Goal: Information Seeking & Learning: Find specific page/section

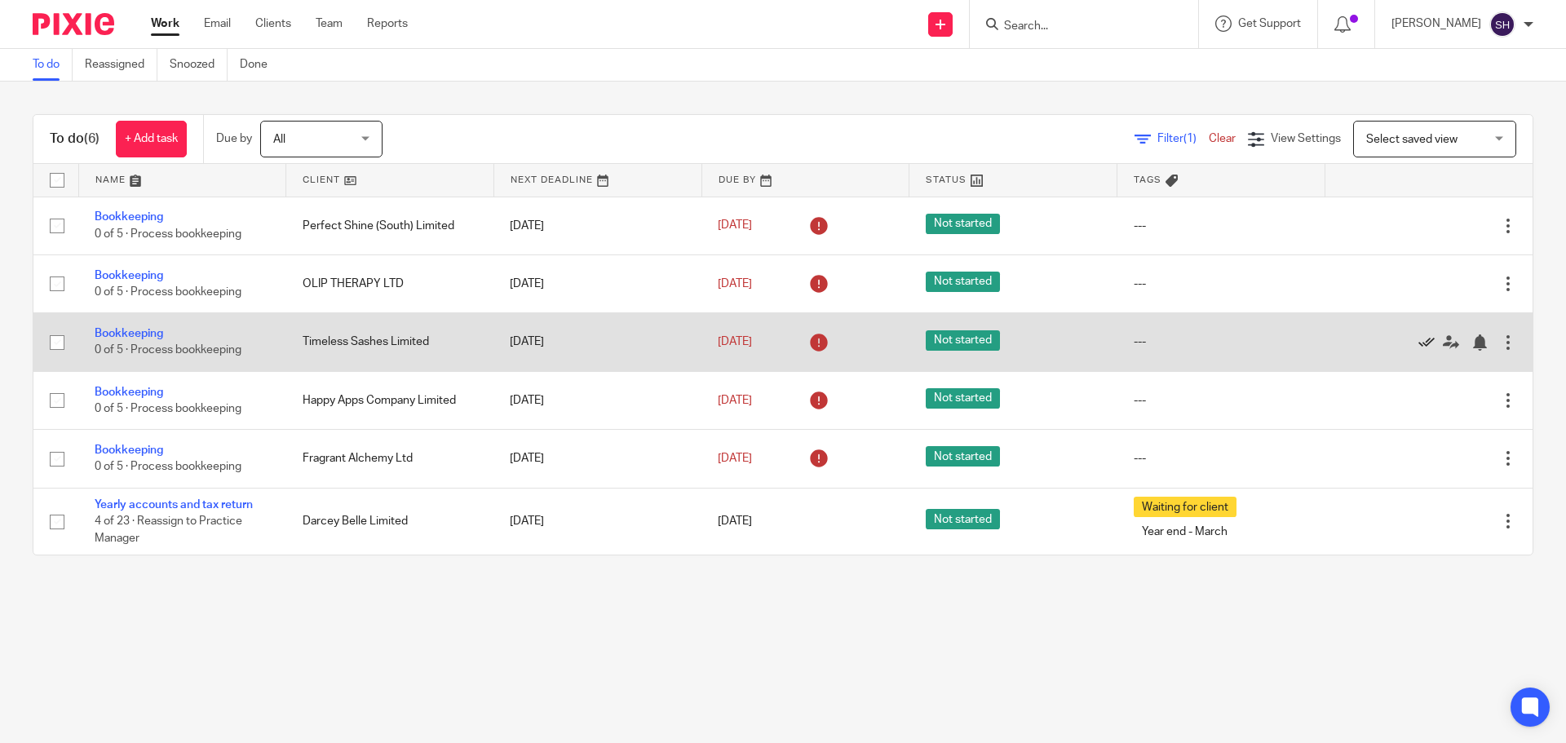
click at [1419, 337] on icon at bounding box center [1427, 342] width 16 height 16
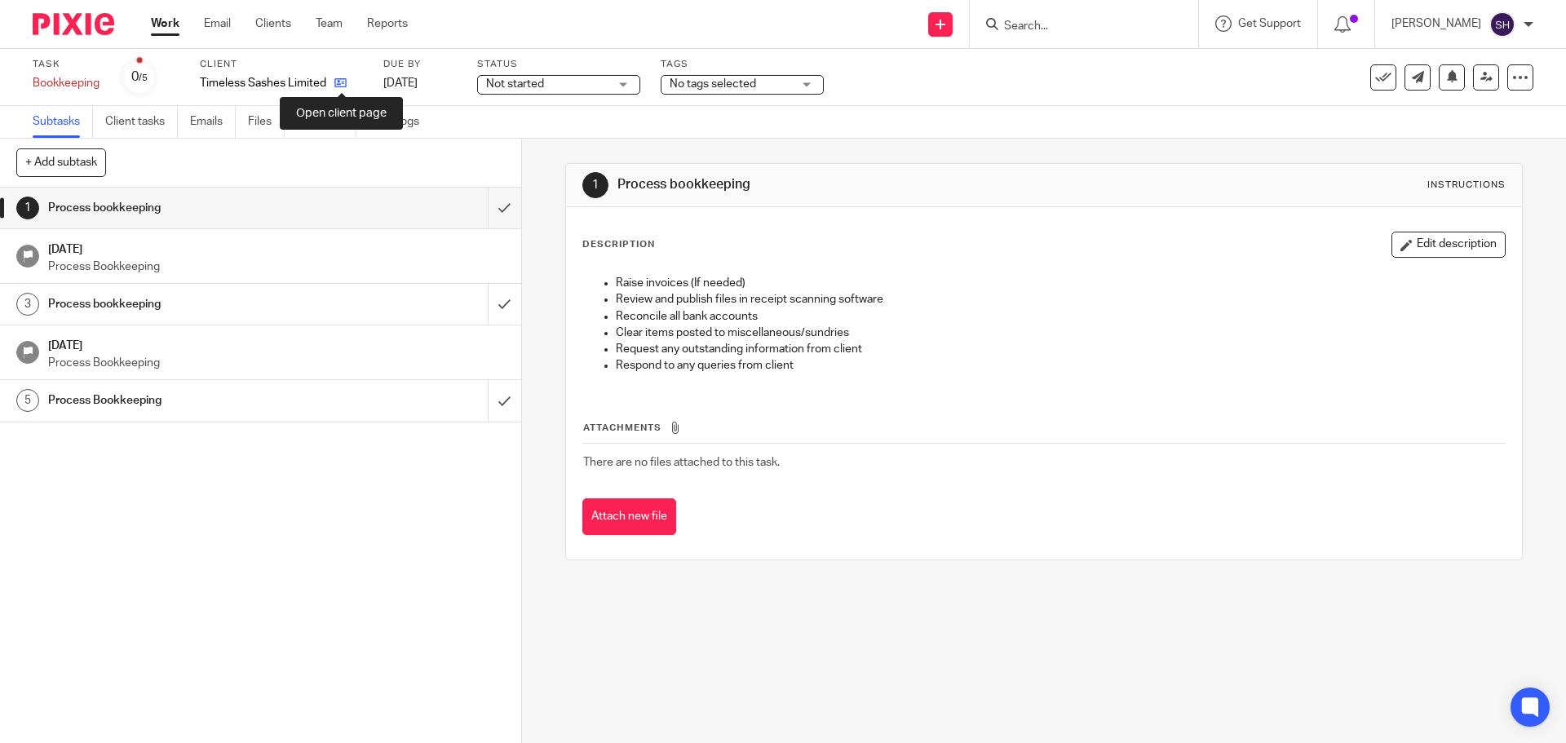
click at [347, 82] on icon at bounding box center [340, 83] width 12 height 12
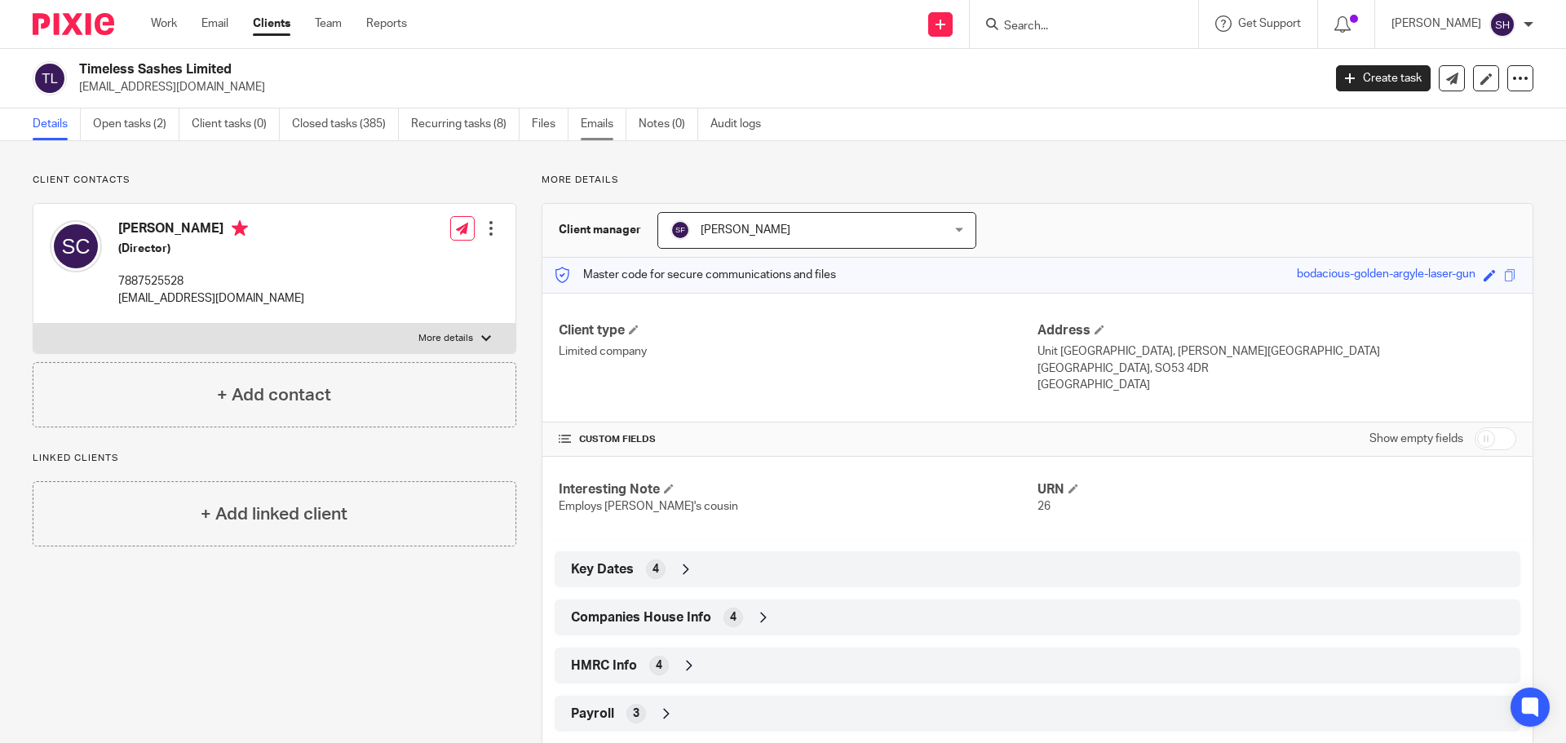
click at [613, 127] on link "Emails" at bounding box center [604, 124] width 46 height 32
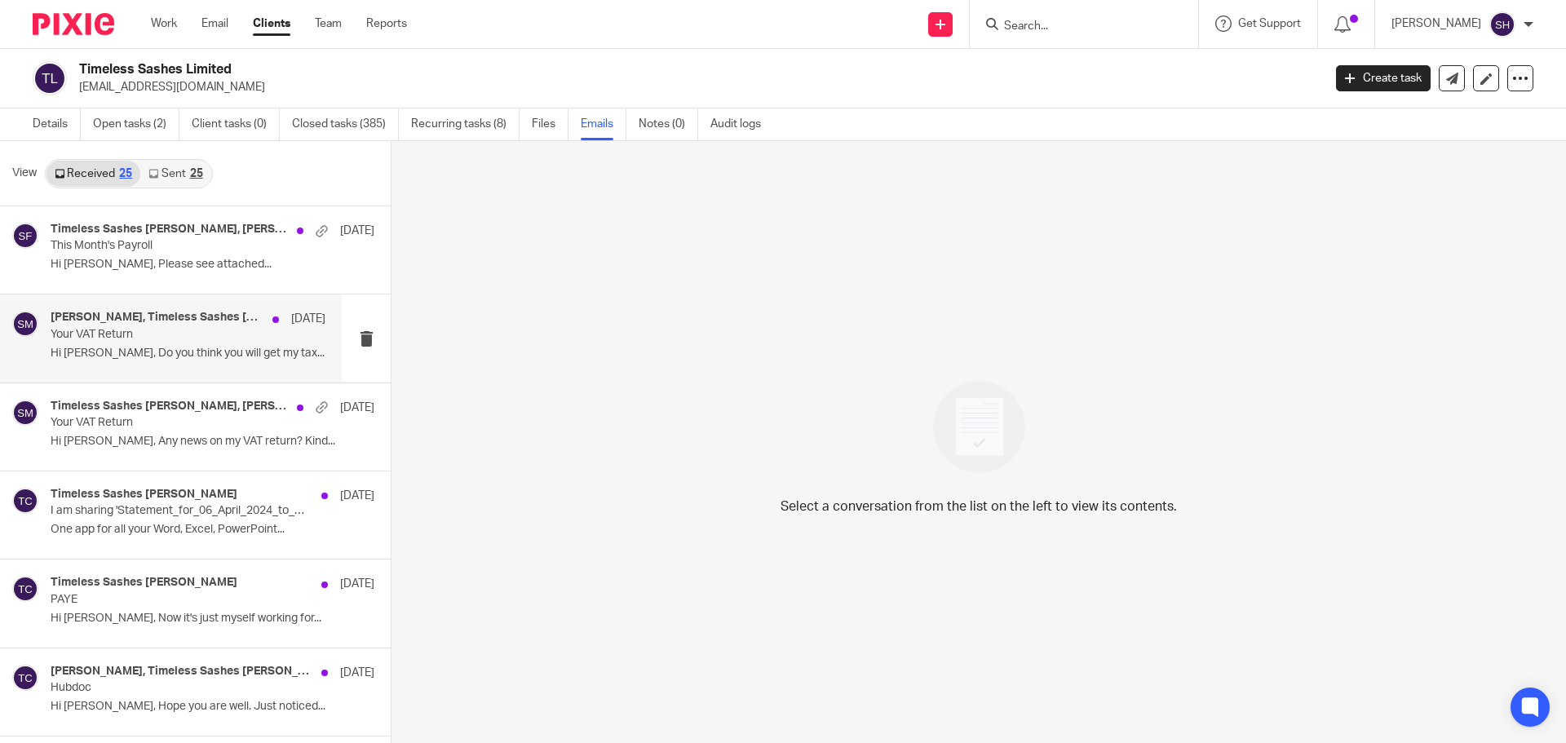
click at [168, 361] on div "Sam McGaley, Timeless Sashes Stuart Cannings 12 Aug Your VAT Return Hi Sam, Do …" at bounding box center [188, 338] width 275 height 55
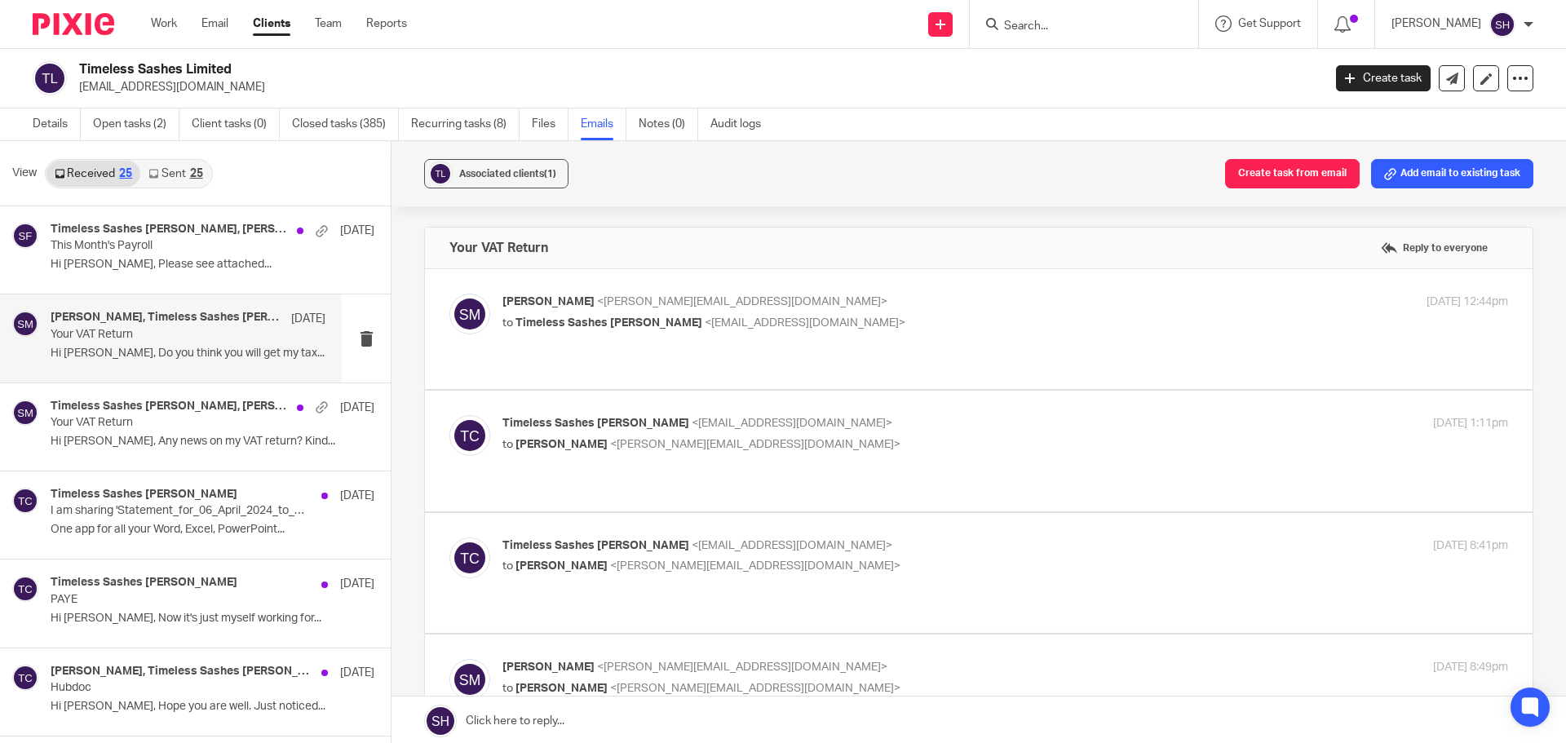
click at [694, 345] on div "Sam McGaley <sam@wearediverso.com> to Timeless Sashes Stuart Cannings <timeless…" at bounding box center [978, 329] width 1059 height 71
click at [652, 346] on div "Sam McGaley <sam@wearediverso.com> to Timeless Sashes Stuart Cannings <timeless…" at bounding box center [978, 329] width 1059 height 71
click at [644, 361] on label at bounding box center [979, 329] width 1108 height 120
click at [449, 294] on input "checkbox" at bounding box center [449, 293] width 1 height 1
checkbox input "true"
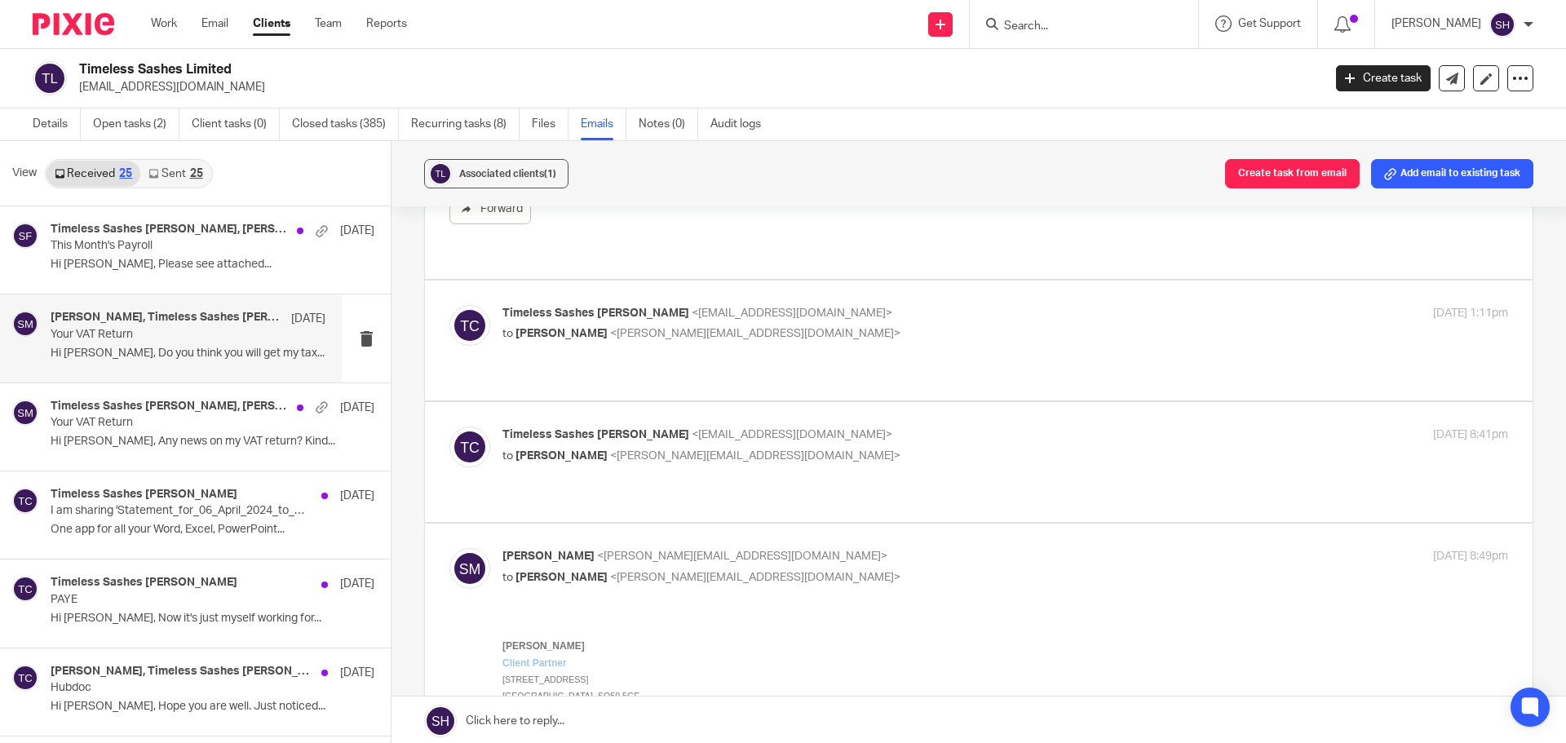
scroll to position [653, 0]
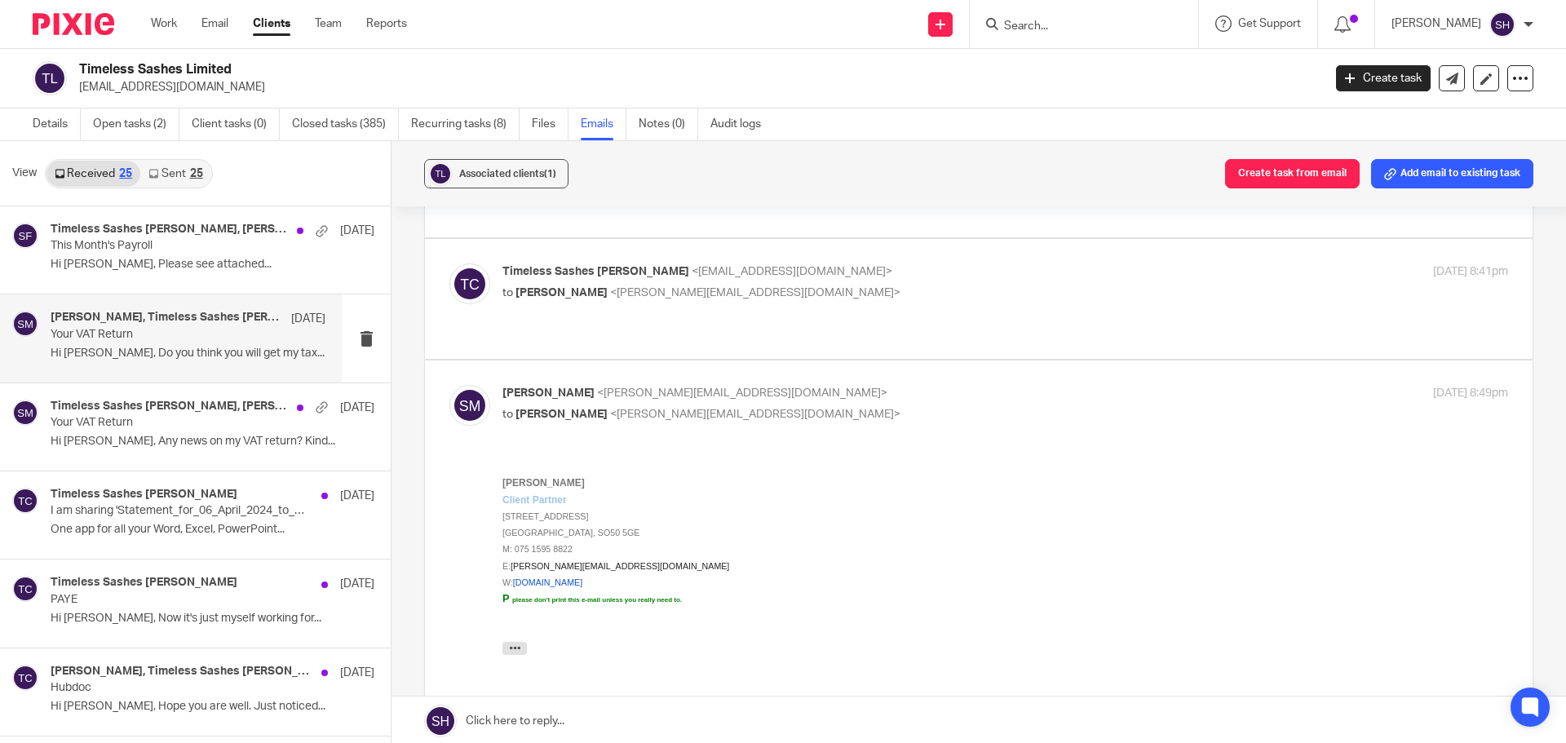
click at [670, 295] on label at bounding box center [979, 299] width 1108 height 120
click at [449, 263] on input "checkbox" at bounding box center [449, 263] width 1 height 1
checkbox input "true"
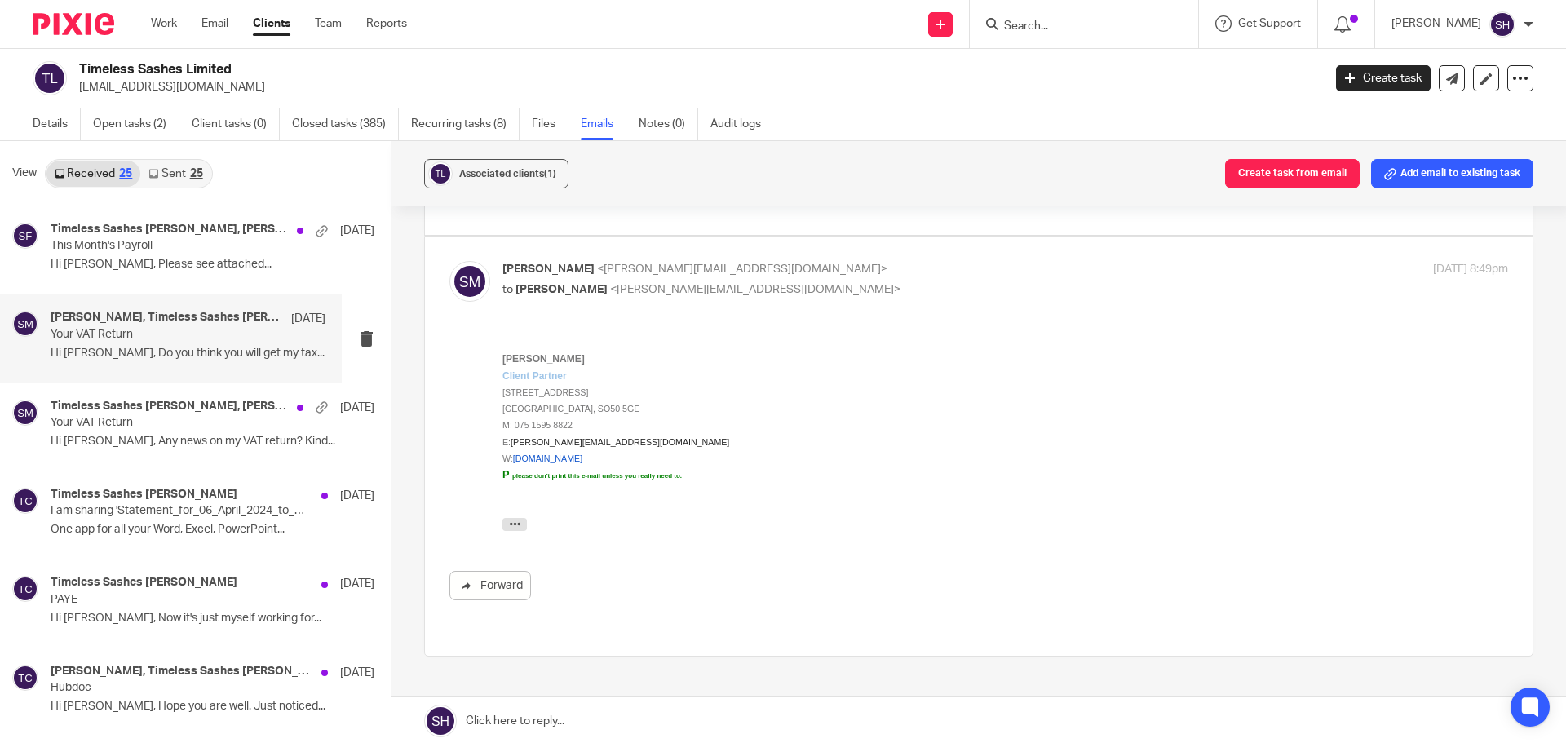
scroll to position [2163, 0]
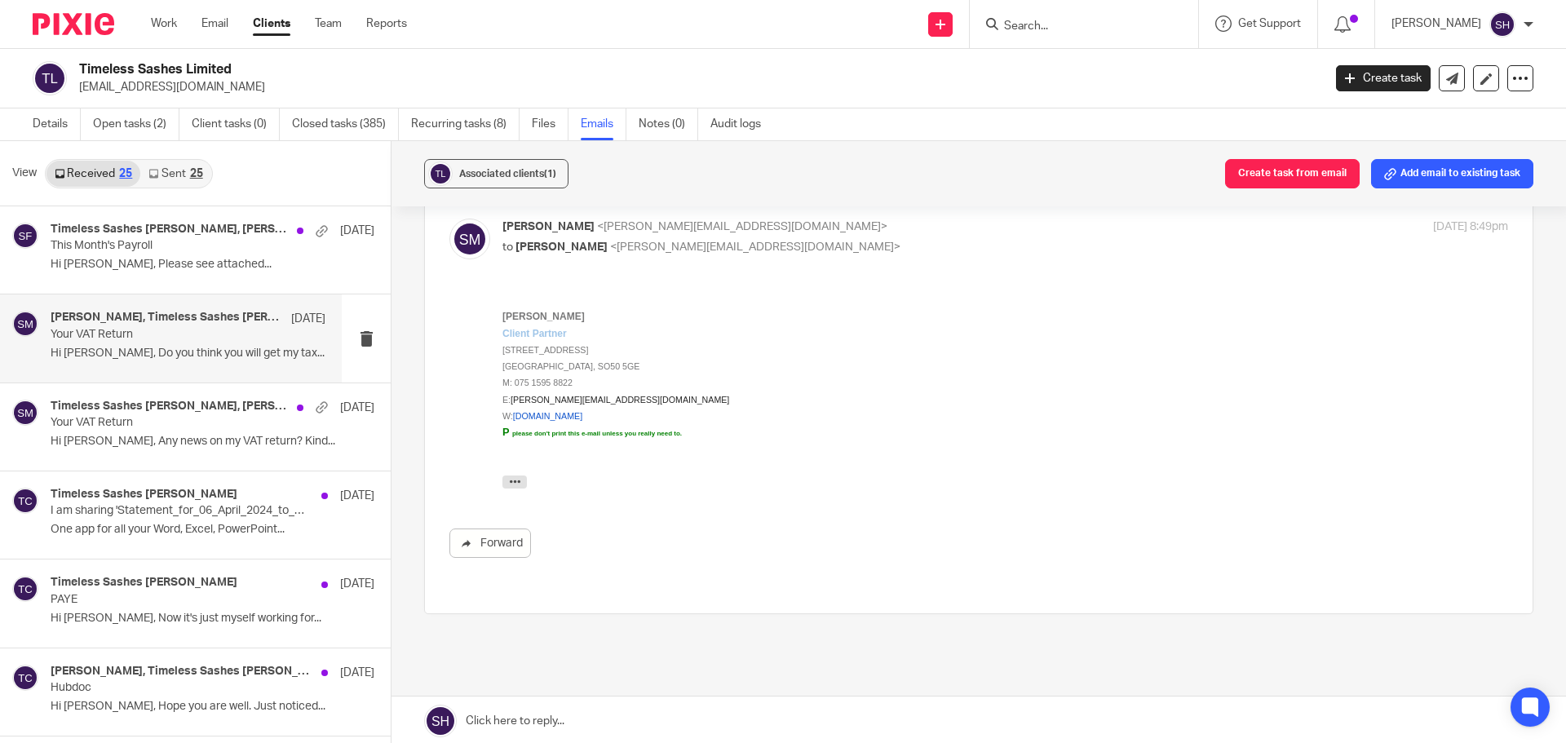
click at [193, 179] on link "Sent 25" at bounding box center [175, 174] width 70 height 26
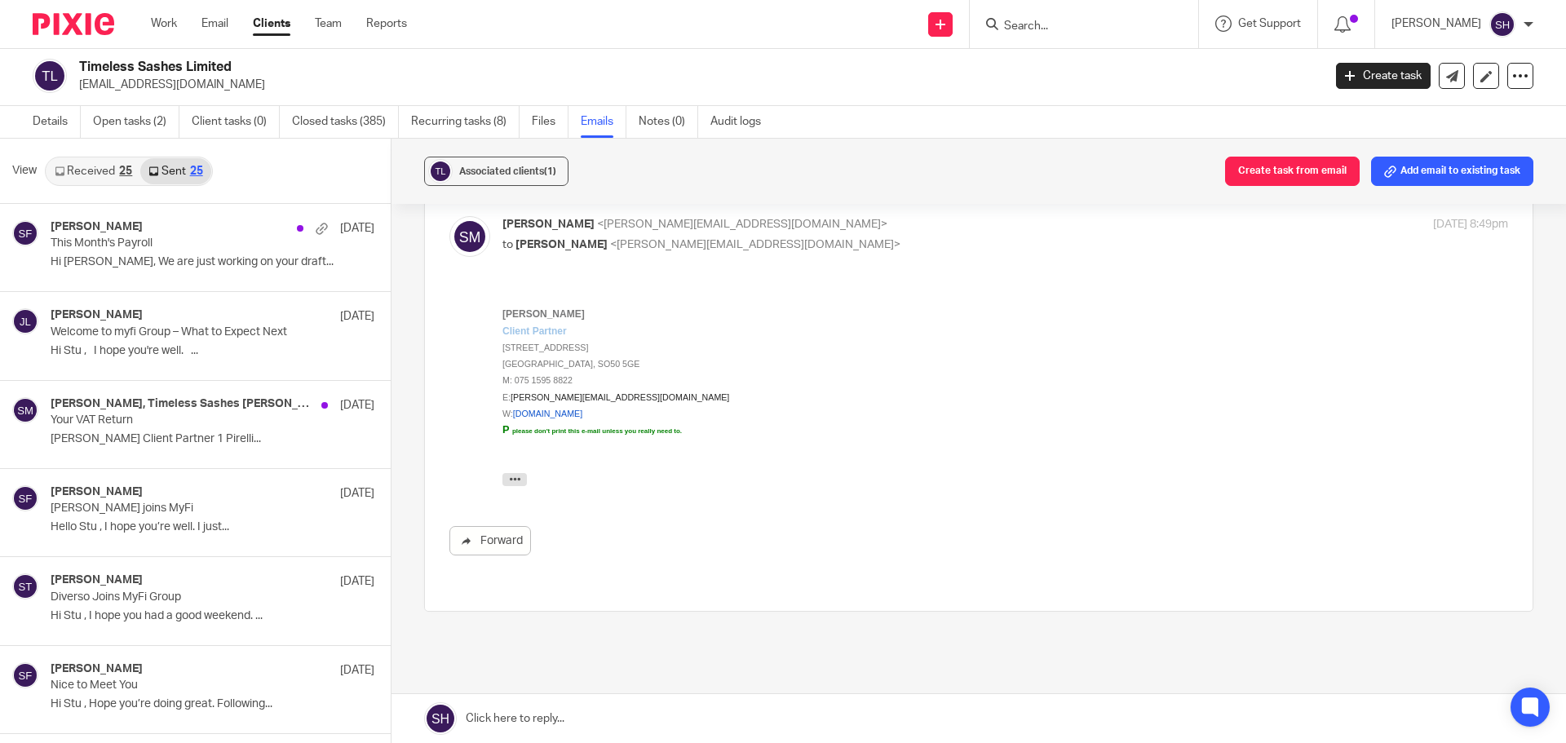
click at [103, 165] on link "Received 25" at bounding box center [93, 171] width 94 height 26
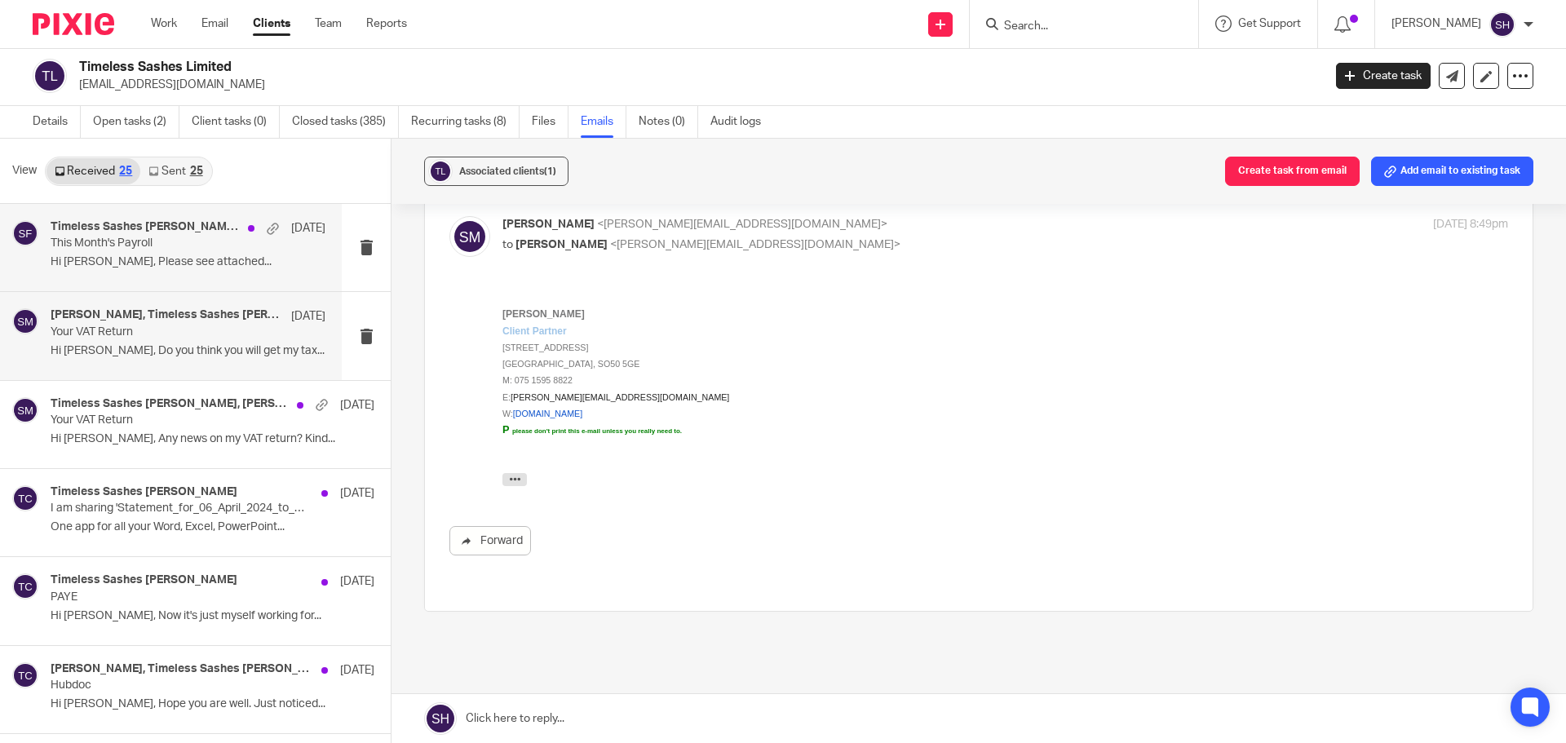
click at [197, 277] on div "Timeless Sashes Stuart Cannings, Sarah Fox 14 Sep This Month's Payroll Hi Sarah…" at bounding box center [171, 247] width 342 height 87
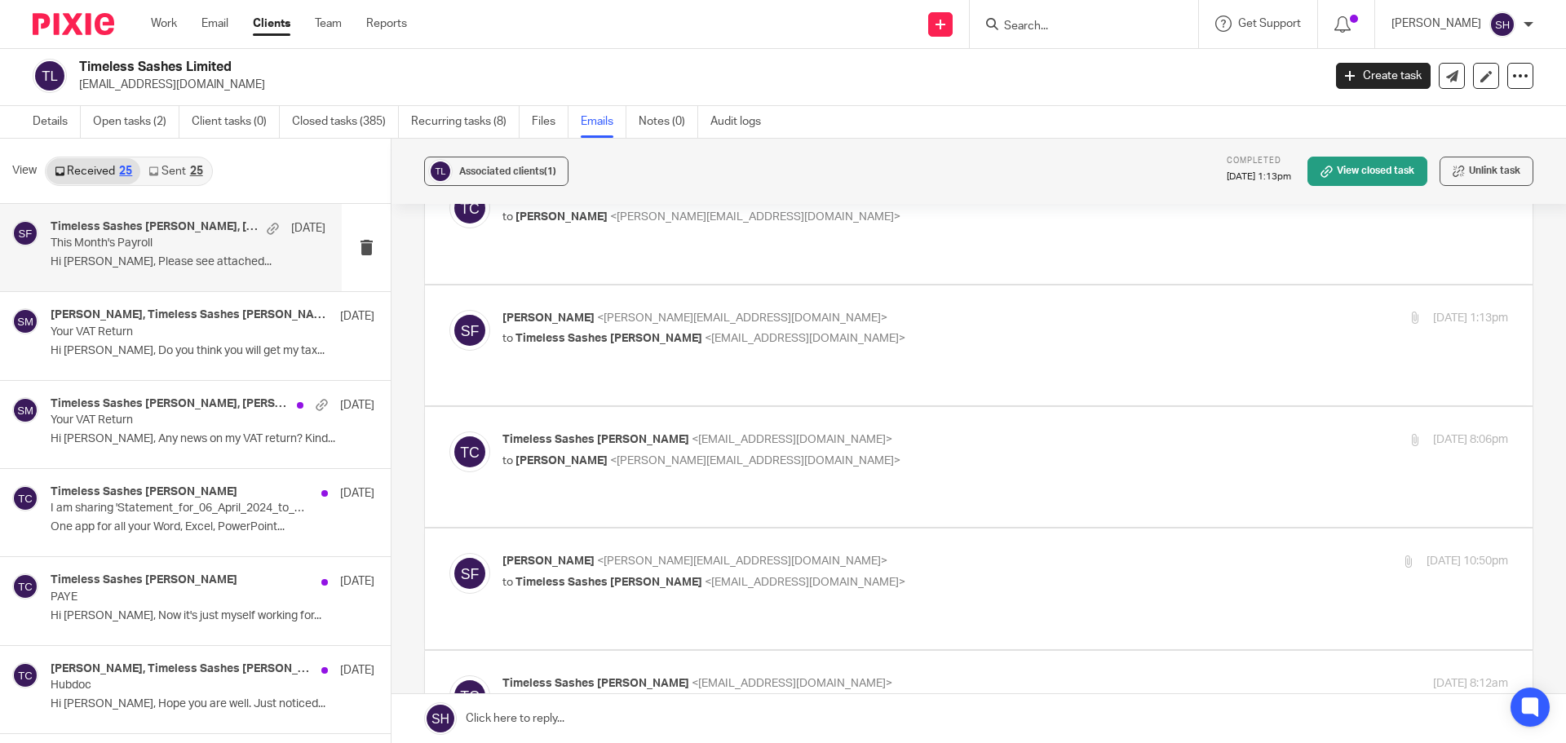
scroll to position [326, 0]
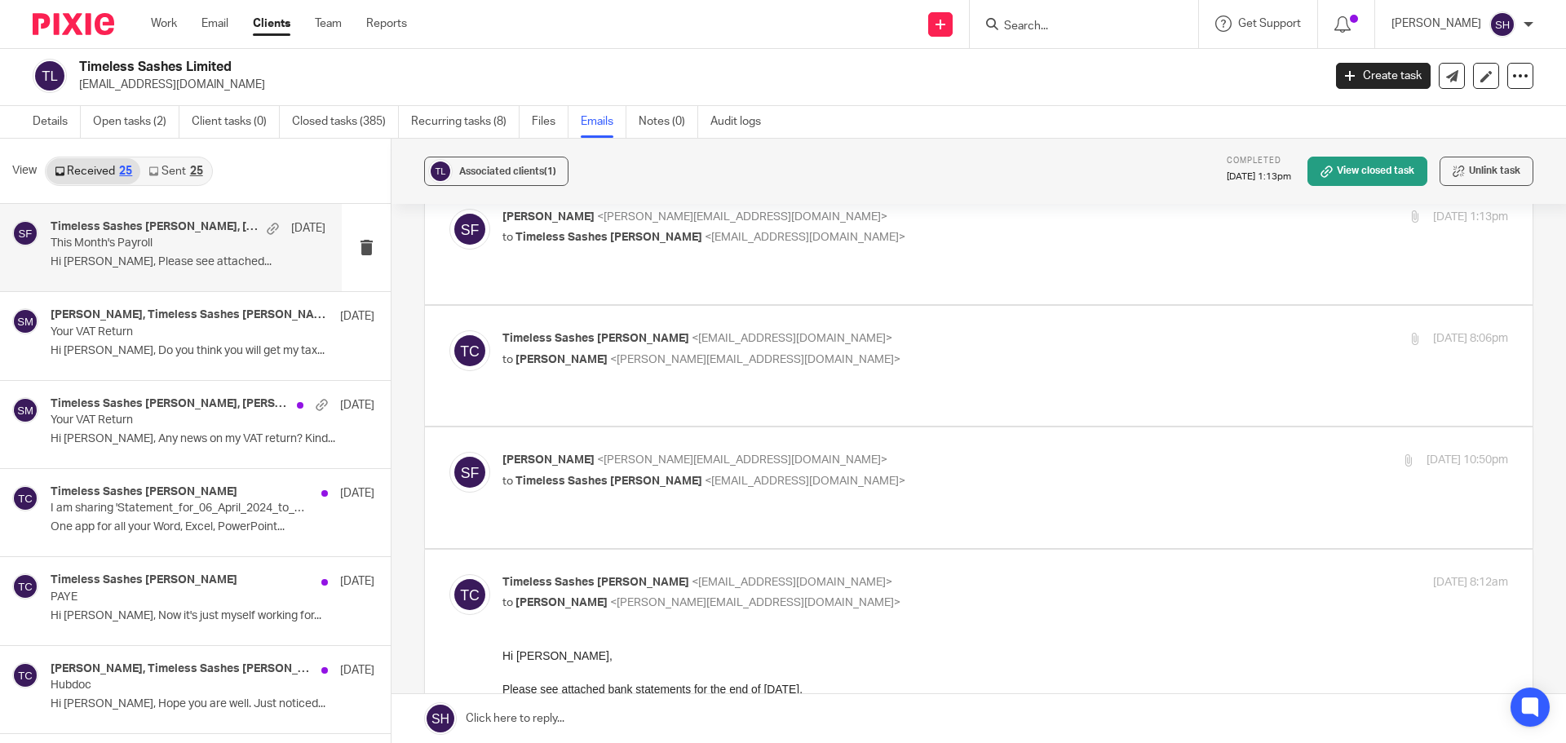
click at [734, 456] on label at bounding box center [979, 487] width 1108 height 120
click at [449, 452] on input "checkbox" at bounding box center [449, 451] width 1 height 1
checkbox input "true"
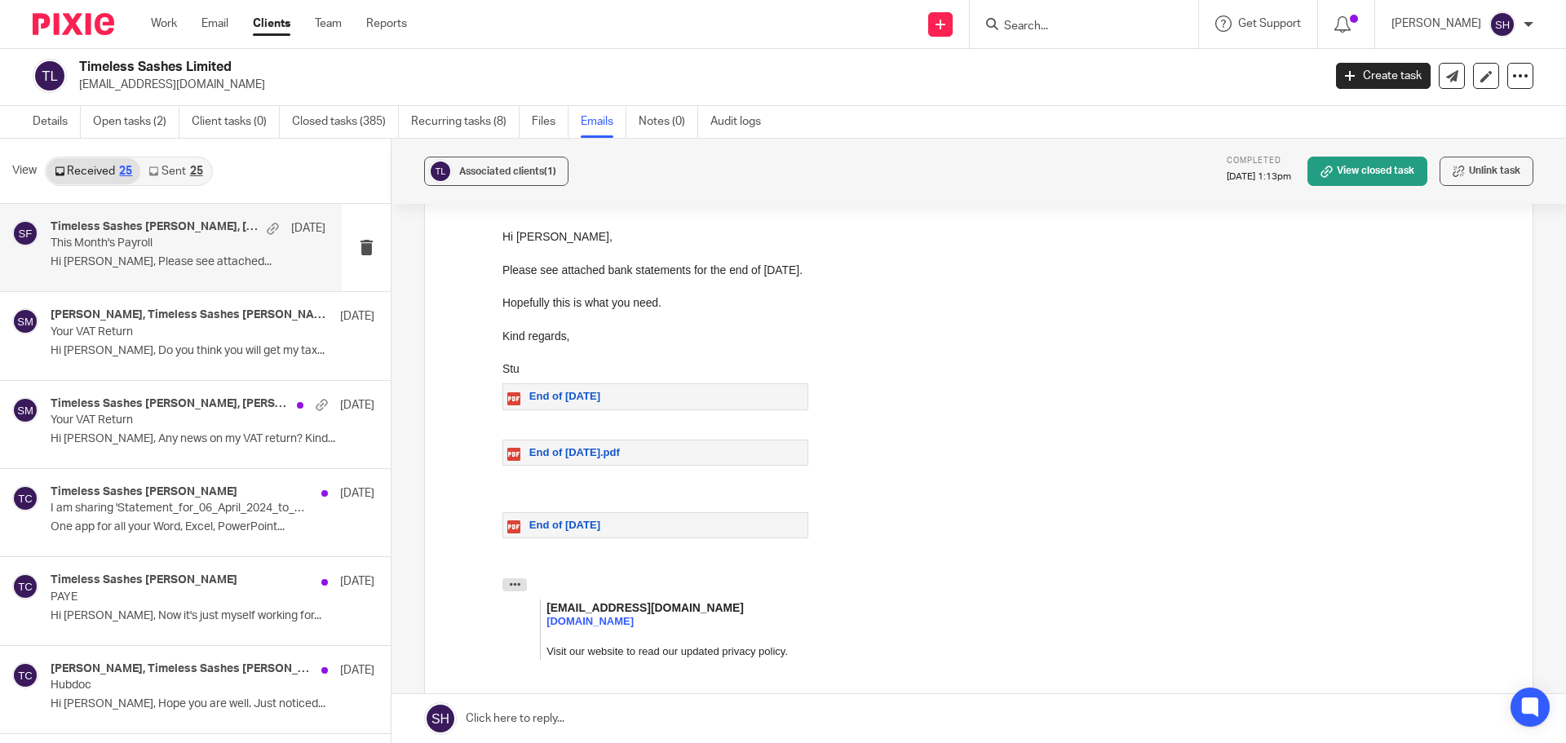
scroll to position [3407, 0]
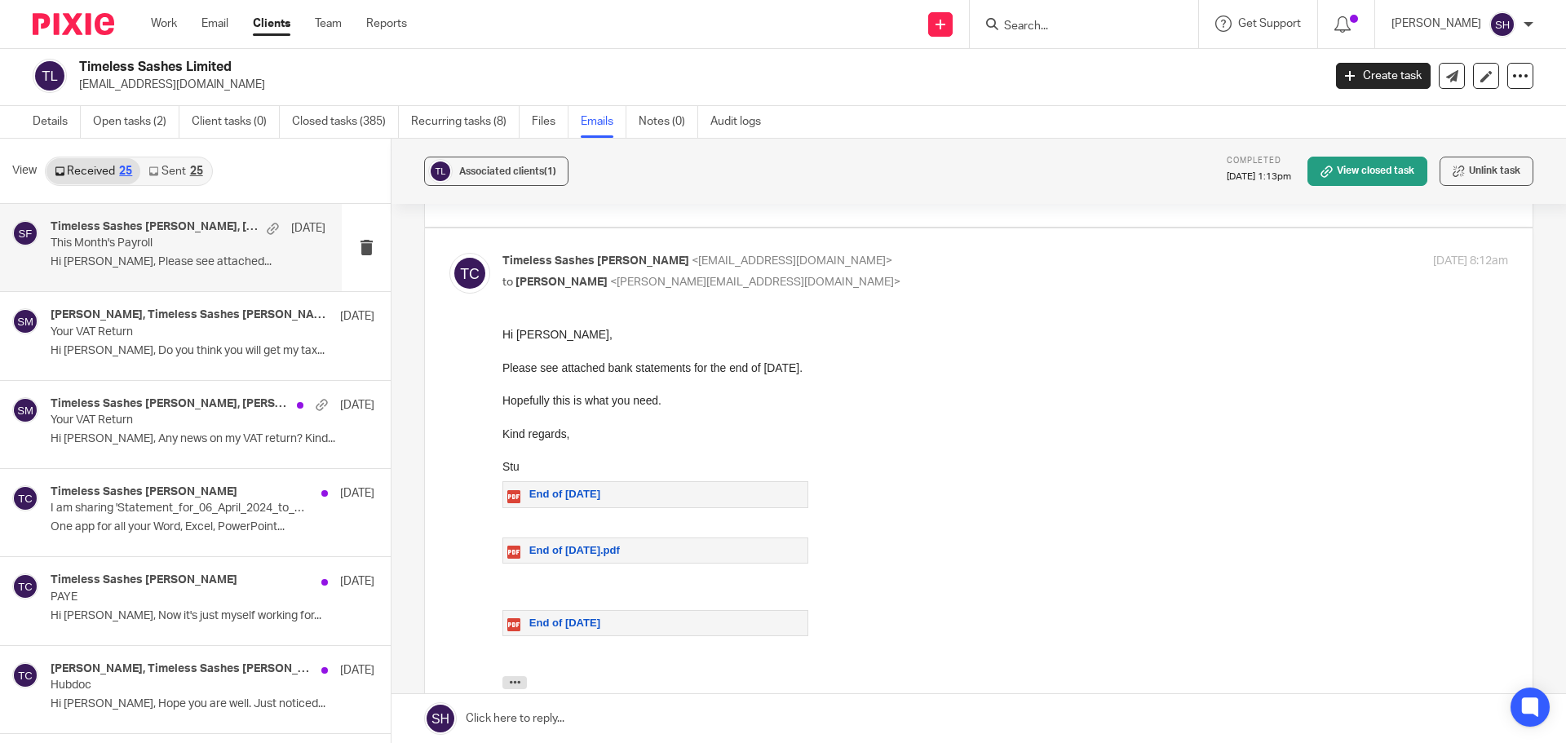
click at [768, 498] on div "End of March 2025" at bounding box center [656, 494] width 306 height 26
drag, startPoint x: 626, startPoint y: 489, endPoint x: 597, endPoint y: 494, distance: 28.8
drag, startPoint x: 597, startPoint y: 494, endPoint x: 525, endPoint y: 494, distance: 72.6
click at [526, 493] on link "End of March 2025" at bounding box center [553, 494] width 93 height 12
click at [549, 552] on span "End of March 2025.pdf" at bounding box center [574, 550] width 91 height 12
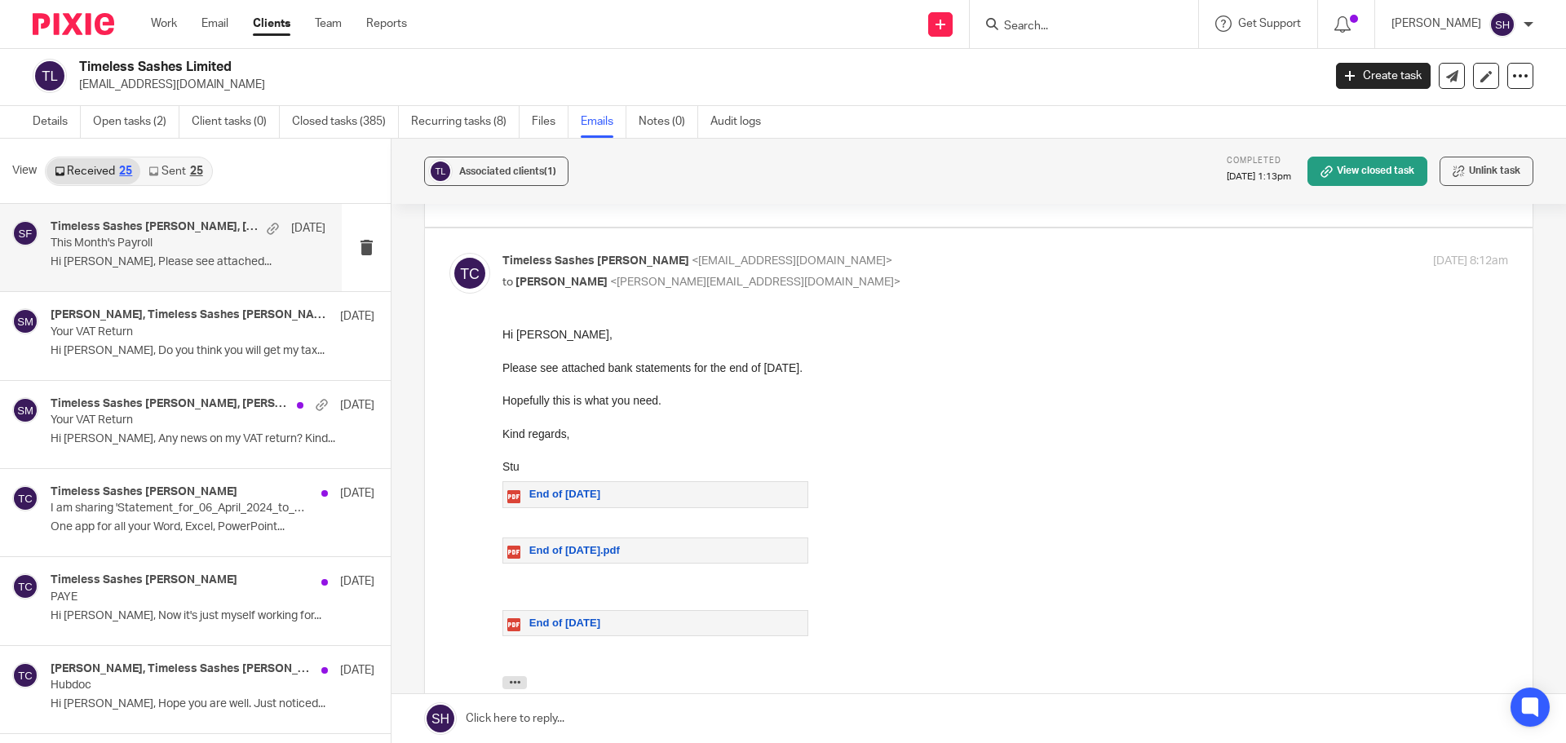
click at [538, 626] on span "End of March 2025" at bounding box center [564, 623] width 71 height 12
click at [522, 677] on button "button" at bounding box center [515, 682] width 24 height 13
click at [530, 497] on span "End of March 2025" at bounding box center [564, 494] width 71 height 12
click at [556, 554] on span "End of March 2025.pdf" at bounding box center [574, 550] width 91 height 12
click at [527, 619] on link "End of March 2025" at bounding box center [553, 623] width 93 height 12
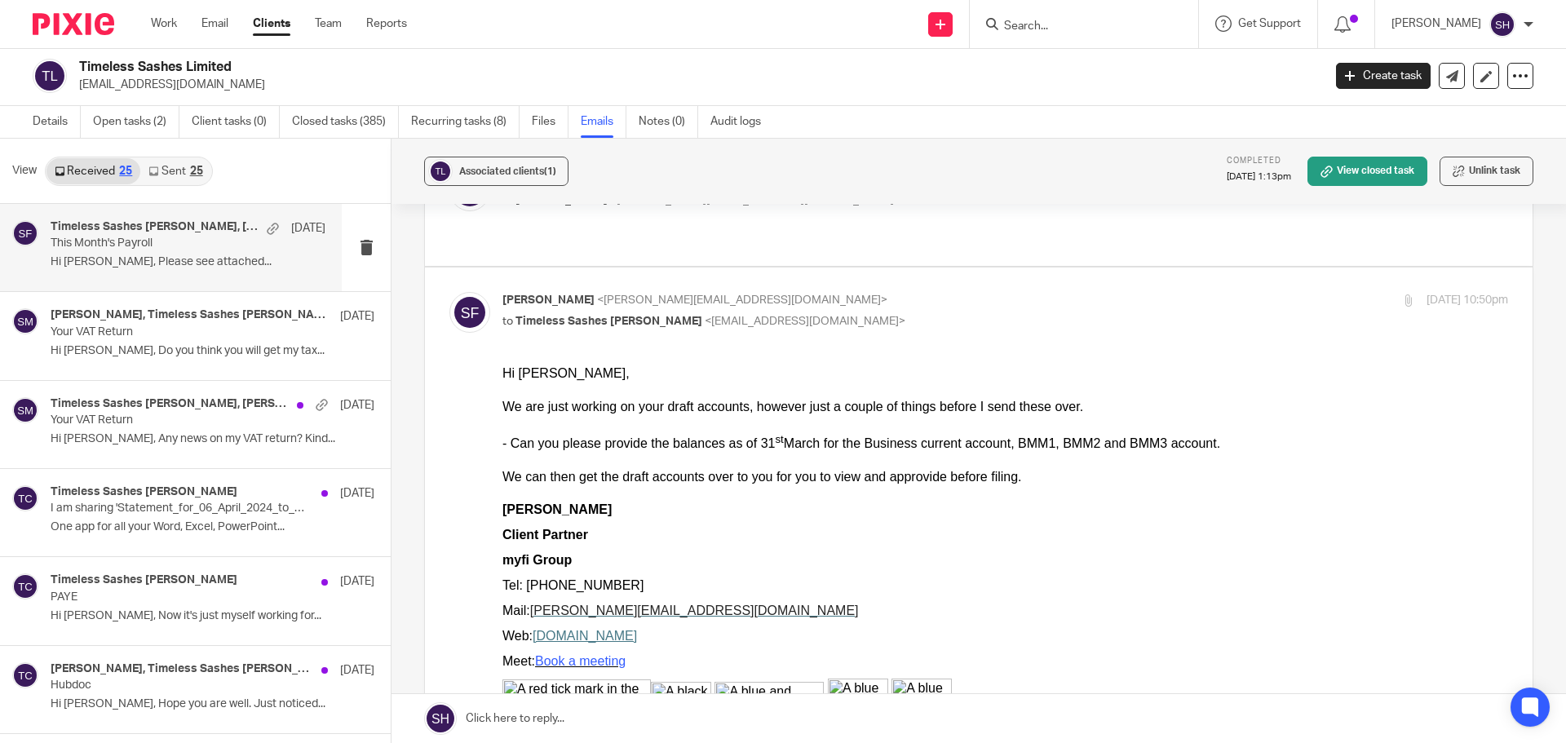
scroll to position [388, 0]
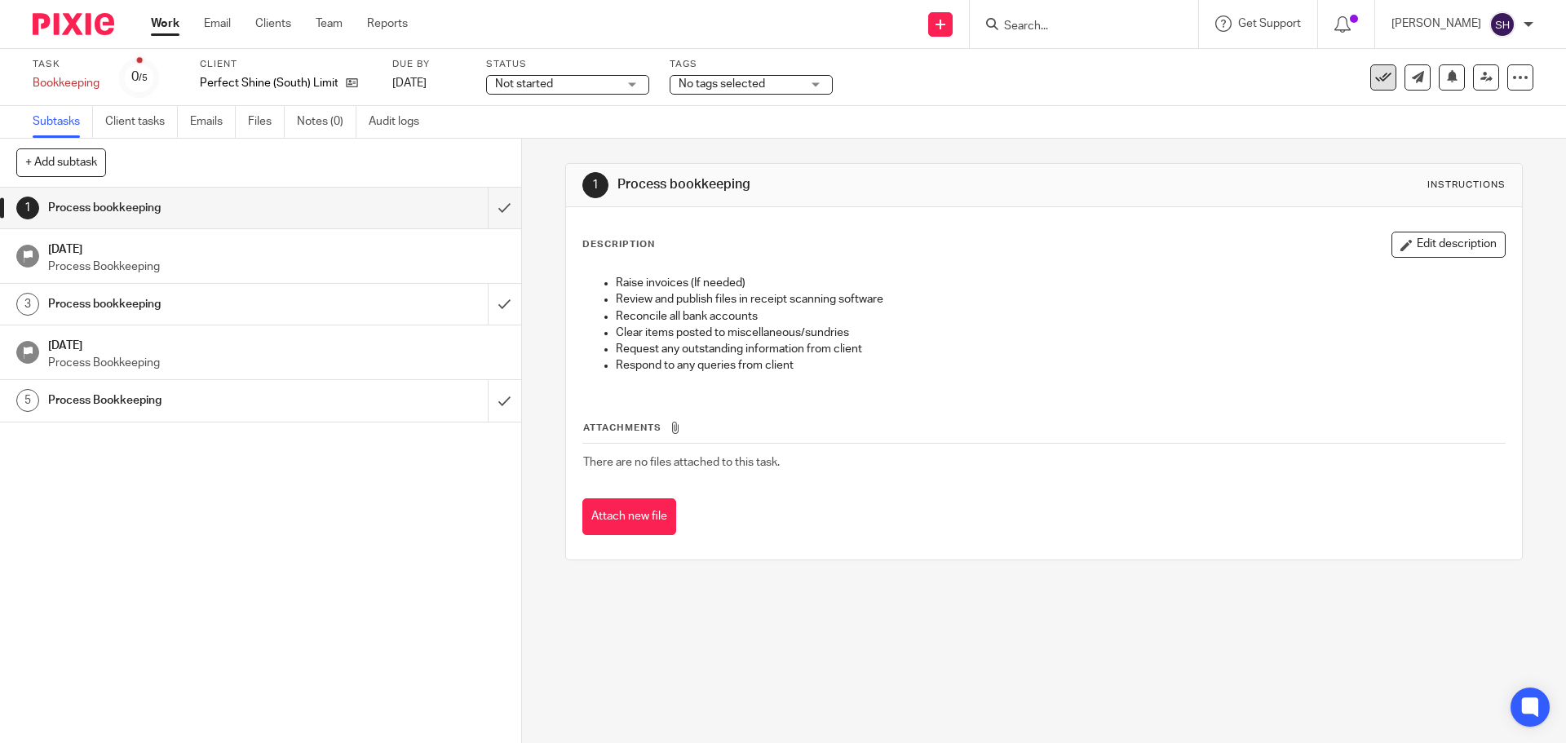
click at [1375, 73] on icon at bounding box center [1383, 77] width 16 height 16
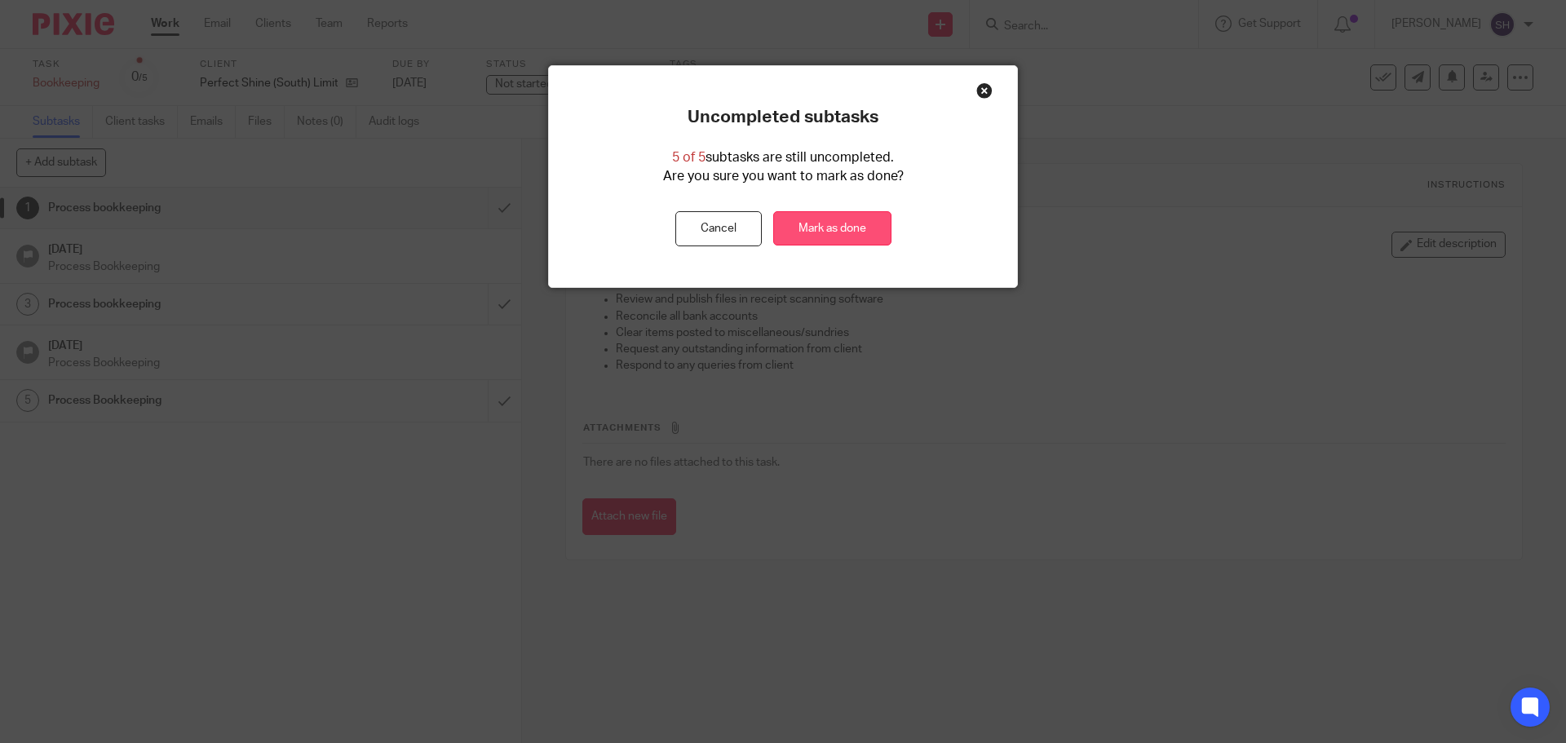
click at [864, 224] on link "Mark as done" at bounding box center [832, 228] width 118 height 35
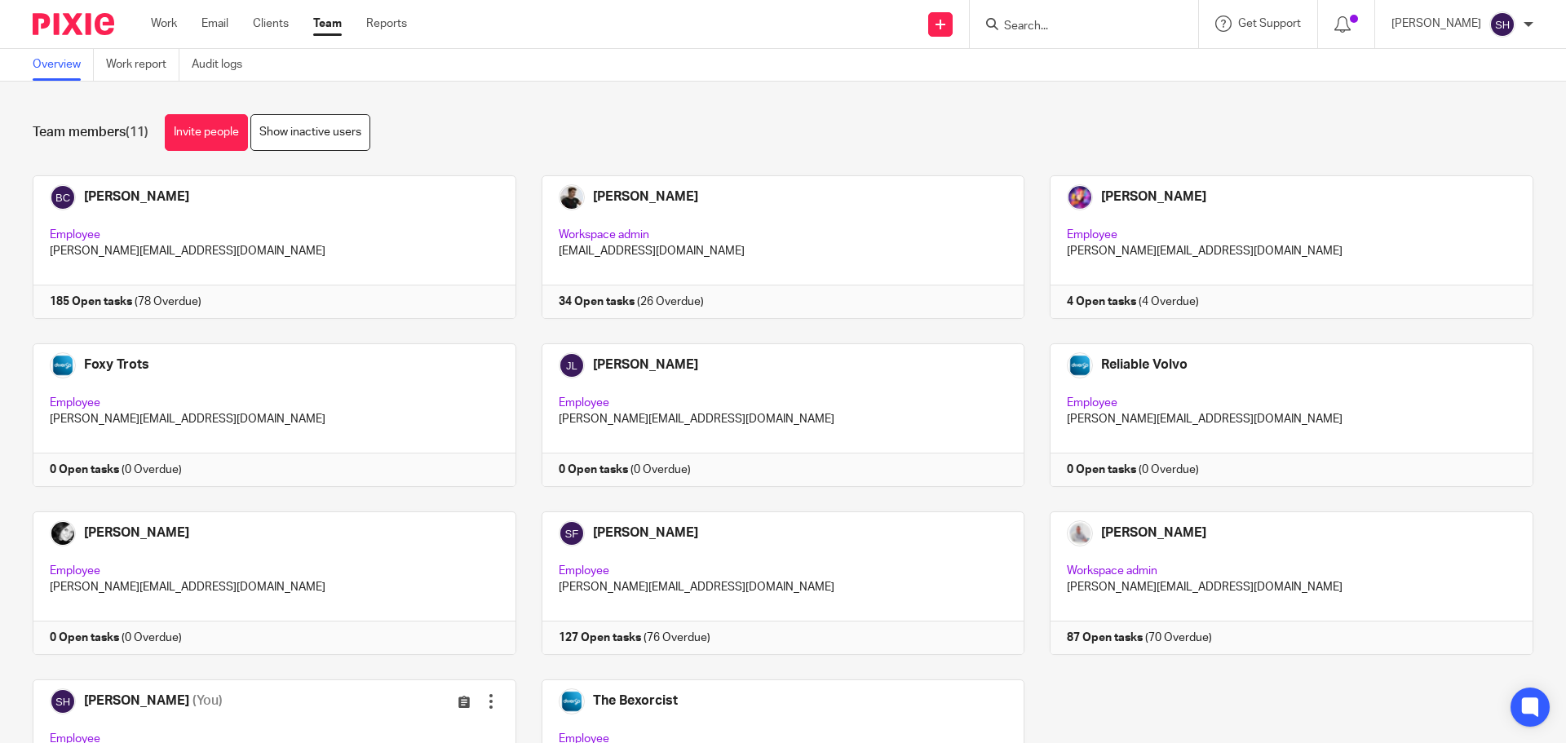
click at [1012, 25] on div at bounding box center [1081, 24] width 190 height 20
click at [1034, 25] on input "Search" at bounding box center [1076, 27] width 147 height 15
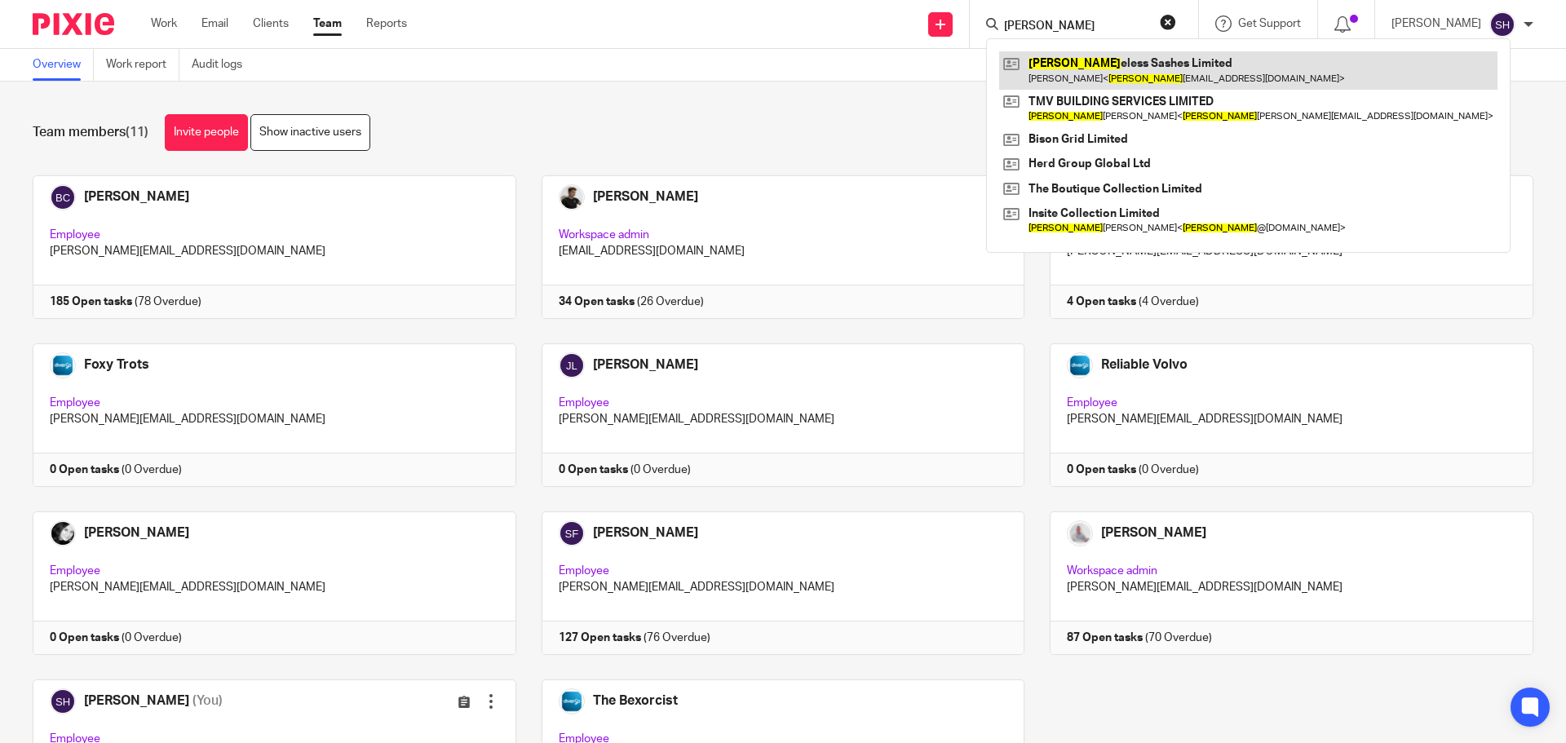
type input "tim"
click at [1127, 57] on link at bounding box center [1248, 70] width 498 height 38
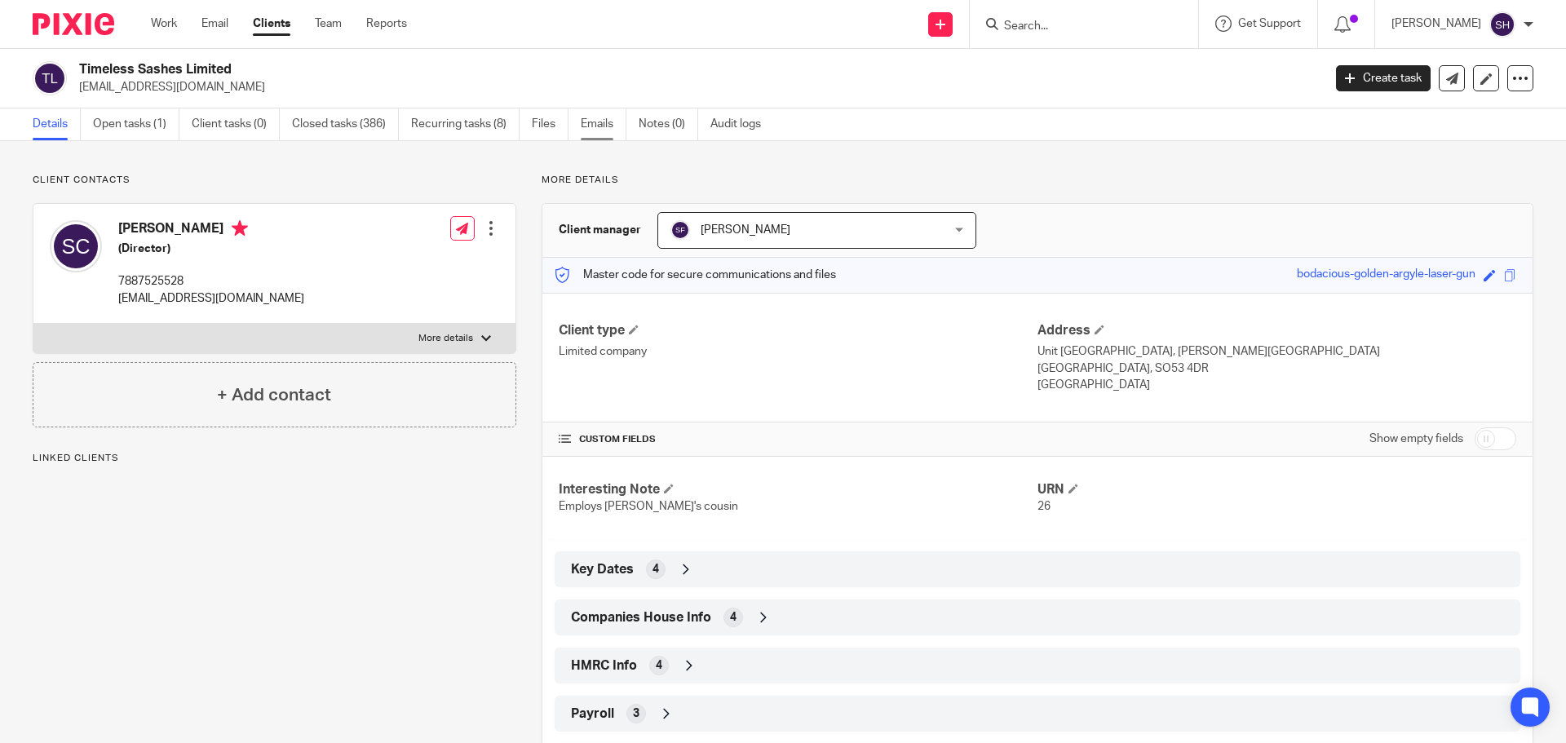
click at [591, 131] on link "Emails" at bounding box center [604, 124] width 46 height 32
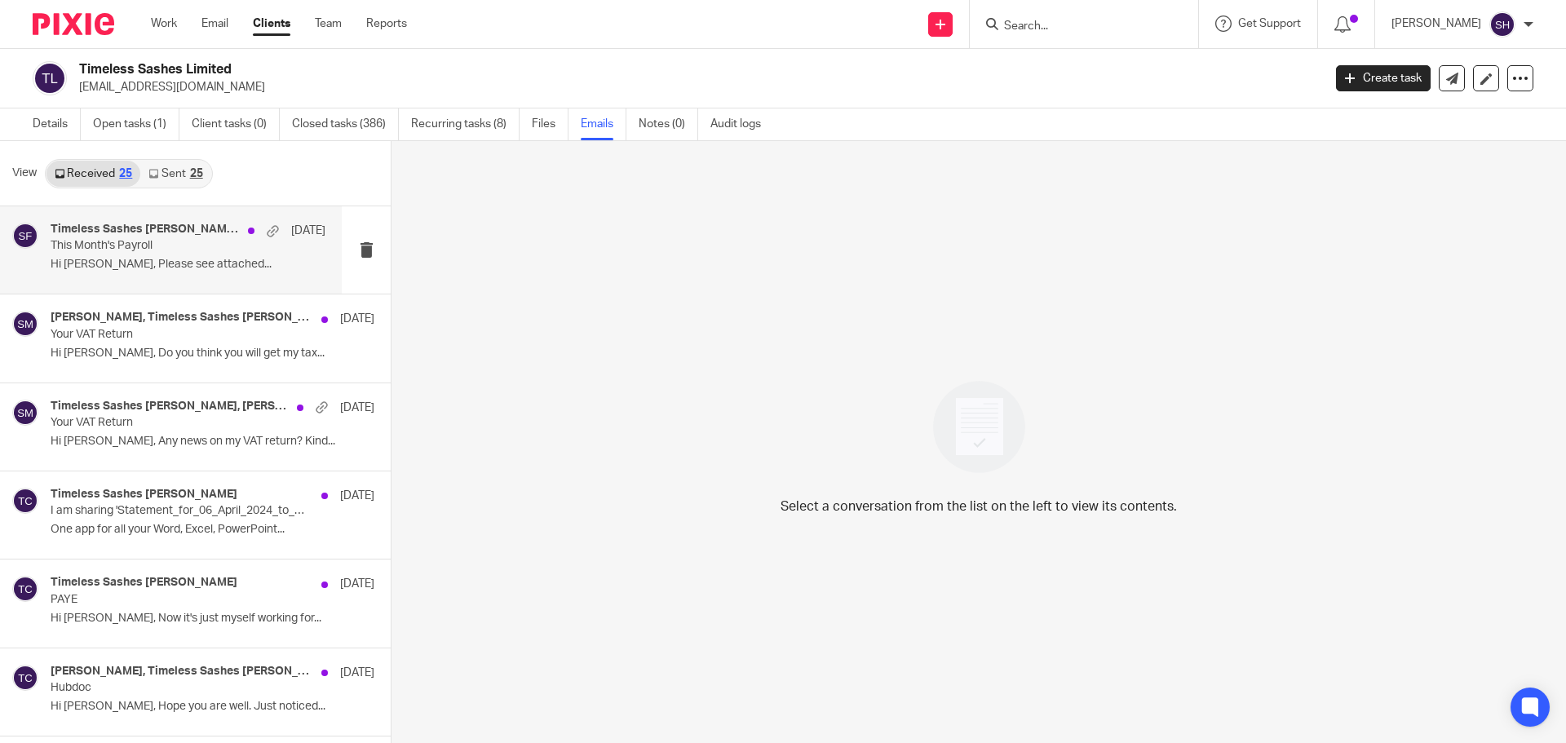
click at [185, 266] on p "Hi Sarah, Please see attached..." at bounding box center [188, 265] width 275 height 14
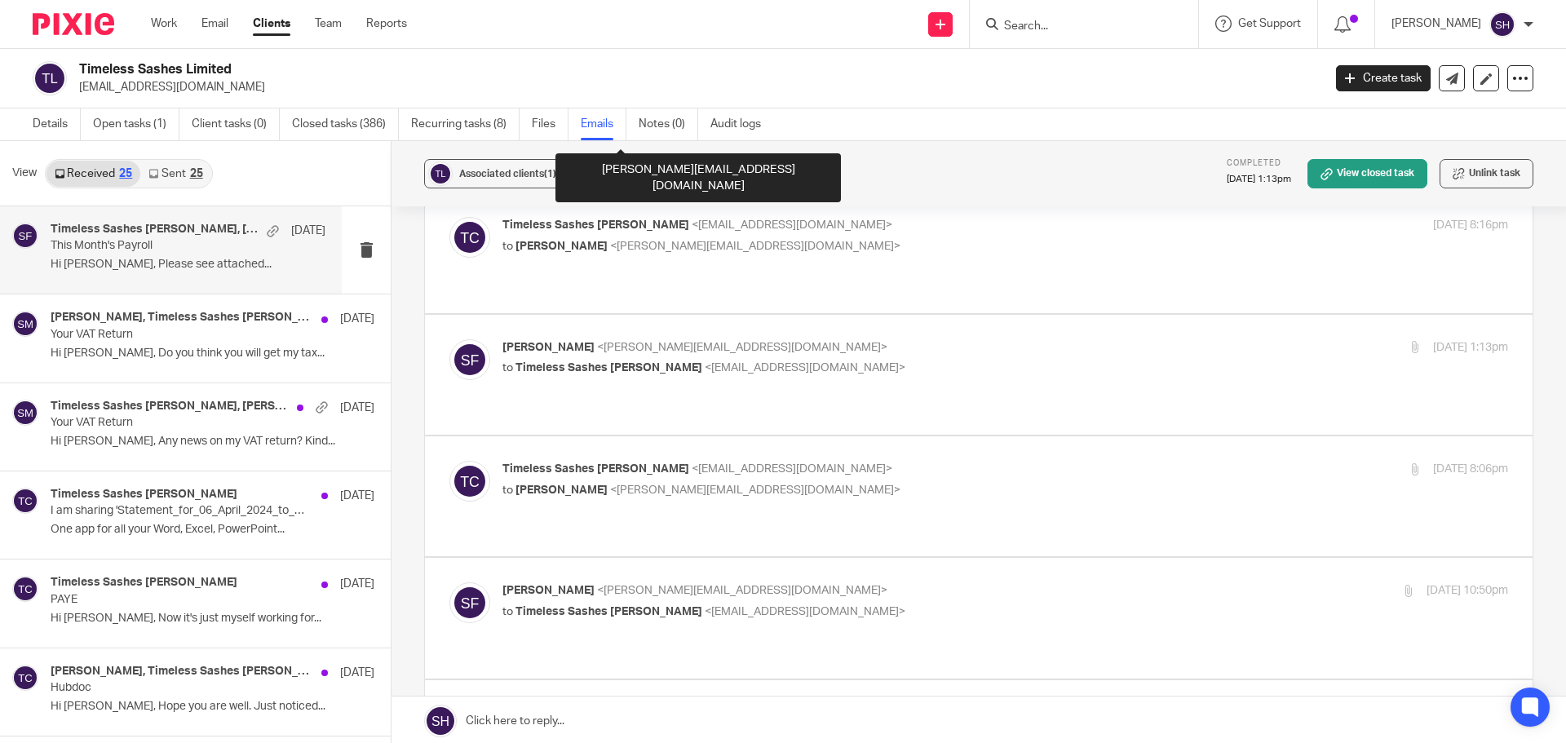
scroll to position [245, 0]
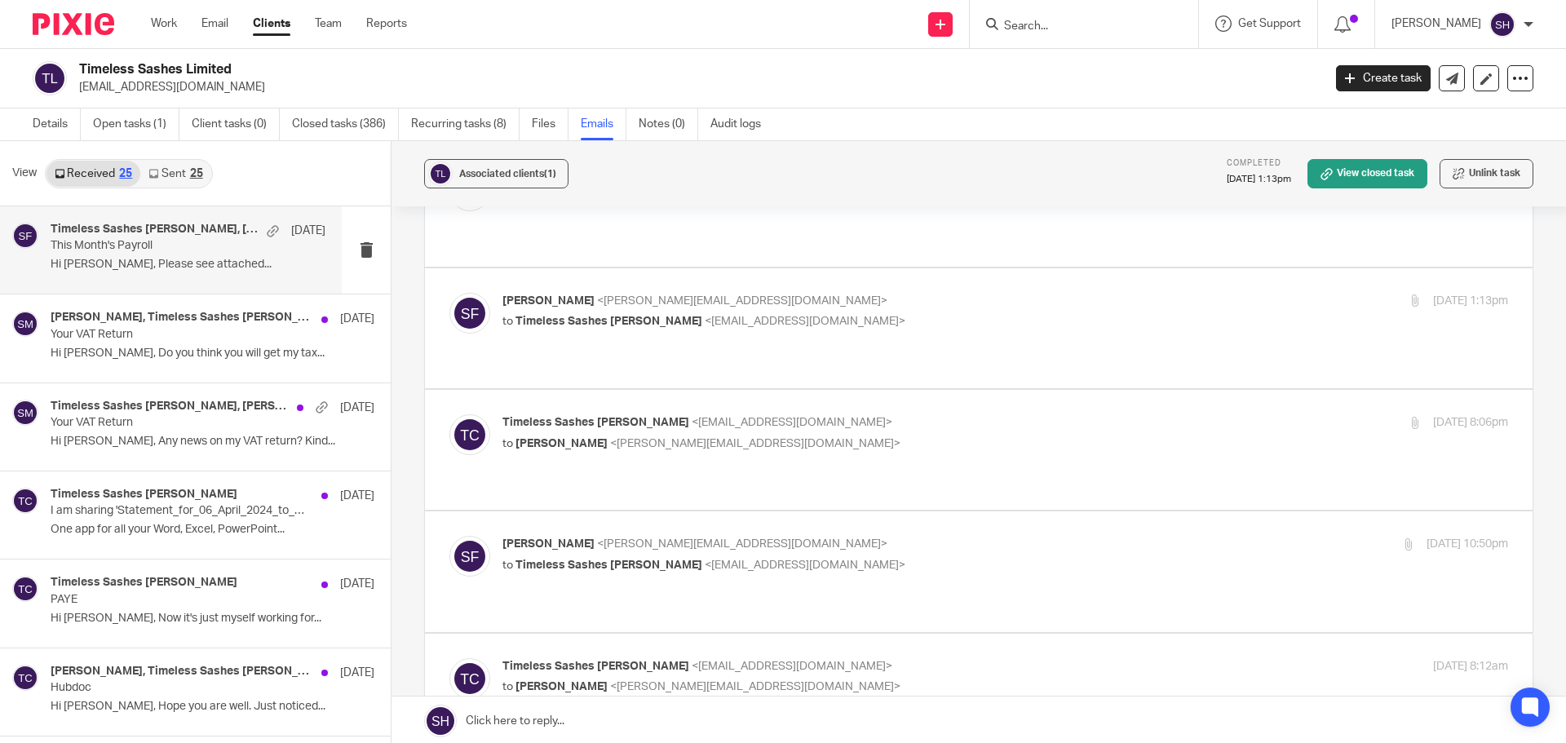
click at [604, 421] on label at bounding box center [979, 450] width 1108 height 120
click at [449, 414] on input "checkbox" at bounding box center [449, 414] width 1 height 1
checkbox input "true"
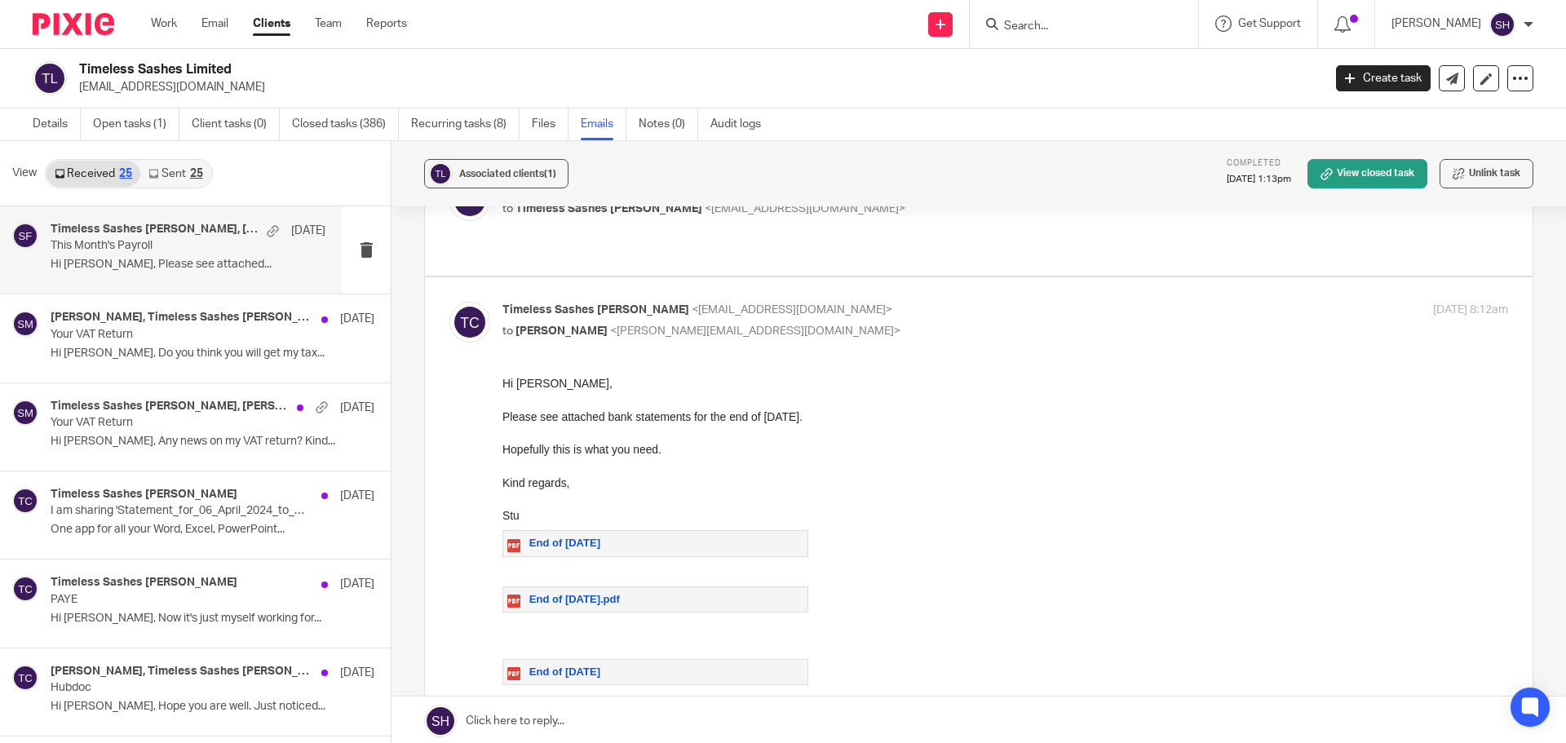
scroll to position [2610, 0]
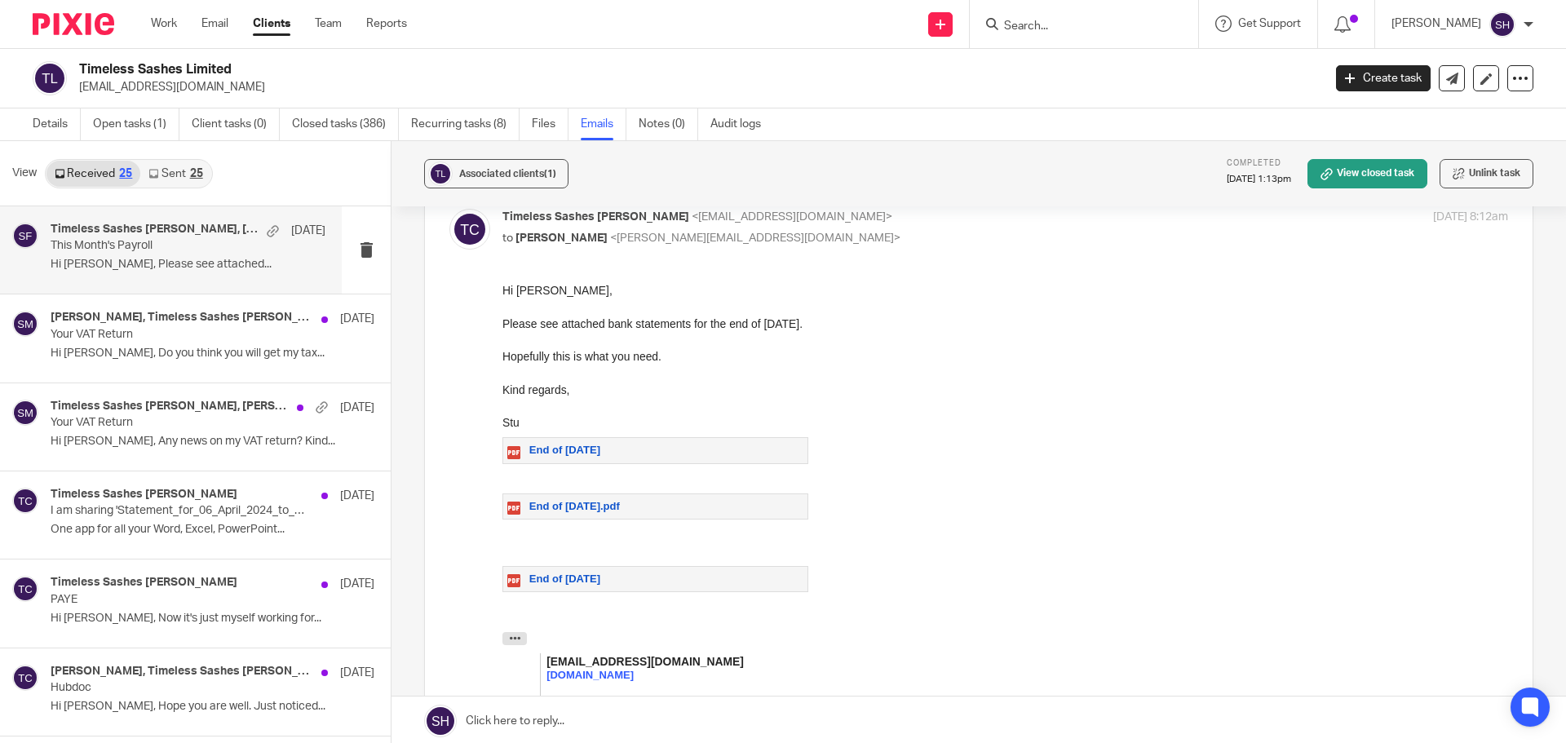
click at [577, 449] on span "End of March 2025" at bounding box center [564, 450] width 71 height 12
click at [565, 507] on span "End of March 2025.pdf" at bounding box center [574, 506] width 91 height 12
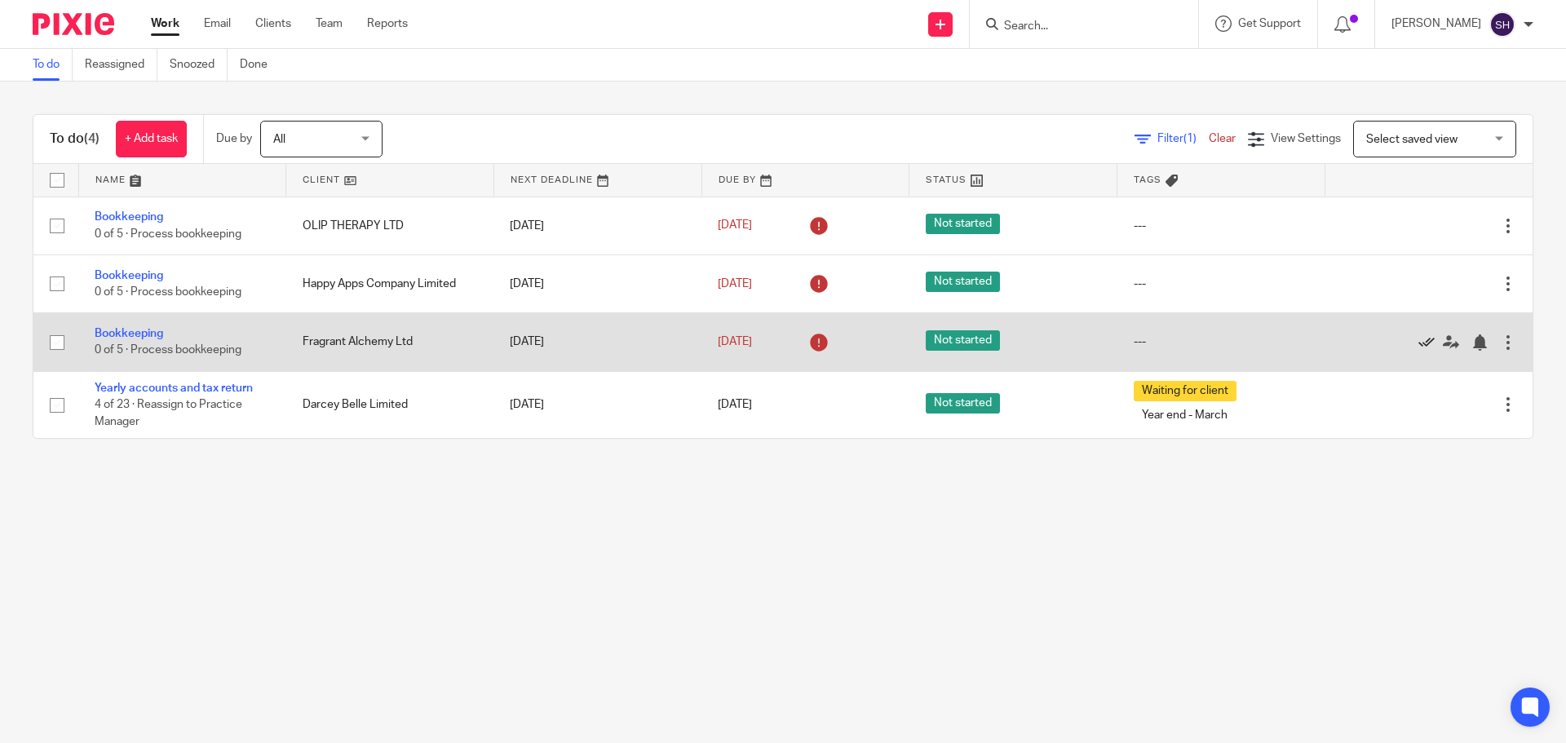
click at [1419, 337] on icon at bounding box center [1427, 342] width 16 height 16
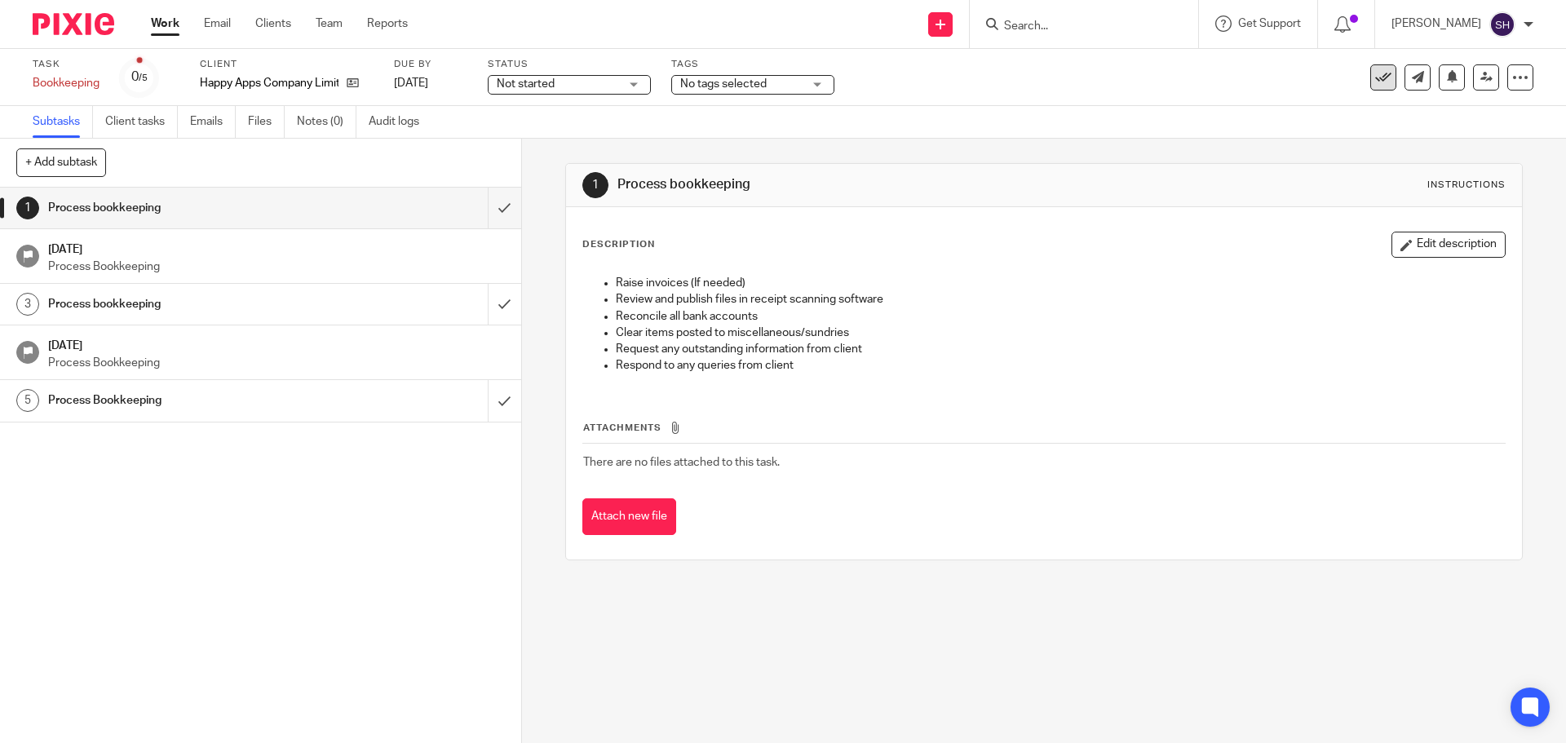
click at [1375, 78] on icon at bounding box center [1383, 77] width 16 height 16
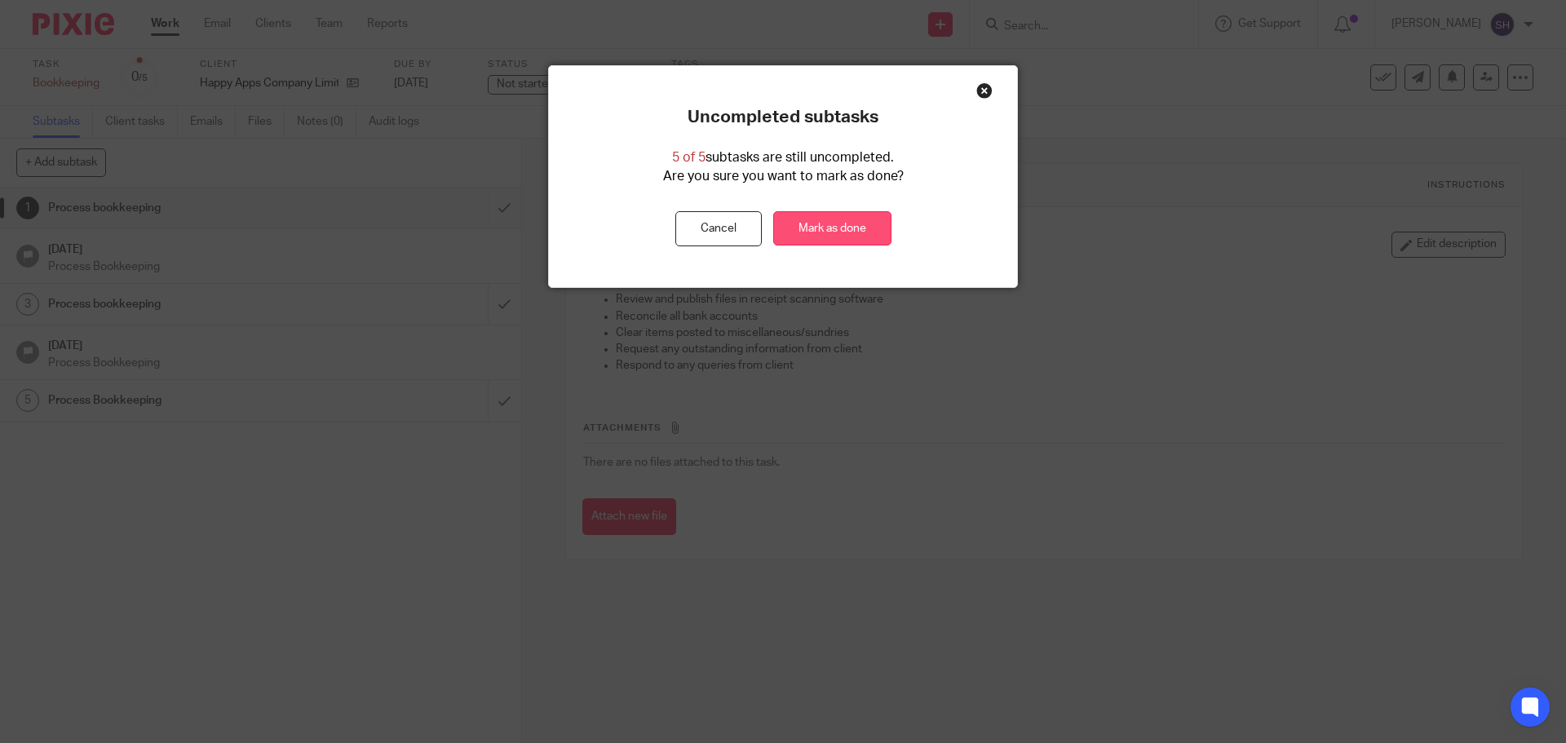
click at [826, 227] on link "Mark as done" at bounding box center [832, 228] width 118 height 35
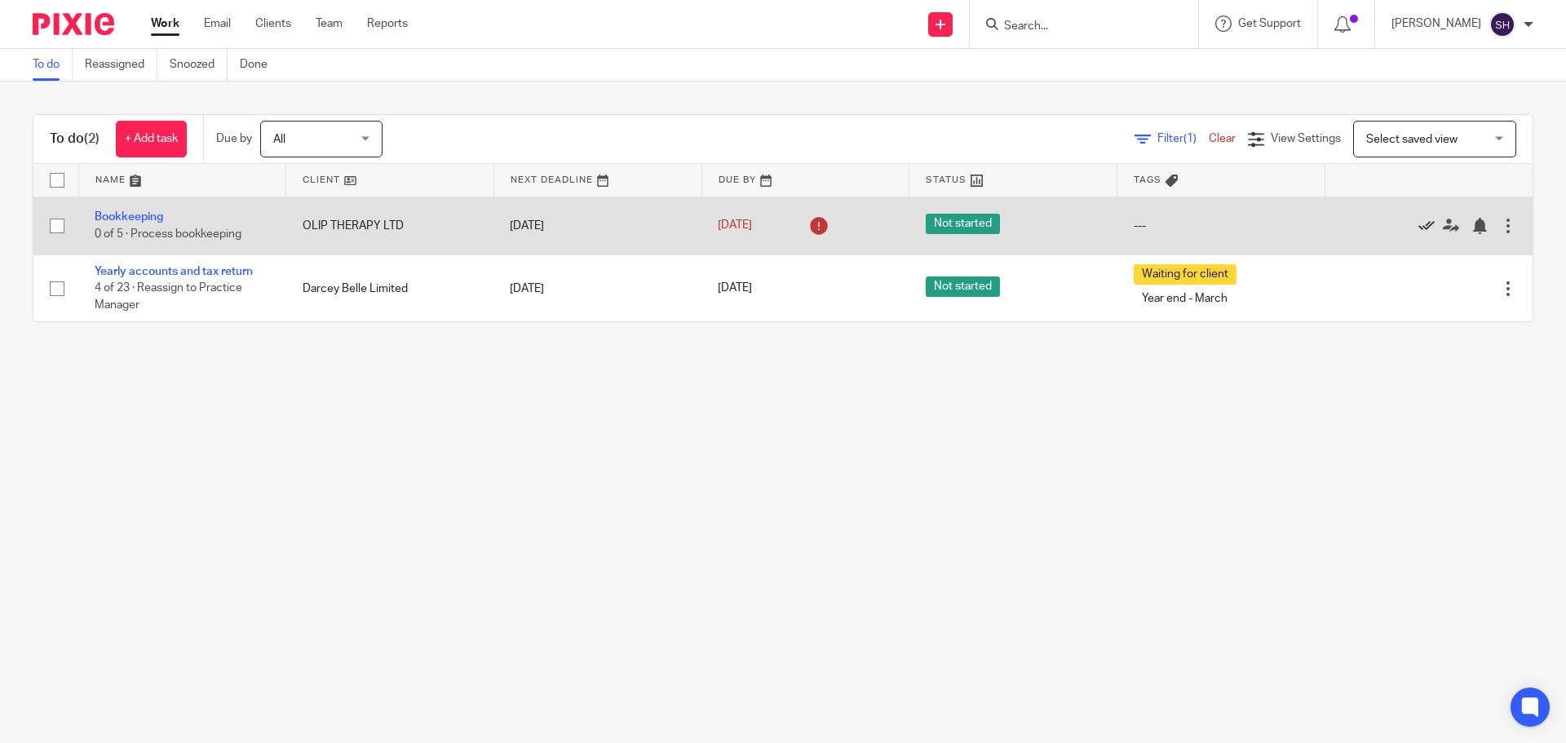
click at [1419, 228] on icon at bounding box center [1427, 226] width 16 height 16
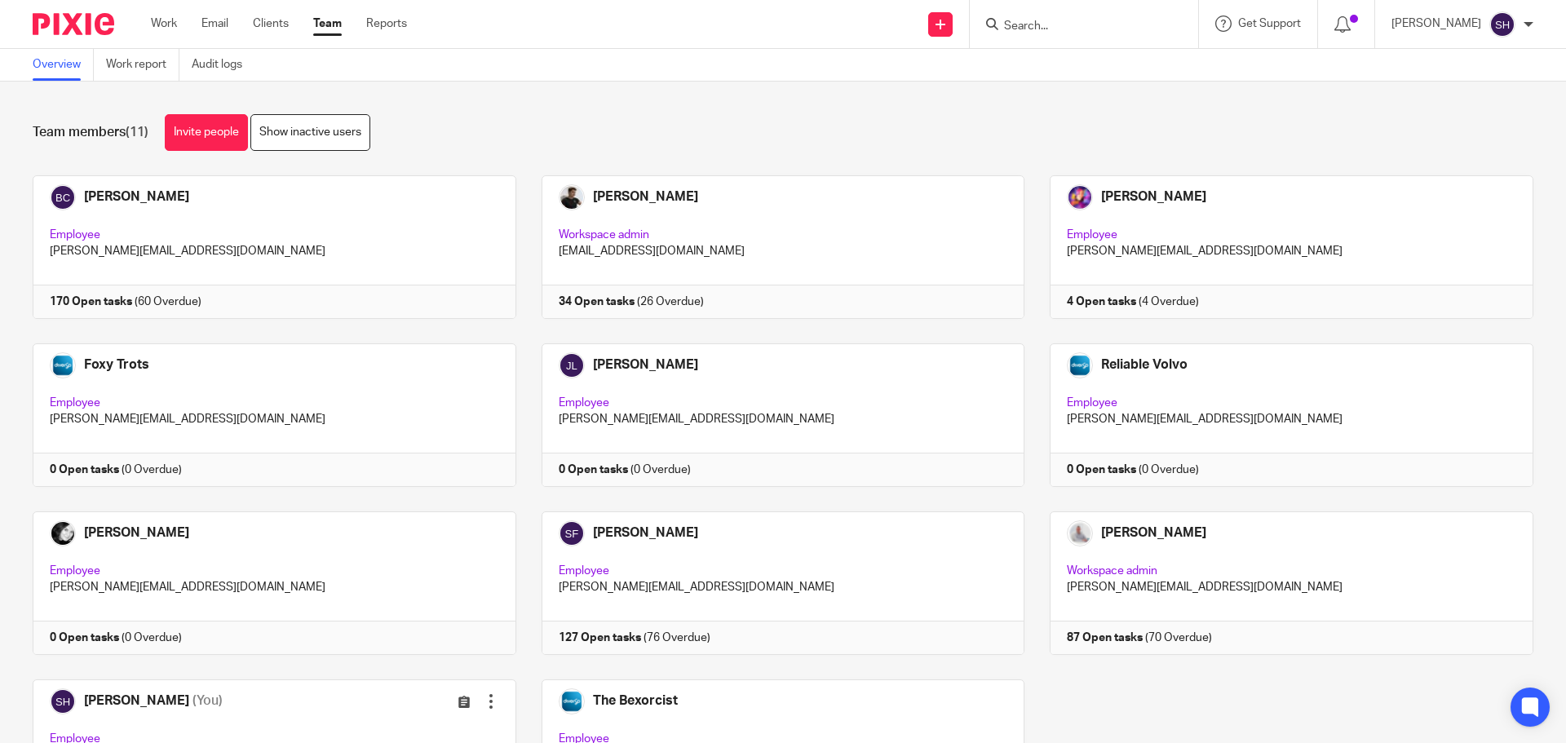
click at [1100, 21] on input "Search" at bounding box center [1076, 27] width 147 height 15
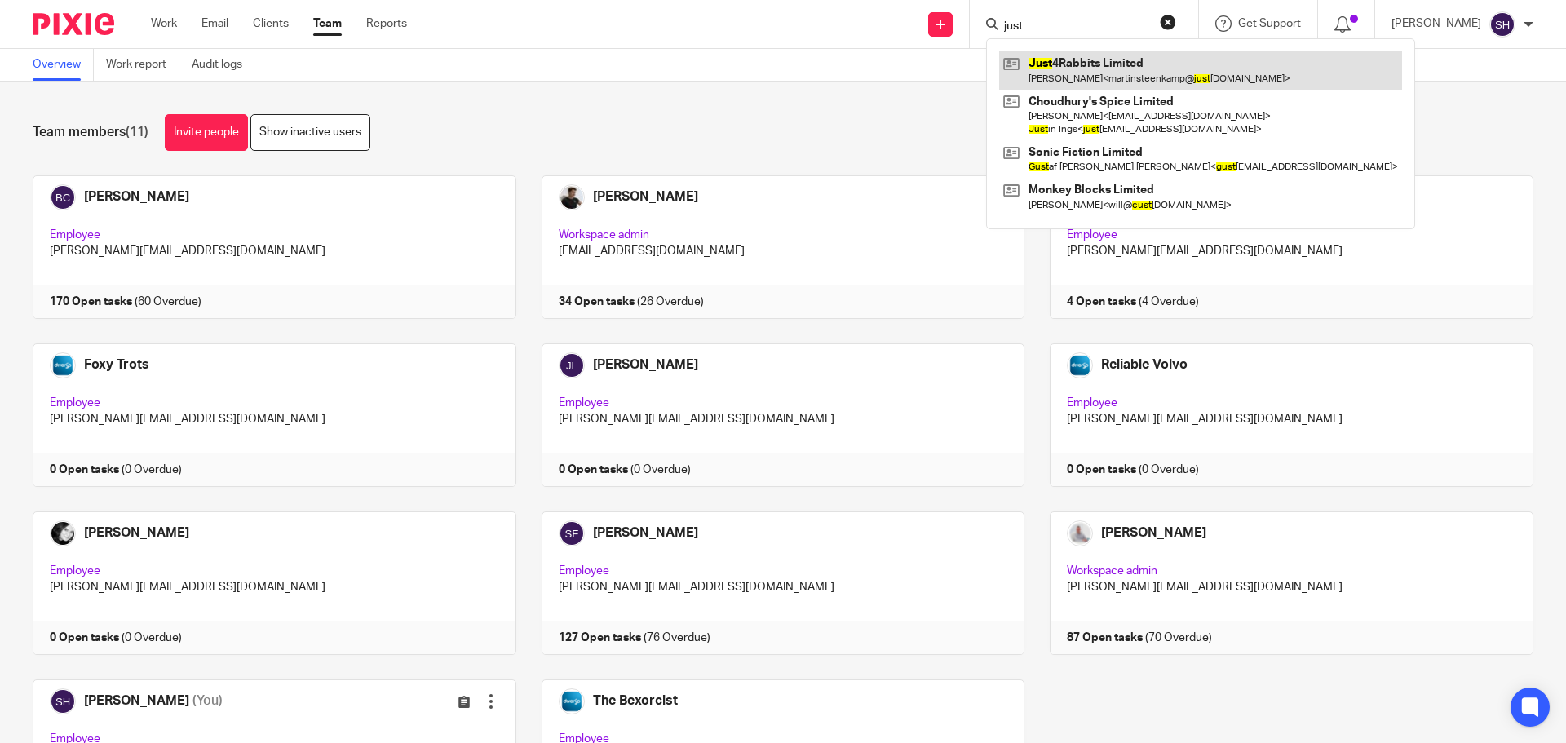
type input "just"
click at [1074, 58] on link at bounding box center [1200, 70] width 403 height 38
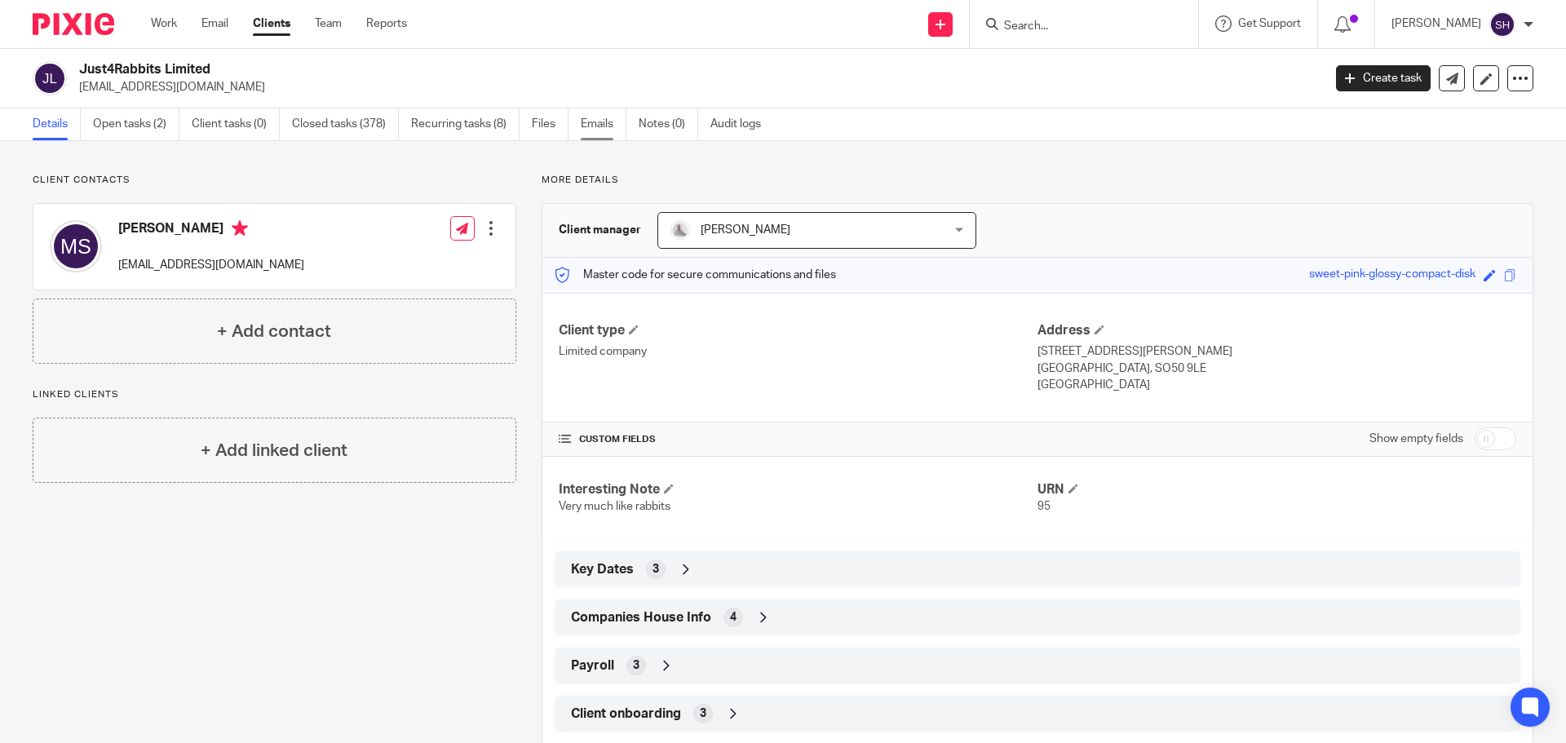
click at [596, 130] on link "Emails" at bounding box center [604, 124] width 46 height 32
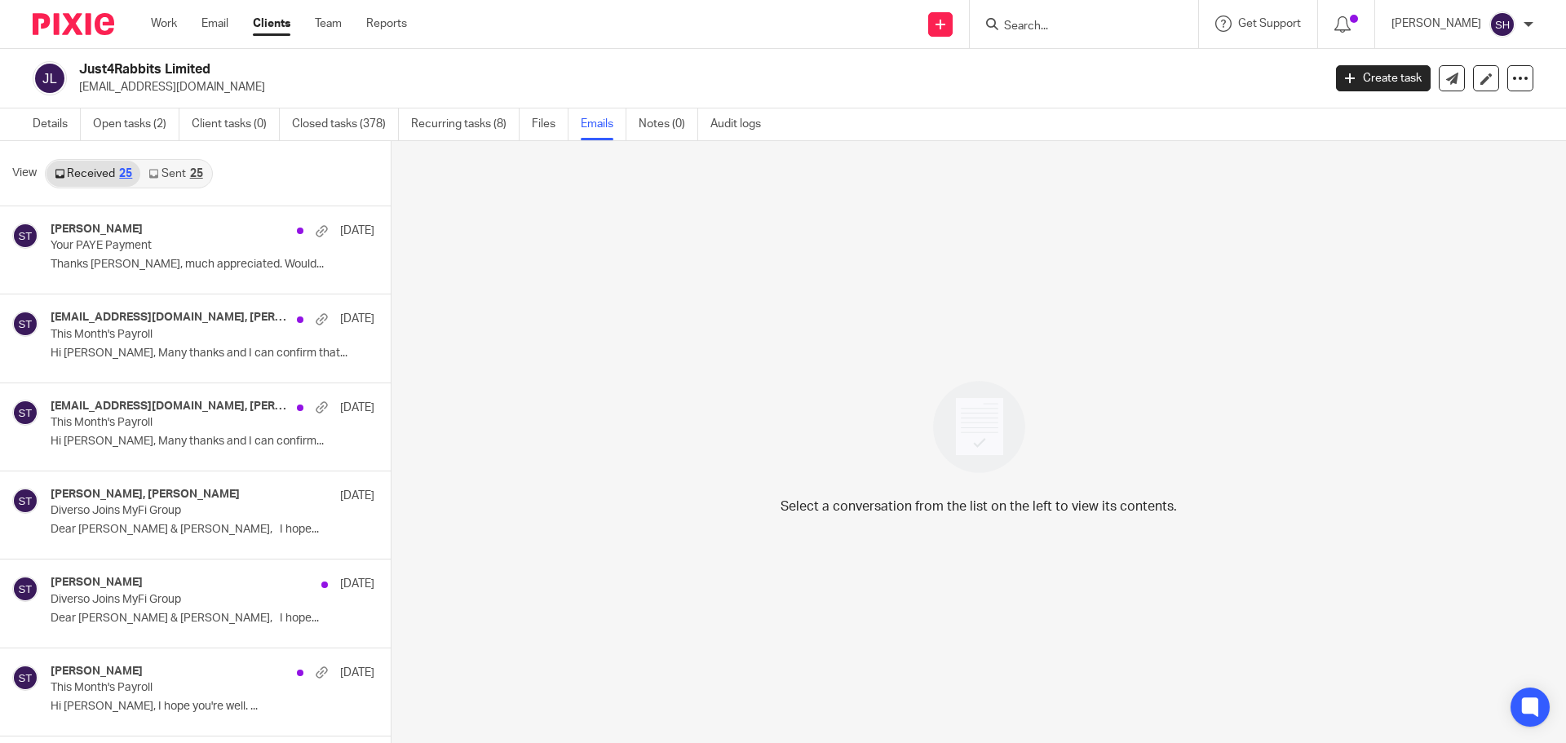
click at [184, 171] on link "Sent 25" at bounding box center [175, 174] width 70 height 26
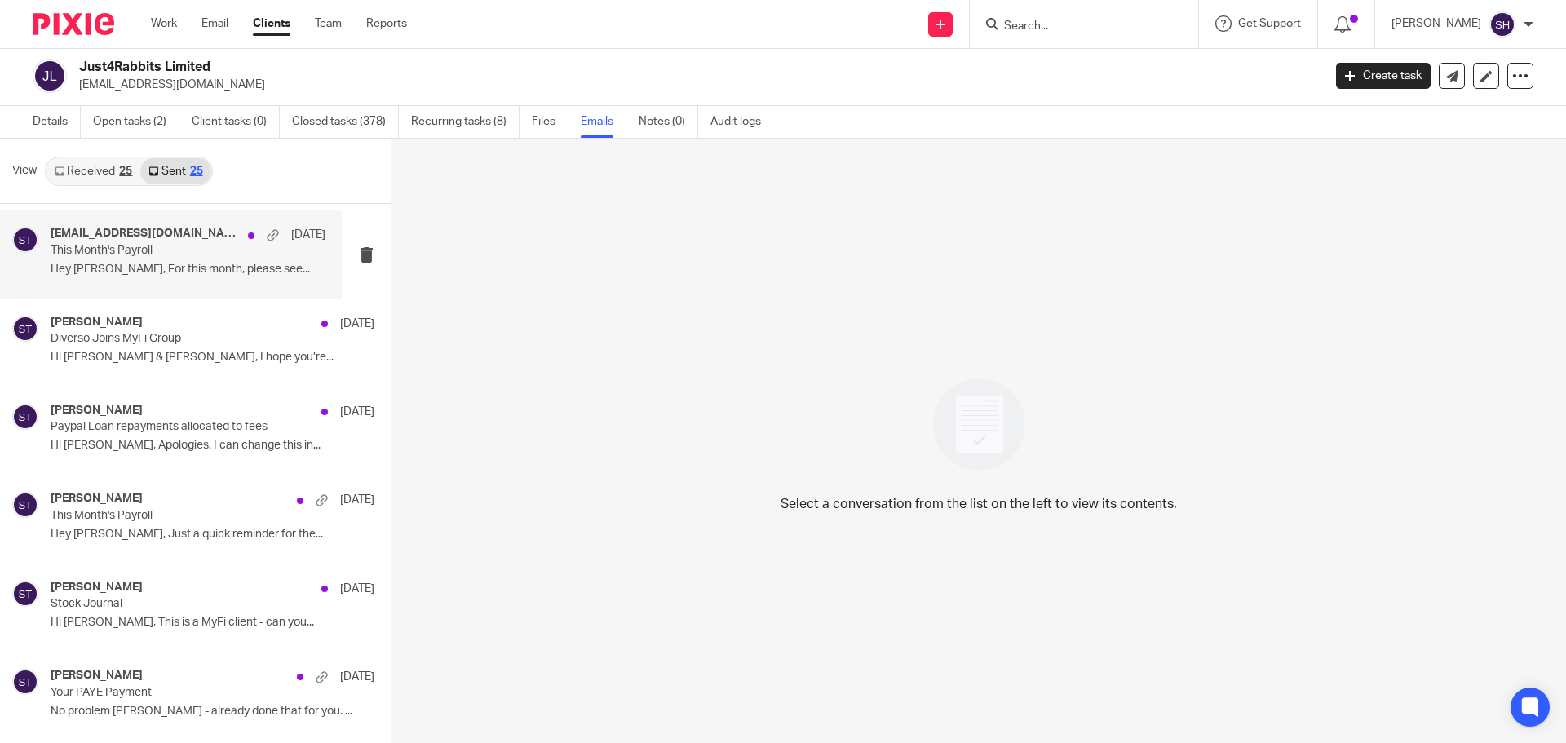
scroll to position [163, 0]
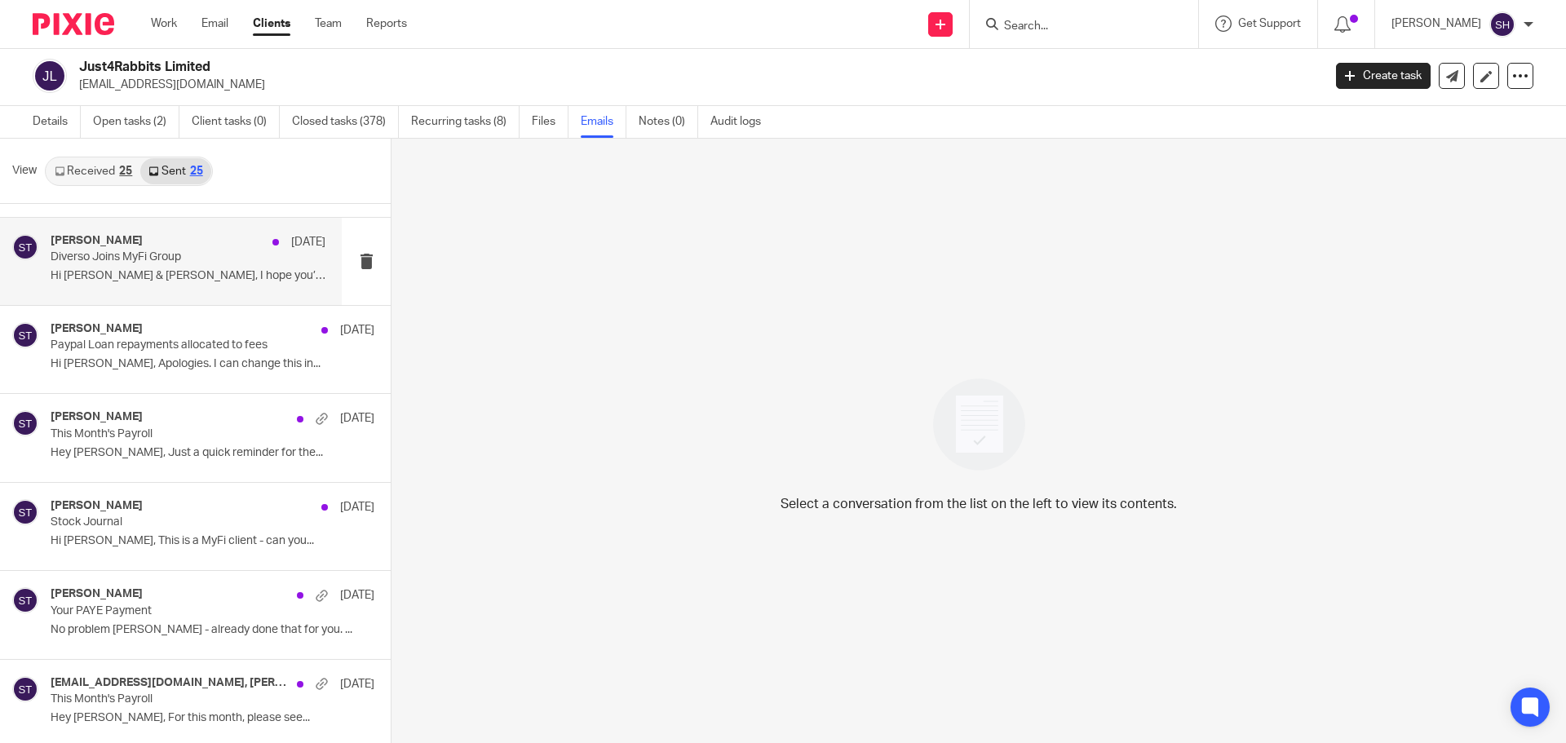
click at [156, 299] on div "Sean Toomer 28 Aug Diverso Joins MyFi Group Hi Martin & Trevor, I hope you’re..." at bounding box center [171, 261] width 342 height 87
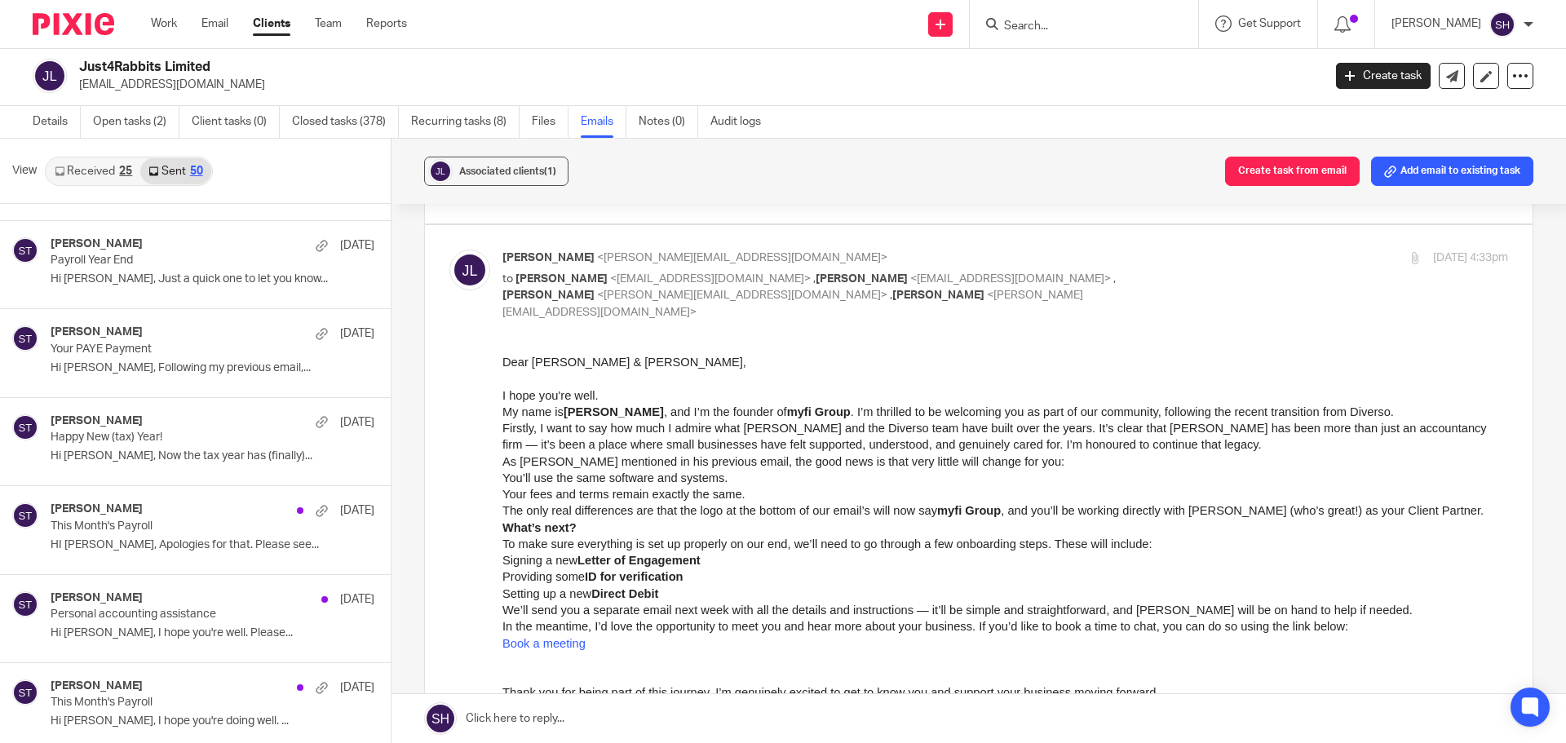
scroll to position [2703, 0]
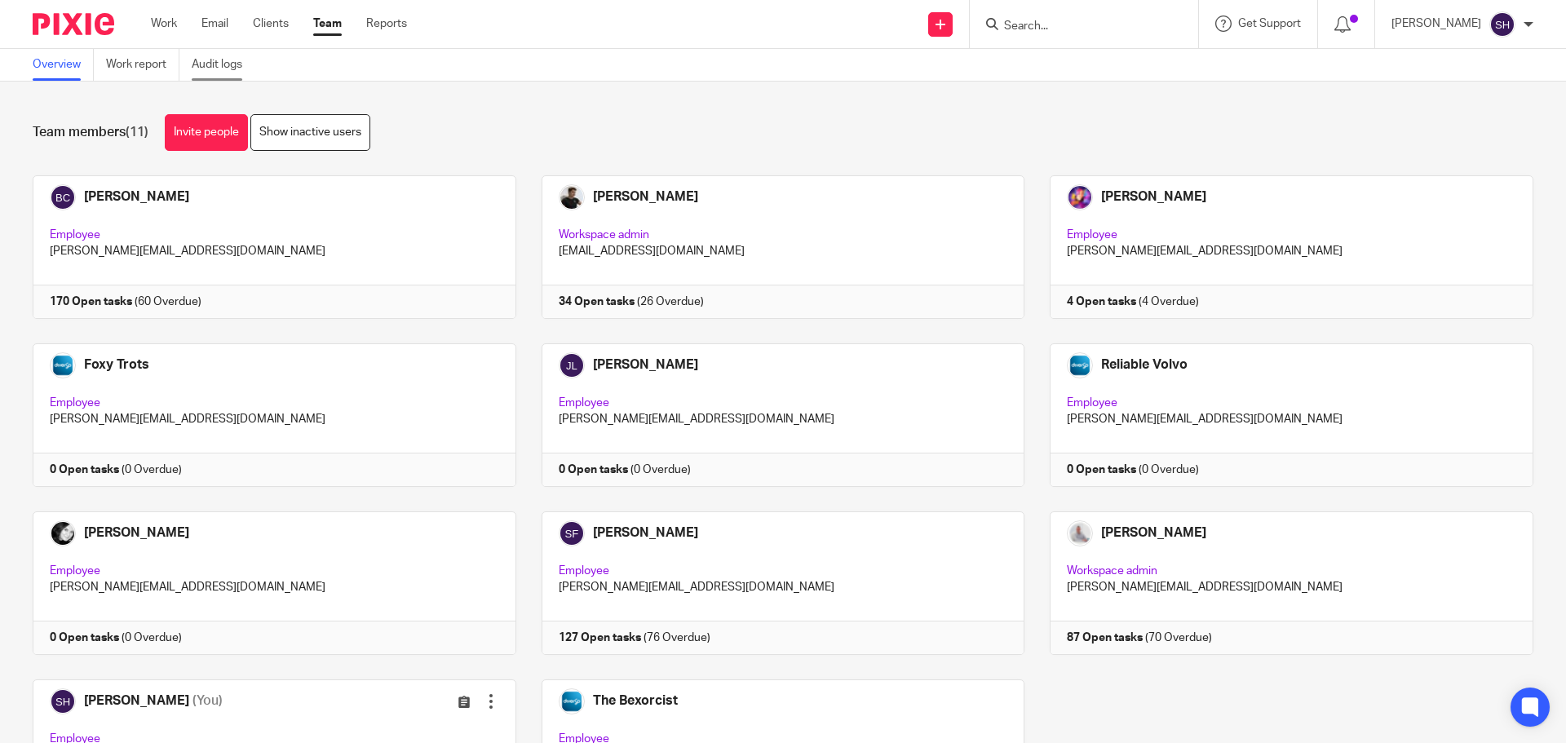
click at [241, 61] on link "Audit logs" at bounding box center [223, 65] width 63 height 32
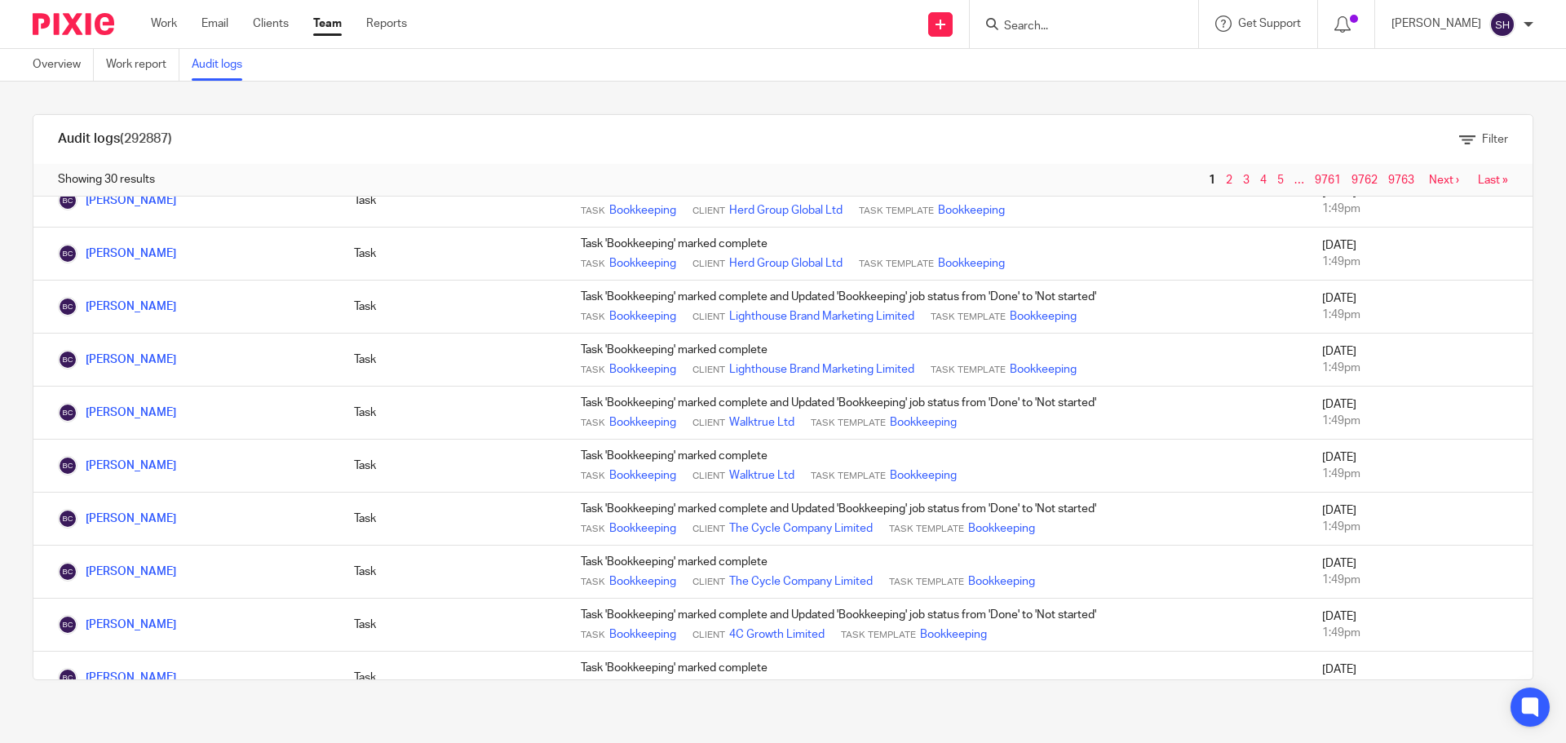
scroll to position [1140, 0]
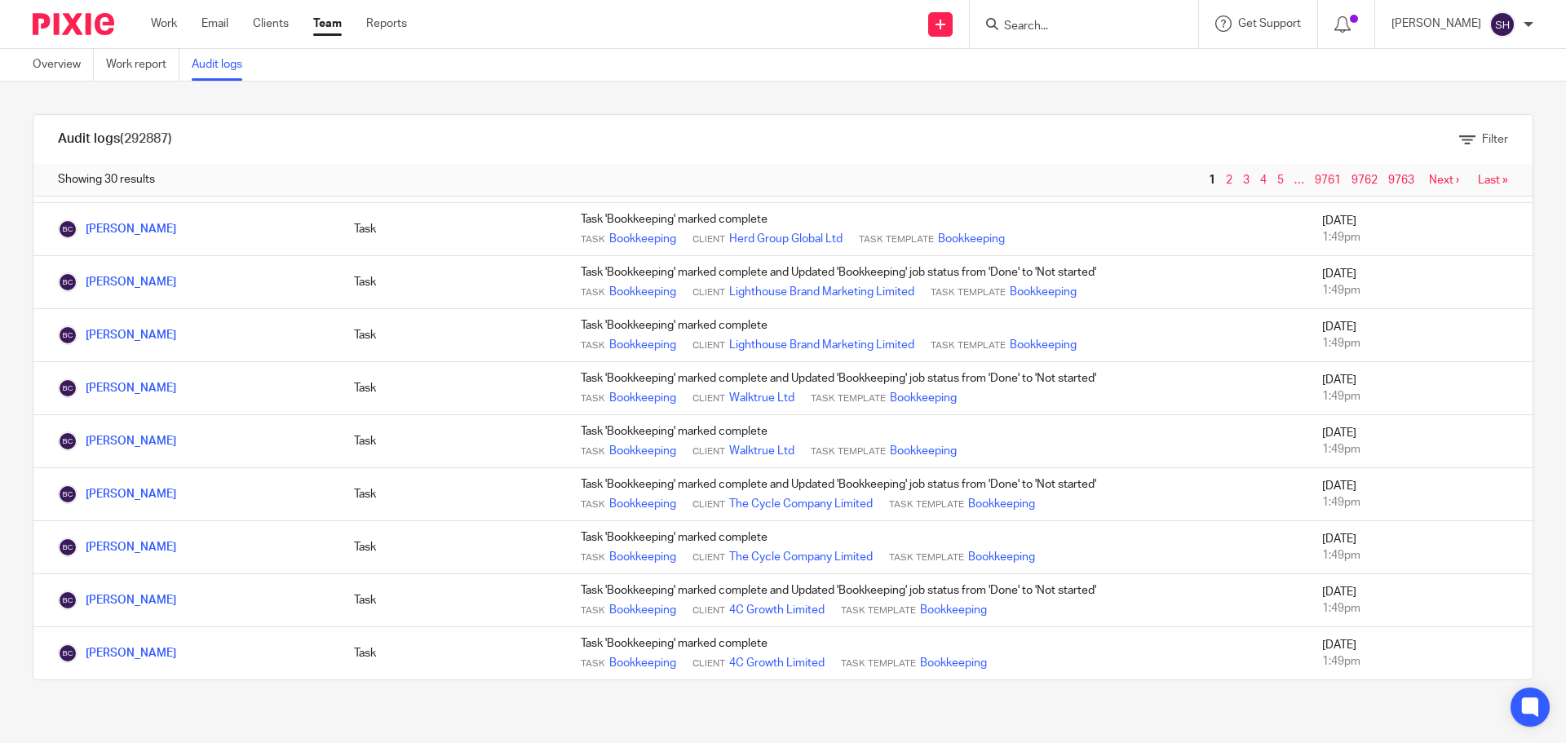
click at [1429, 179] on link "Next ›" at bounding box center [1444, 180] width 30 height 11
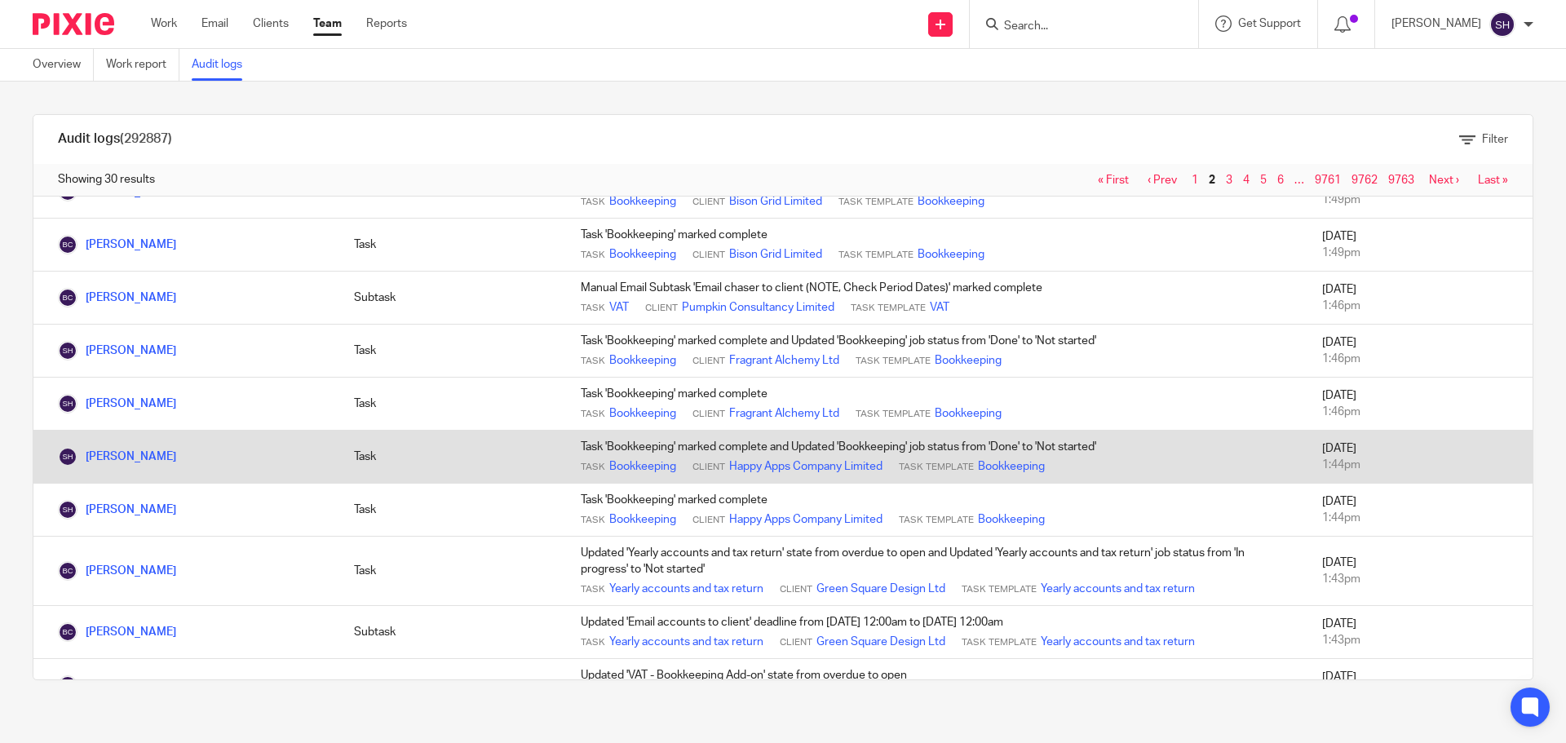
scroll to position [163, 0]
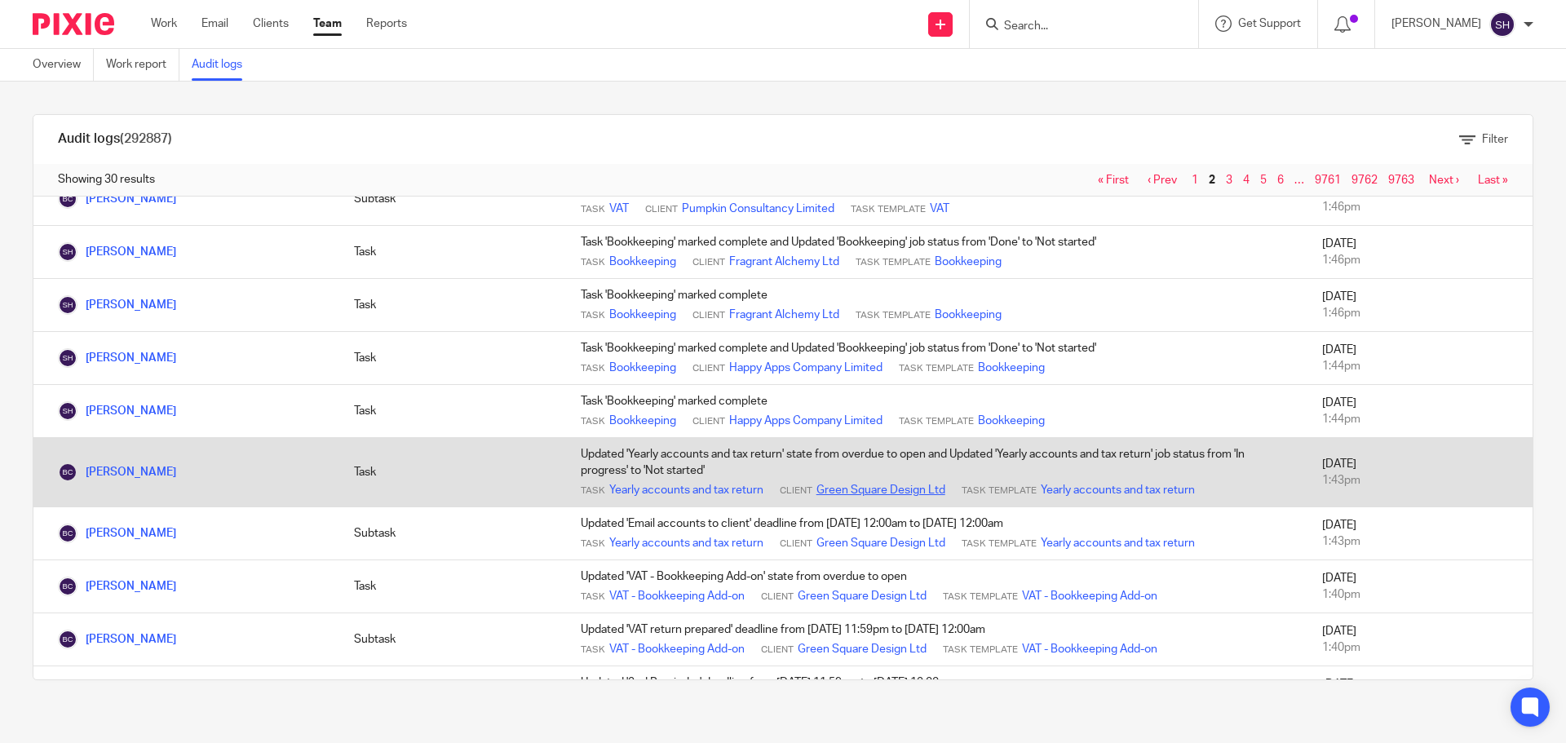
drag, startPoint x: 632, startPoint y: 486, endPoint x: 856, endPoint y: 493, distance: 223.6
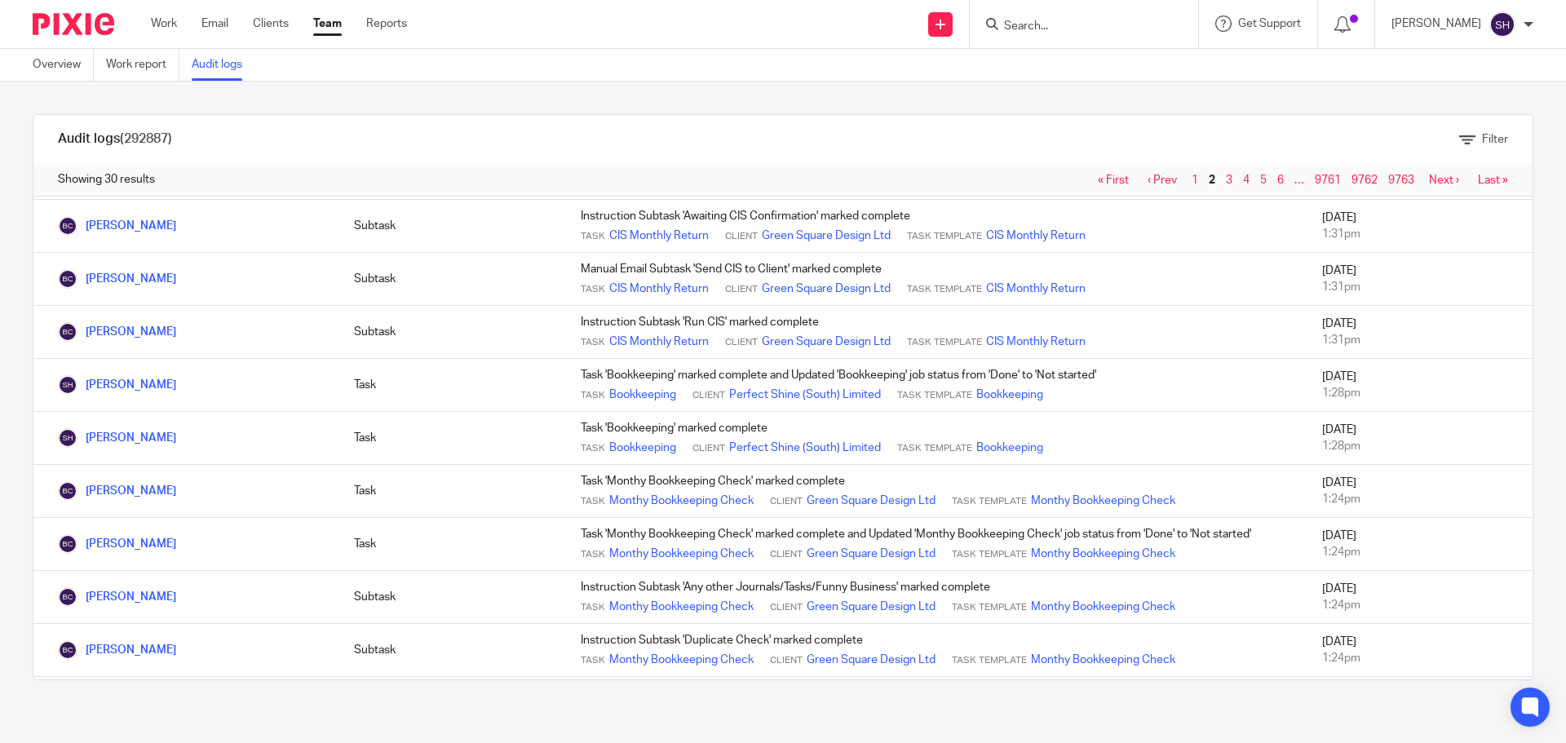
scroll to position [1157, 0]
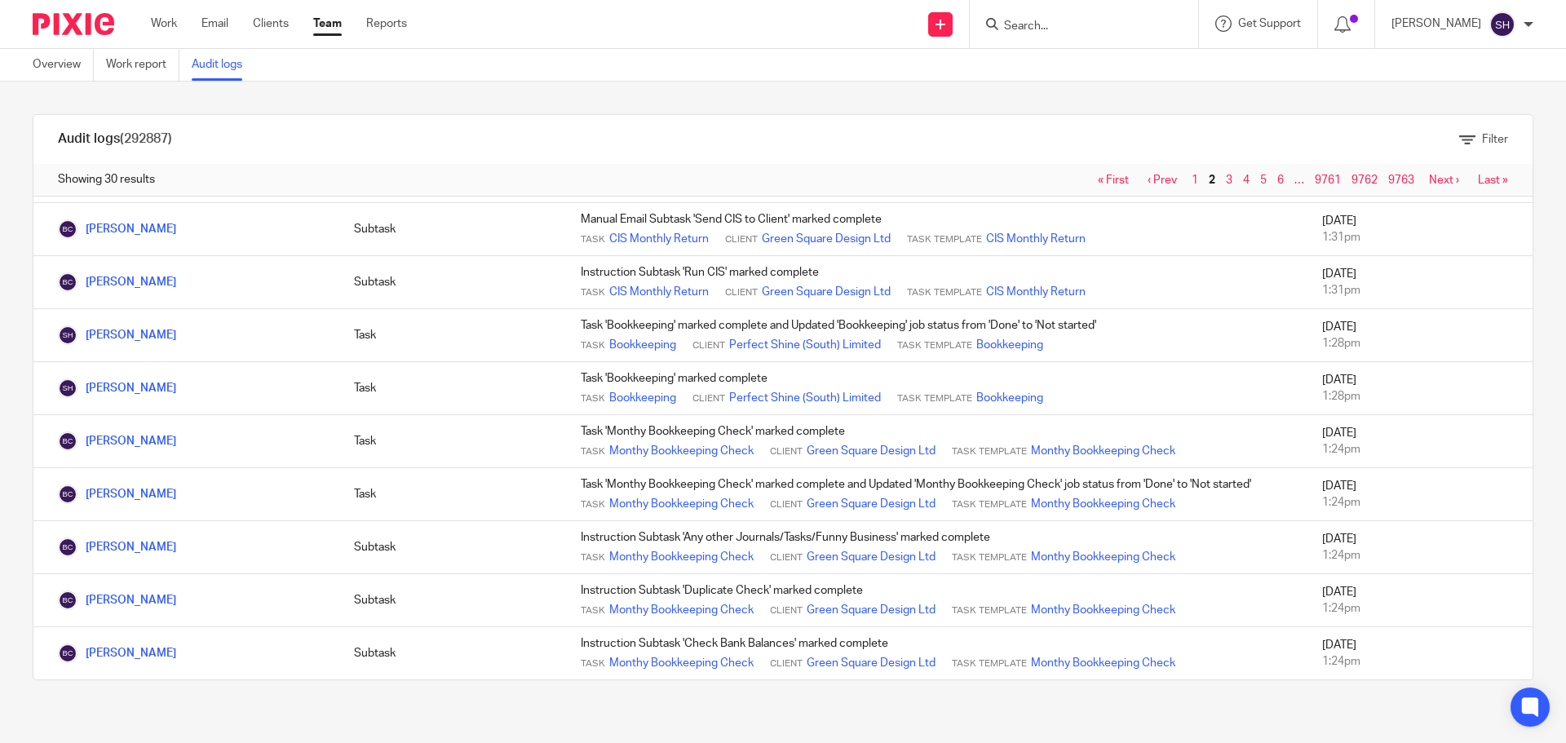
click at [1429, 179] on link "Next ›" at bounding box center [1444, 180] width 30 height 11
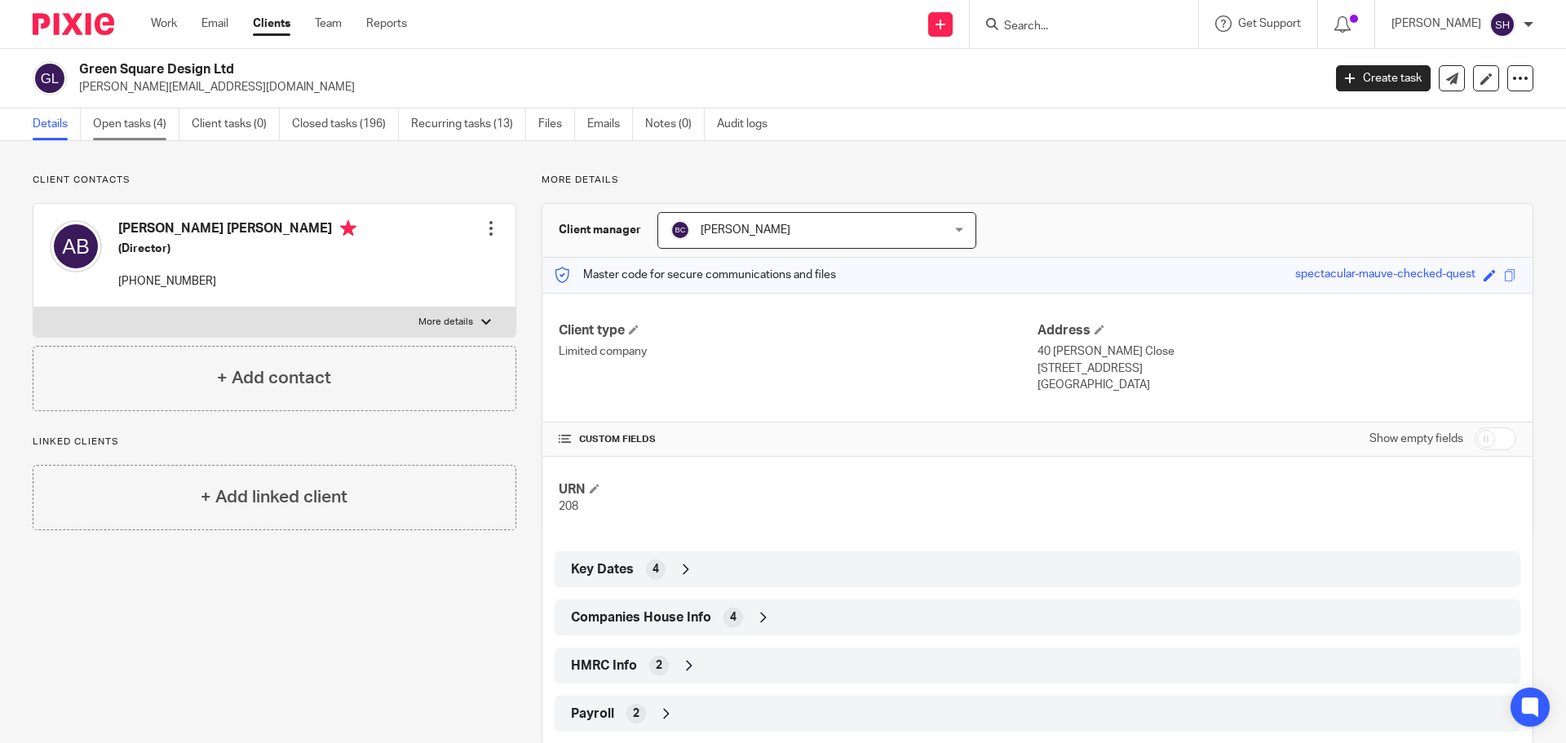
click at [141, 125] on link "Open tasks (4)" at bounding box center [136, 124] width 86 height 32
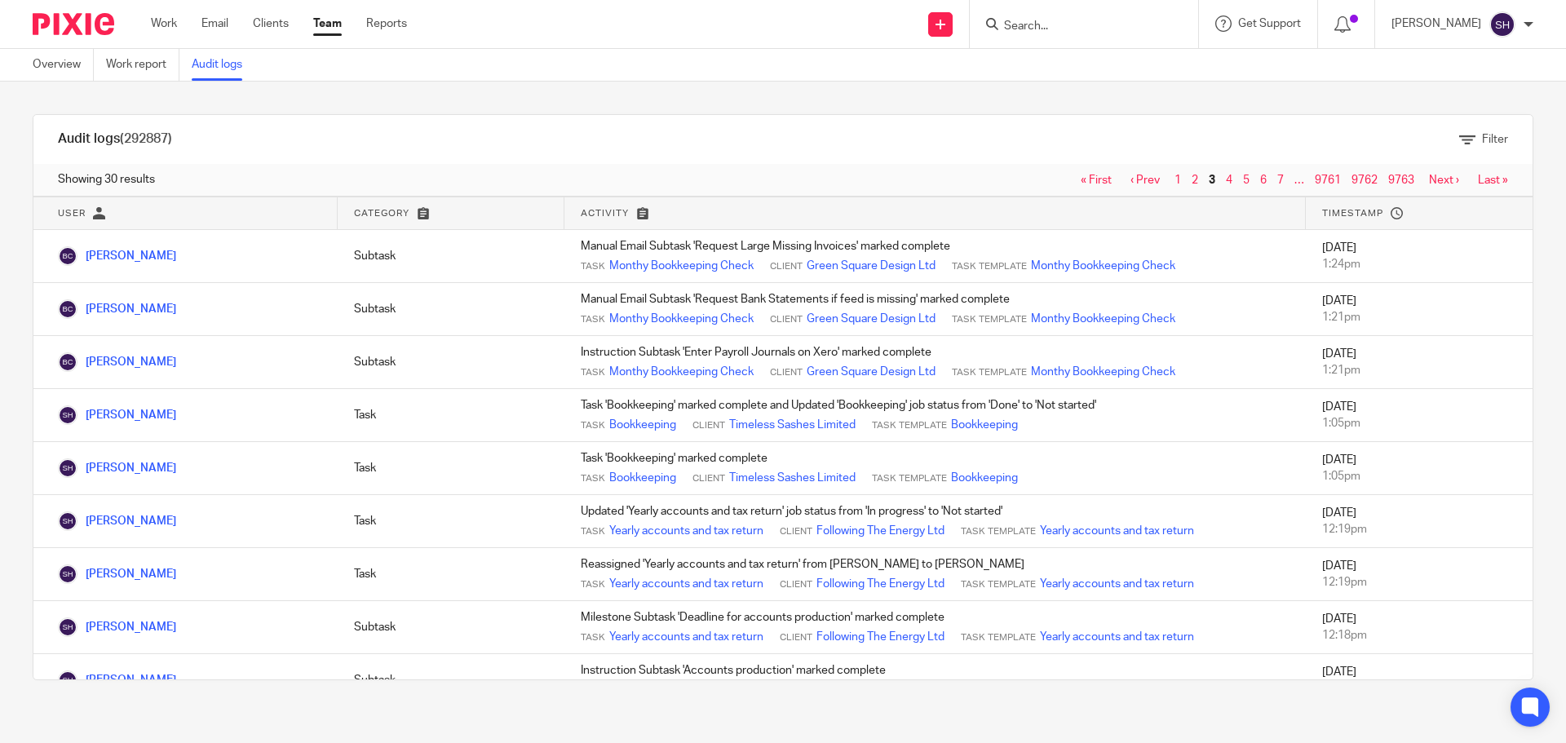
click at [1047, 27] on input "Search" at bounding box center [1076, 27] width 147 height 15
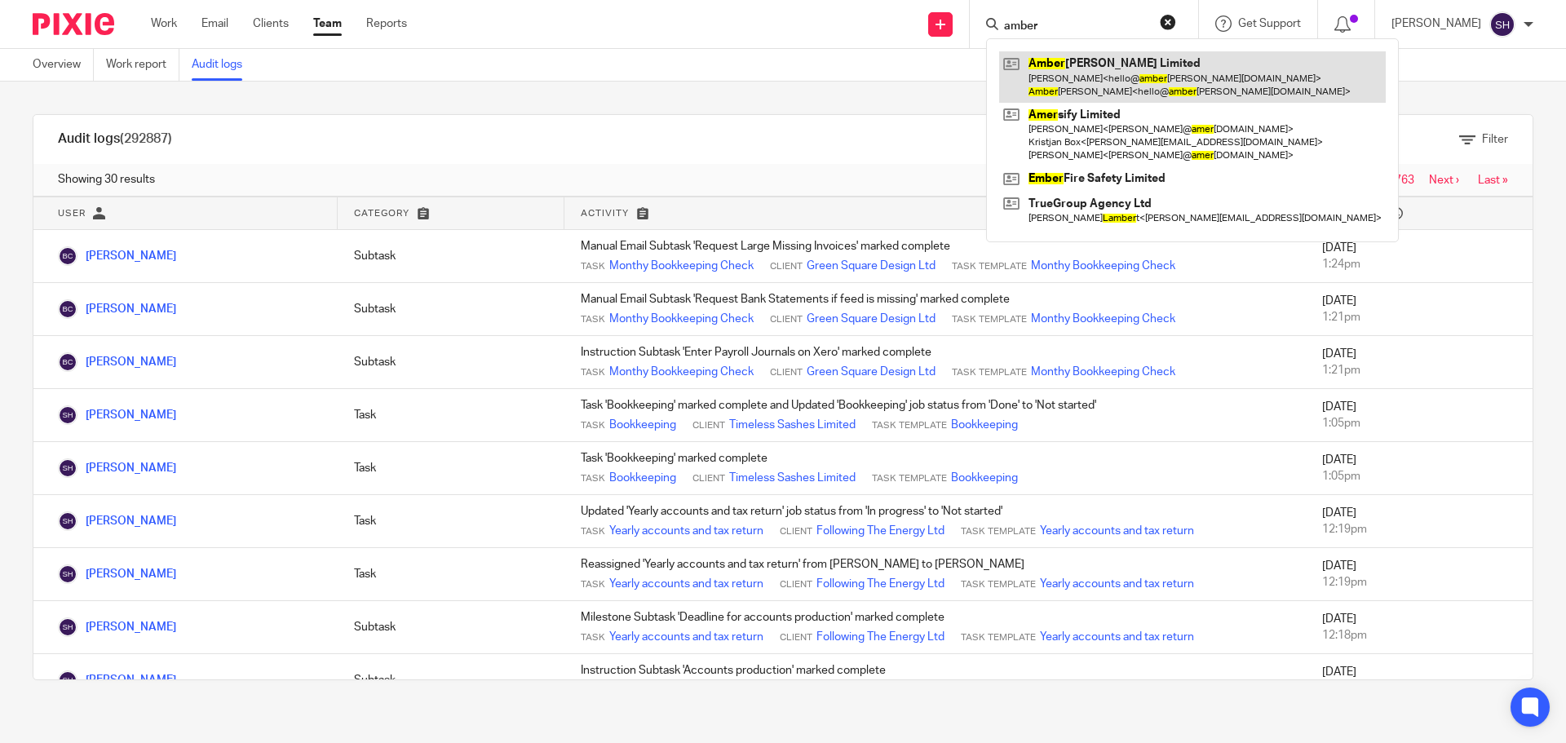
type input "amber"
click at [1097, 80] on link at bounding box center [1192, 76] width 387 height 51
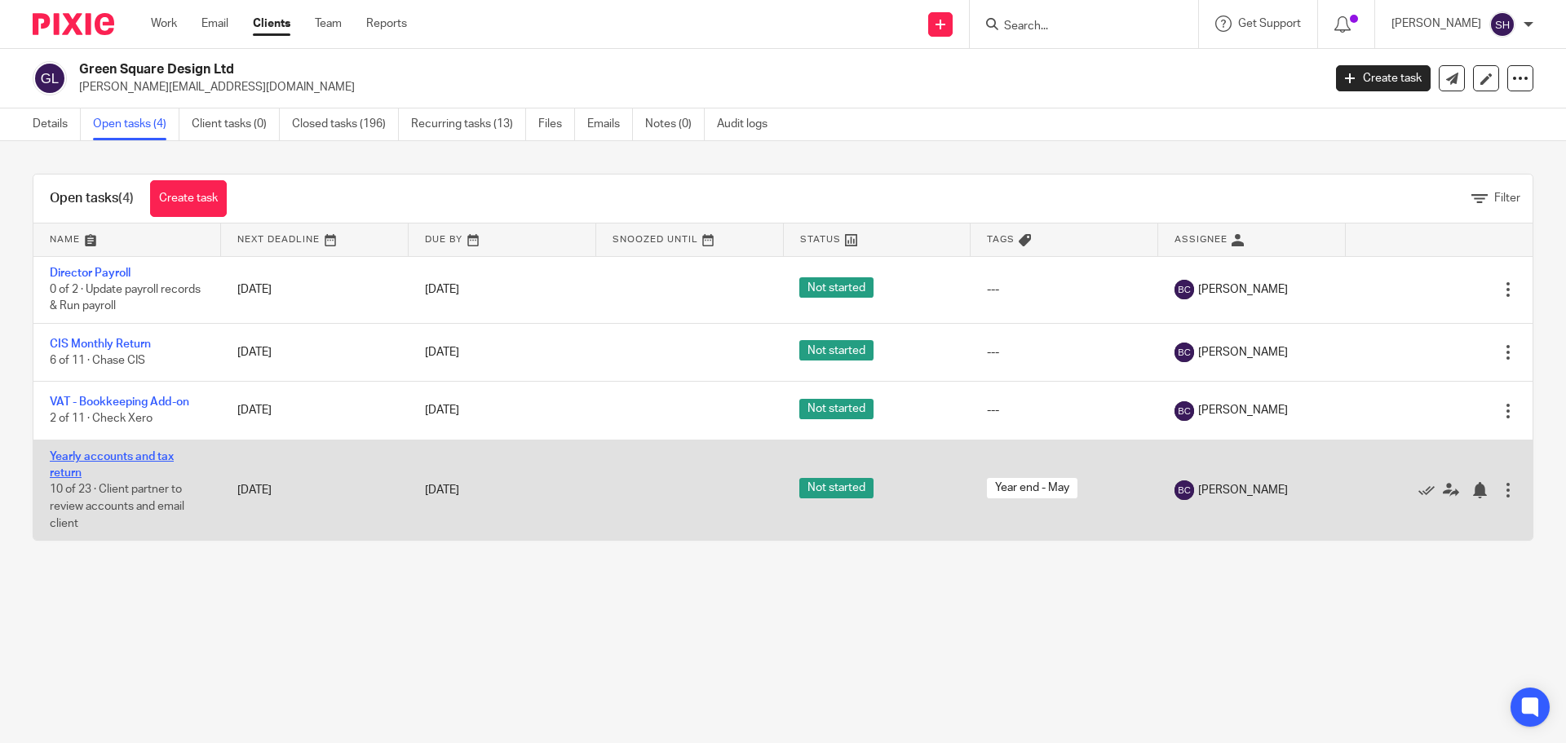
click at [149, 454] on link "Yearly accounts and tax return" at bounding box center [112, 465] width 124 height 28
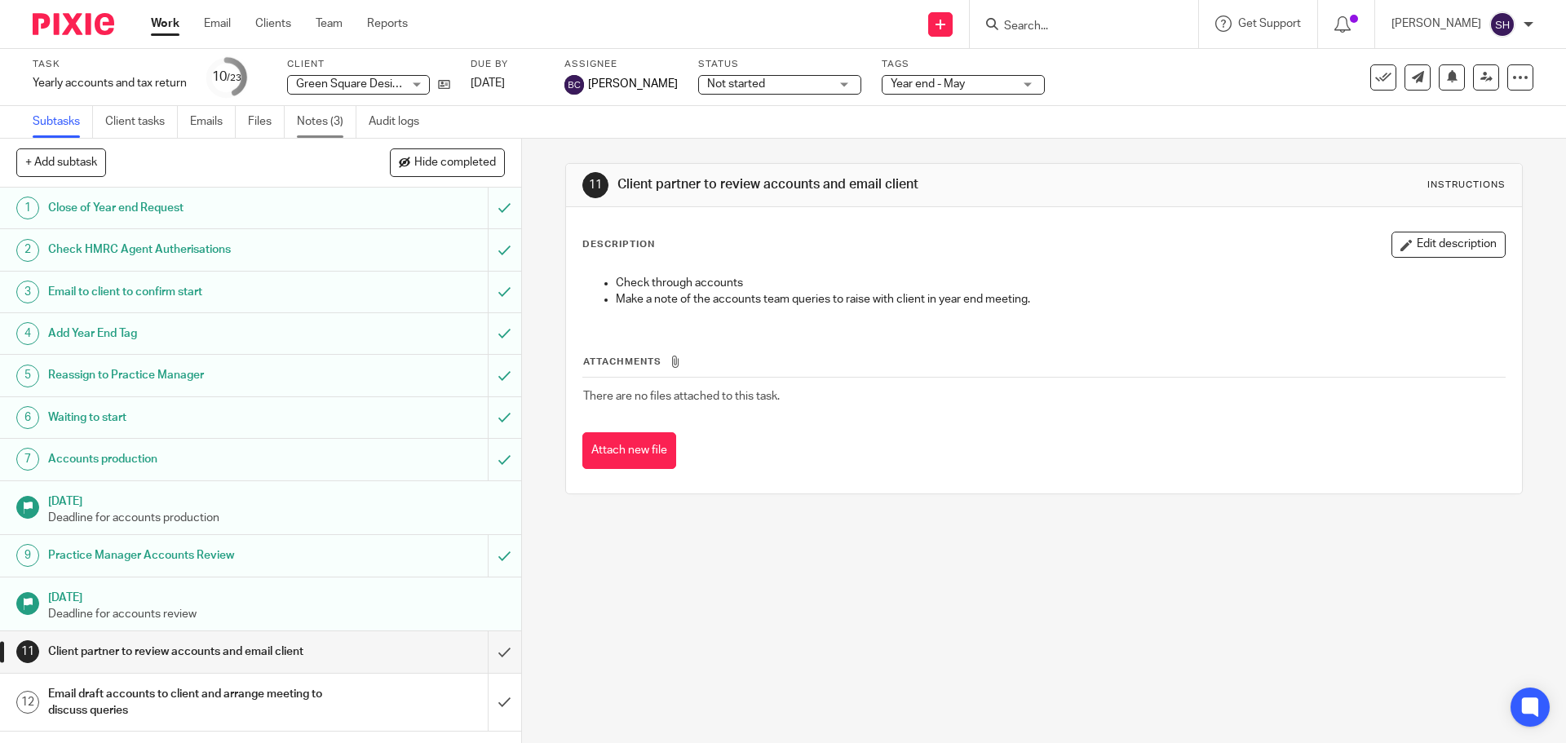
click at [337, 125] on link "Notes (3)" at bounding box center [327, 122] width 60 height 32
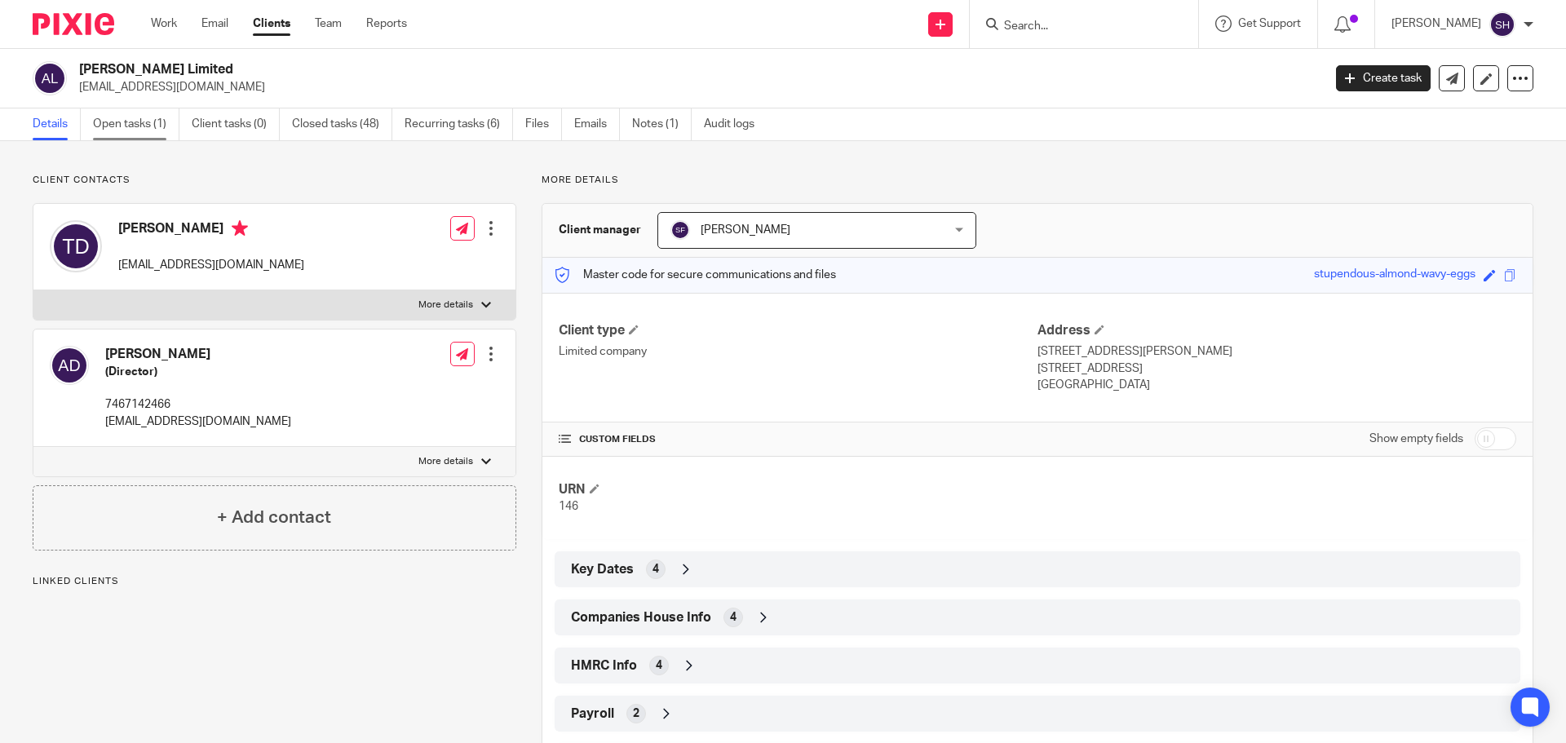
click at [142, 128] on link "Open tasks (1)" at bounding box center [136, 124] width 86 height 32
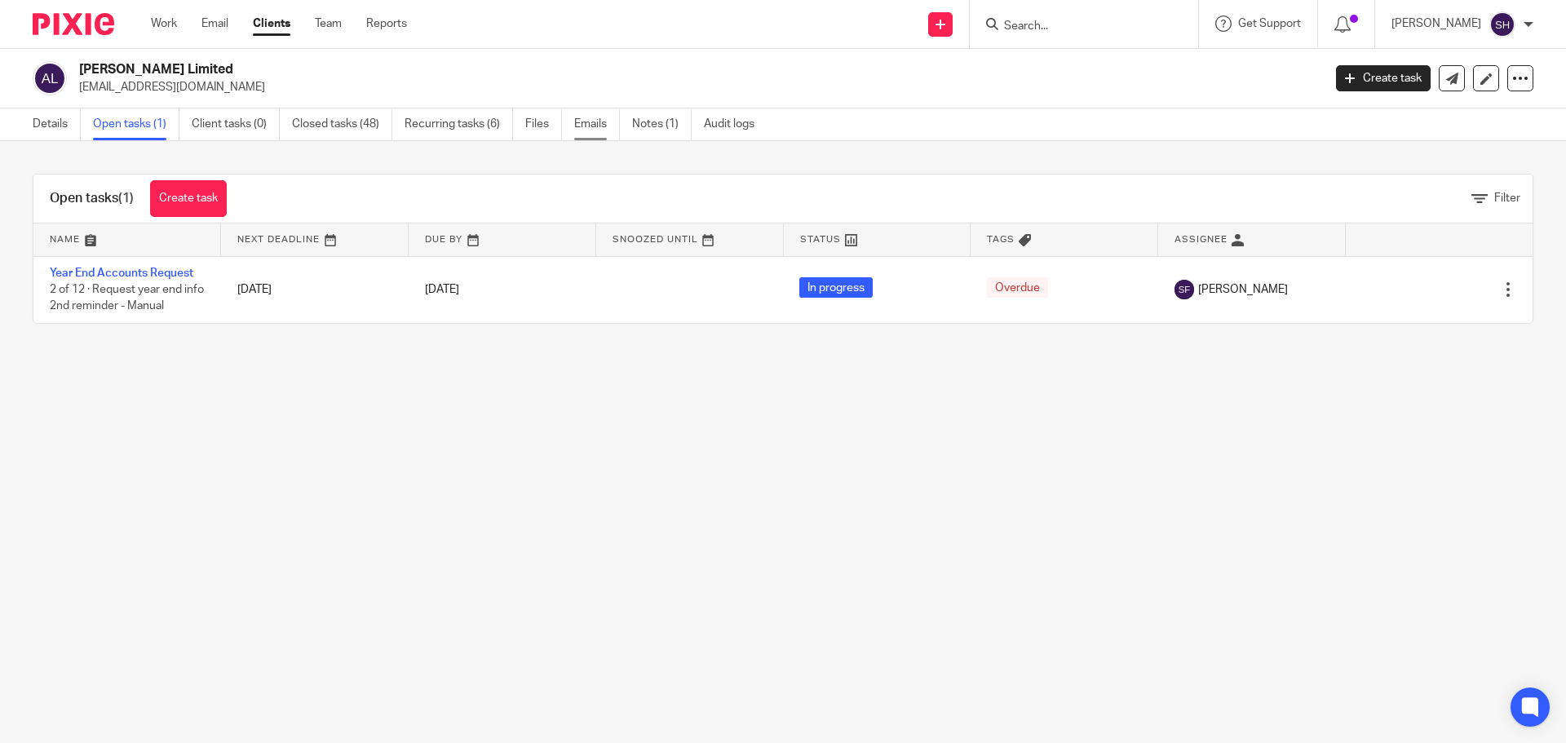
click at [605, 125] on link "Emails" at bounding box center [597, 124] width 46 height 32
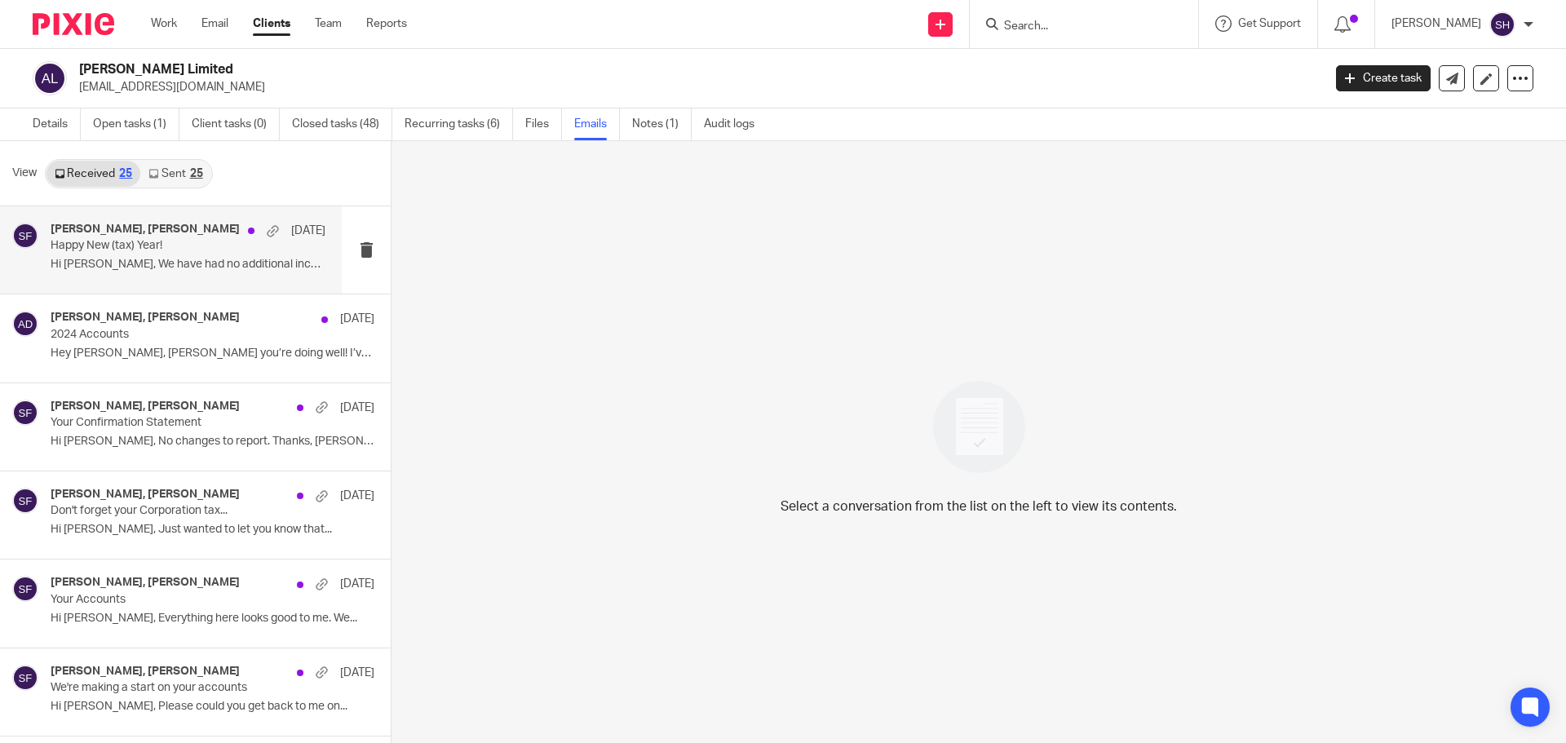
click at [209, 269] on p "Hi Sarah, We have had no additional income..." at bounding box center [188, 265] width 275 height 14
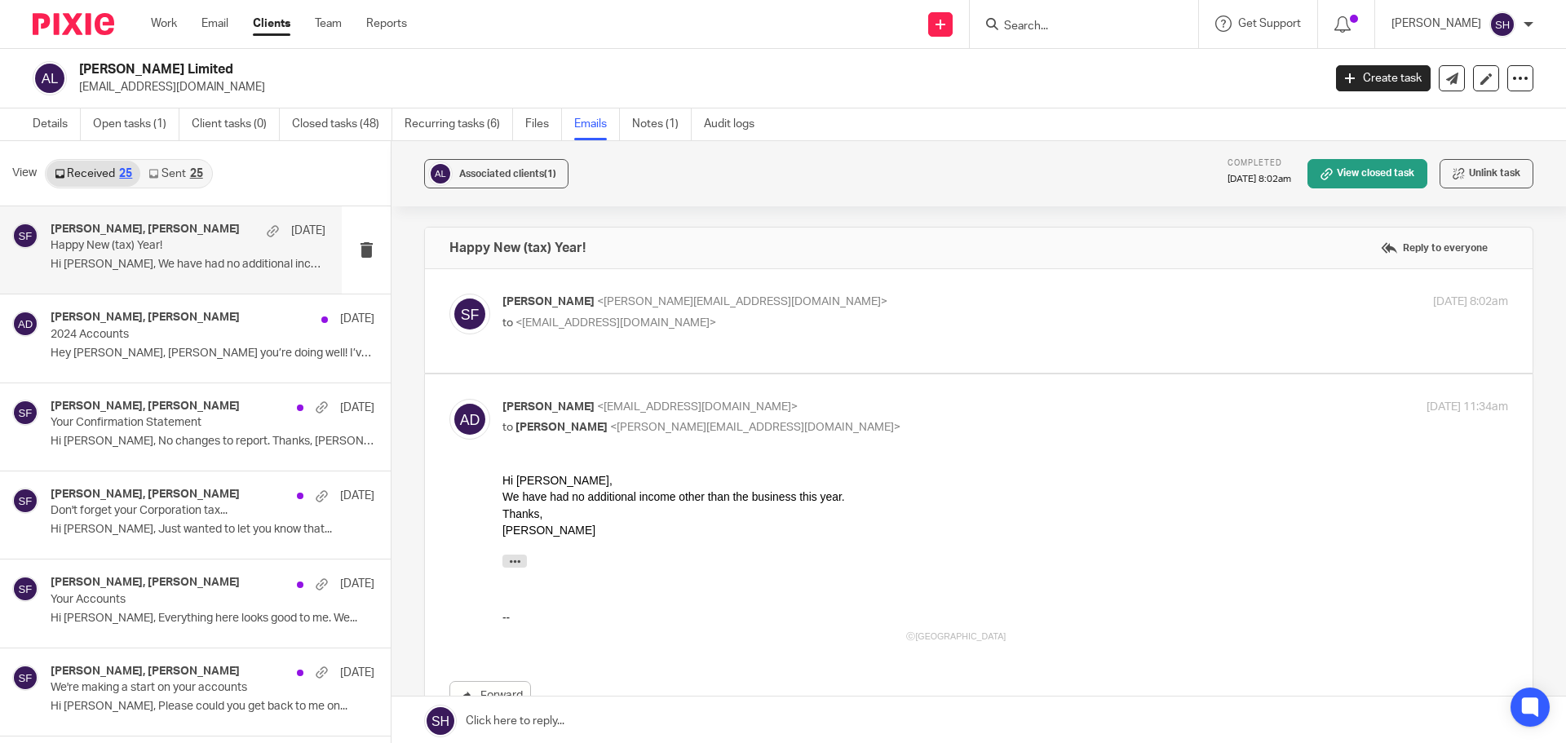
click at [576, 330] on p "to <hello@amberdavenport.co.uk>" at bounding box center [838, 323] width 671 height 17
checkbox input "true"
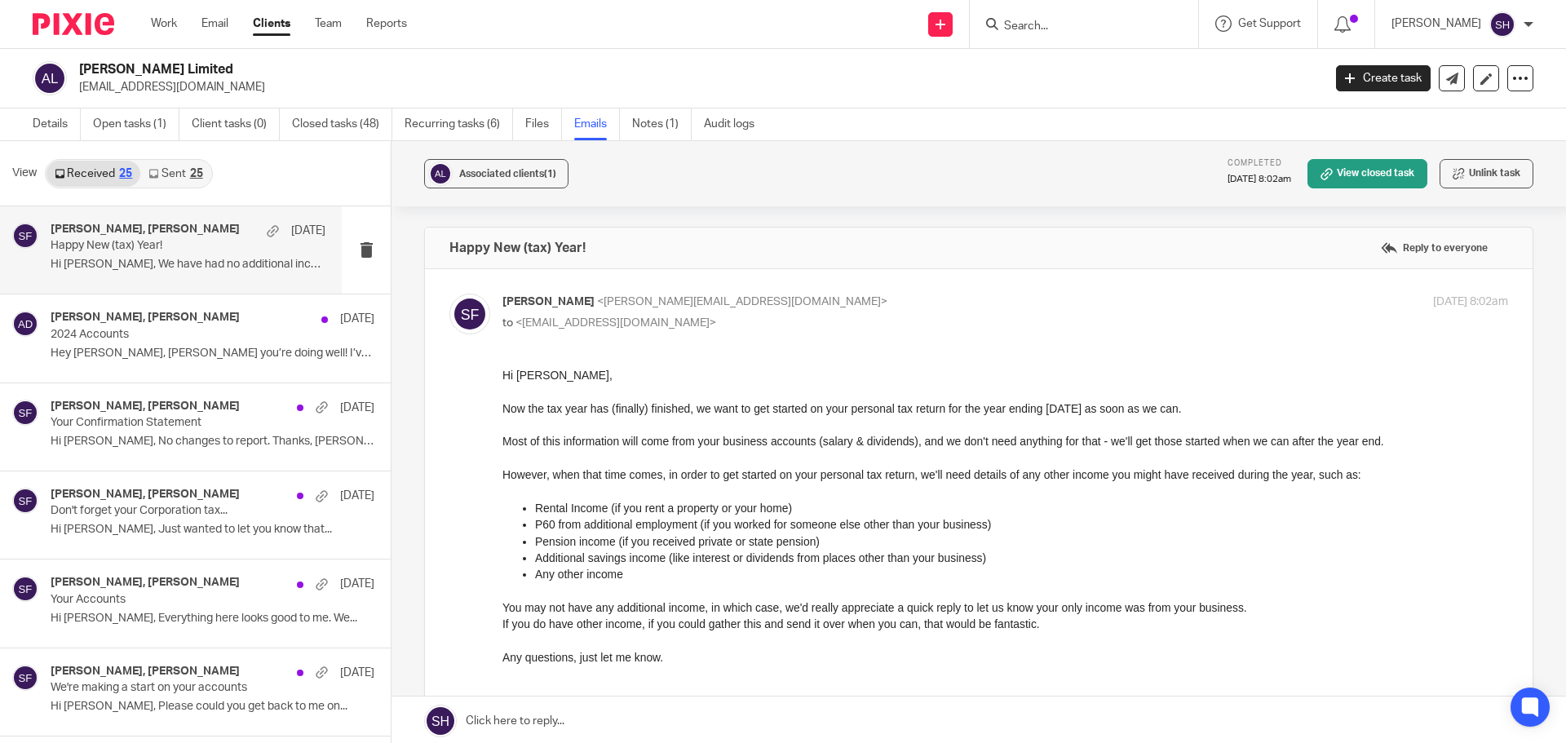
click at [204, 177] on link "Sent 25" at bounding box center [175, 174] width 70 height 26
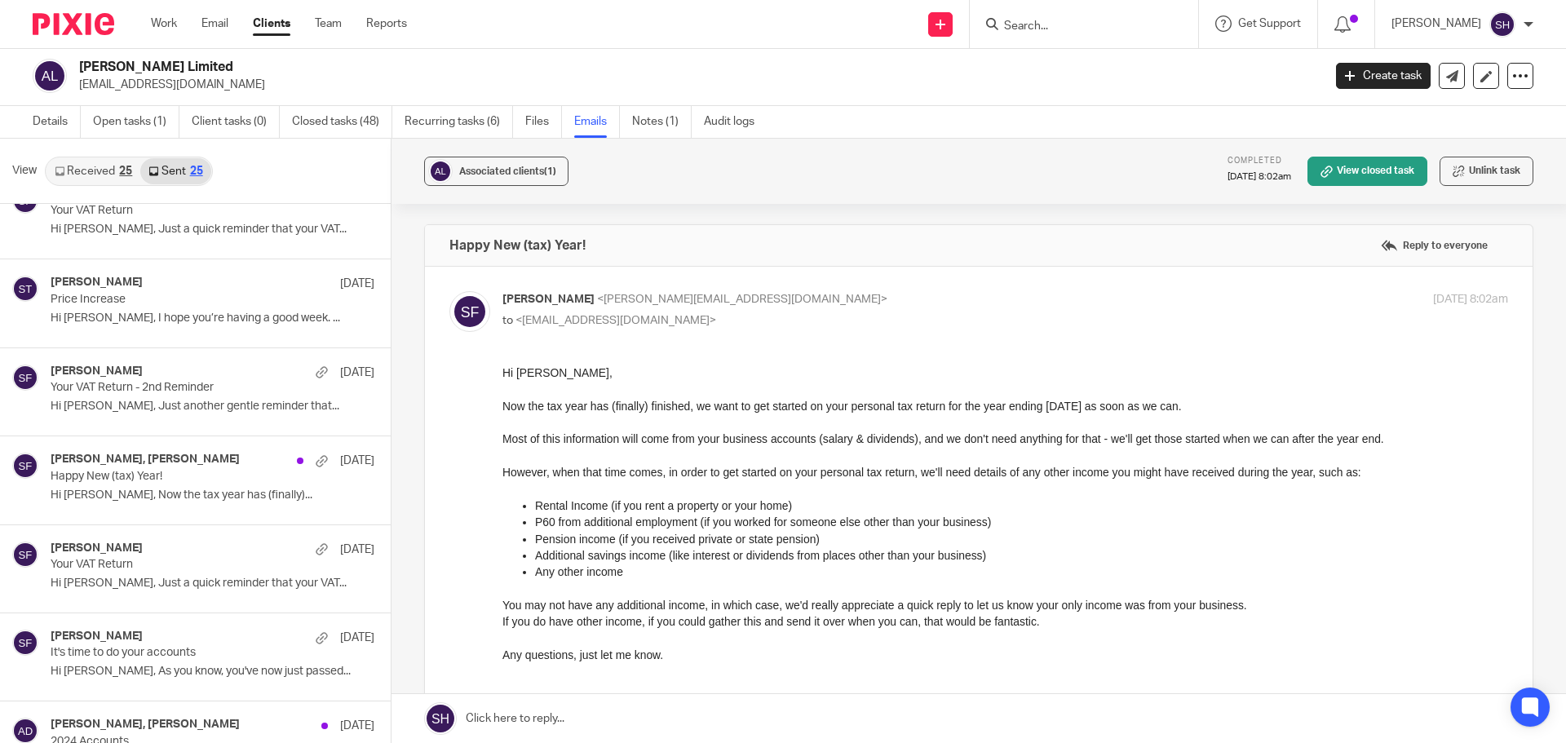
scroll to position [326, 0]
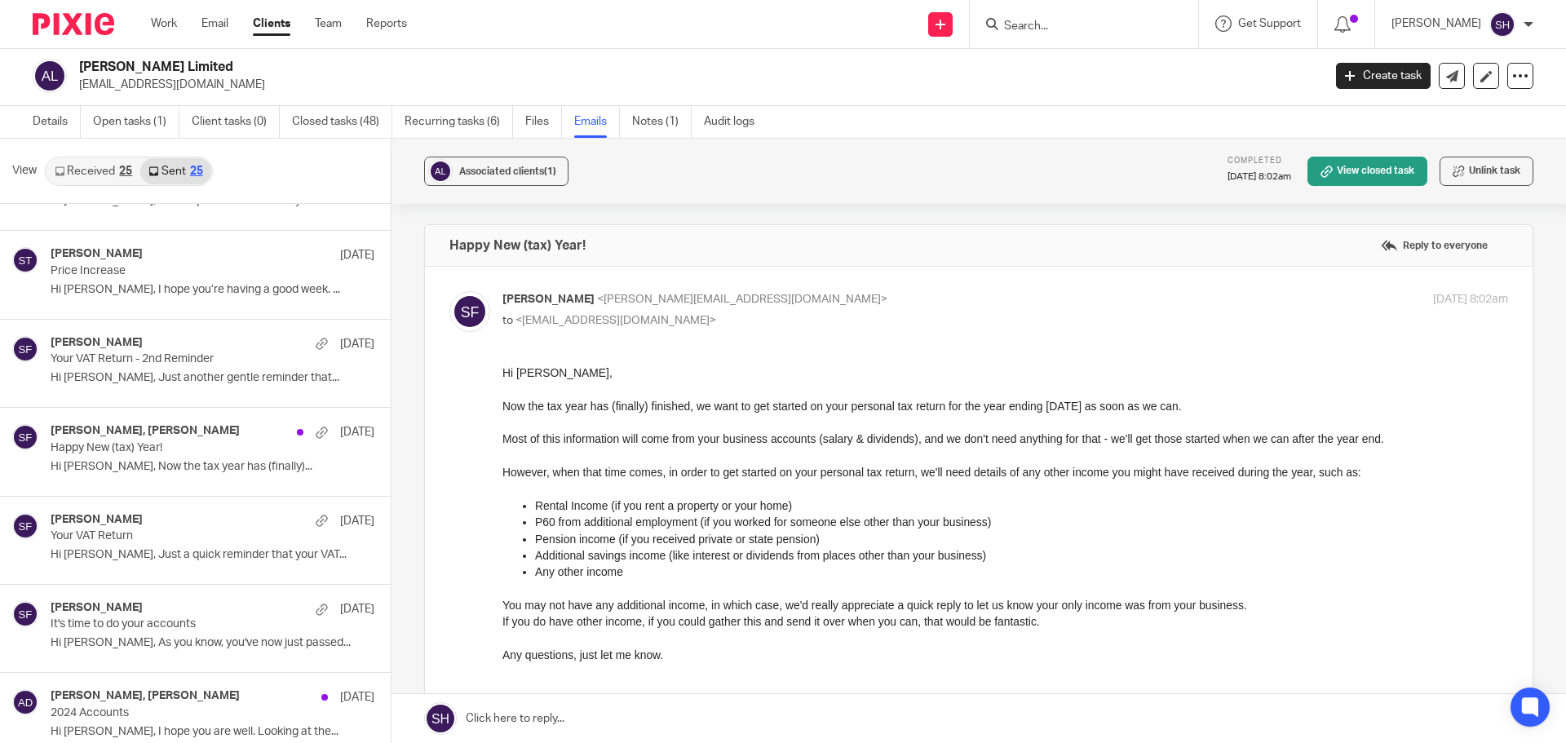
click at [97, 164] on link "Received 25" at bounding box center [93, 171] width 94 height 26
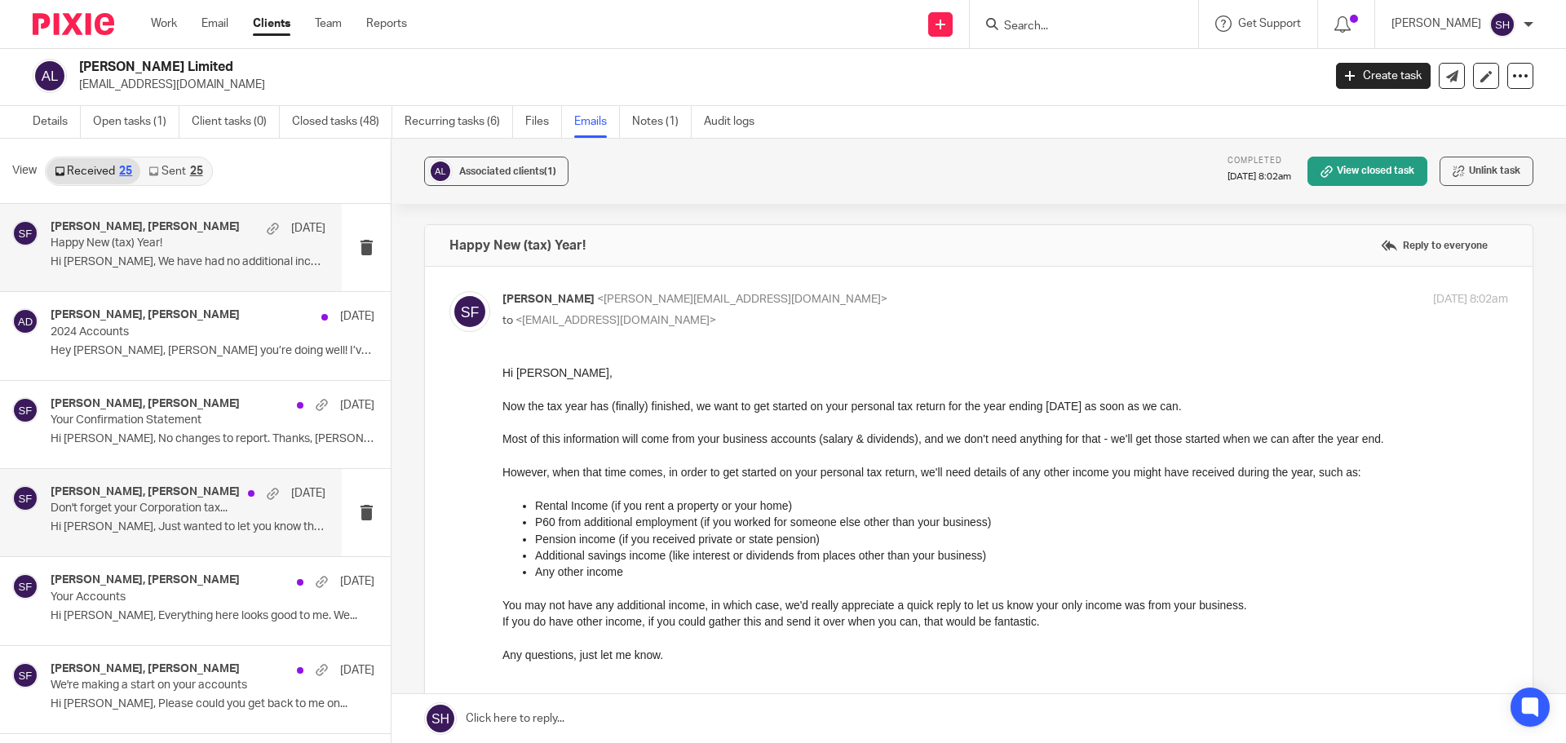
click at [131, 547] on div "amber davenport, Sarah Fox 5 Mar Don't forget your Corporation tax... Hi Sarah,…" at bounding box center [171, 512] width 342 height 87
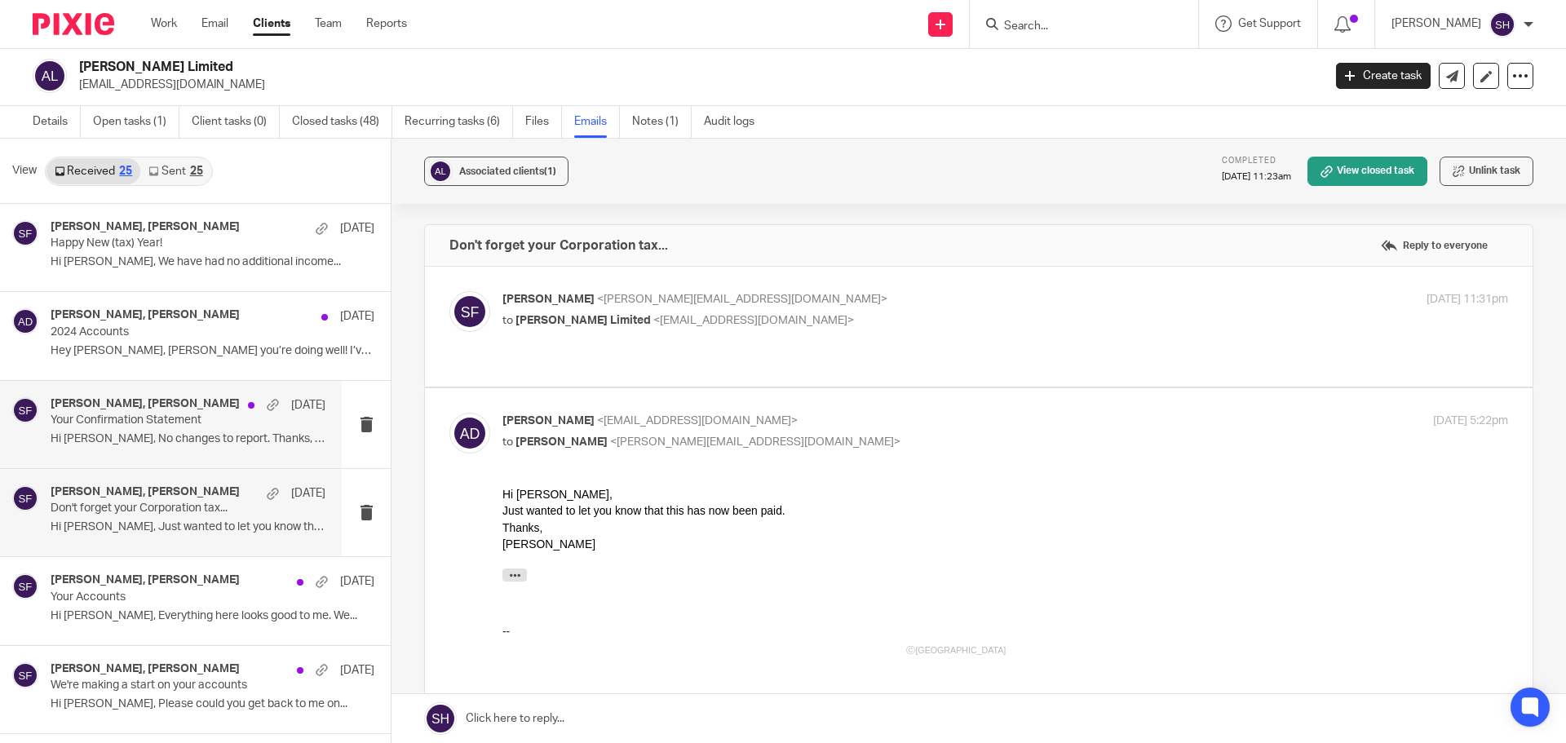
click at [213, 458] on div "amber davenport, Sarah Fox 11 Mar Your Confirmation Statement Hi Sarah, No chan…" at bounding box center [171, 424] width 342 height 87
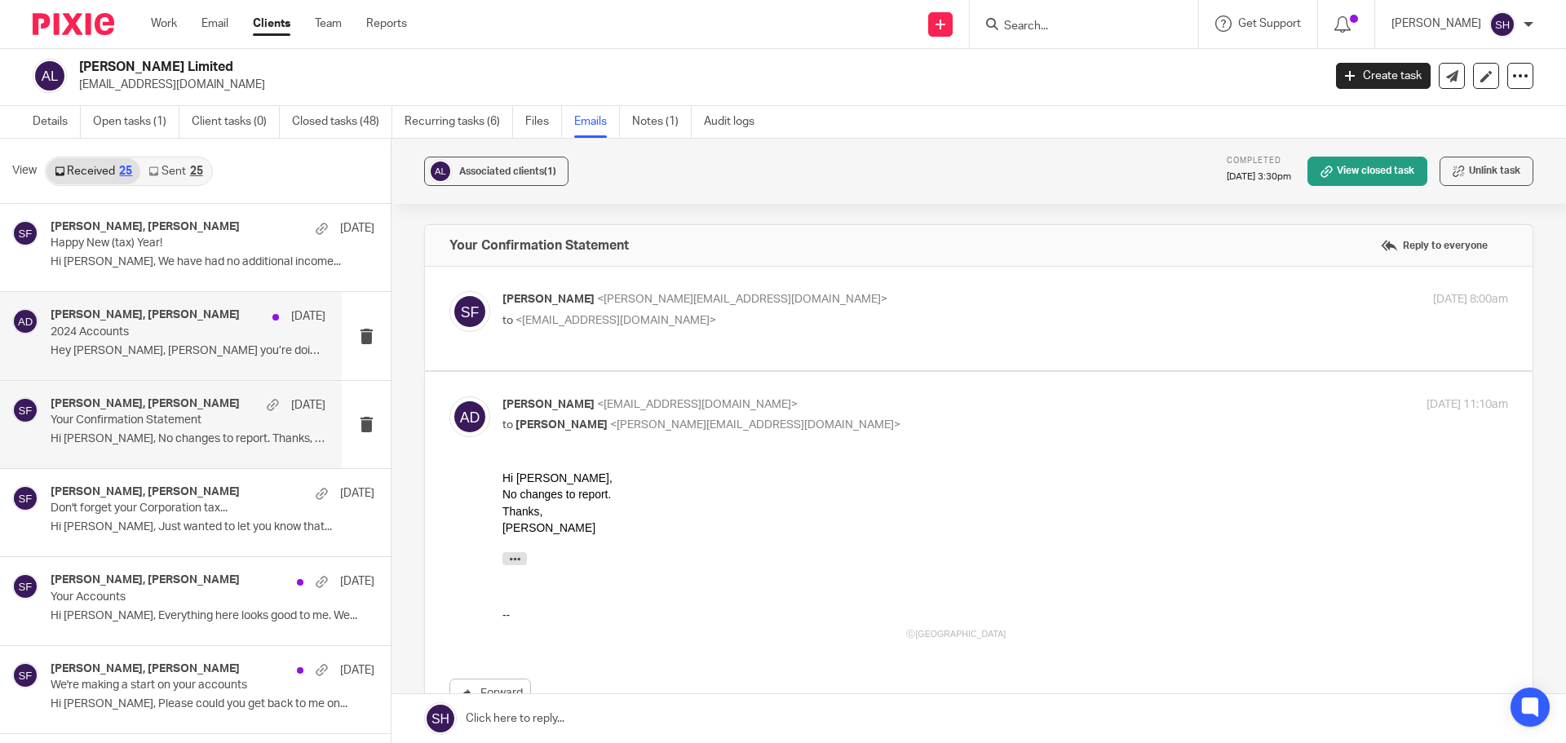
click at [203, 372] on div "Sarah Fox, amber davenport 11 Mar 2024 Accounts Hey Sarah, Hope you’re doing we…" at bounding box center [171, 335] width 342 height 87
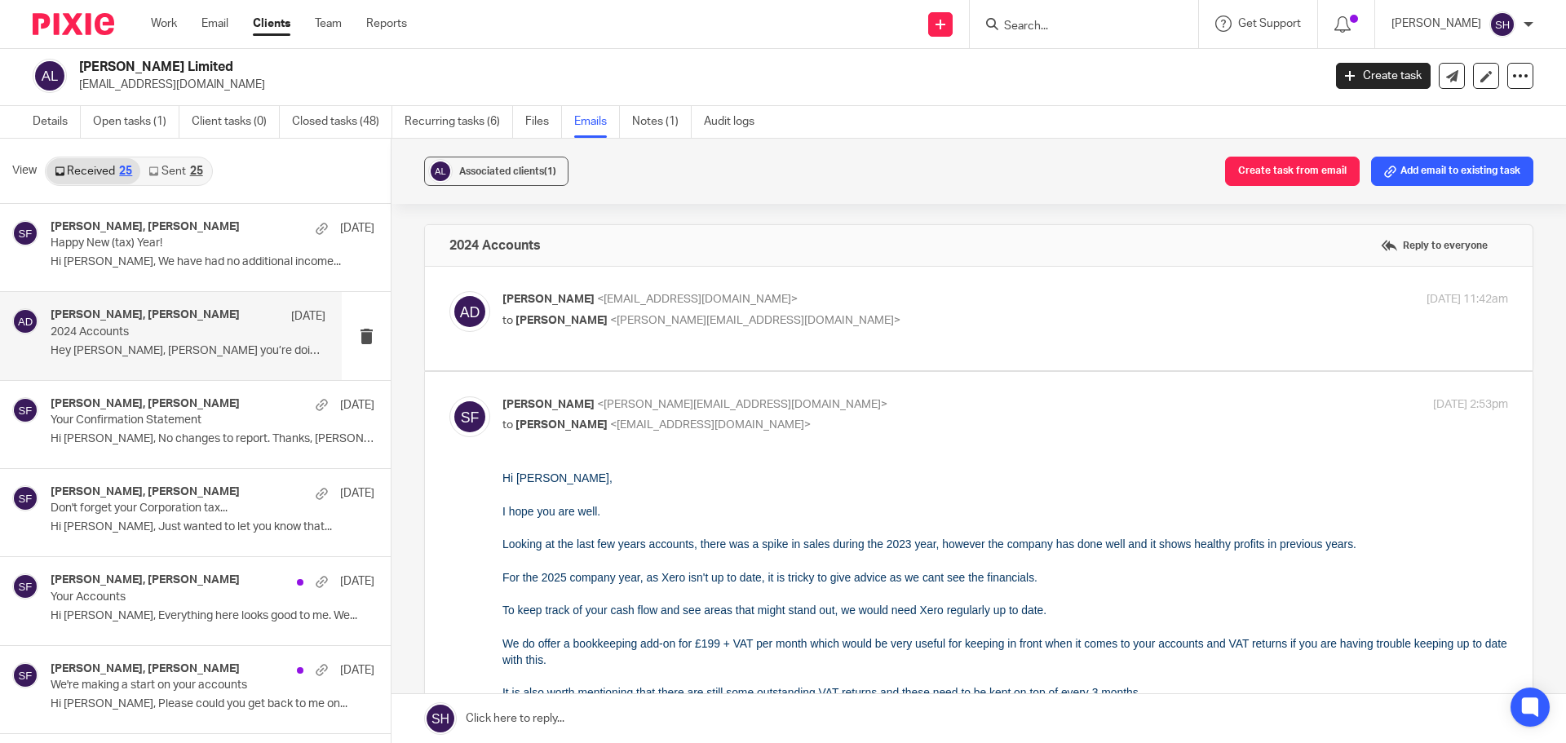
click at [777, 341] on div "amber davenport <hello@amberdavenport.co.uk> to Sarah Fox <sarah@wearediverso.c…" at bounding box center [978, 318] width 1059 height 55
click at [677, 349] on label at bounding box center [979, 319] width 1108 height 104
click at [449, 291] on input "checkbox" at bounding box center [449, 290] width 1 height 1
checkbox input "true"
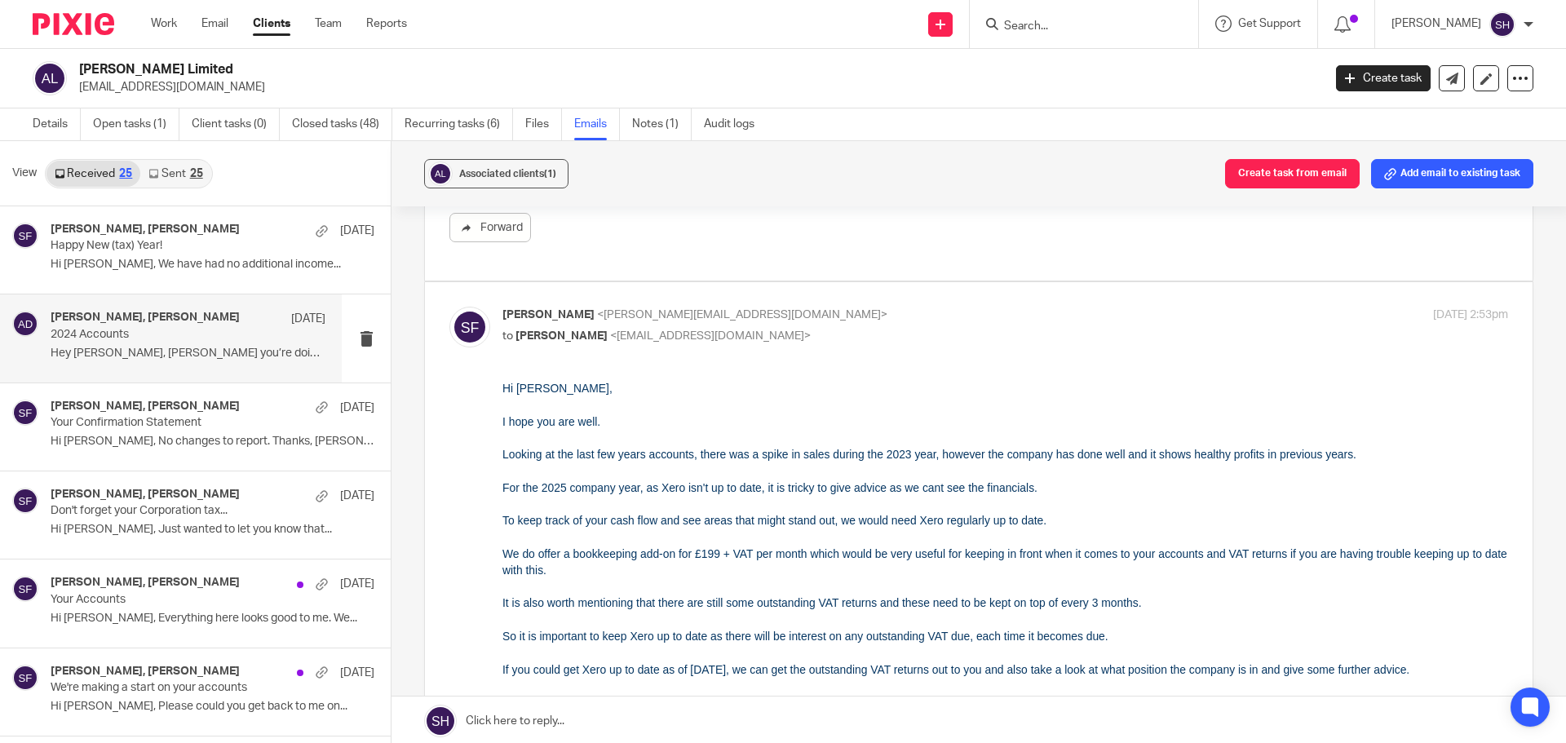
click at [1042, 24] on input "Search" at bounding box center [1076, 27] width 147 height 15
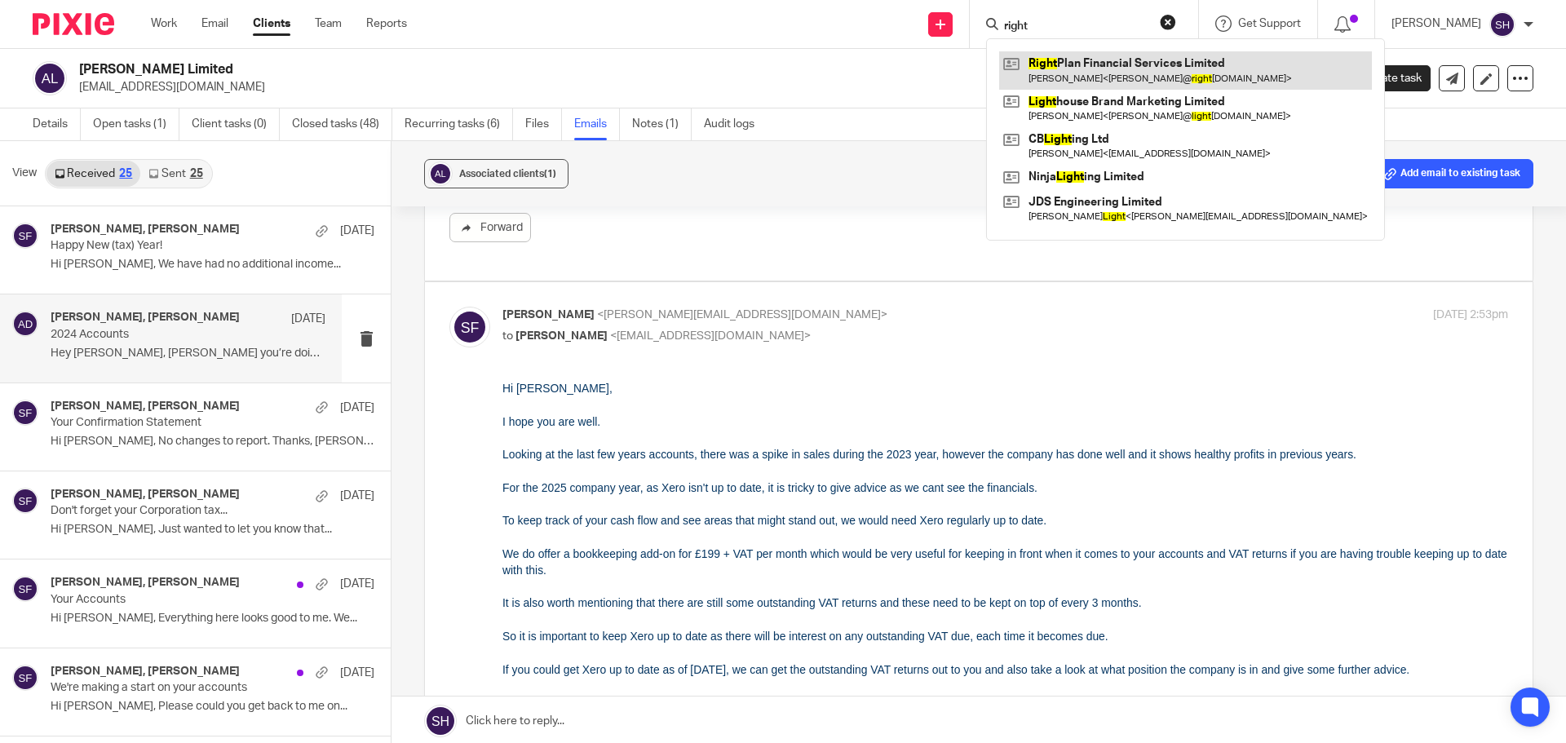
type input "right"
click at [1156, 73] on link at bounding box center [1185, 70] width 373 height 38
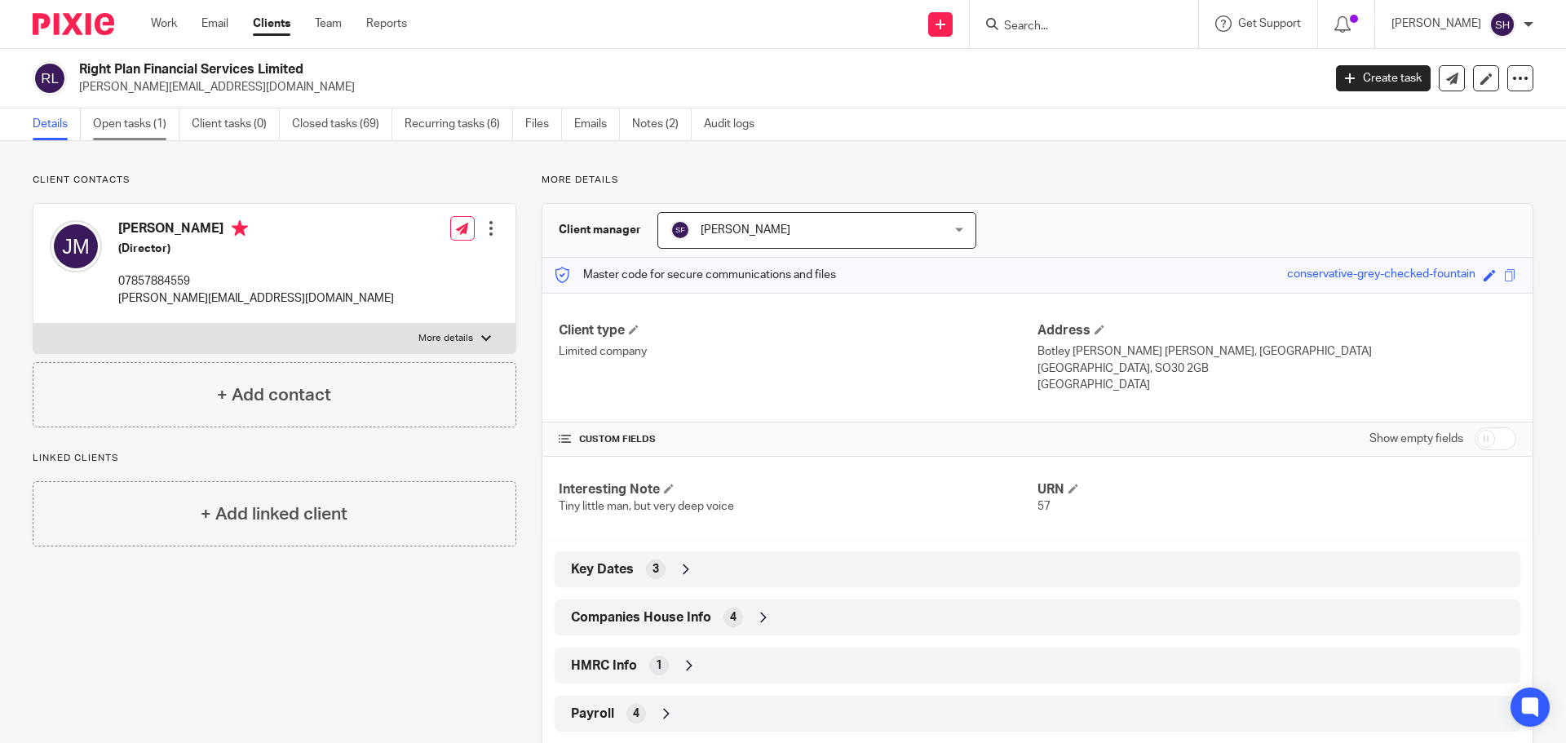
click at [152, 125] on link "Open tasks (1)" at bounding box center [136, 124] width 86 height 32
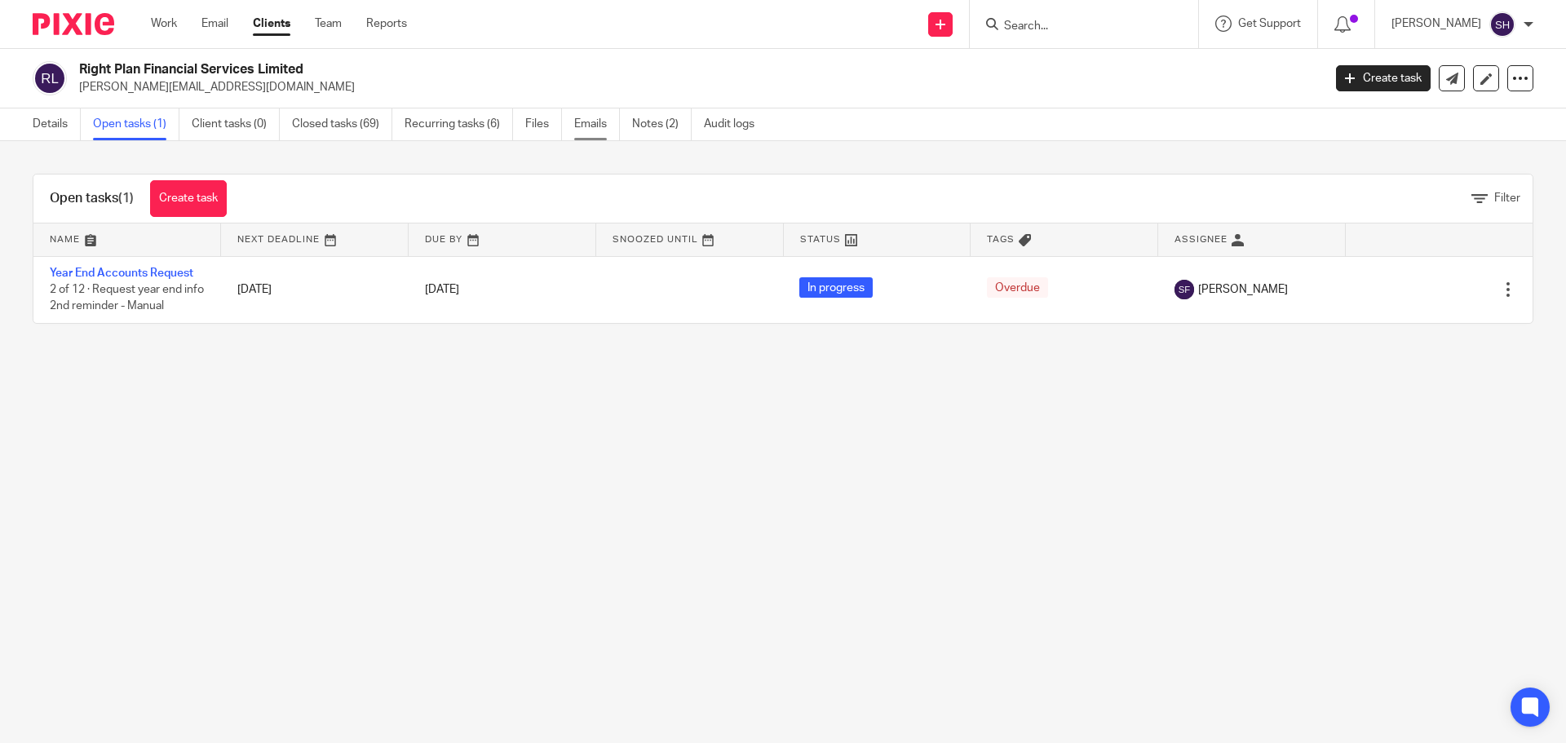
click at [581, 126] on link "Emails" at bounding box center [597, 124] width 46 height 32
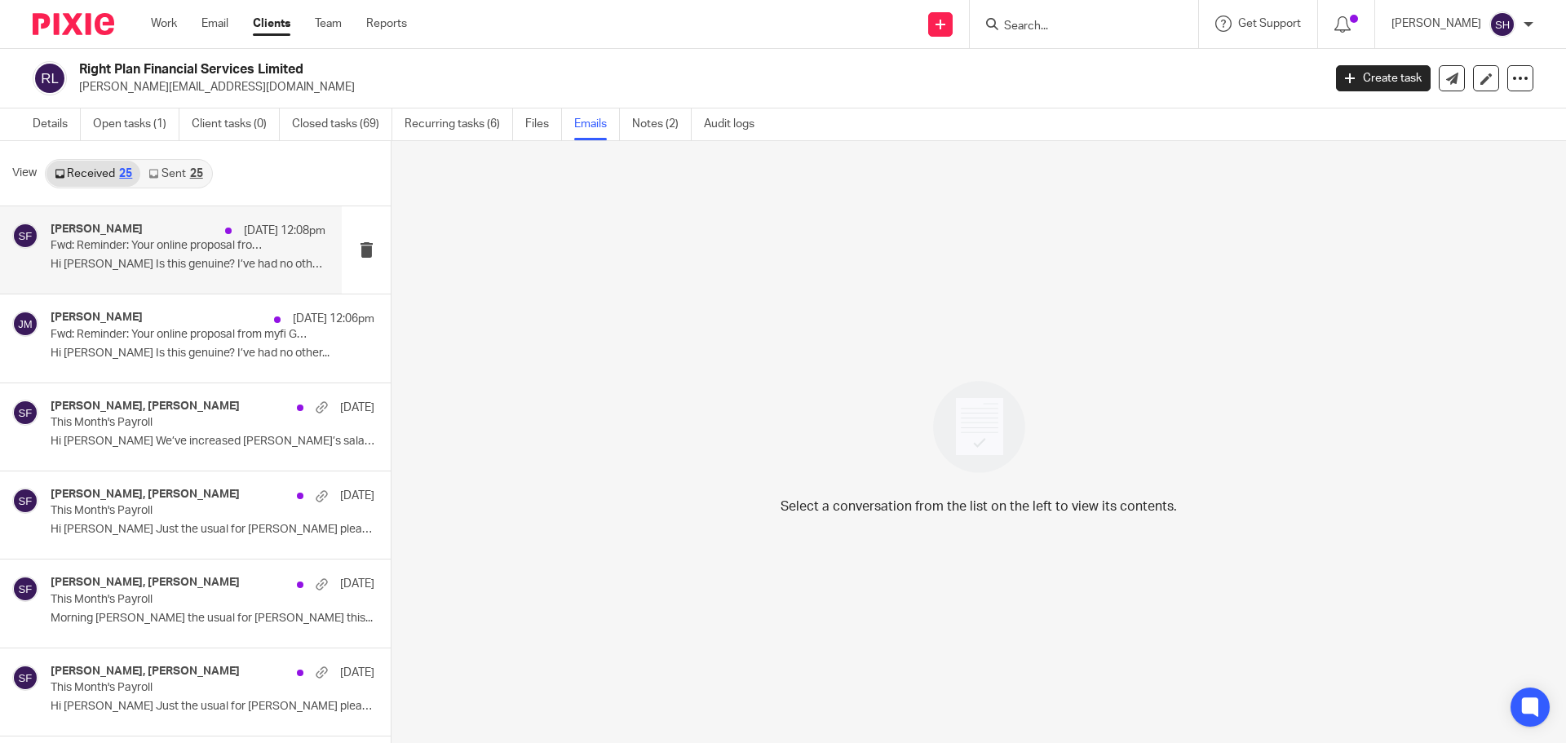
click at [148, 286] on div "Sarah Fox 15 Sep 12:08pm Fwd: Reminder: Your online proposal from myfi Group Hi…" at bounding box center [171, 249] width 342 height 87
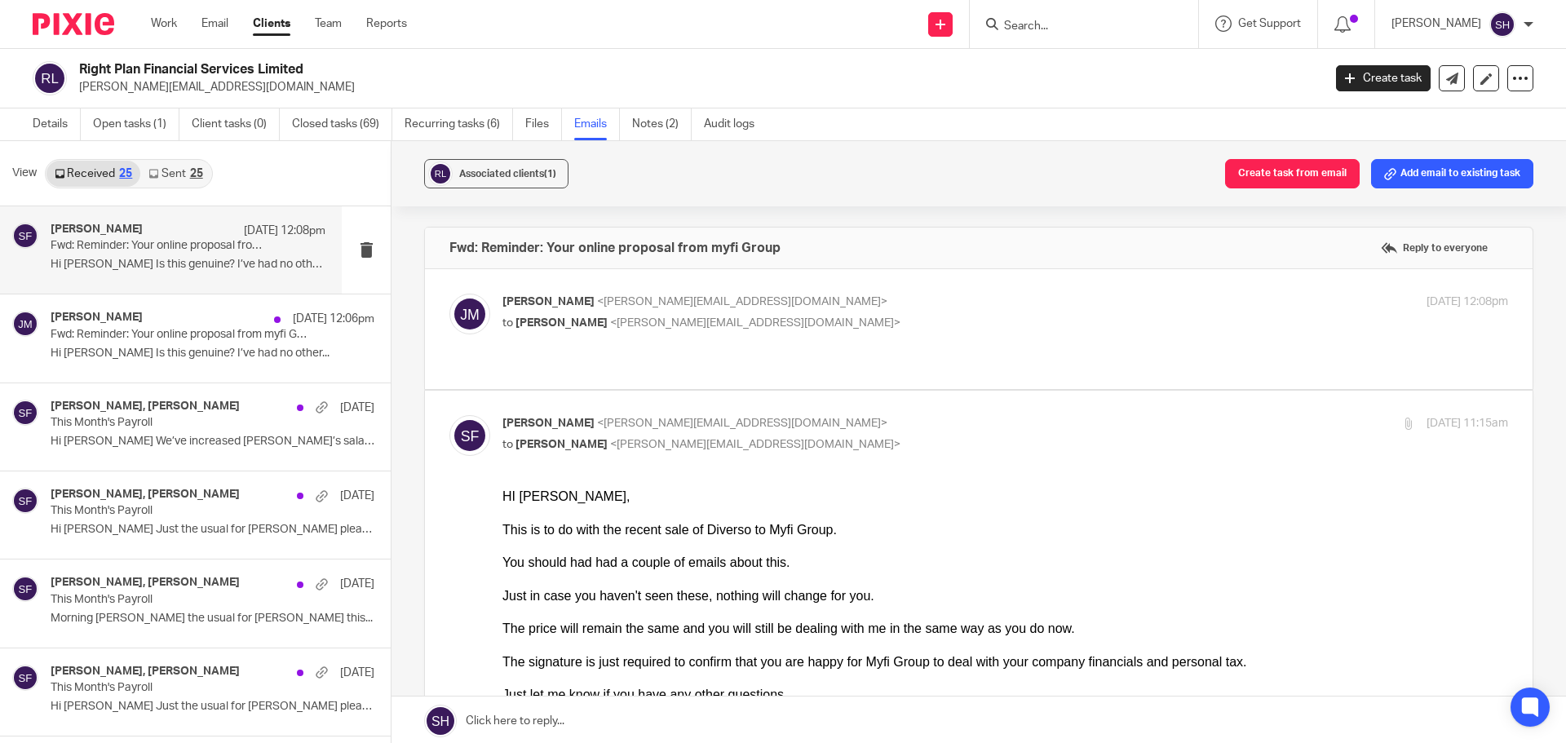
click at [634, 346] on div "James Van Mechelen <james@rightplaninsurance.co.uk> to Sarah Fox <sarah@wearedi…" at bounding box center [978, 329] width 1059 height 71
click at [594, 353] on label at bounding box center [979, 329] width 1108 height 120
click at [449, 294] on input "checkbox" at bounding box center [449, 293] width 1 height 1
checkbox input "true"
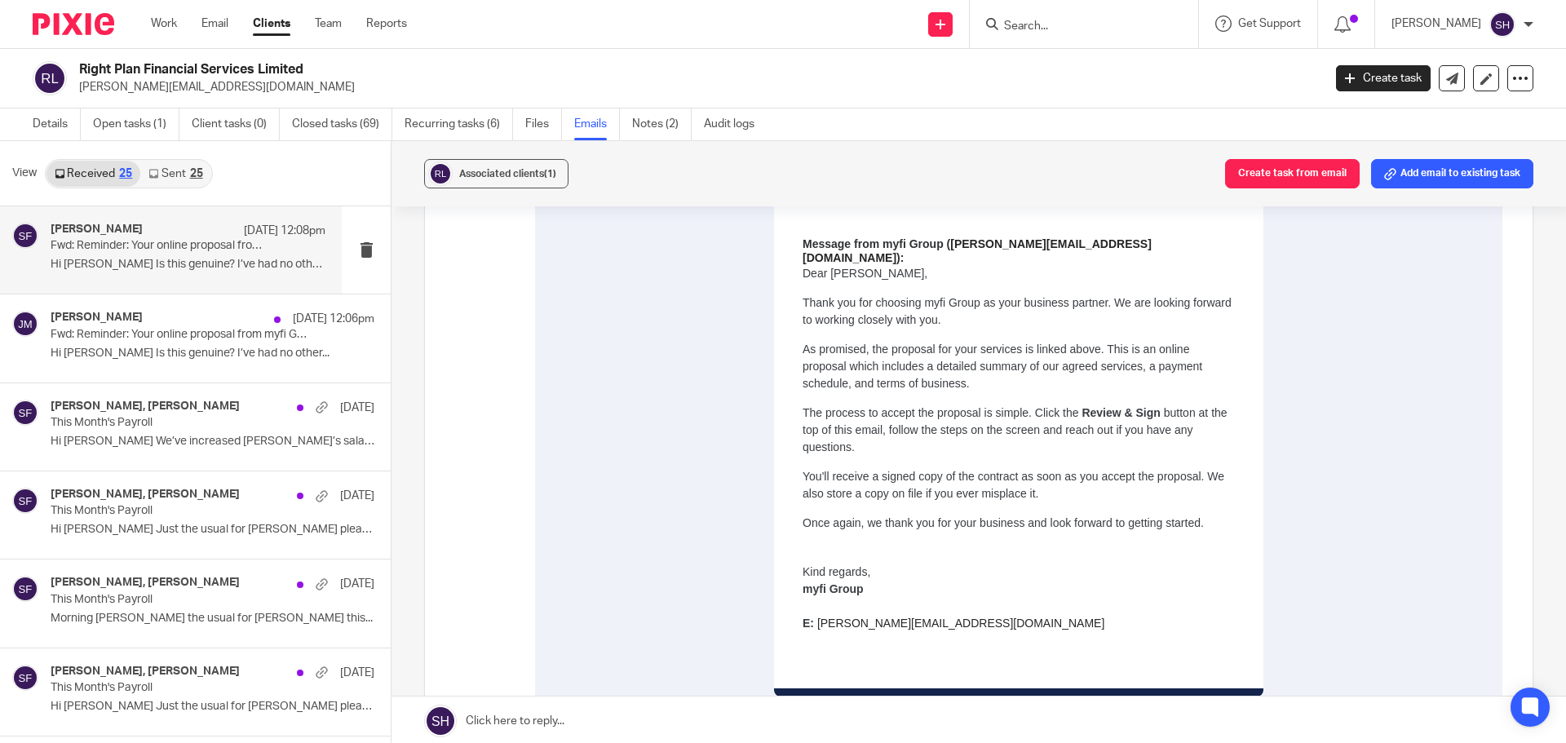
scroll to position [2529, 0]
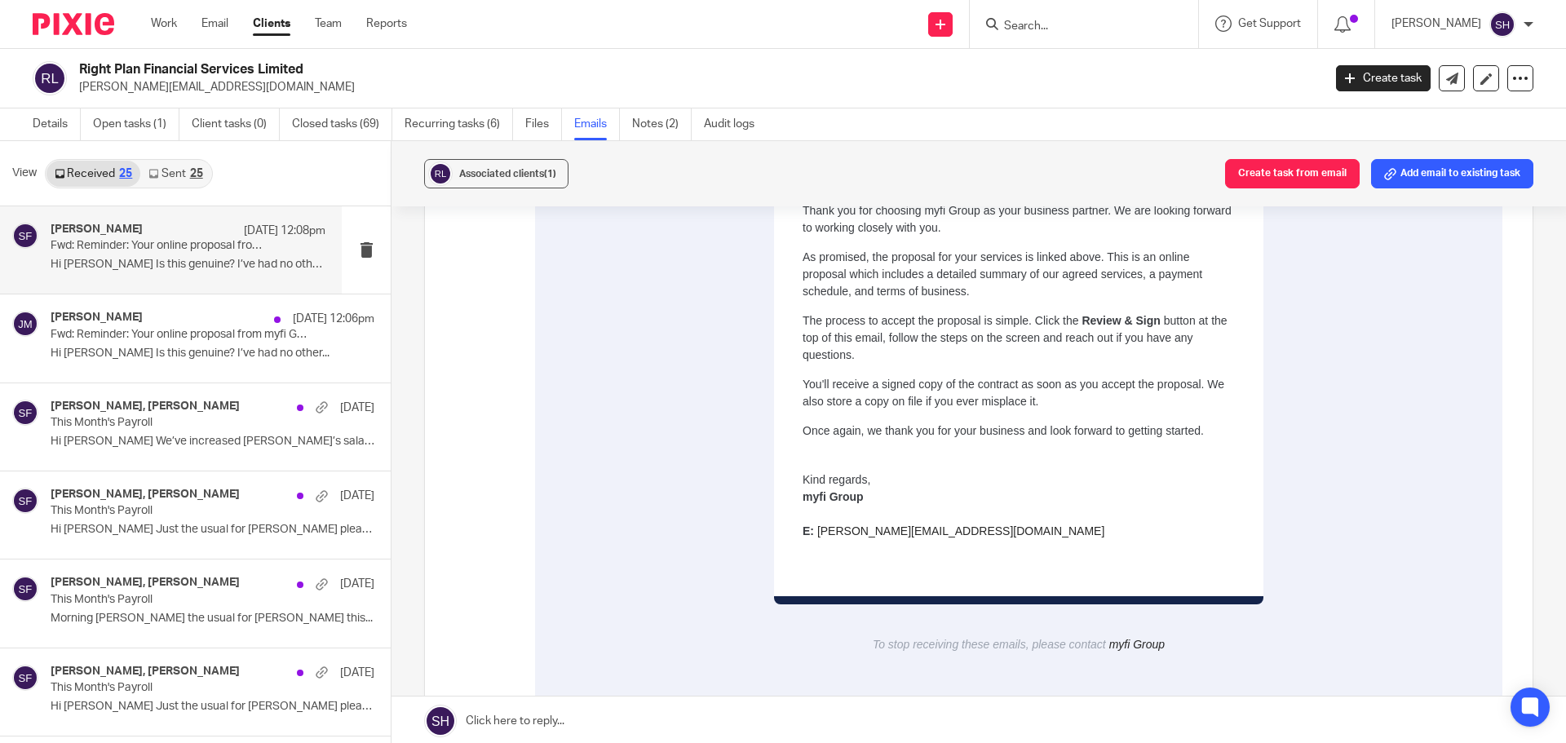
click at [181, 178] on link "Sent 25" at bounding box center [175, 174] width 70 height 26
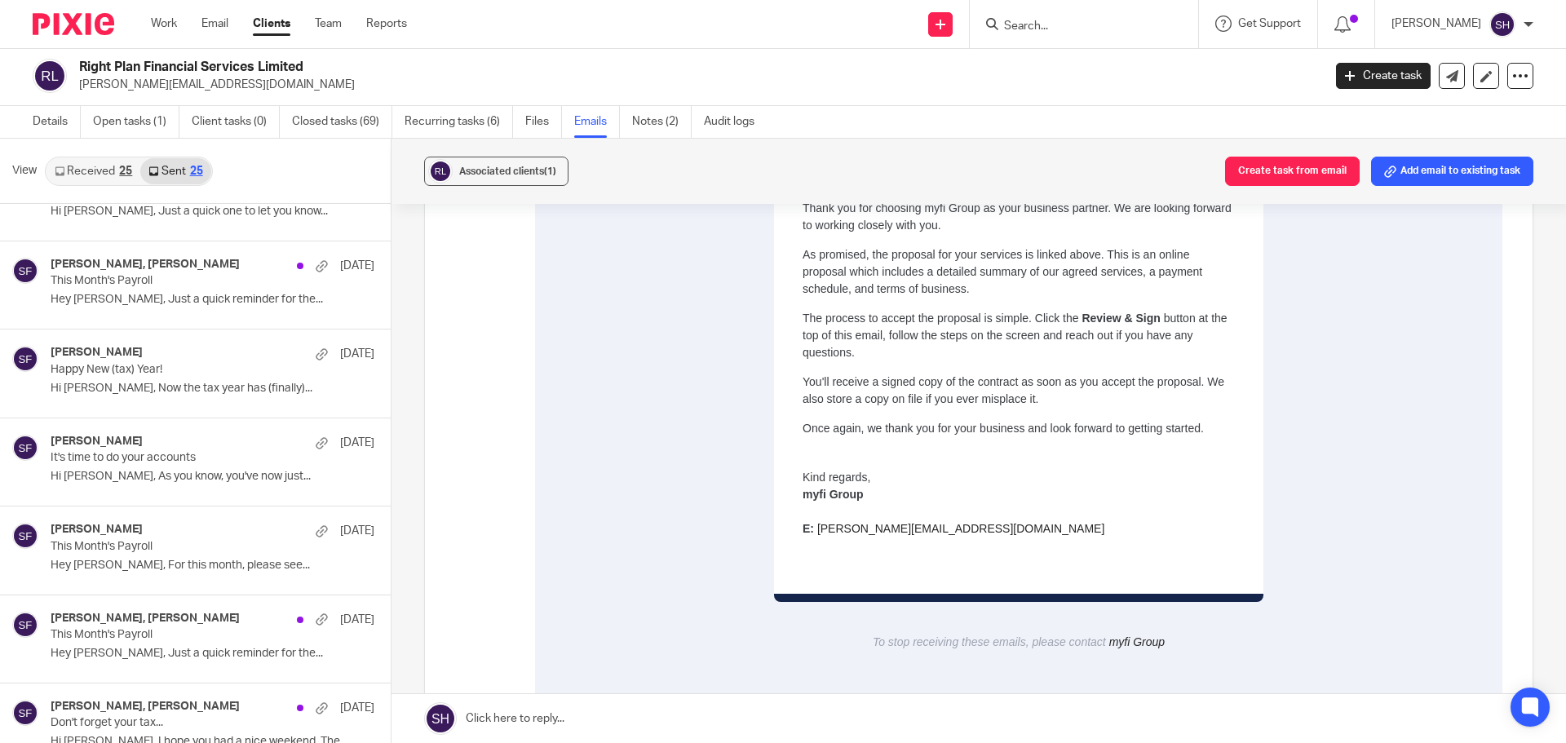
scroll to position [1468, 0]
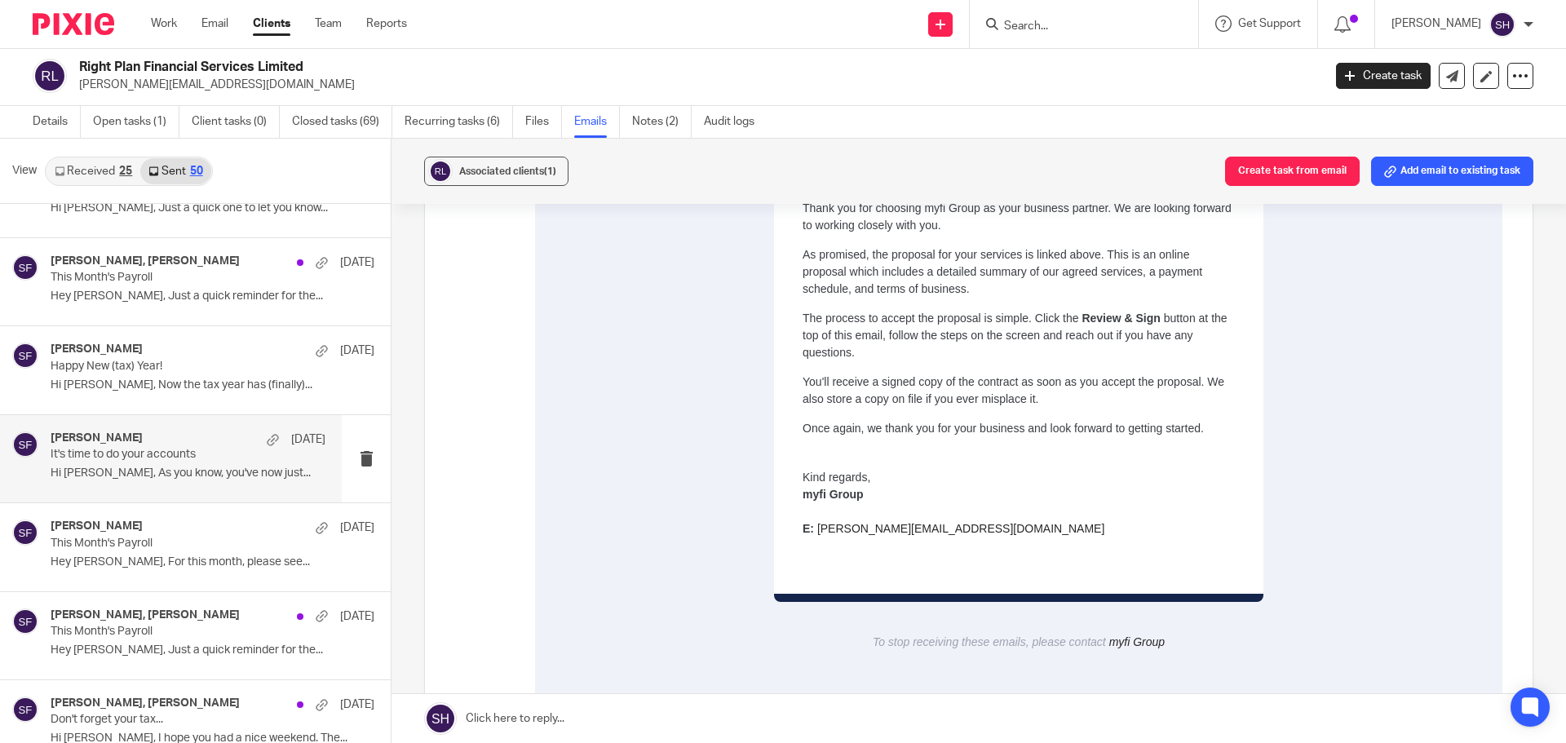
click at [167, 476] on p "Hi James, As you know, you've now just..." at bounding box center [188, 474] width 275 height 14
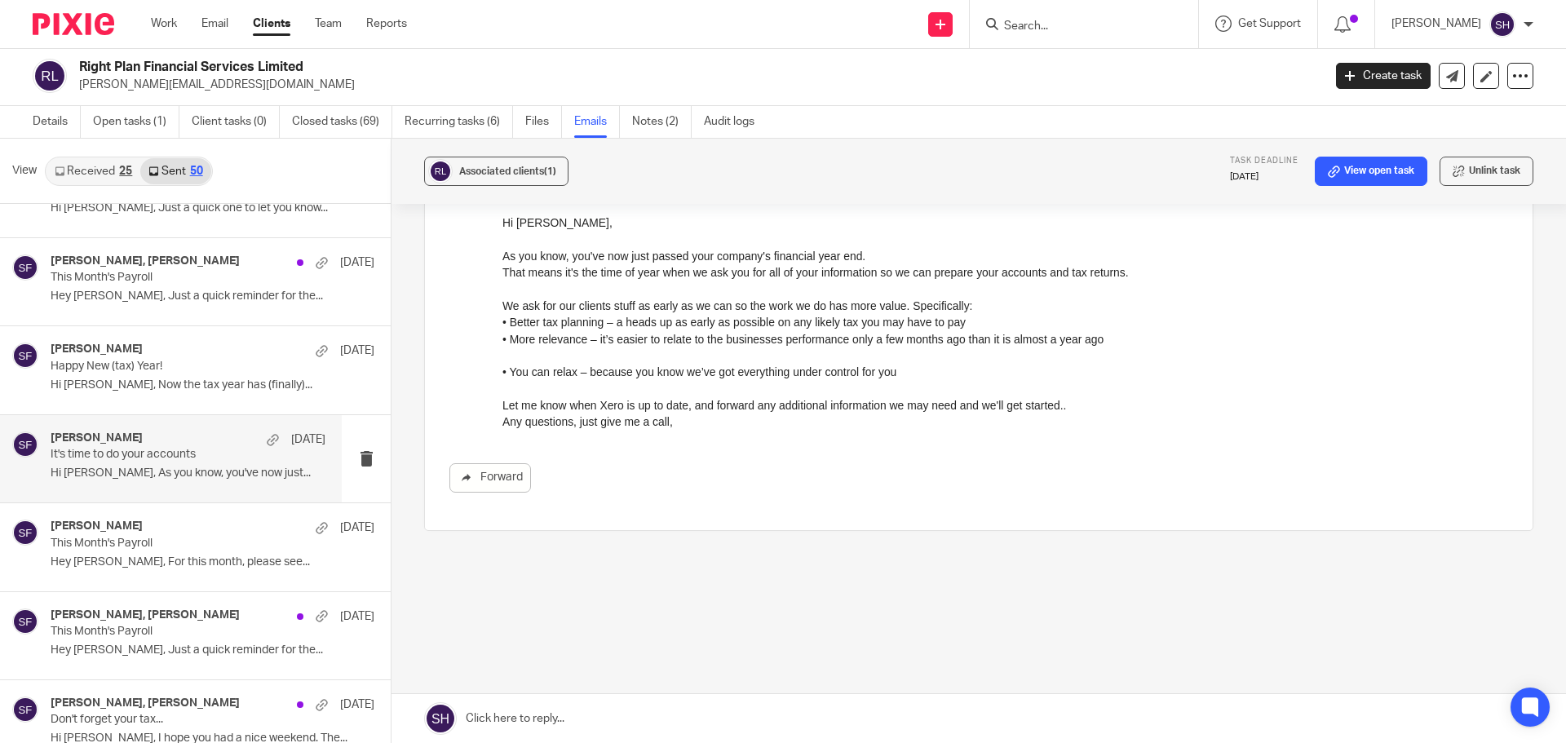
scroll to position [0, 0]
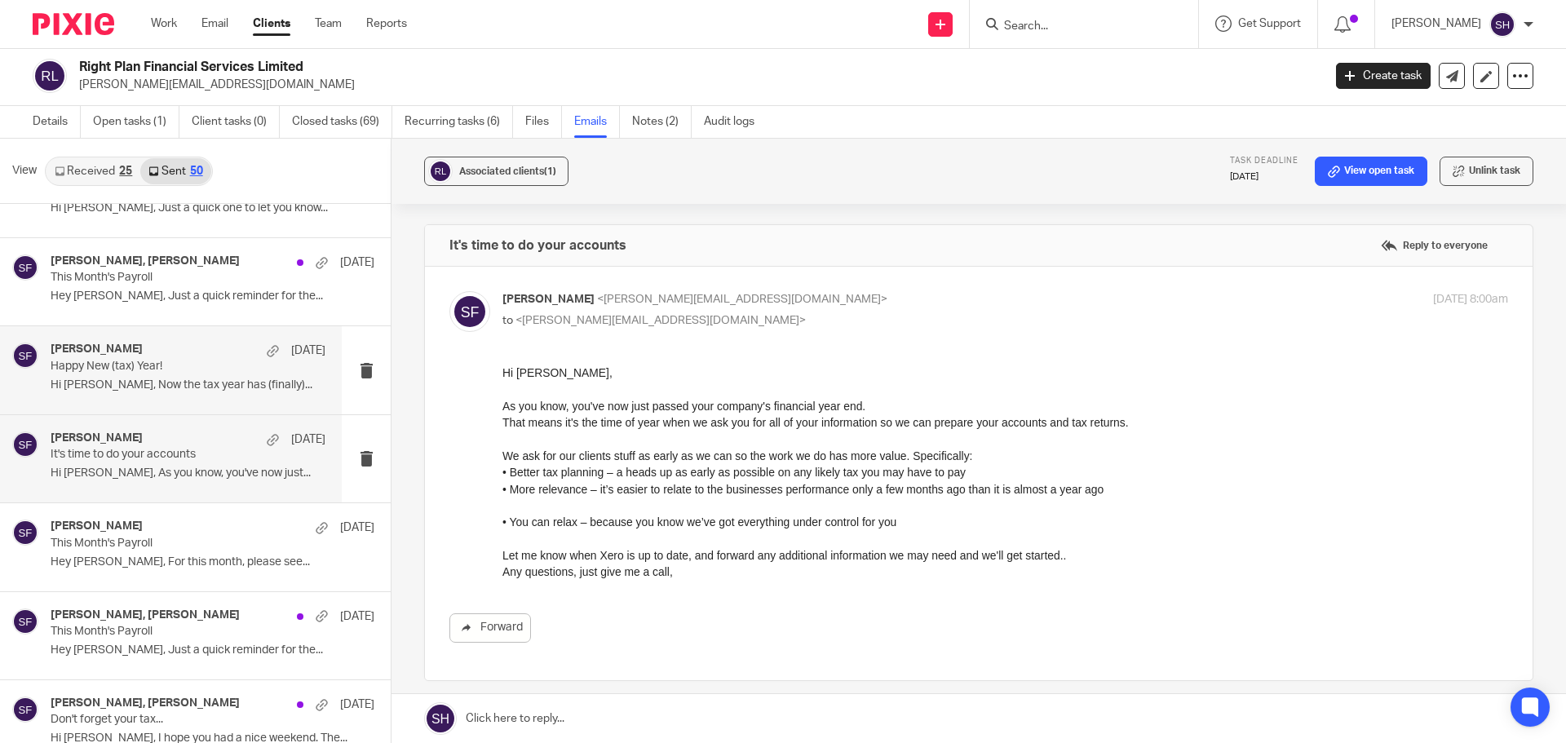
click at [174, 405] on div "Sarah Fox 6 Apr Happy New (tax) Year! Hi James, Now the tax year has (finally).…" at bounding box center [171, 369] width 342 height 87
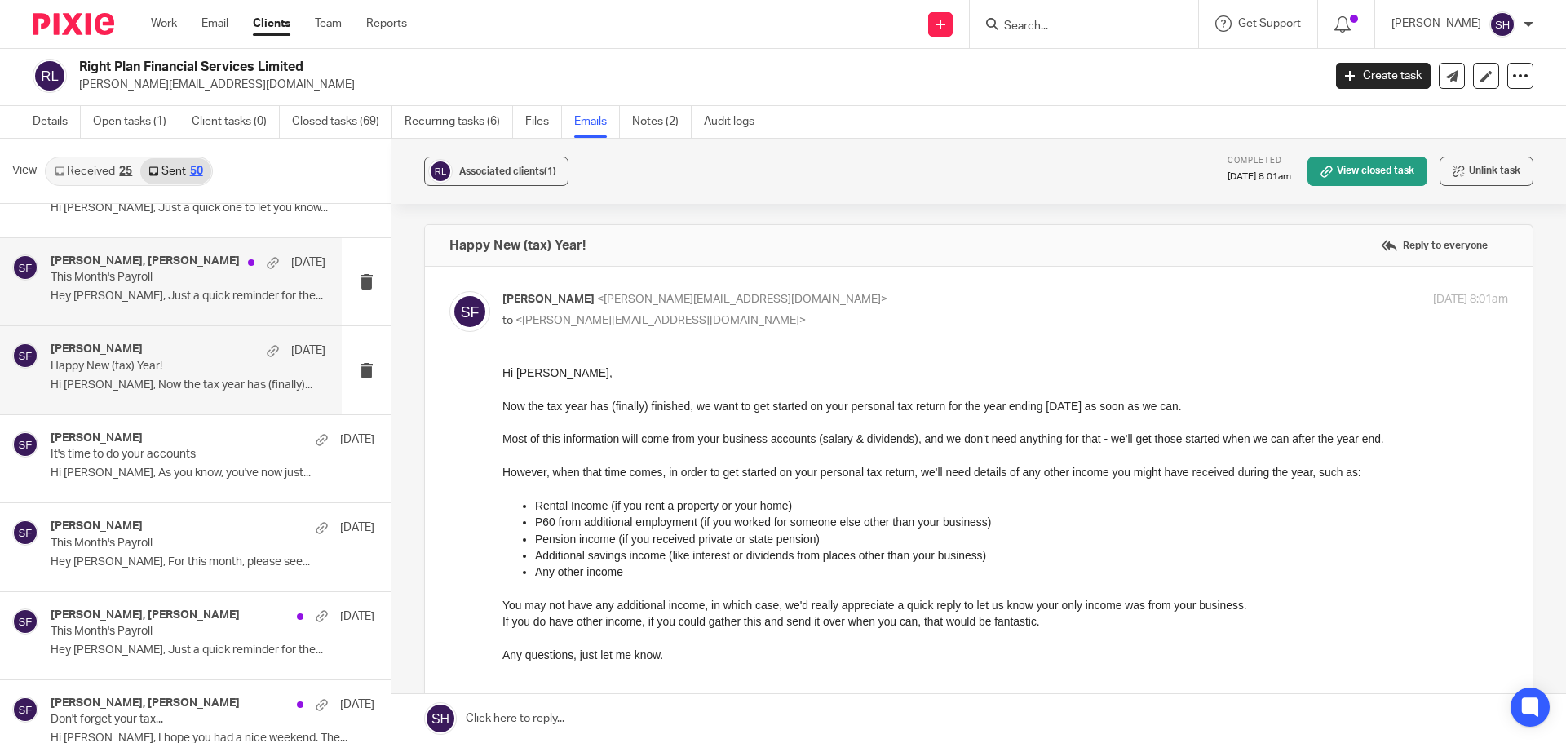
click at [201, 307] on div "James Van Mechelen, Sarah Fox 20 Apr This Month's Payroll Hey James, Just a qui…" at bounding box center [188, 282] width 275 height 55
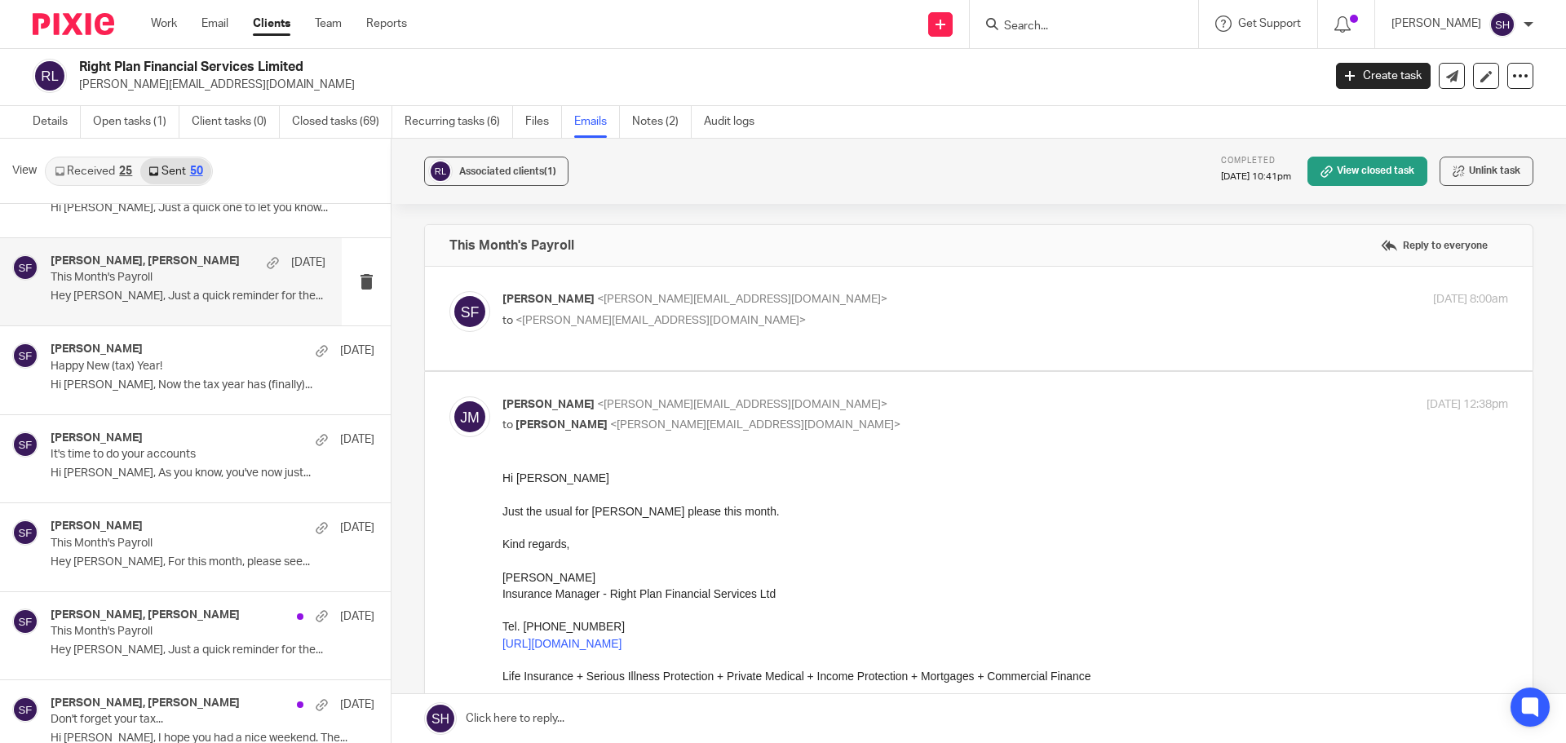
scroll to position [1305, 0]
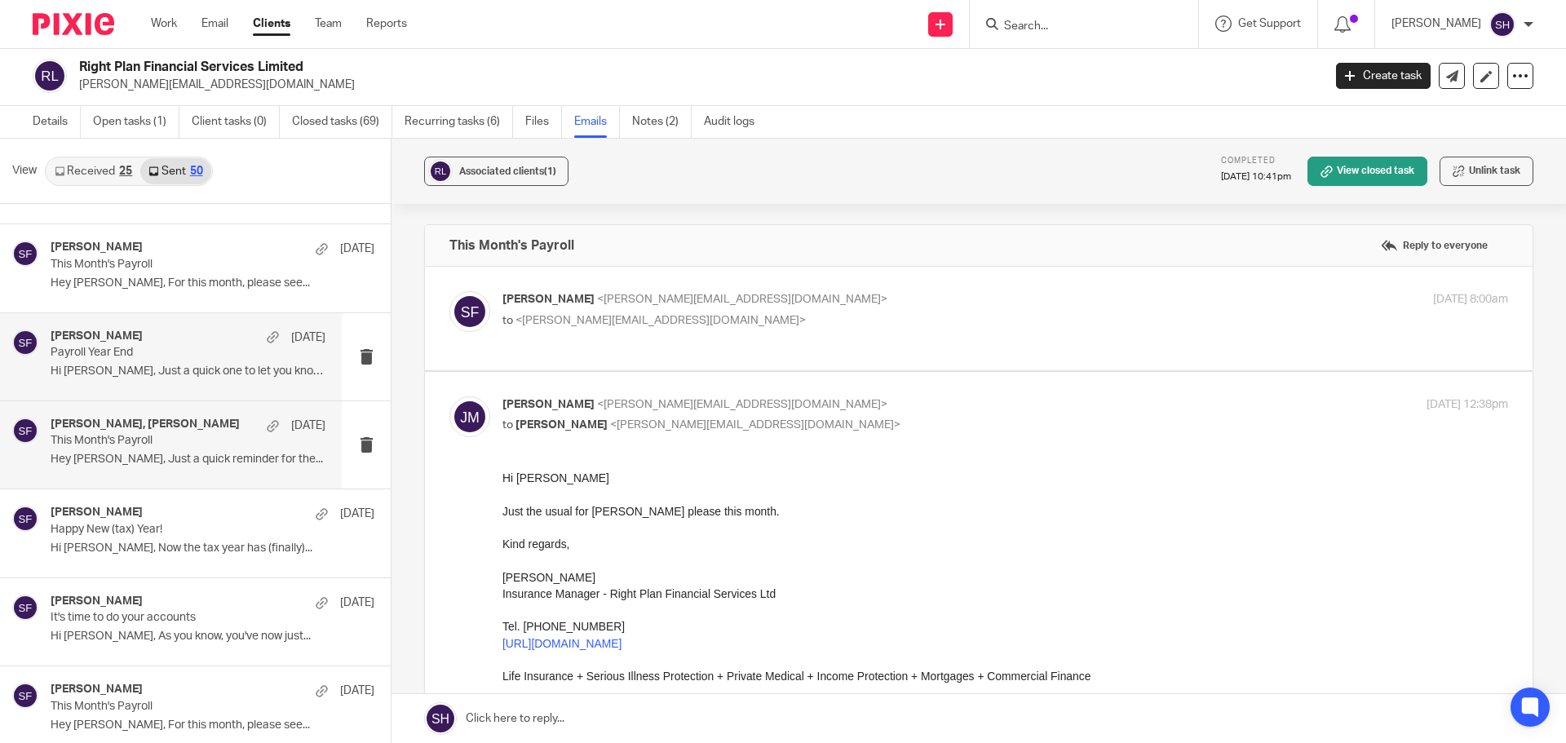
click at [211, 386] on div "Sarah Fox 26 Apr Payroll Year End Hi James, Just a quick one to let you know..." at bounding box center [171, 356] width 342 height 87
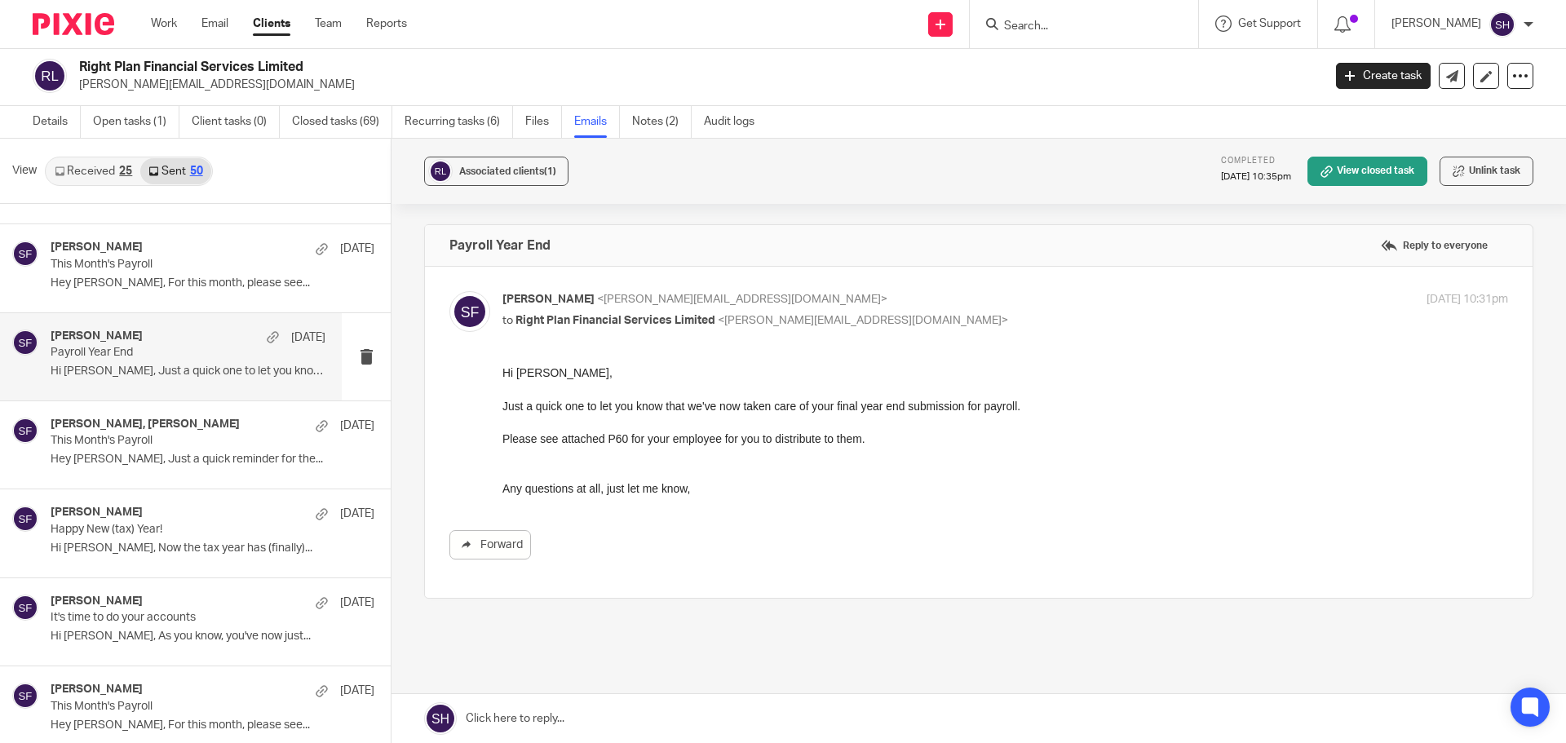
scroll to position [0, 0]
click at [214, 301] on div "Sarah Fox 26 Apr This Month's Payroll Hey James, For this month, please see..." at bounding box center [171, 267] width 342 height 87
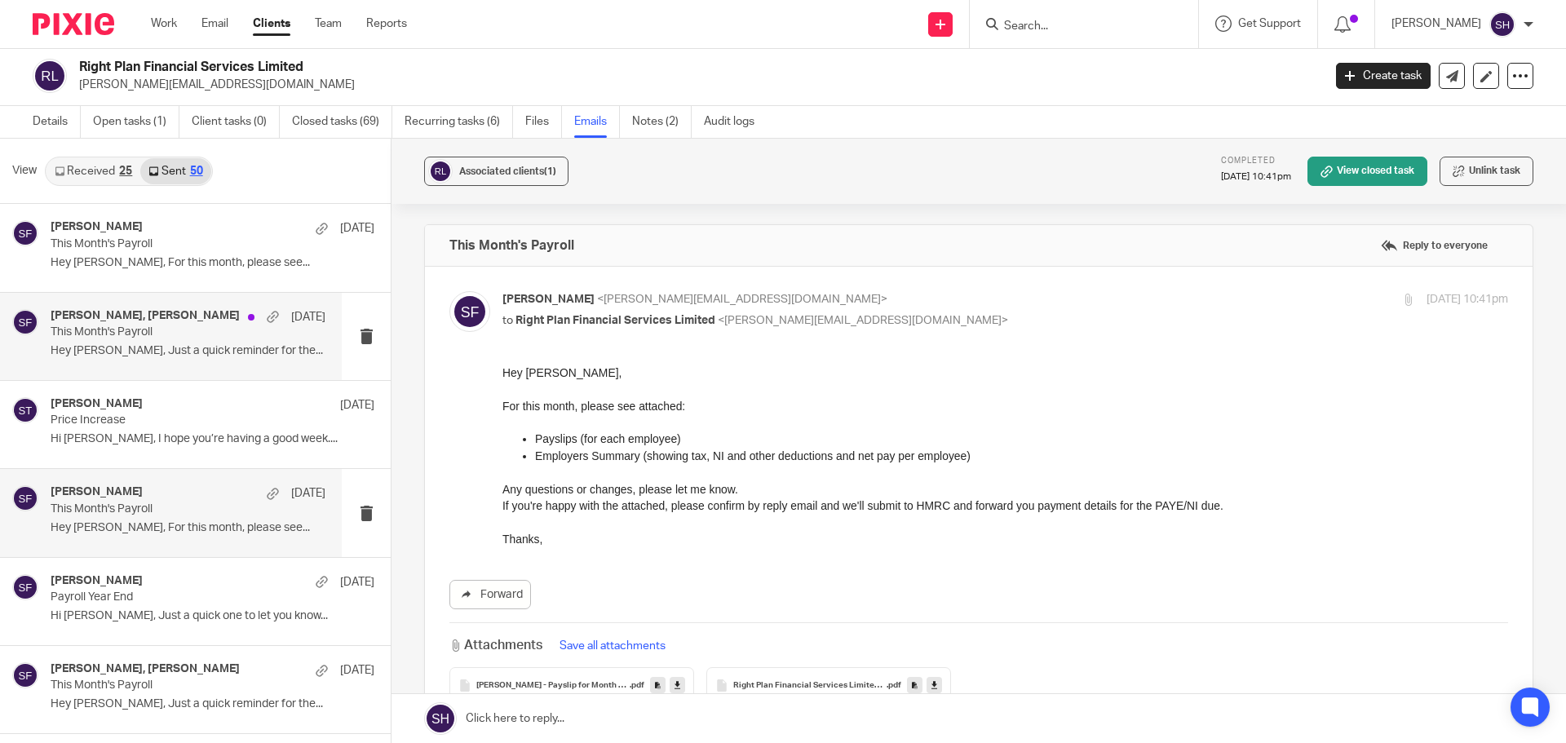
click at [184, 366] on div "James Van Mechelen, Sarah Fox 20 May This Month's Payroll Hey James, Just a qui…" at bounding box center [171, 336] width 342 height 87
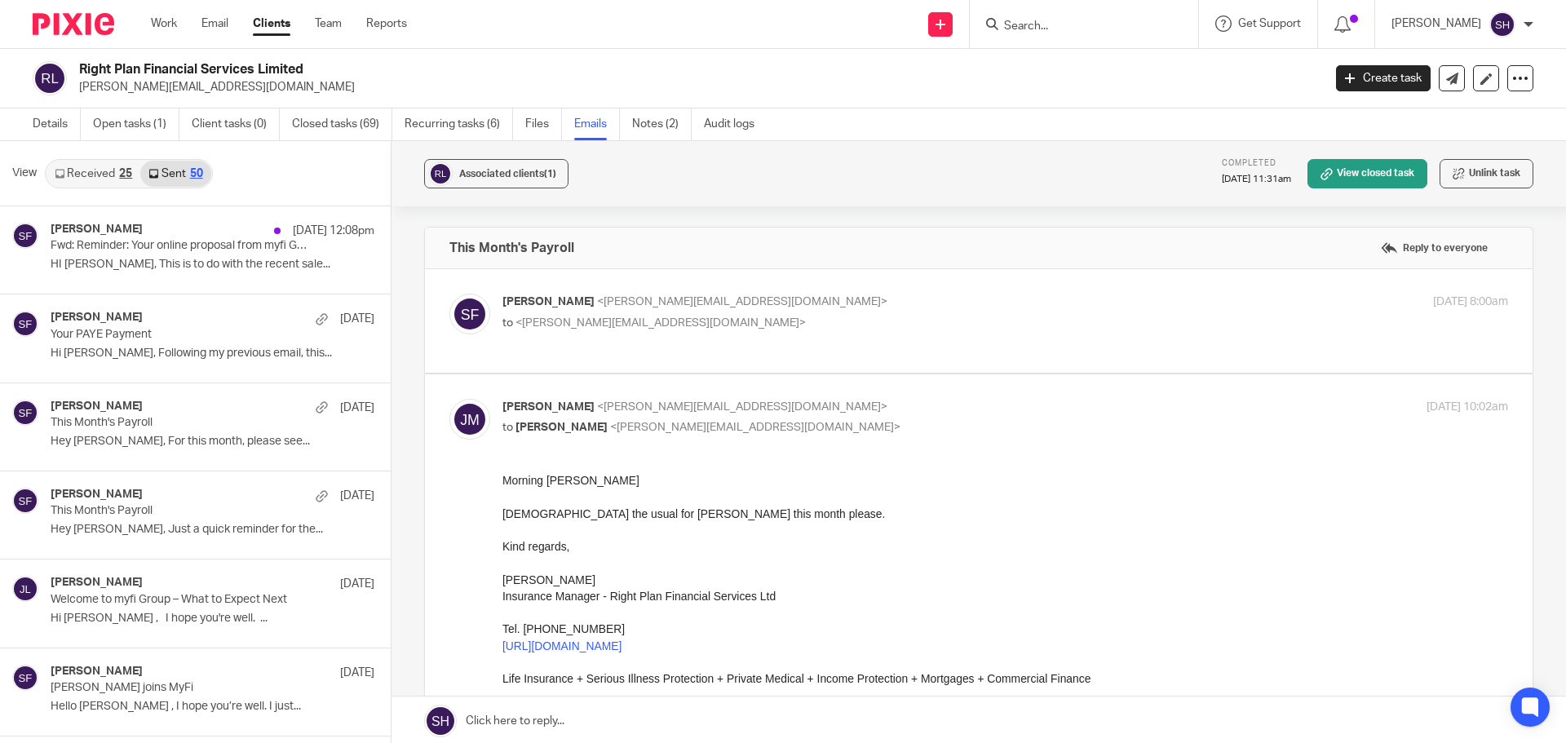
click at [126, 179] on link "Received 25" at bounding box center [93, 174] width 94 height 26
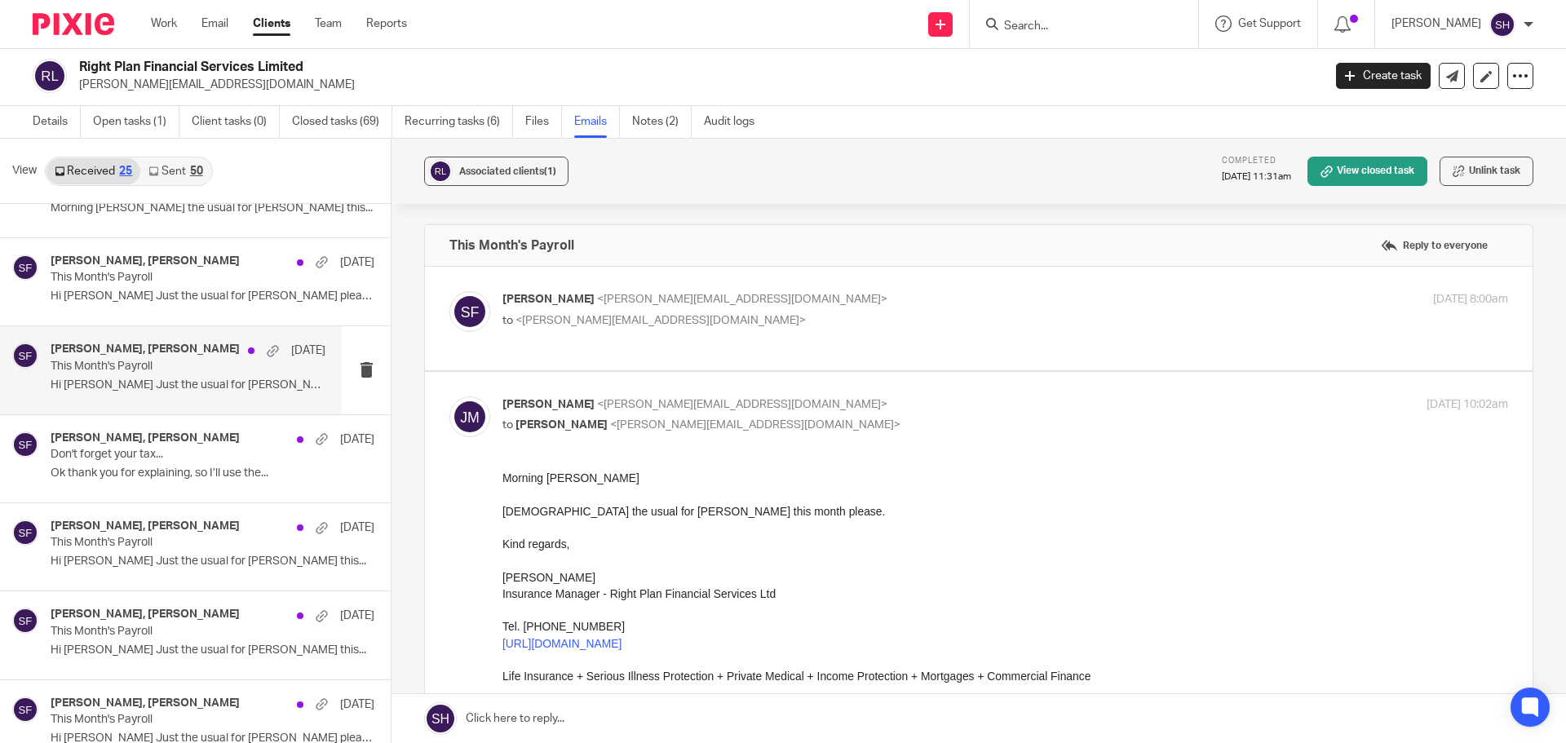
scroll to position [326, 0]
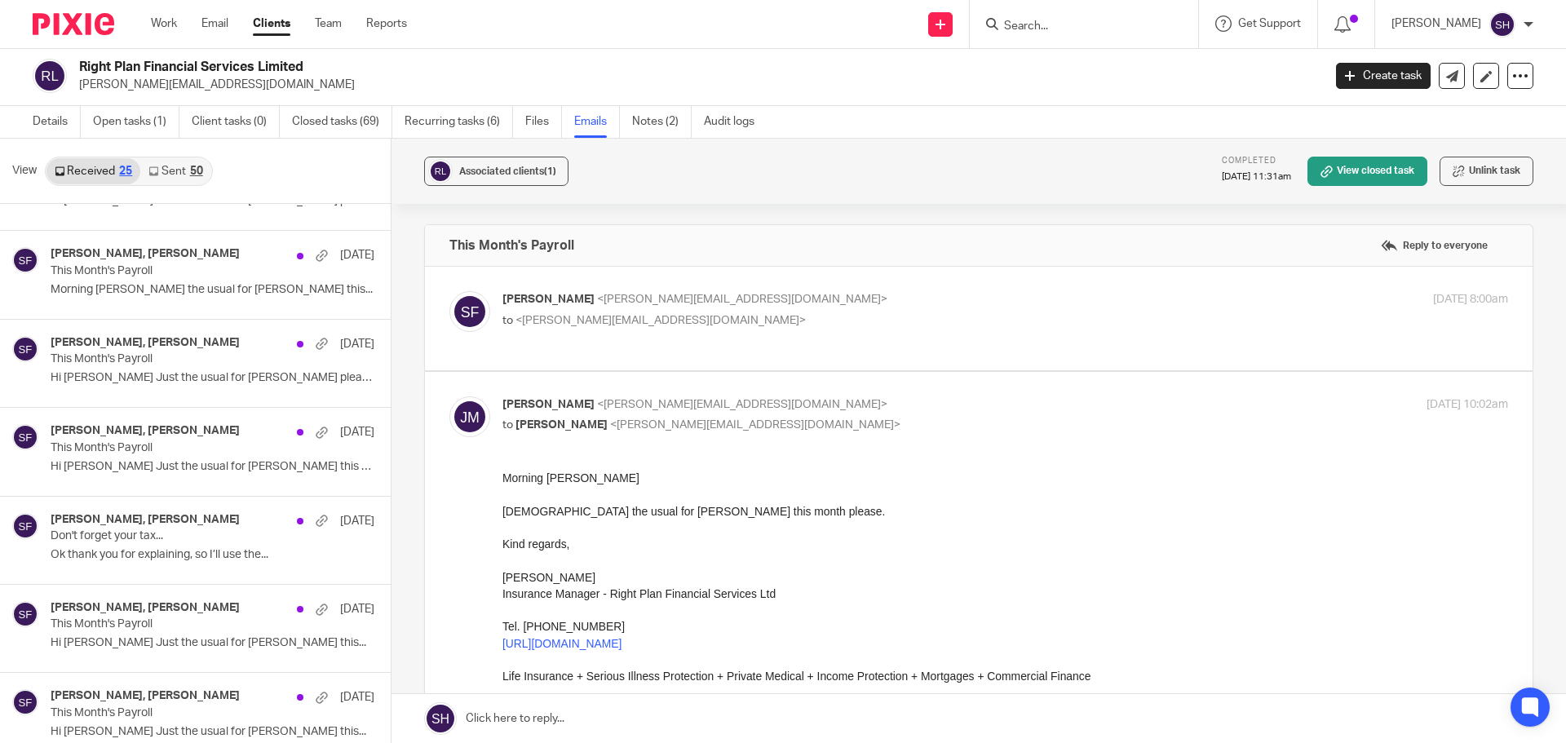
click at [1097, 30] on input "Search" at bounding box center [1076, 27] width 147 height 15
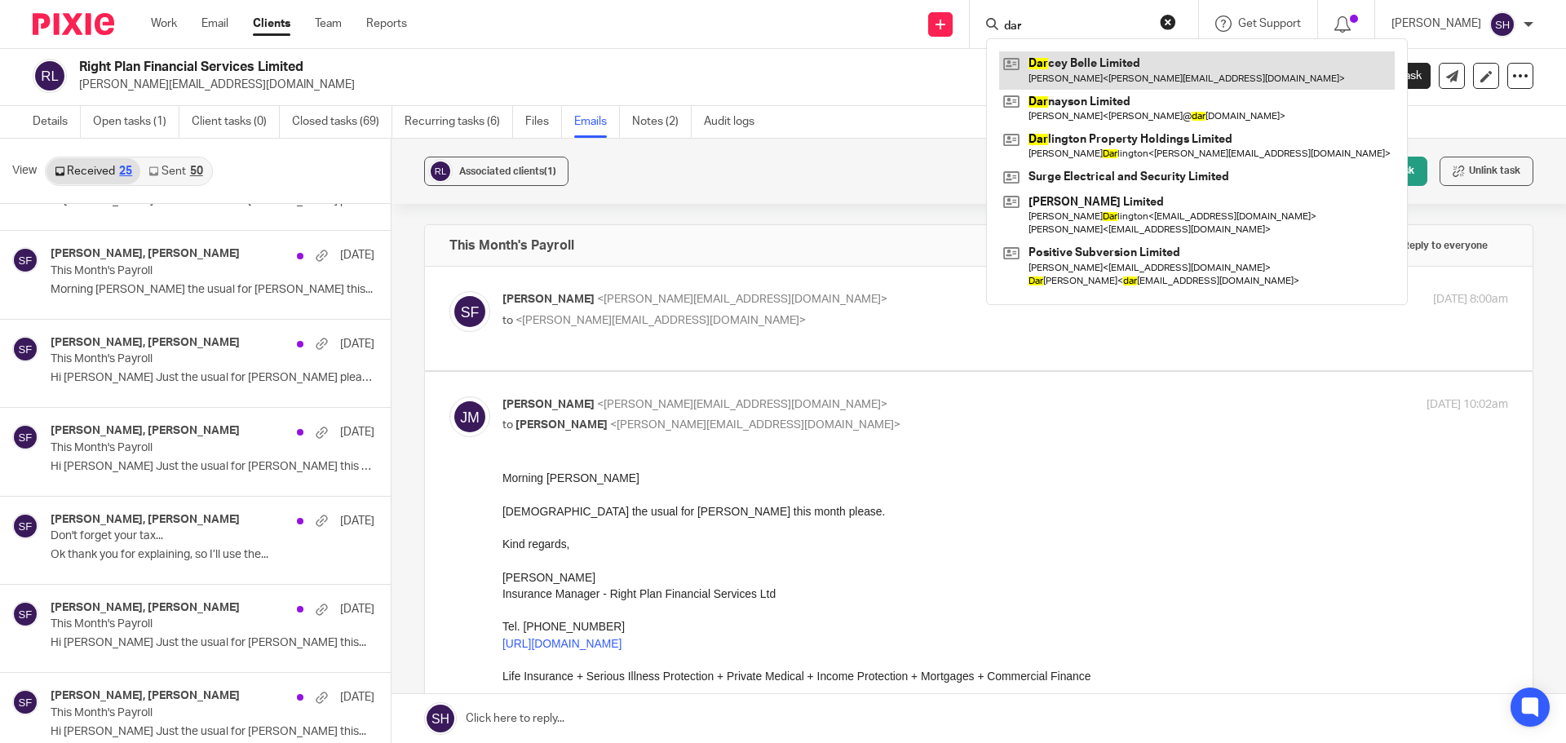
type input "dar"
click at [1093, 64] on link at bounding box center [1197, 70] width 396 height 38
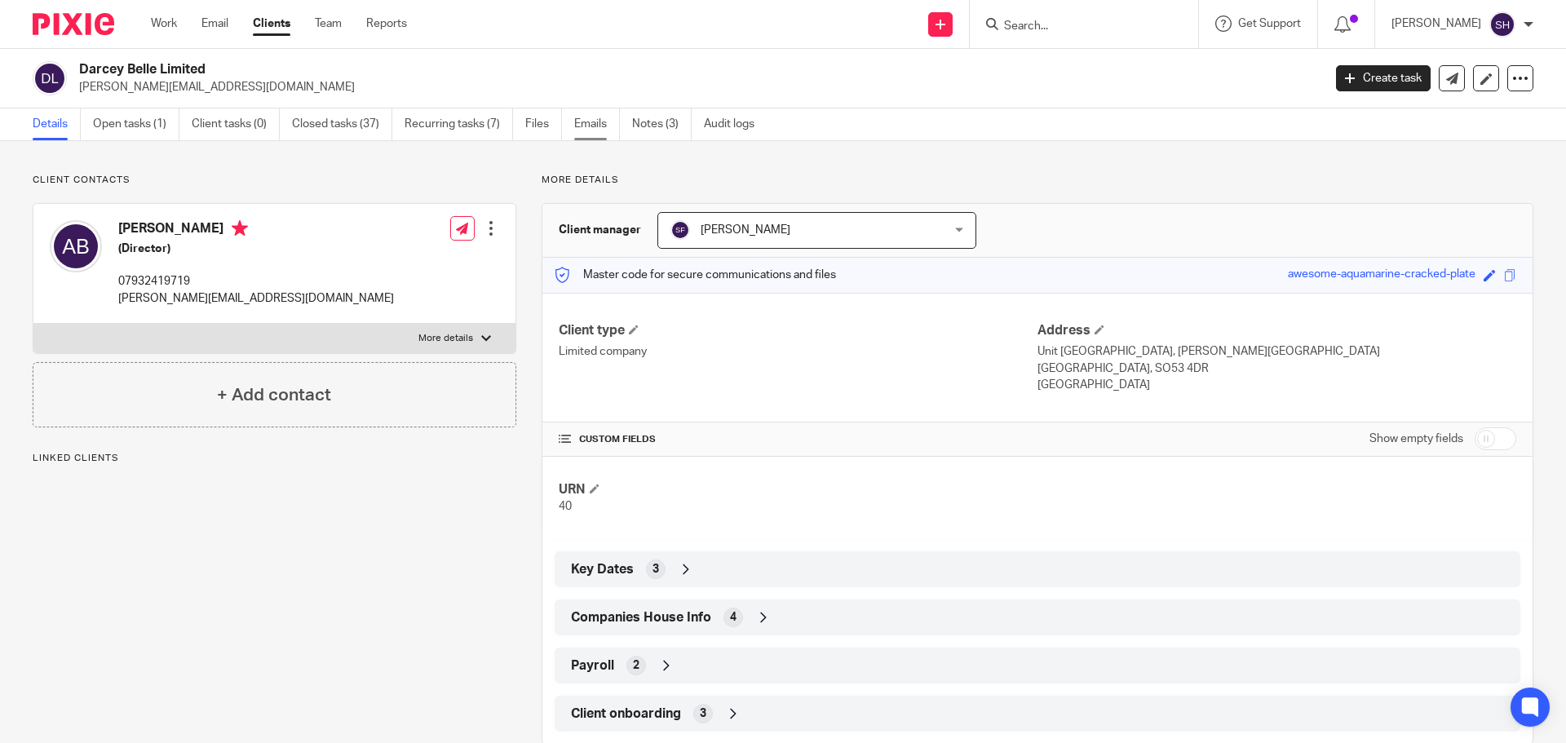
click at [604, 118] on link "Emails" at bounding box center [597, 124] width 46 height 32
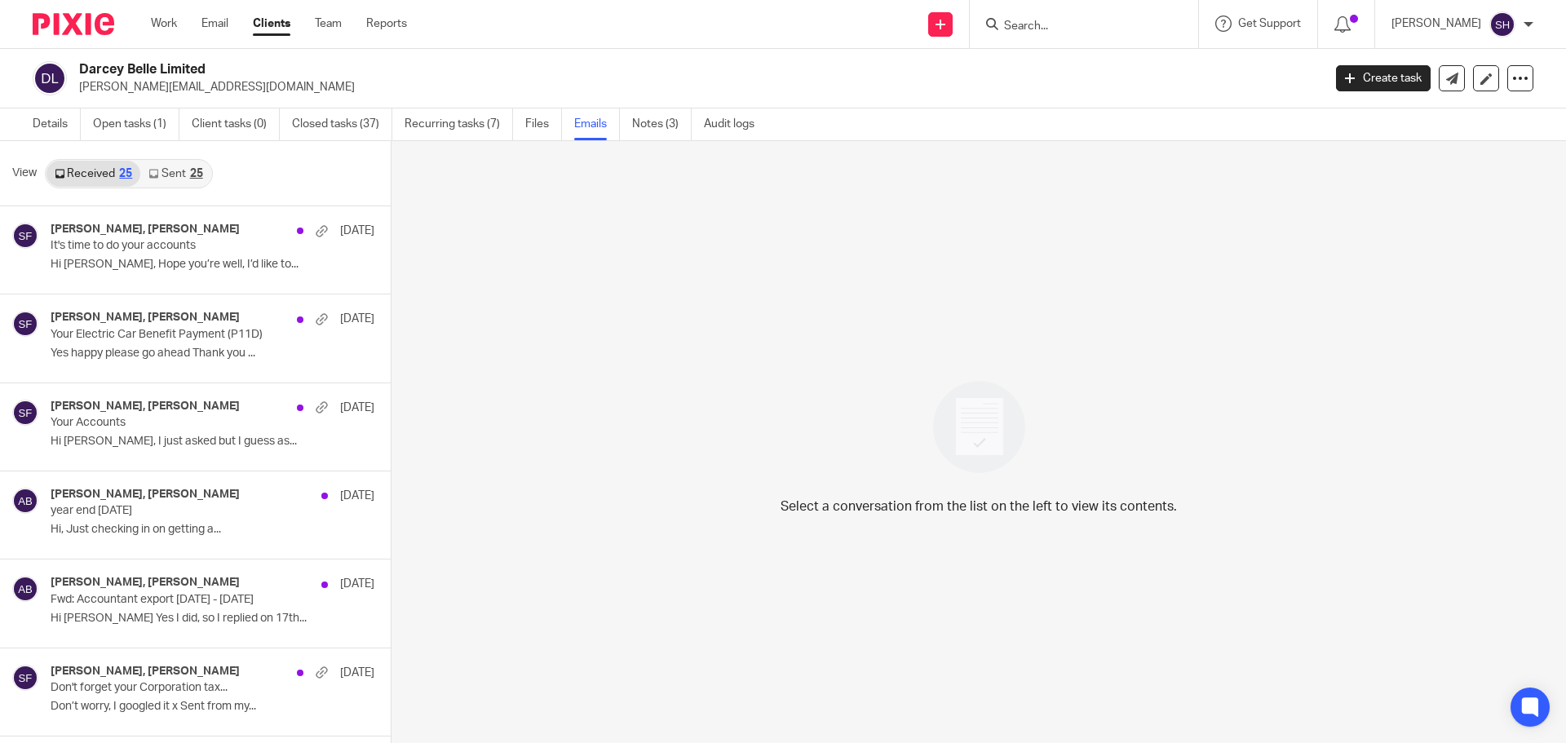
click at [170, 174] on link "Sent 25" at bounding box center [175, 174] width 70 height 26
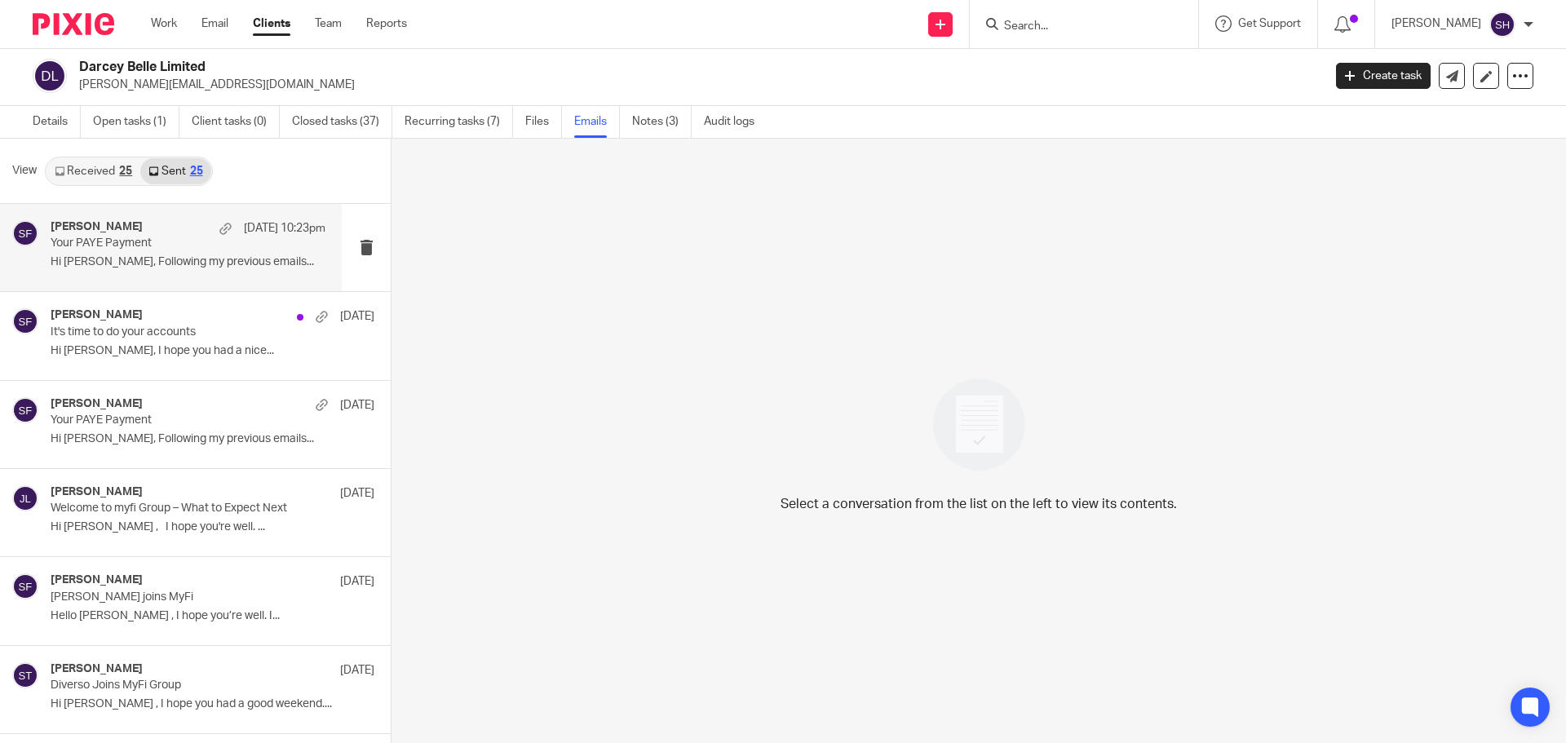
click at [158, 226] on div "Sarah Fox 15 Sep 10:23pm" at bounding box center [188, 228] width 275 height 16
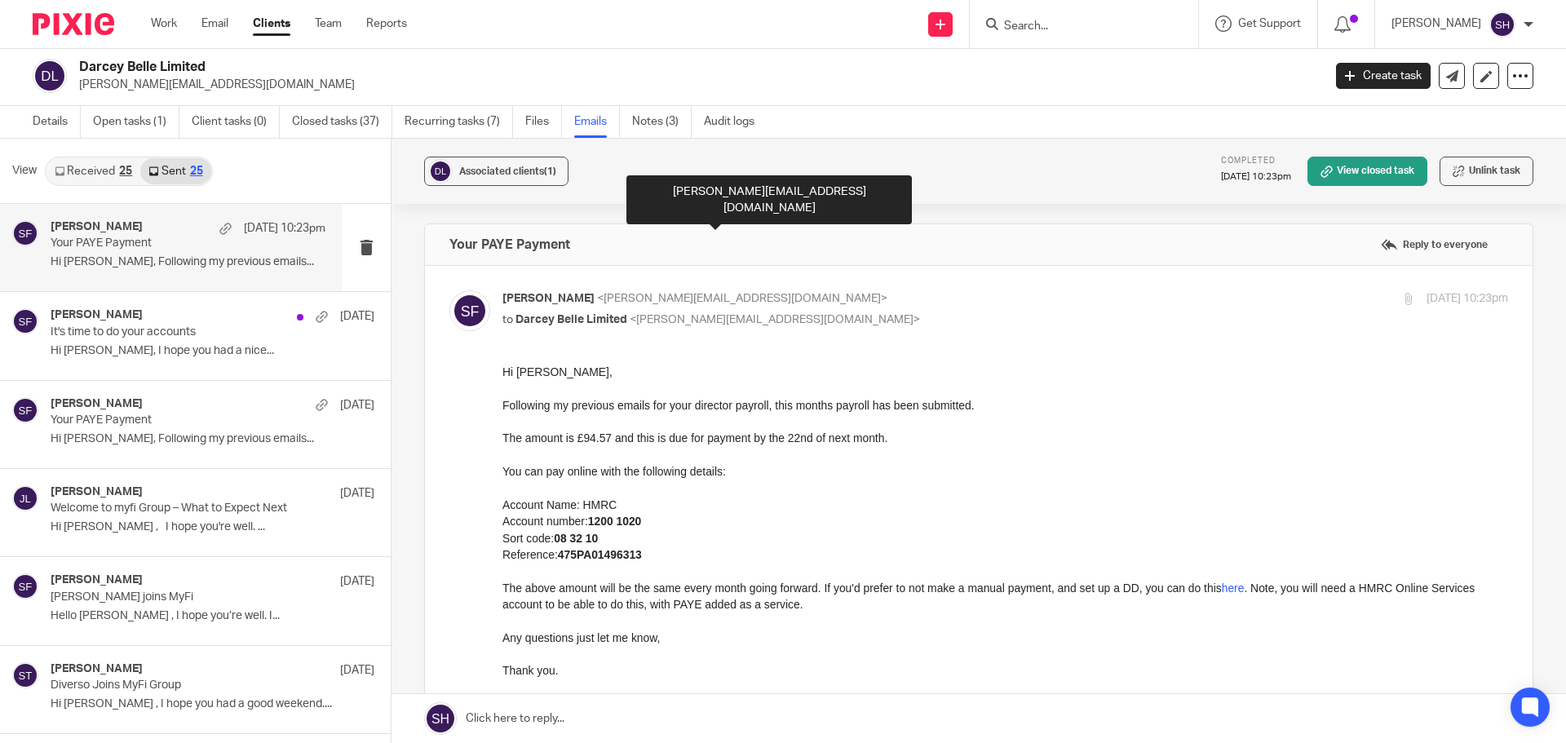
scroll to position [0, 0]
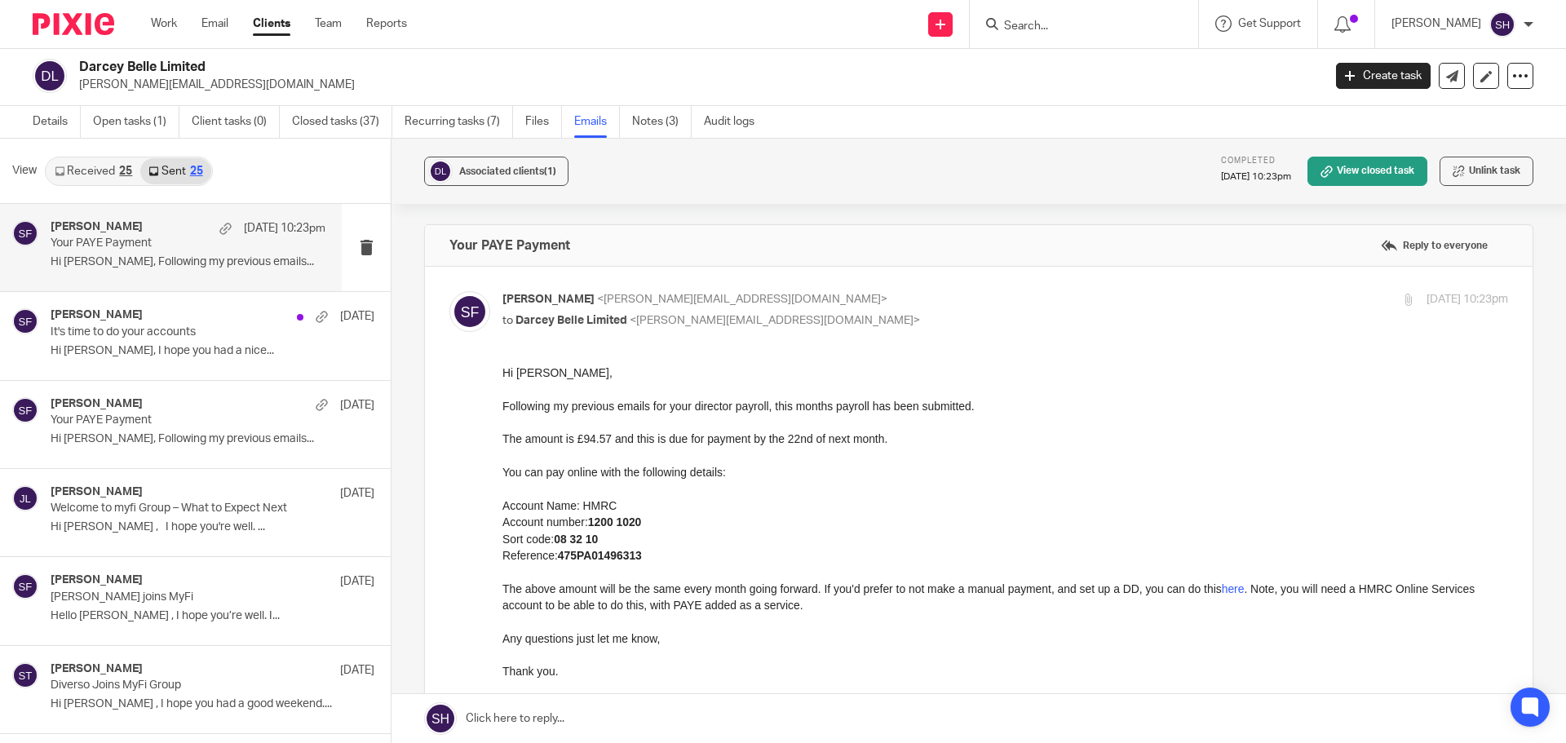
click at [1118, 29] on input "Search" at bounding box center [1076, 27] width 147 height 15
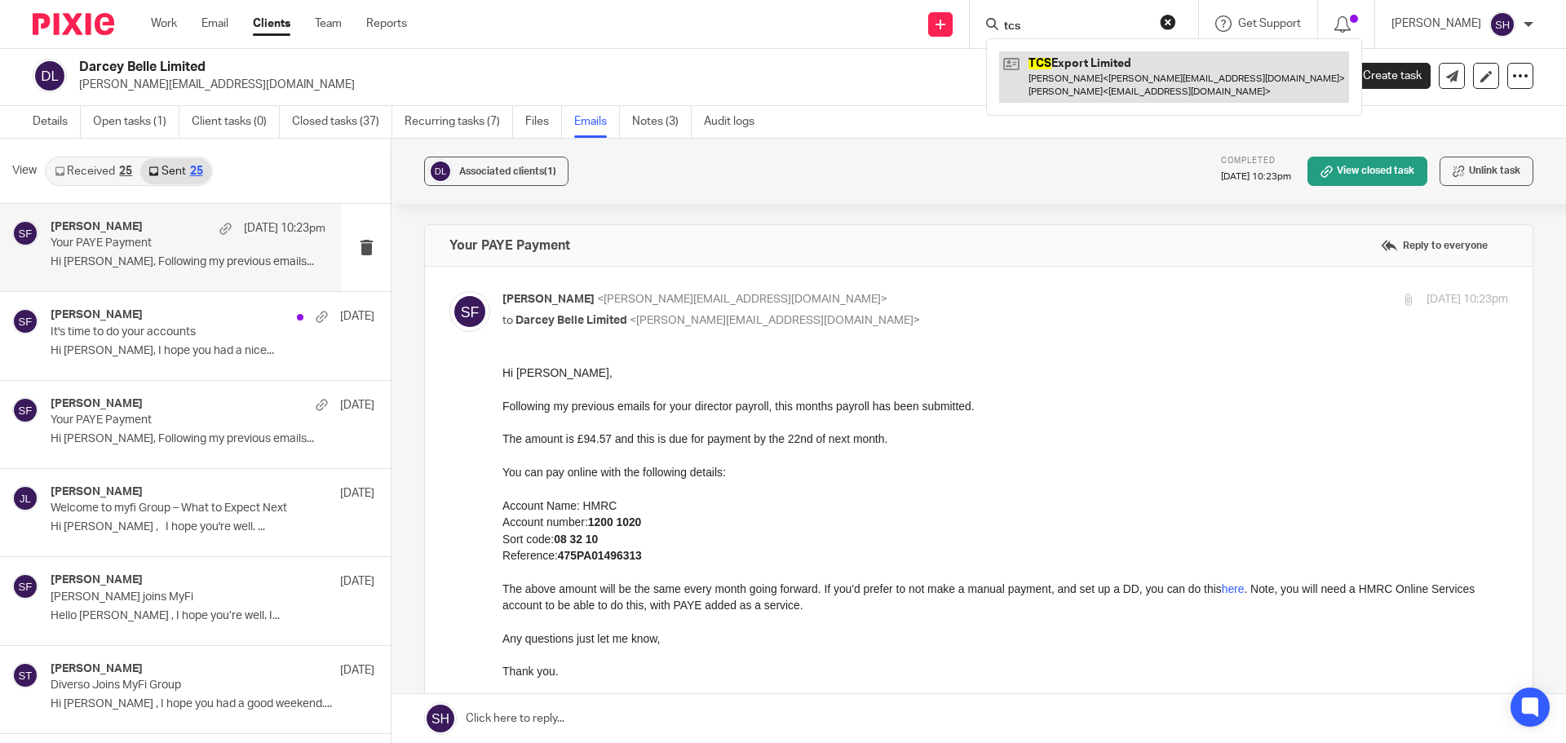
type input "tcs"
click at [1098, 67] on link at bounding box center [1174, 76] width 350 height 51
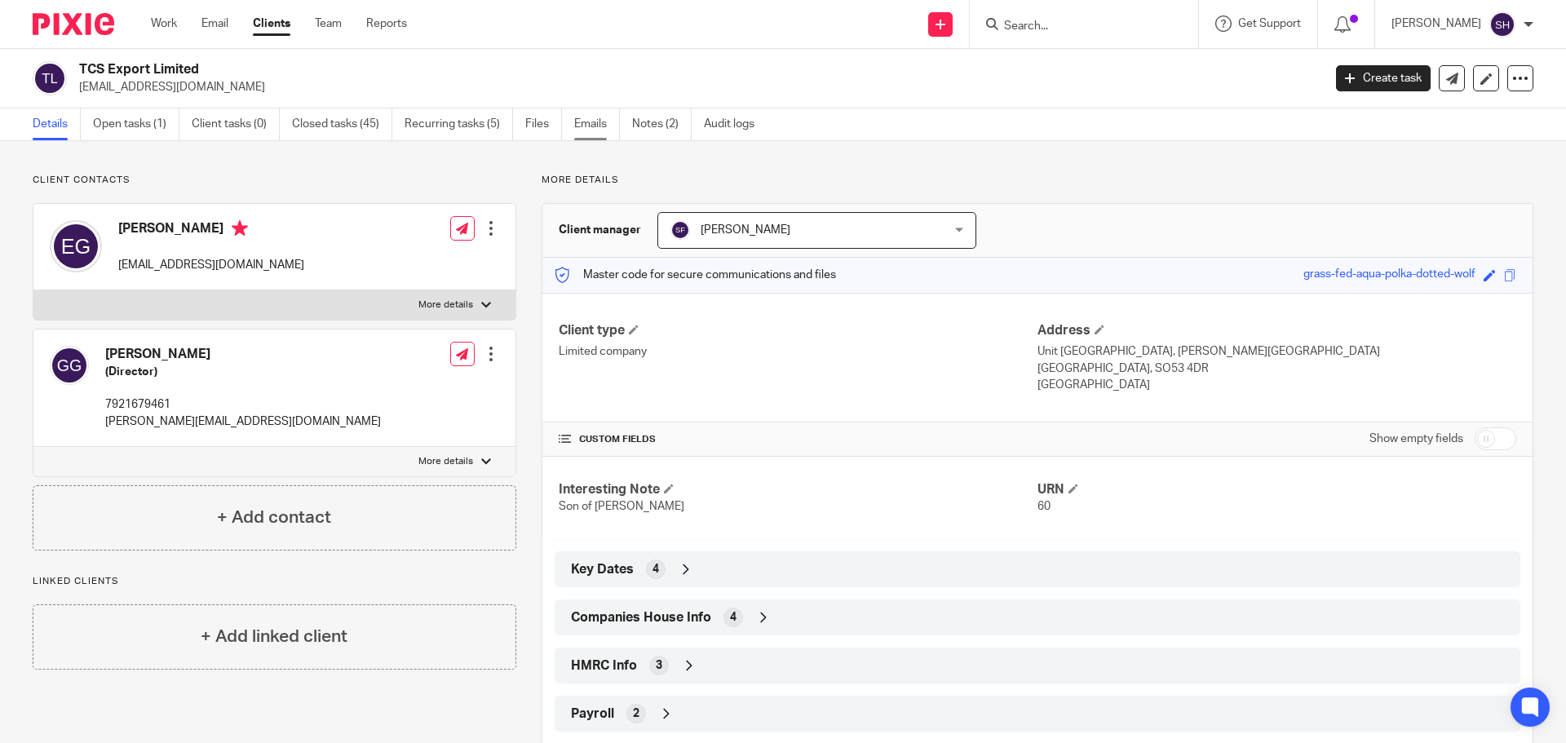
click at [599, 131] on link "Emails" at bounding box center [597, 124] width 46 height 32
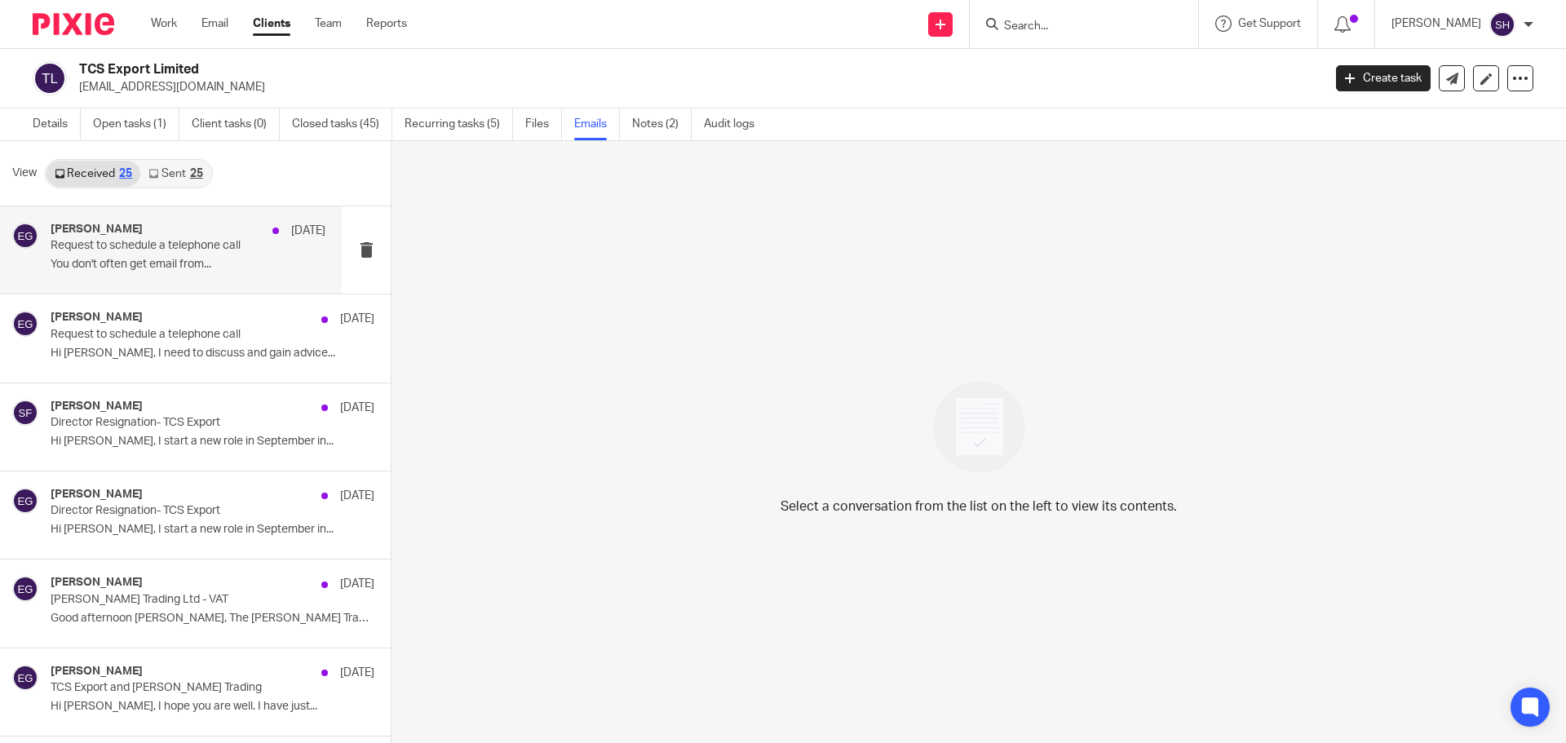
click at [148, 280] on div "[PERSON_NAME] [DATE] Request to schedule a telephone call You don't often get e…" at bounding box center [171, 249] width 342 height 87
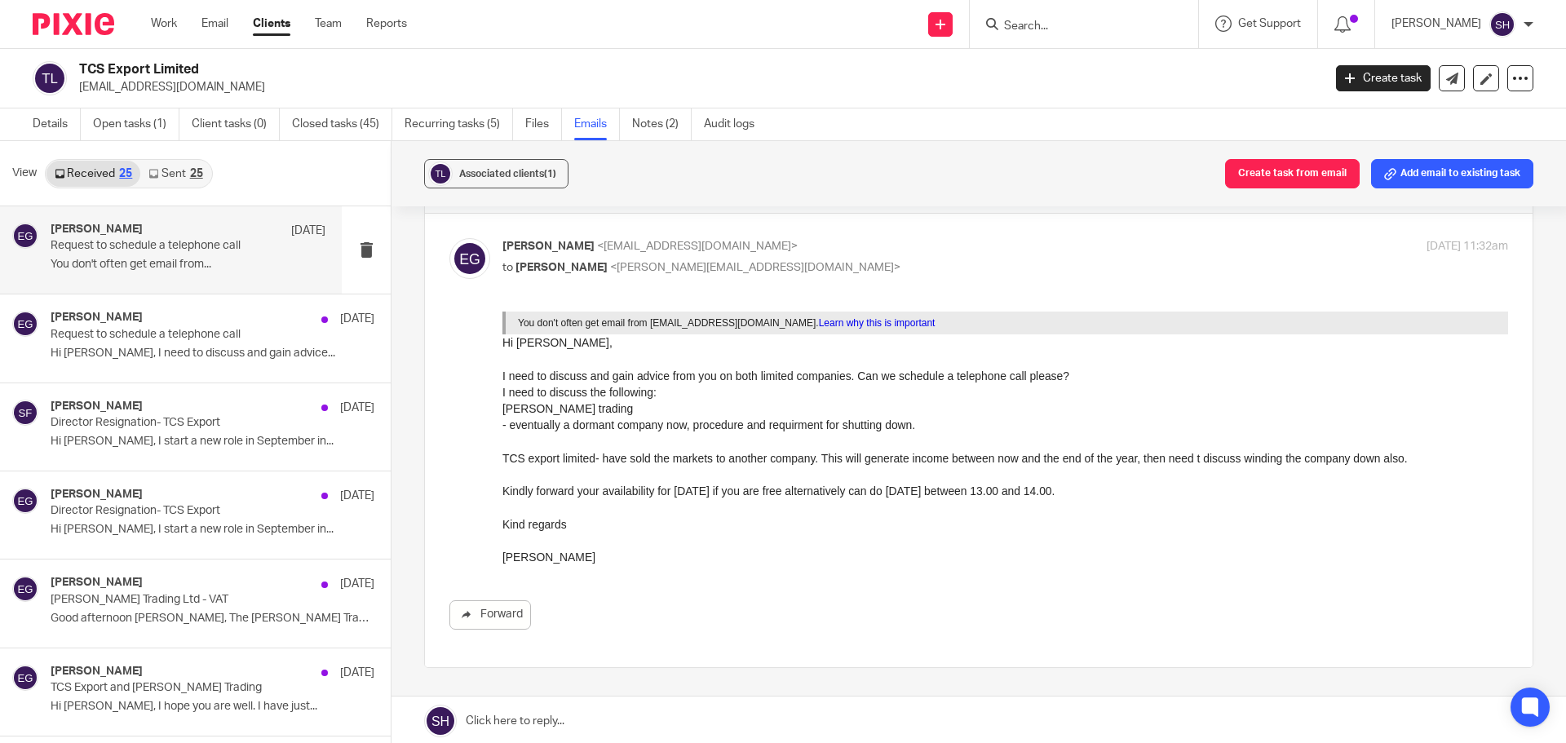
scroll to position [82, 0]
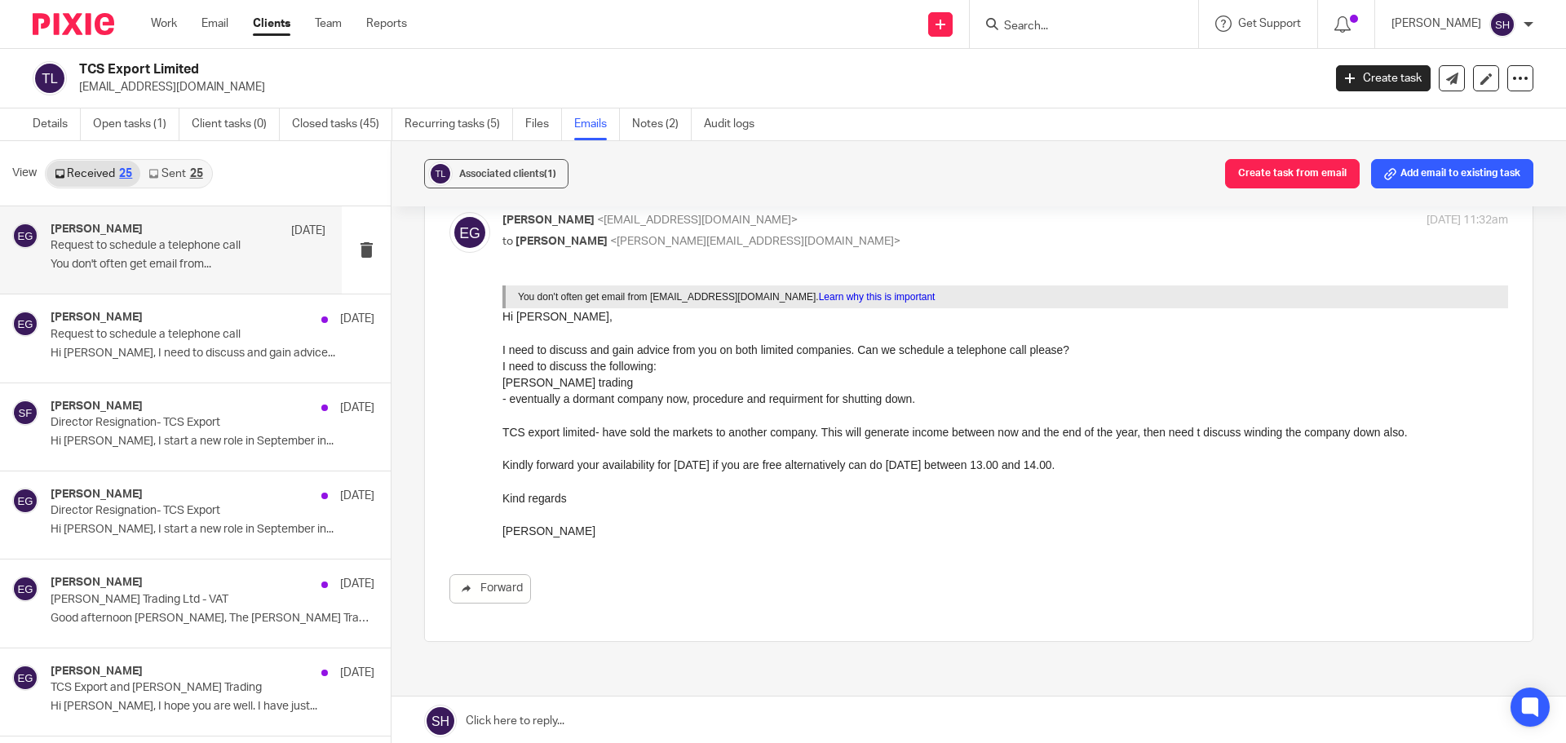
click at [179, 177] on link "Sent 25" at bounding box center [175, 174] width 70 height 26
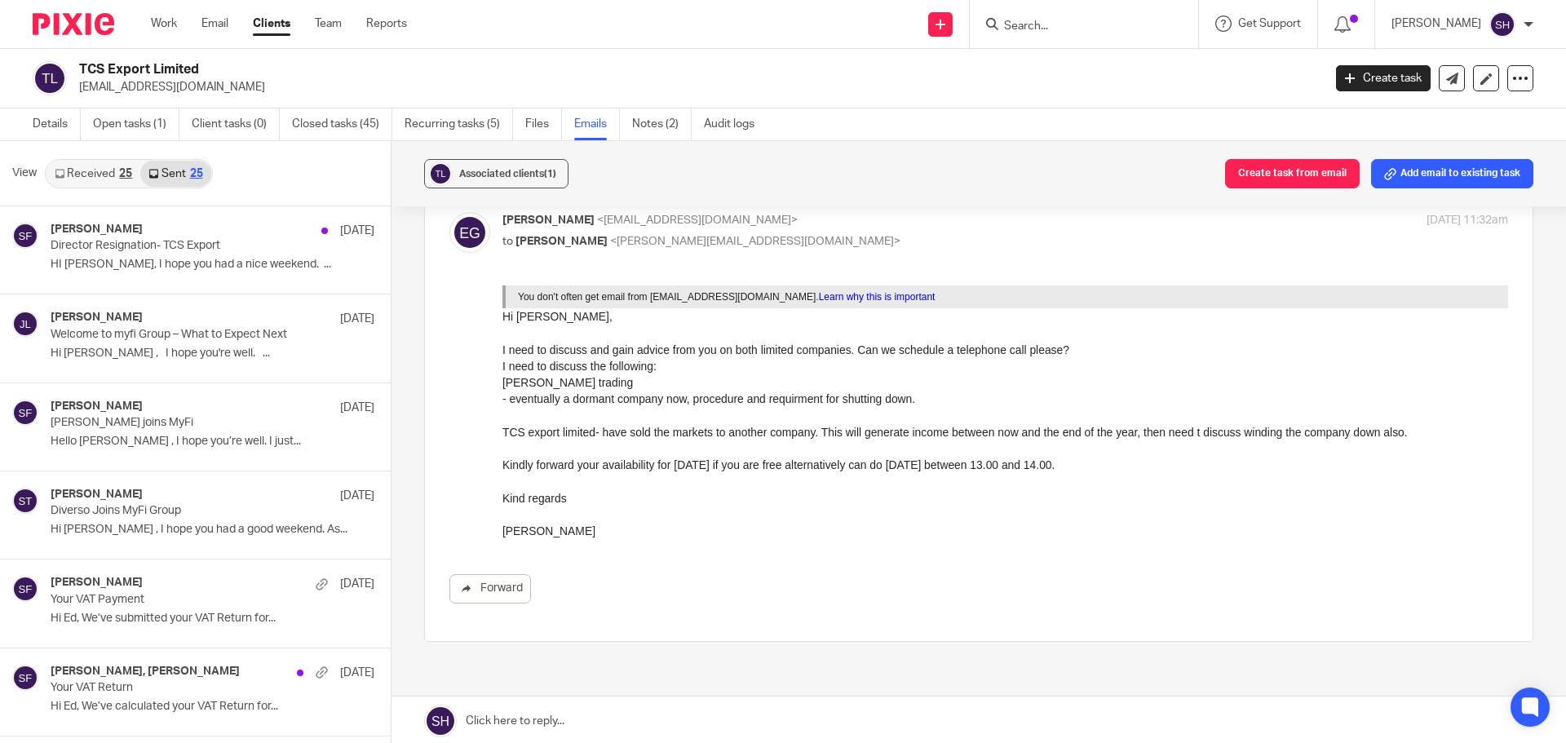
scroll to position [2, 0]
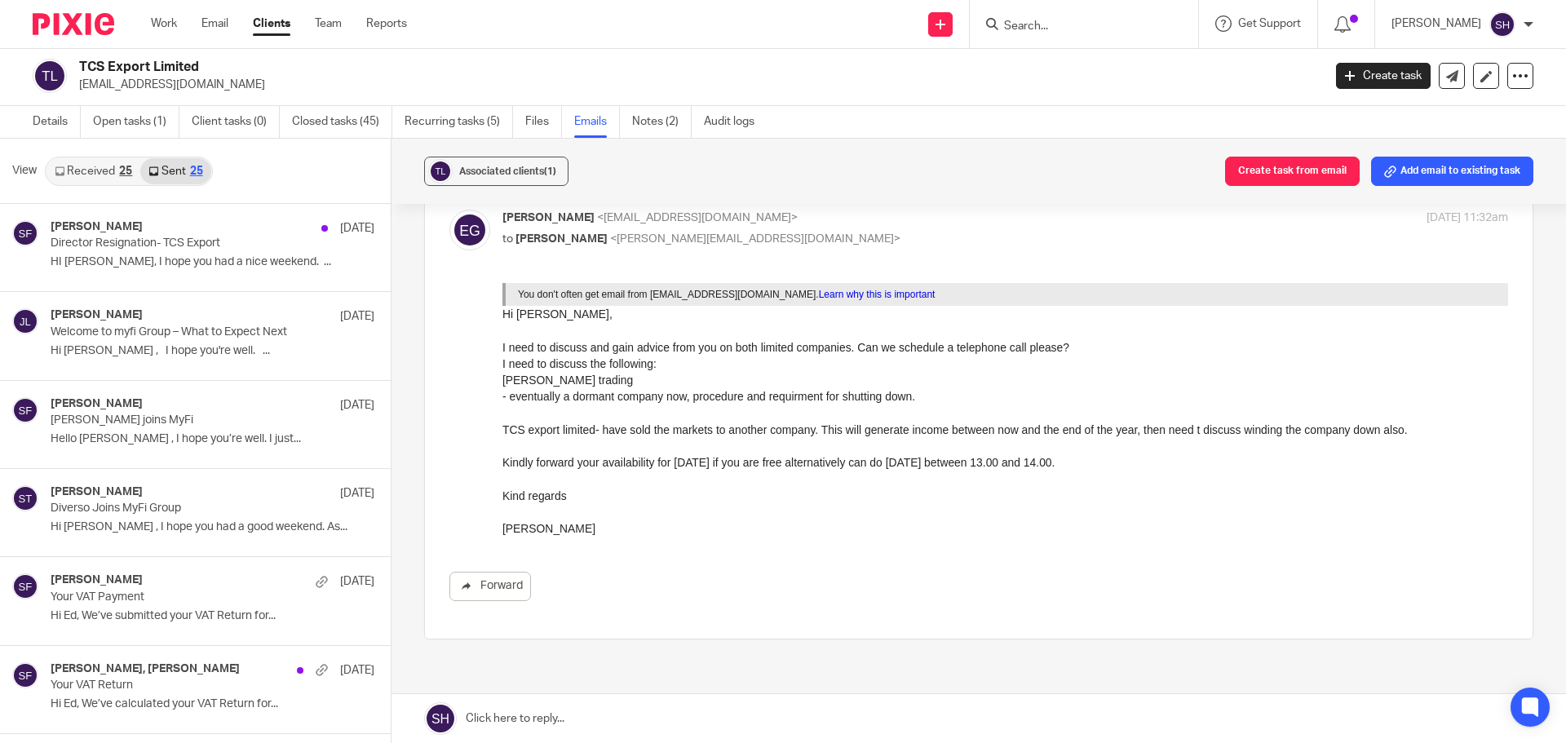
click at [120, 175] on div "25" at bounding box center [125, 171] width 13 height 11
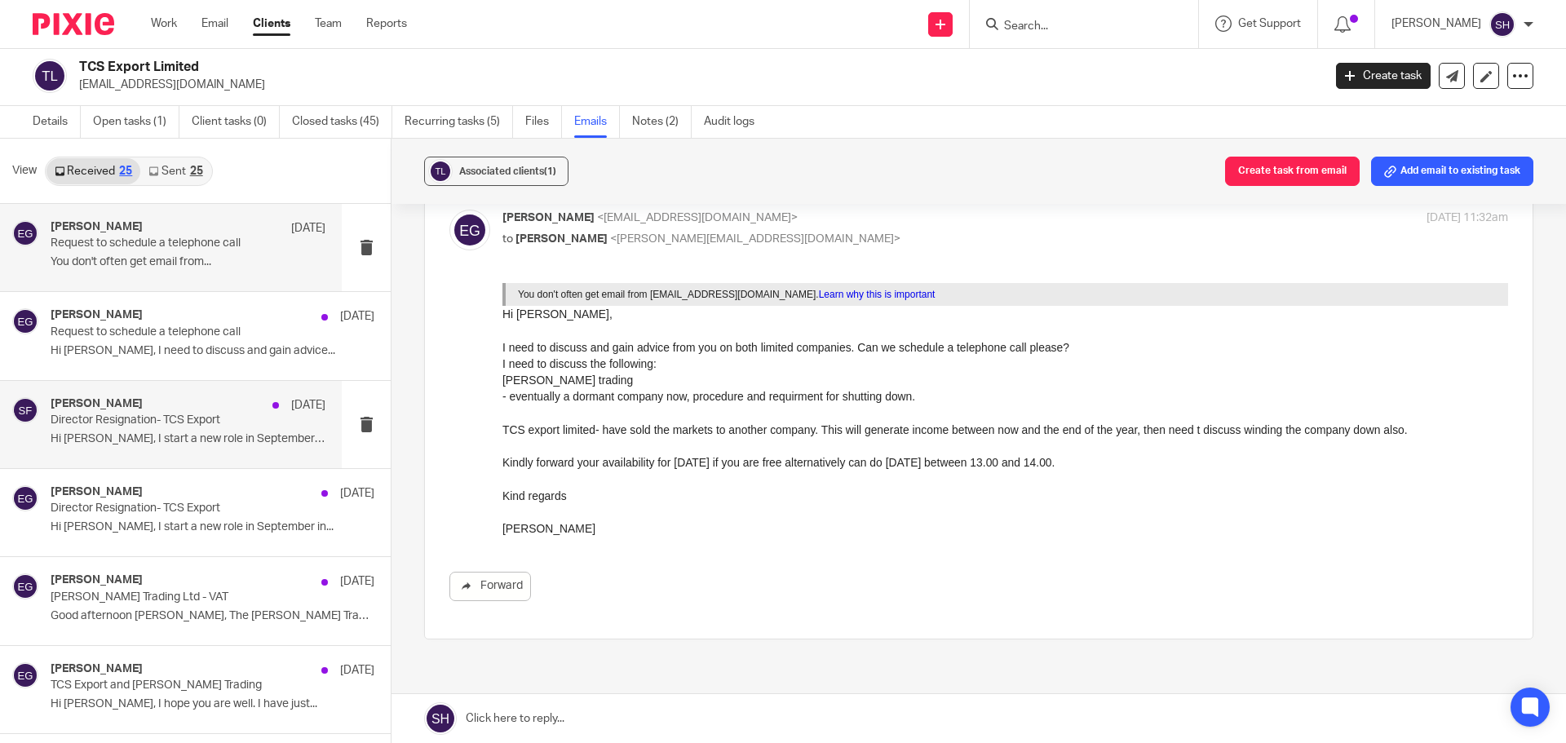
click at [169, 450] on div "Sarah Fox 18 Aug Director Resignation- TCS Export Hi Sarah, I start a new role …" at bounding box center [188, 424] width 275 height 55
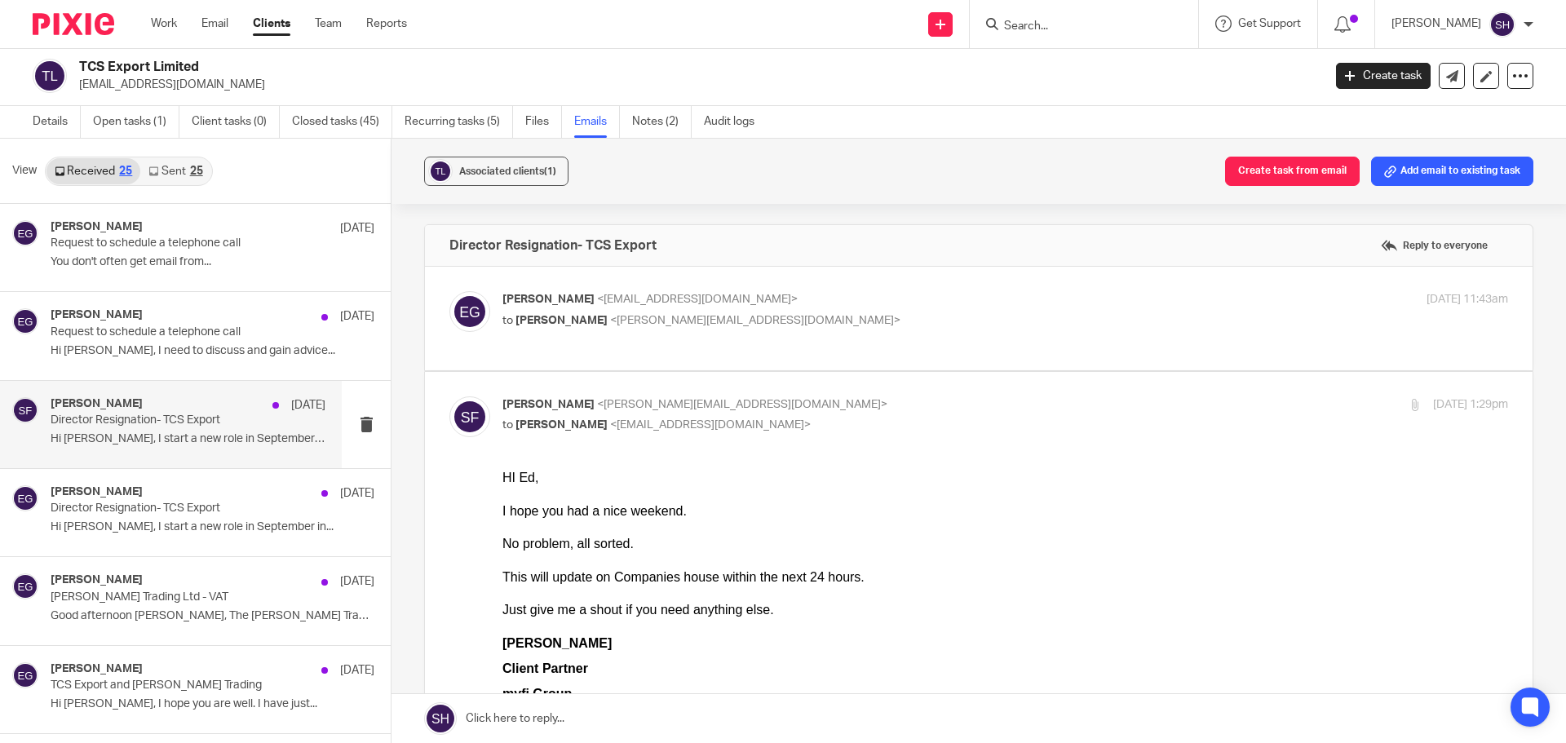
scroll to position [0, 0]
click at [688, 341] on div "Edward Goodman <edwardcharlesgoodman@gmail.com> to Sarah Fox <sarah@wearedivers…" at bounding box center [978, 318] width 1059 height 55
click at [657, 353] on label at bounding box center [979, 319] width 1108 height 104
click at [449, 291] on input "checkbox" at bounding box center [449, 290] width 1 height 1
checkbox input "true"
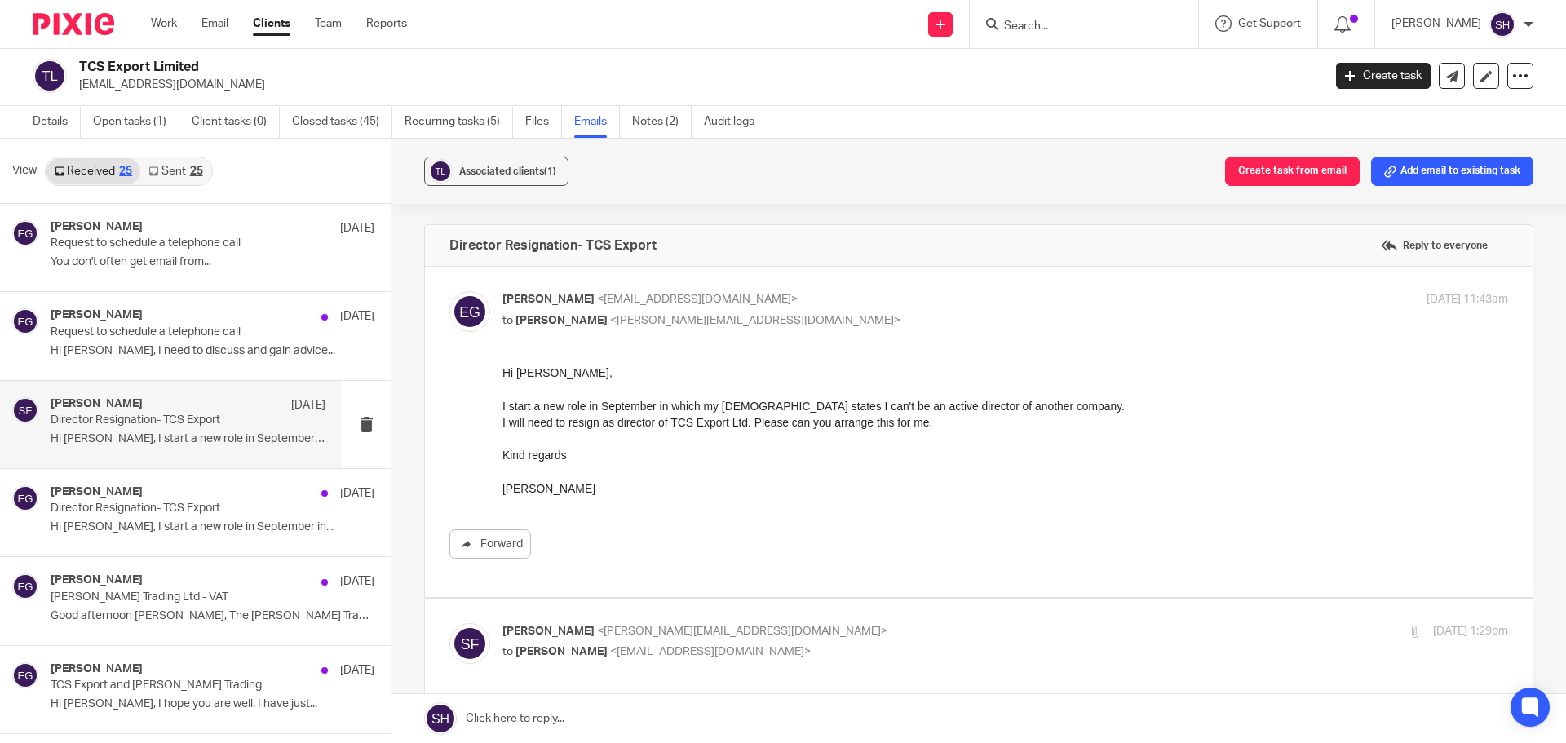
click at [206, 169] on link "Sent 25" at bounding box center [175, 171] width 70 height 26
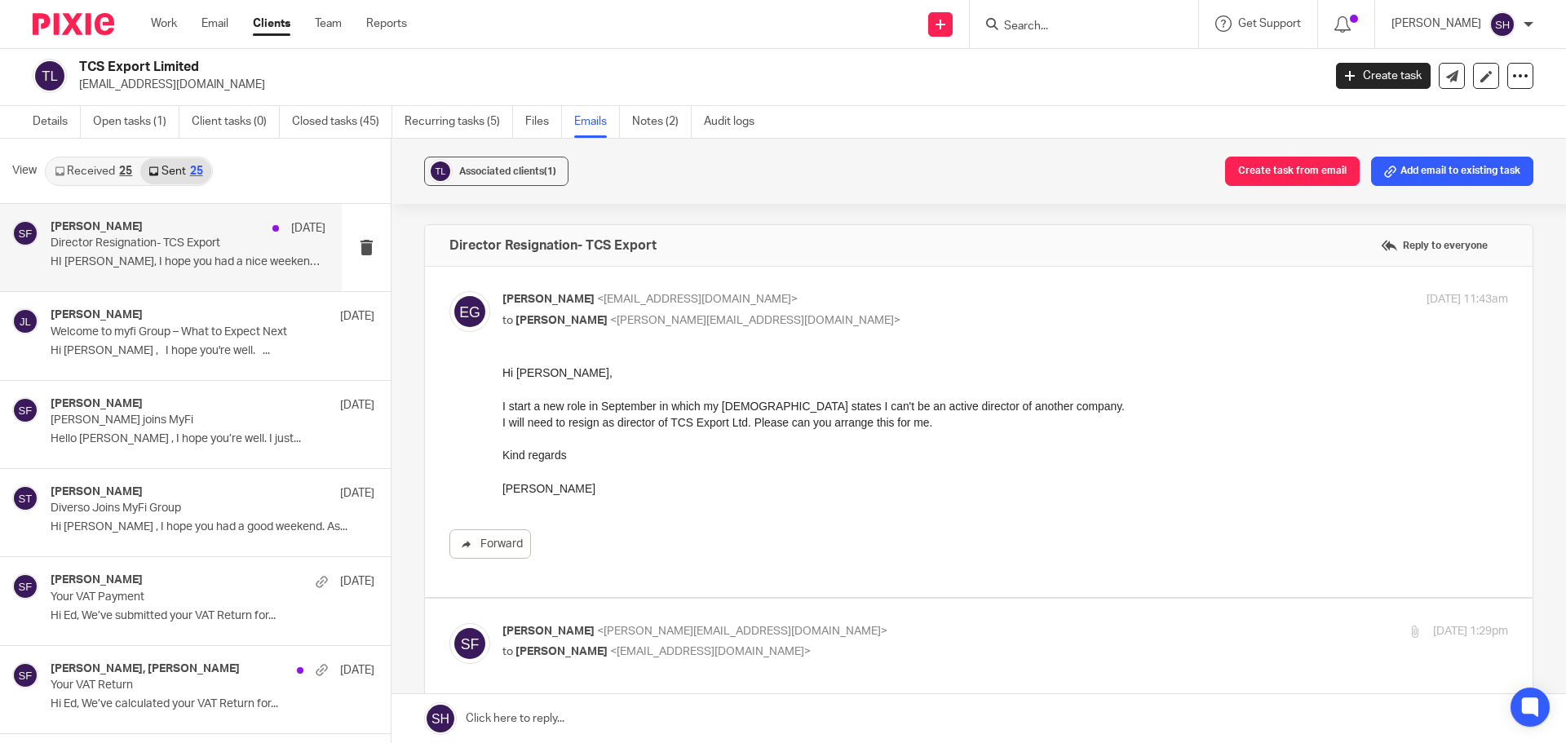
click at [113, 286] on div "Sarah Fox 18 Aug Director Resignation- TCS Export HI Ed, I hope you had a nice …" at bounding box center [171, 247] width 342 height 87
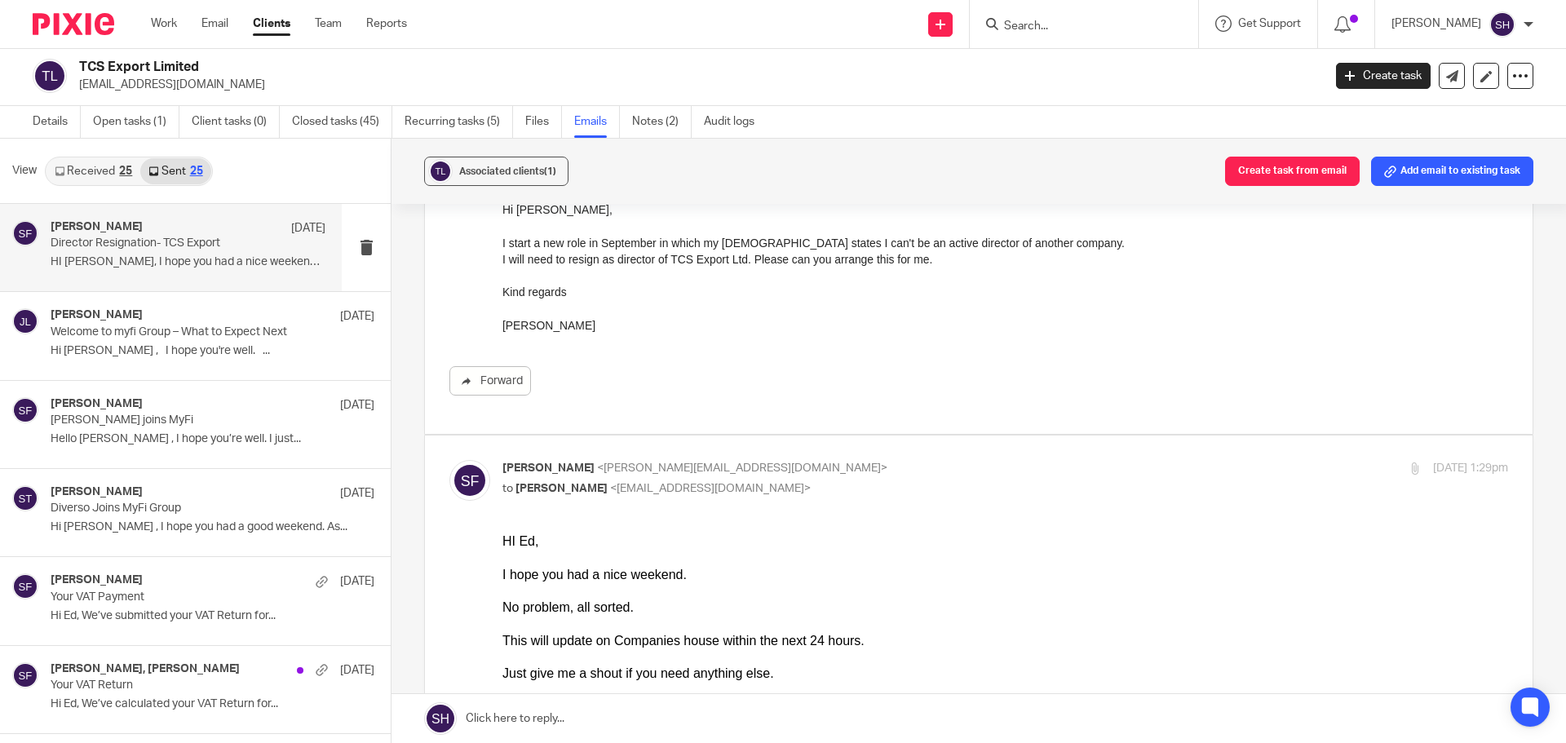
scroll to position [245, 0]
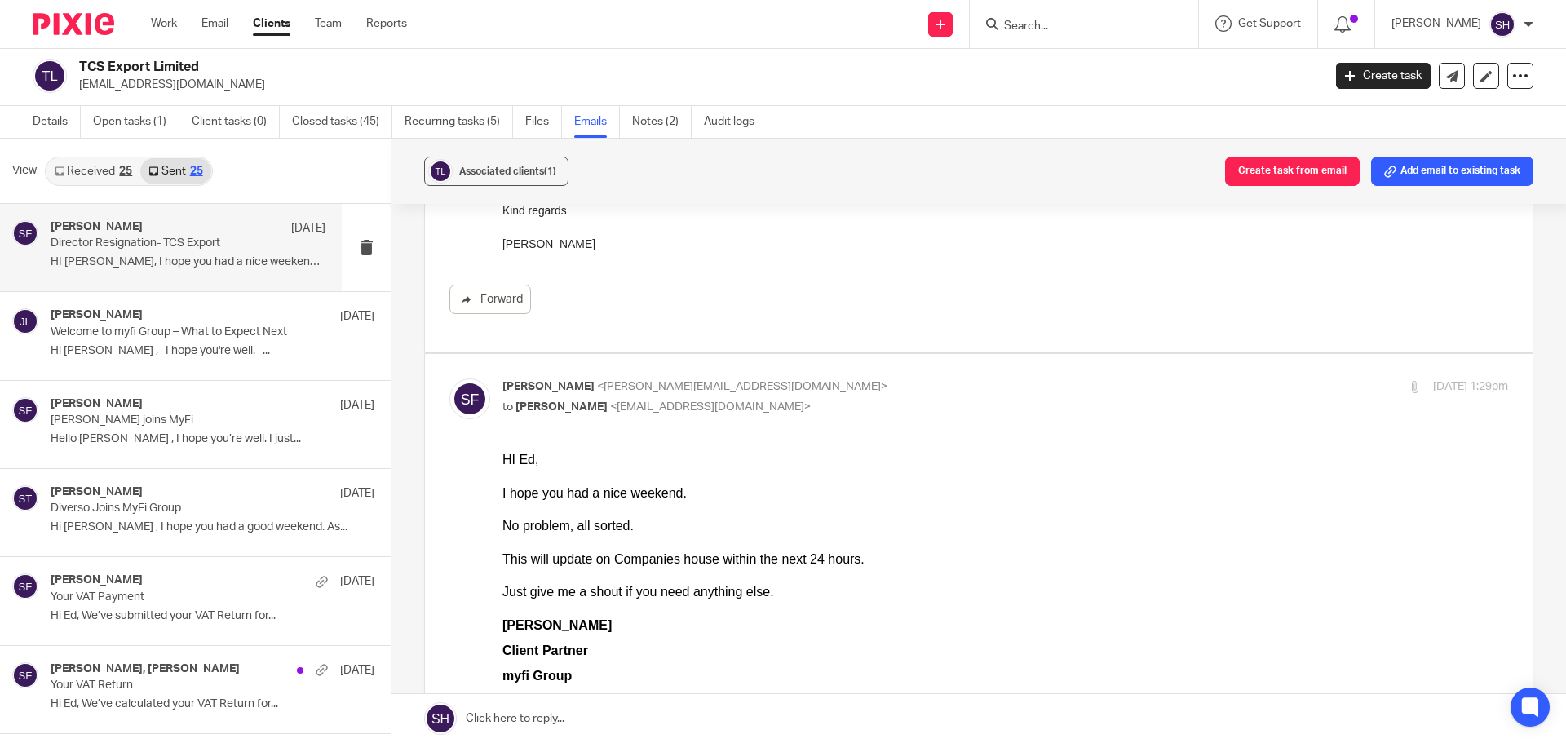
click at [117, 167] on link "Received 25" at bounding box center [93, 171] width 94 height 26
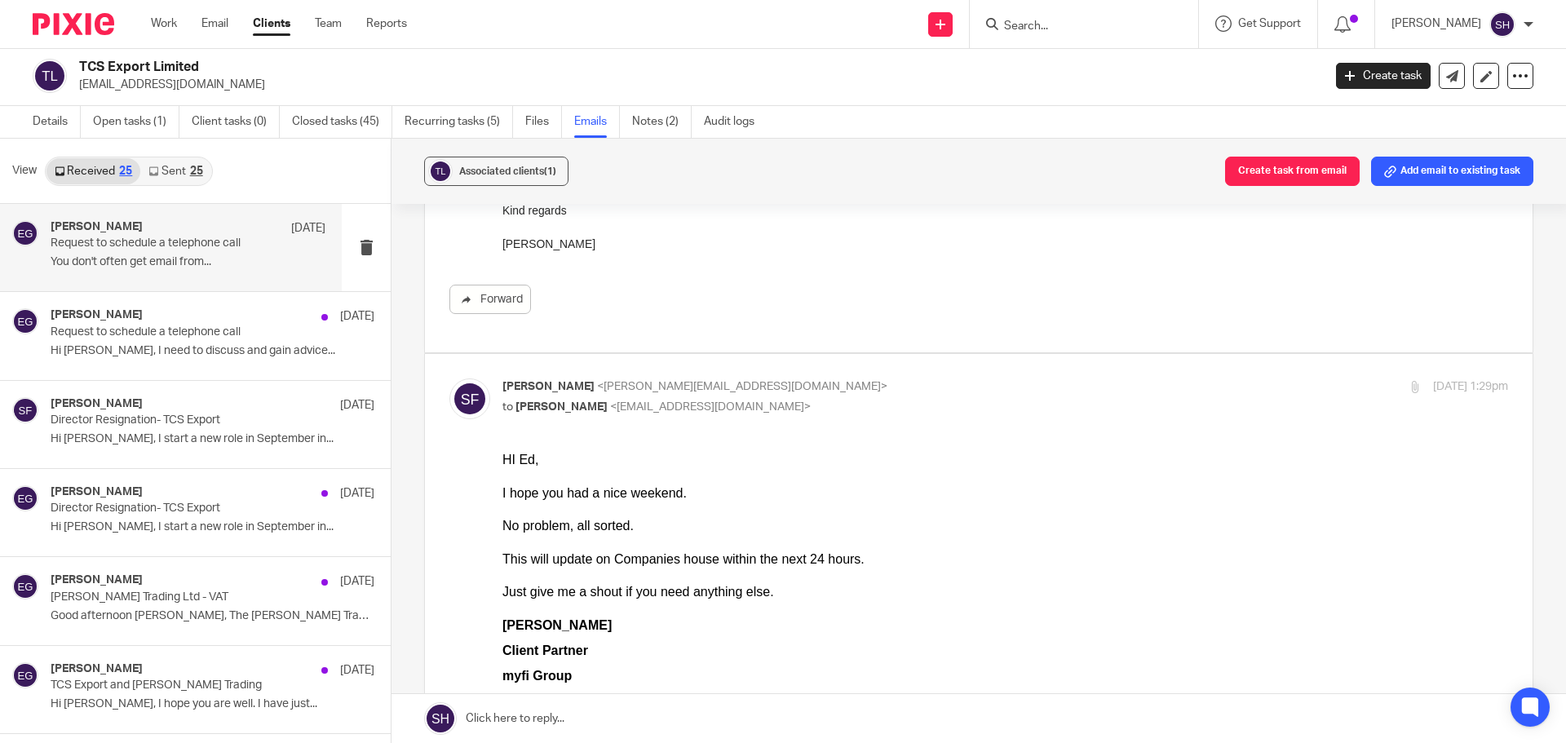
click at [168, 281] on div "Edward Goodman 9 Sep Request to schedule a telephone call You don't often get e…" at bounding box center [171, 247] width 342 height 87
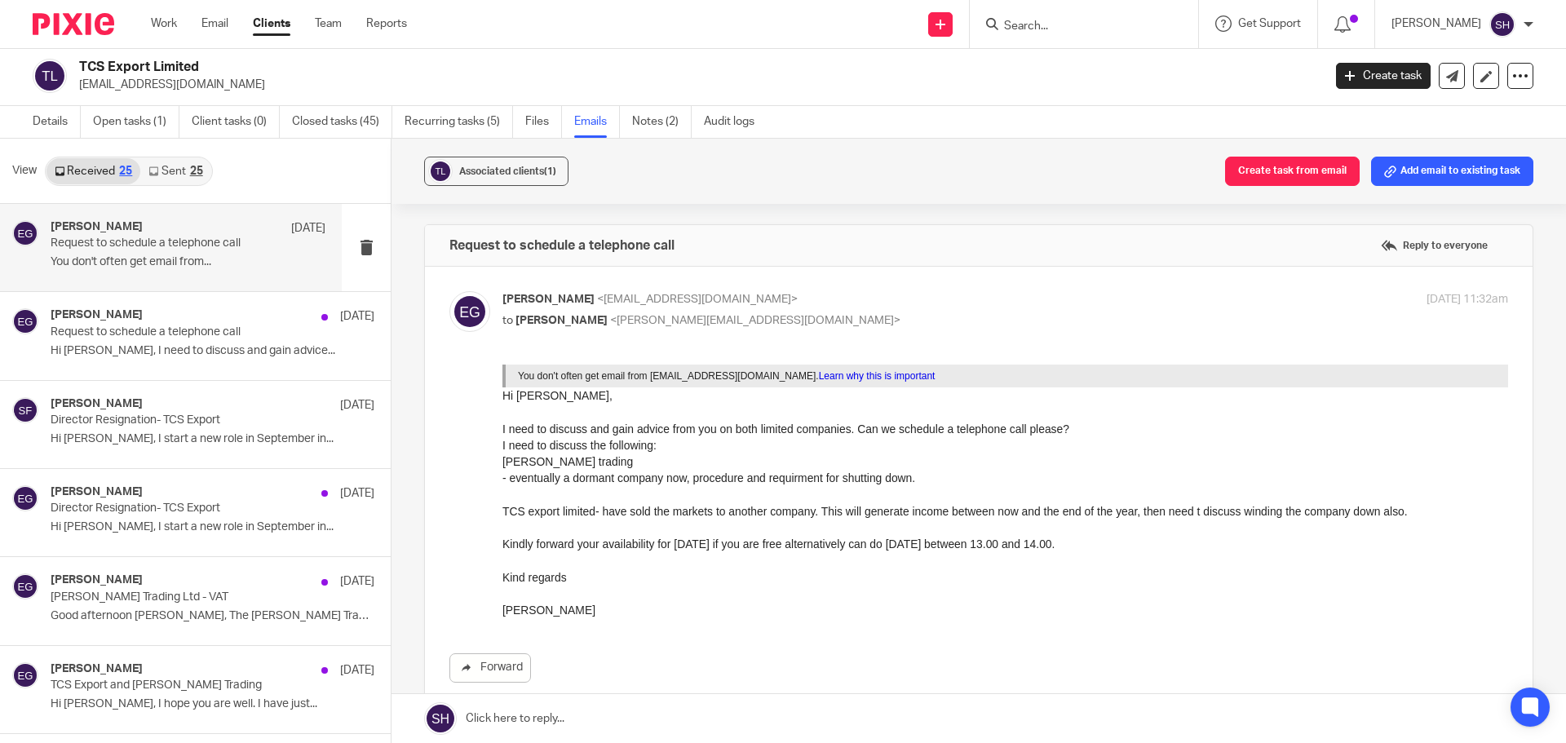
scroll to position [0, 0]
click at [55, 113] on link "Details" at bounding box center [57, 122] width 48 height 32
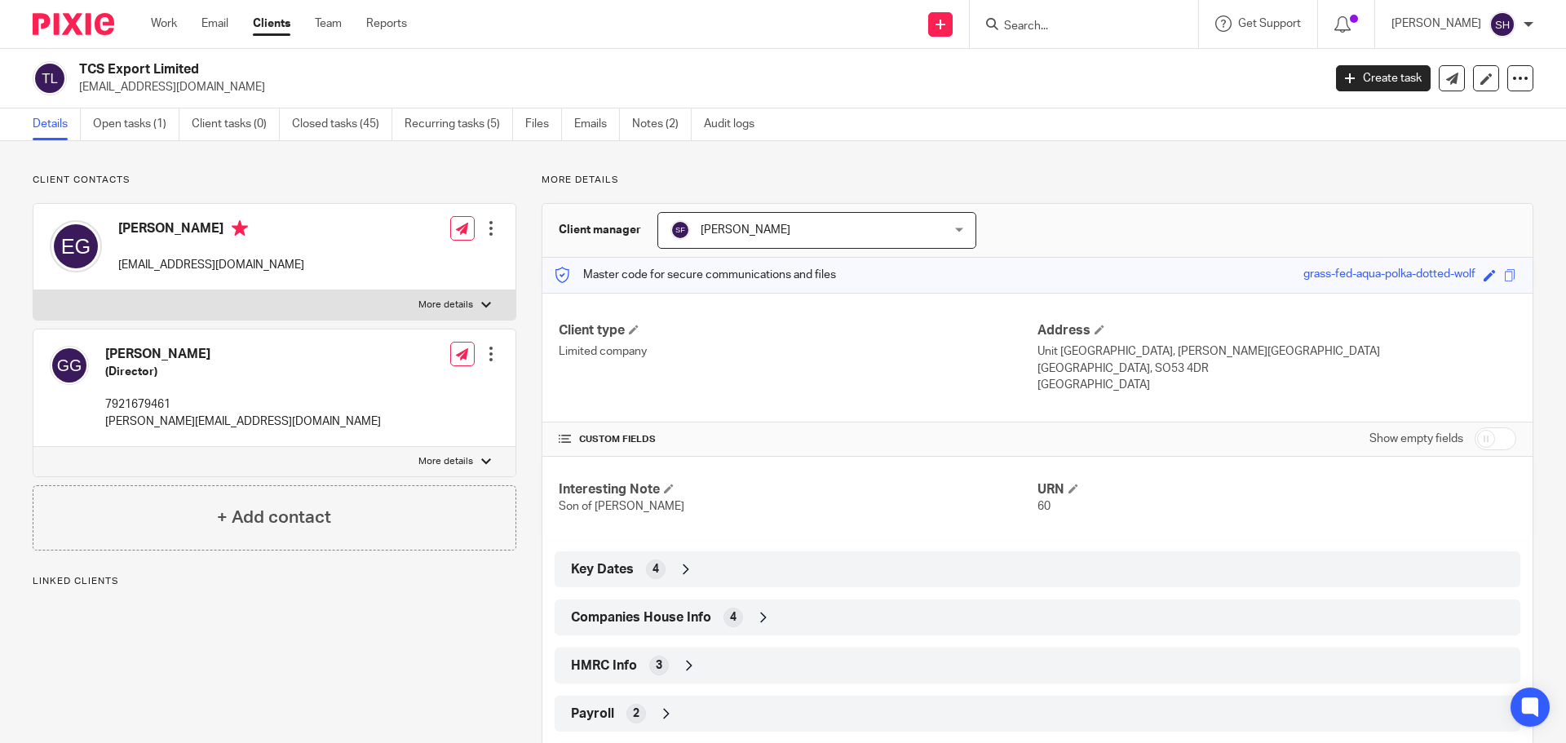
click at [724, 616] on div "4" at bounding box center [734, 618] width 20 height 20
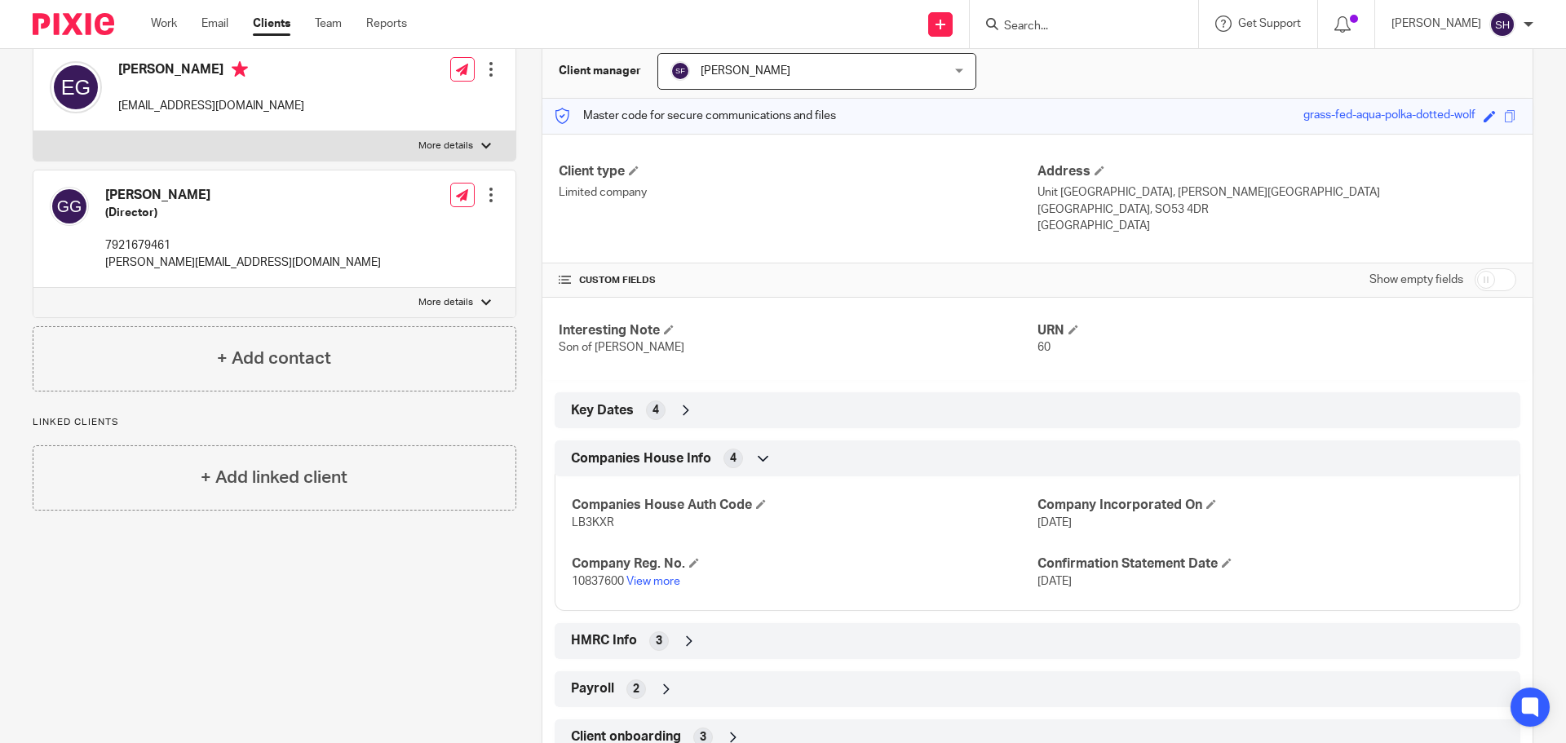
scroll to position [163, 0]
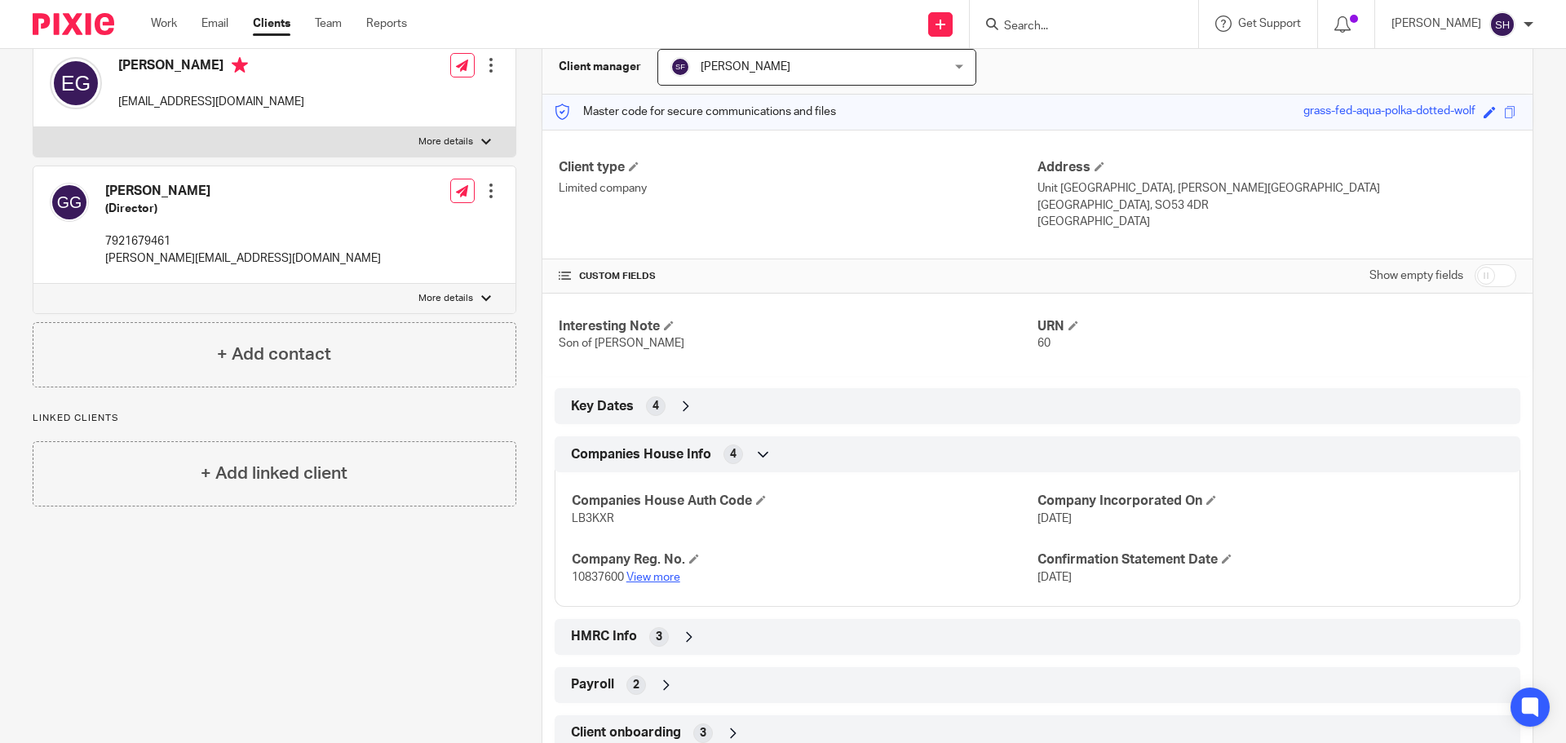
click at [661, 575] on link "View more" at bounding box center [654, 577] width 54 height 11
click at [1052, 27] on input "Search" at bounding box center [1076, 27] width 147 height 15
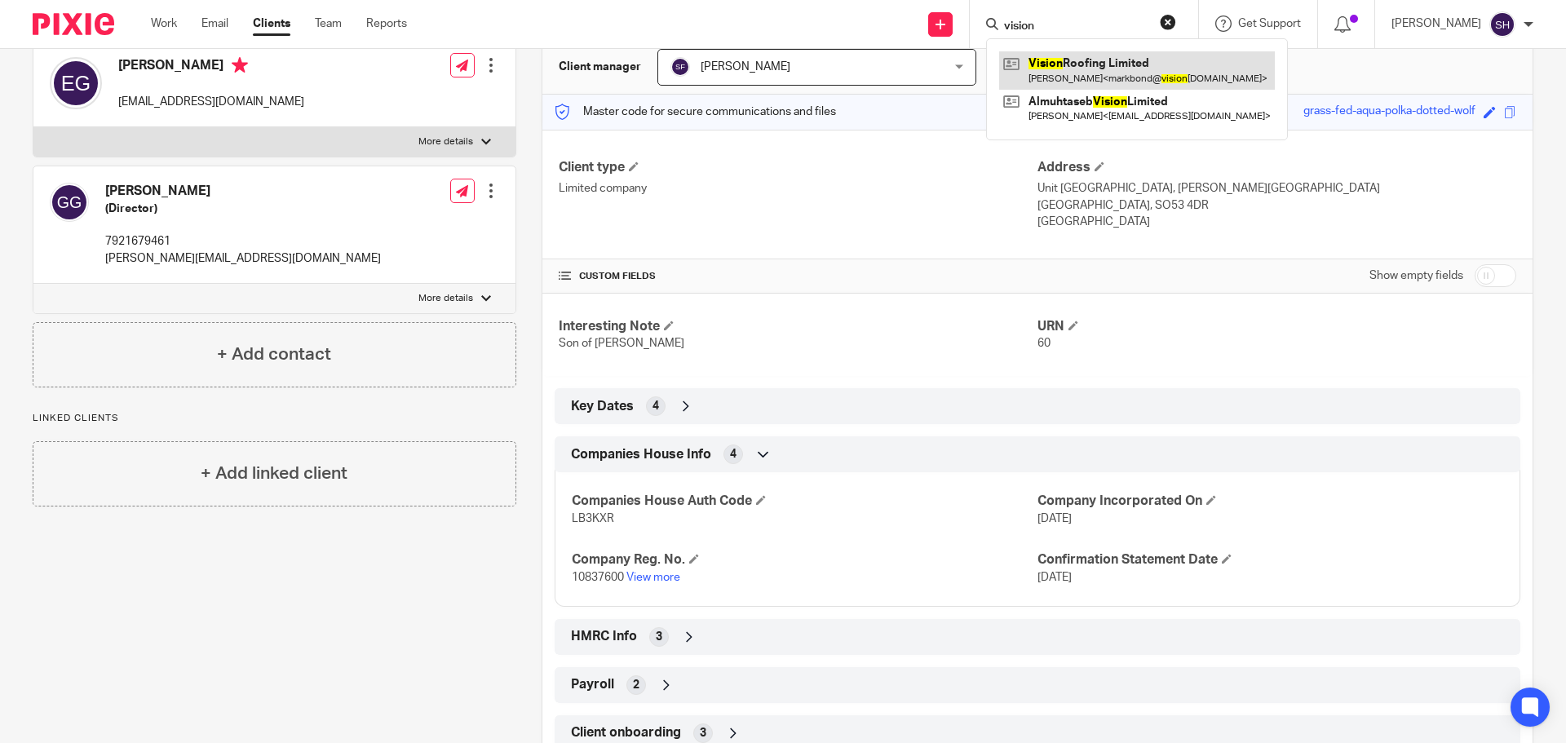
type input "vision"
click at [1107, 85] on link at bounding box center [1137, 70] width 276 height 38
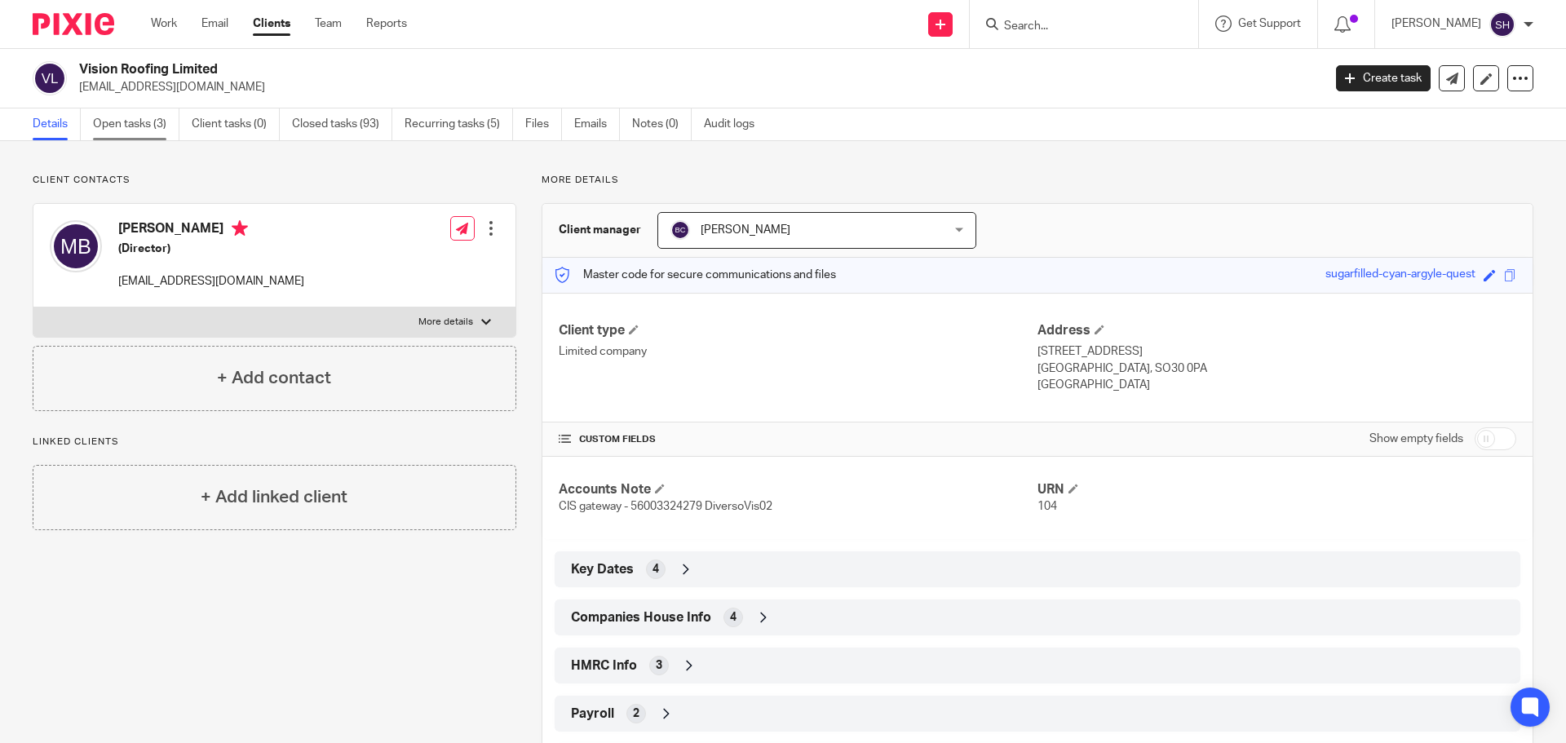
click at [121, 123] on link "Open tasks (3)" at bounding box center [136, 124] width 86 height 32
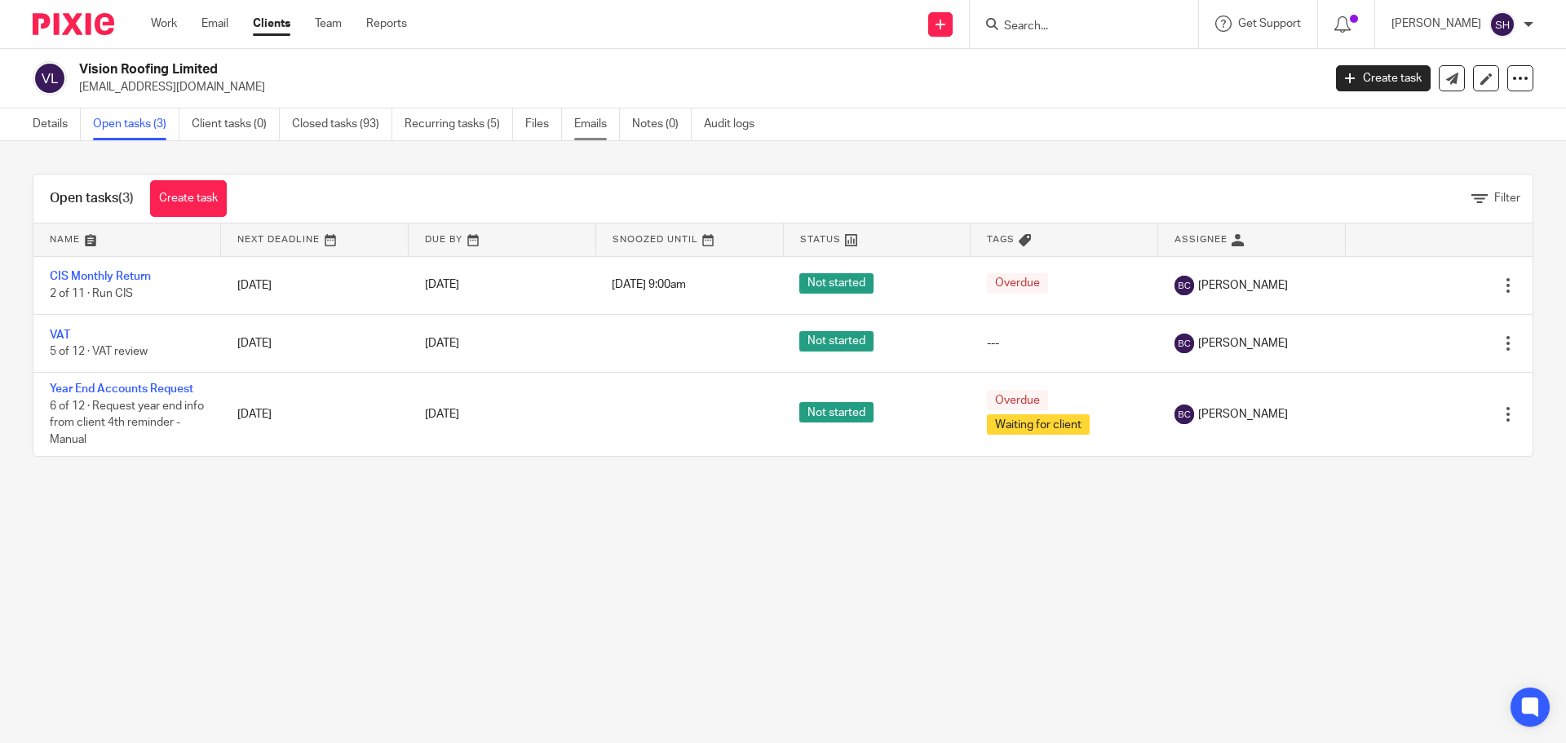
click at [580, 120] on link "Emails" at bounding box center [597, 124] width 46 height 32
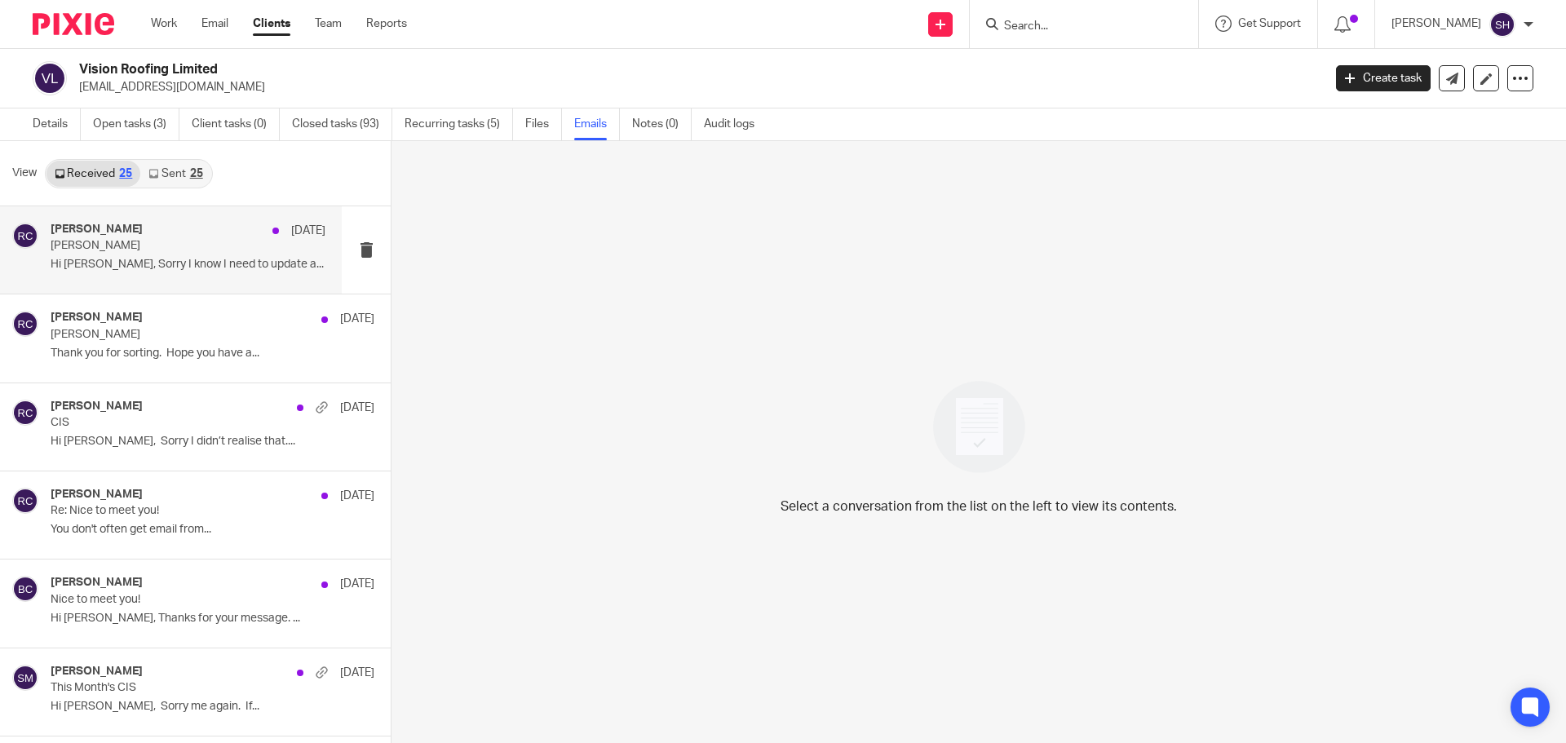
click at [162, 283] on div "[PERSON_NAME] [DATE] [PERSON_NAME] Hi [PERSON_NAME], Sorry I know I need to upd…" at bounding box center [171, 249] width 342 height 87
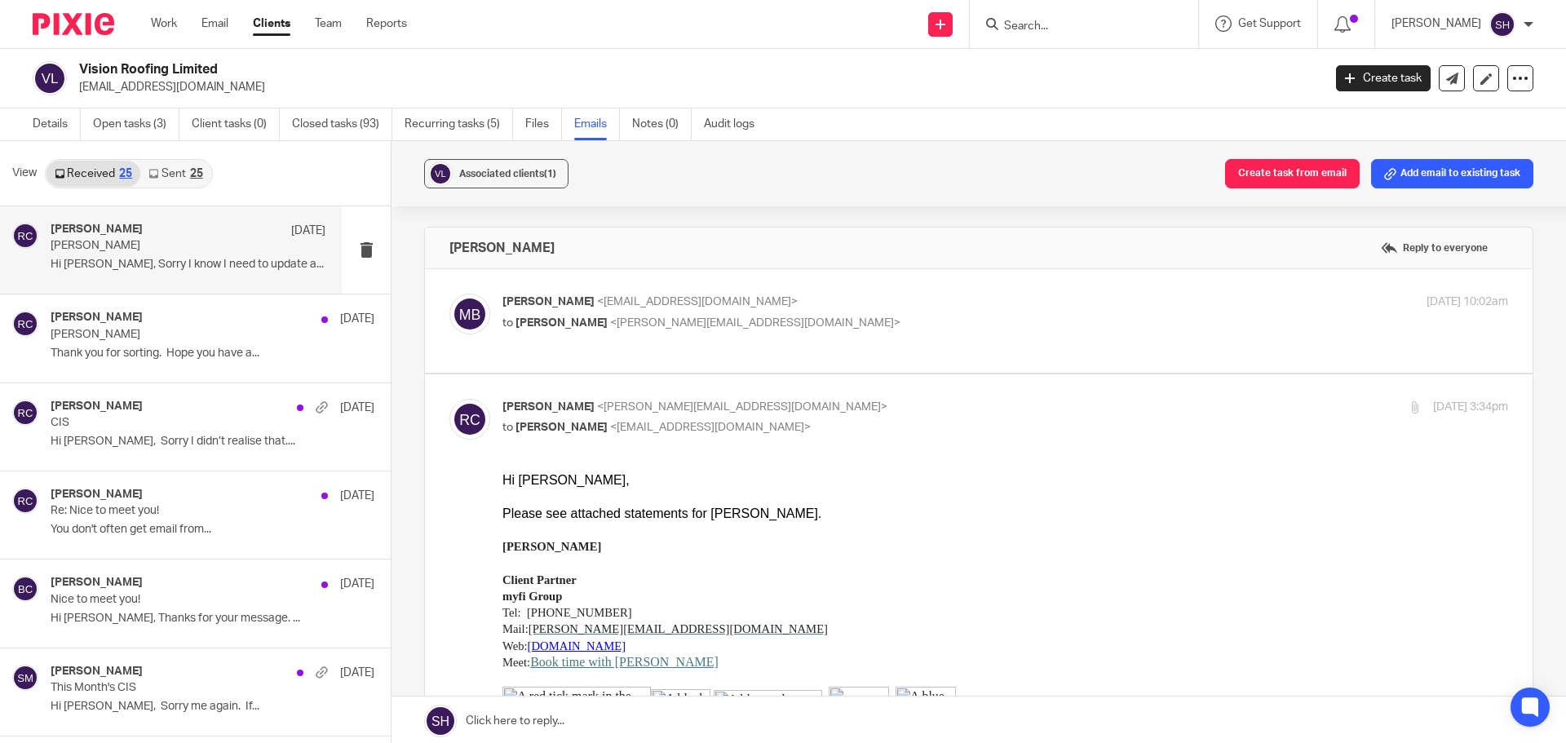
click at [610, 357] on label at bounding box center [979, 321] width 1108 height 104
click at [449, 294] on input "checkbox" at bounding box center [449, 293] width 1 height 1
checkbox input "true"
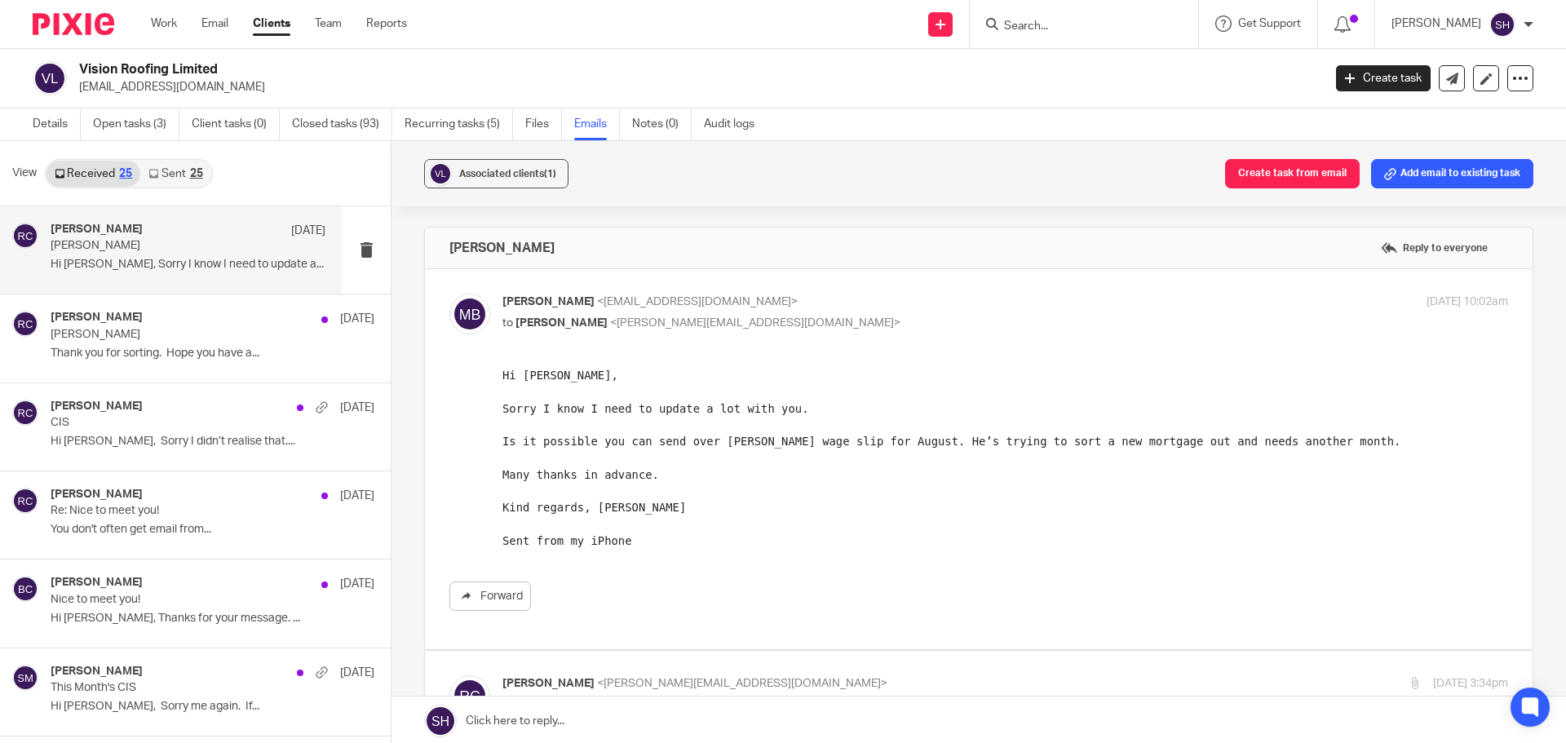
click at [180, 167] on link "Sent 25" at bounding box center [175, 174] width 70 height 26
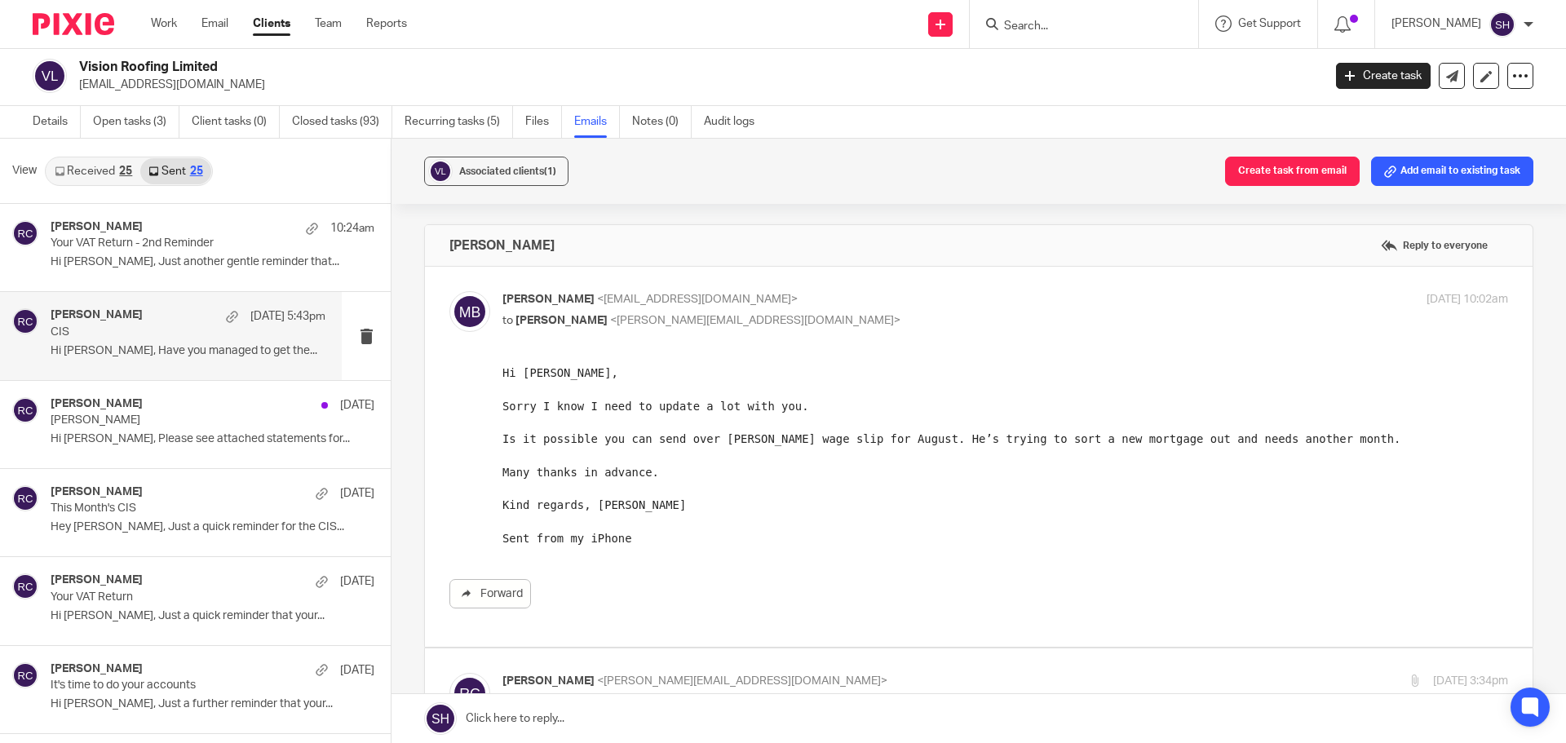
click at [186, 363] on div "Rebecca Cole 16 Sep 5:43pm CIS Hi Mark, Have you managed to get the..." at bounding box center [188, 335] width 275 height 55
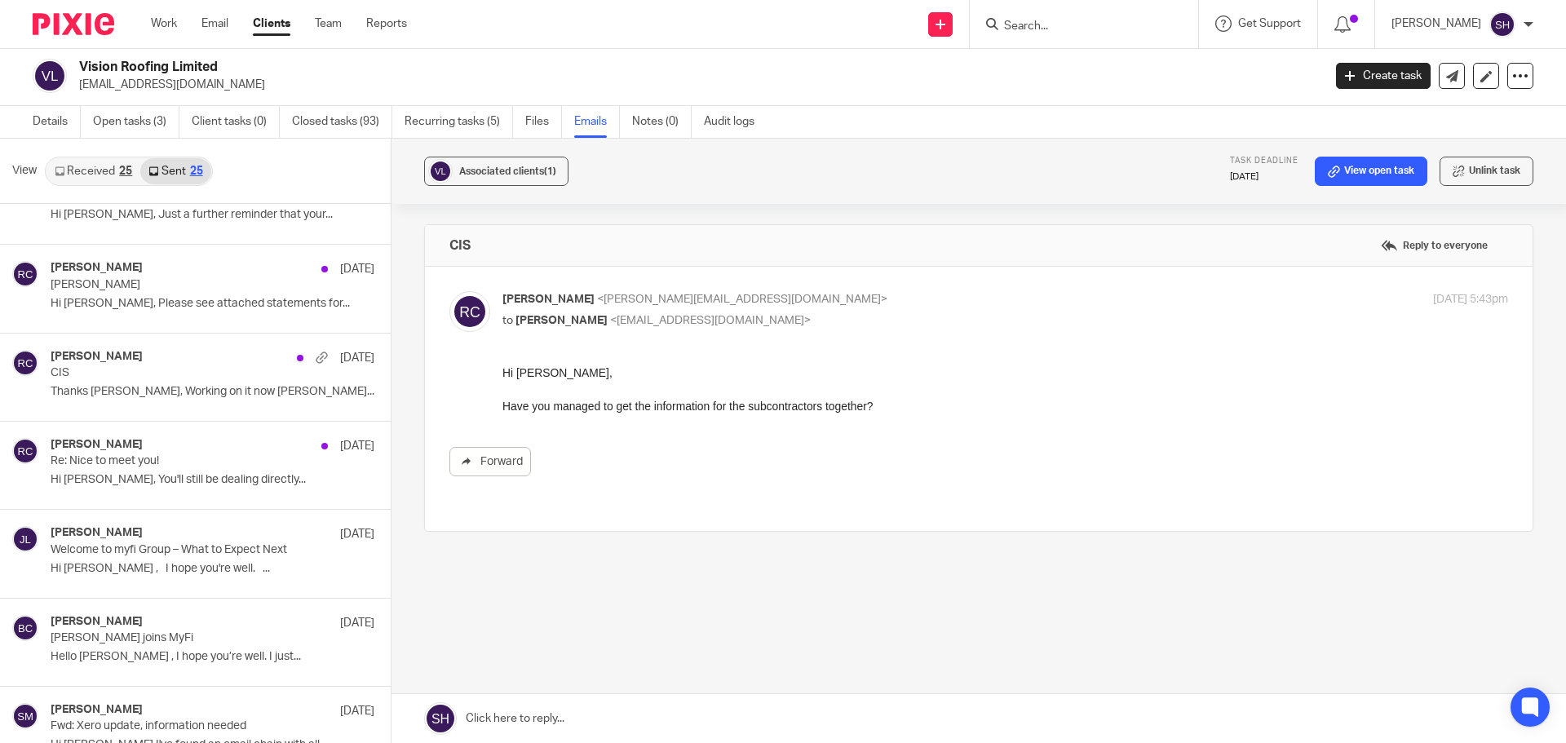
scroll to position [653, 0]
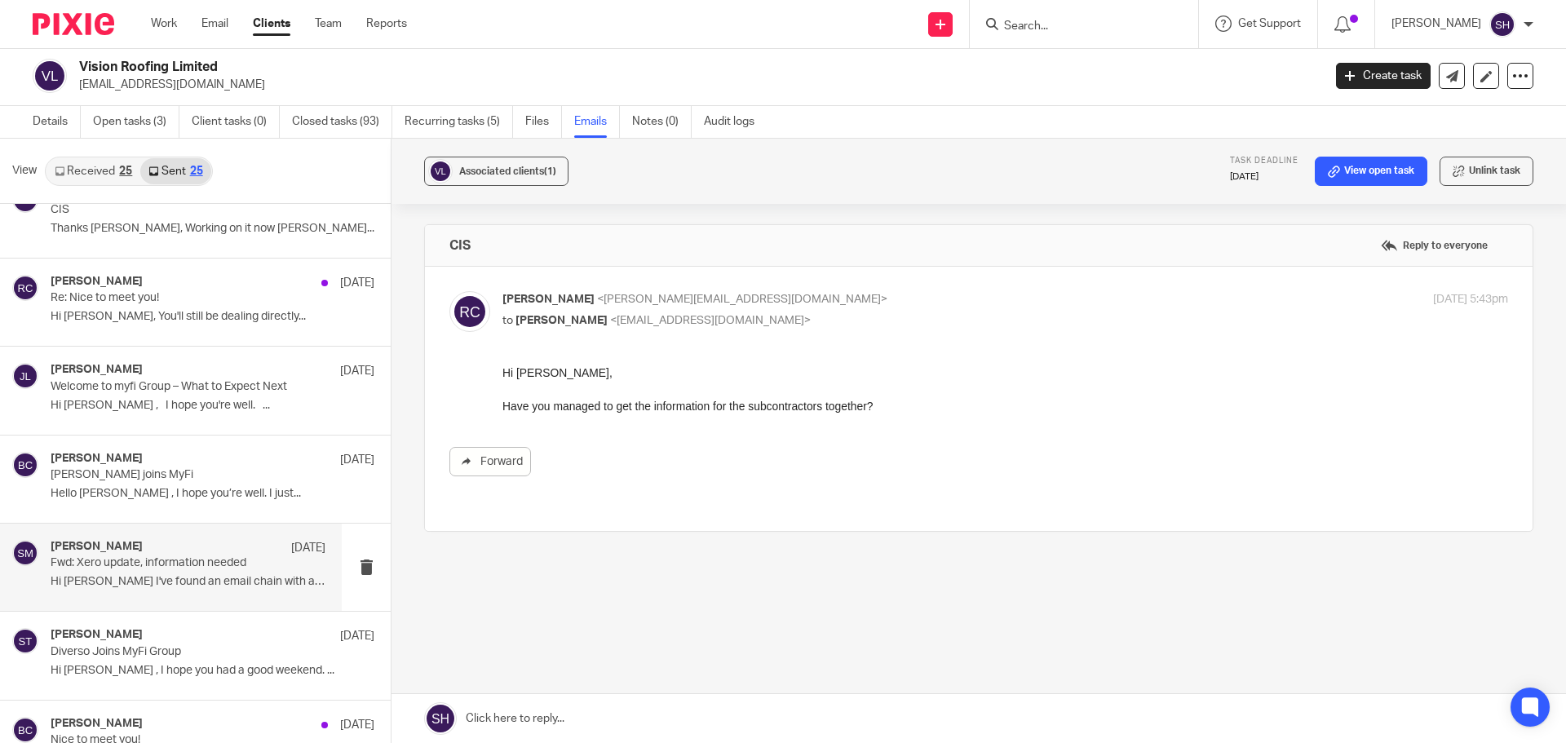
click at [156, 604] on div "Sam McGaley 11 Aug Fwd: Xero update, information needed Hi Becky I've found an …" at bounding box center [171, 567] width 342 height 87
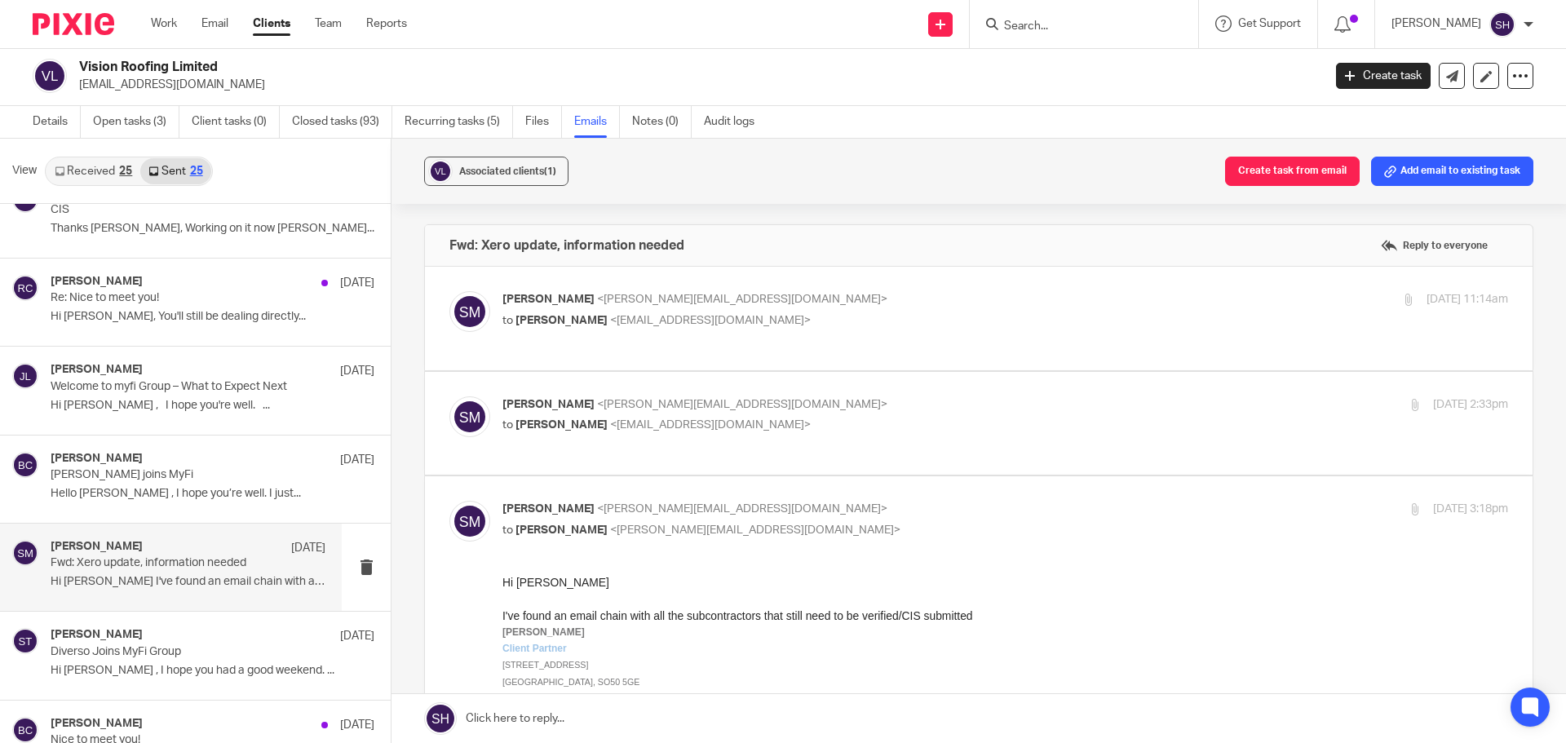
scroll to position [0, 0]
click at [812, 311] on div "Sam McGaley <sam@wearediverso.com> to Mark Bond <markbond@visionroofing.co.uk>" at bounding box center [838, 310] width 671 height 38
checkbox input "true"
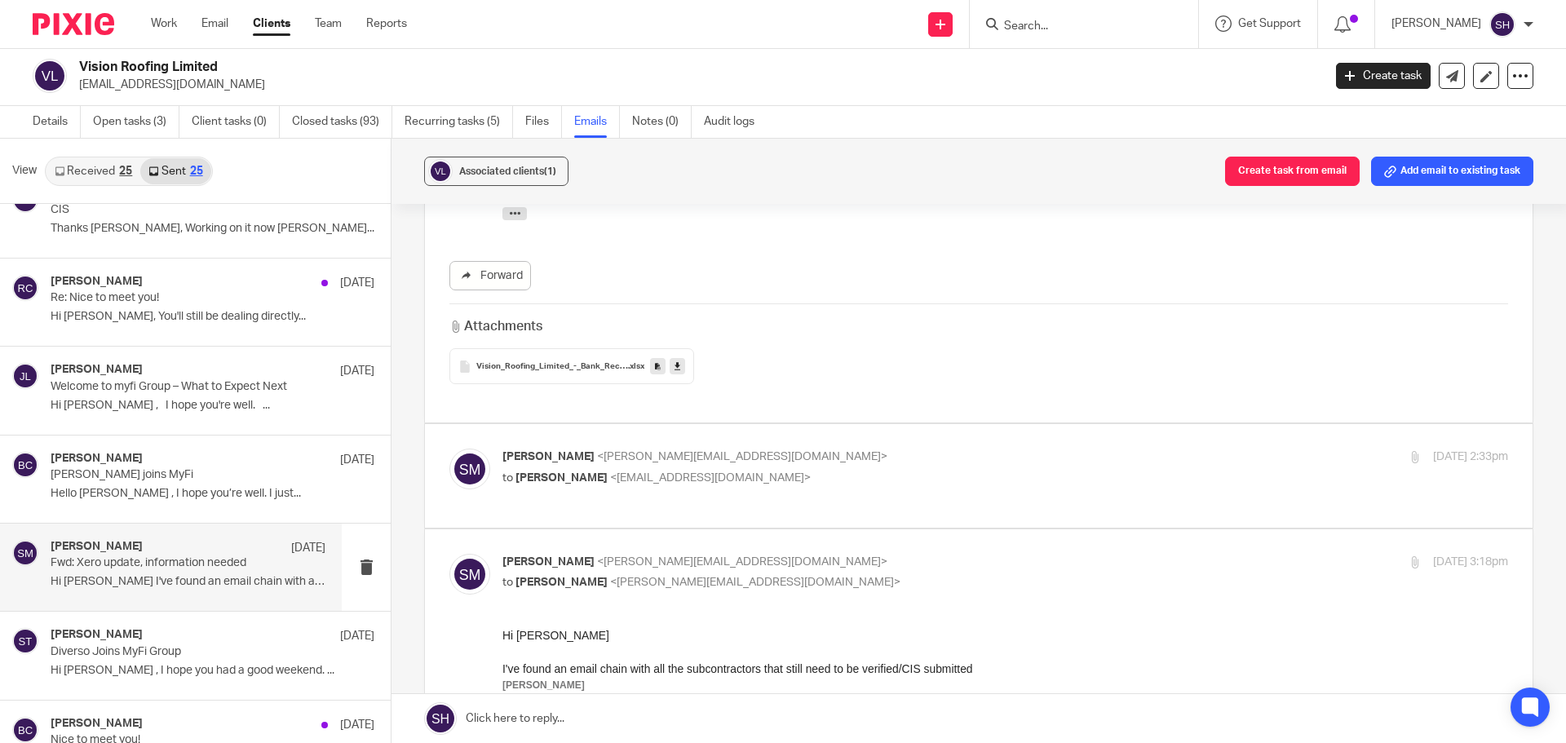
scroll to position [408, 0]
click at [796, 448] on p "Sam McGaley <sam@wearediverso.com>" at bounding box center [838, 456] width 671 height 17
checkbox input "true"
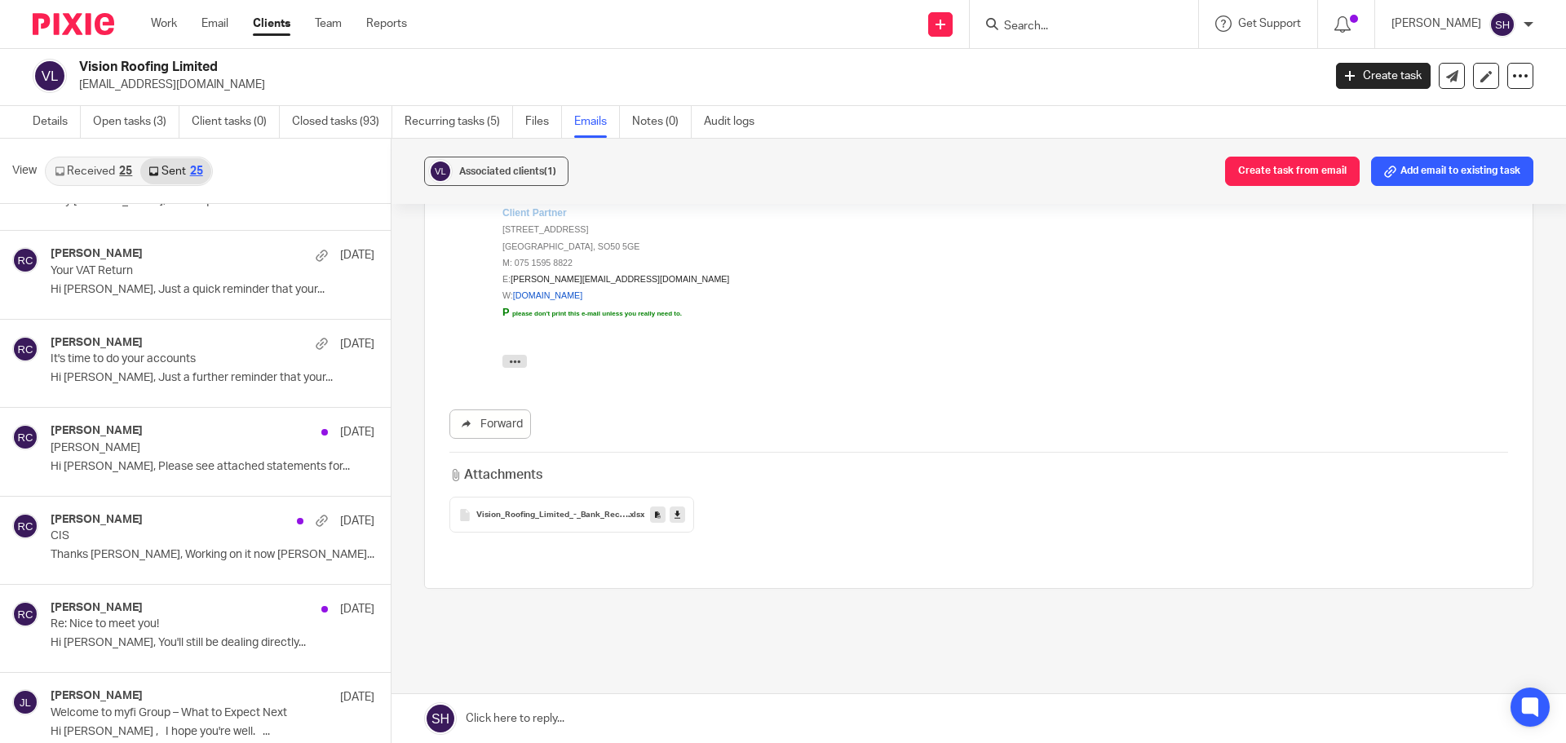
scroll to position [0, 0]
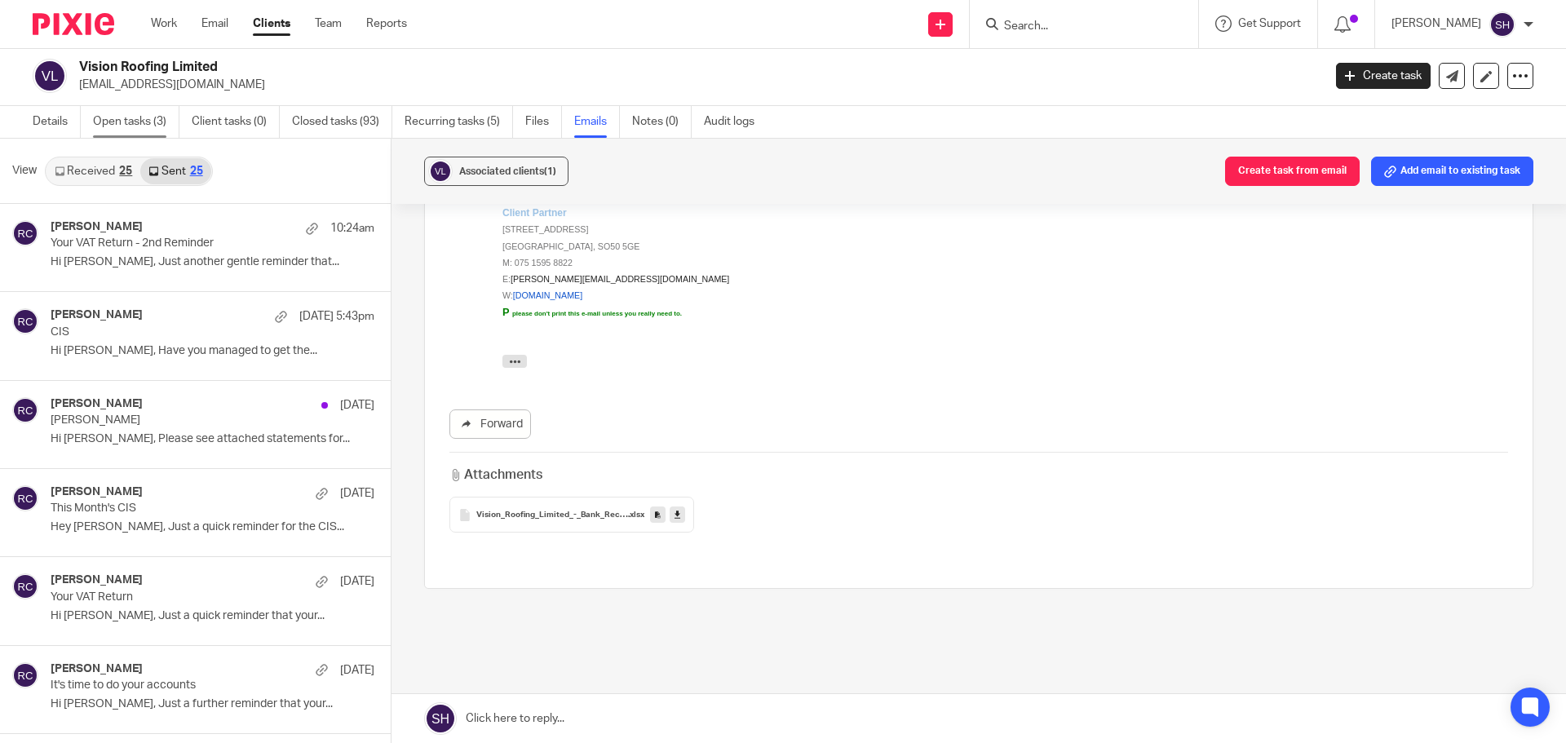
click at [126, 113] on link "Open tasks (3)" at bounding box center [136, 122] width 86 height 32
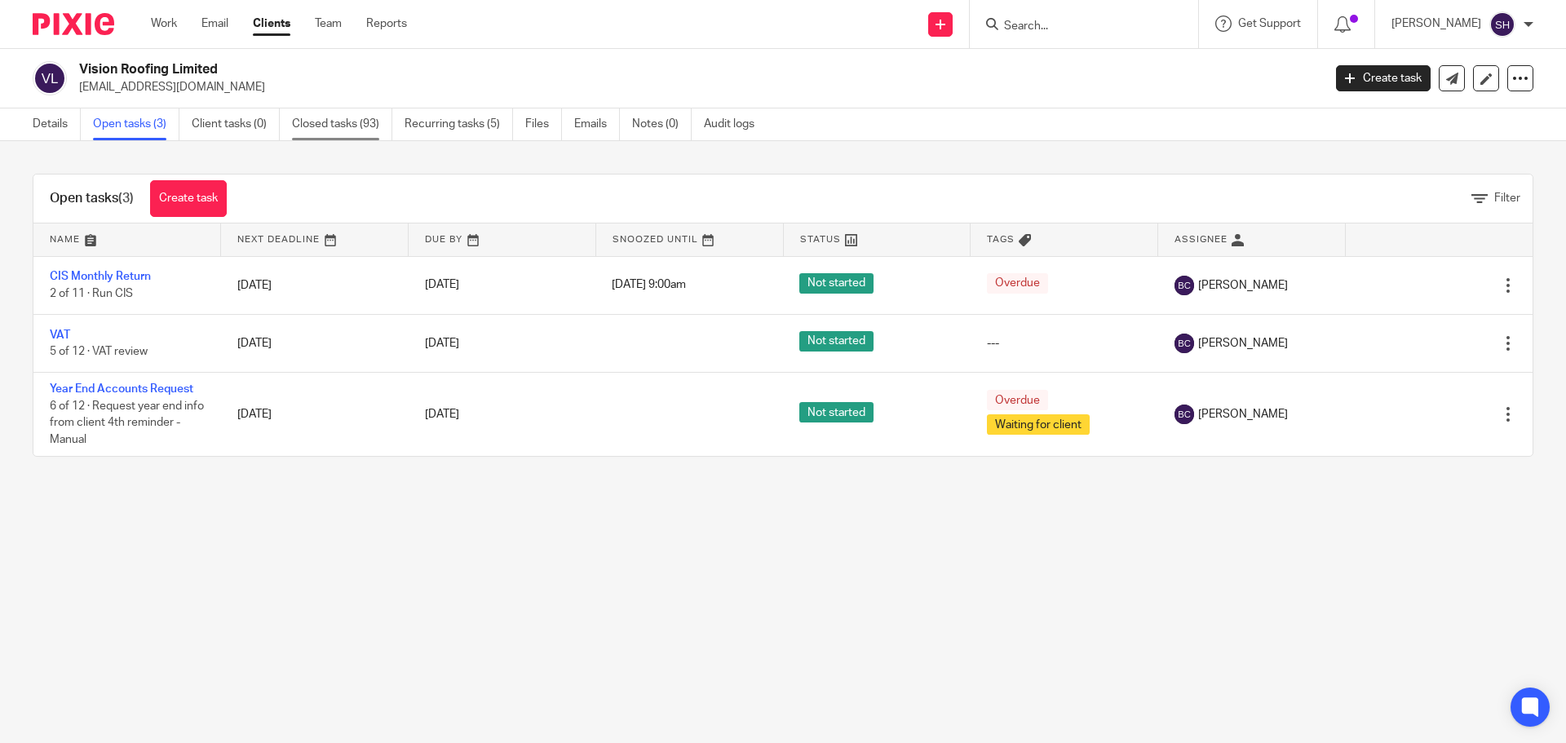
click at [352, 125] on link "Closed tasks (93)" at bounding box center [342, 124] width 100 height 32
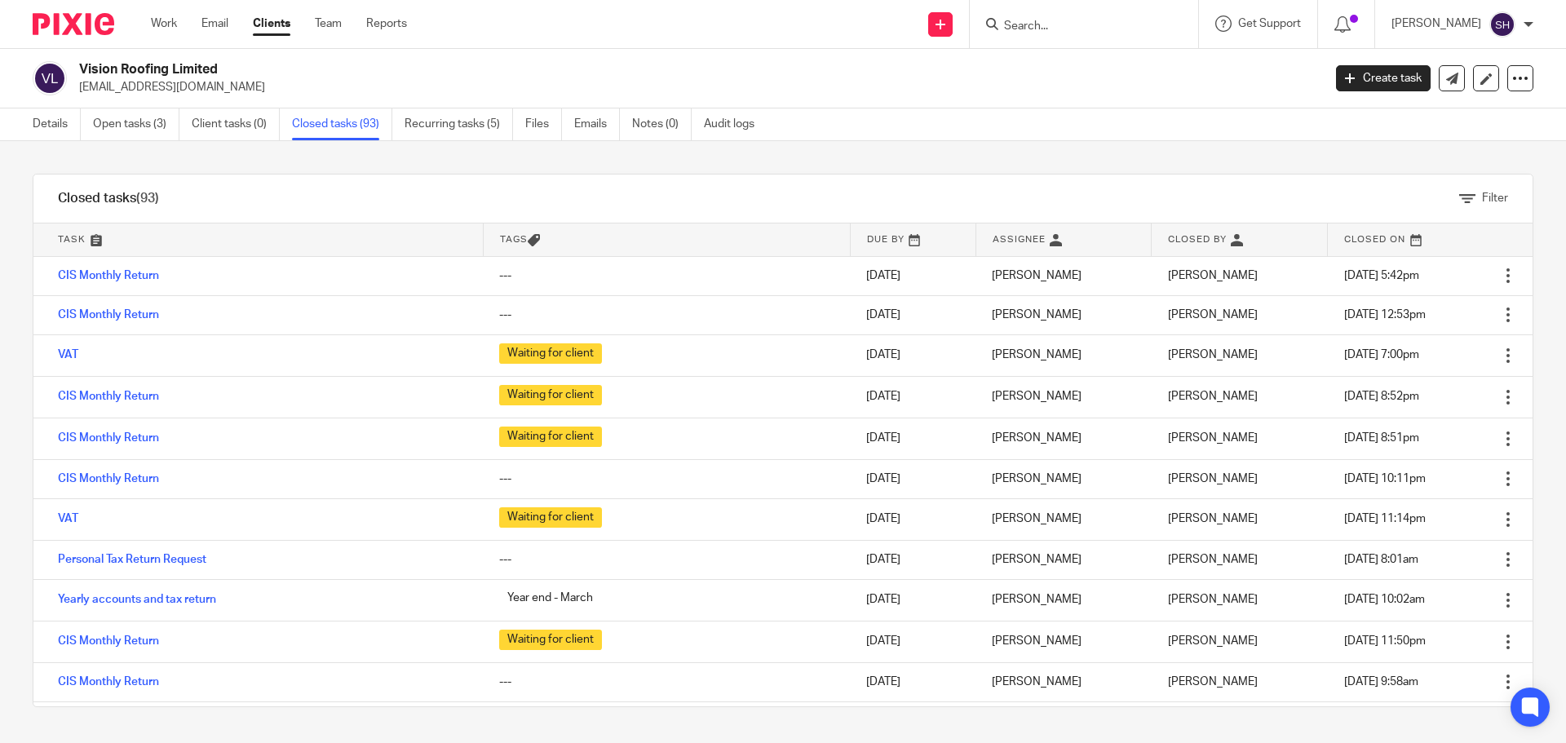
click at [1042, 20] on input "Search" at bounding box center [1076, 27] width 147 height 15
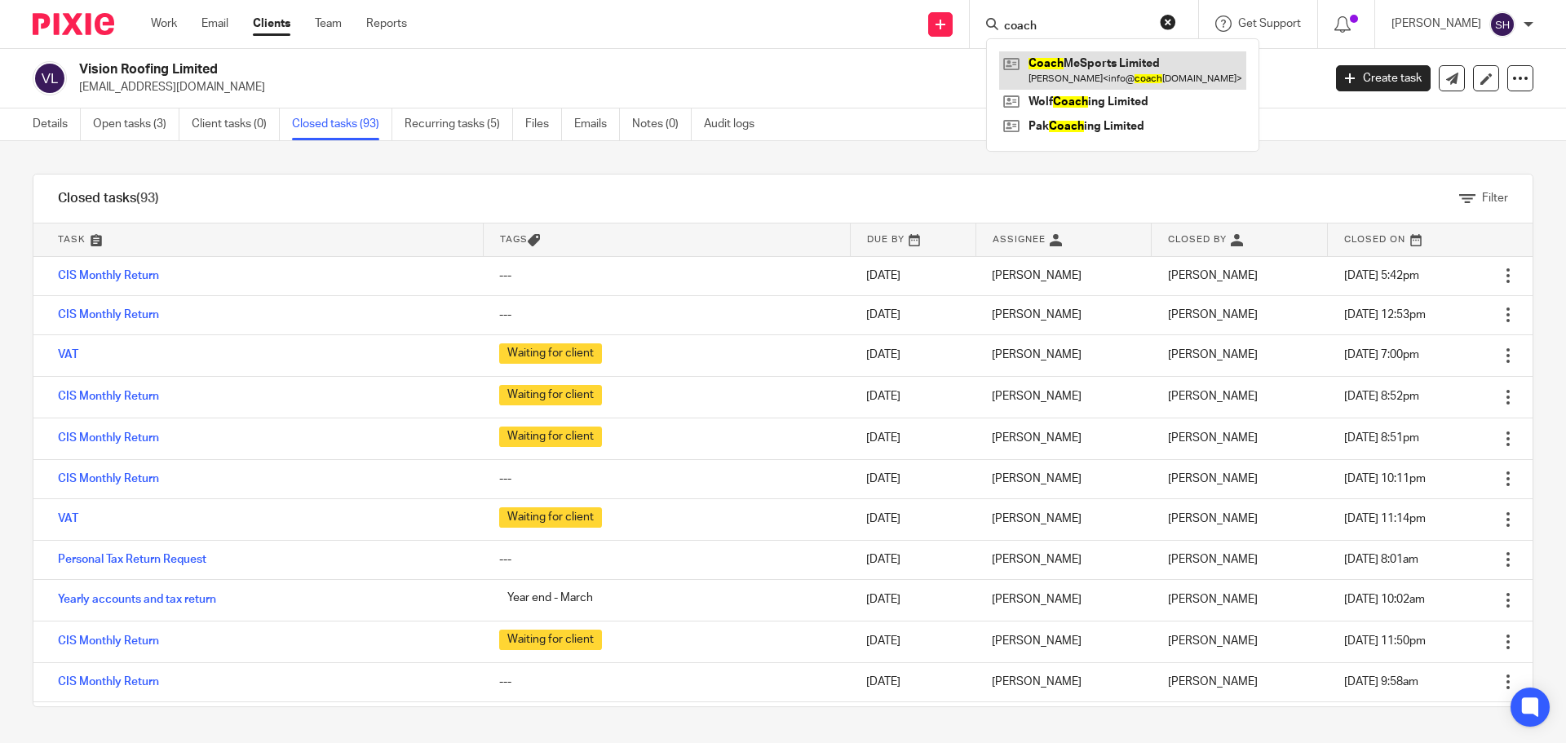
type input "coach"
click at [1123, 82] on link at bounding box center [1122, 70] width 247 height 38
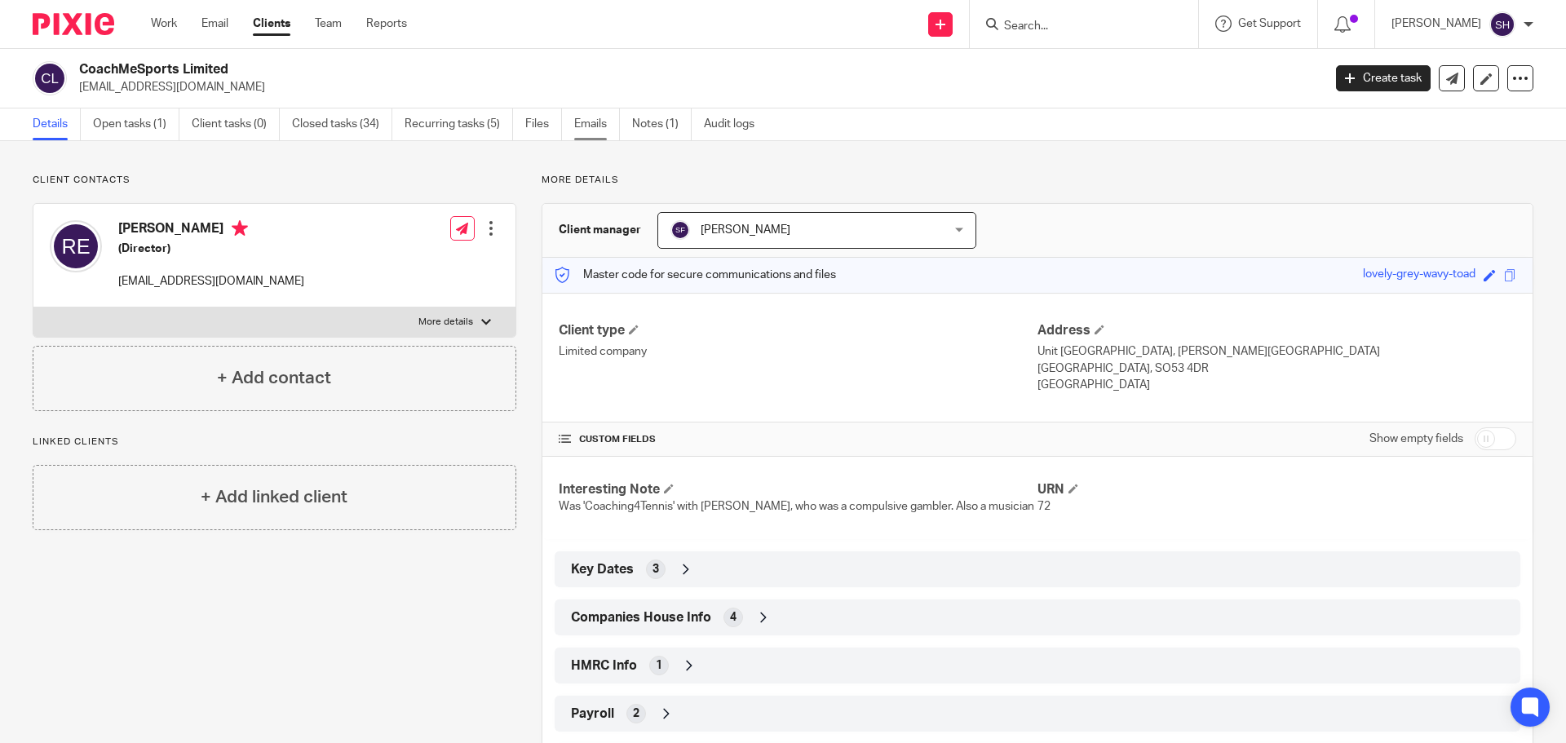
click at [607, 120] on link "Emails" at bounding box center [597, 124] width 46 height 32
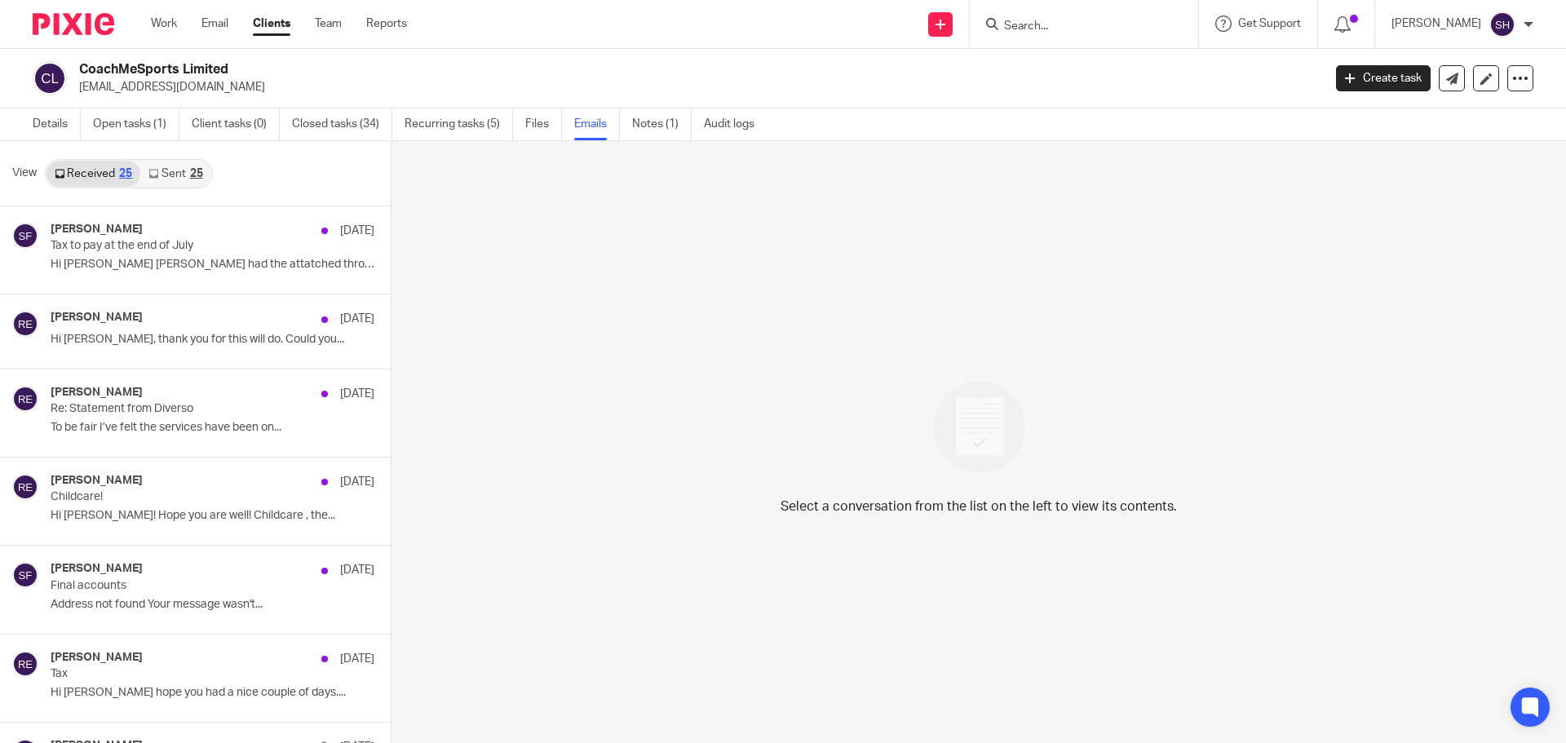
click at [170, 174] on link "Sent 25" at bounding box center [175, 174] width 70 height 26
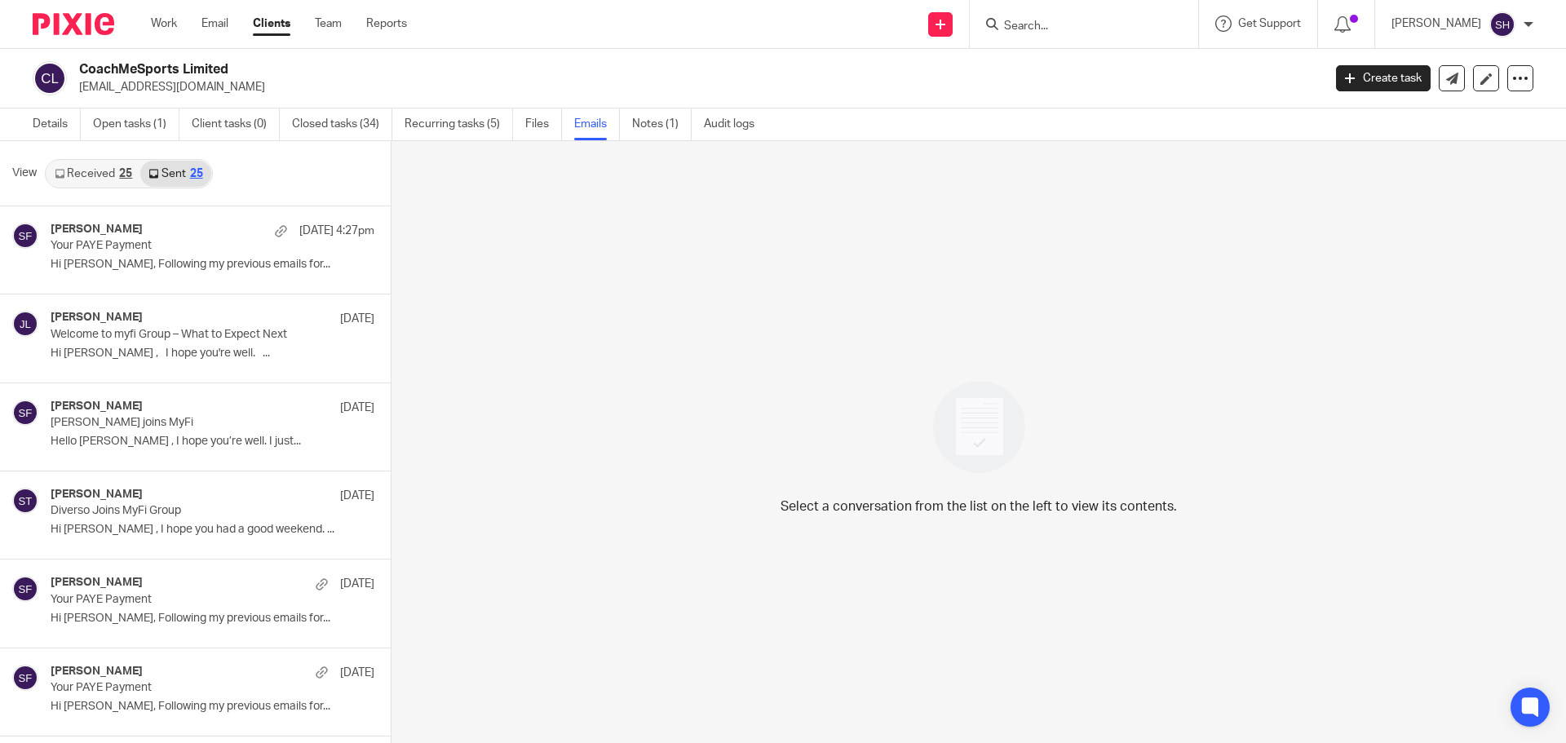
scroll to position [2, 0]
click at [114, 167] on link "Received 25" at bounding box center [93, 171] width 94 height 26
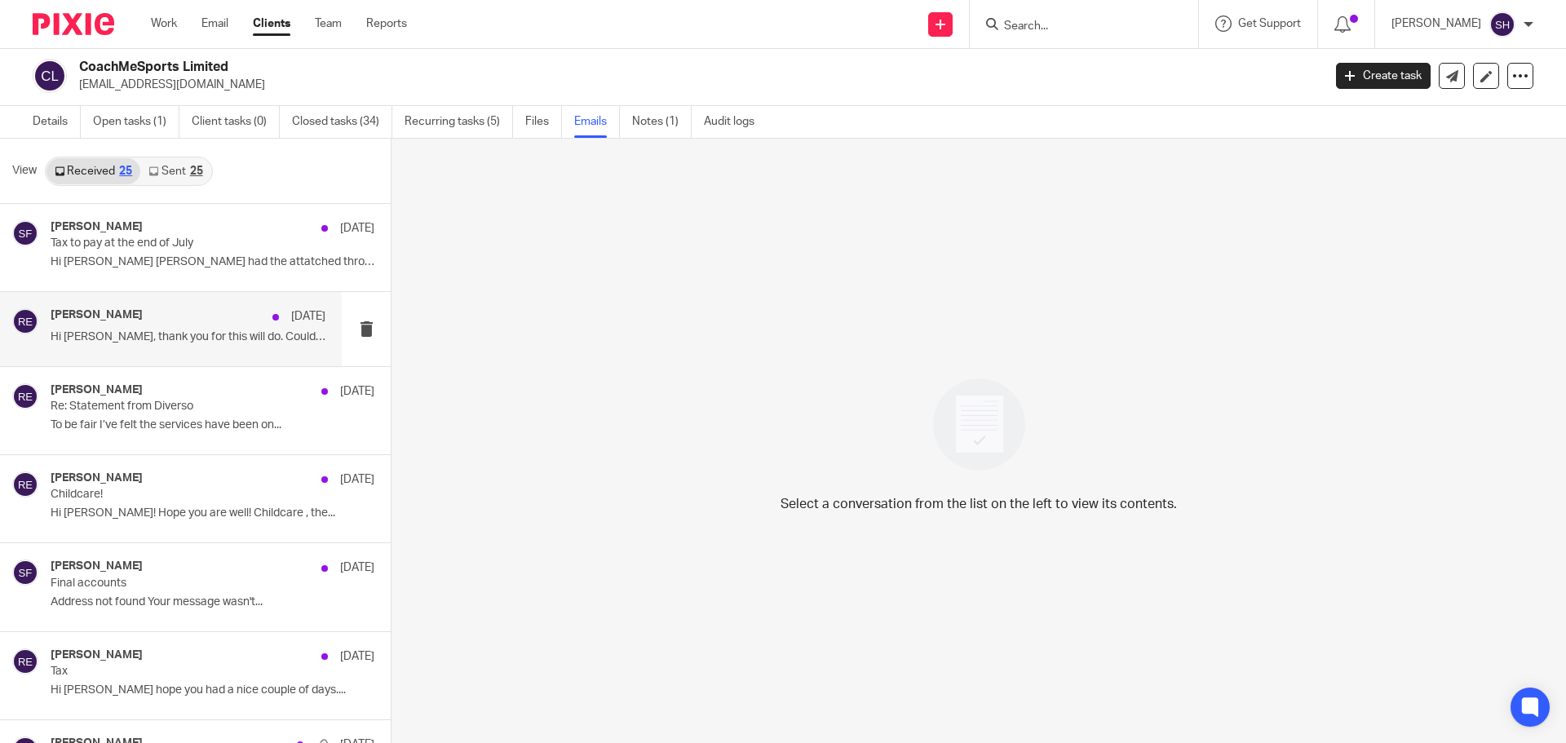
click at [134, 351] on div "Russell Edmonds 23 Jun Hi Sara, thank you for this will do. Could you..." at bounding box center [171, 328] width 342 height 73
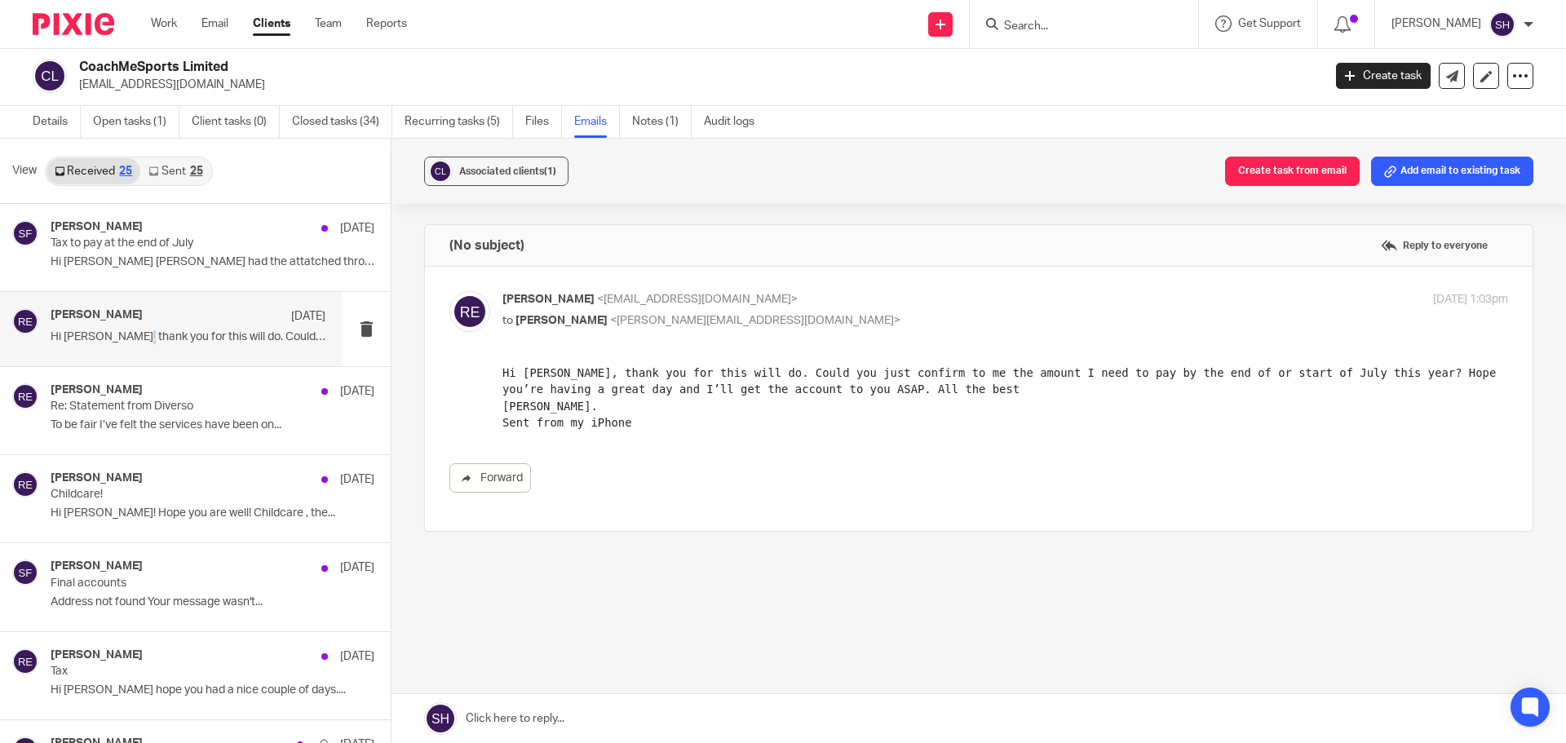
scroll to position [0, 0]
click at [154, 438] on div "Russell Edmonds 17 Feb Re: Statement from Diverso To be fair I’ve felt the serv…" at bounding box center [188, 410] width 275 height 55
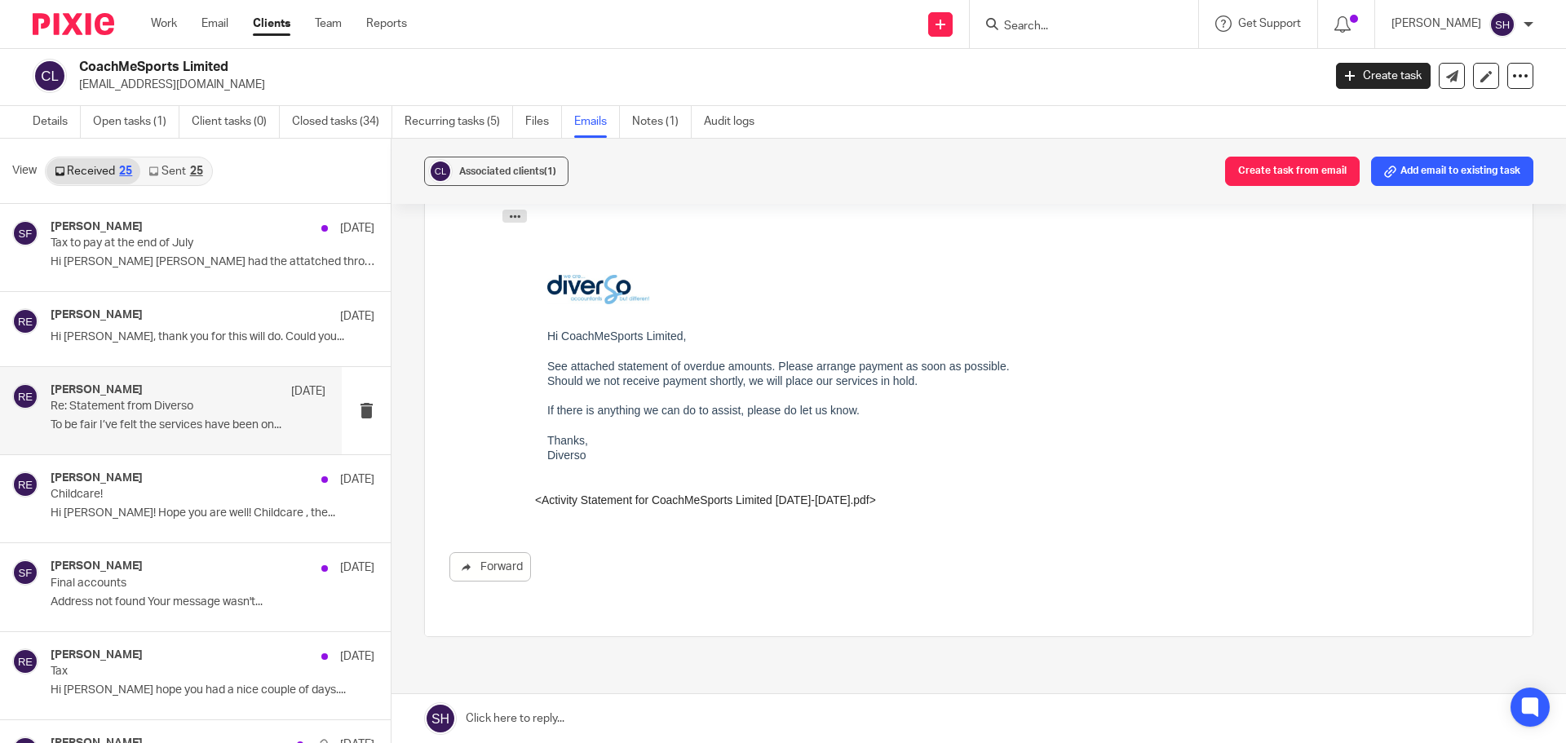
scroll to position [245, 0]
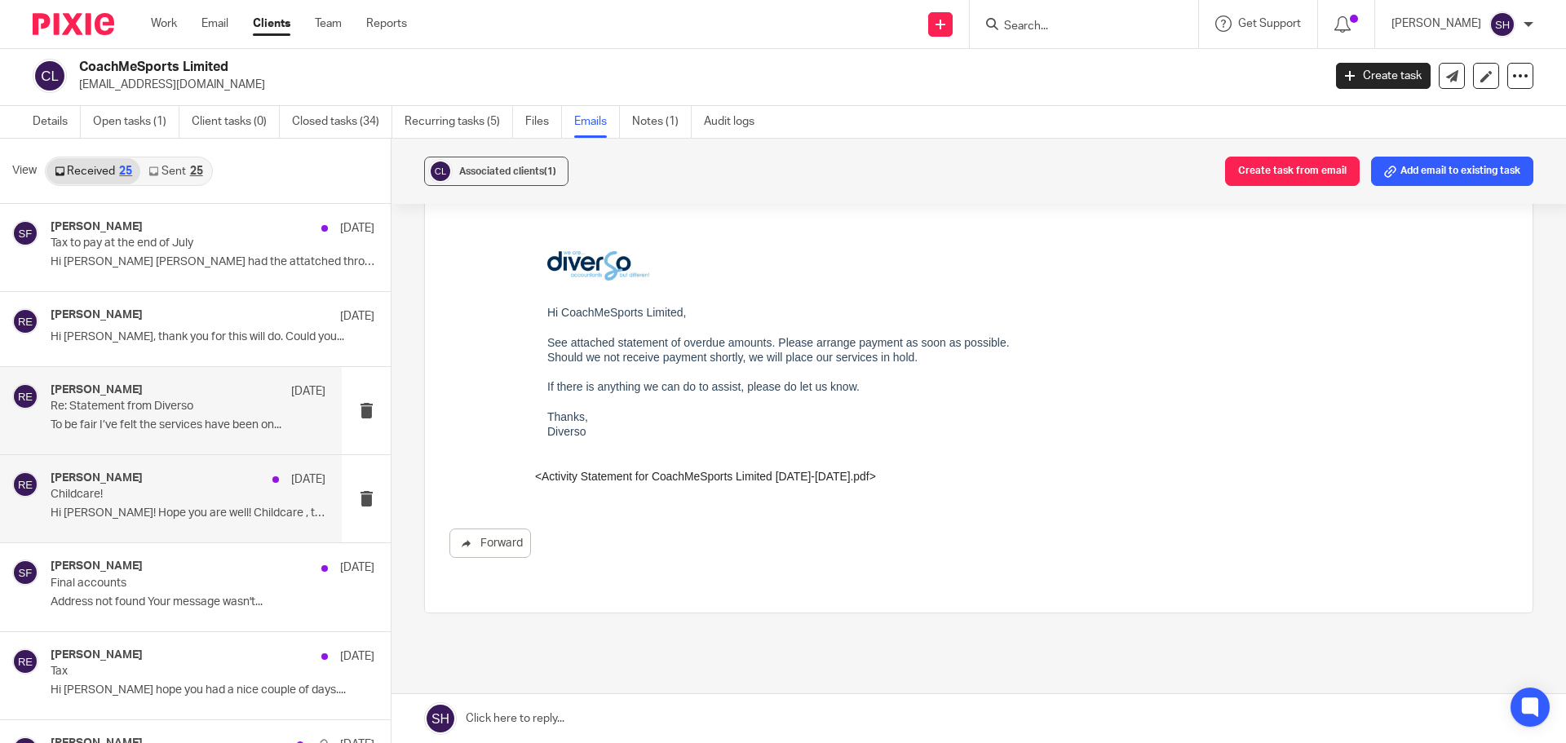
click at [175, 498] on p "Childcare!" at bounding box center [161, 495] width 220 height 14
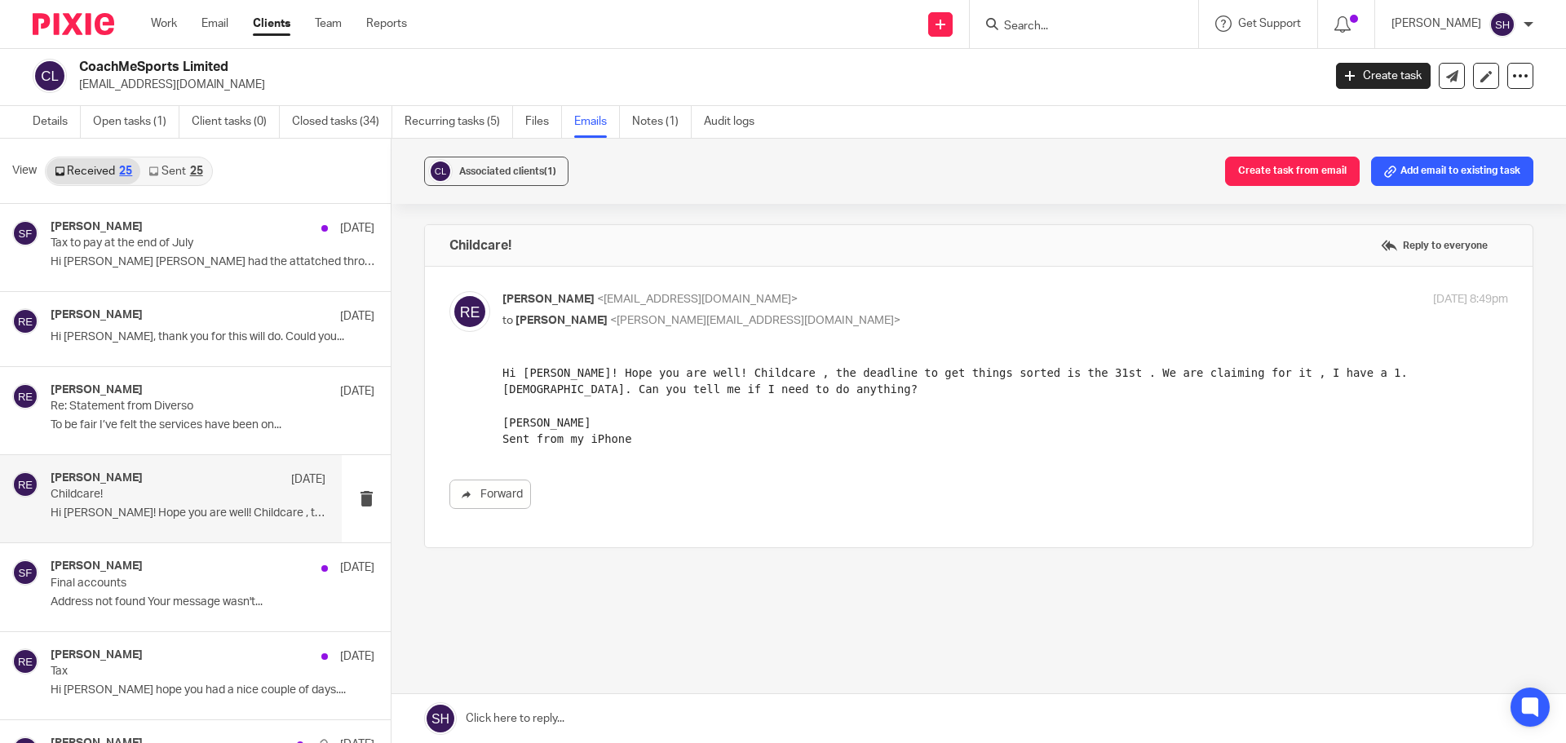
scroll to position [0, 0]
click at [196, 170] on div "25" at bounding box center [196, 171] width 13 height 11
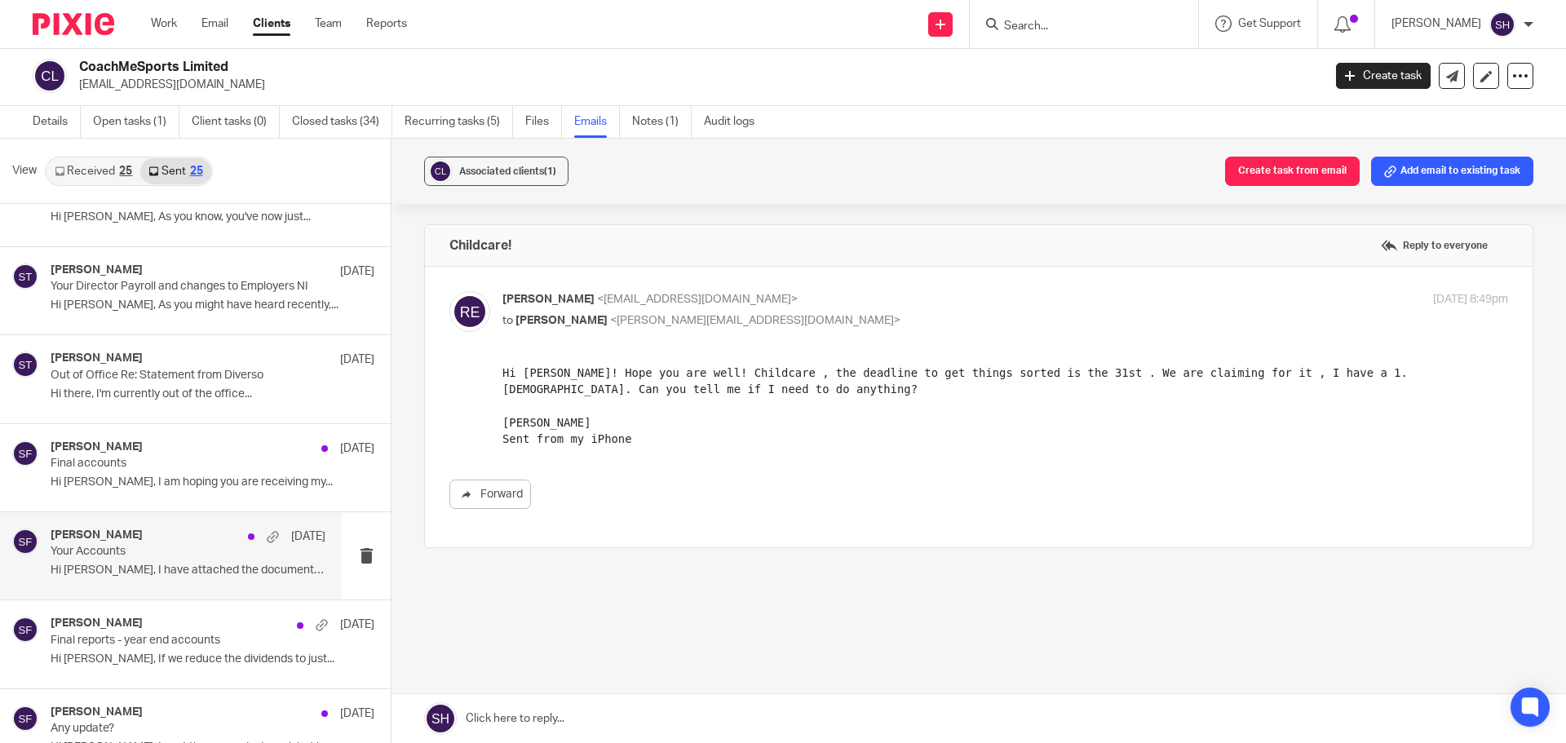
scroll to position [1224, 0]
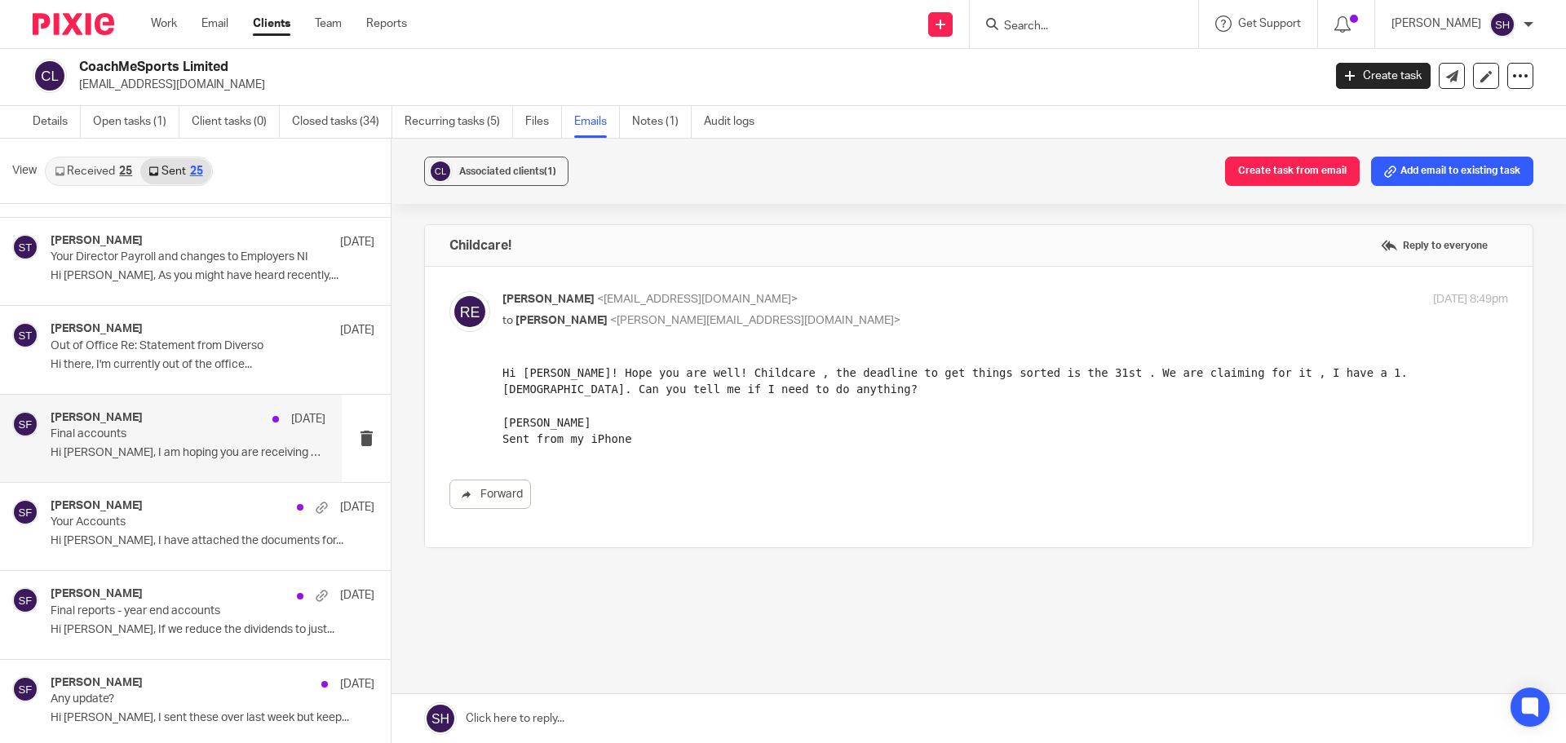
click at [145, 463] on div "Sarah Fox 30 Jan Final accounts Hi Russ, I am hoping you are receiving my..." at bounding box center [188, 438] width 275 height 55
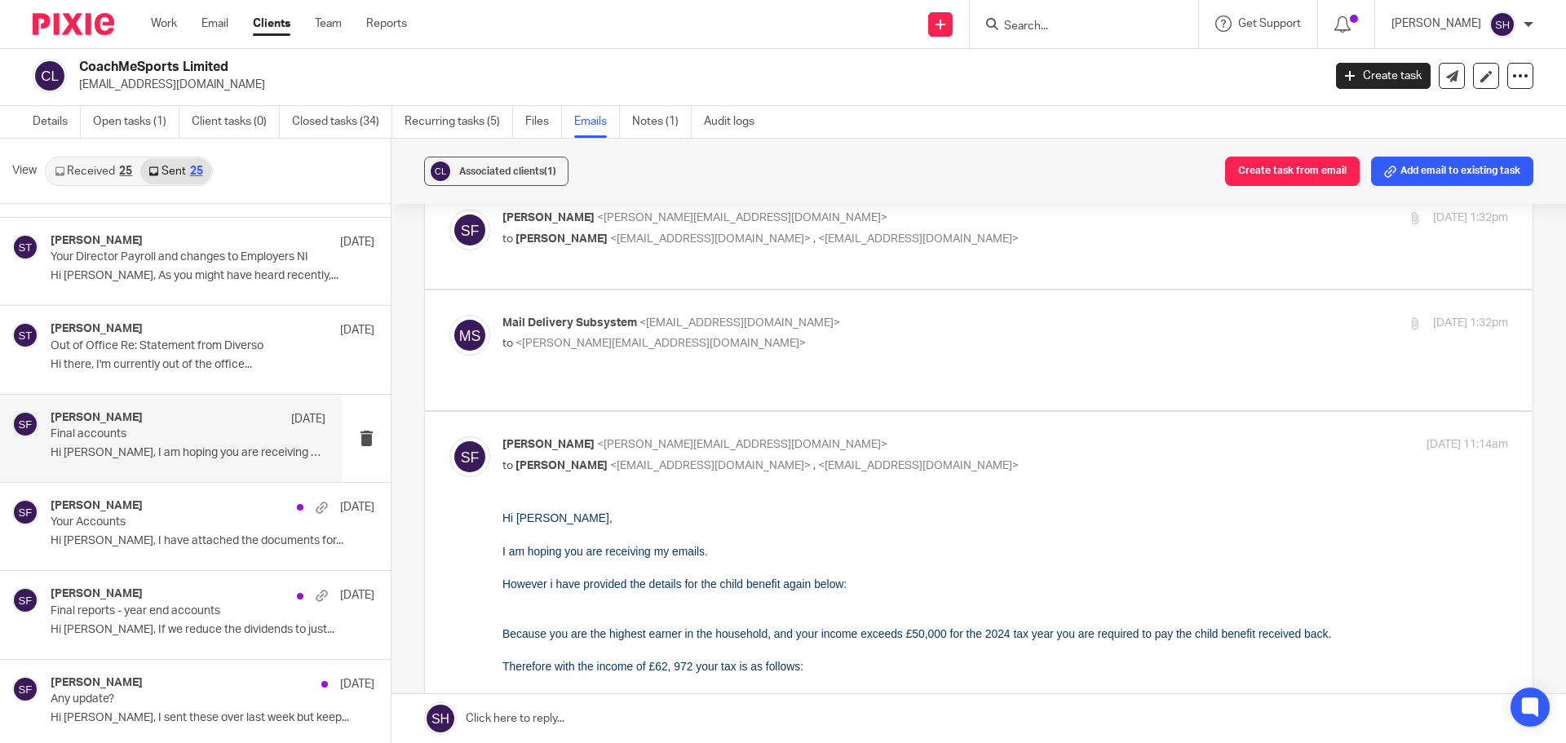
scroll to position [0, 0]
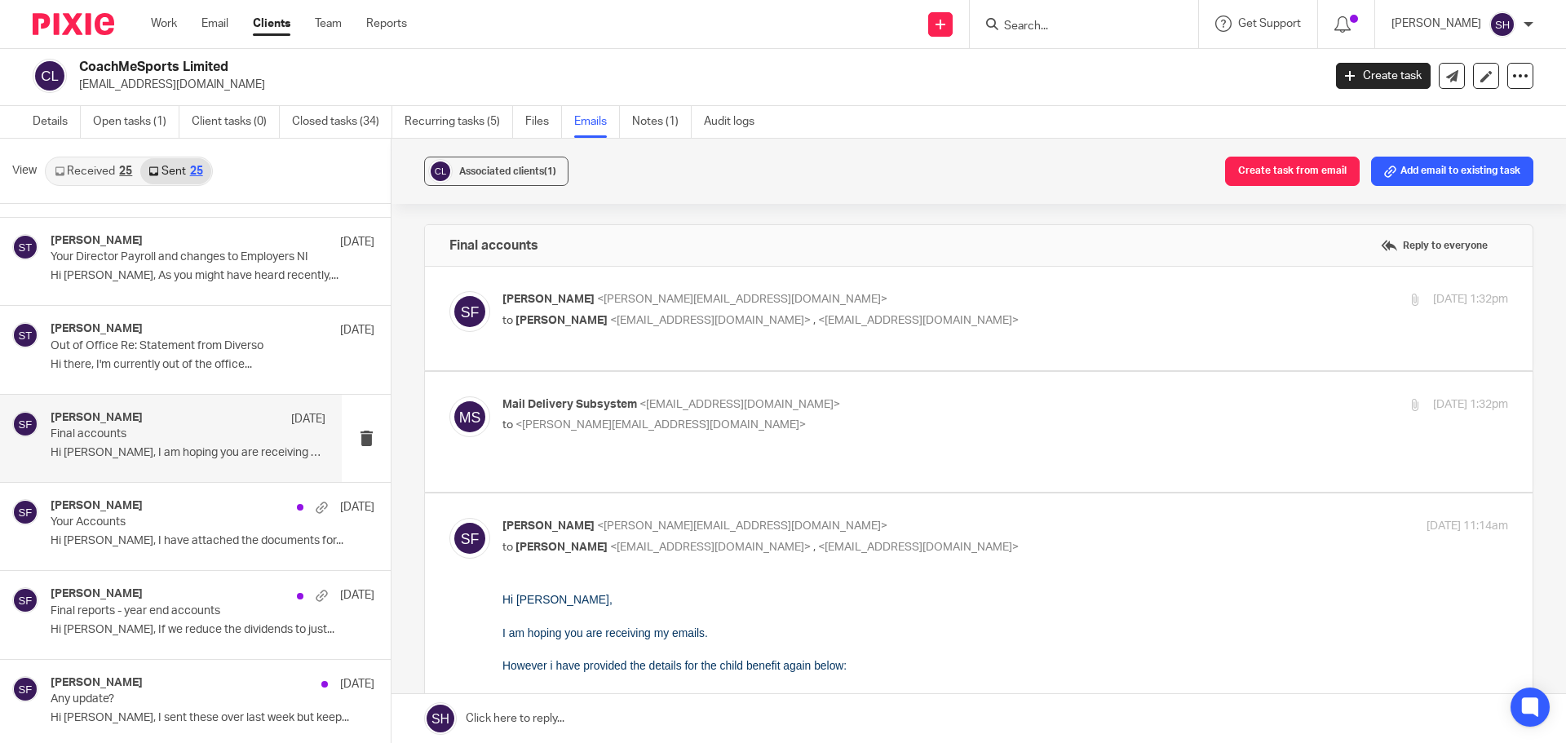
click at [719, 461] on label at bounding box center [979, 432] width 1108 height 120
click at [449, 396] on input "checkbox" at bounding box center [449, 396] width 1 height 1
checkbox input "true"
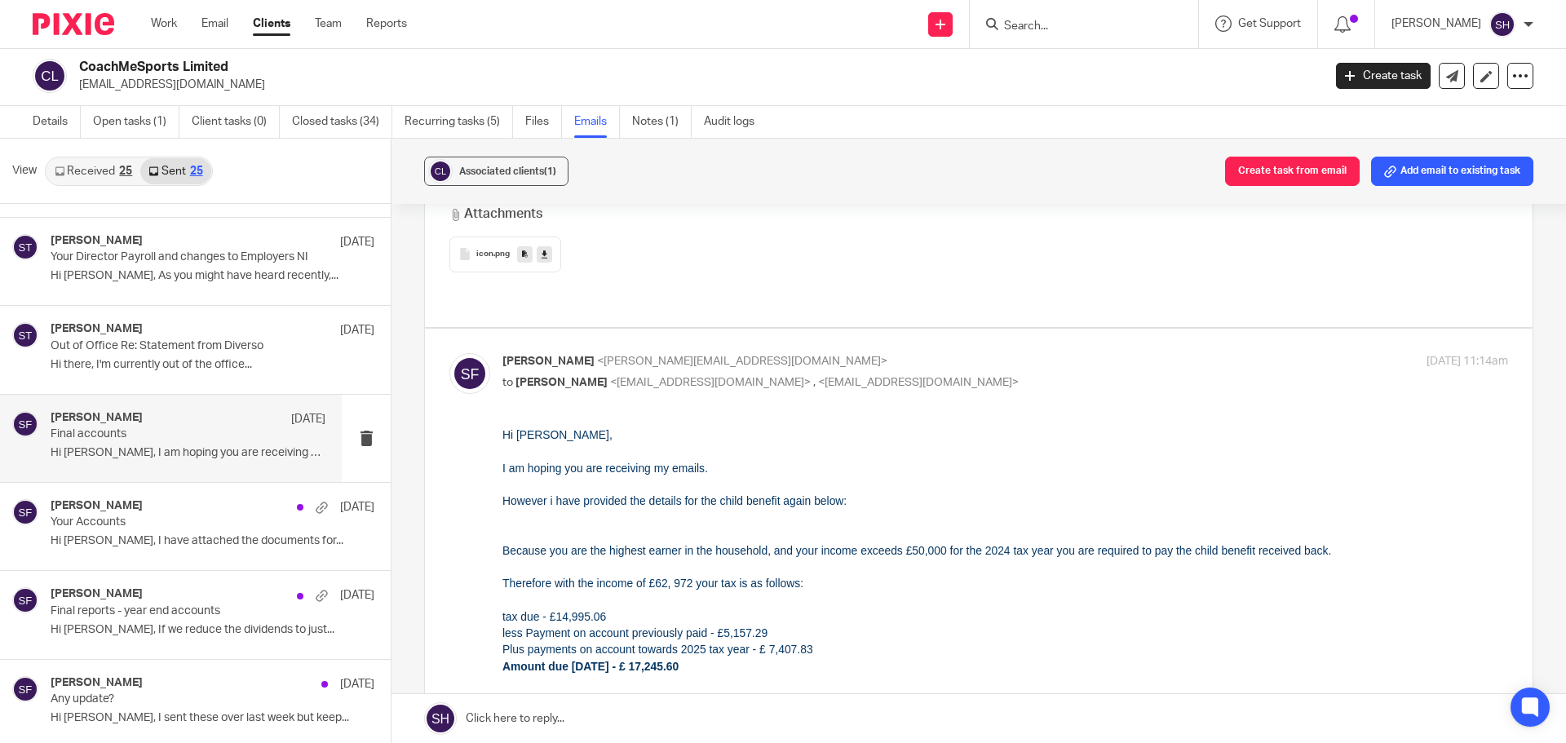
scroll to position [653, 0]
click at [148, 385] on div "Sean Toomer 17 Feb Out of Office Re: Statement from Diverso Hi there, I'm curre…" at bounding box center [171, 349] width 342 height 87
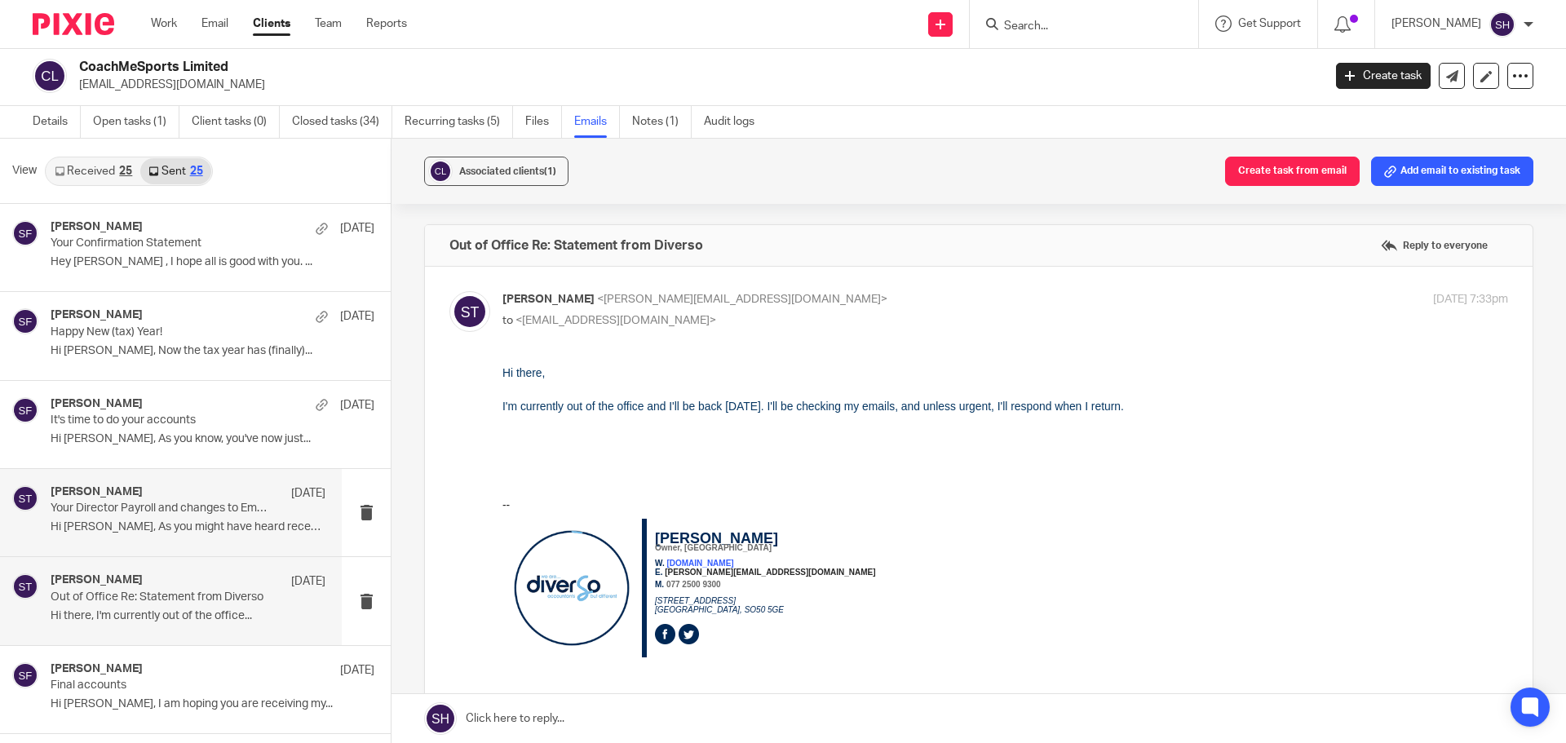
scroll to position [816, 0]
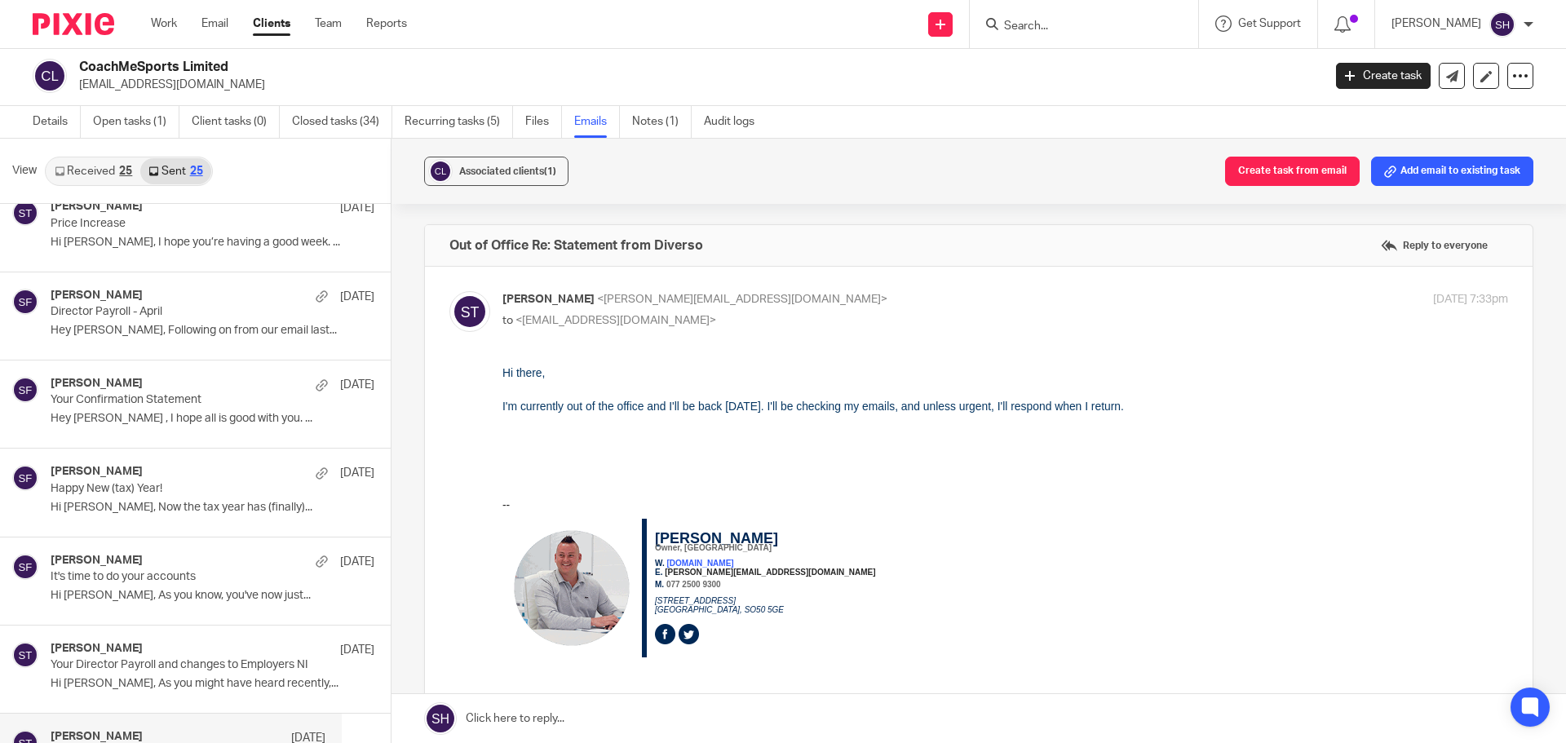
click at [1055, 33] on input "Search" at bounding box center [1076, 27] width 147 height 15
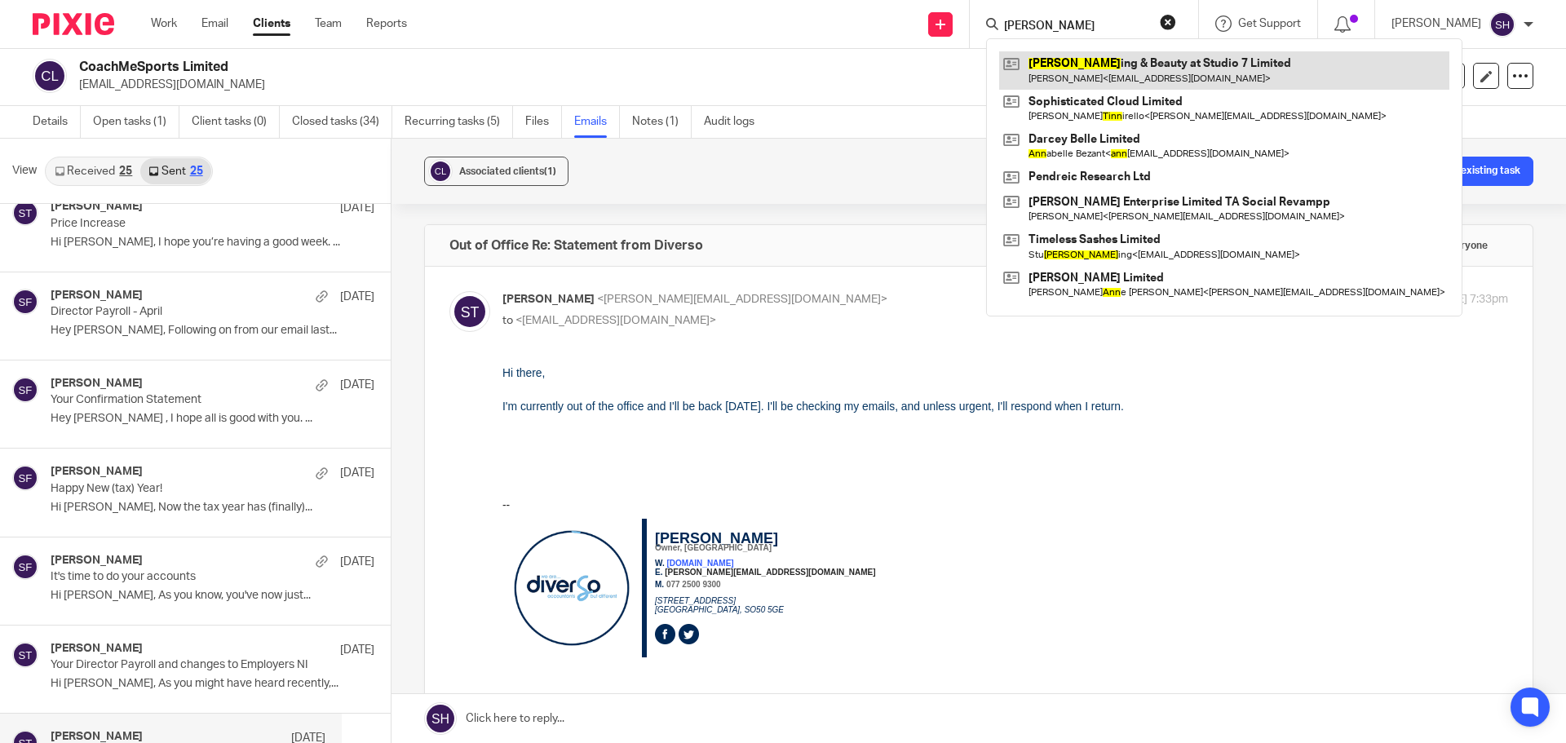
type input "tann"
click at [1044, 60] on link at bounding box center [1224, 70] width 450 height 38
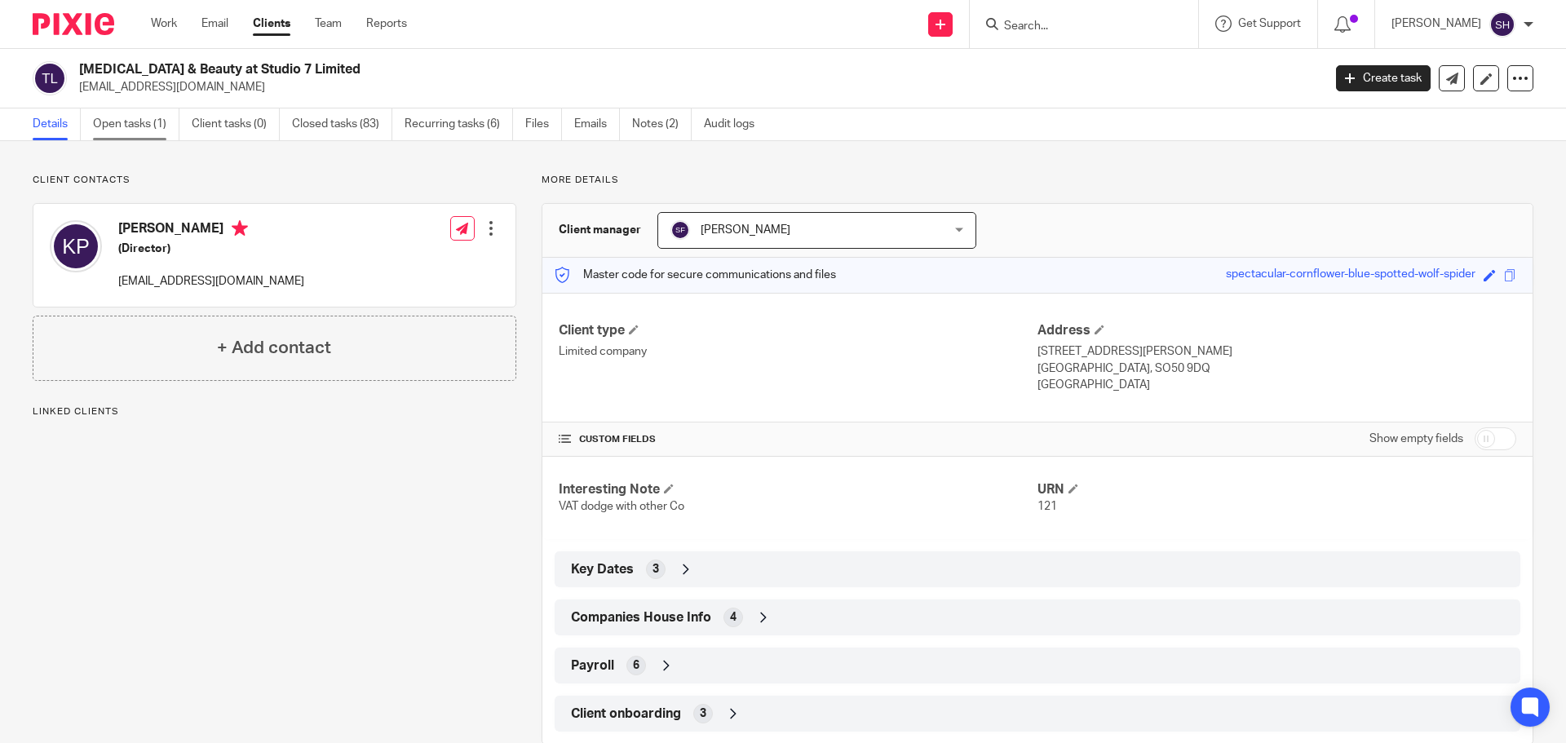
click at [128, 126] on link "Open tasks (1)" at bounding box center [136, 124] width 86 height 32
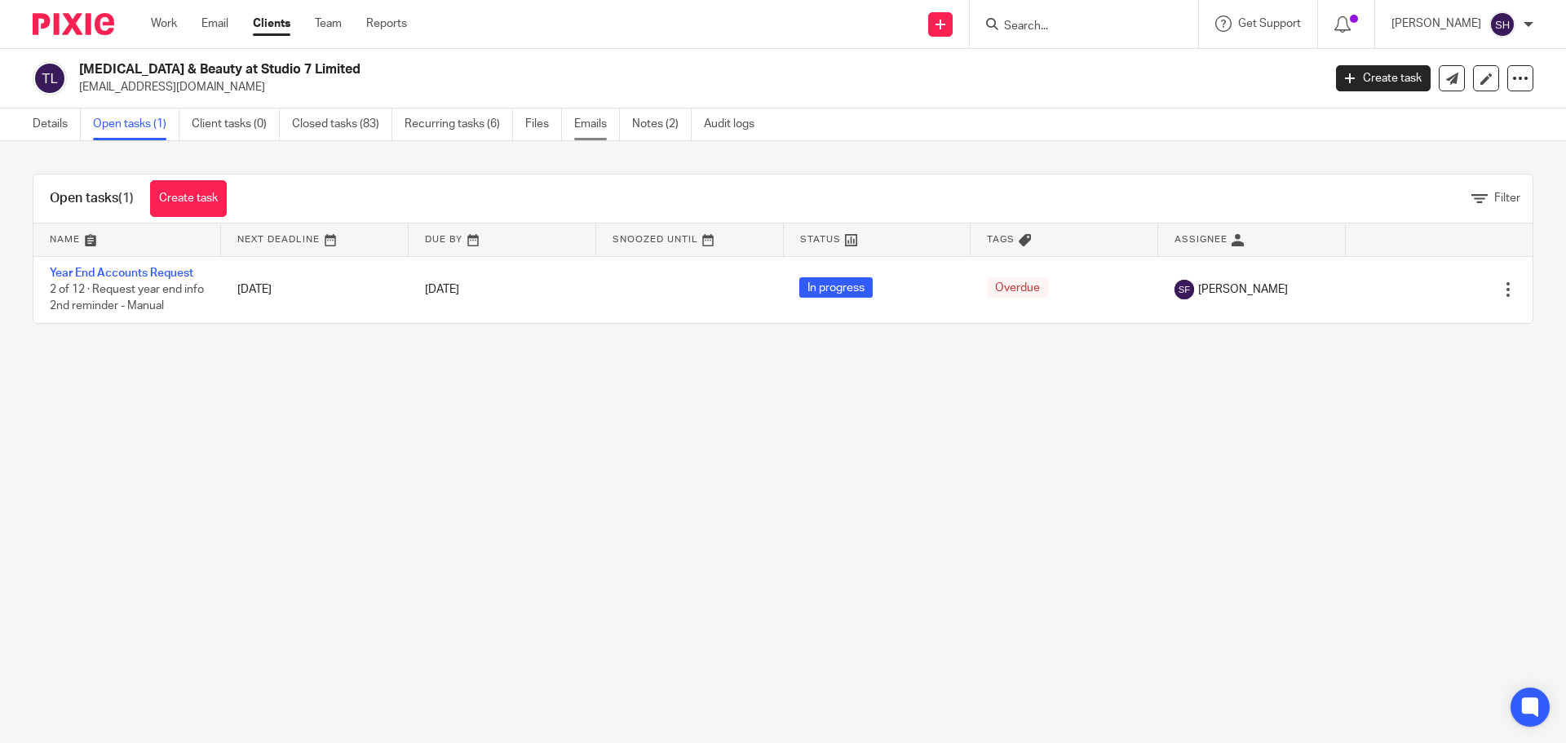
click at [599, 117] on link "Emails" at bounding box center [597, 124] width 46 height 32
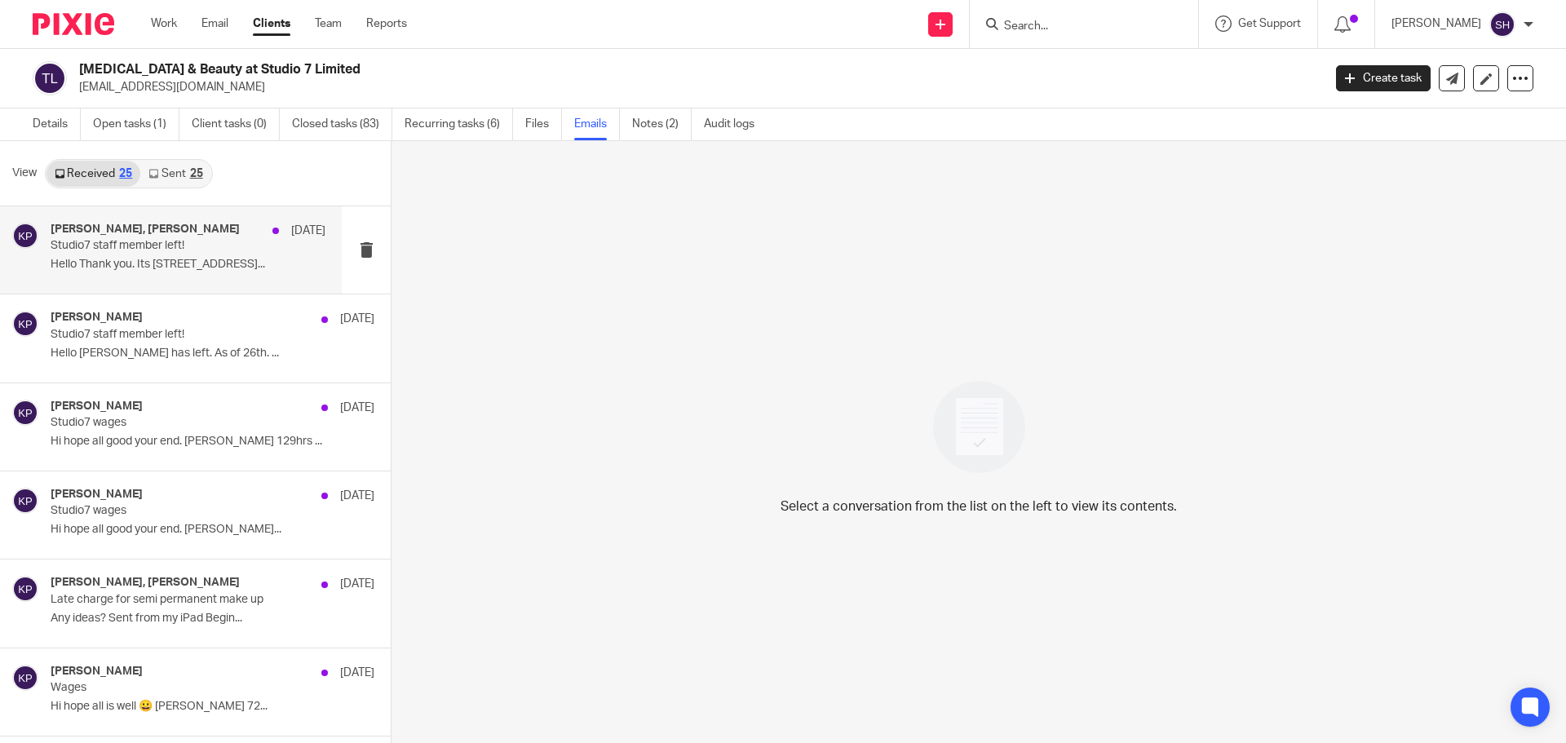
click at [162, 275] on div "[PERSON_NAME], [PERSON_NAME] [DATE] Studio7 staff member left! Hello Thank you.…" at bounding box center [188, 250] width 275 height 55
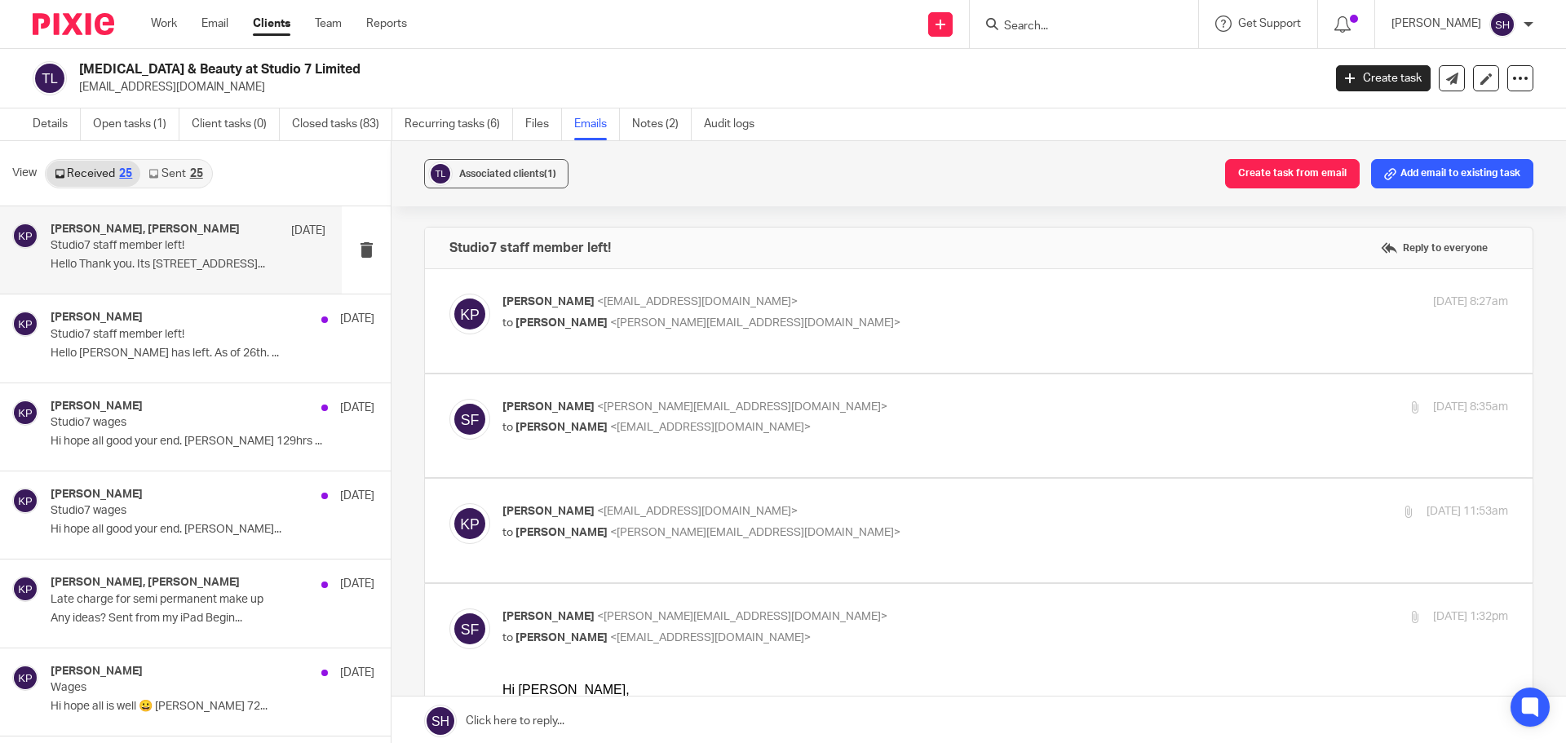
click at [760, 332] on div "Kerry Pack <kerrypack@hotmail.com> to Sarah Fox <sarah@wearediverso.com> 27 Aug…" at bounding box center [1006, 314] width 1006 height 41
checkbox input "true"
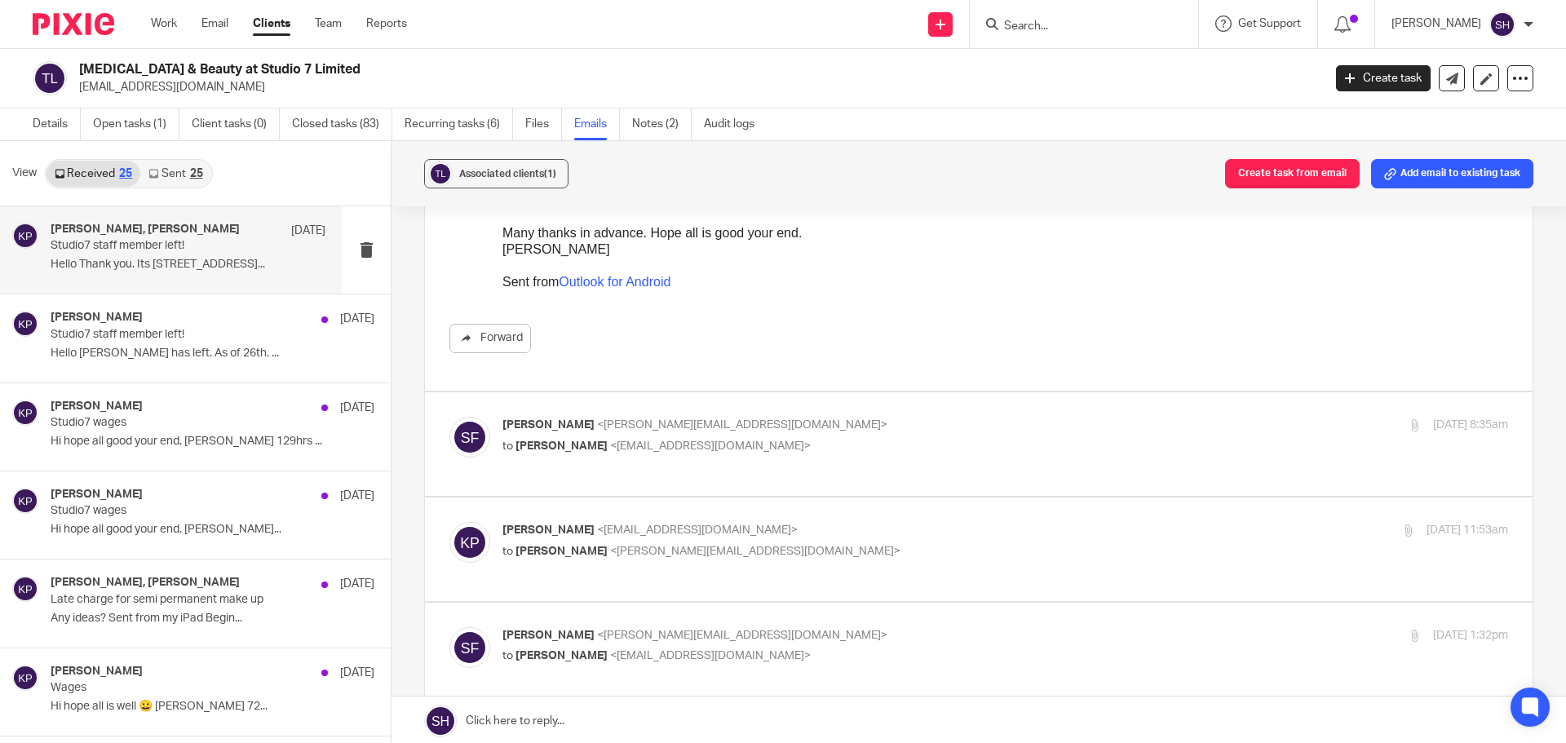
scroll to position [245, 0]
click at [786, 432] on div "Sarah Fox <sarah@myfigroup.com> to Kerry Pack <kerrypack@hotmail.com>" at bounding box center [838, 433] width 671 height 38
checkbox input "true"
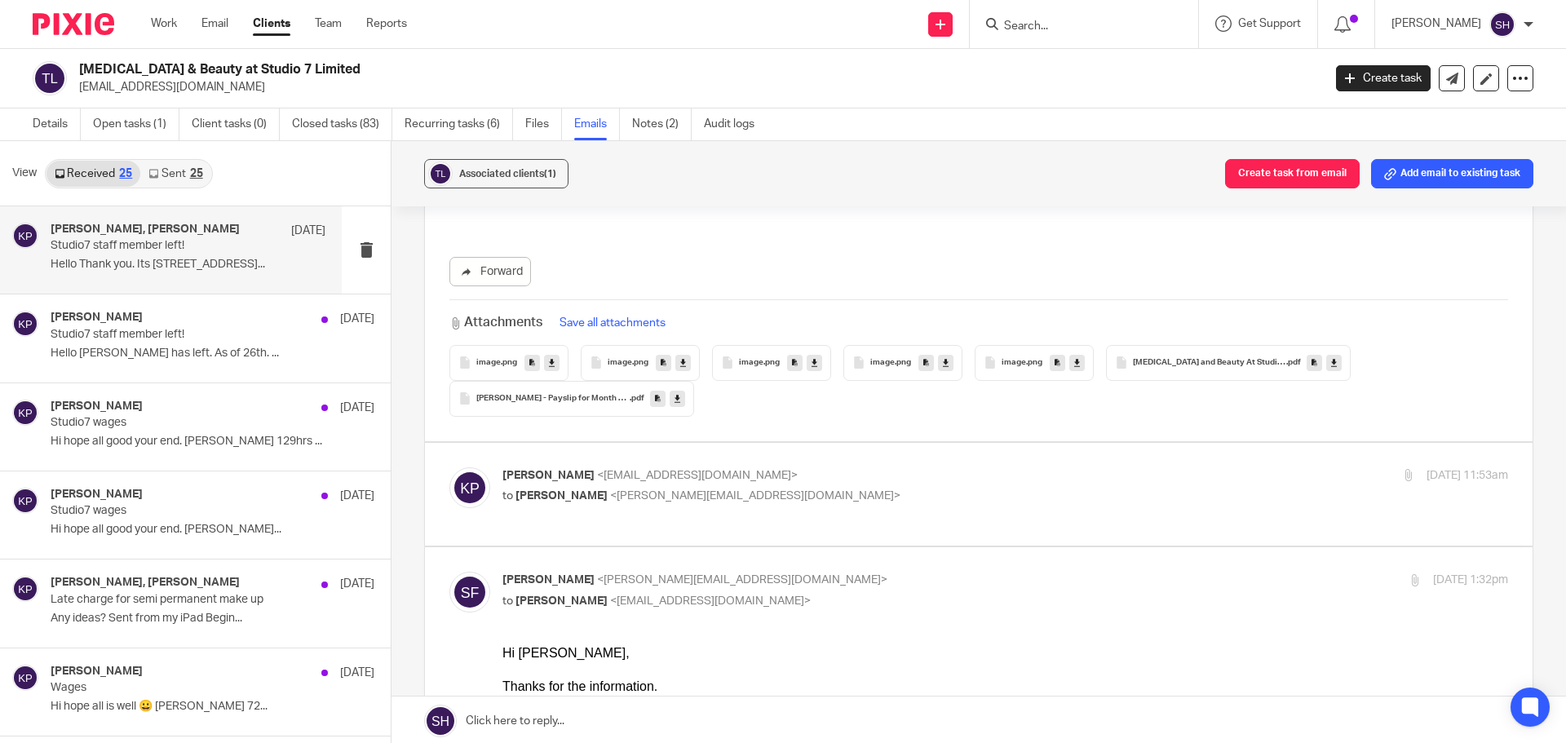
scroll to position [1224, 0]
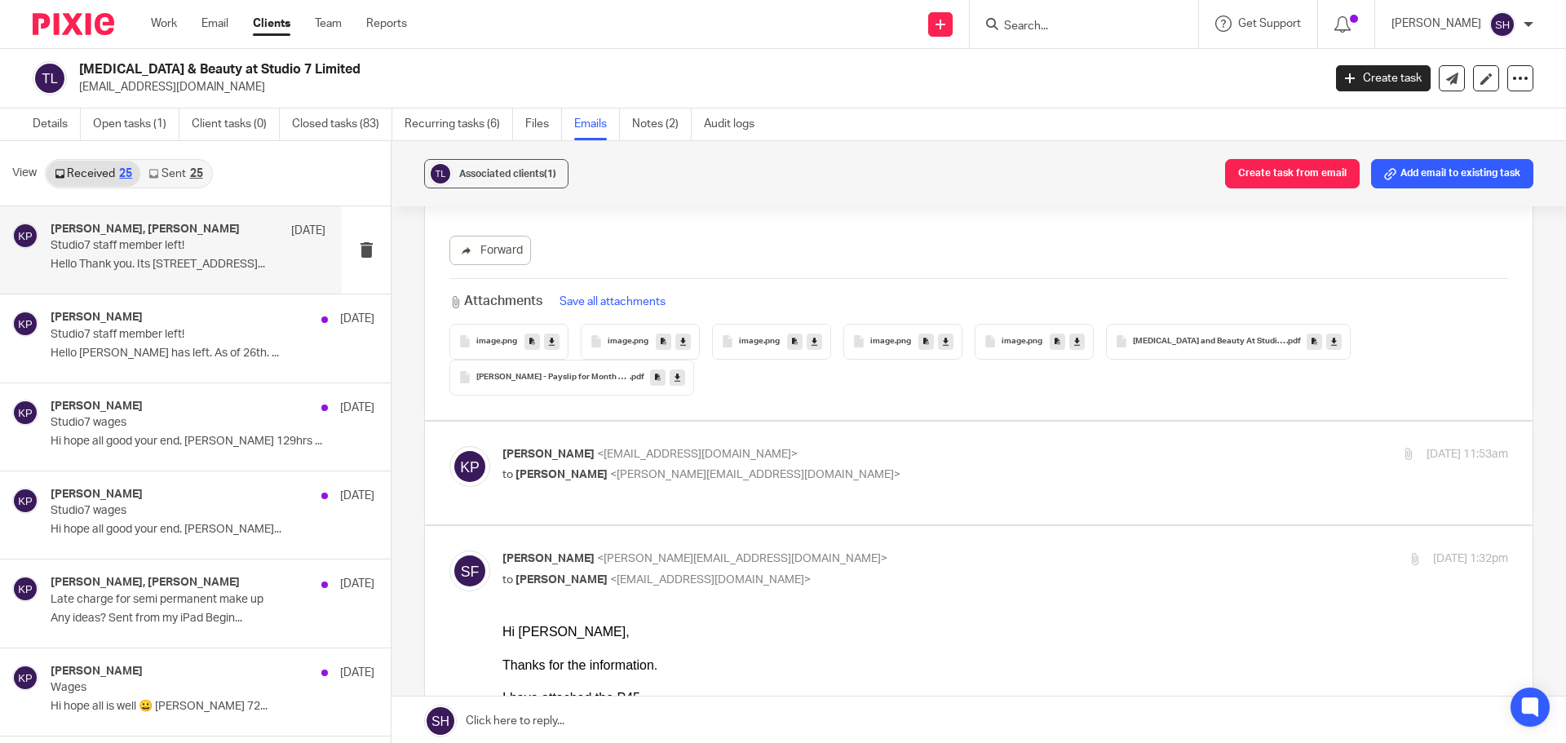
click at [817, 472] on p "to Sarah Fox <sarah@myfigroup.com>" at bounding box center [838, 475] width 671 height 17
checkbox input "true"
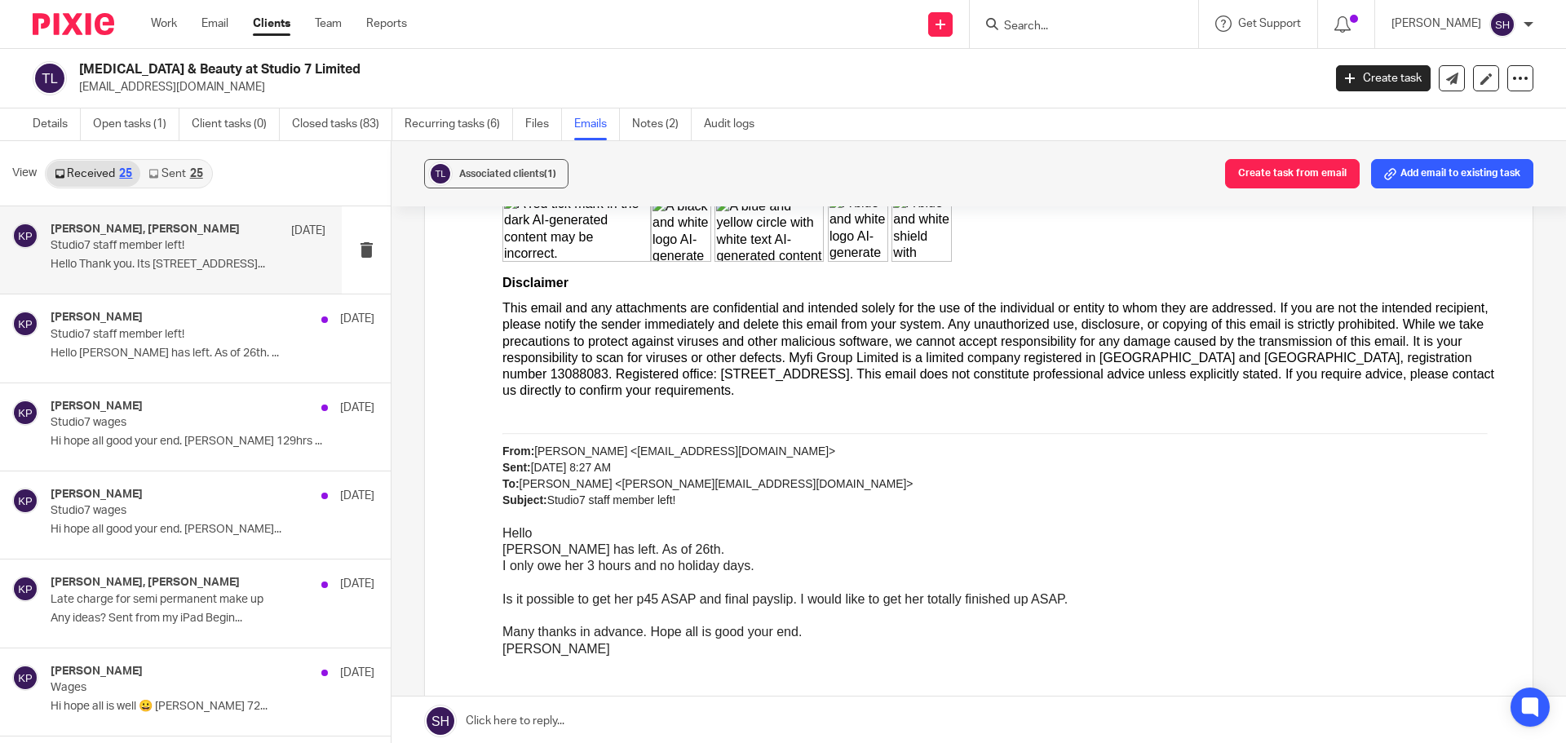
scroll to position [2121, 0]
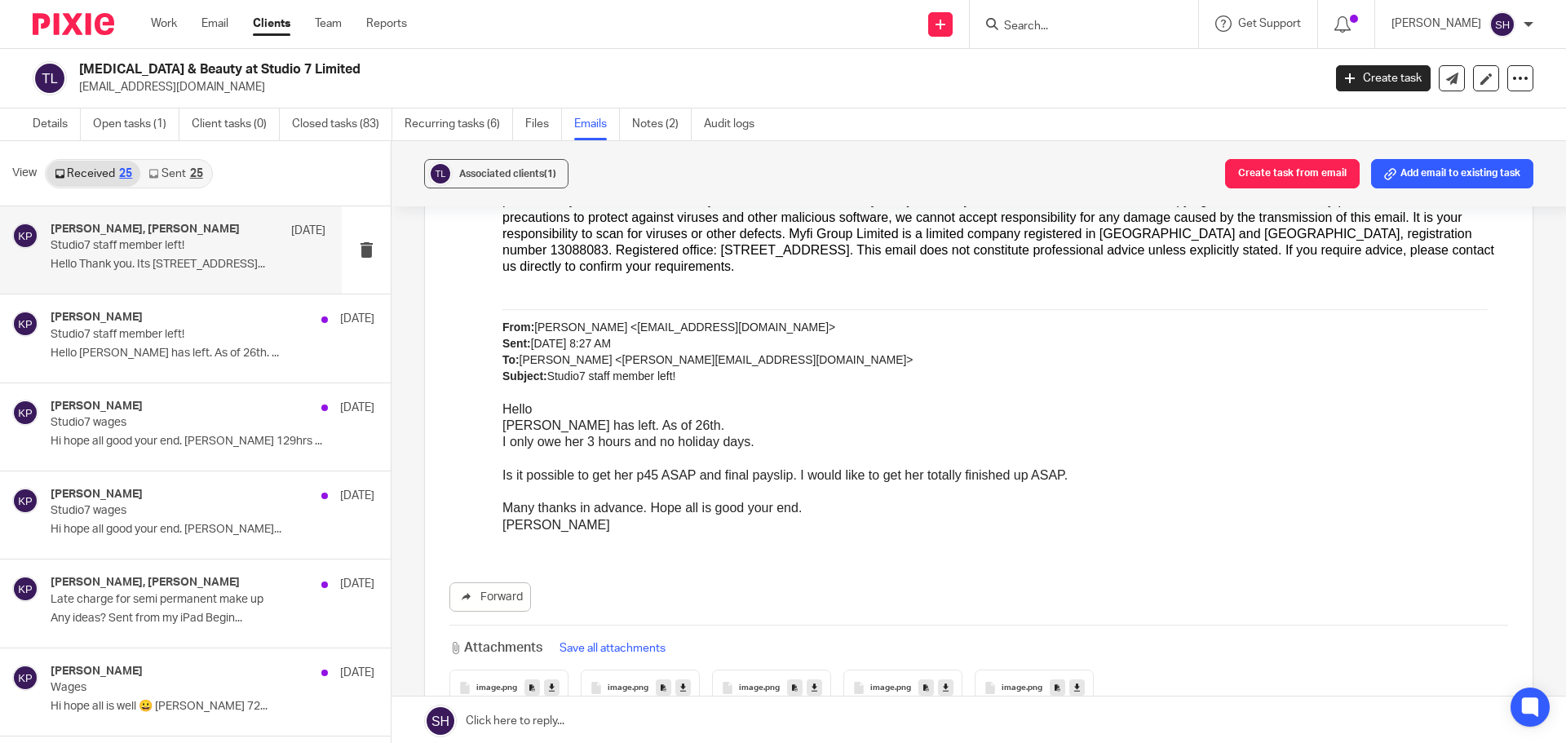
click at [194, 177] on div "25" at bounding box center [196, 173] width 13 height 11
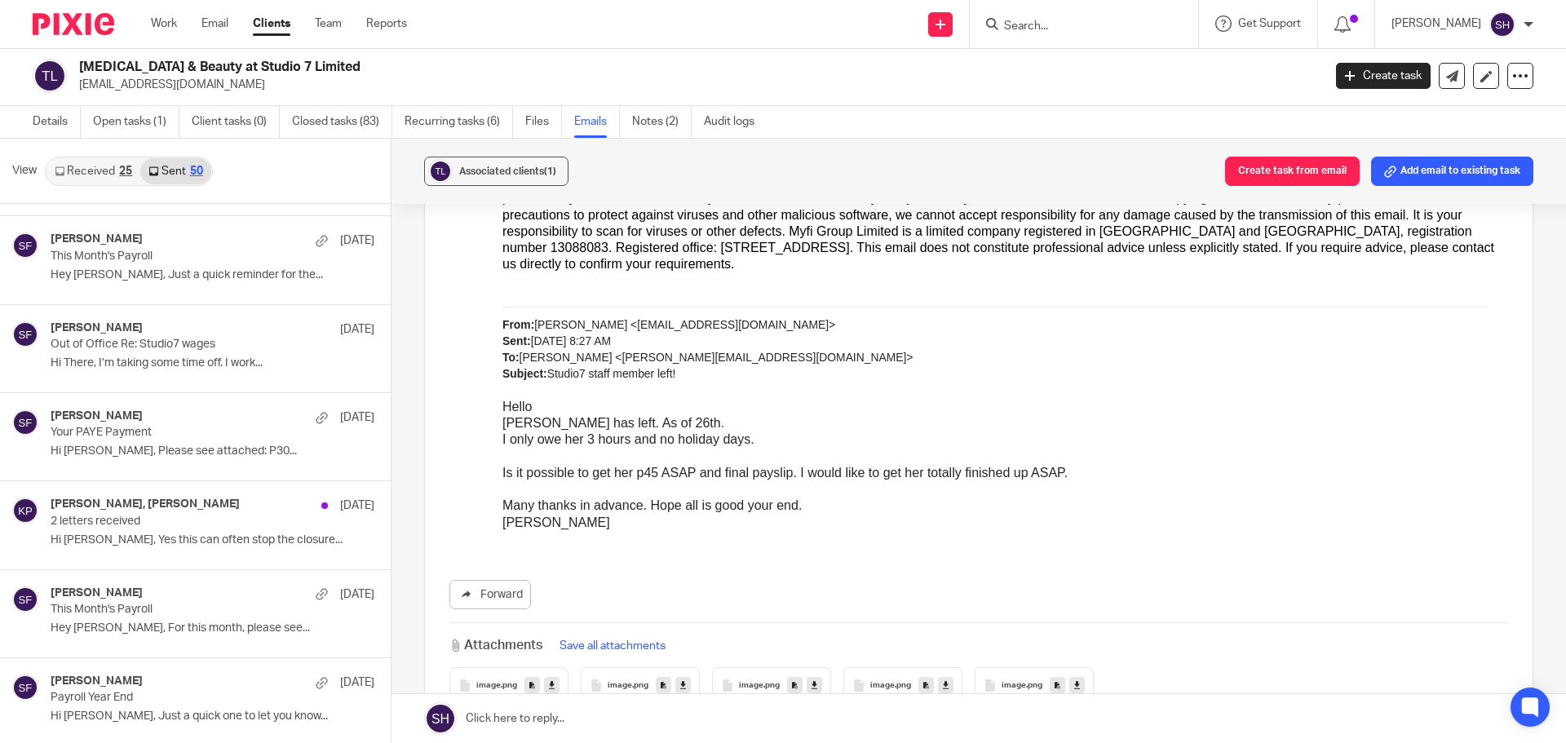
scroll to position [1795, 0]
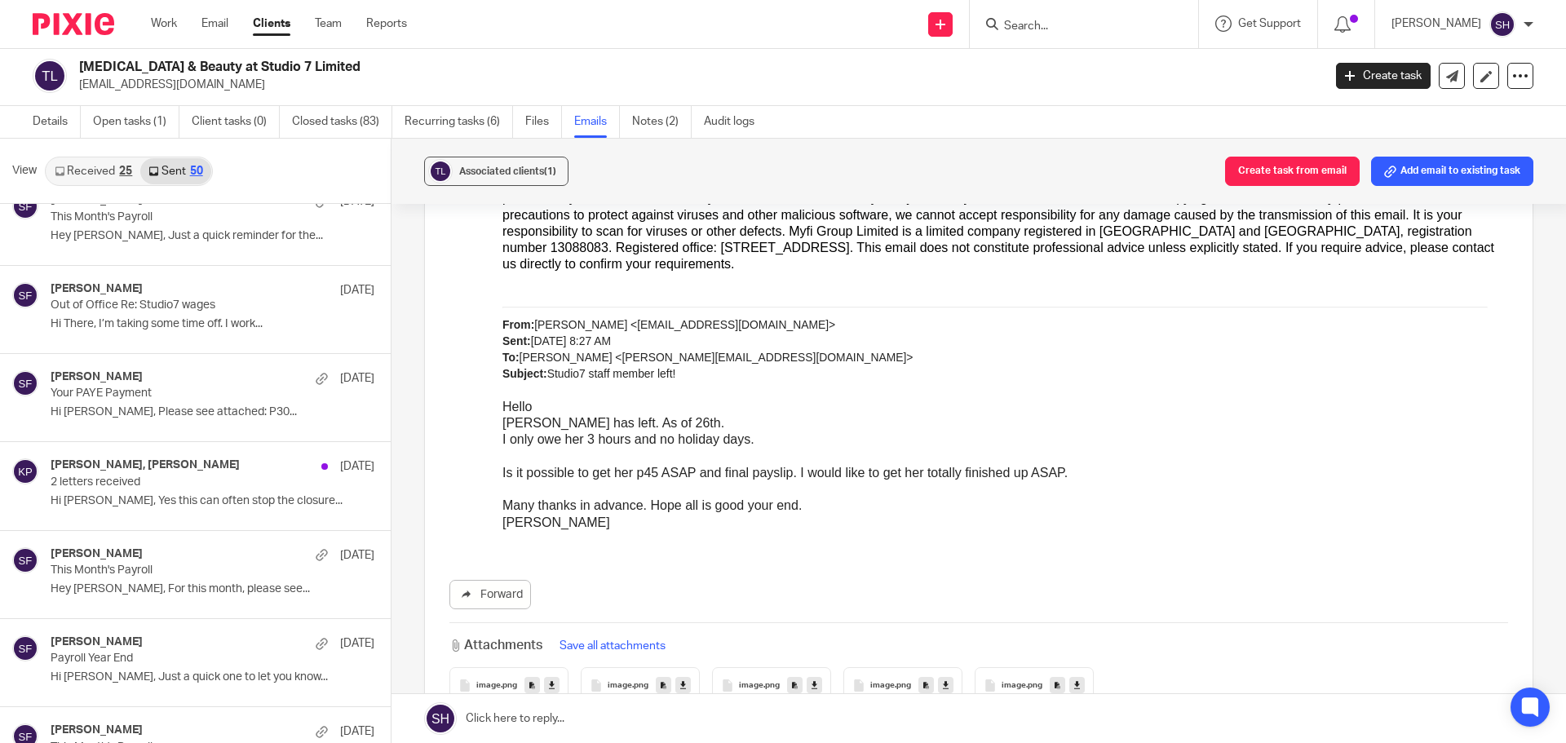
click at [114, 175] on link "Received 25" at bounding box center [93, 171] width 94 height 26
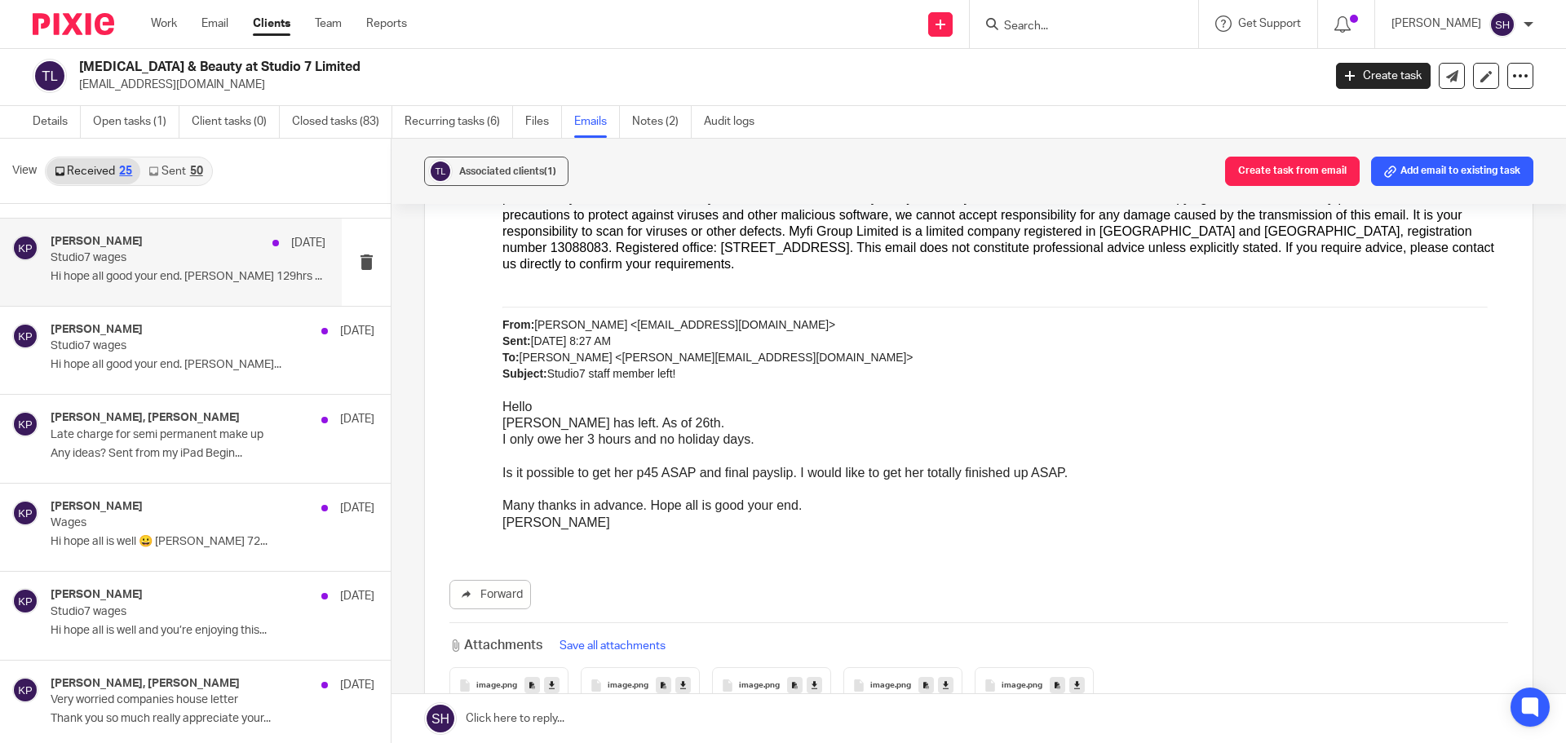
scroll to position [163, 0]
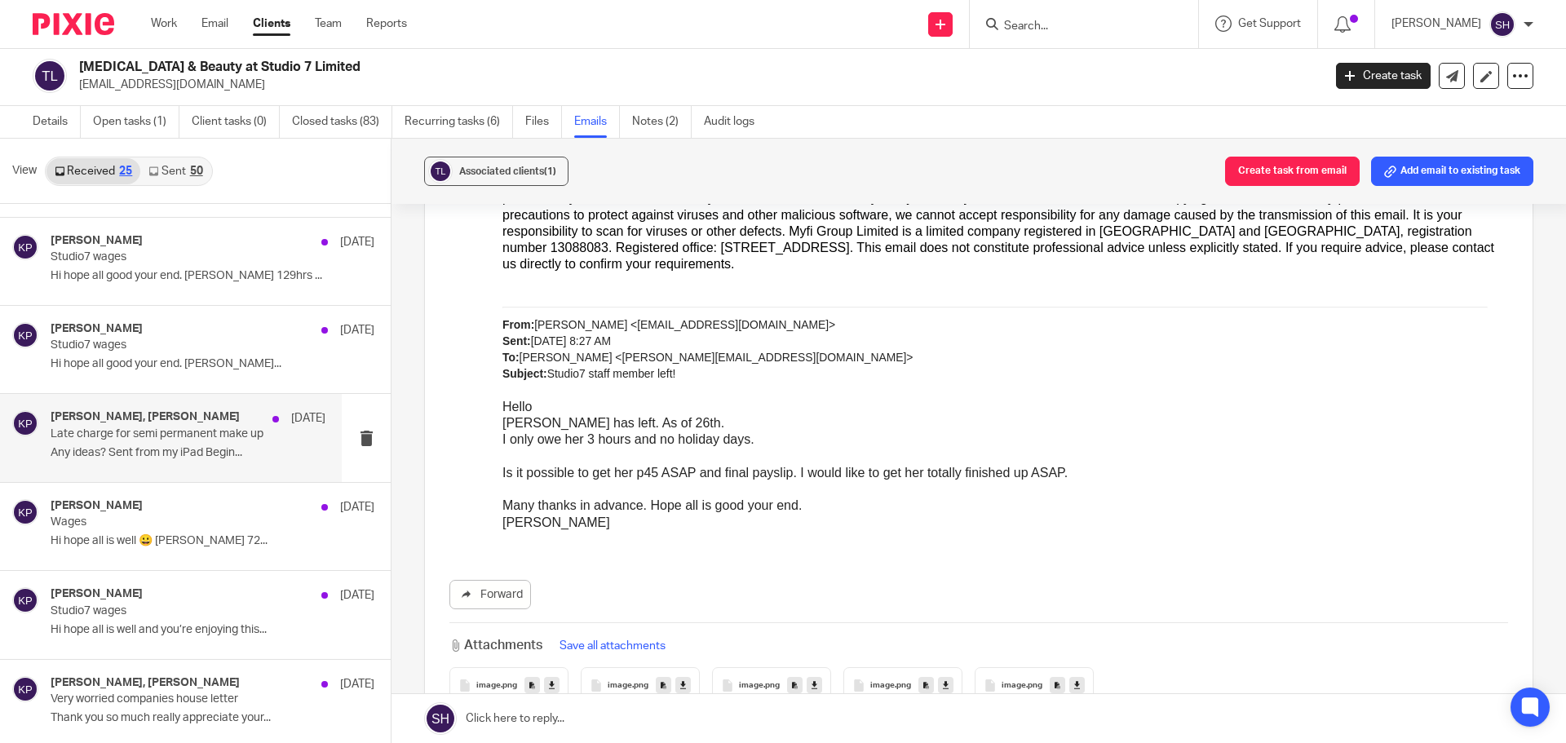
click at [166, 462] on div "Sarah Fox, Kerry Pack 22 Jul Late charge for semi permanent make up Any ideas? …" at bounding box center [188, 437] width 275 height 55
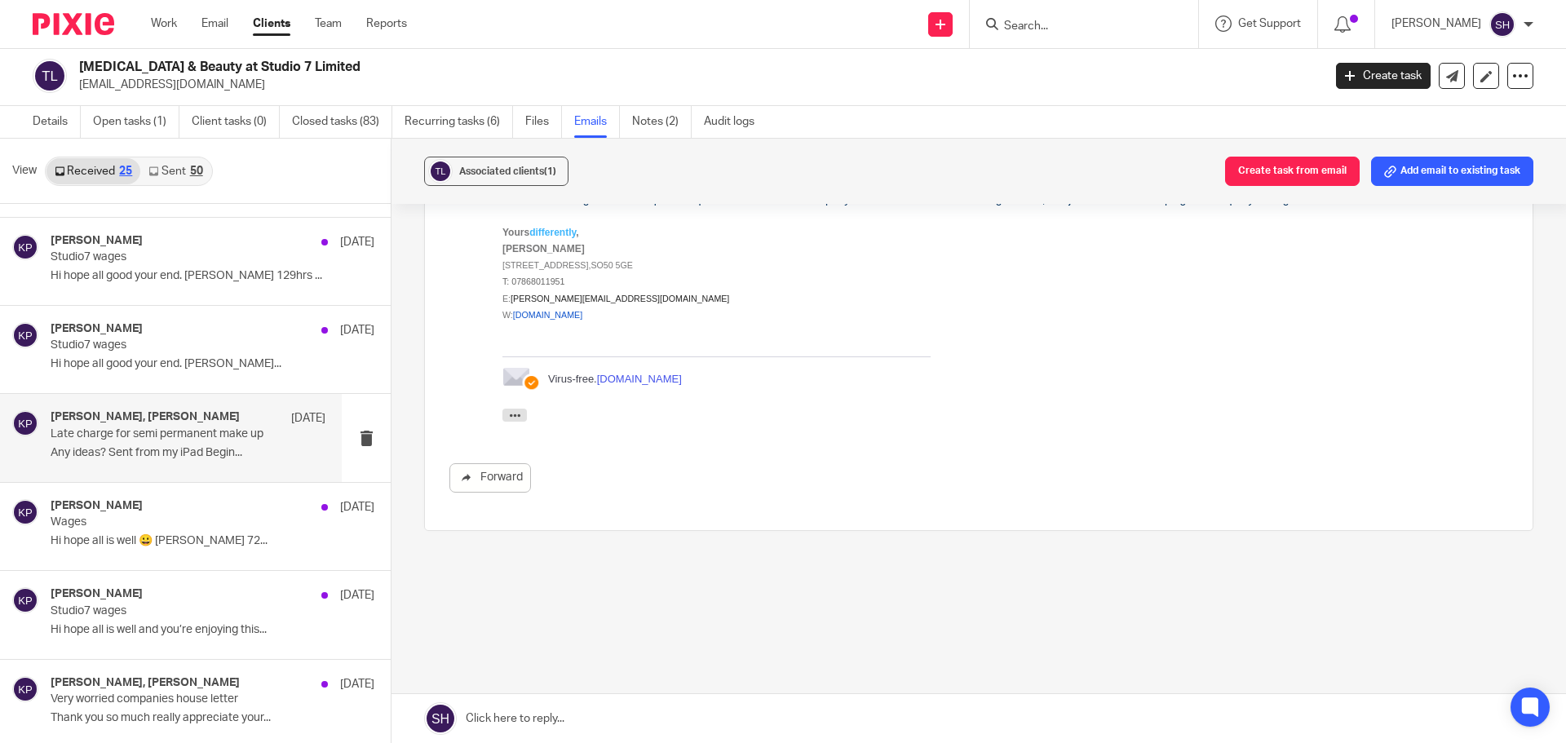
scroll to position [0, 0]
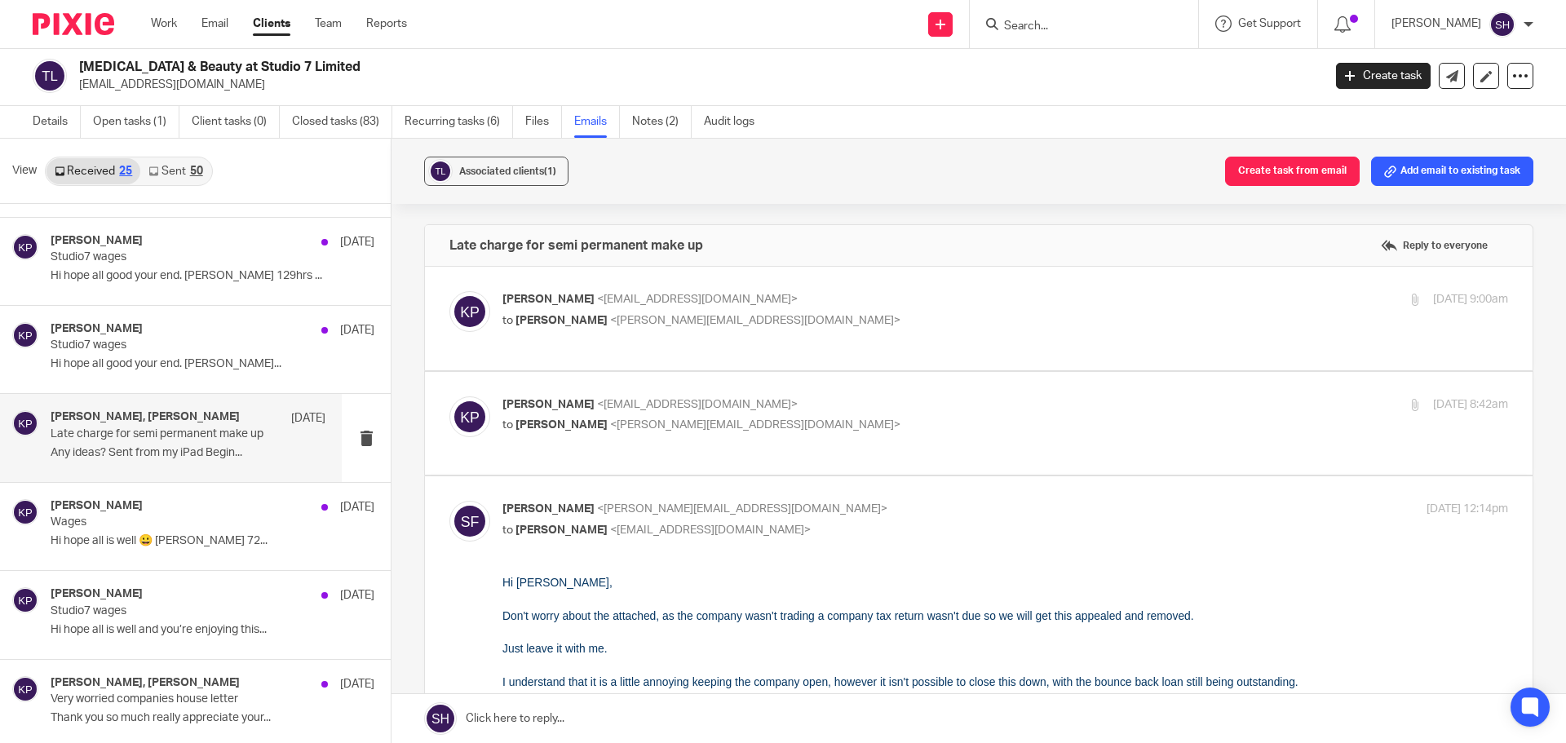
click at [772, 321] on p "to Sarah Fox <sarah@wearediverso.com>" at bounding box center [838, 320] width 671 height 17
checkbox input "true"
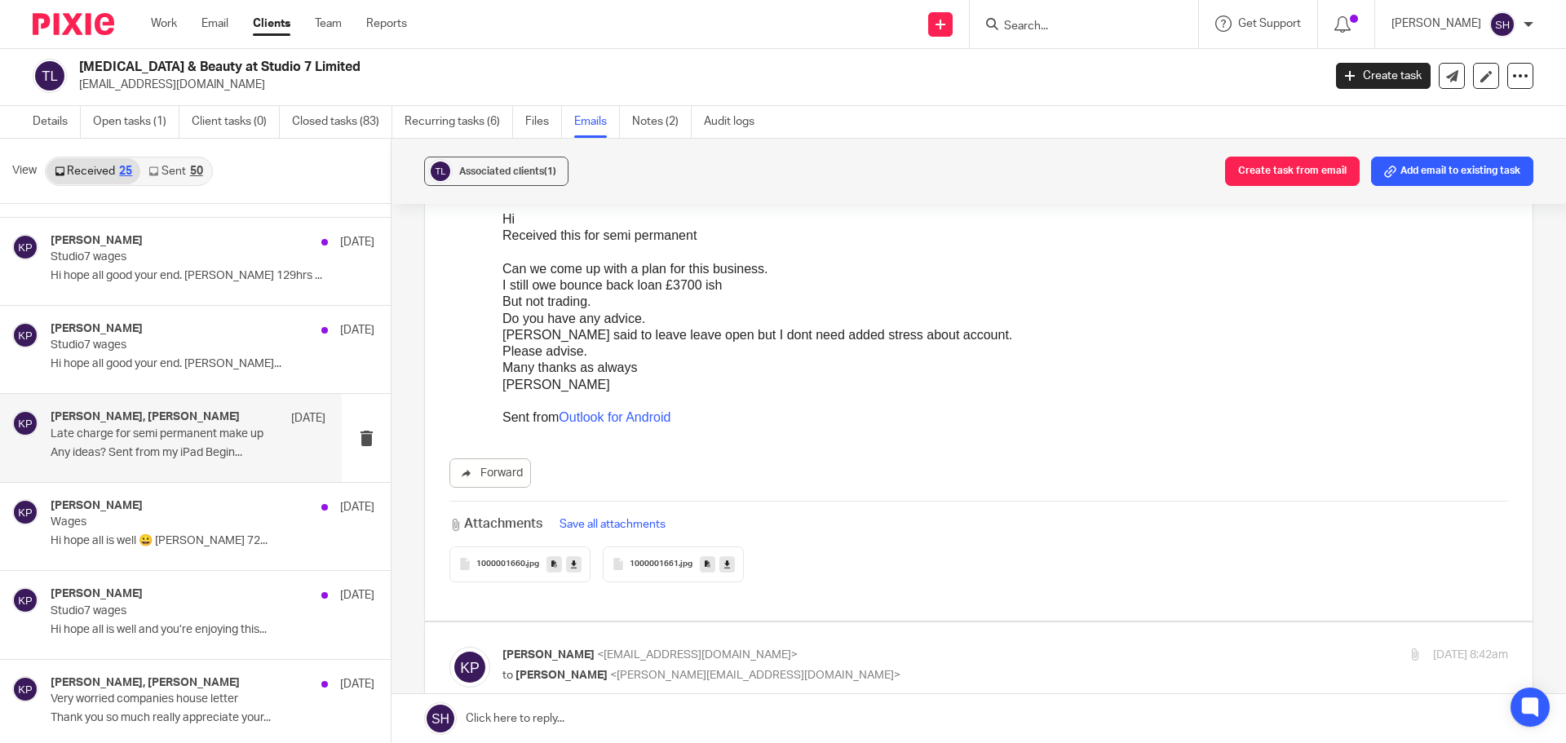
scroll to position [245, 0]
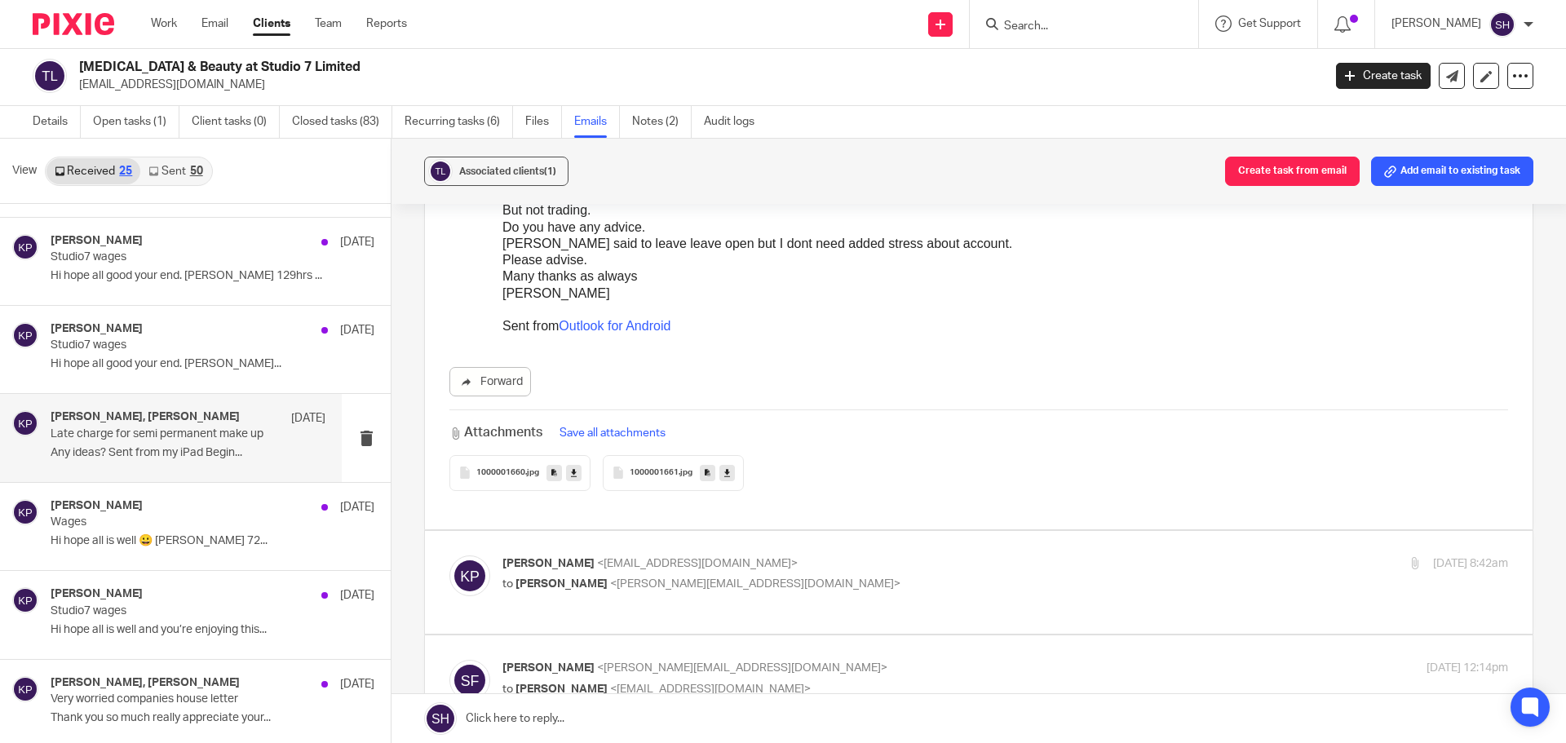
click at [799, 556] on p "Kerry Pack <kerrypack@hotmail.com>" at bounding box center [838, 564] width 671 height 17
checkbox input "true"
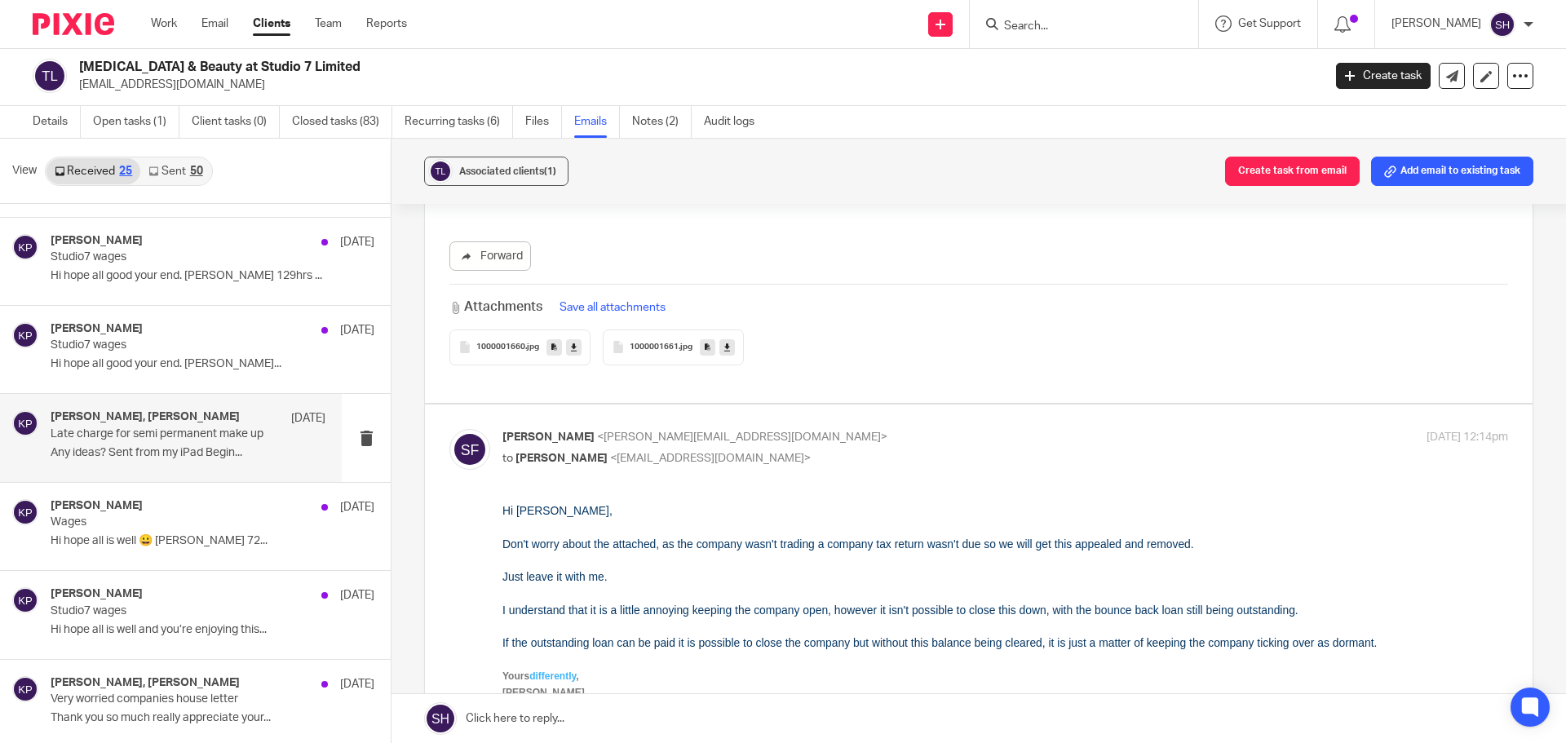
scroll to position [5058, 0]
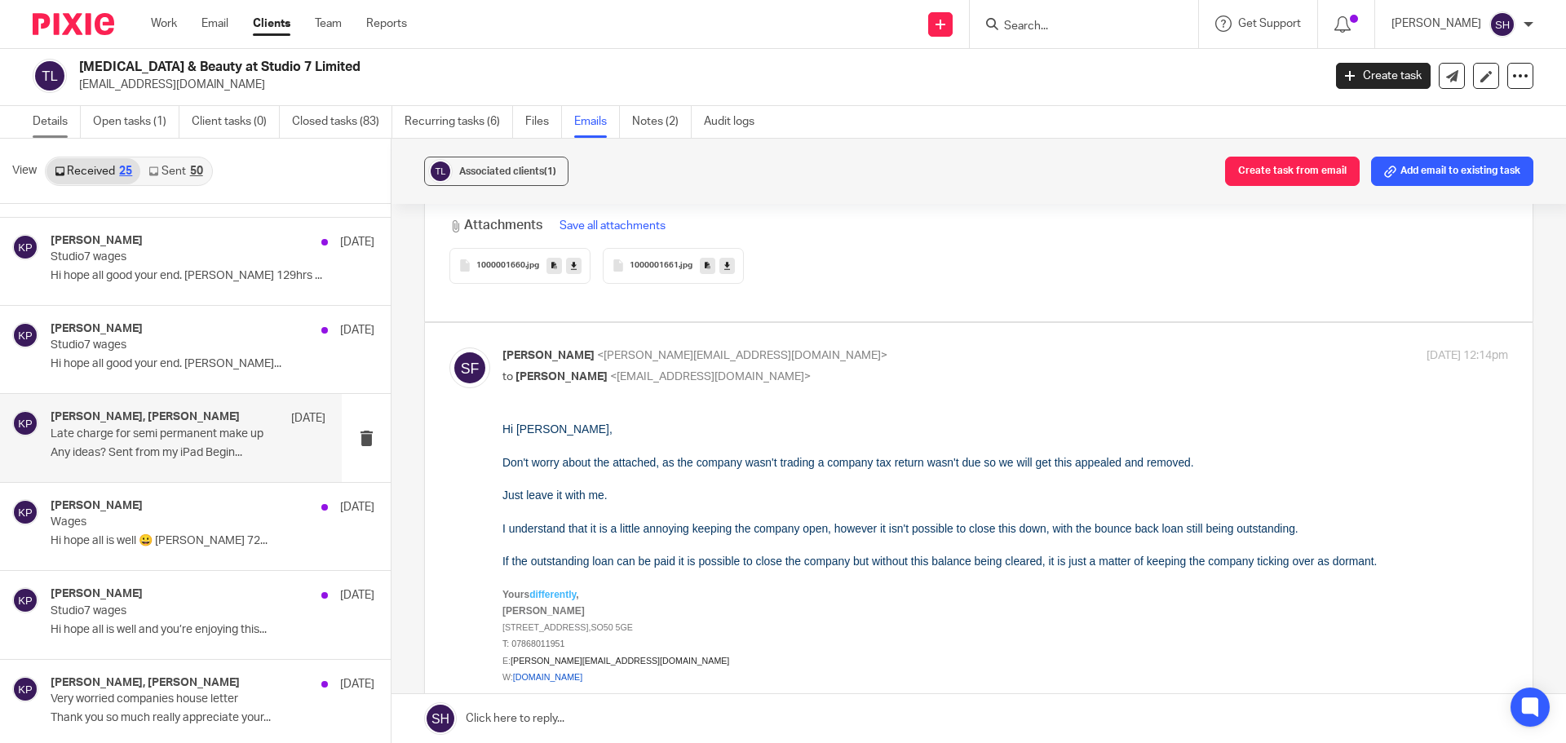
click at [64, 113] on link "Details" at bounding box center [57, 122] width 48 height 32
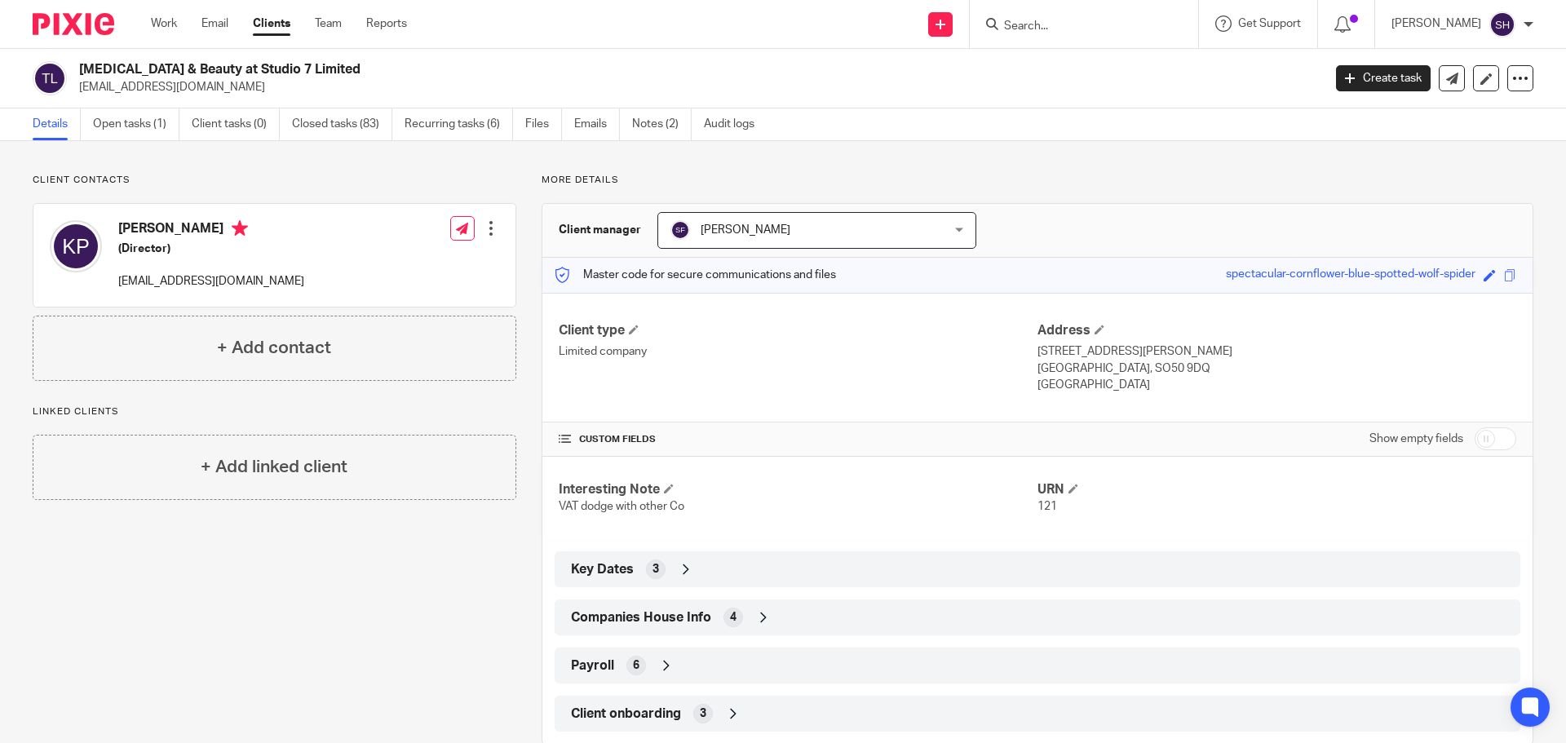
click at [684, 614] on span "Companies House Info" at bounding box center [641, 617] width 140 height 17
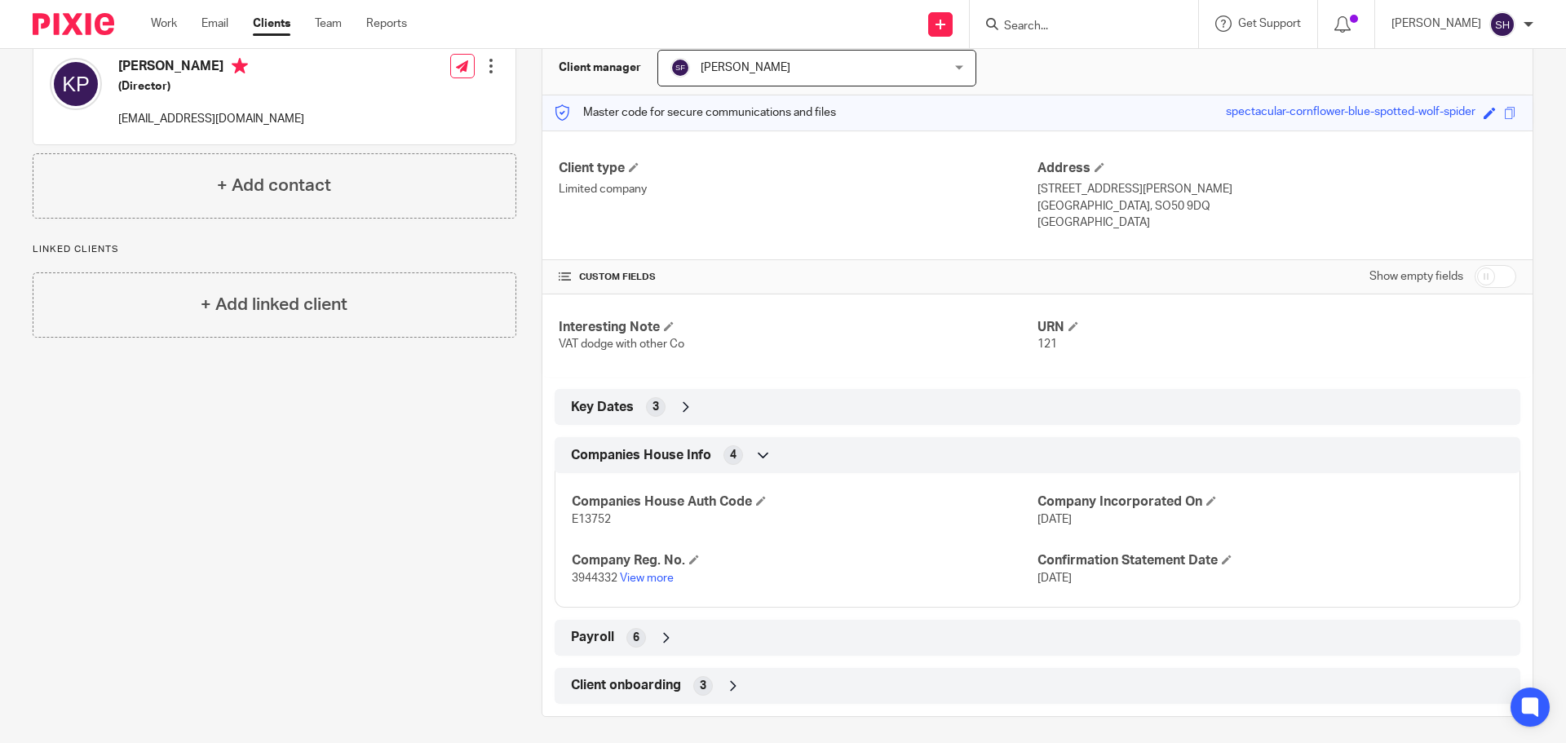
scroll to position [163, 0]
click at [661, 581] on link "View more" at bounding box center [647, 577] width 54 height 11
click at [1043, 16] on form at bounding box center [1090, 24] width 174 height 20
click at [1044, 28] on input "Search" at bounding box center [1076, 27] width 147 height 15
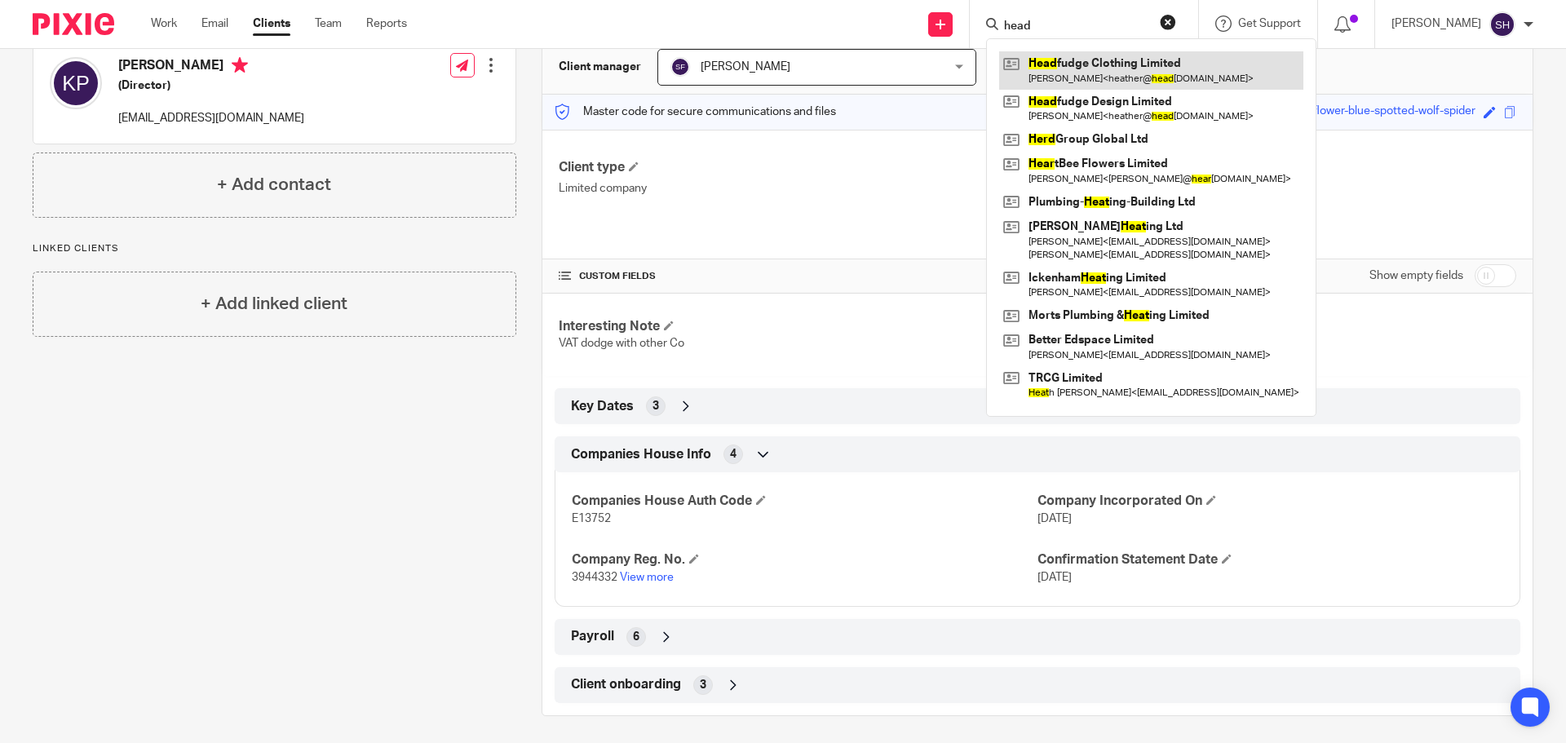
type input "head"
click at [1065, 56] on link at bounding box center [1151, 70] width 304 height 38
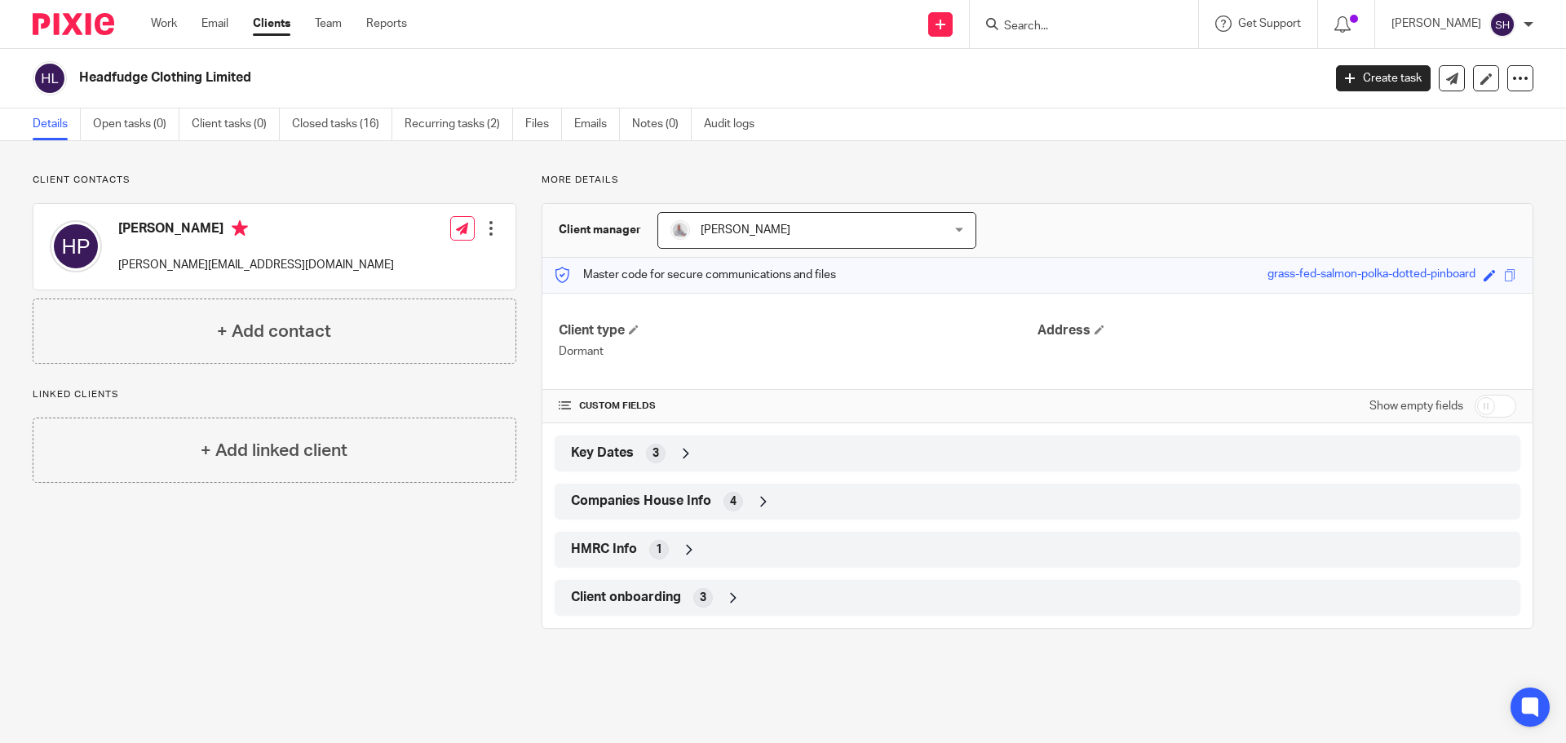
click at [707, 493] on div "Companies House Info 4" at bounding box center [1037, 502] width 941 height 28
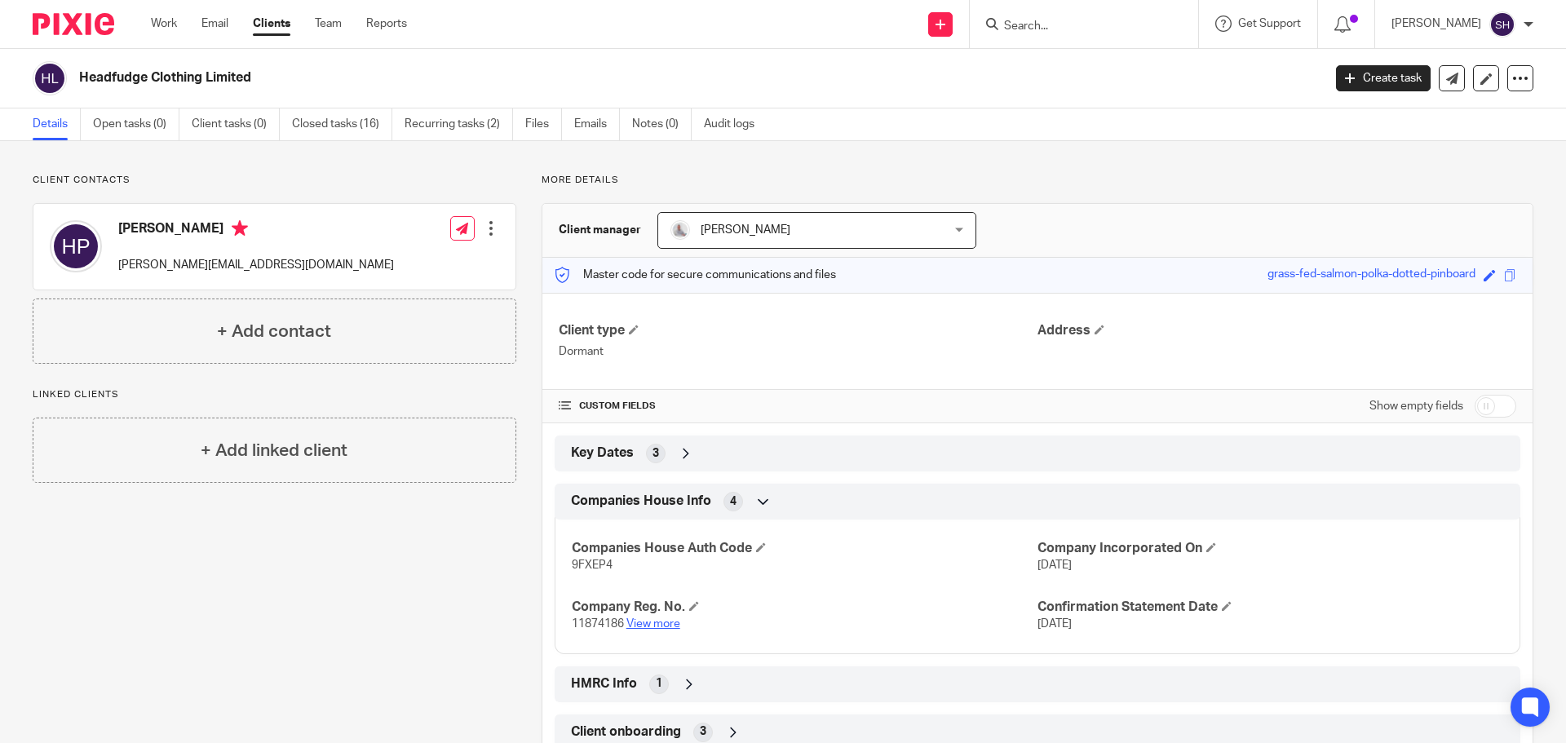
click at [660, 622] on link "View more" at bounding box center [654, 623] width 54 height 11
click at [1050, 29] on input "Search" at bounding box center [1076, 27] width 147 height 15
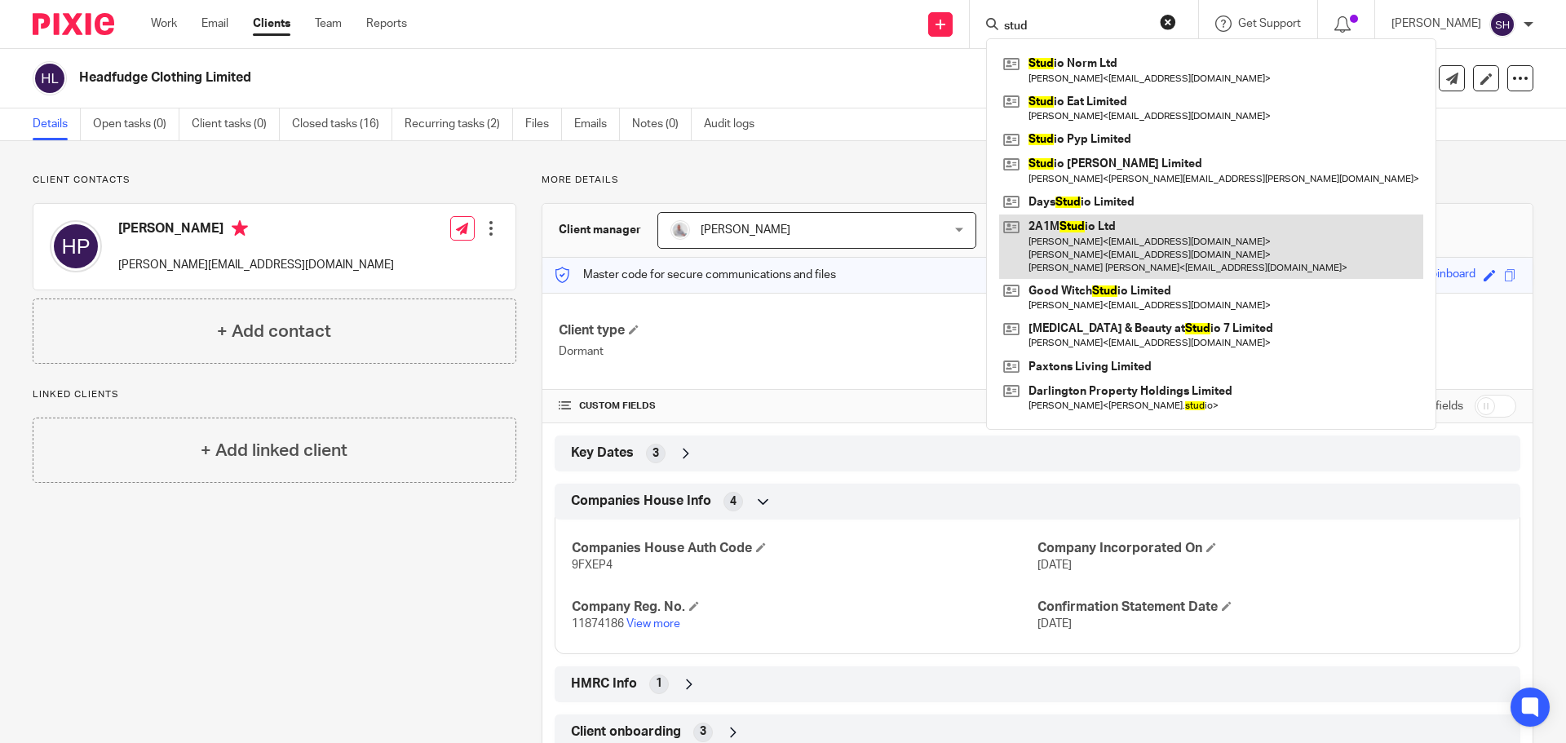
type input "stud"
click at [1061, 236] on link at bounding box center [1211, 247] width 424 height 64
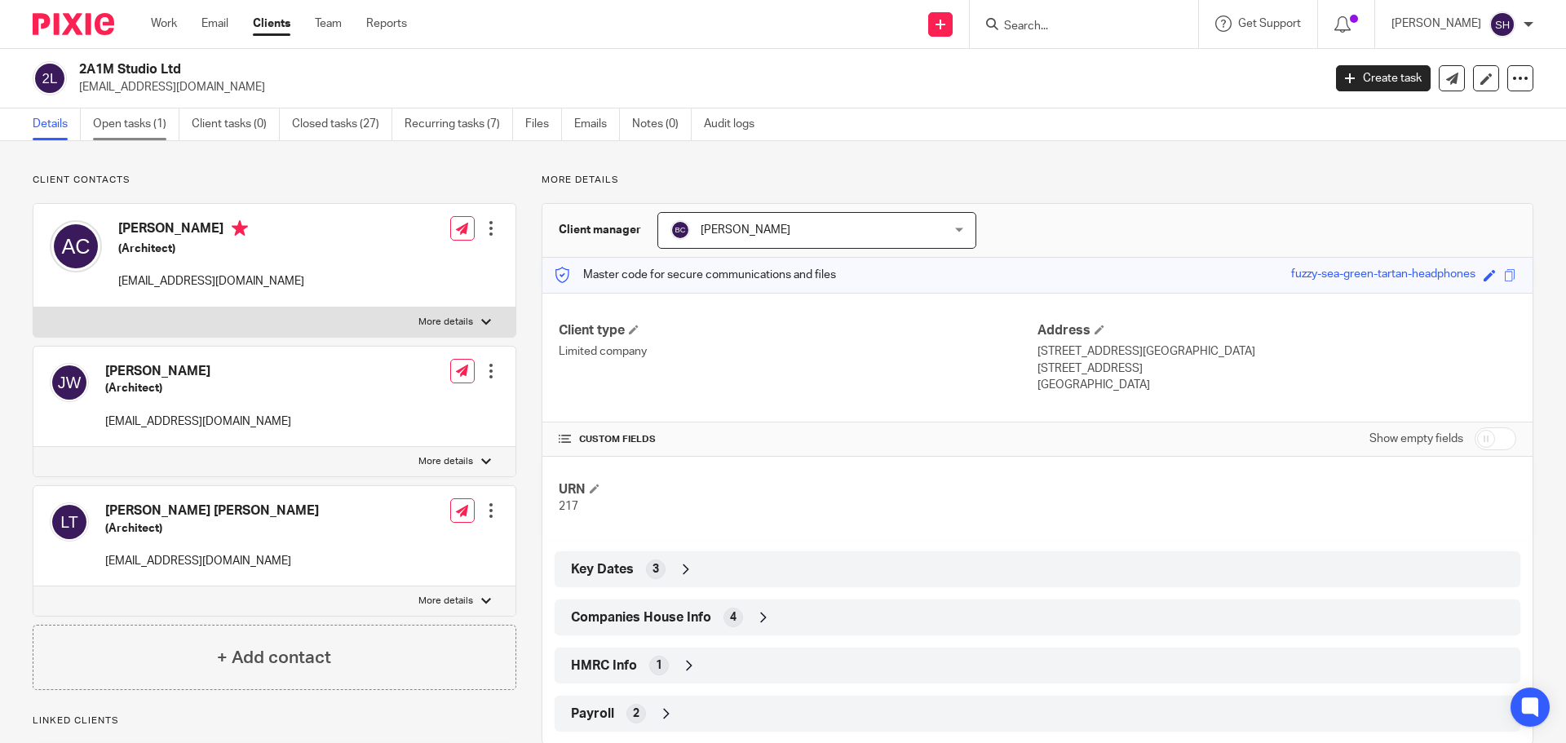
click at [116, 125] on link "Open tasks (1)" at bounding box center [136, 124] width 86 height 32
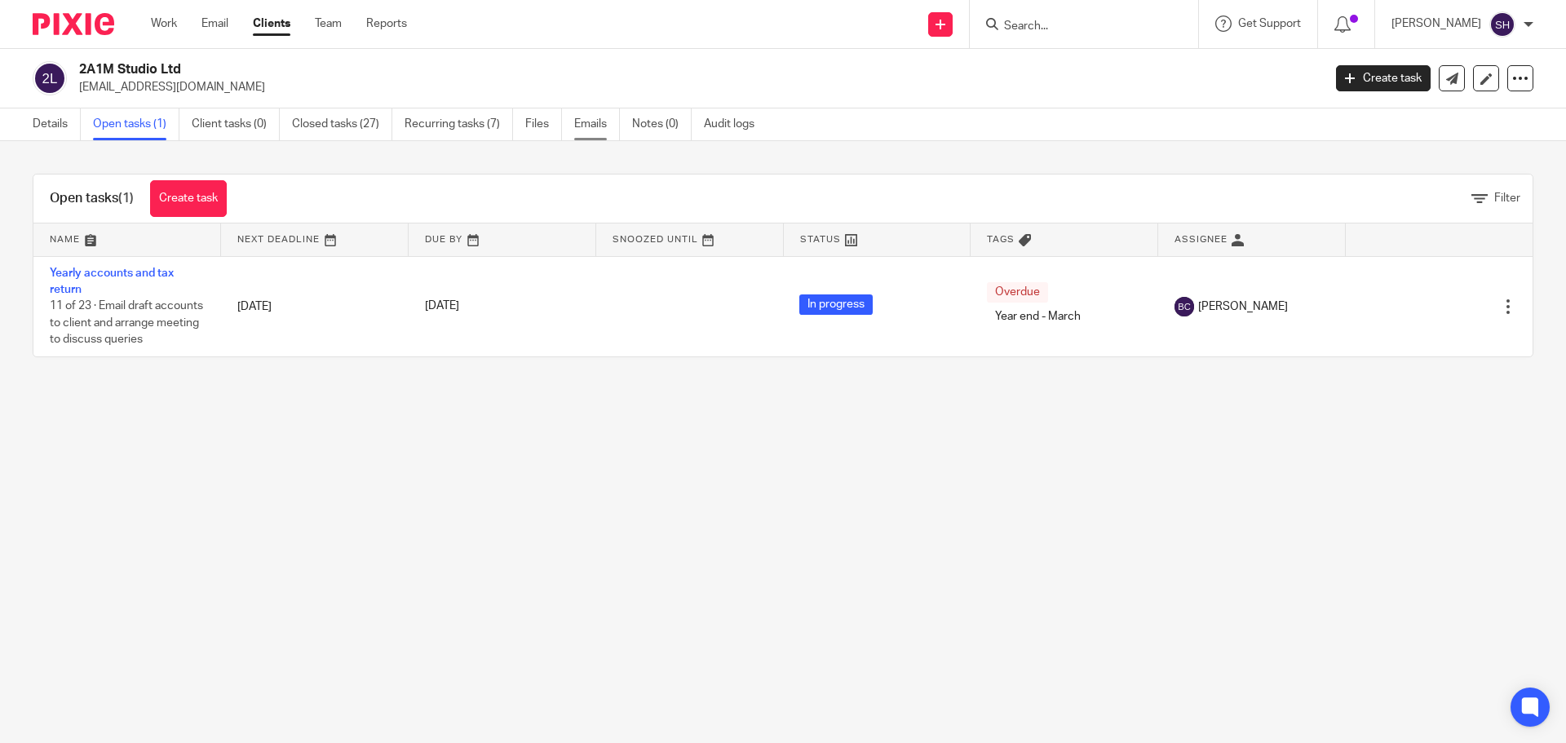
click at [609, 117] on link "Emails" at bounding box center [597, 124] width 46 height 32
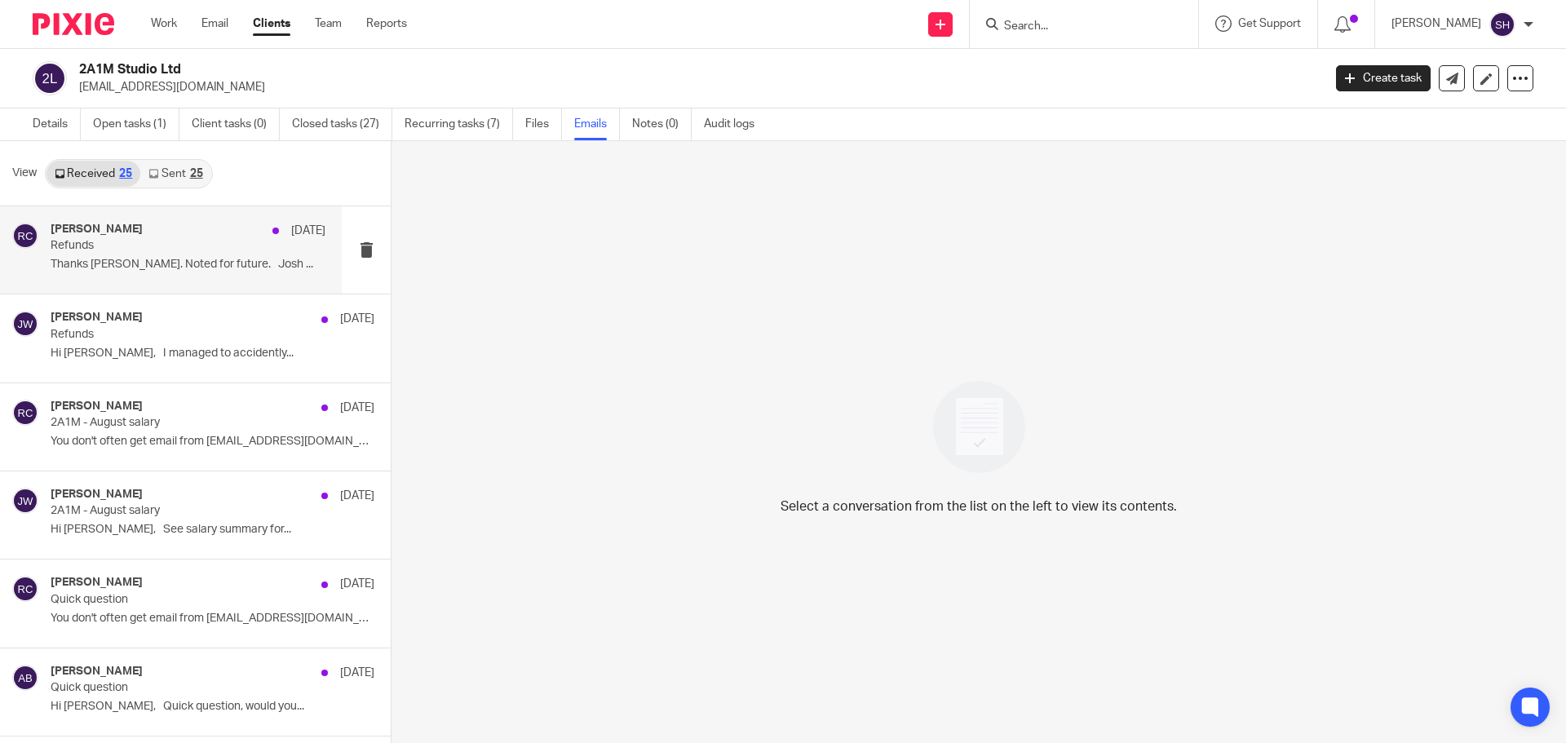
click at [161, 231] on div "Rebecca Cole 11 Sep" at bounding box center [188, 231] width 275 height 16
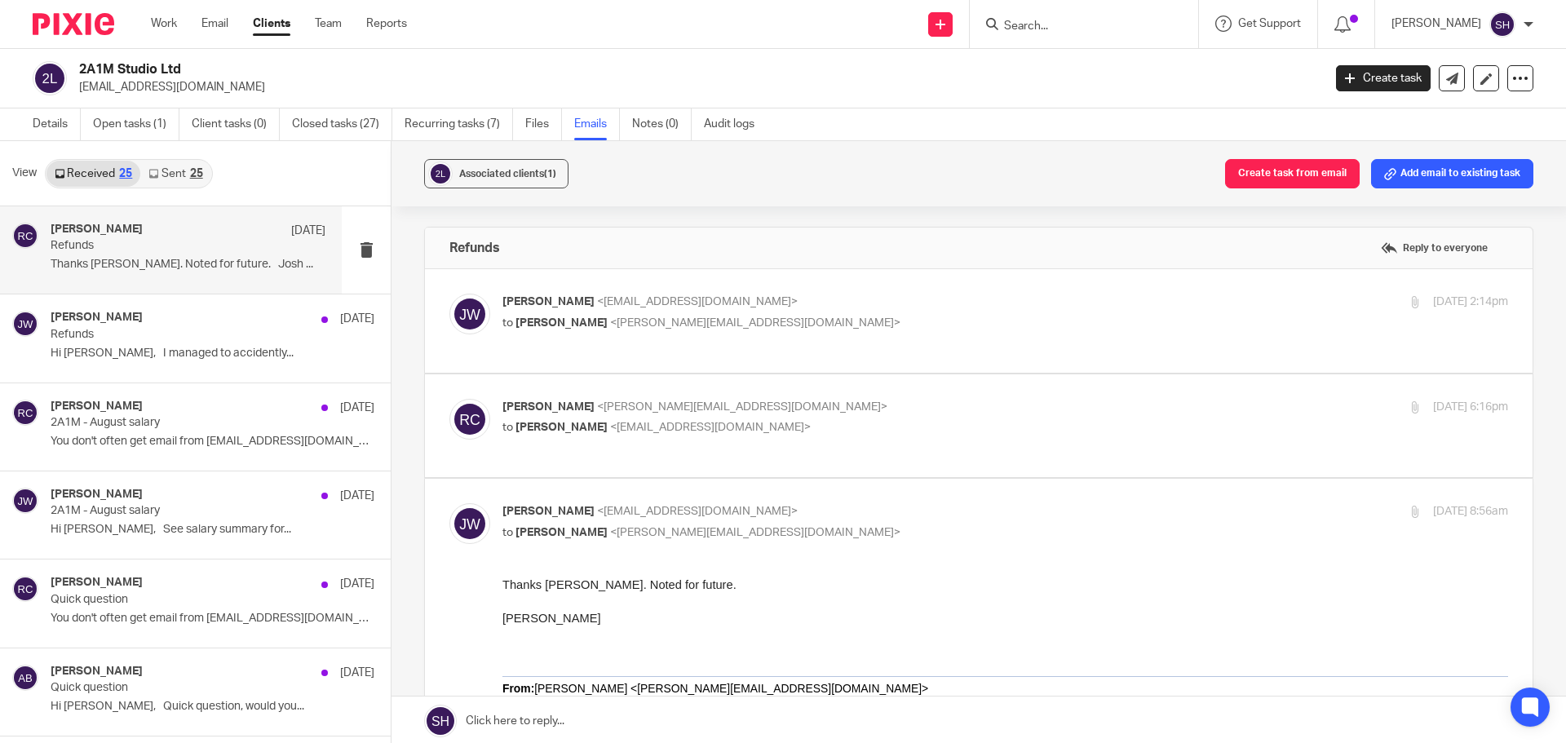
click at [865, 329] on p "to Becky Cole <becky@wearediverso.com>" at bounding box center [838, 323] width 671 height 17
checkbox input "true"
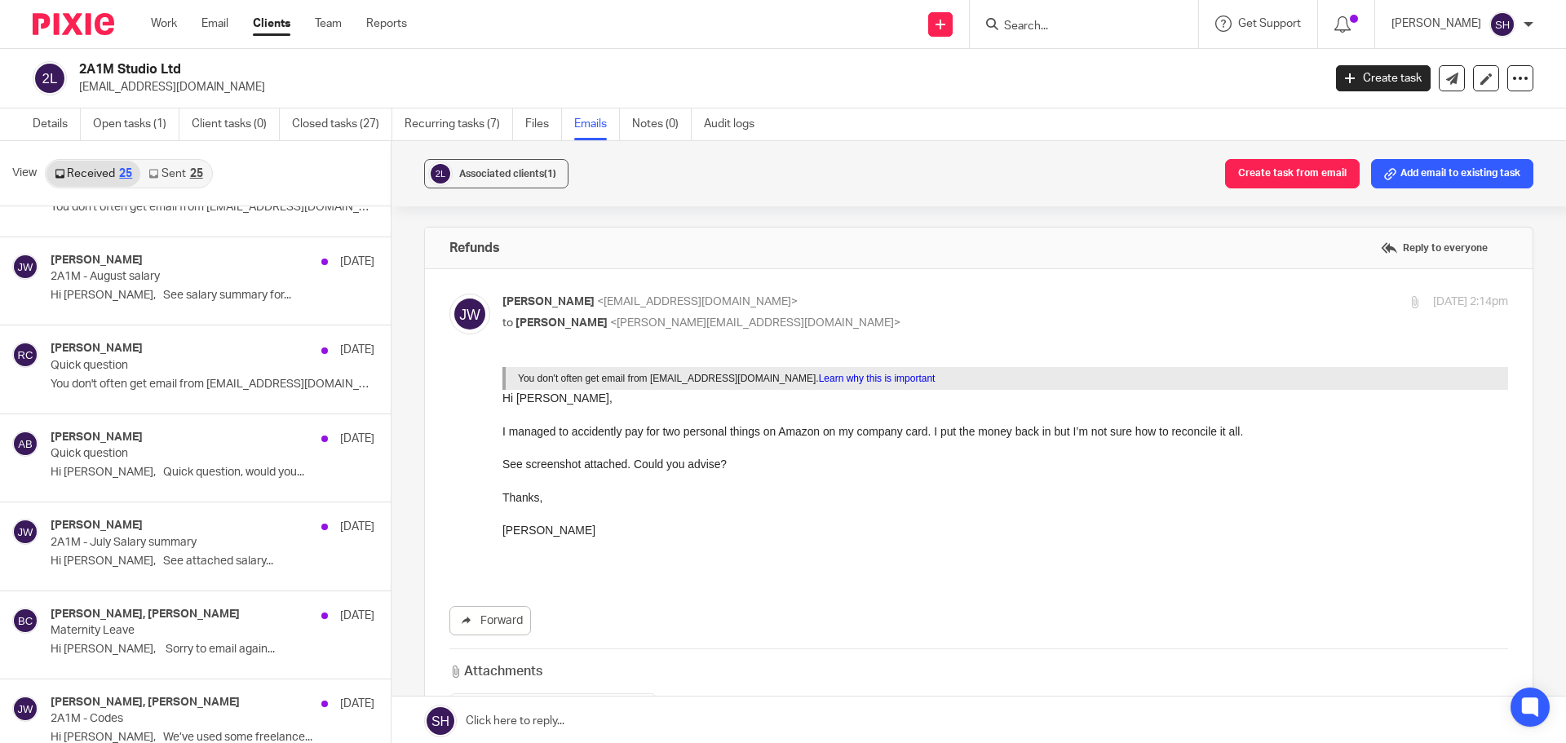
scroll to position [245, 0]
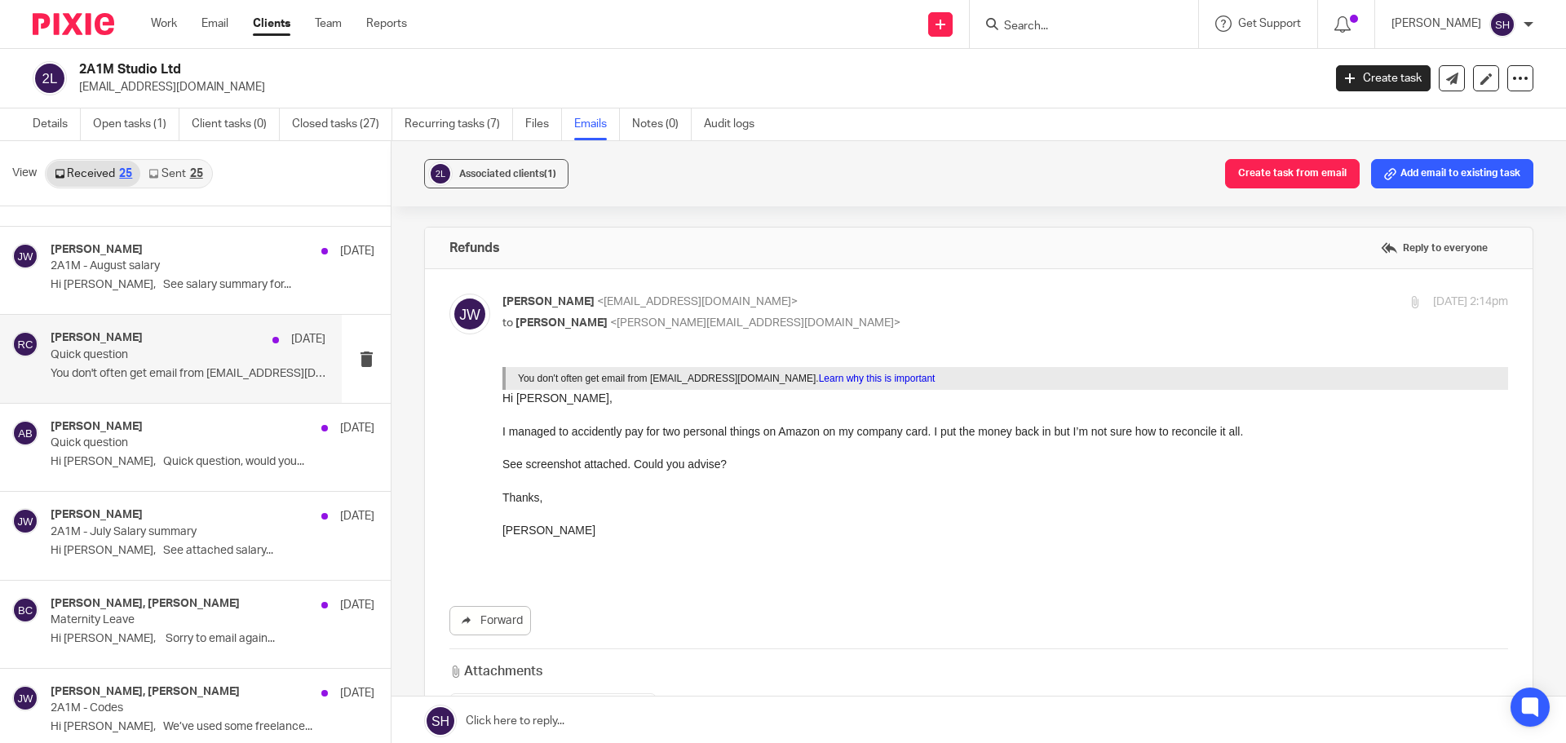
click at [160, 348] on p "Quick question" at bounding box center [161, 355] width 220 height 14
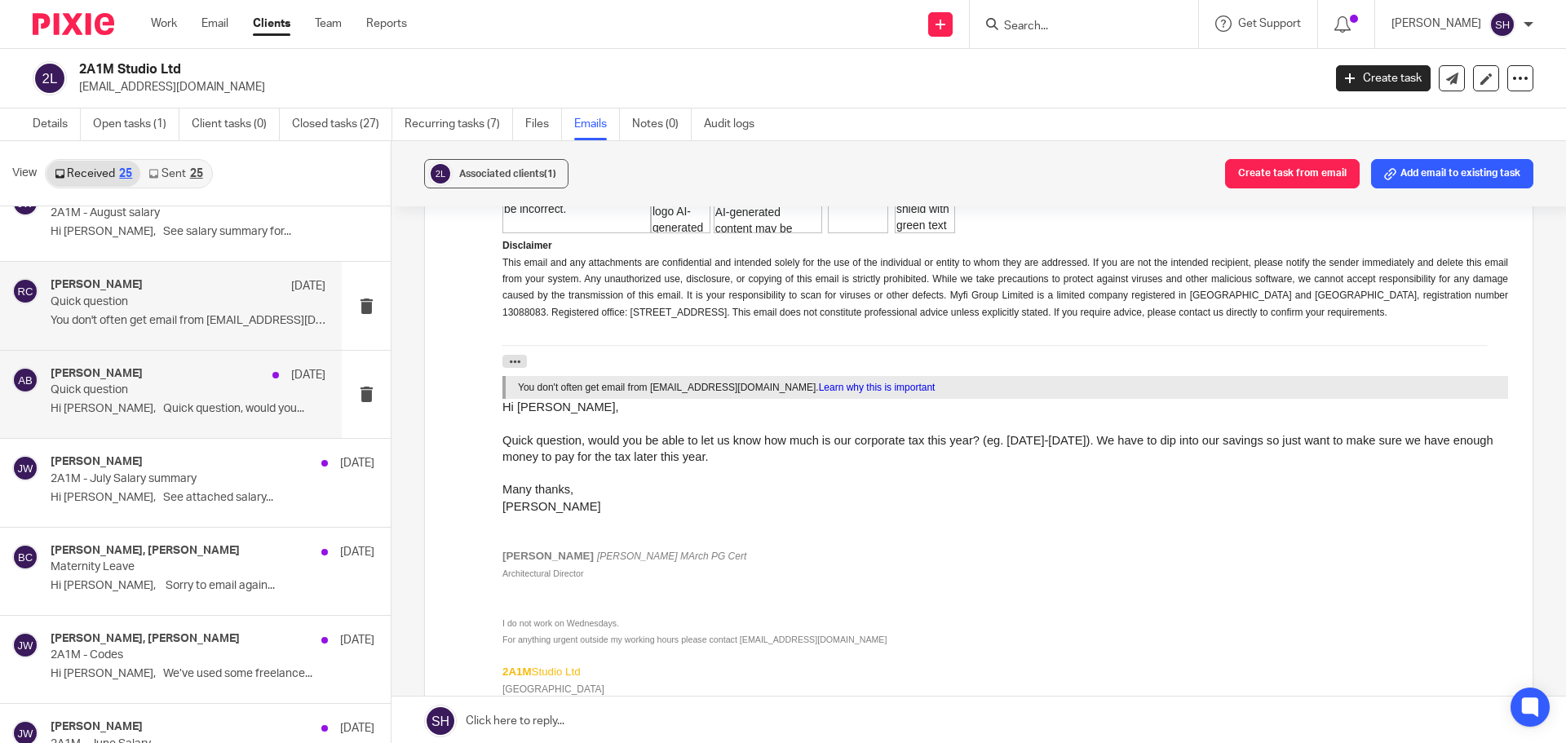
scroll to position [326, 0]
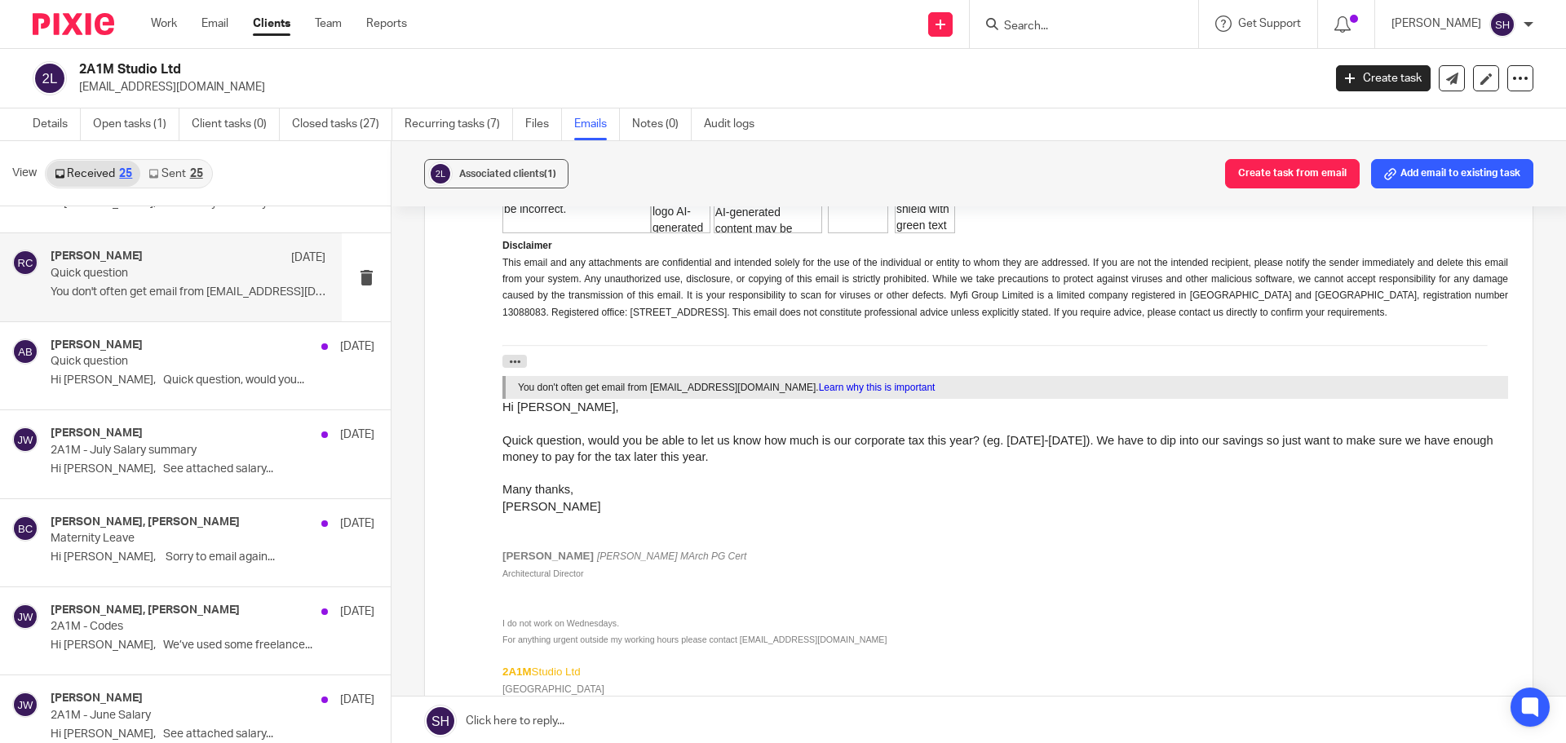
click at [1051, 15] on form at bounding box center [1090, 24] width 174 height 20
click at [1044, 29] on input "Search" at bounding box center [1076, 27] width 147 height 15
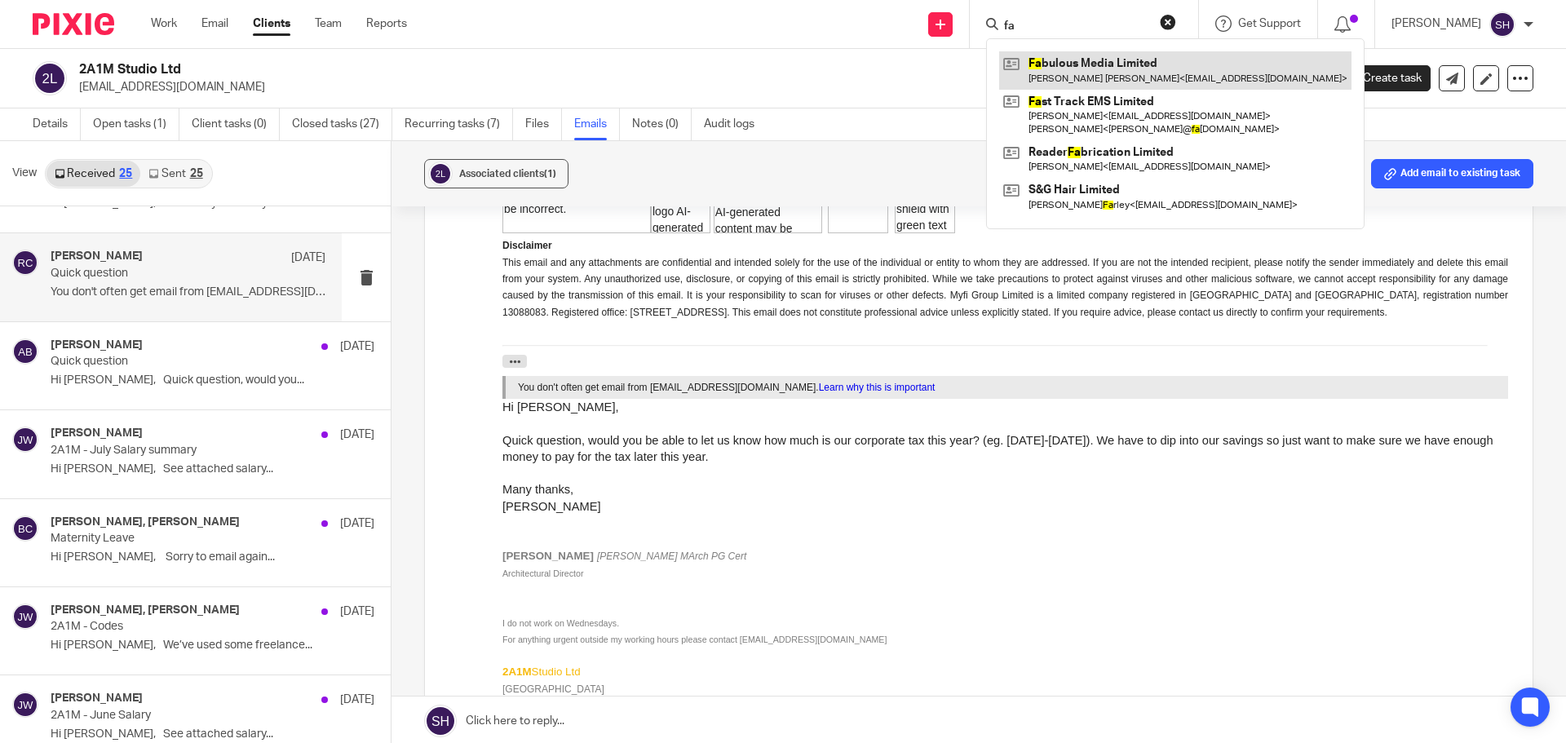
type input "fa"
click at [1047, 66] on link at bounding box center [1175, 70] width 352 height 38
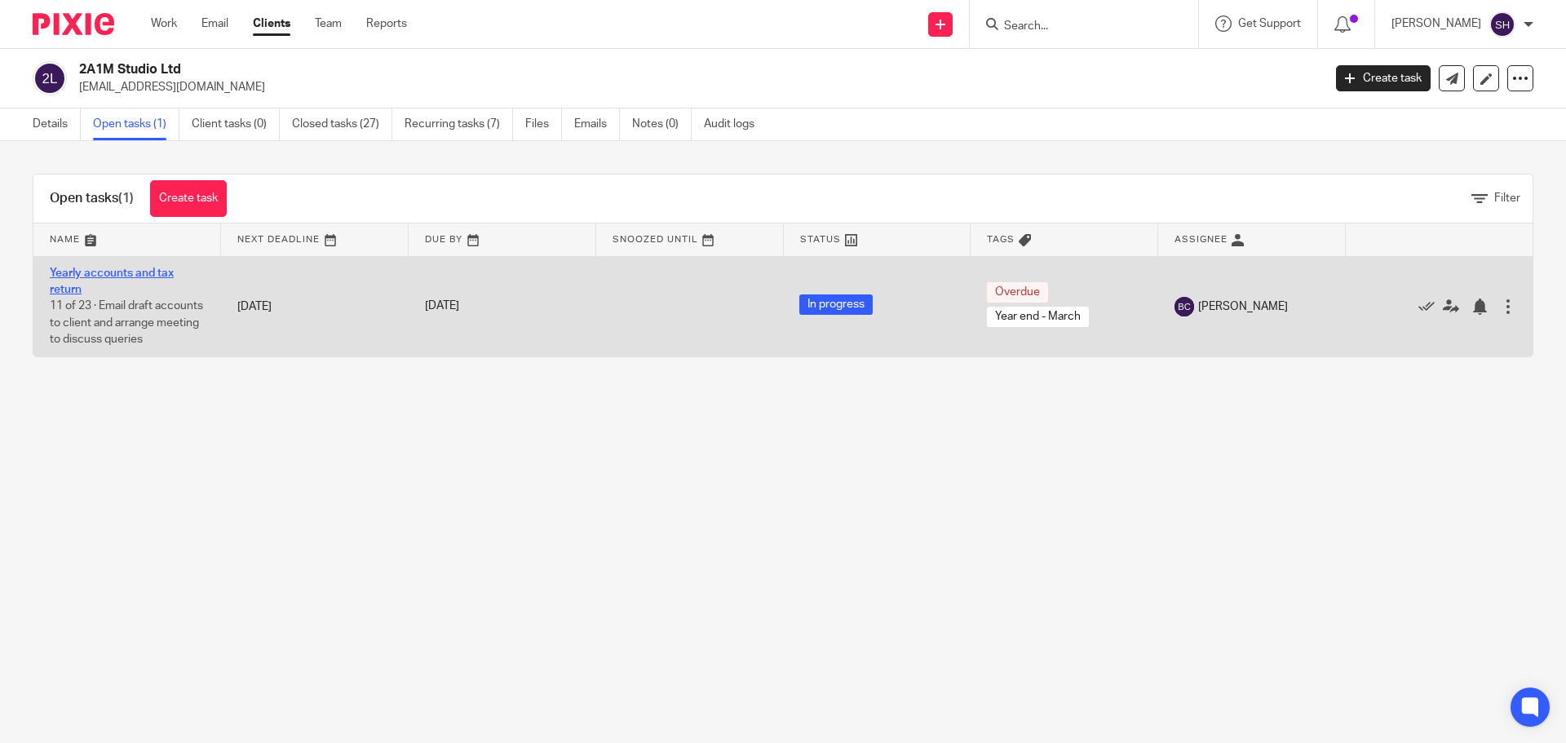
click at [143, 275] on link "Yearly accounts and tax return" at bounding box center [112, 282] width 124 height 28
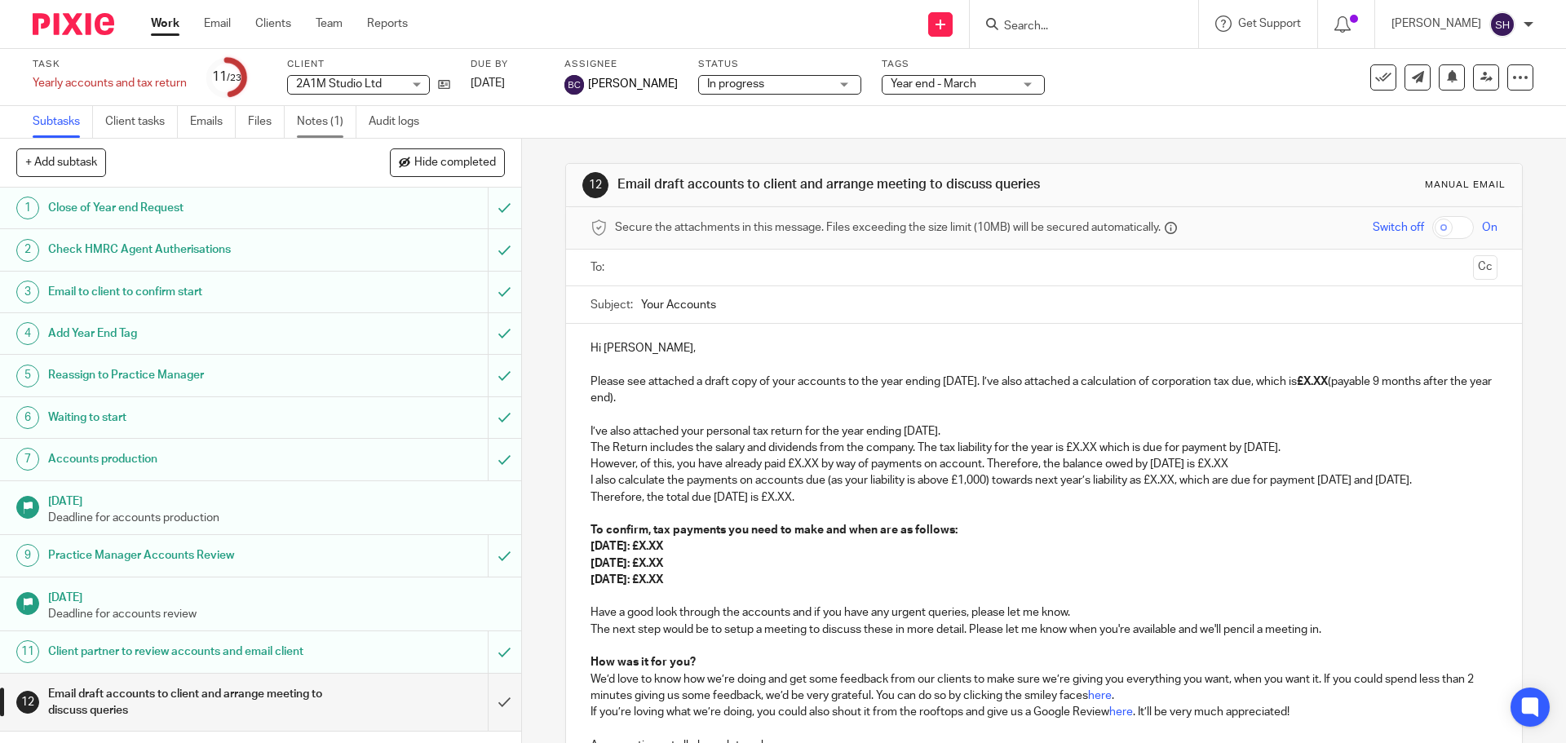
click at [312, 128] on link "Notes (1)" at bounding box center [327, 122] width 60 height 32
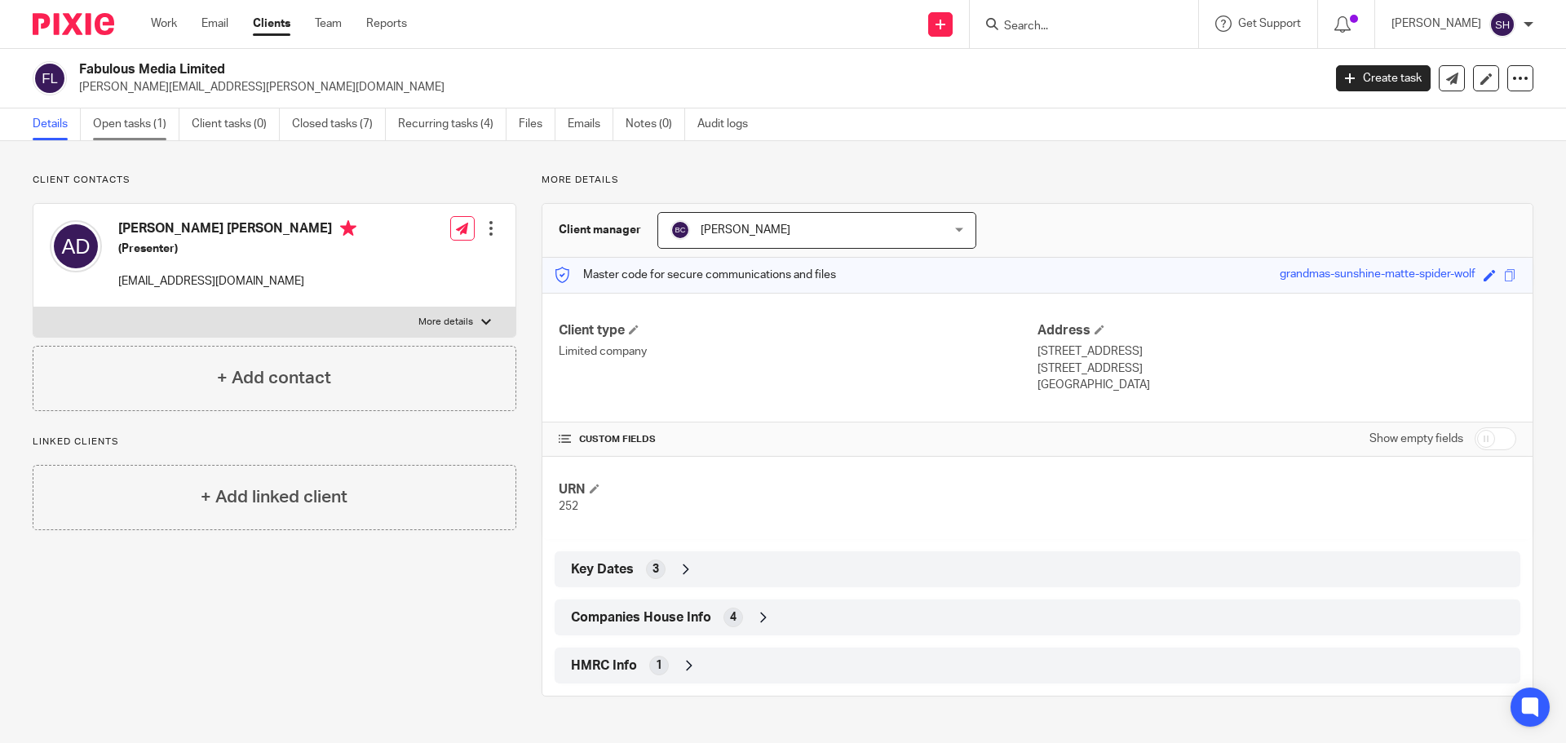
click at [120, 122] on link "Open tasks (1)" at bounding box center [136, 124] width 86 height 32
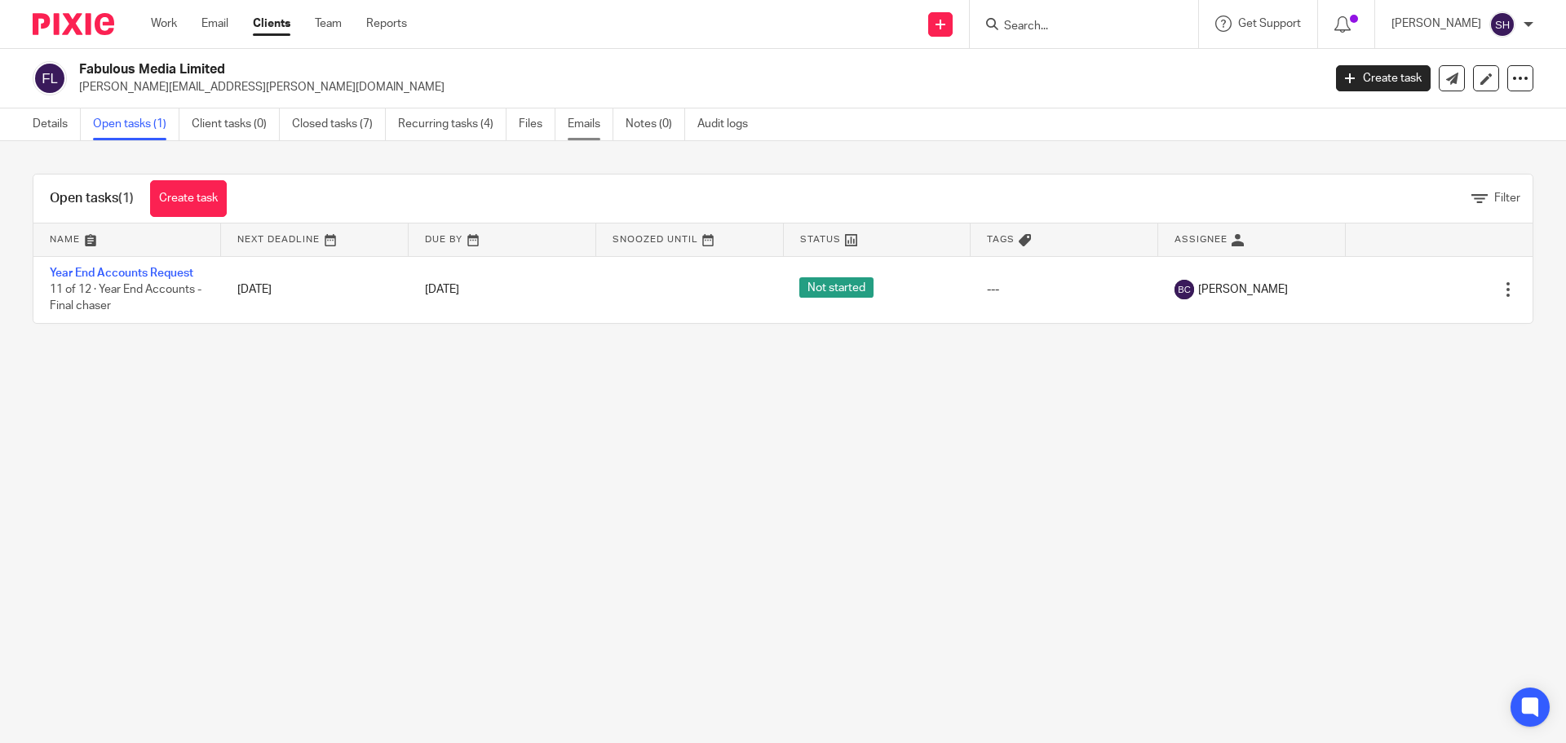
click at [573, 121] on link "Emails" at bounding box center [591, 124] width 46 height 32
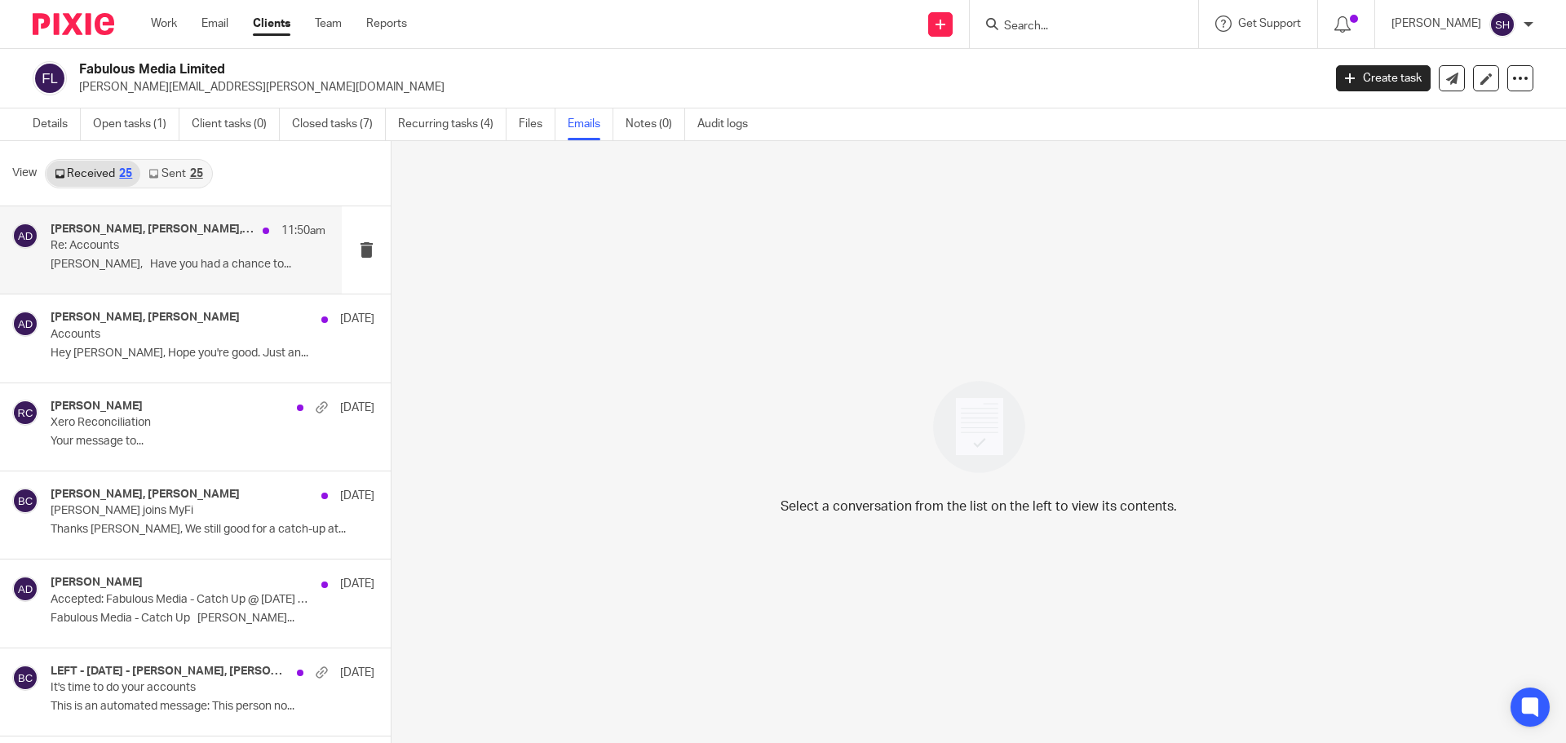
click at [215, 268] on p "[PERSON_NAME], Have you had a chance to..." at bounding box center [188, 265] width 275 height 14
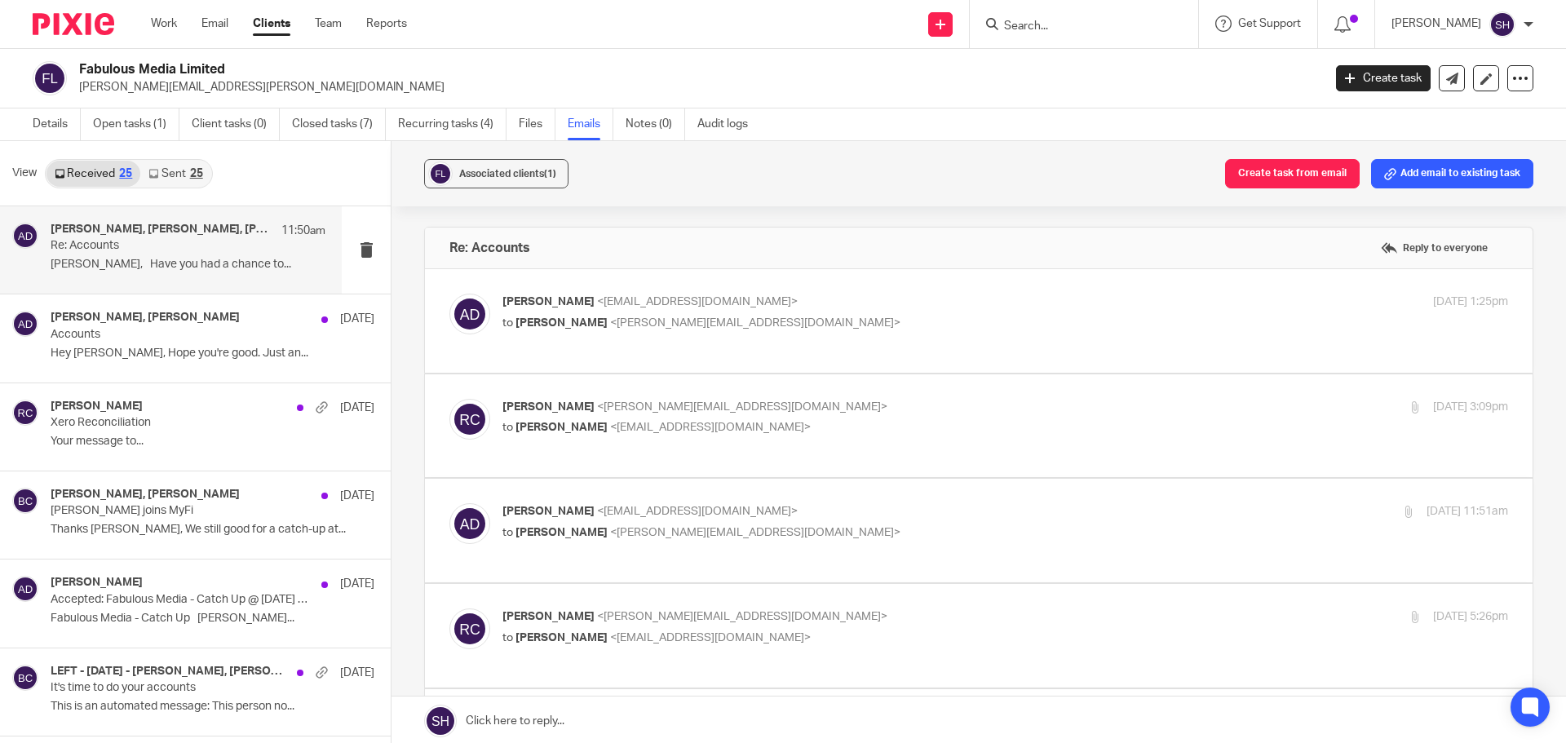
click at [771, 308] on p "Alex Duffy <radioalex@gmail.com>" at bounding box center [838, 302] width 671 height 17
checkbox input "true"
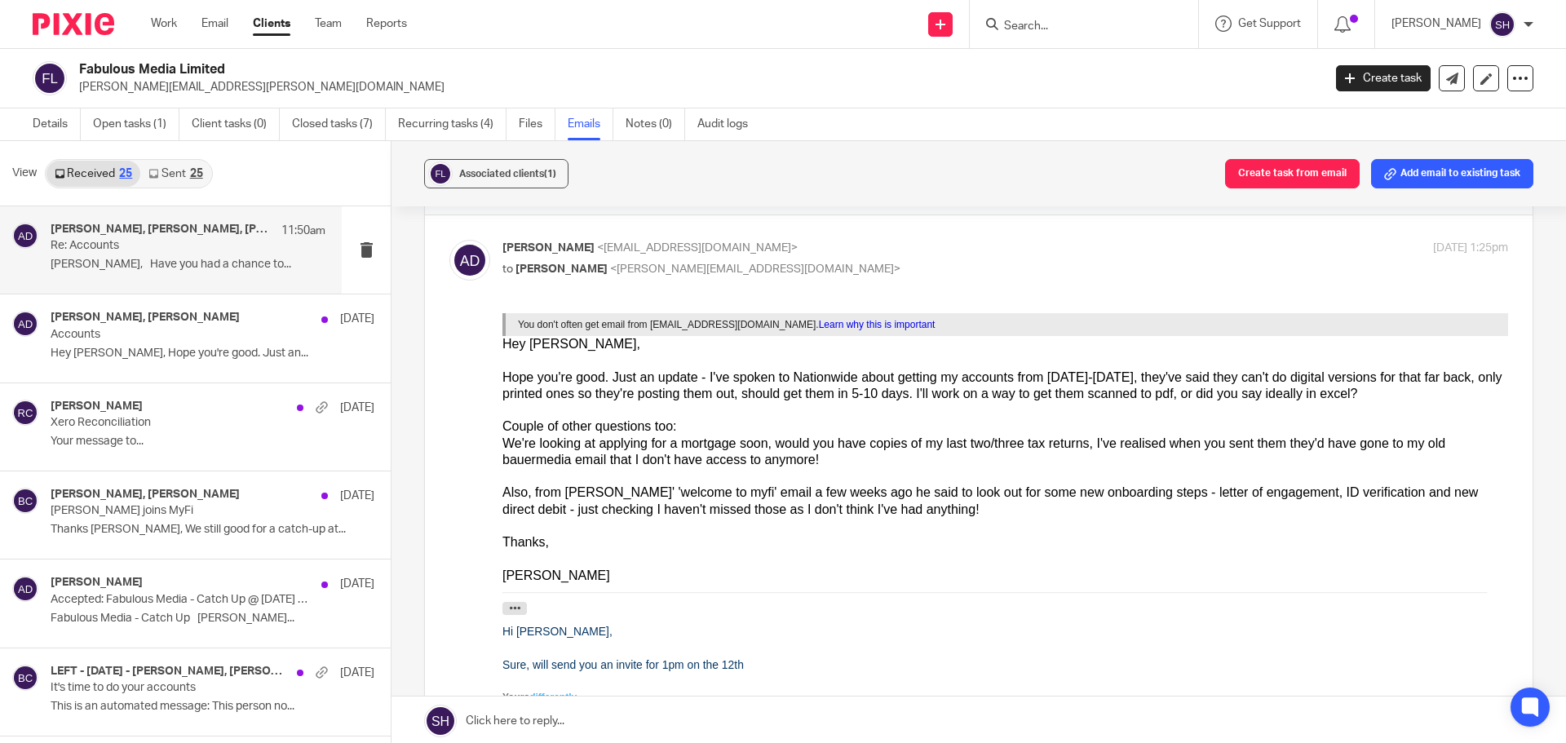
scroll to position [82, 0]
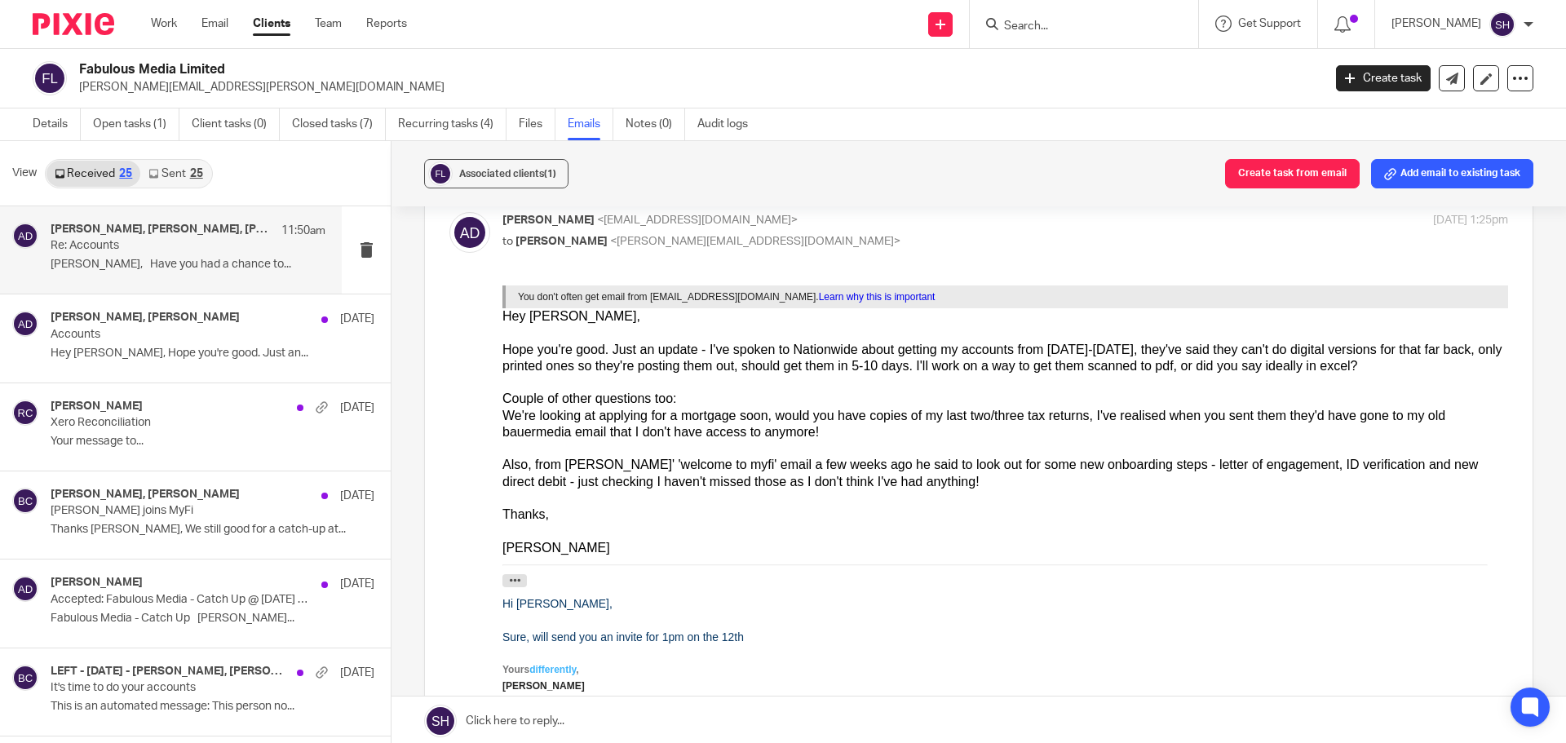
click at [192, 184] on link "Sent 25" at bounding box center [175, 174] width 70 height 26
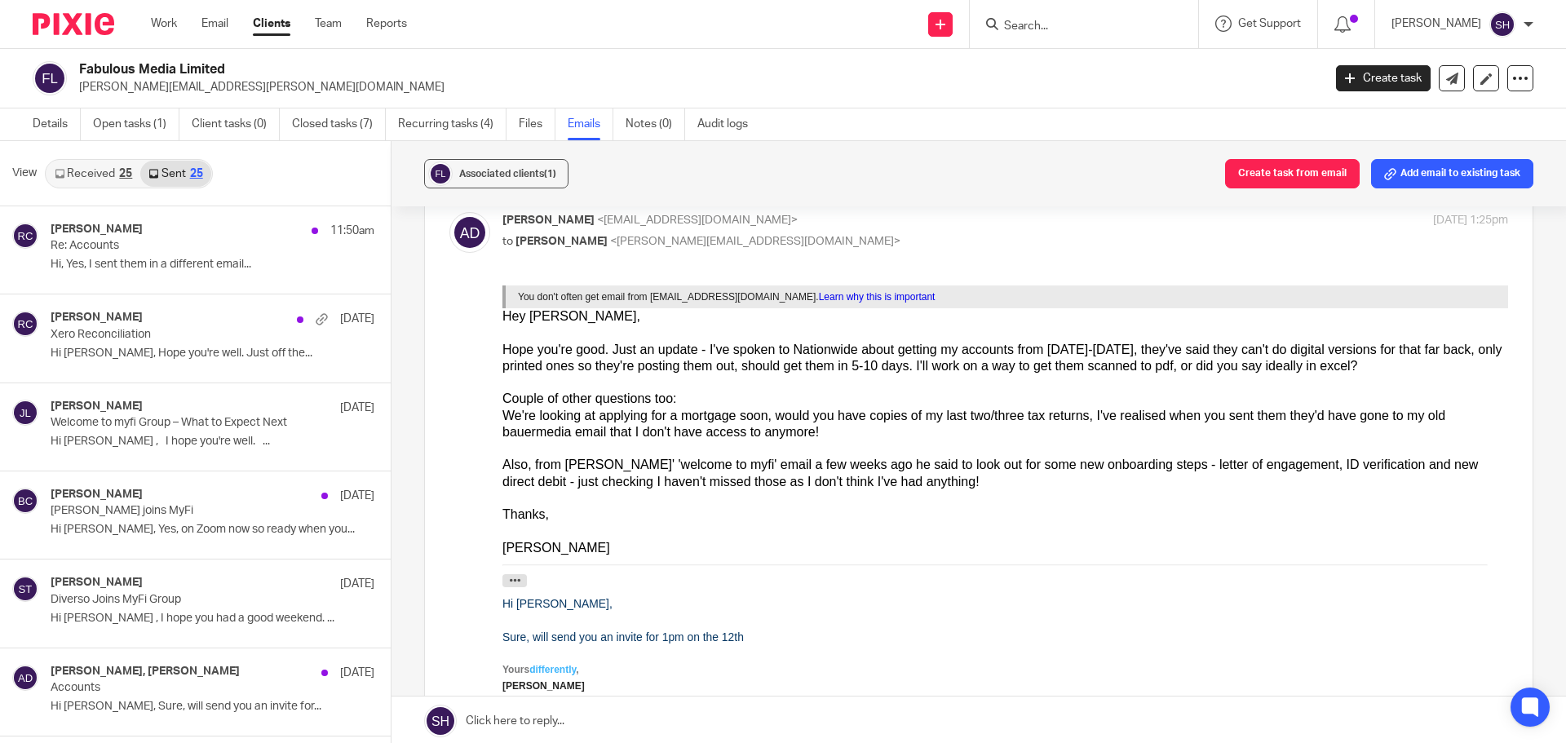
scroll to position [2, 0]
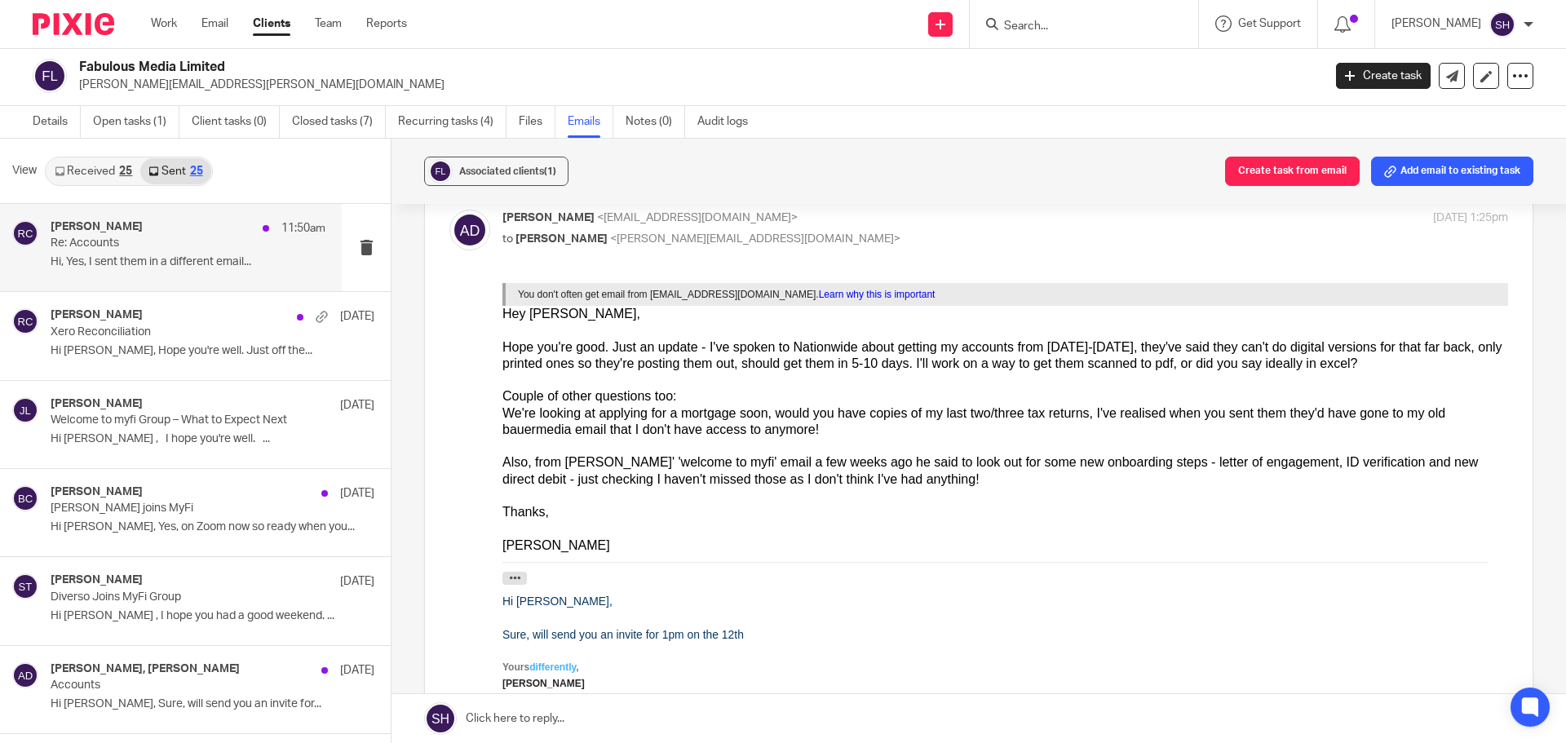
click at [188, 289] on div "Rebecca Cole 11:50am Re: Accounts Hi, Yes, I sent them in a different email..." at bounding box center [171, 247] width 342 height 87
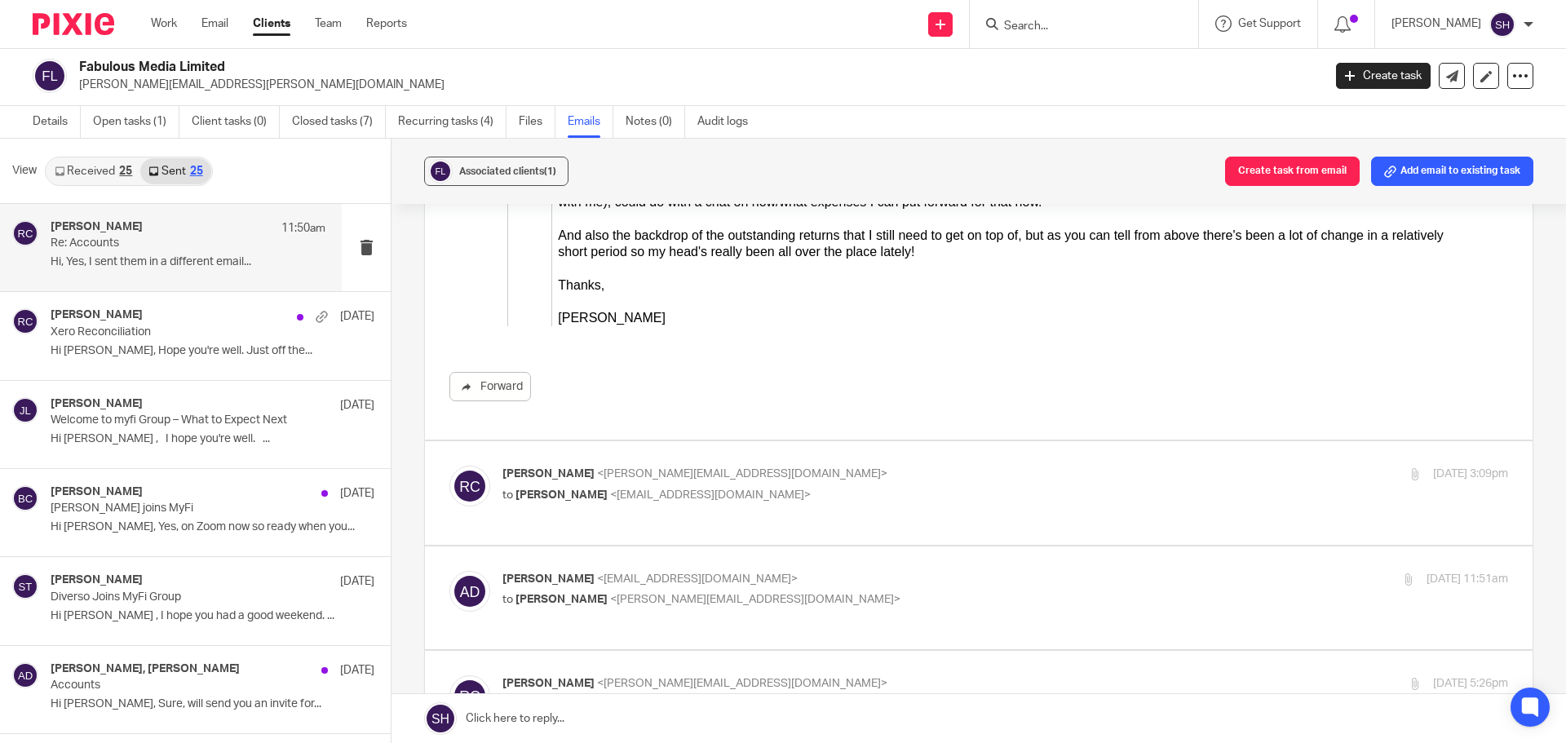
scroll to position [1224, 0]
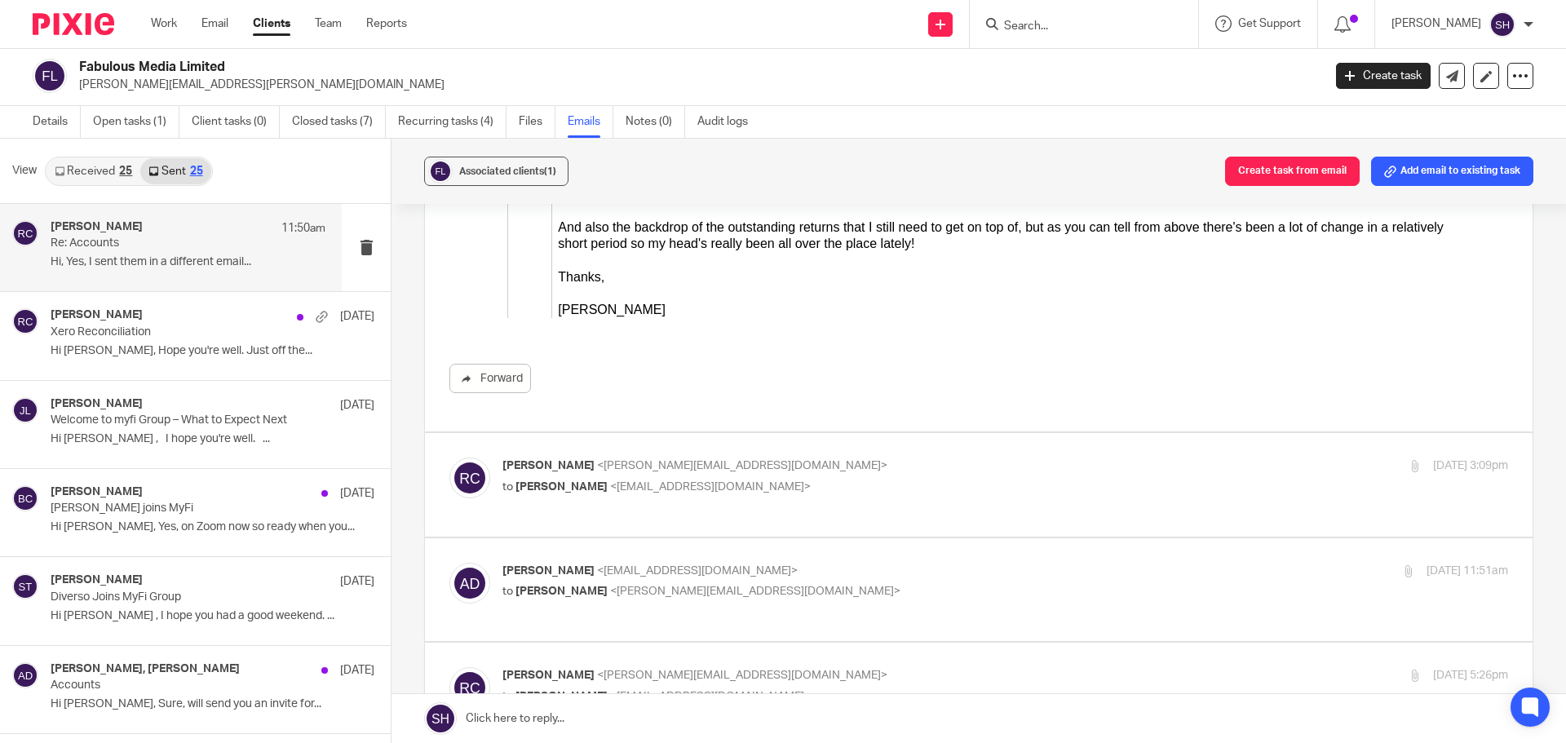
click at [756, 466] on p "Rebecca Cole <becky@myfigroup.com>" at bounding box center [838, 466] width 671 height 17
checkbox input "true"
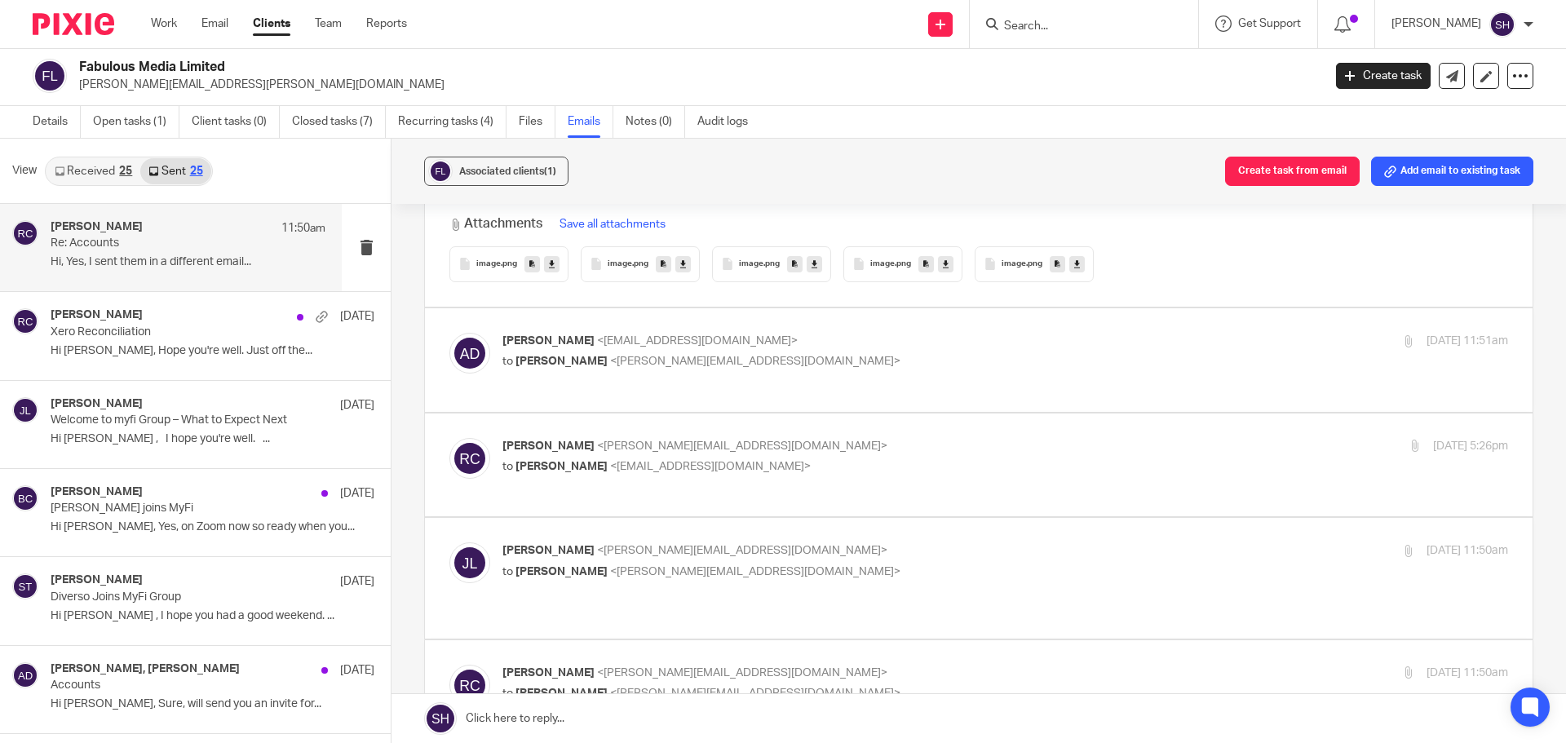
scroll to position [3426, 0]
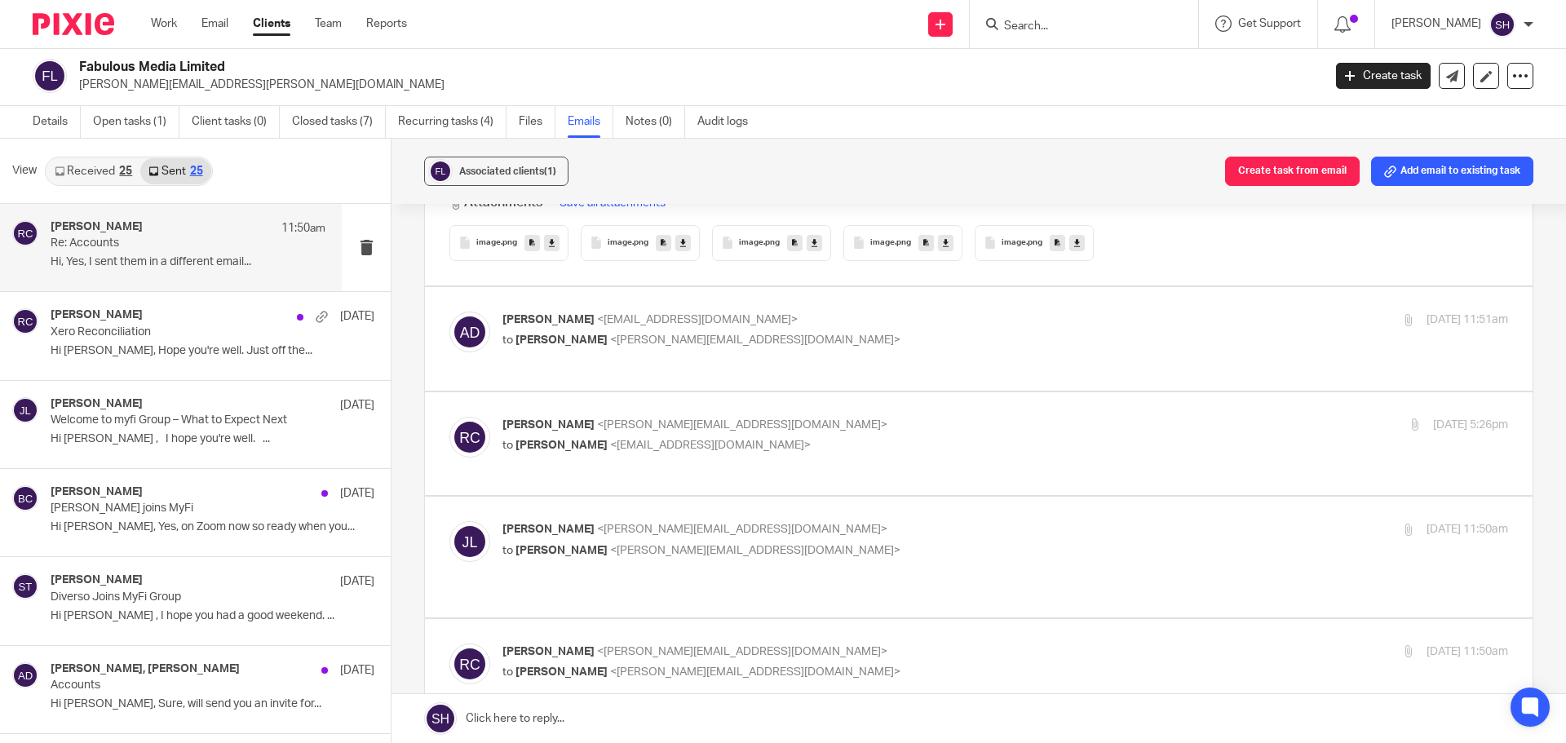
click at [760, 361] on label at bounding box center [979, 339] width 1108 height 104
click at [449, 312] on input "checkbox" at bounding box center [449, 311] width 1 height 1
checkbox input "true"
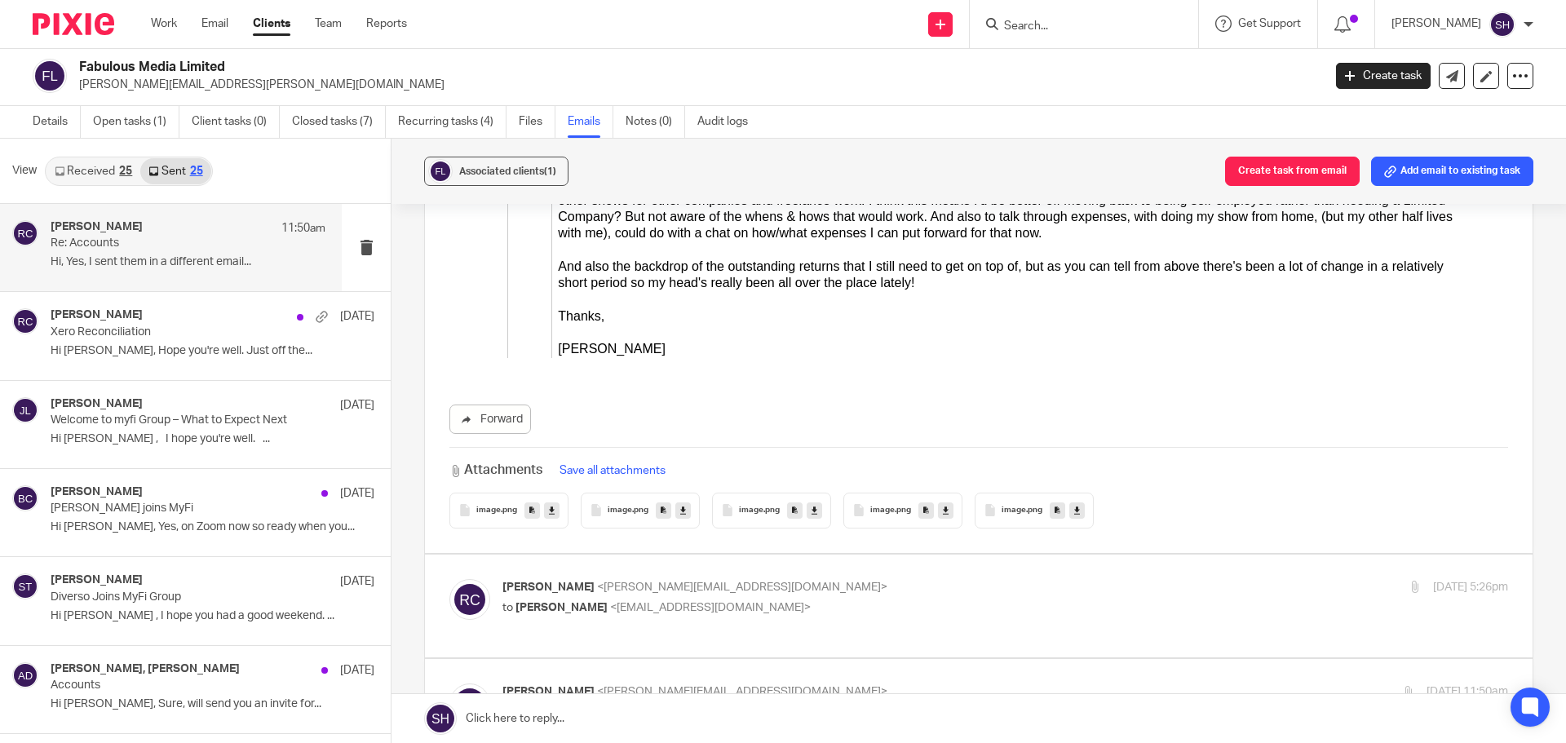
scroll to position [5629, 0]
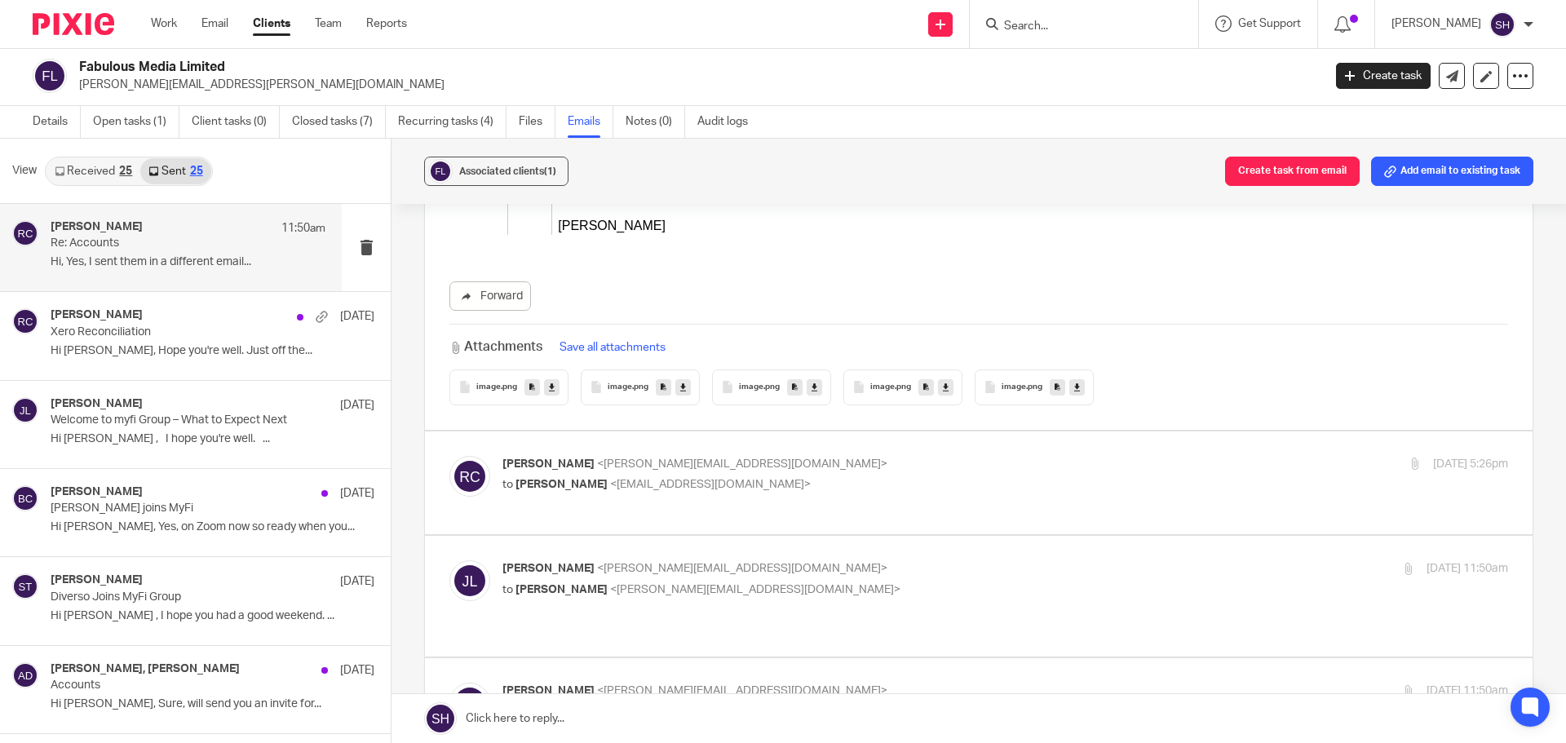
click at [733, 508] on label at bounding box center [979, 484] width 1108 height 104
click at [449, 456] on input "checkbox" at bounding box center [449, 455] width 1 height 1
checkbox input "true"
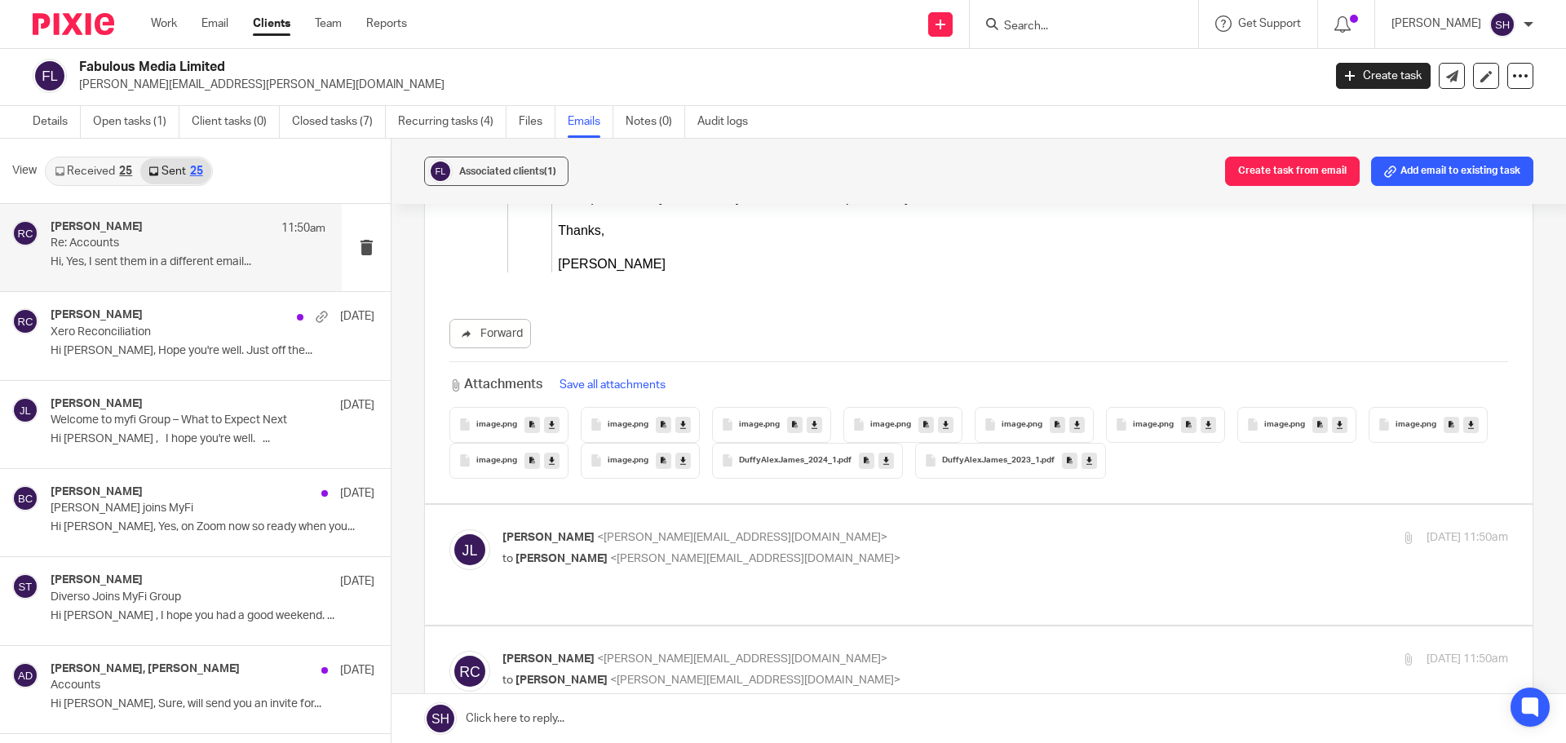
scroll to position [8484, 0]
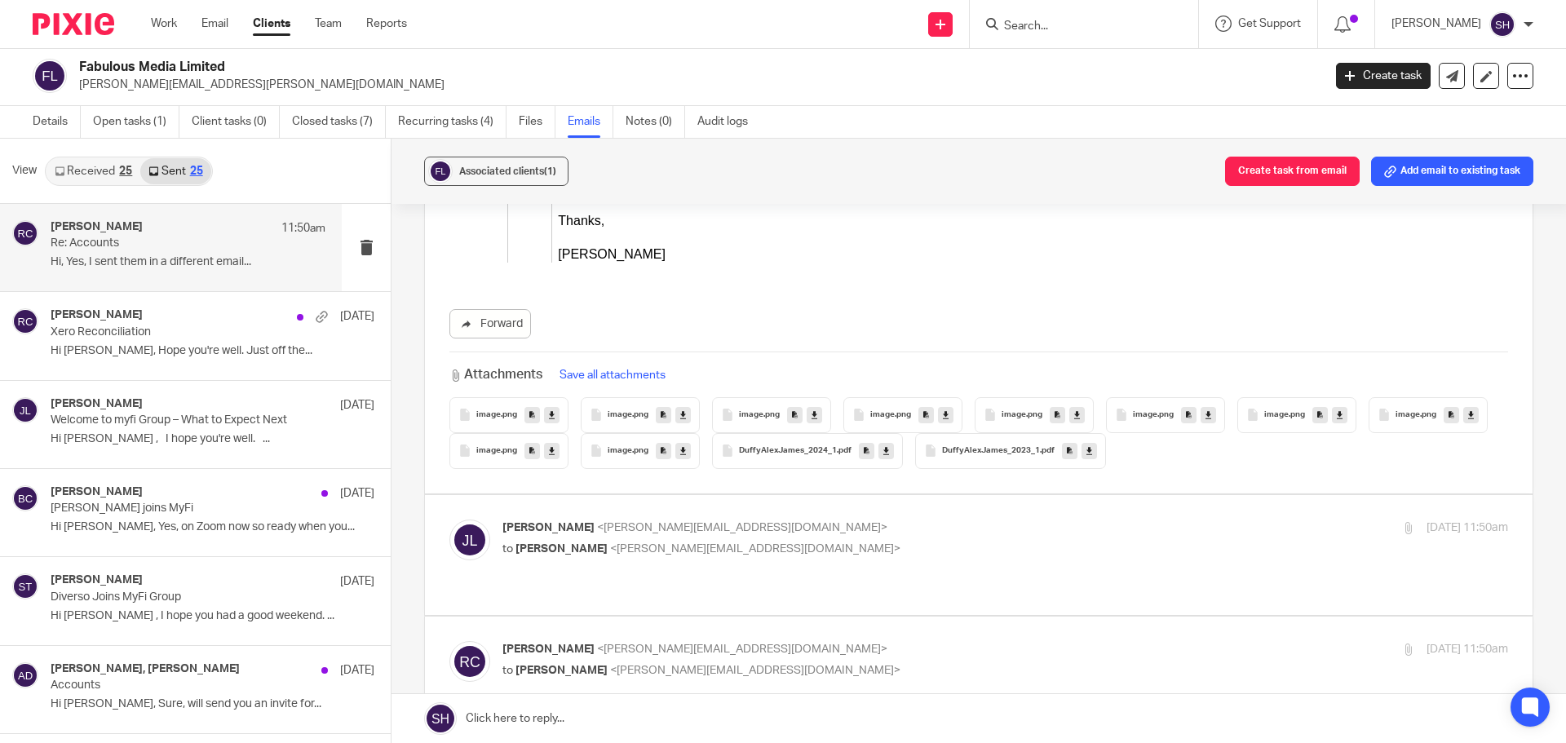
click at [792, 536] on p "James Lynch <james@myfigroup.com>" at bounding box center [838, 528] width 671 height 17
checkbox input "true"
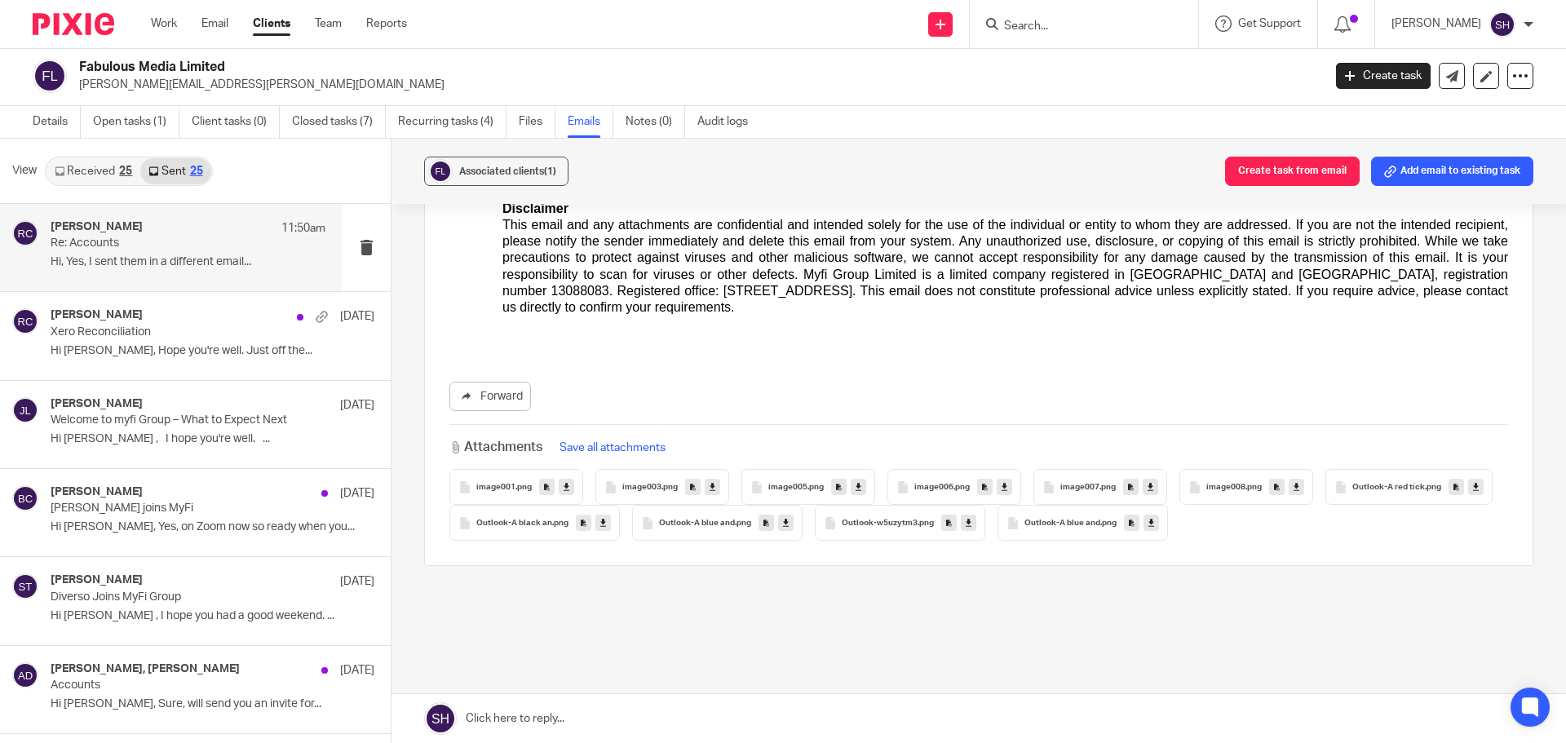
scroll to position [12475, 0]
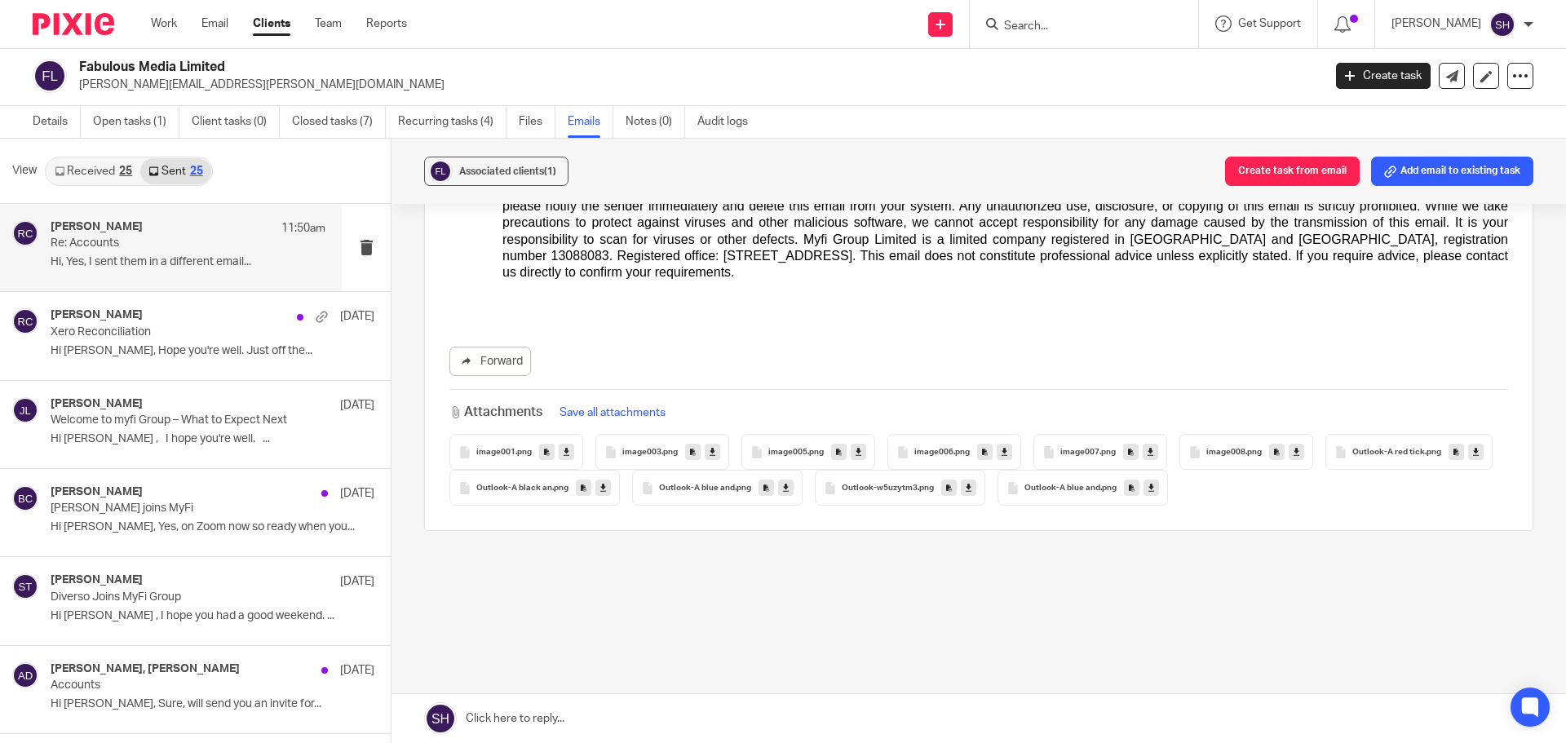
click at [1066, 27] on input "Search" at bounding box center [1076, 27] width 147 height 15
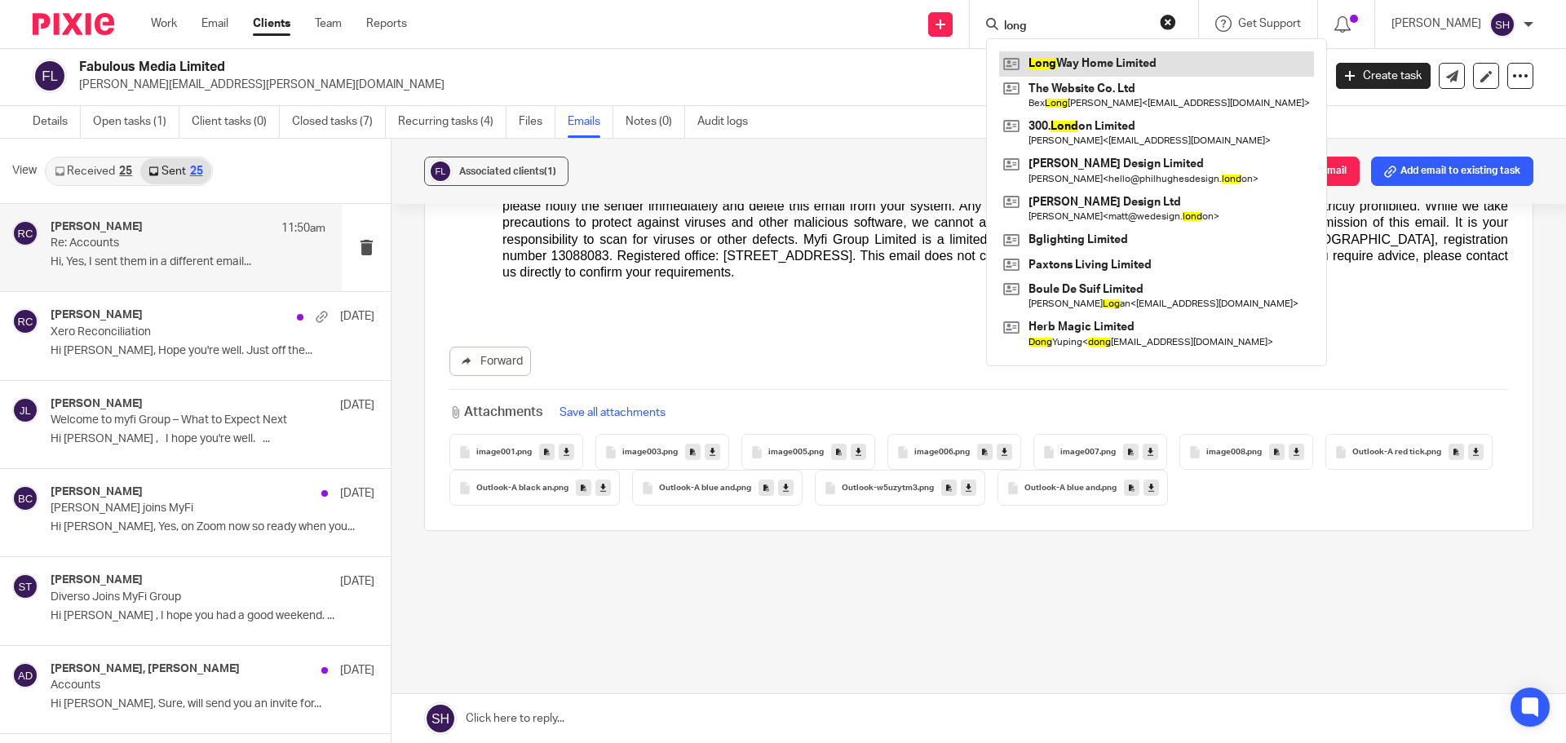
type input "long"
click at [1084, 69] on link at bounding box center [1156, 63] width 315 height 24
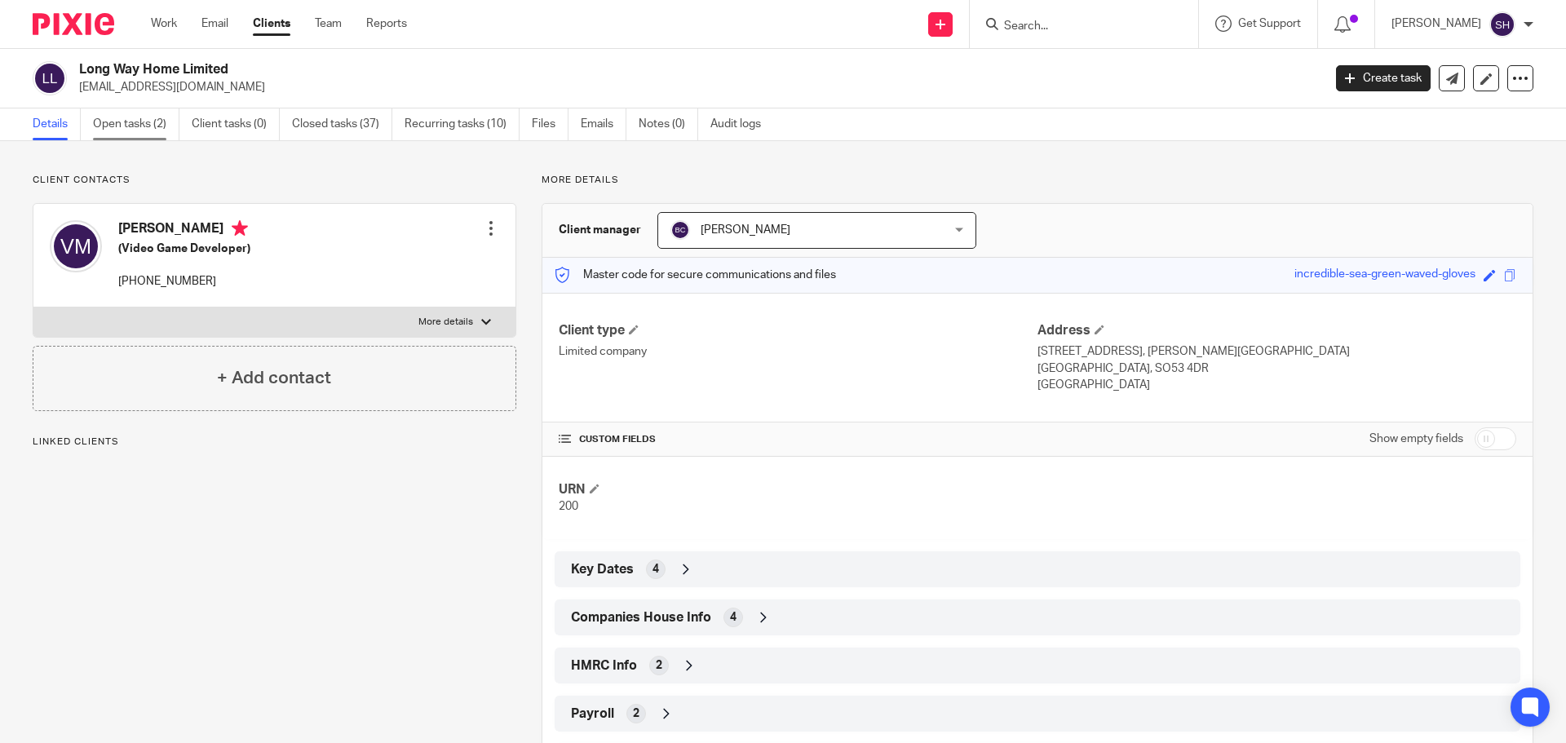
click at [148, 121] on link "Open tasks (2)" at bounding box center [136, 124] width 86 height 32
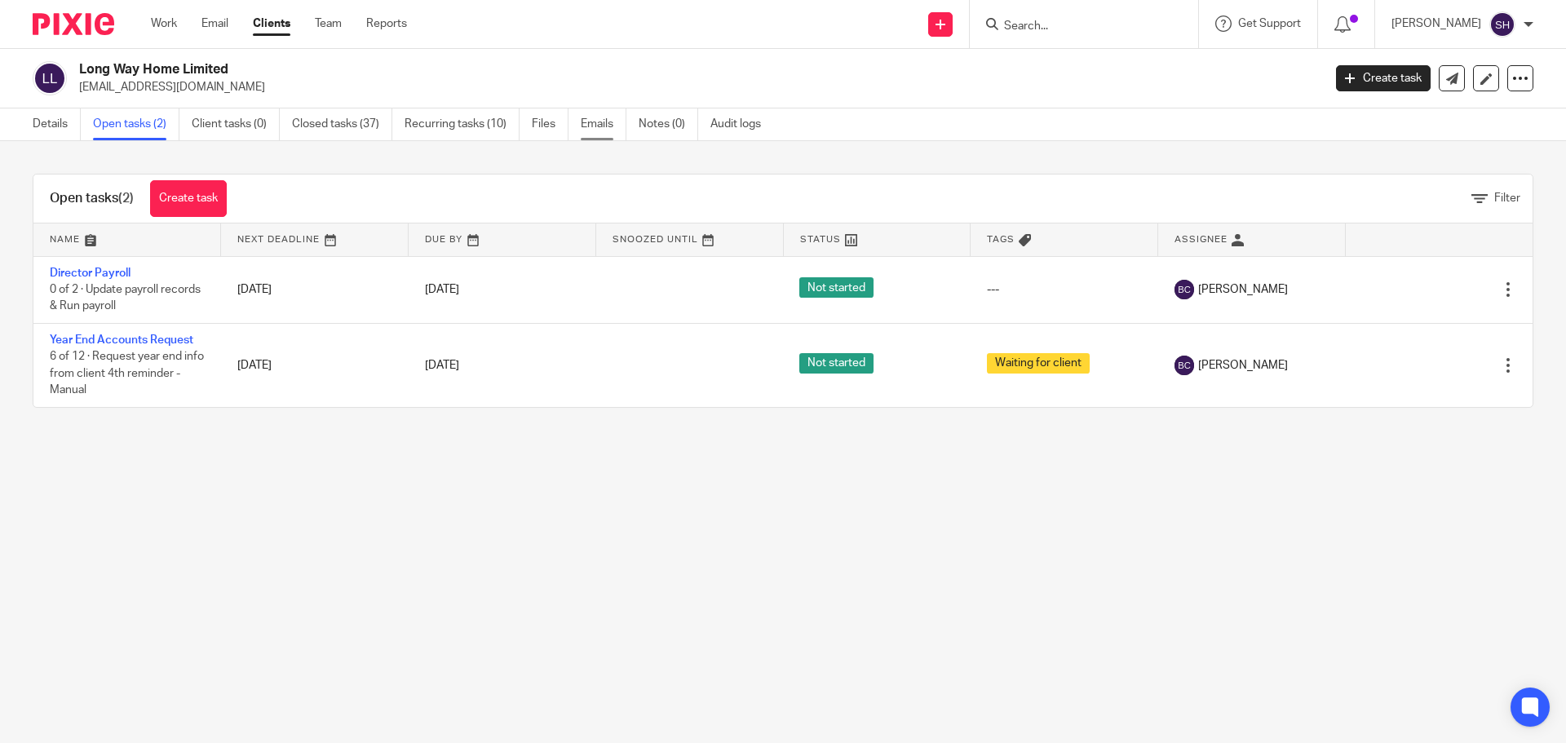
click at [598, 124] on link "Emails" at bounding box center [604, 124] width 46 height 32
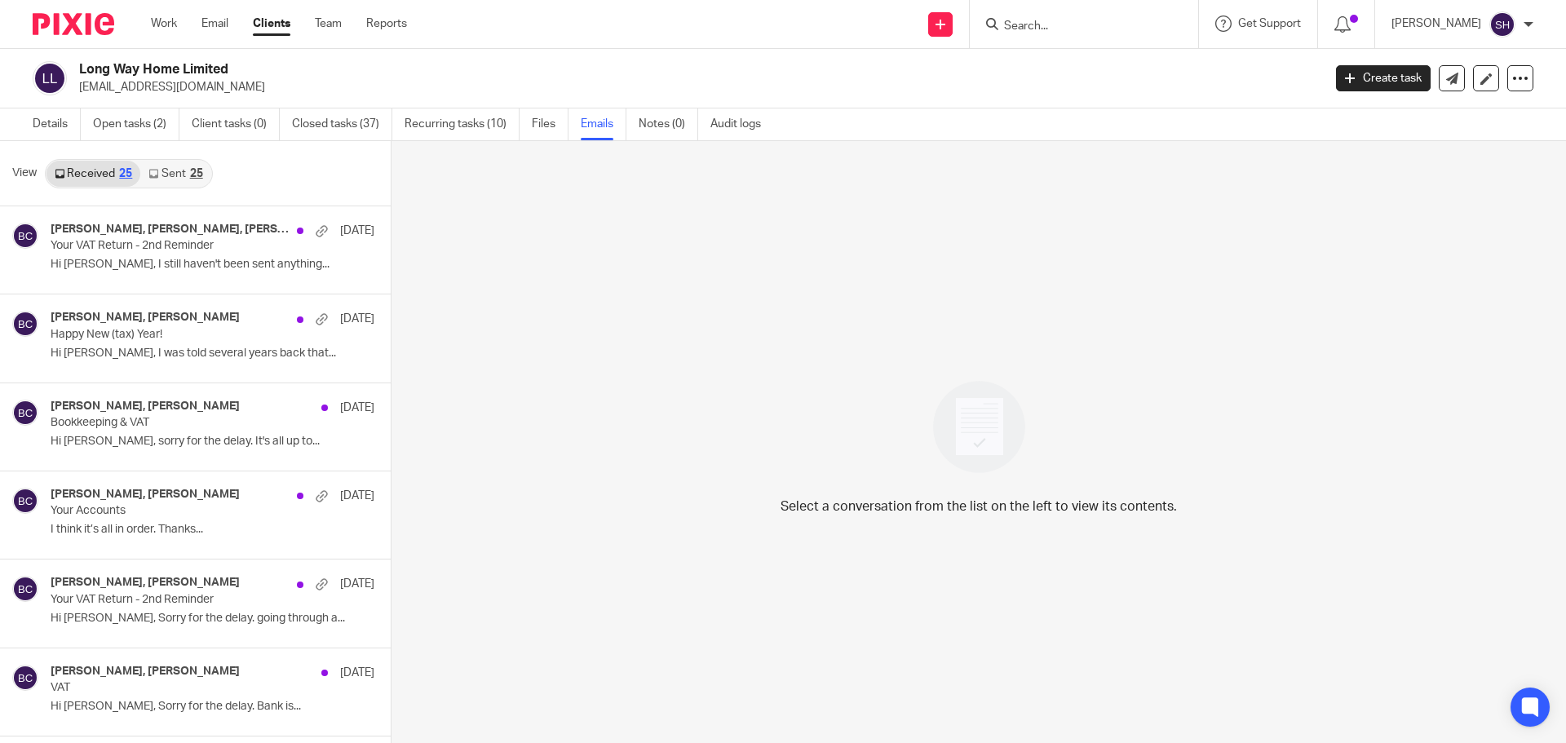
click at [168, 169] on link "Sent 25" at bounding box center [175, 174] width 70 height 26
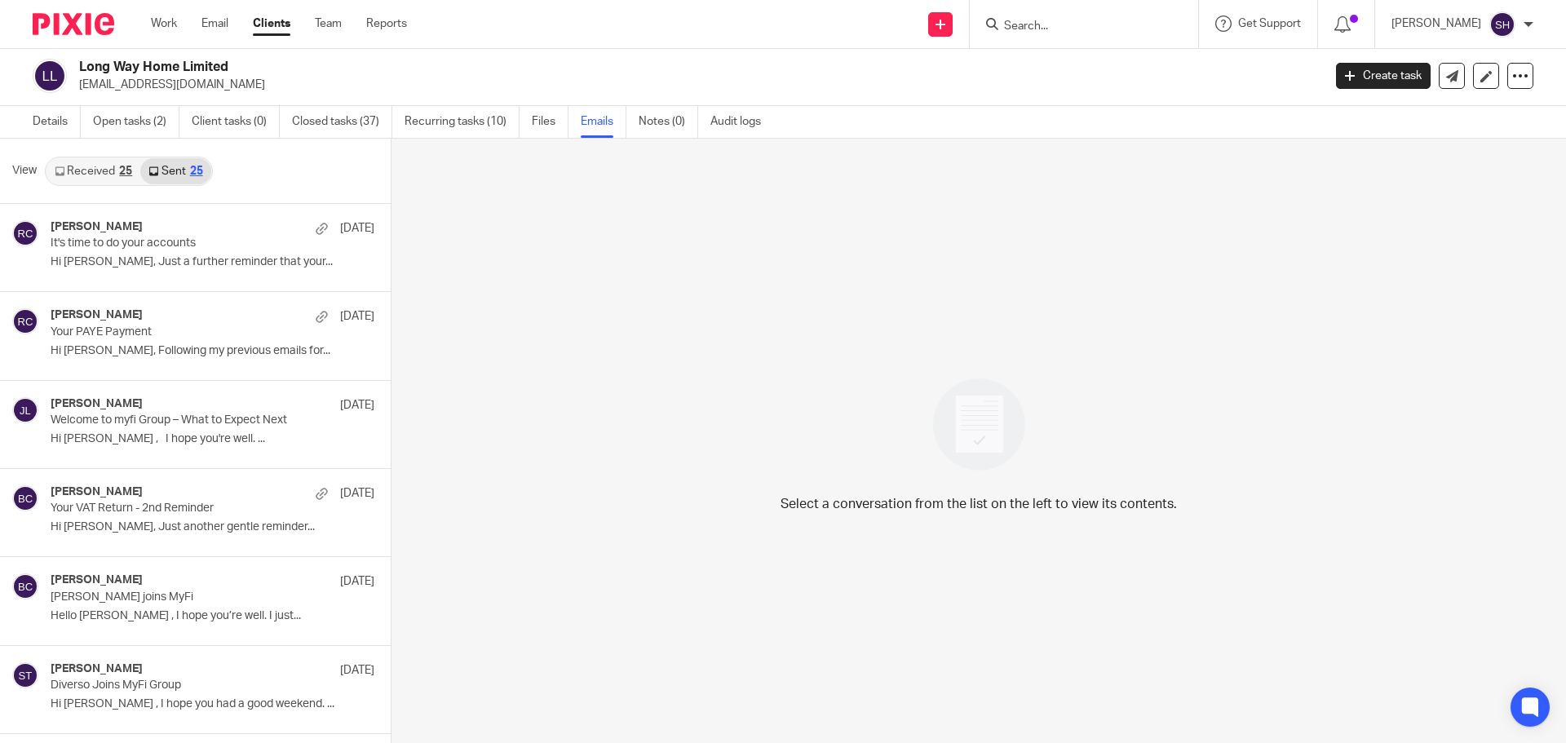
click at [113, 167] on link "Received 25" at bounding box center [93, 171] width 94 height 26
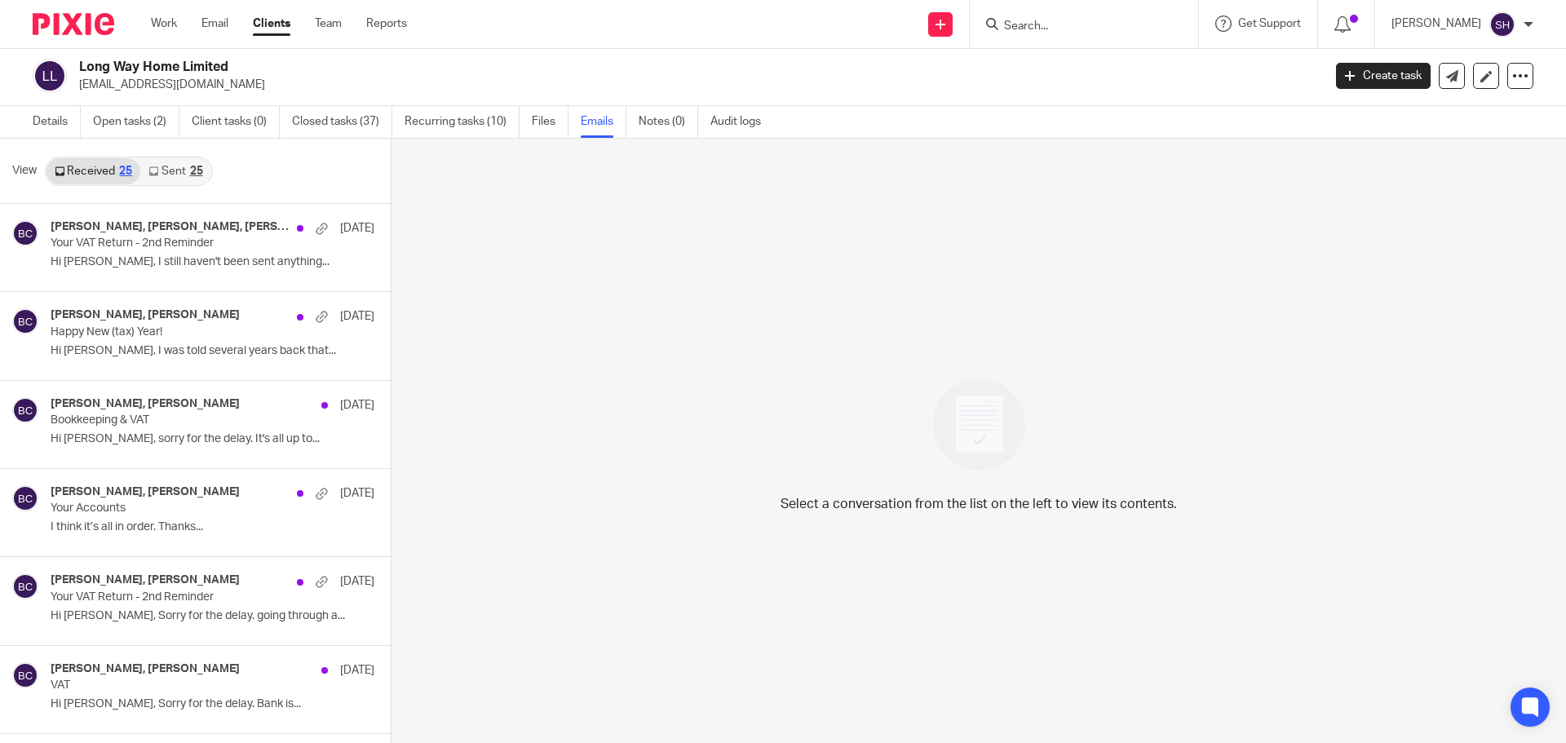
click at [1056, 25] on input "Search" at bounding box center [1076, 27] width 147 height 15
type input "4 c g"
click at [1068, 63] on link at bounding box center [1100, 63] width 202 height 24
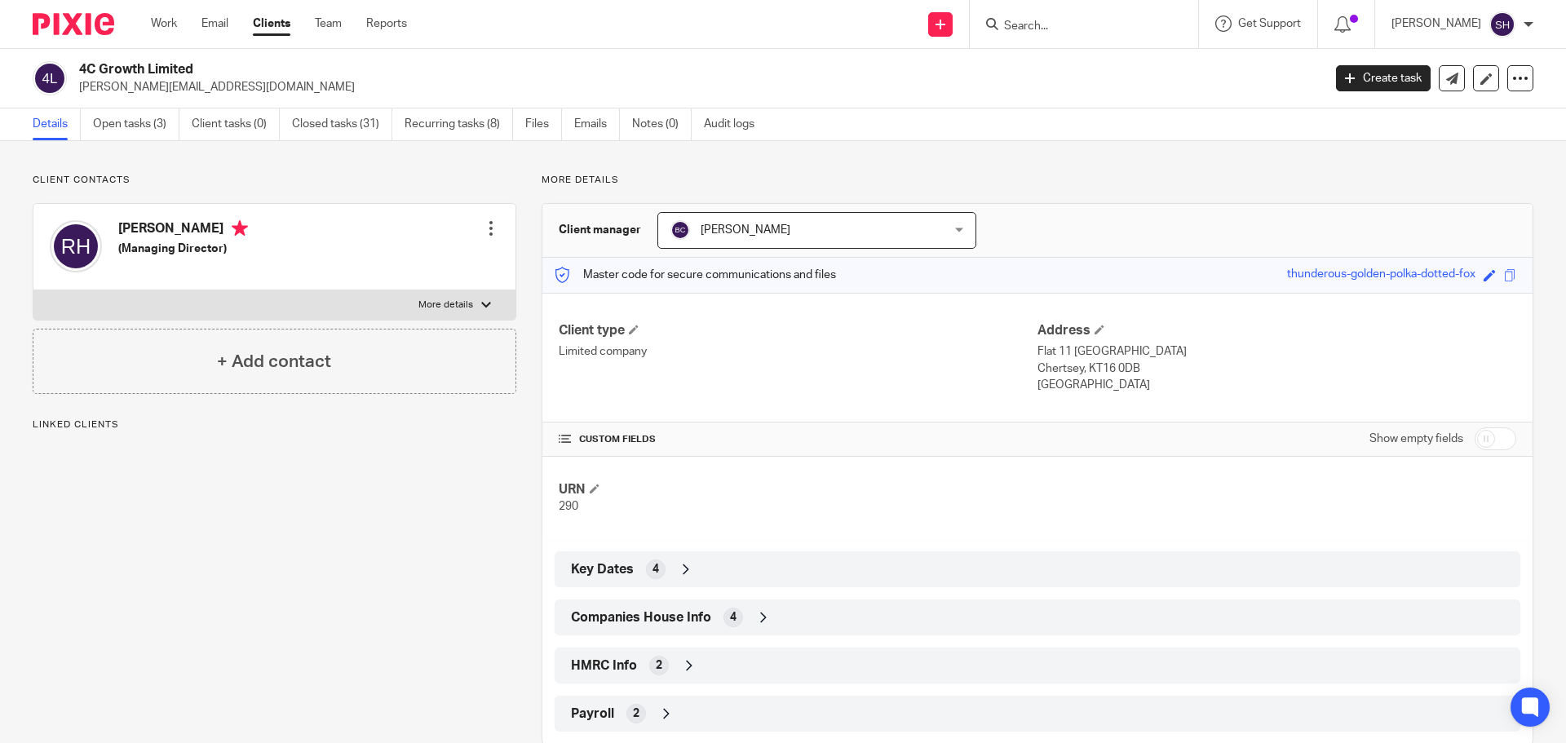
click at [126, 141] on div "Client contacts [PERSON_NAME] (Managing Director) Edit contact Create client fr…" at bounding box center [783, 459] width 1566 height 636
click at [130, 130] on link "Open tasks (3)" at bounding box center [136, 124] width 86 height 32
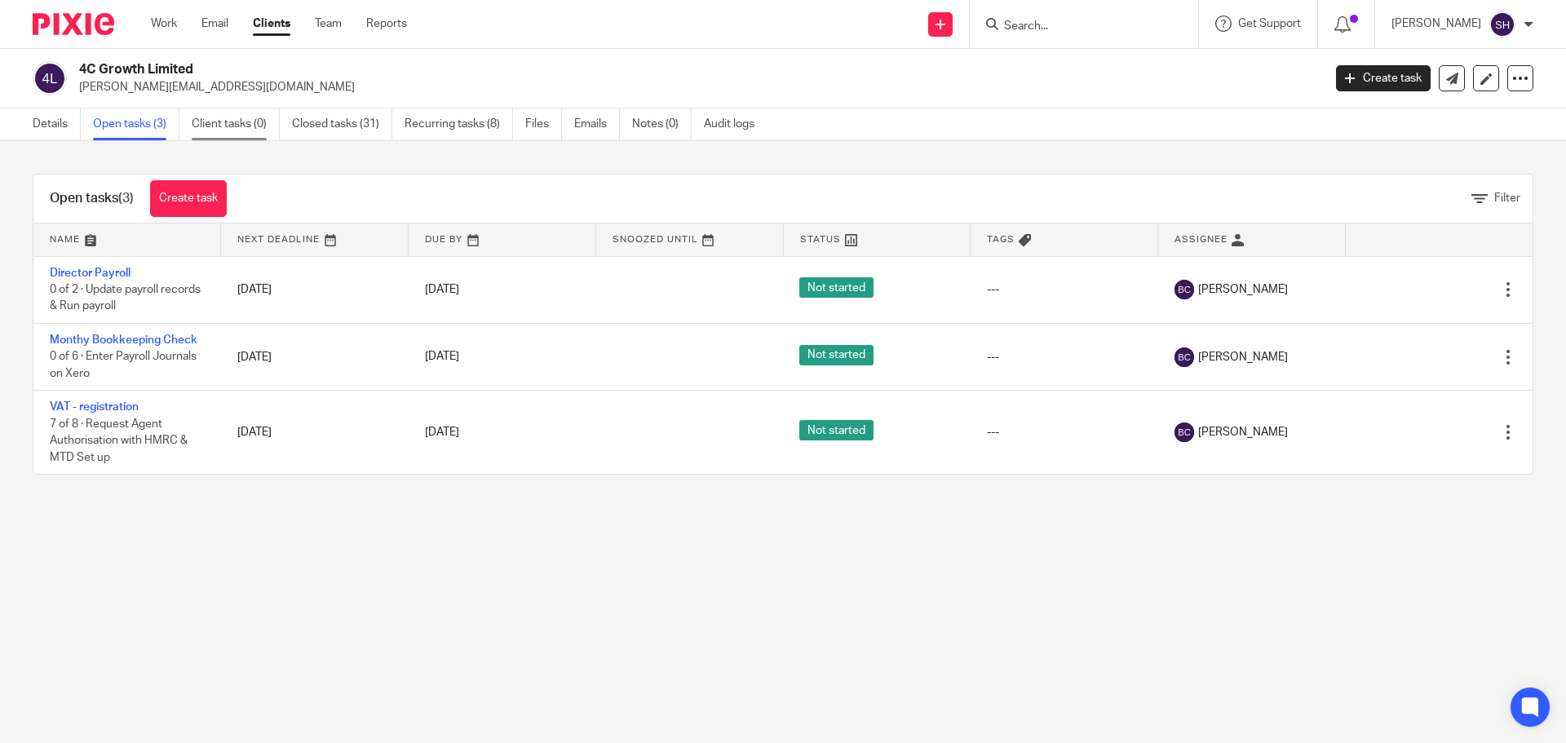
click at [240, 122] on link "Client tasks (0)" at bounding box center [236, 124] width 88 height 32
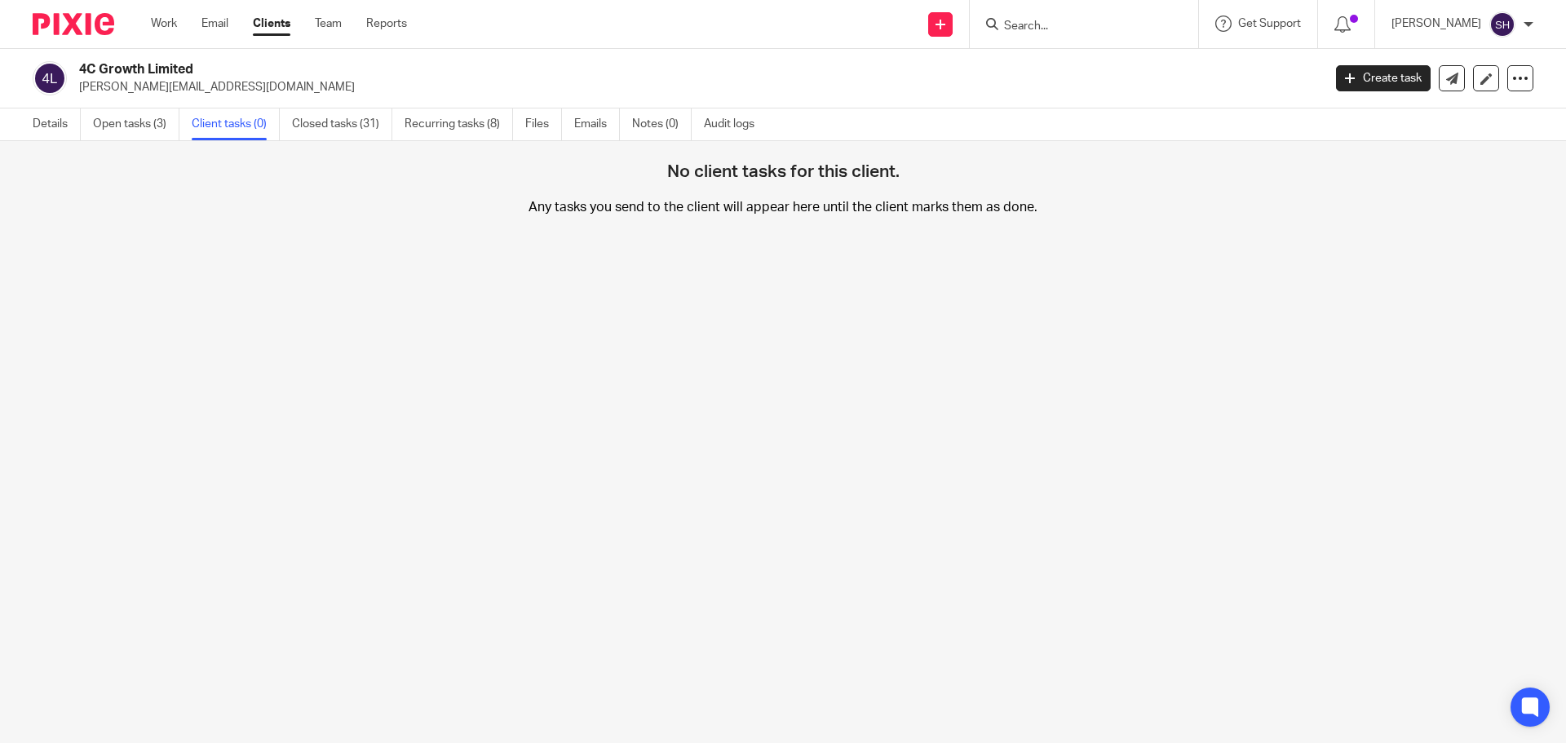
click at [347, 117] on link "Closed tasks (31)" at bounding box center [342, 124] width 100 height 32
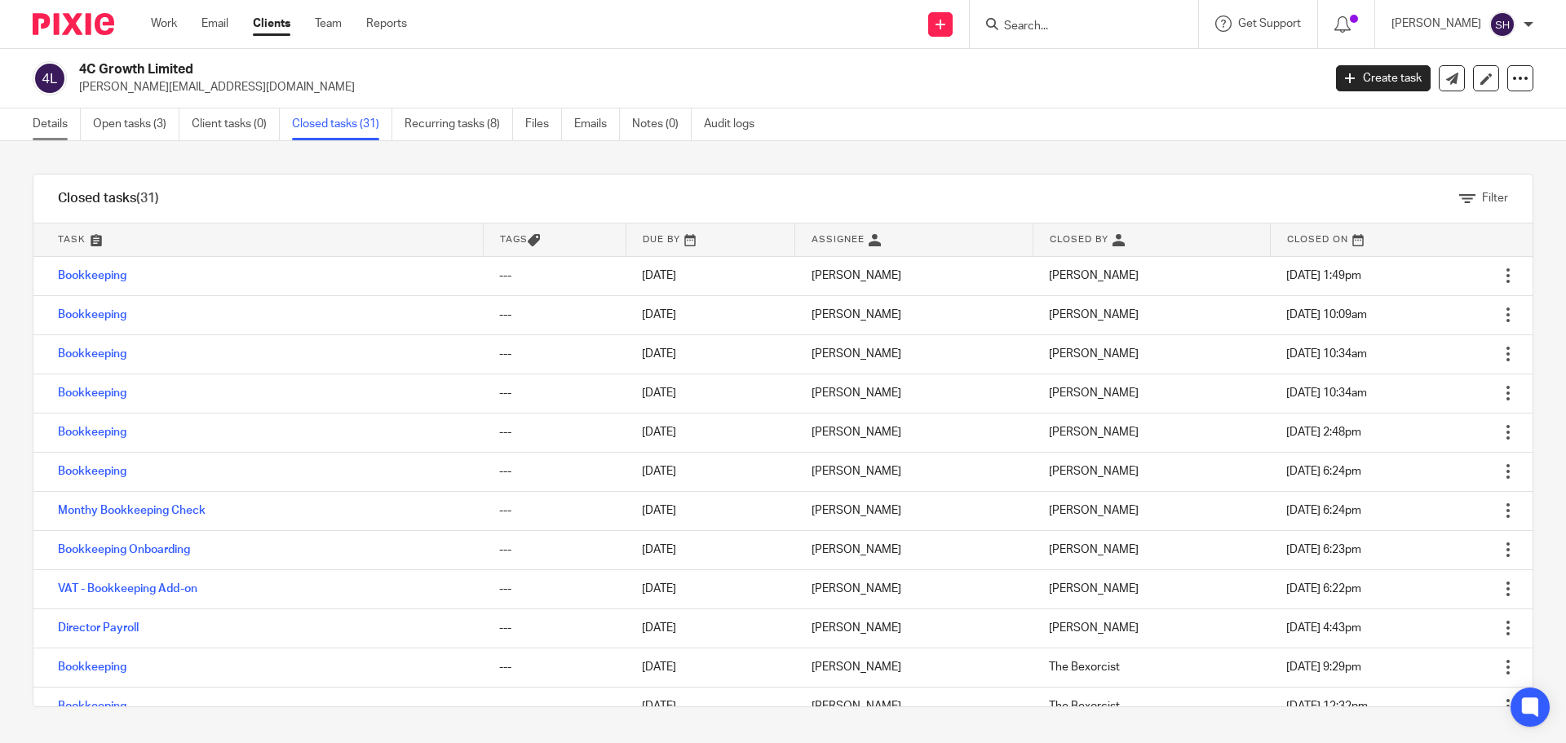
click at [51, 119] on link "Details" at bounding box center [57, 124] width 48 height 32
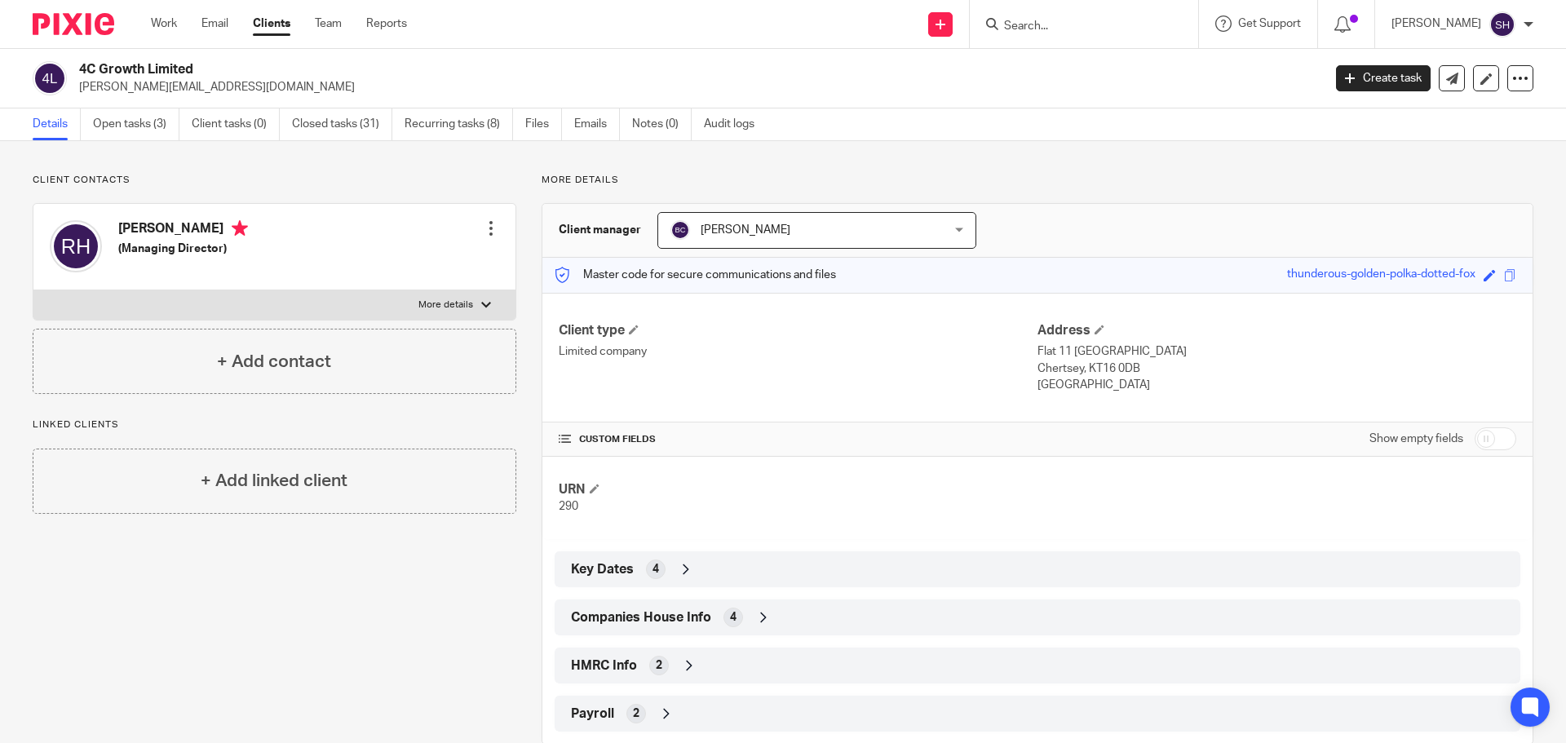
click at [730, 623] on span "4" at bounding box center [733, 617] width 7 height 16
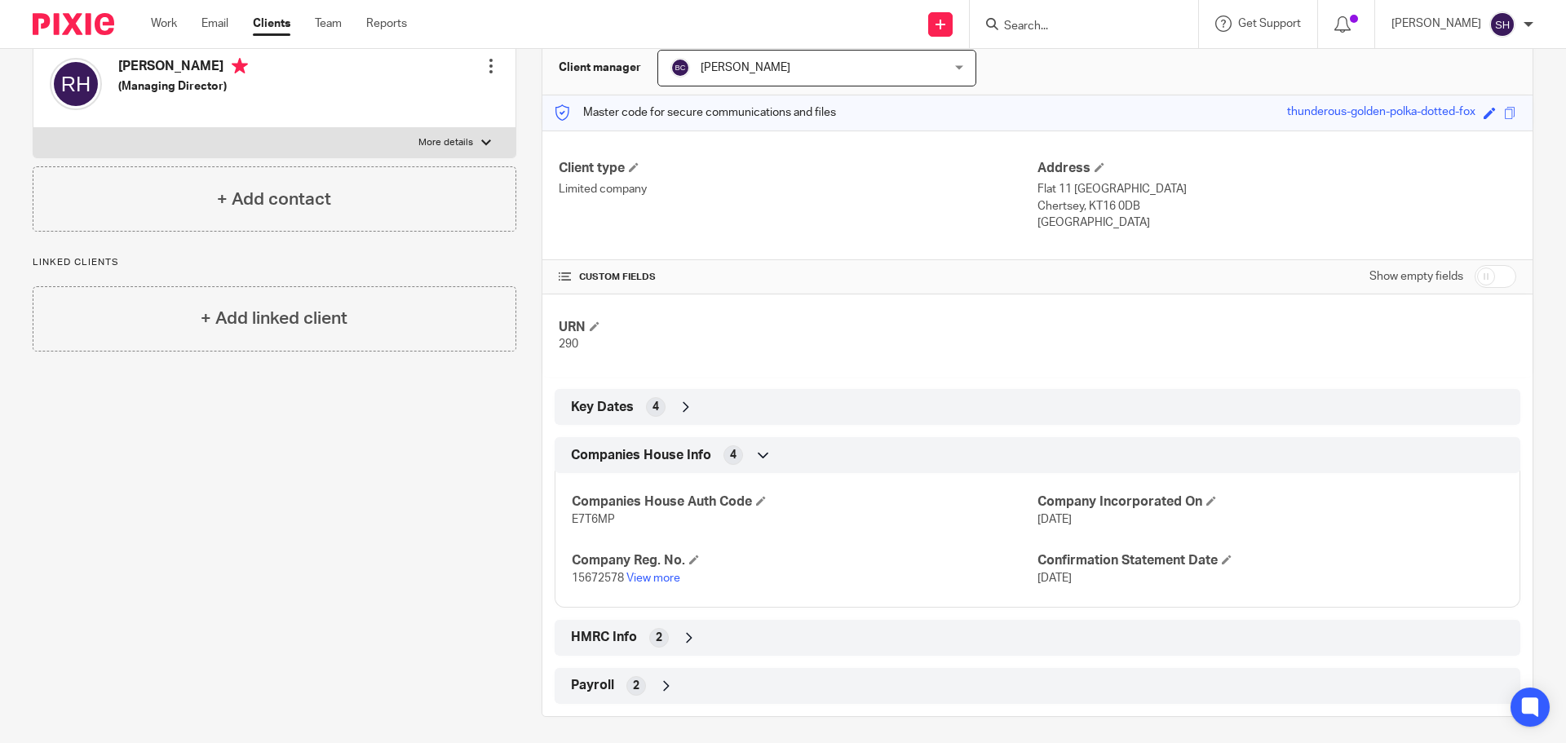
scroll to position [163, 0]
click at [635, 573] on link "View more" at bounding box center [654, 577] width 54 height 11
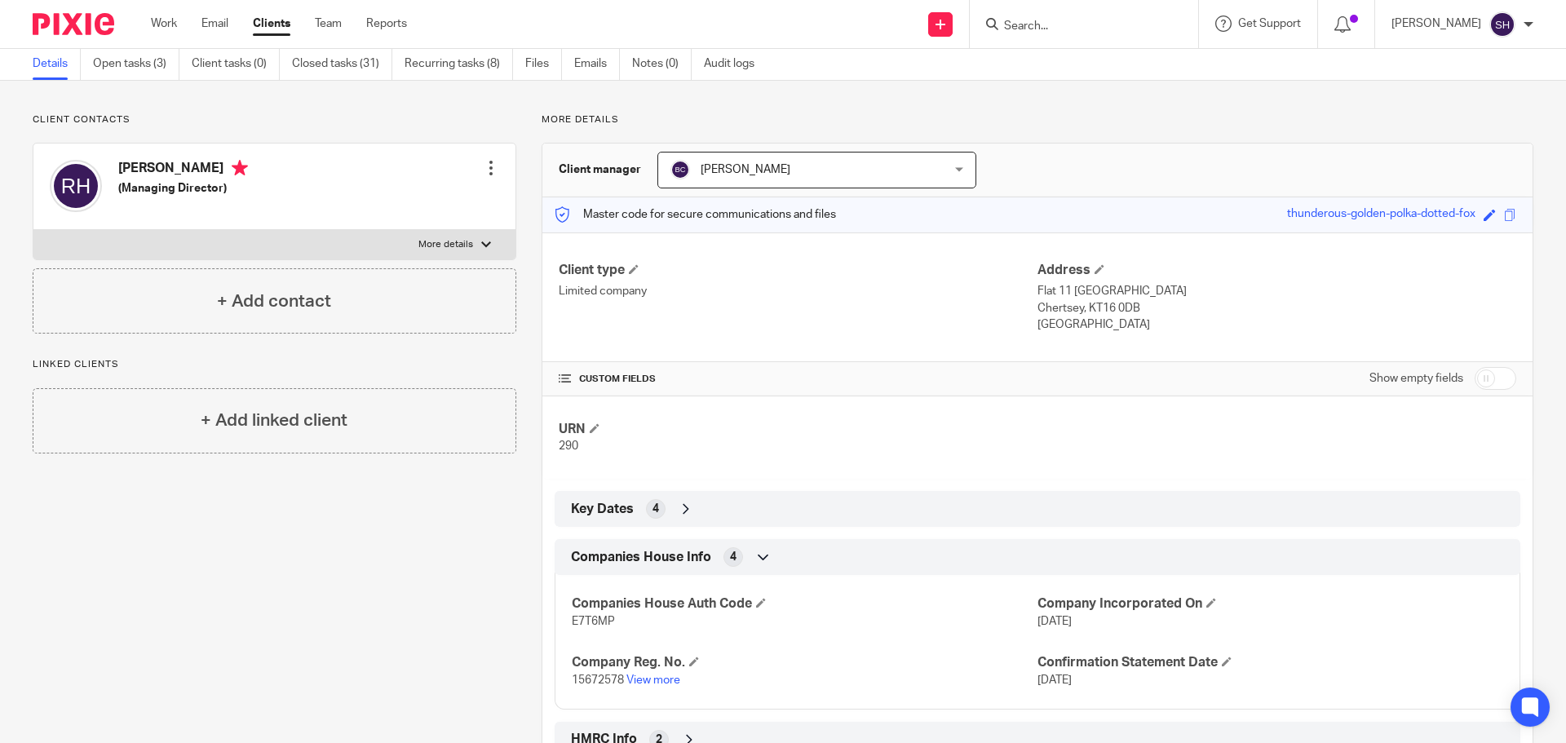
scroll to position [0, 0]
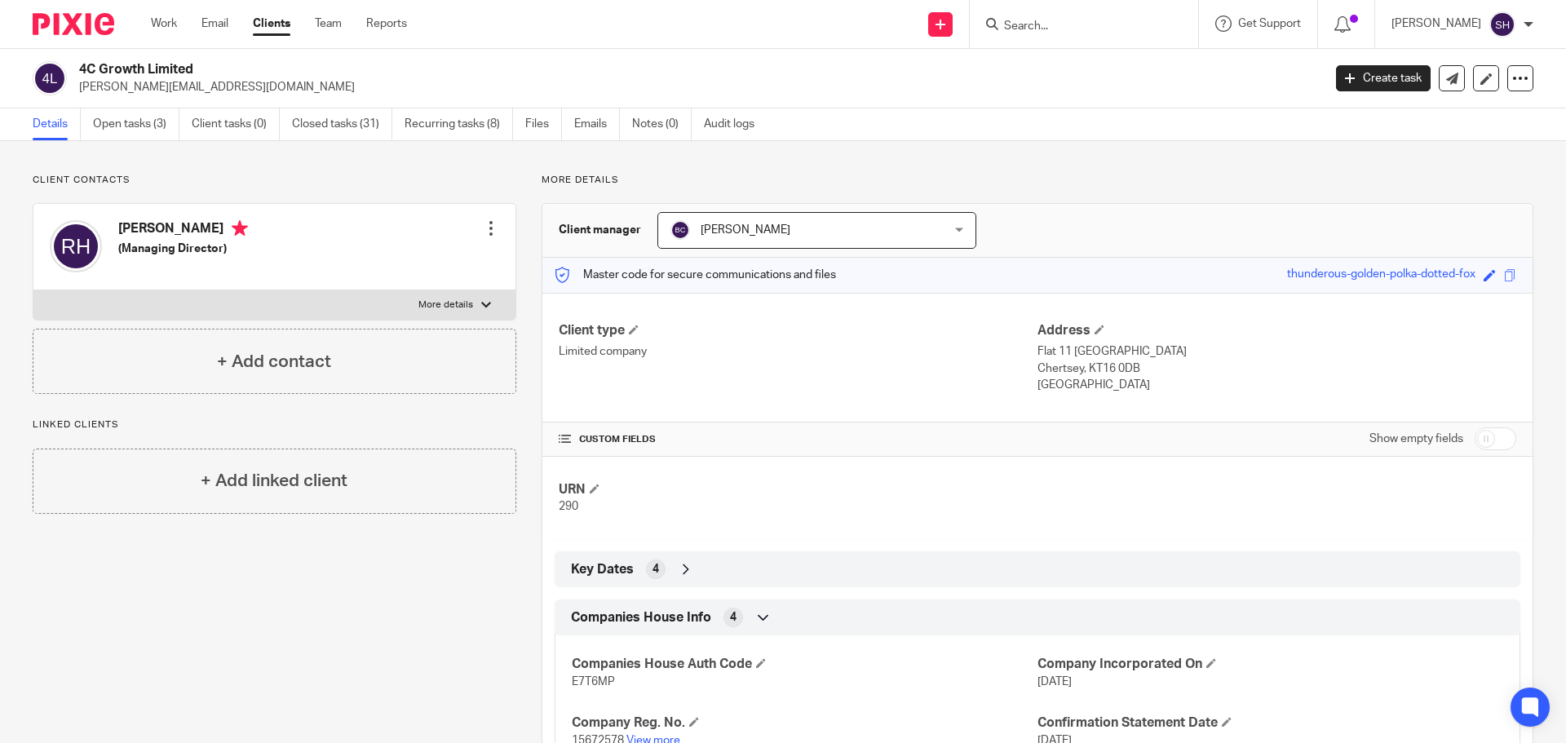
click at [1093, 21] on input "Search" at bounding box center [1076, 27] width 147 height 15
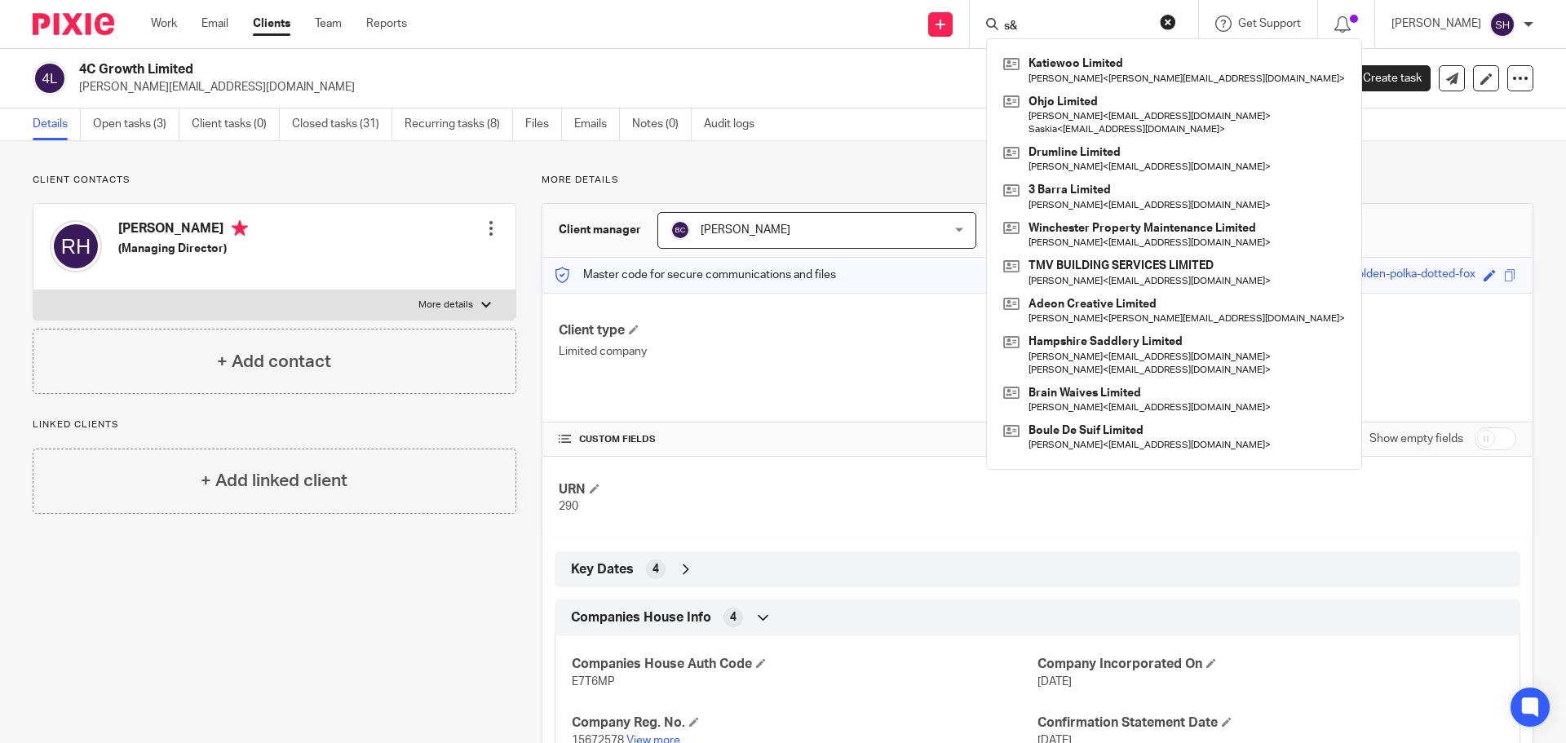
click at [1092, 24] on input "s&" at bounding box center [1076, 27] width 147 height 15
type input "s"
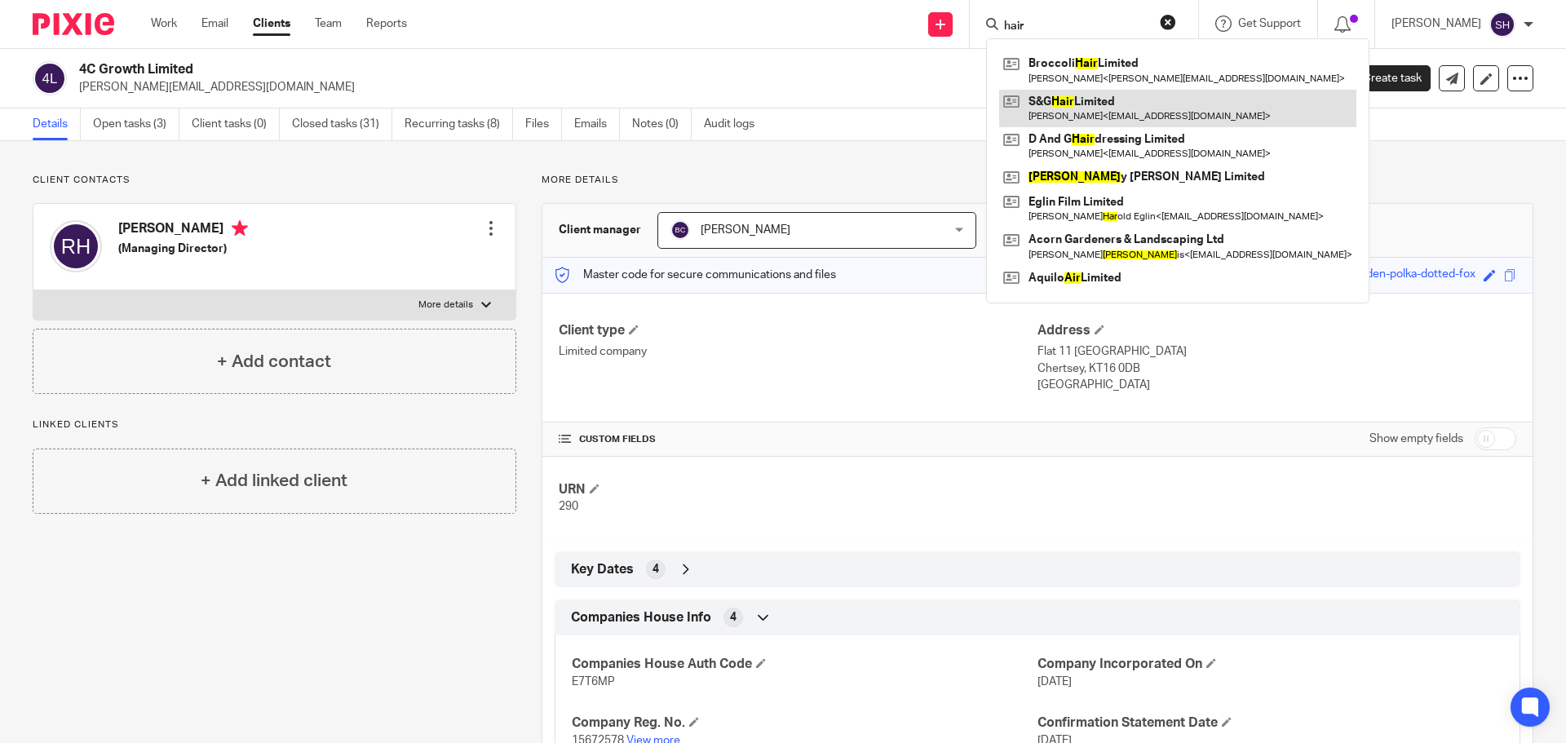
type input "hair"
click at [1074, 104] on link at bounding box center [1177, 109] width 357 height 38
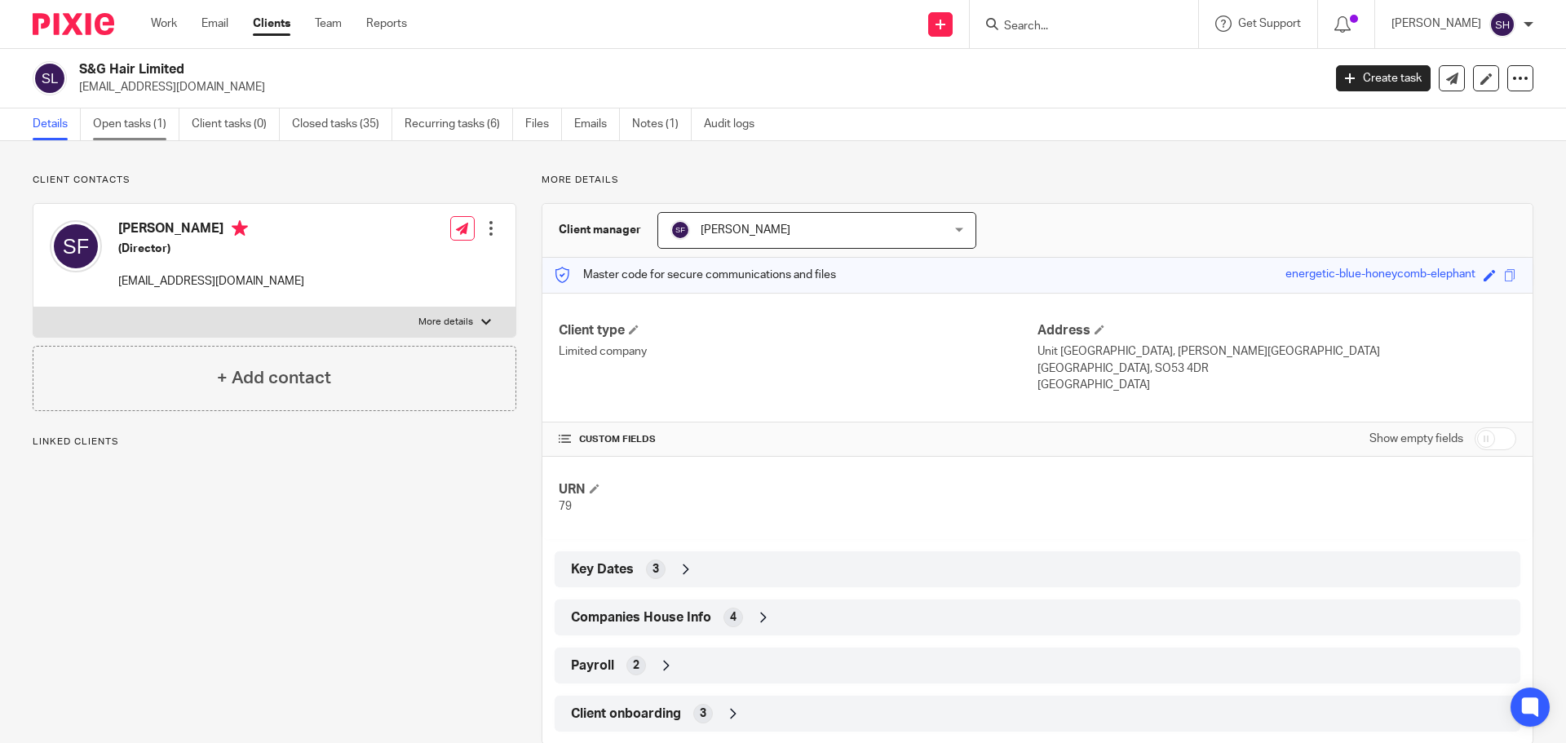
click at [171, 116] on link "Open tasks (1)" at bounding box center [136, 124] width 86 height 32
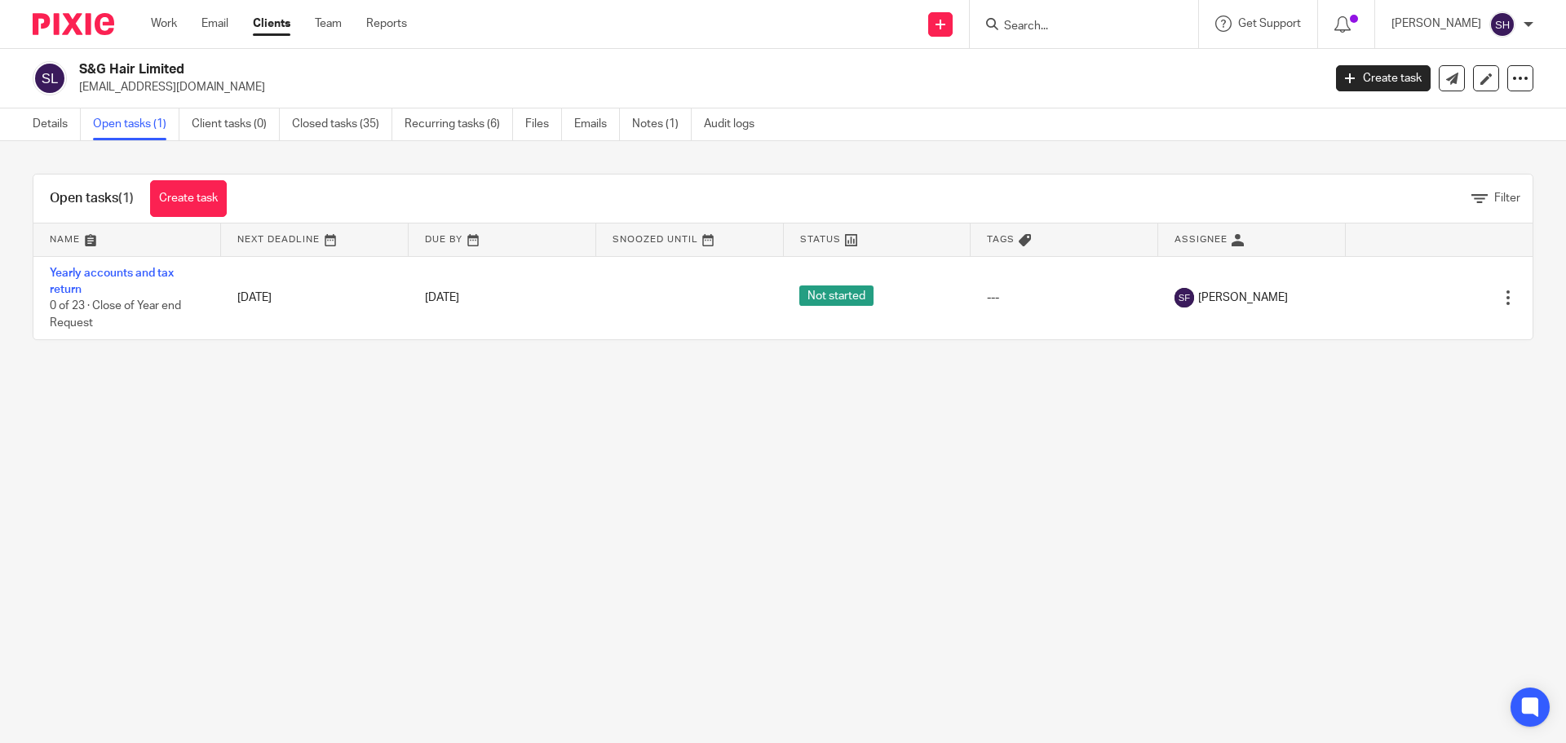
click at [1101, 30] on input "Search" at bounding box center [1076, 27] width 147 height 15
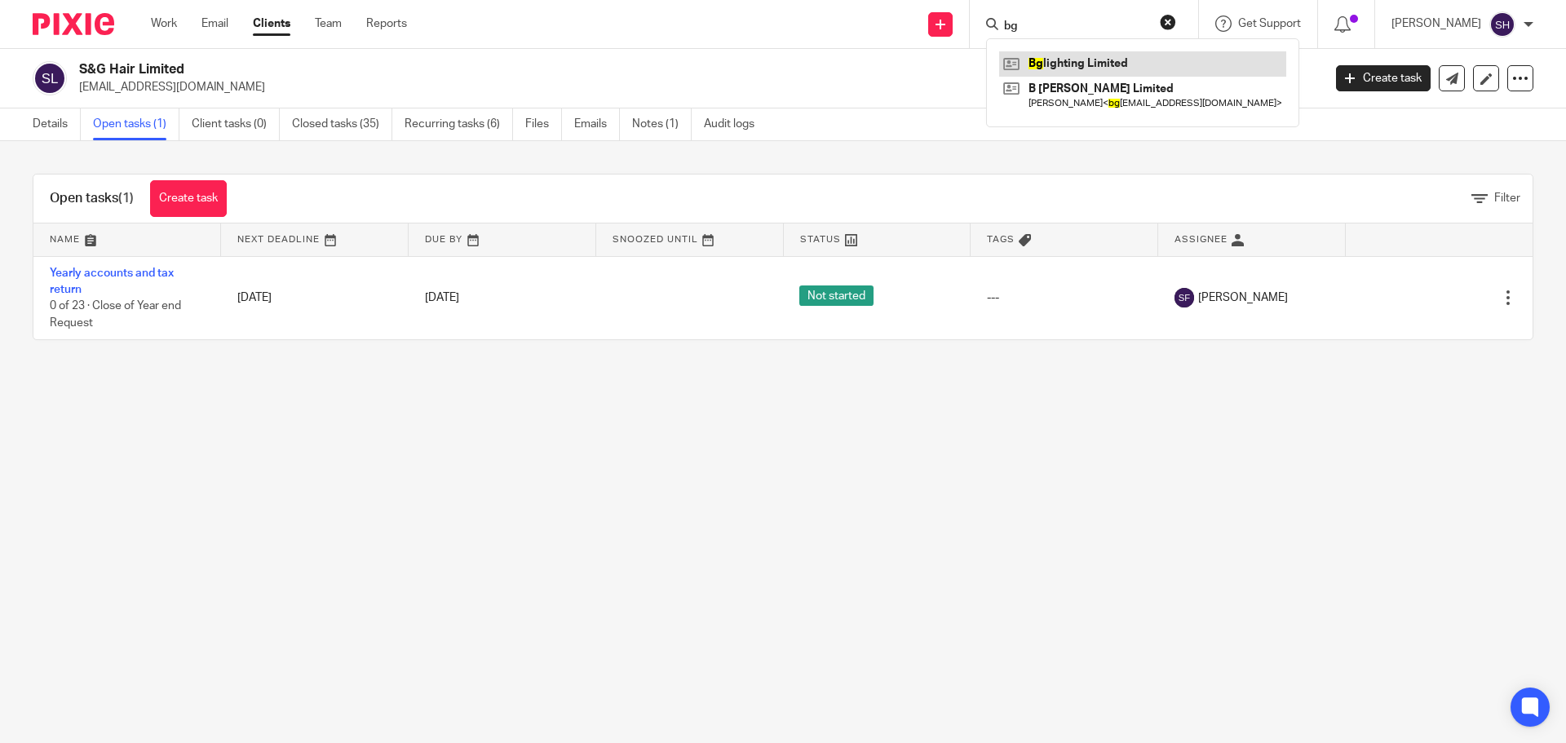
type input "bg"
click at [1099, 59] on link at bounding box center [1142, 63] width 287 height 24
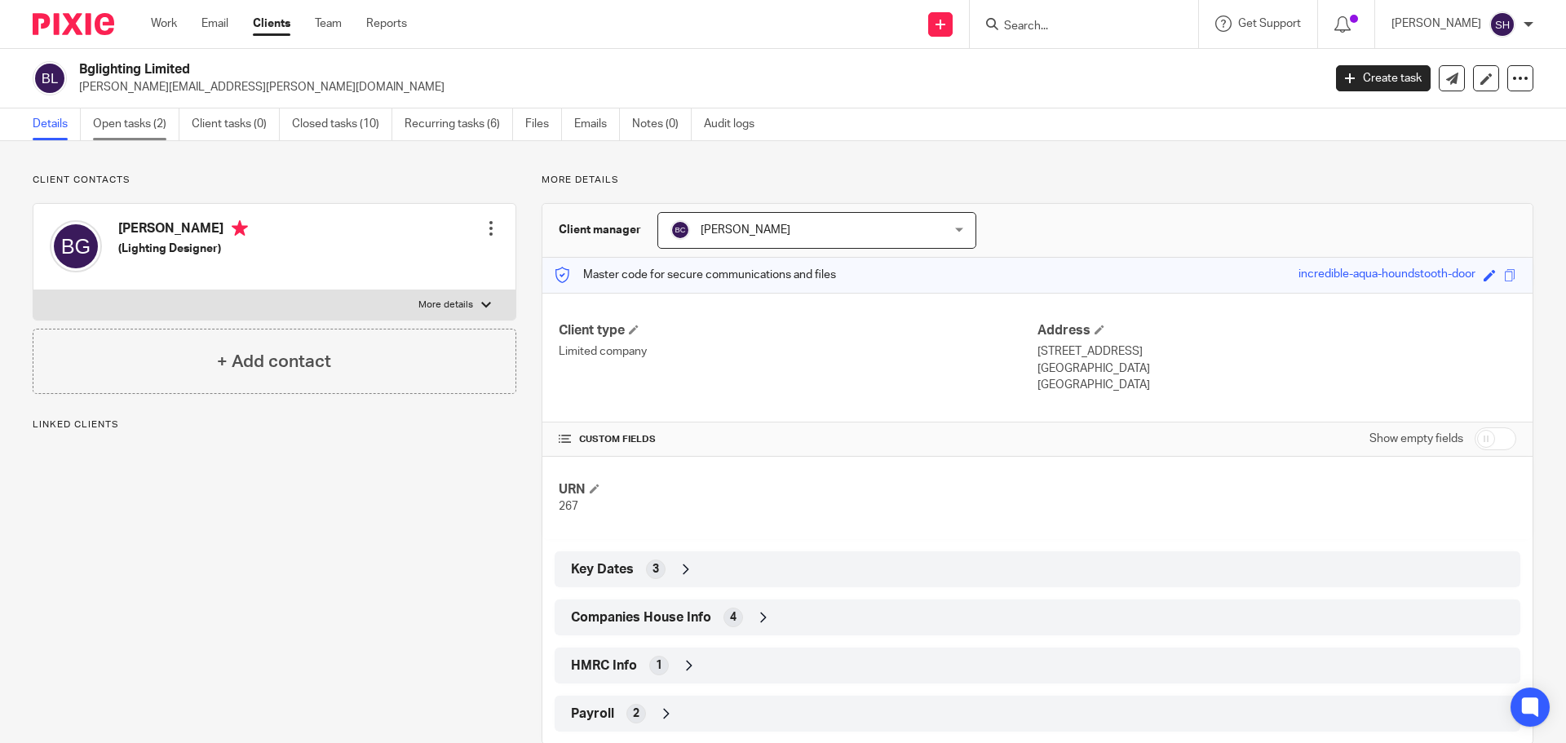
click at [120, 125] on link "Open tasks (2)" at bounding box center [136, 124] width 86 height 32
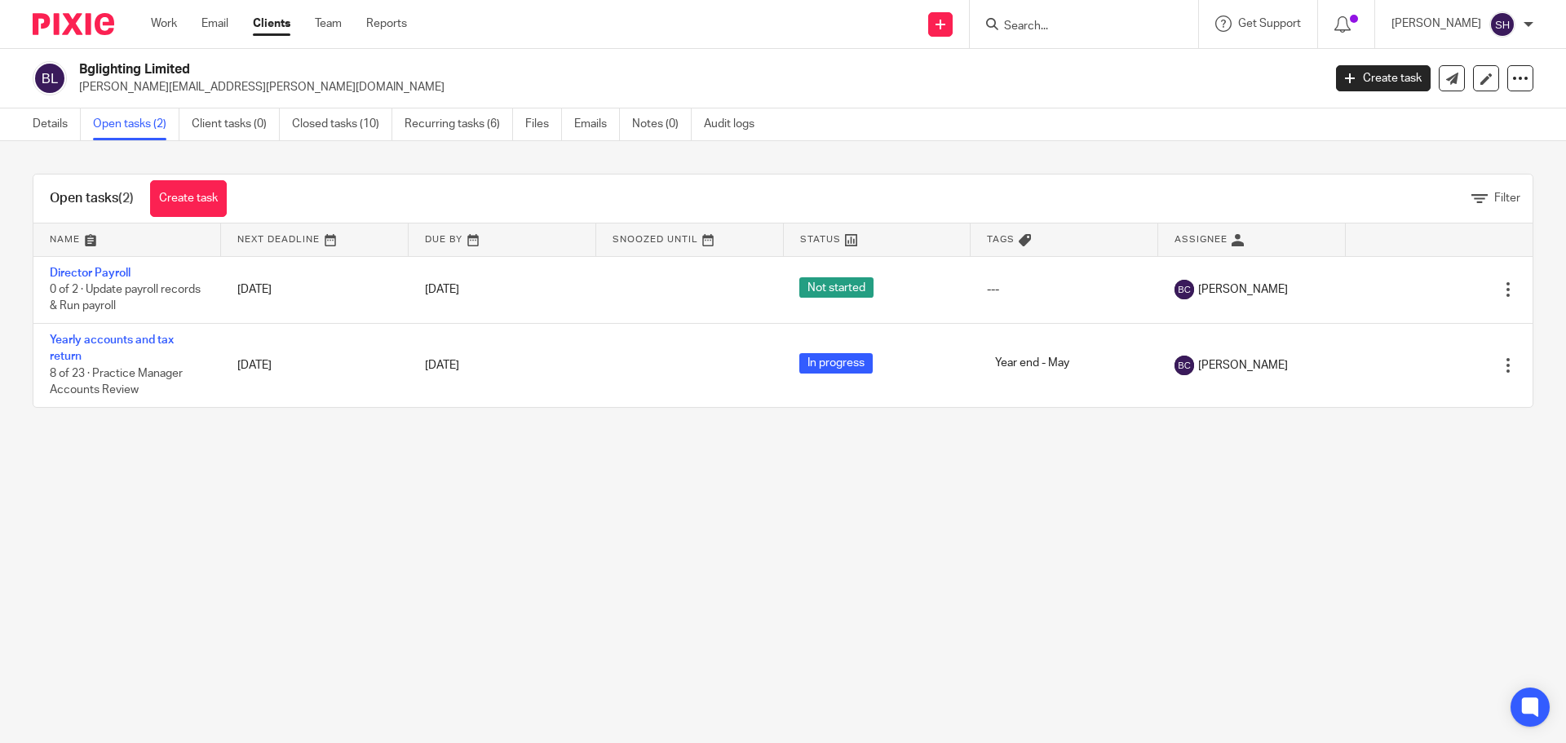
click at [1072, 25] on input "Search" at bounding box center [1076, 27] width 147 height 15
type input "dai"
click at [1078, 59] on link at bounding box center [1100, 63] width 202 height 24
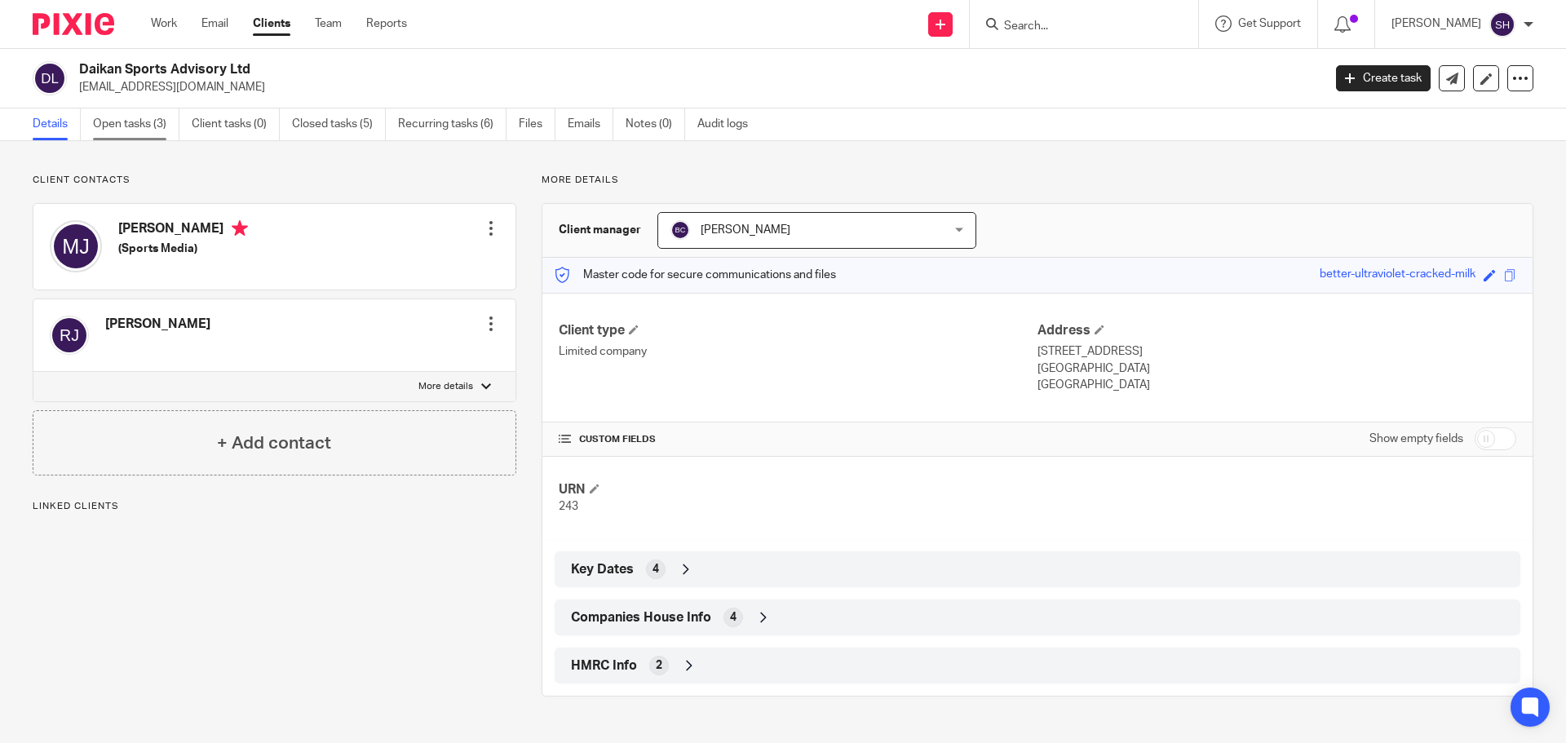
click at [137, 119] on link "Open tasks (3)" at bounding box center [136, 124] width 86 height 32
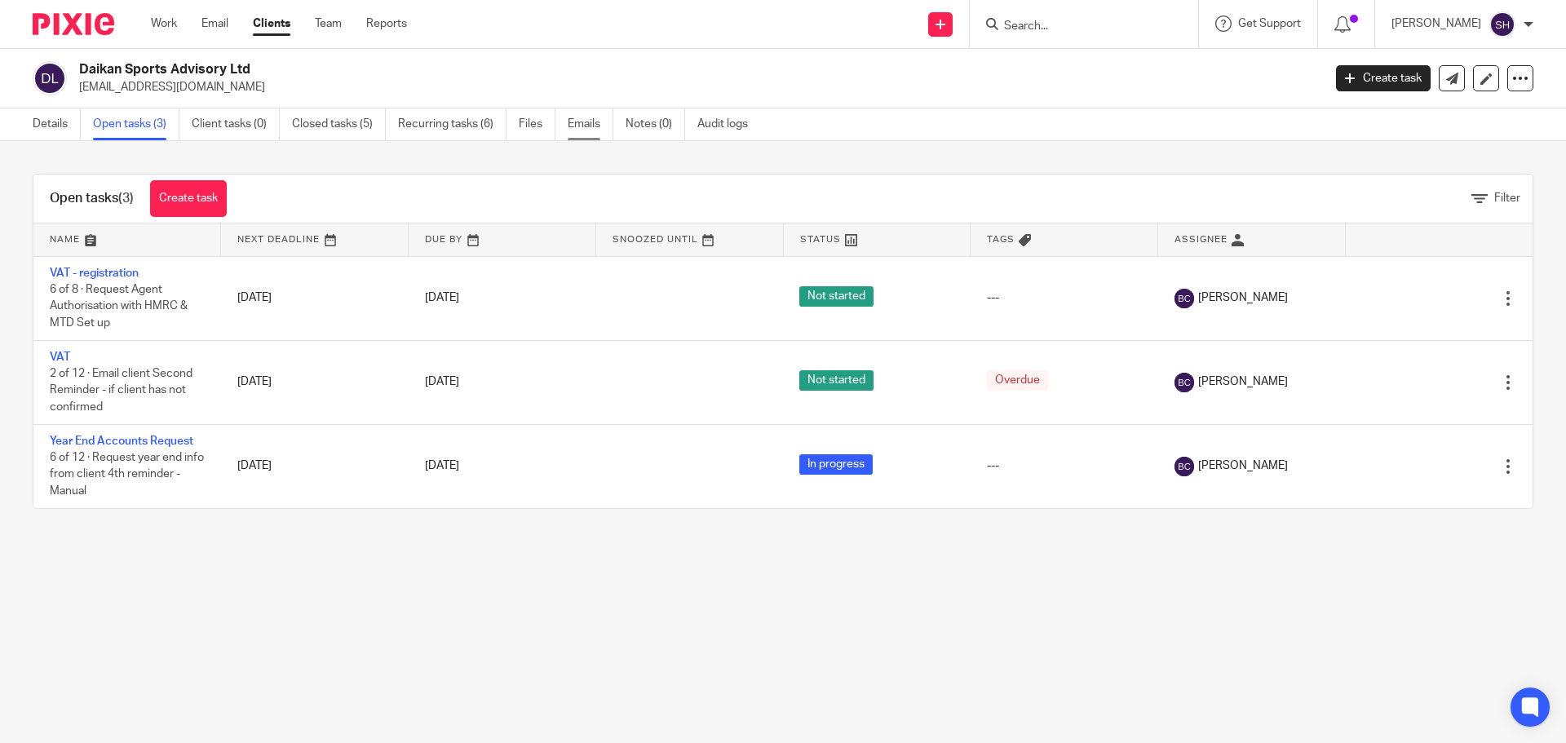
click at [578, 115] on link "Emails" at bounding box center [591, 124] width 46 height 32
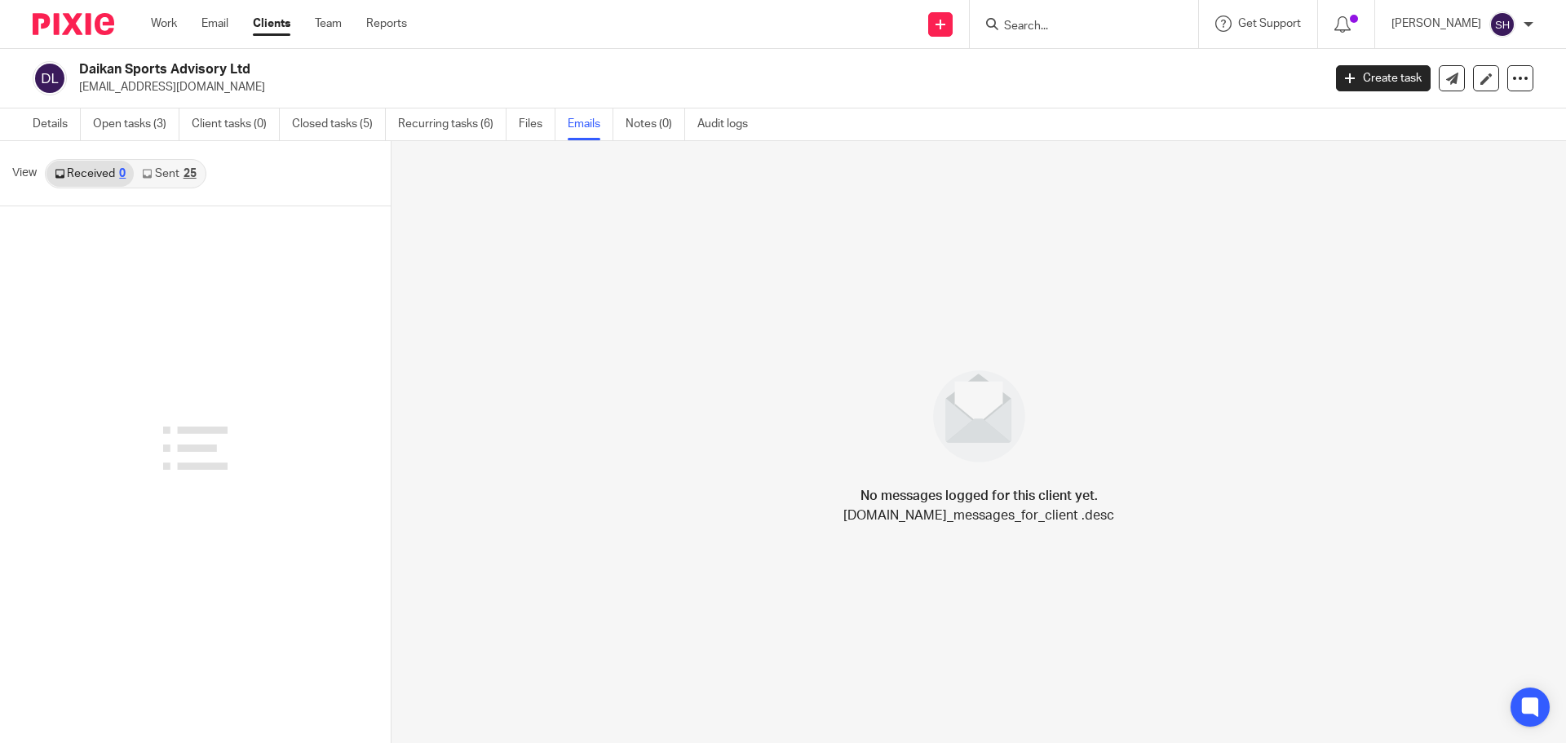
click at [170, 176] on link "Sent 25" at bounding box center [169, 174] width 70 height 26
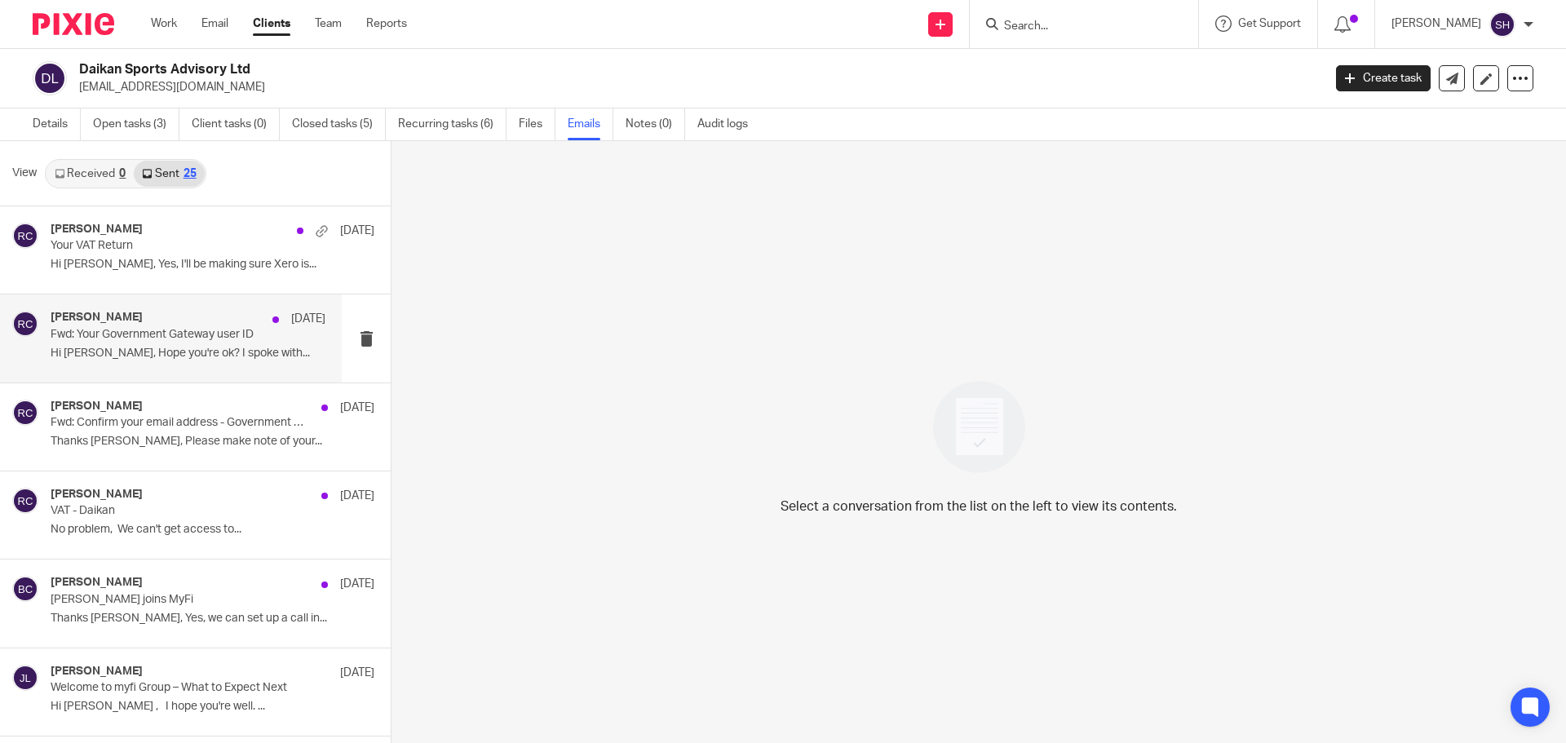
scroll to position [82, 0]
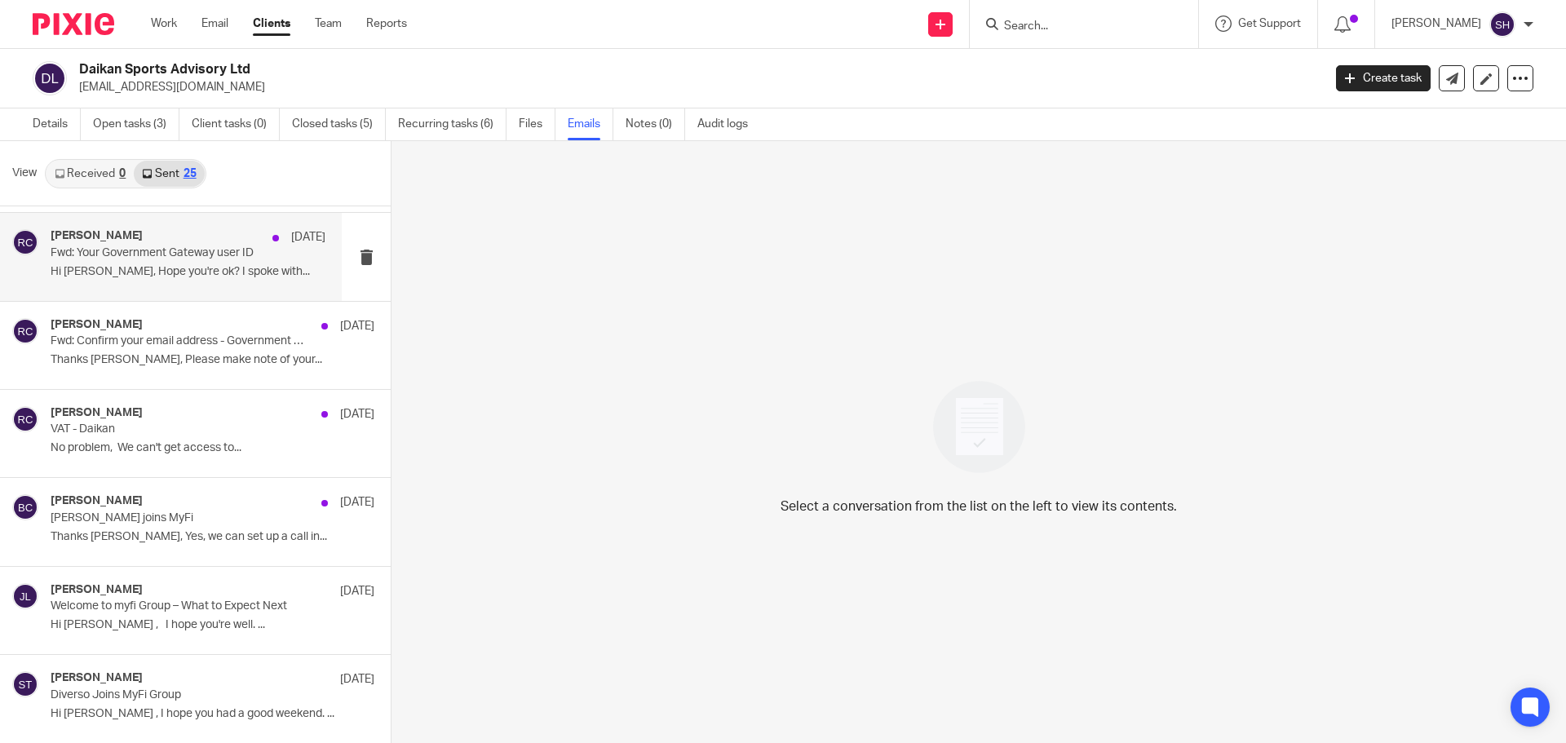
click at [195, 288] on div "[PERSON_NAME] [DATE] Fwd: Your Government Gateway user ID Hi Martyn, Hope you'r…" at bounding box center [171, 256] width 342 height 87
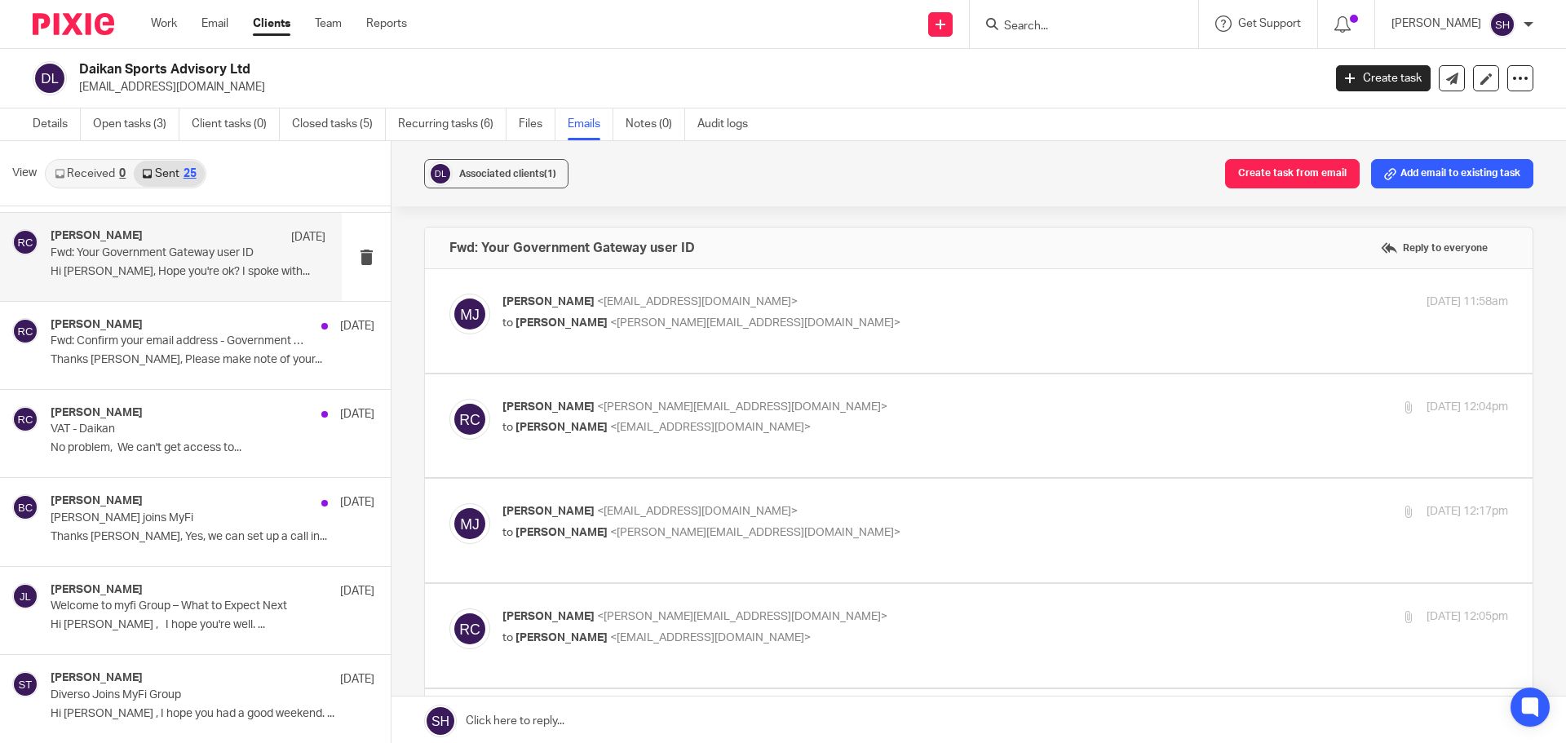
scroll to position [0, 0]
click at [804, 351] on label at bounding box center [979, 321] width 1108 height 104
click at [449, 294] on input "checkbox" at bounding box center [449, 293] width 1 height 1
checkbox input "true"
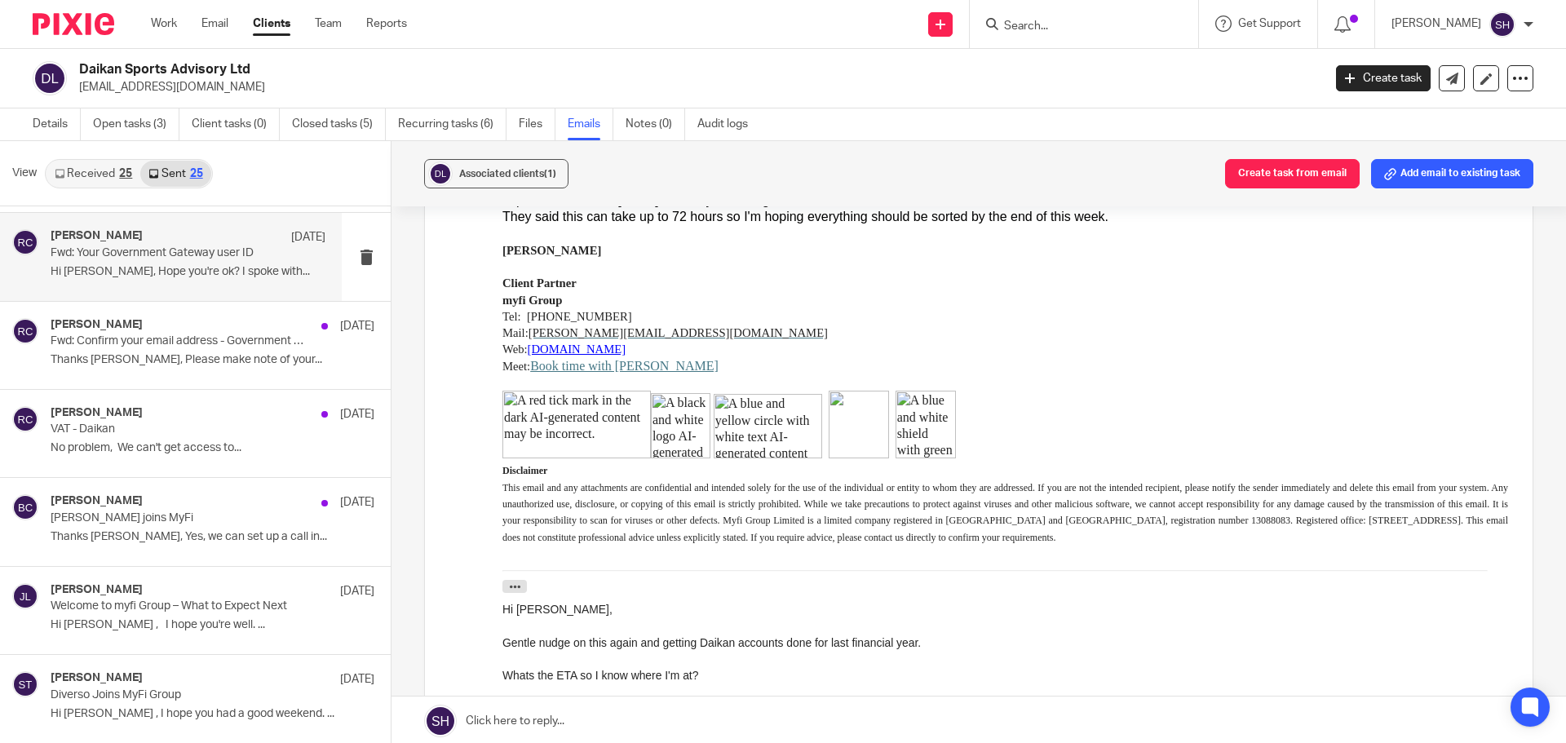
scroll to position [897, 0]
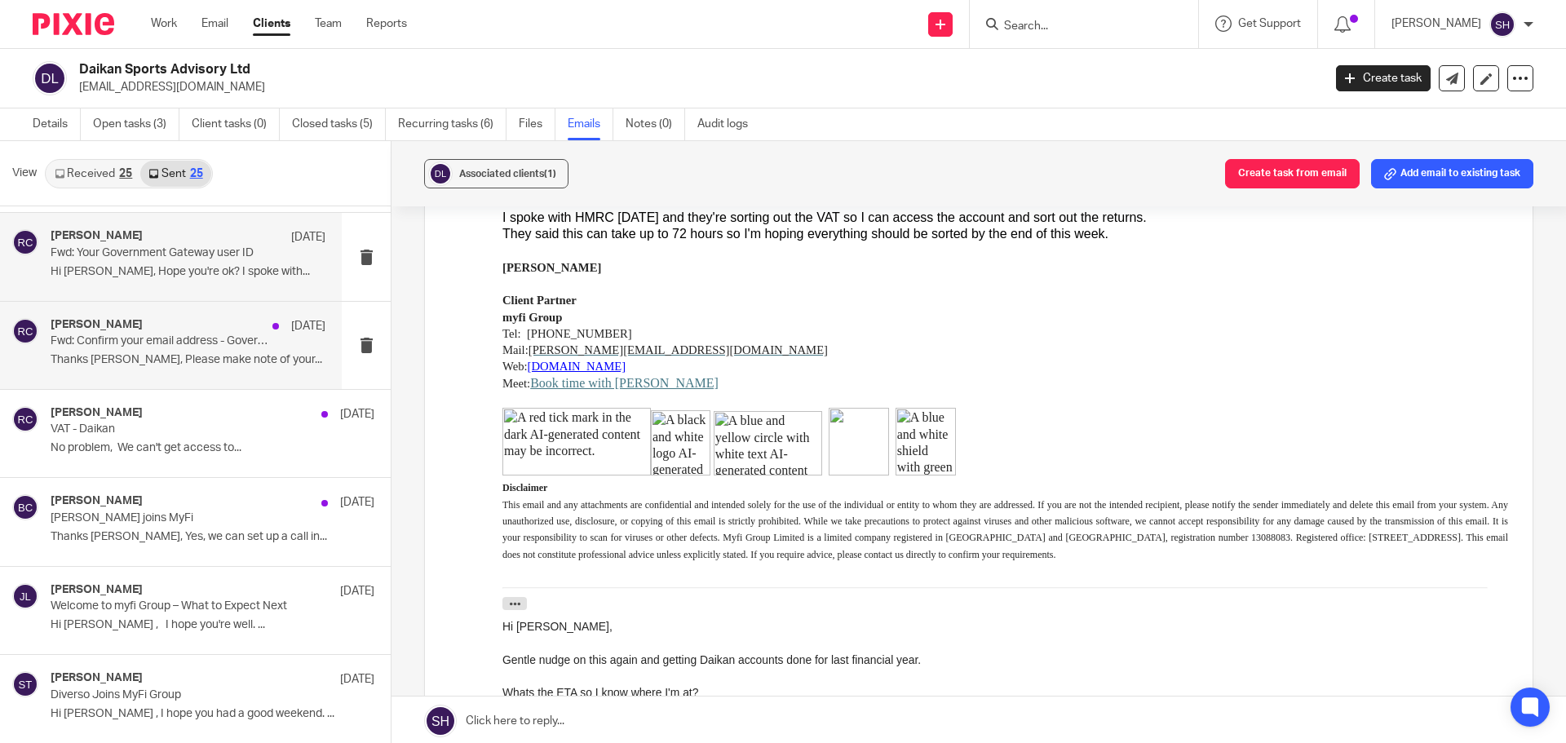
click at [204, 379] on div "[PERSON_NAME] [DATE] Fwd: Confirm your email address - Government Gateway Thank…" at bounding box center [171, 345] width 342 height 87
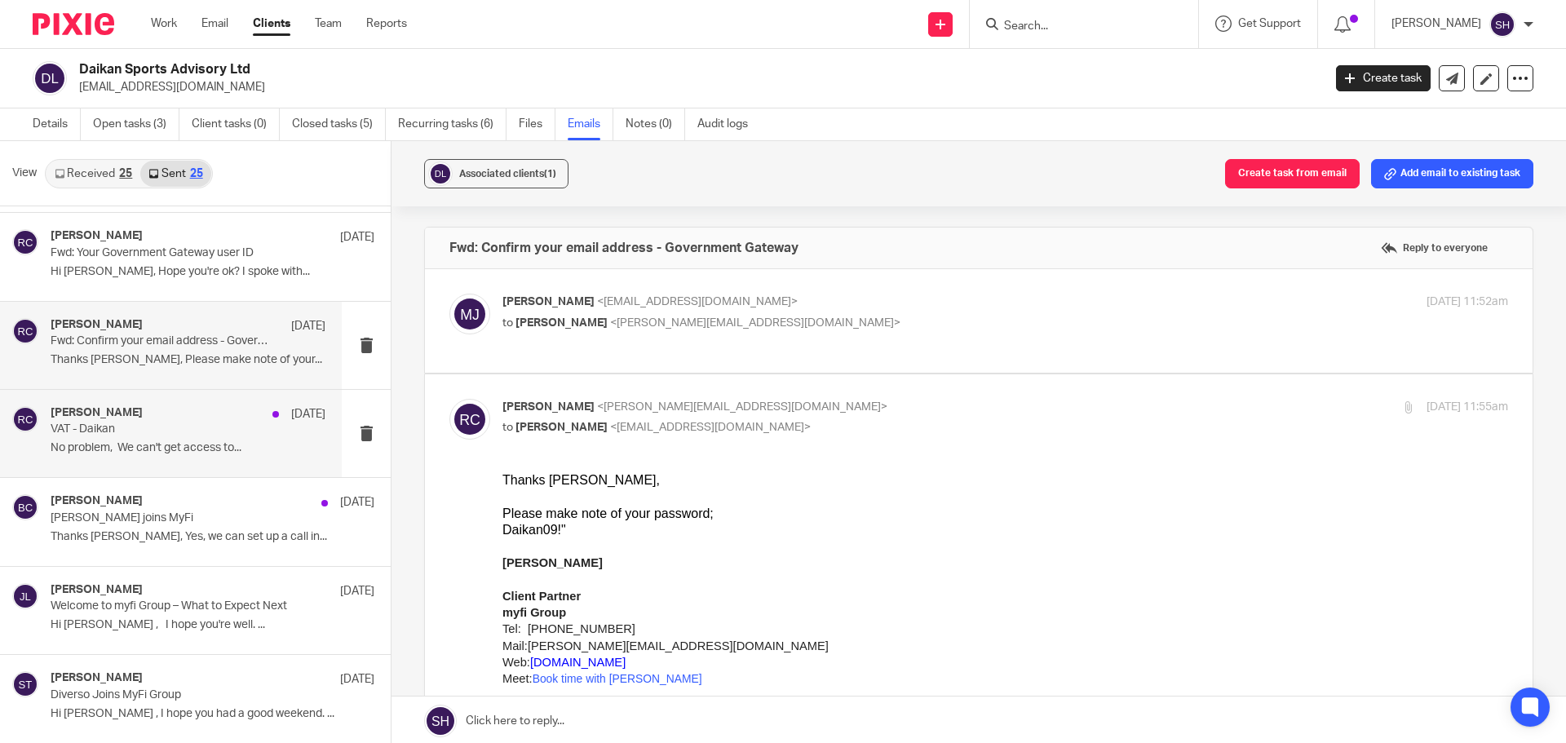
scroll to position [0, 0]
click at [719, 339] on div "[PERSON_NAME] <[EMAIL_ADDRESS][DOMAIN_NAME]> to [PERSON_NAME] <[PERSON_NAME][EM…" at bounding box center [978, 321] width 1059 height 55
click at [660, 361] on label at bounding box center [979, 321] width 1108 height 104
click at [449, 294] on input "checkbox" at bounding box center [449, 293] width 1 height 1
checkbox input "true"
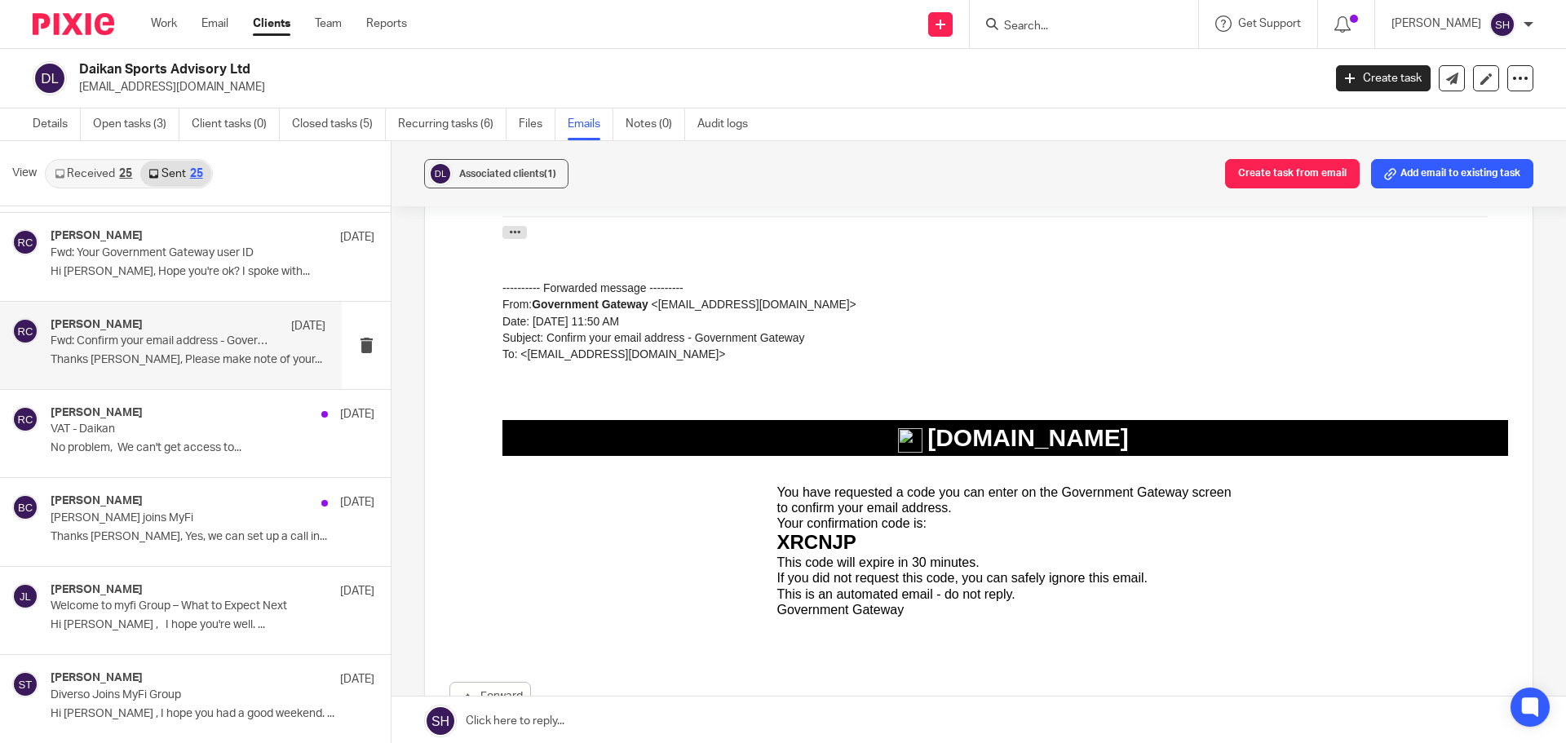
scroll to position [1114, 0]
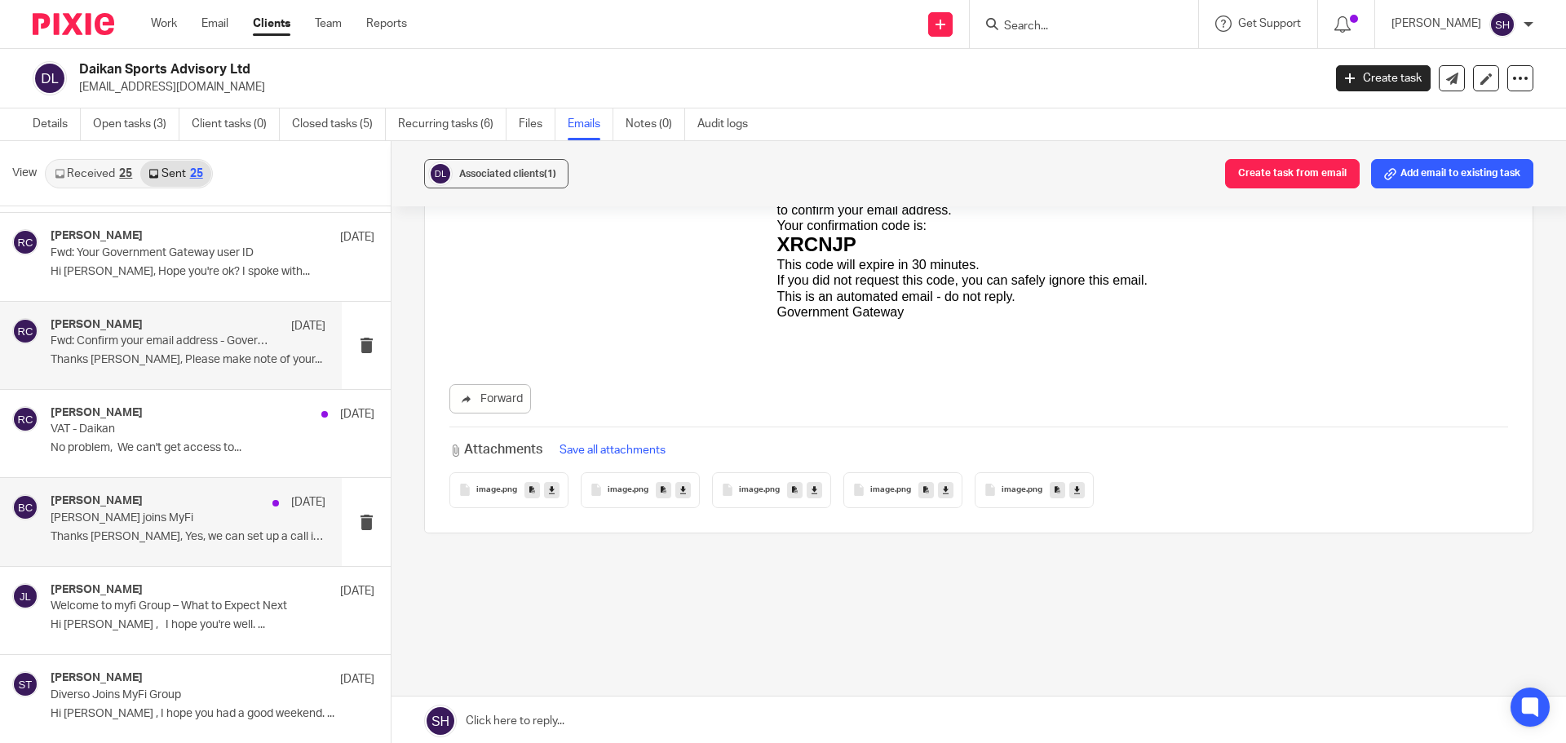
click at [166, 504] on div "[PERSON_NAME] [DATE]" at bounding box center [188, 502] width 275 height 16
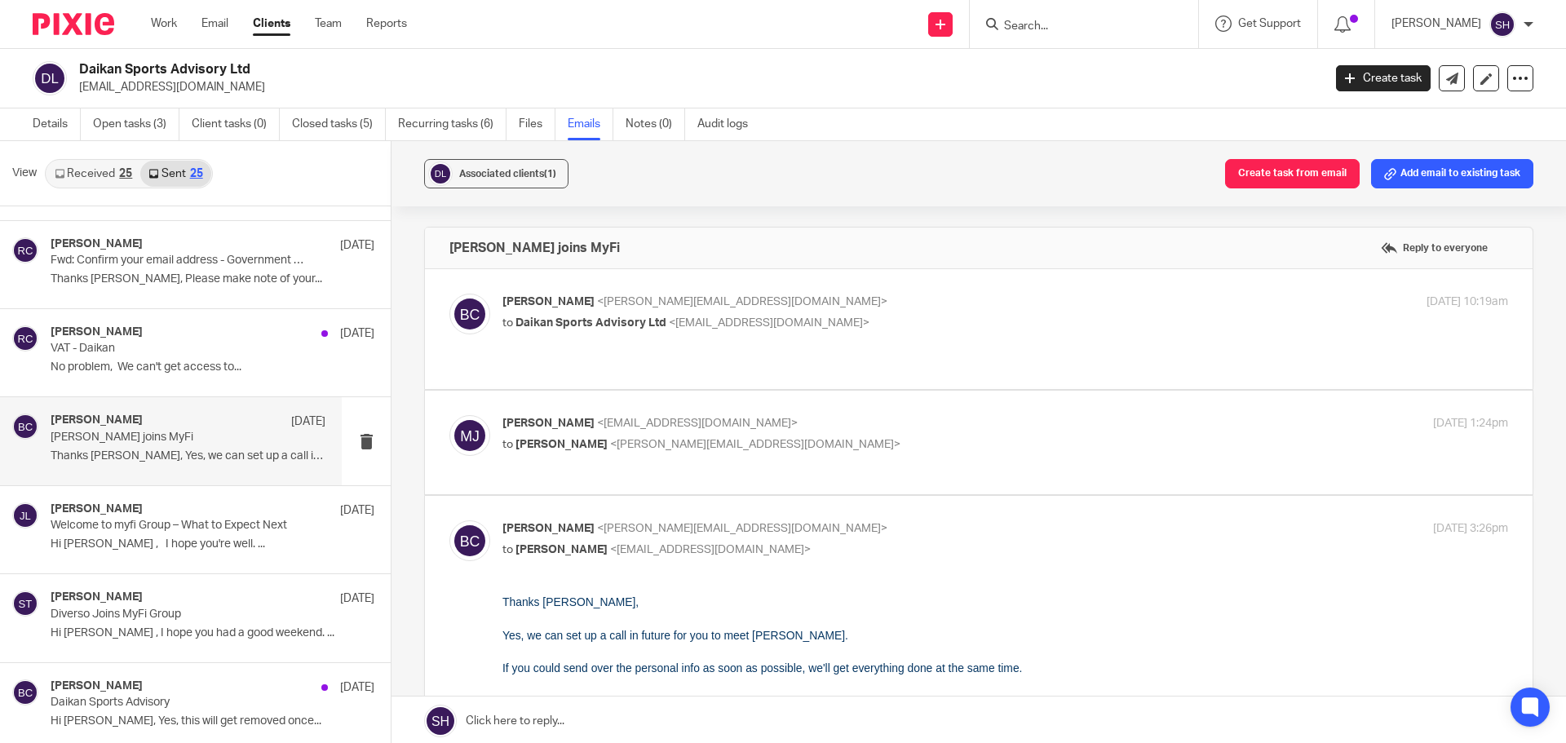
scroll to position [163, 0]
click at [625, 361] on label at bounding box center [979, 329] width 1108 height 120
click at [449, 294] on input "checkbox" at bounding box center [449, 293] width 1 height 1
checkbox input "true"
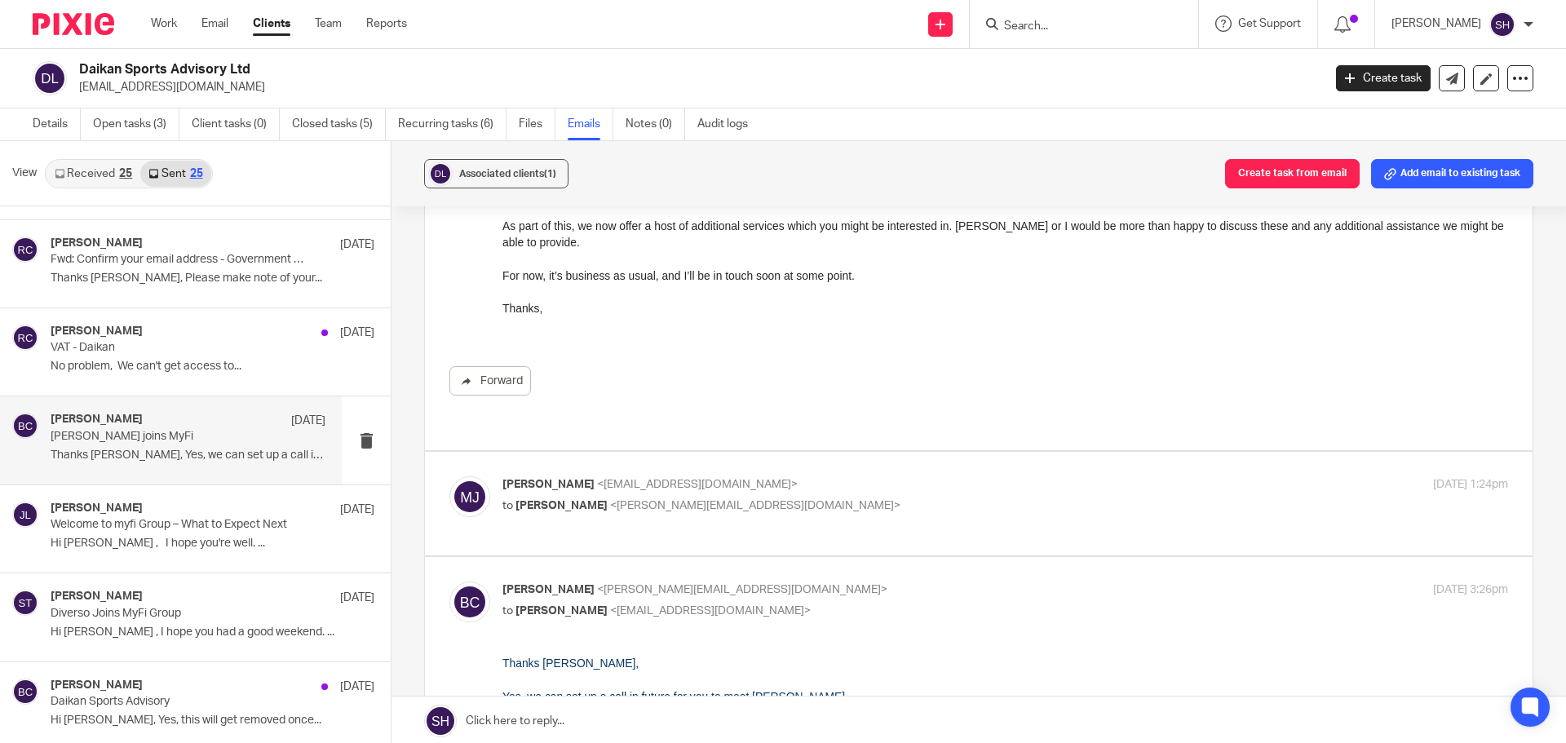
scroll to position [326, 0]
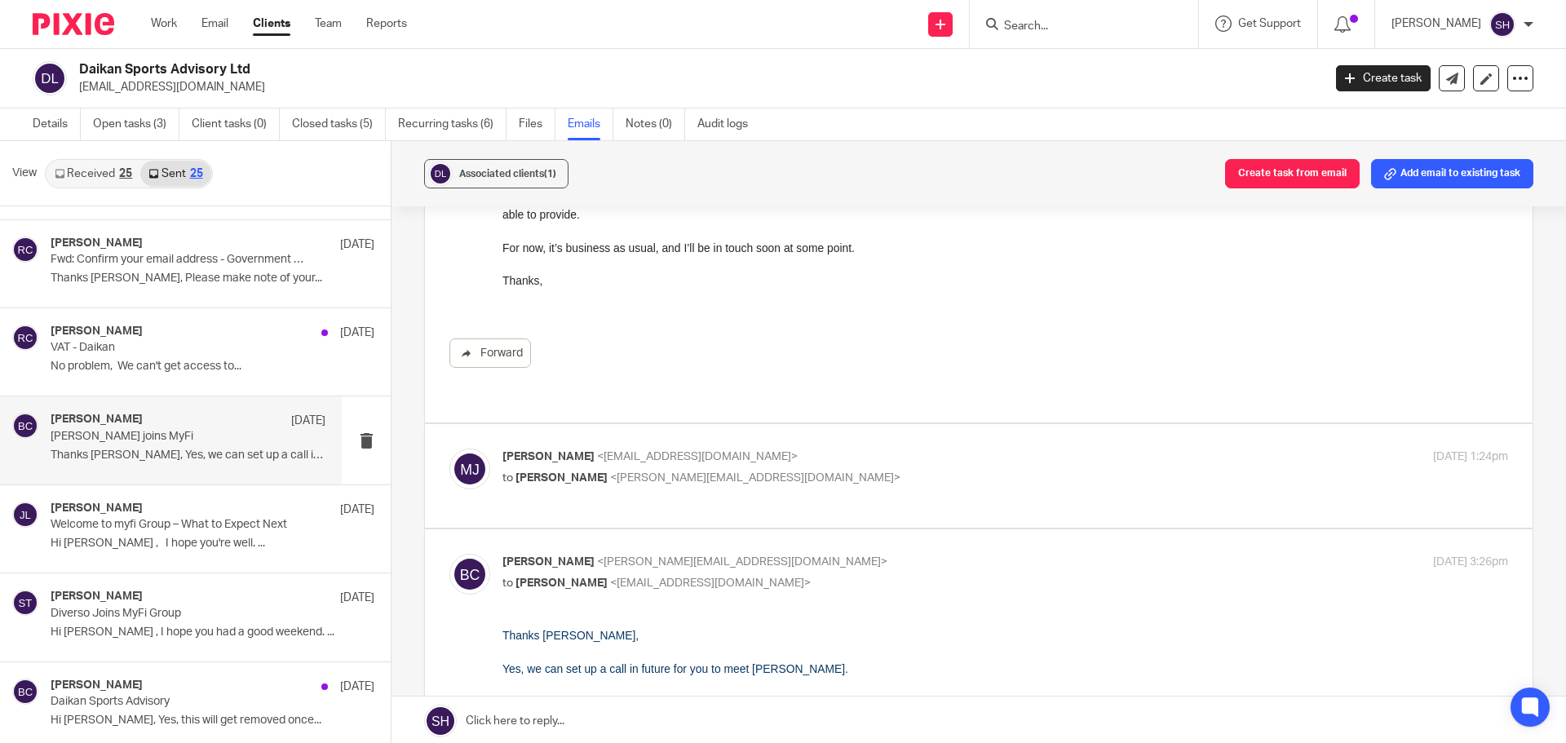
click at [815, 449] on p "[PERSON_NAME] <[EMAIL_ADDRESS][DOMAIN_NAME]>" at bounding box center [838, 457] width 671 height 17
checkbox input "true"
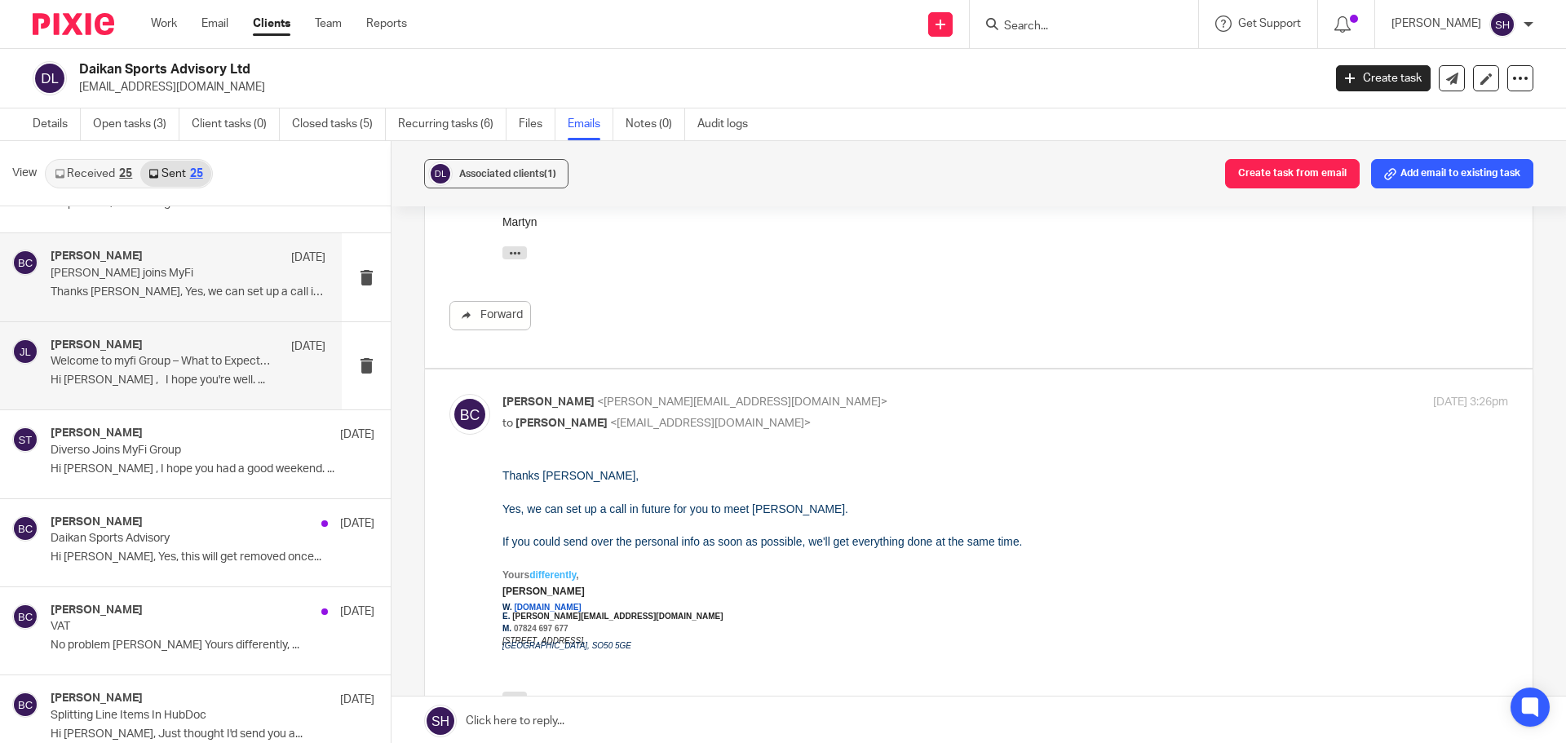
scroll to position [408, 0]
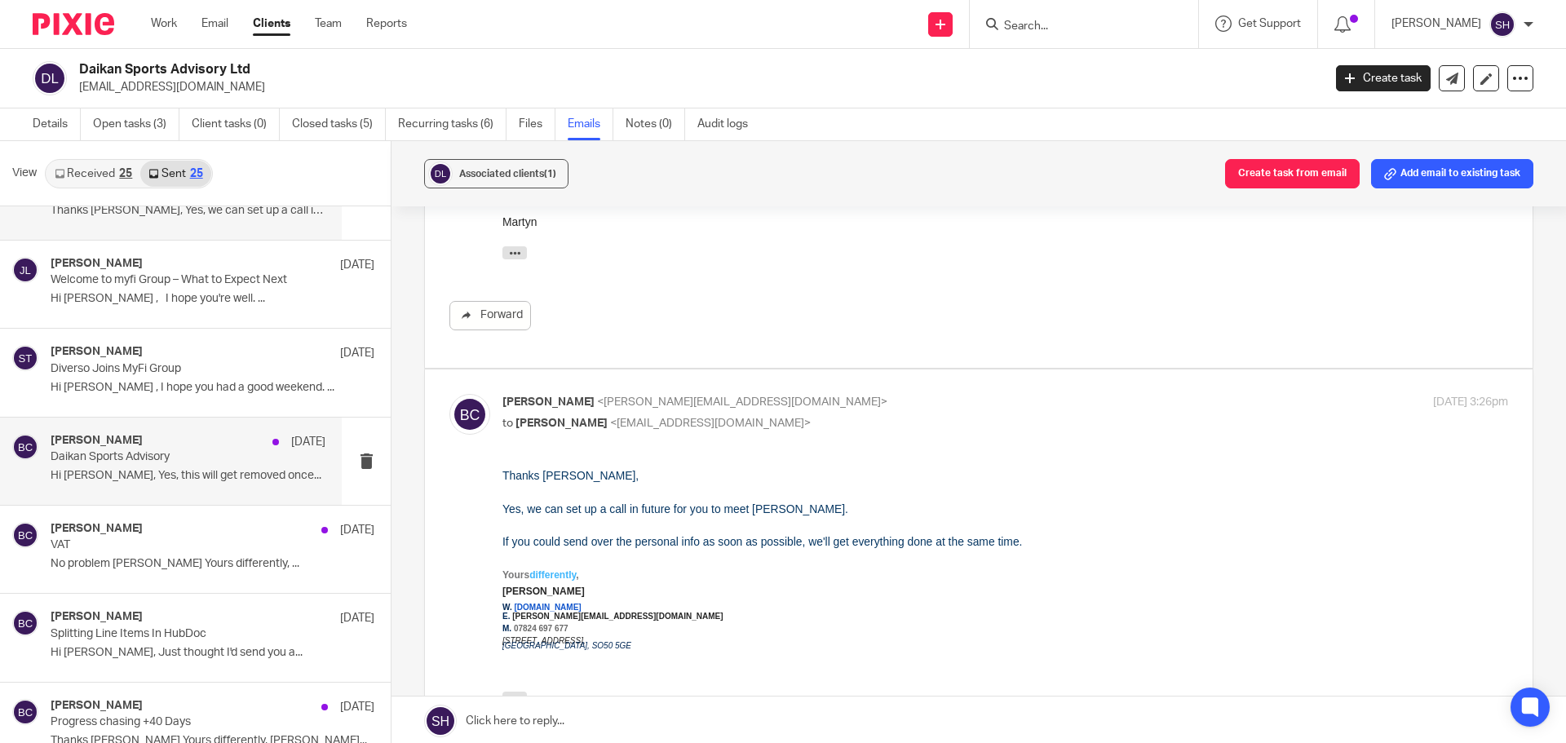
click at [135, 494] on div "[PERSON_NAME] [DATE] Daikan Sports Advisory Hi [PERSON_NAME], Yes, this will ge…" at bounding box center [171, 461] width 342 height 87
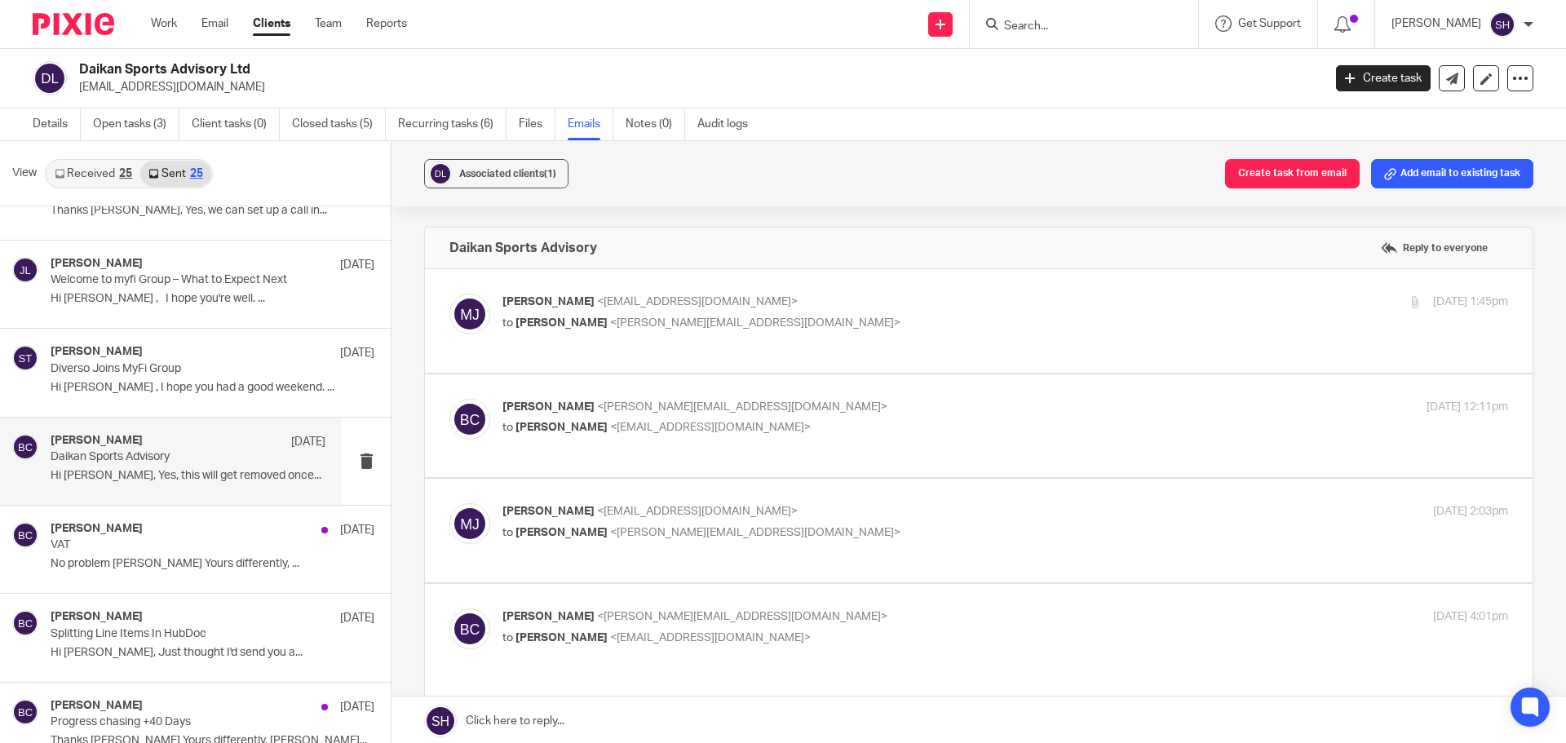
scroll to position [0, 0]
click at [739, 352] on label at bounding box center [979, 321] width 1108 height 104
click at [449, 294] on input "checkbox" at bounding box center [449, 293] width 1 height 1
checkbox input "true"
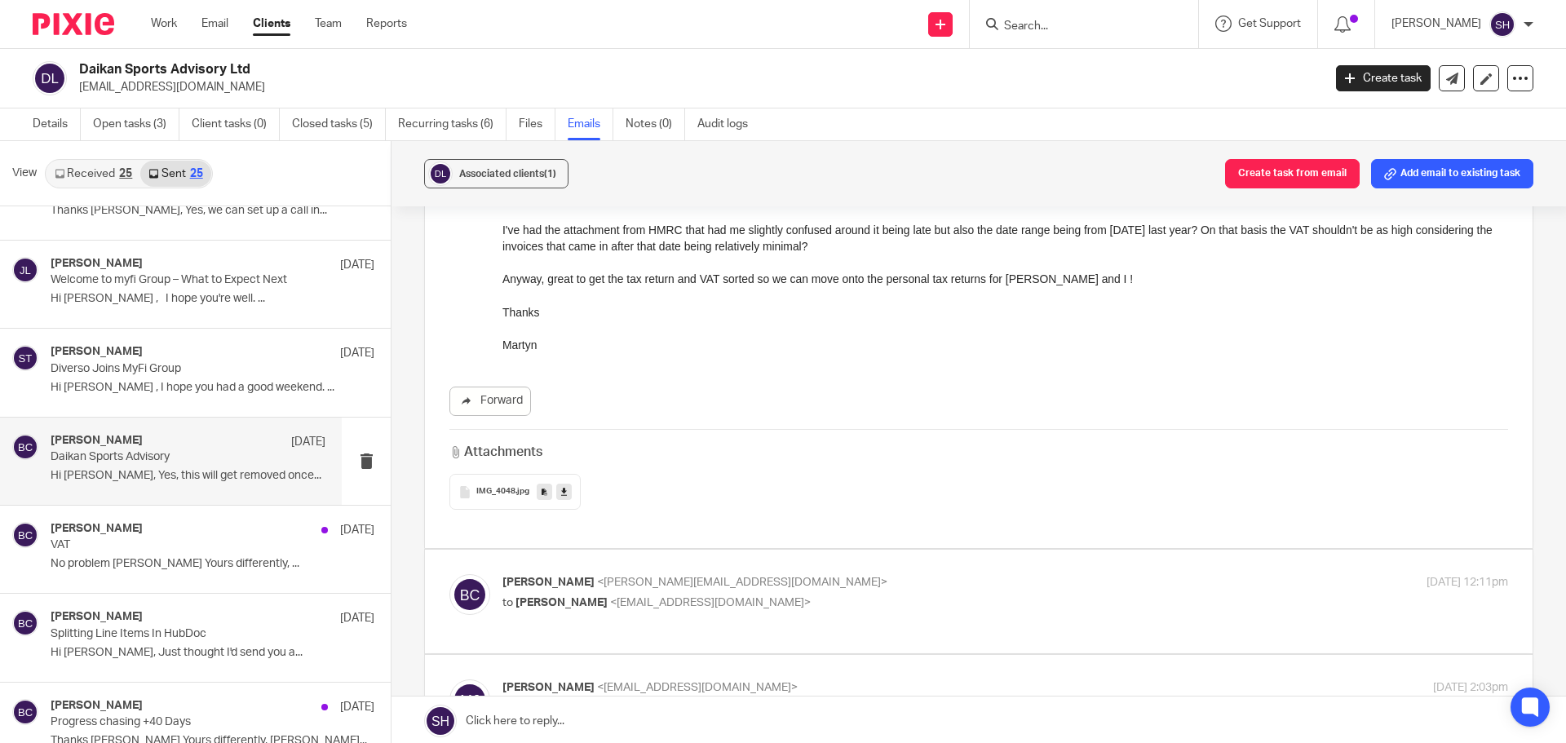
scroll to position [326, 0]
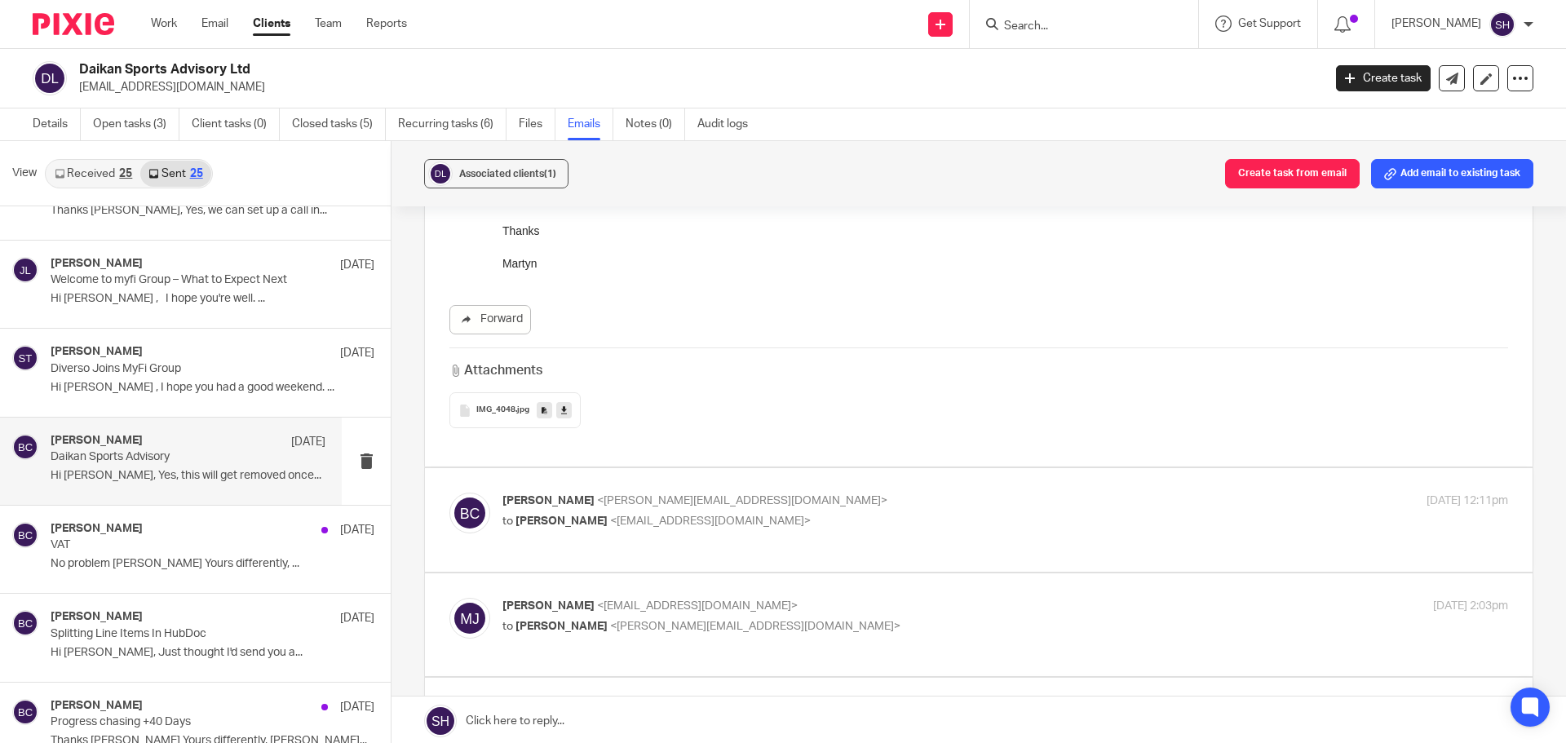
click at [776, 513] on p "to [PERSON_NAME] <[EMAIL_ADDRESS][DOMAIN_NAME]>" at bounding box center [838, 521] width 671 height 17
checkbox input "true"
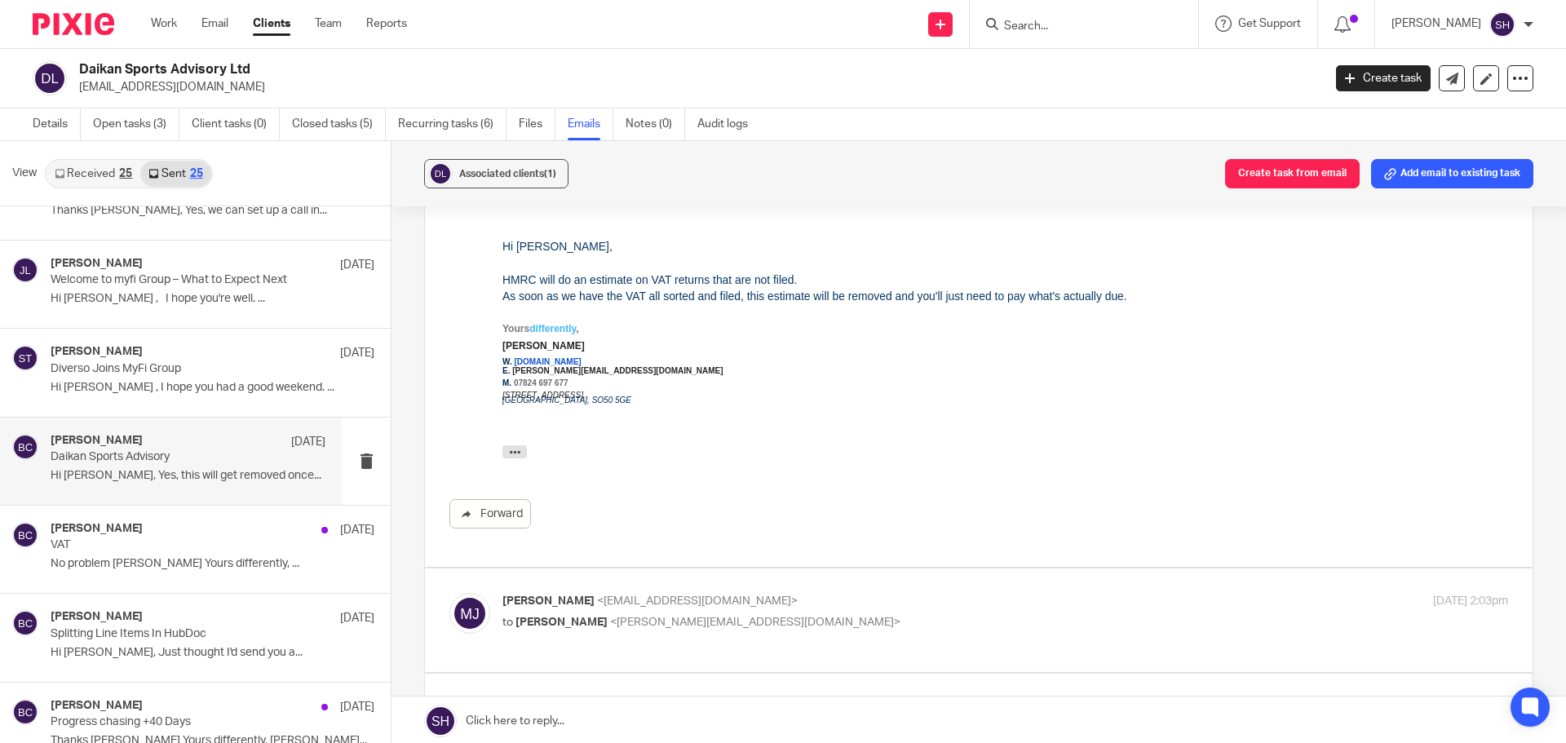
scroll to position [734, 0]
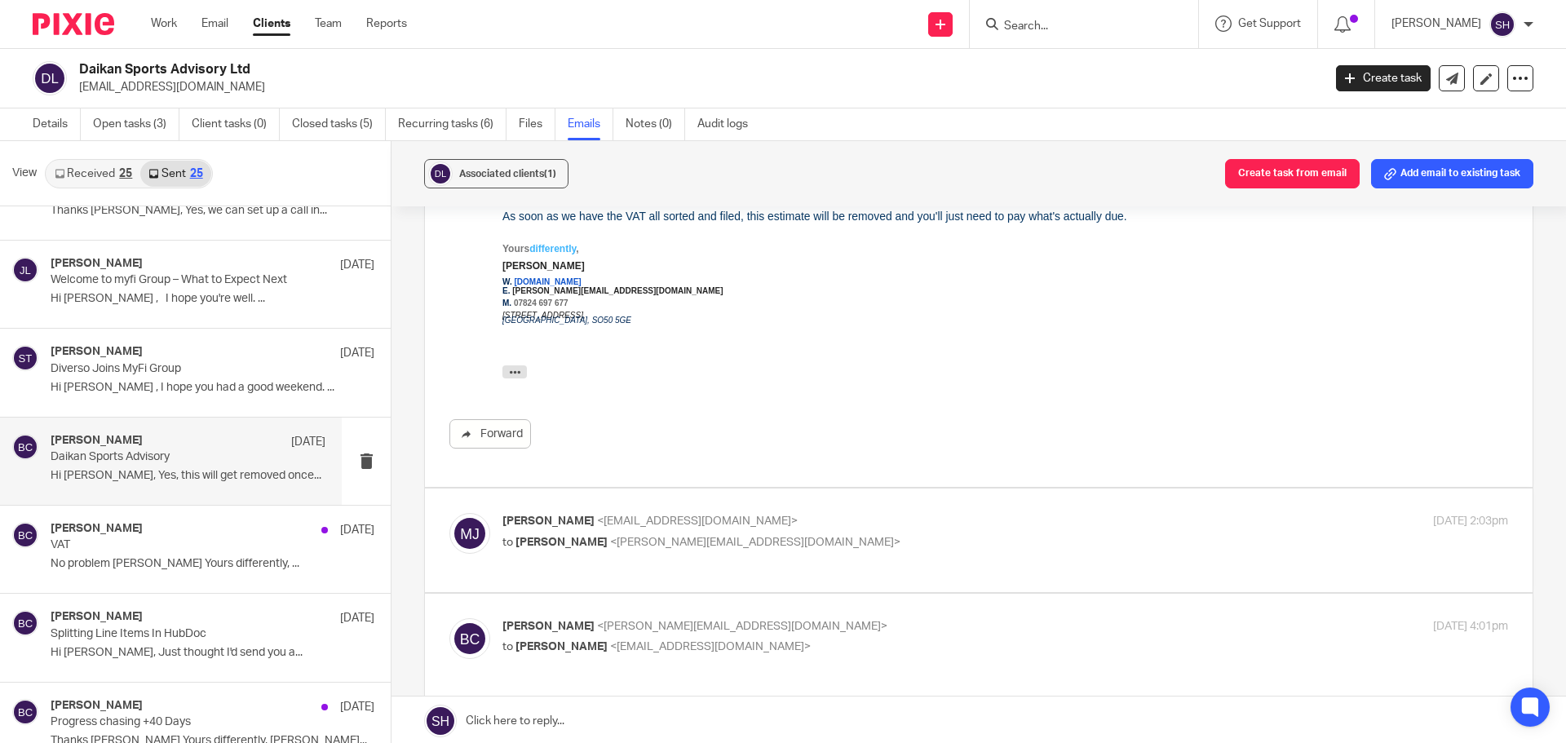
click at [764, 534] on p "to [PERSON_NAME] <[PERSON_NAME][EMAIL_ADDRESS][DOMAIN_NAME]>" at bounding box center [838, 542] width 671 height 17
checkbox input "true"
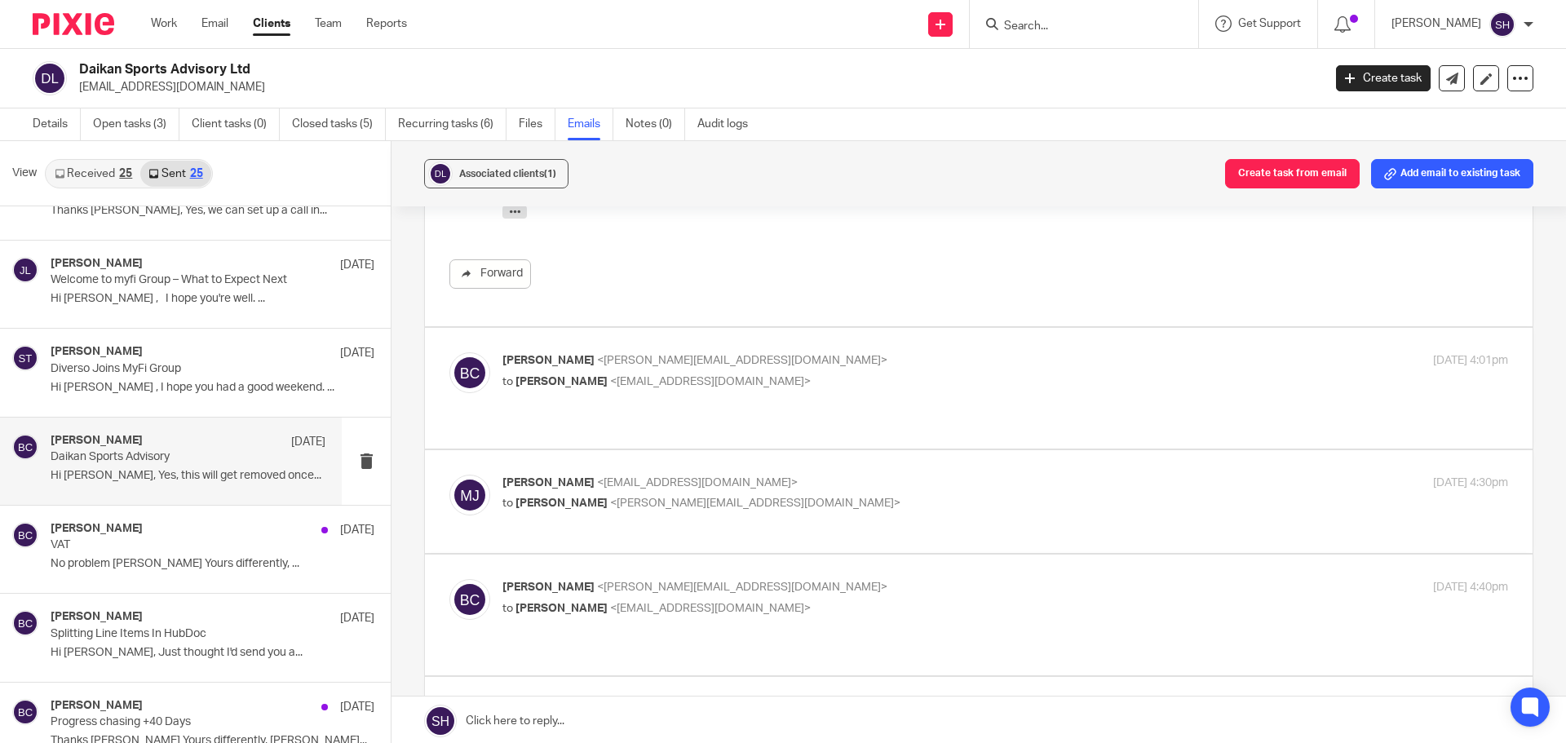
scroll to position [1305, 0]
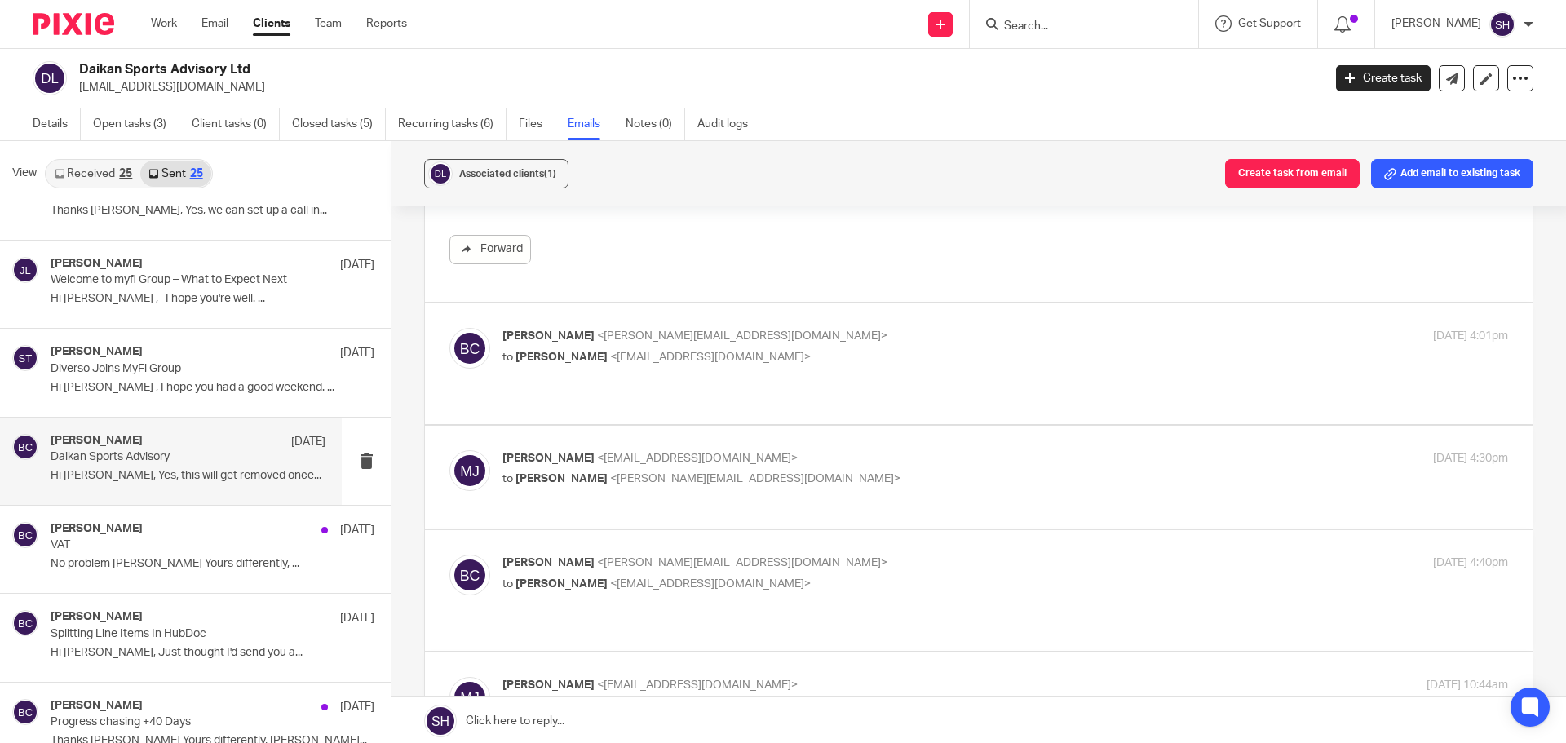
click at [754, 369] on div "[PERSON_NAME] <[PERSON_NAME][EMAIL_ADDRESS][DOMAIN_NAME]> to [PERSON_NAME] <[EM…" at bounding box center [1006, 348] width 1006 height 41
checkbox input "true"
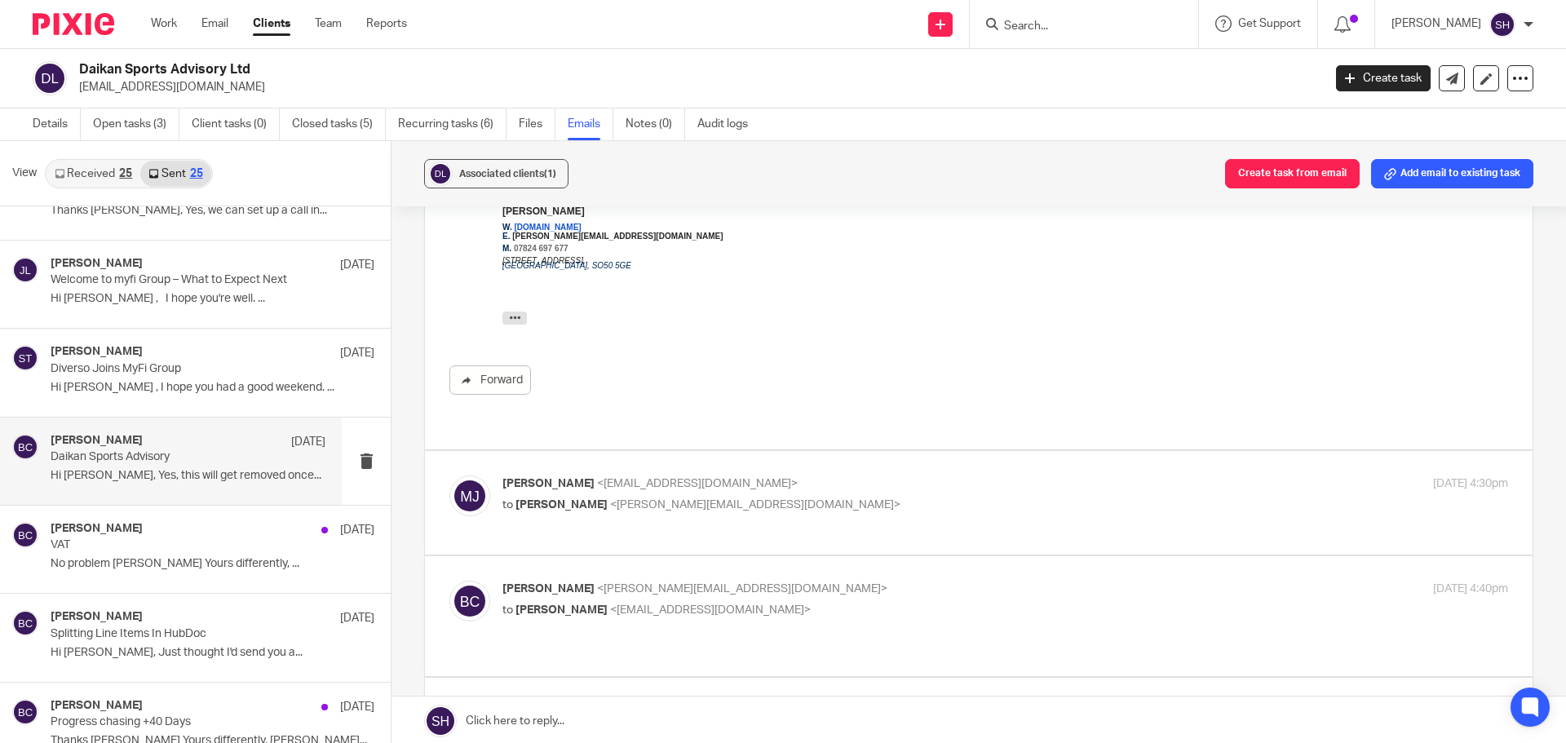
scroll to position [1632, 0]
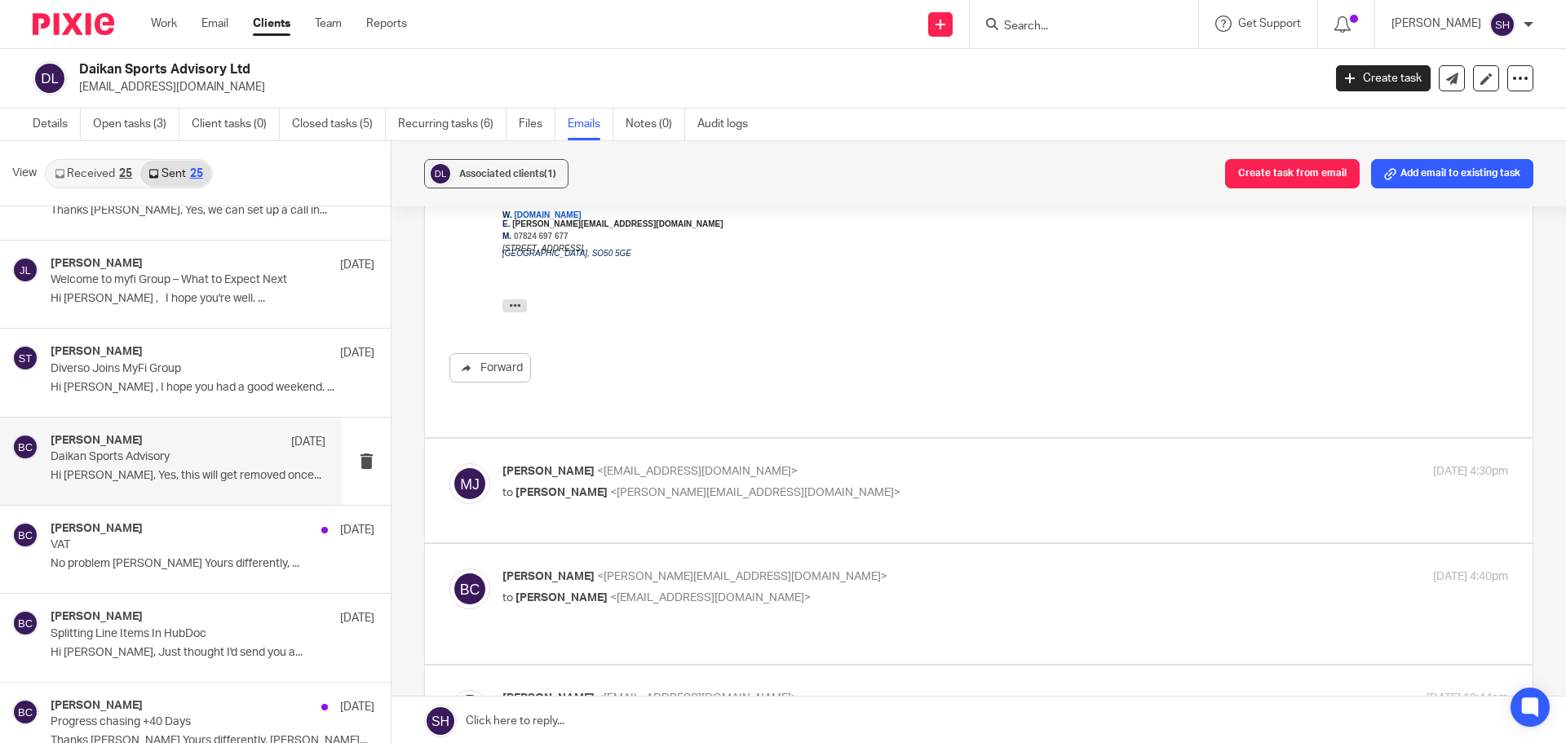
click at [799, 485] on p "to [PERSON_NAME] <[PERSON_NAME][EMAIL_ADDRESS][DOMAIN_NAME]>" at bounding box center [838, 493] width 671 height 17
checkbox input "true"
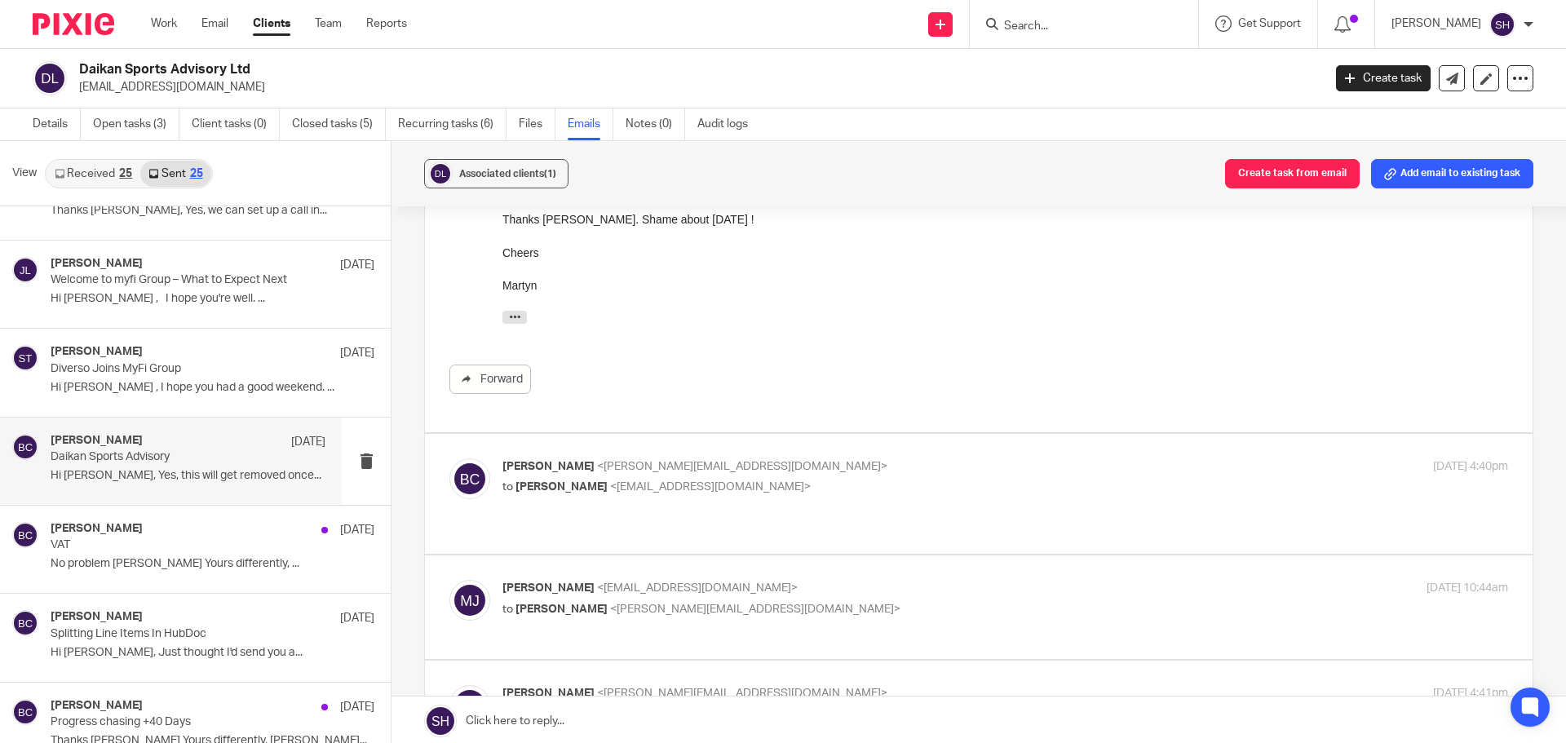
scroll to position [1958, 0]
click at [799, 482] on p "to [PERSON_NAME] <[EMAIL_ADDRESS][DOMAIN_NAME]>" at bounding box center [838, 486] width 671 height 17
checkbox input "true"
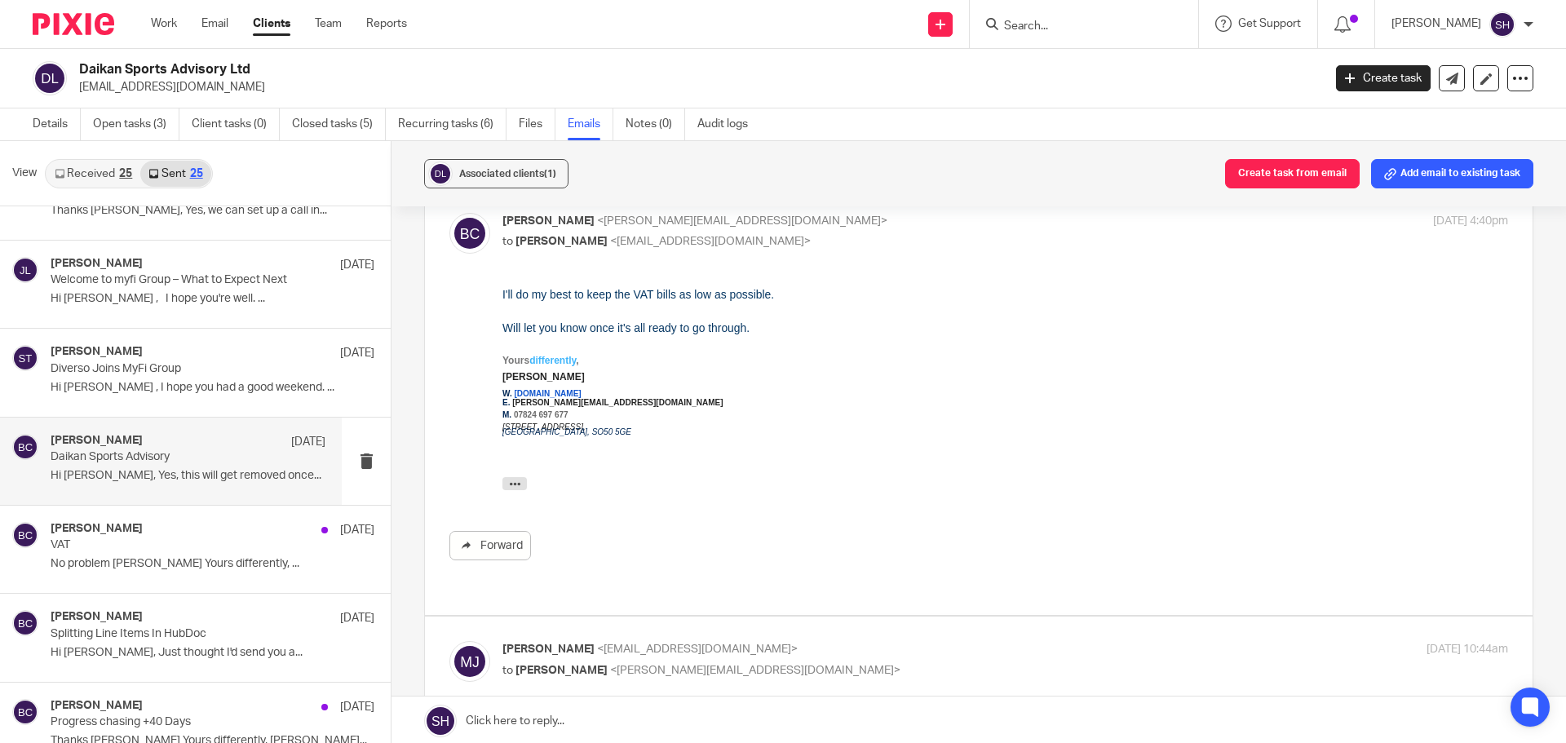
scroll to position [2366, 0]
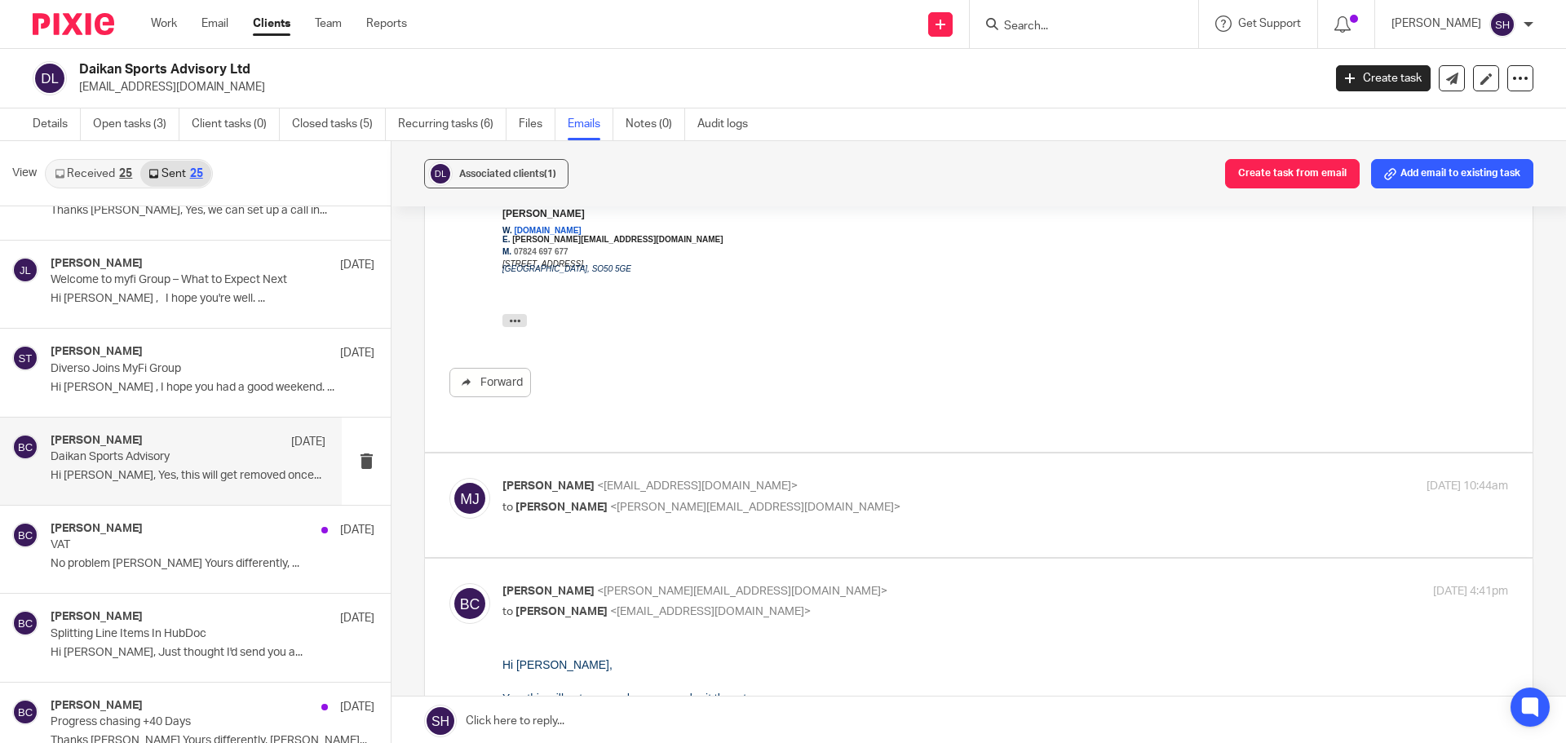
click at [799, 482] on div "[PERSON_NAME] <[EMAIL_ADDRESS][DOMAIN_NAME]> to [PERSON_NAME] <[PERSON_NAME][EM…" at bounding box center [838, 497] width 671 height 38
checkbox input "true"
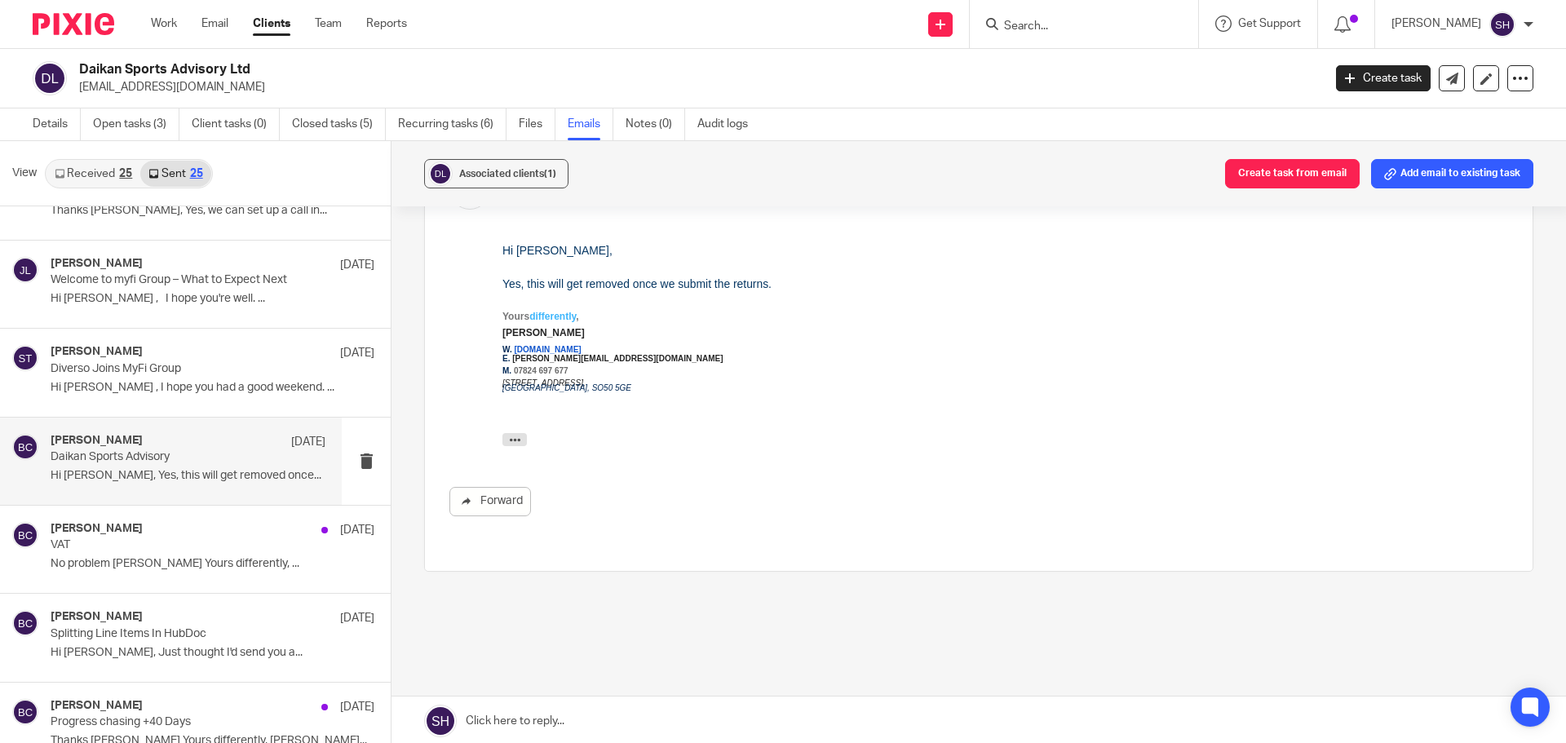
scroll to position [3086, 0]
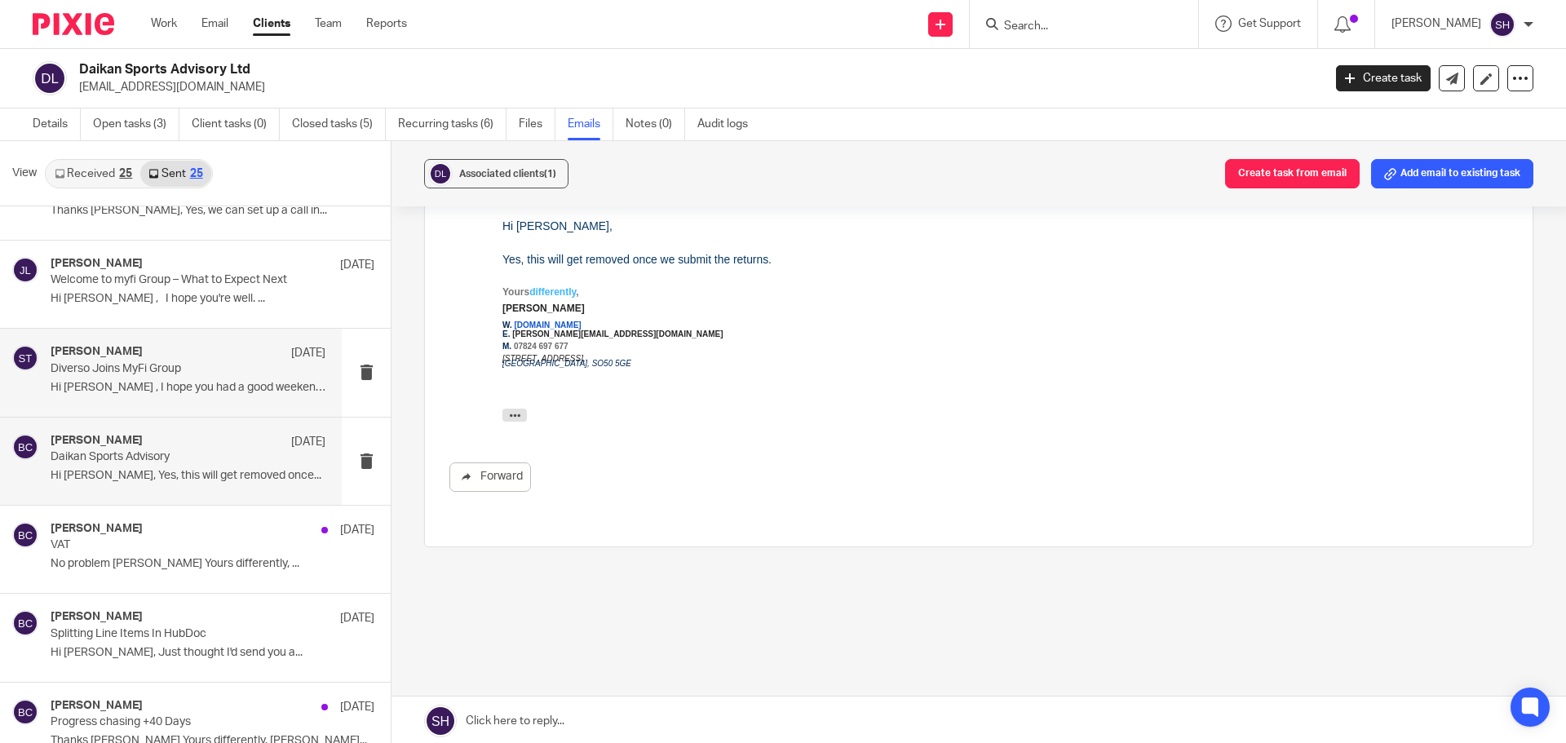
click at [127, 402] on div "[PERSON_NAME] [DATE] Diverso Joins MyFi Group Hi [PERSON_NAME] , I hope you had…" at bounding box center [171, 372] width 342 height 87
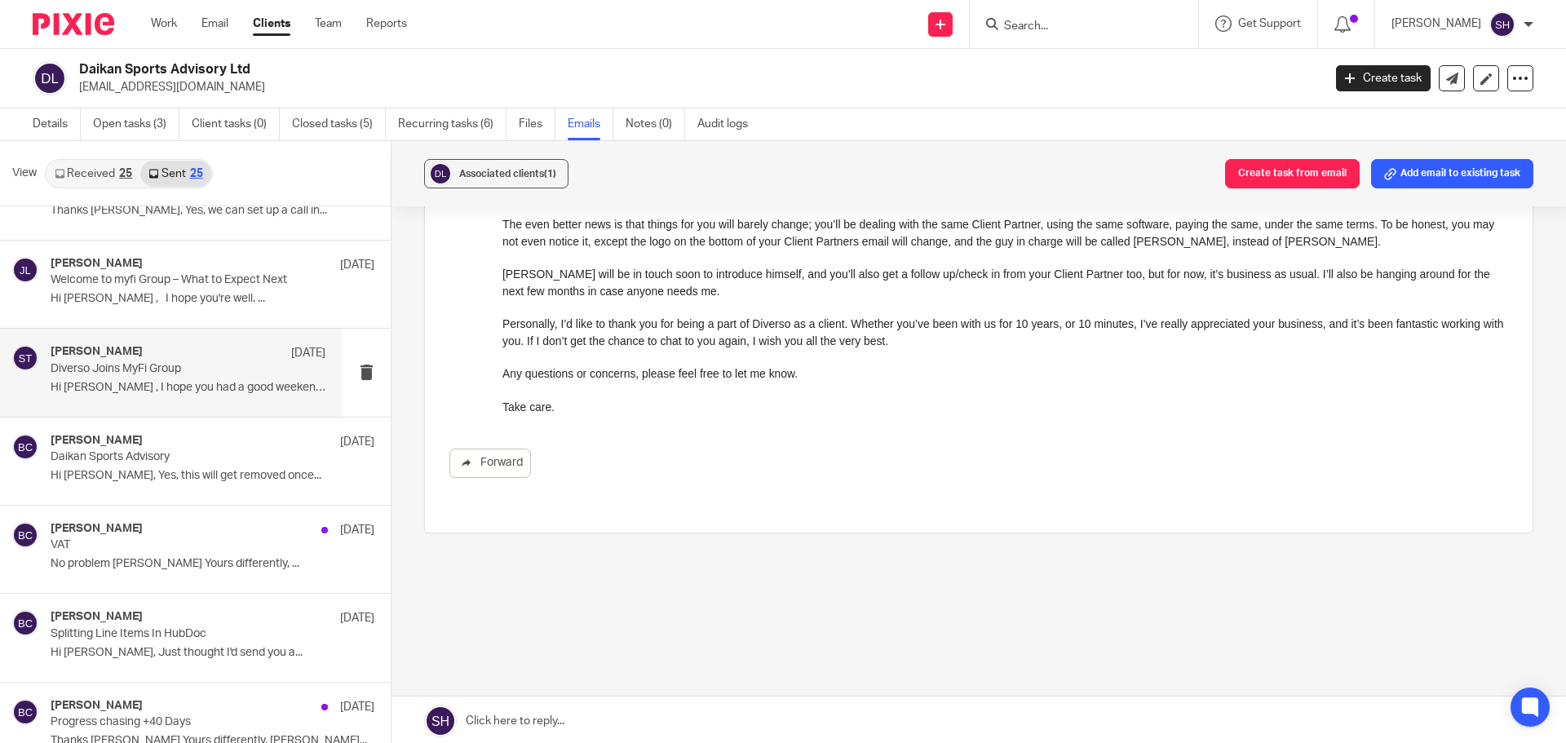
scroll to position [0, 0]
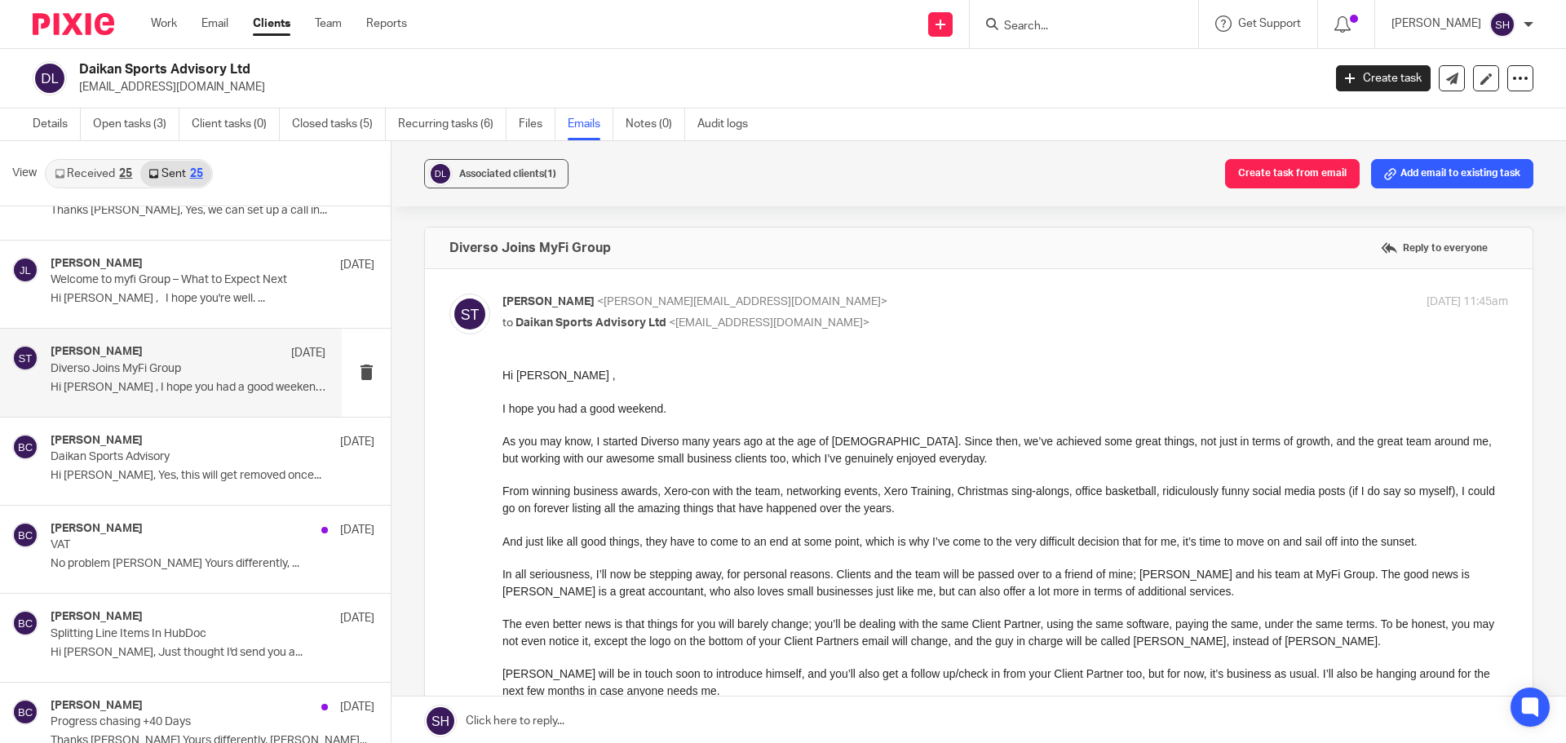
click at [96, 177] on link "Received 25" at bounding box center [93, 174] width 94 height 26
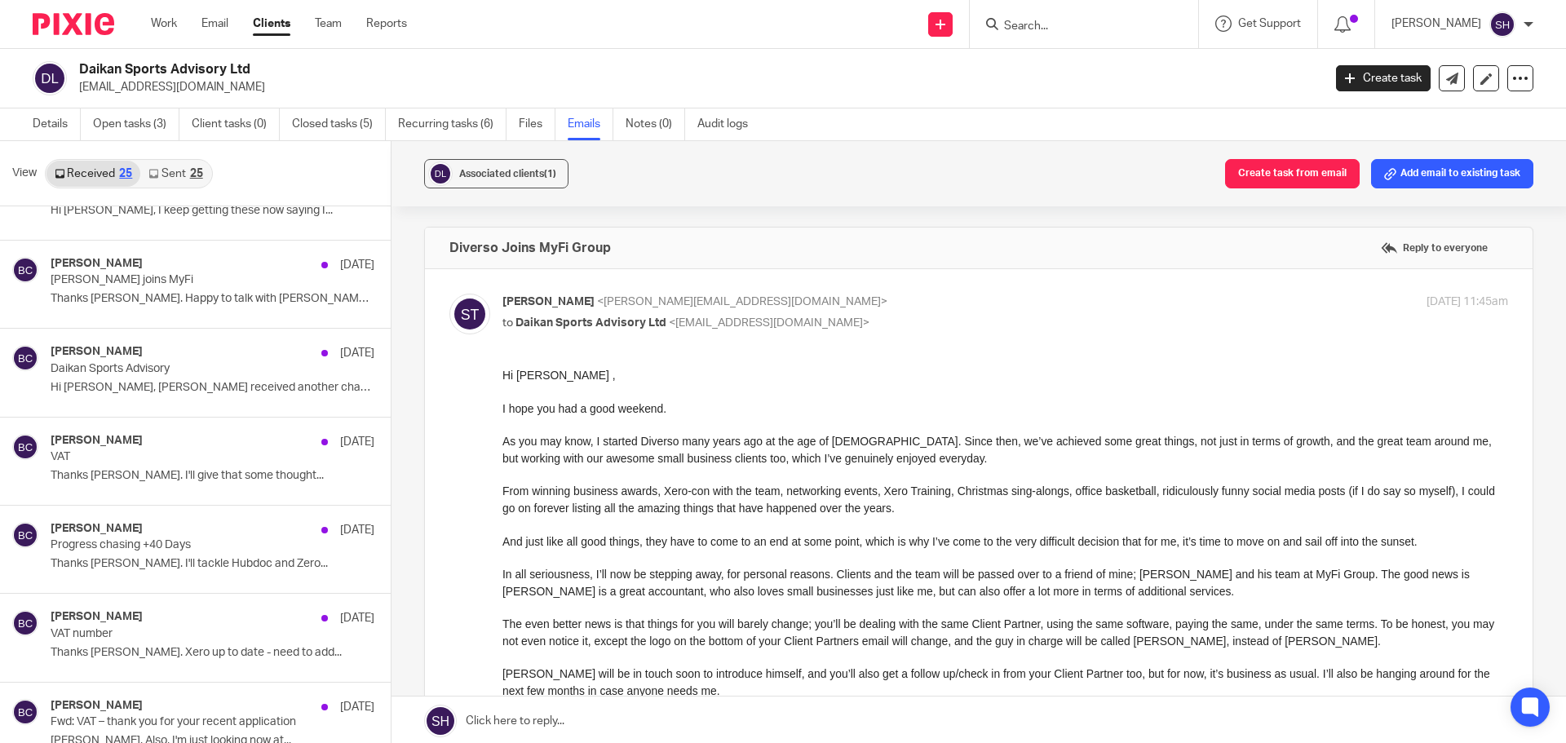
scroll to position [2, 0]
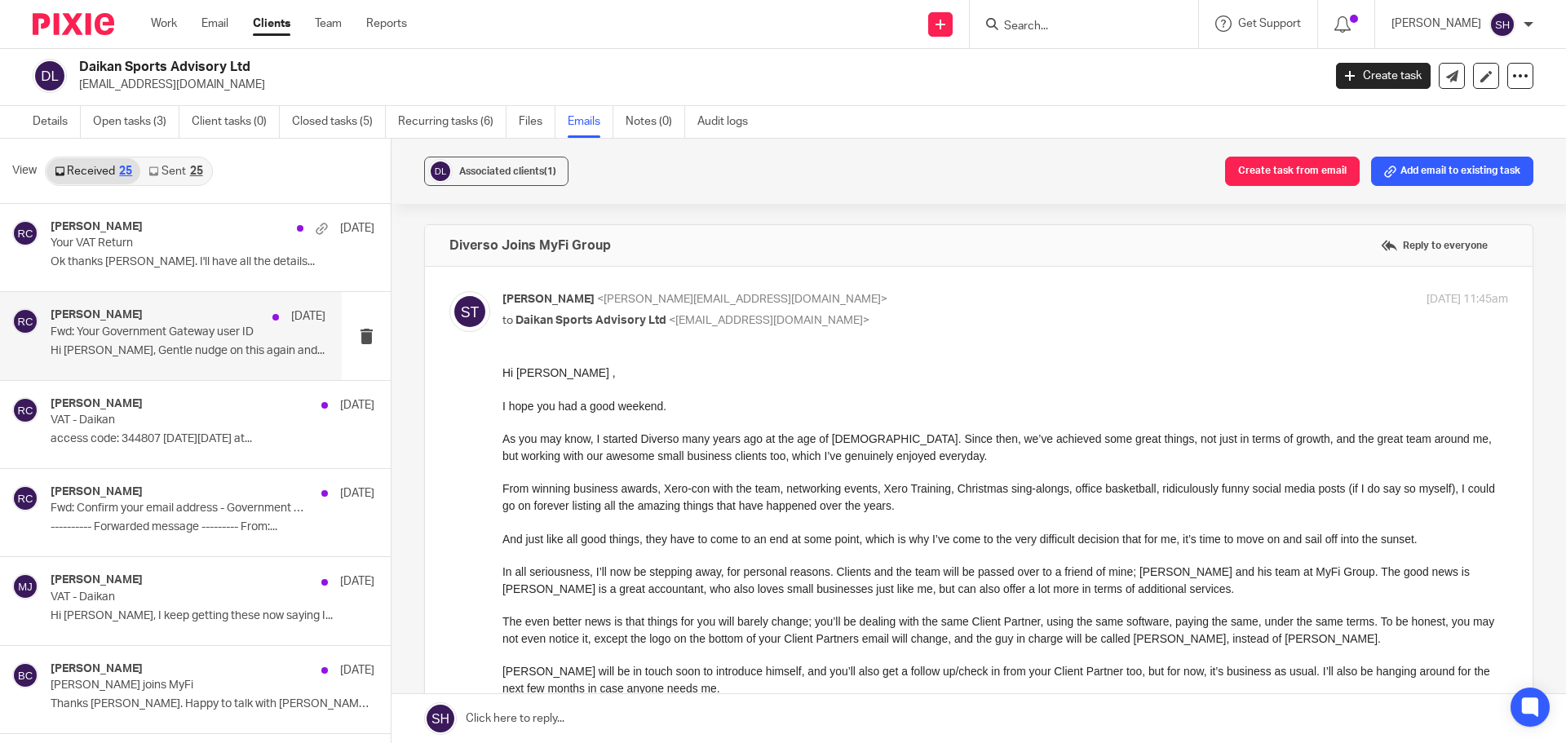
click at [113, 367] on div "[PERSON_NAME] [DATE] Fwd: Your Government Gateway user ID Hi [PERSON_NAME], Gen…" at bounding box center [171, 335] width 342 height 87
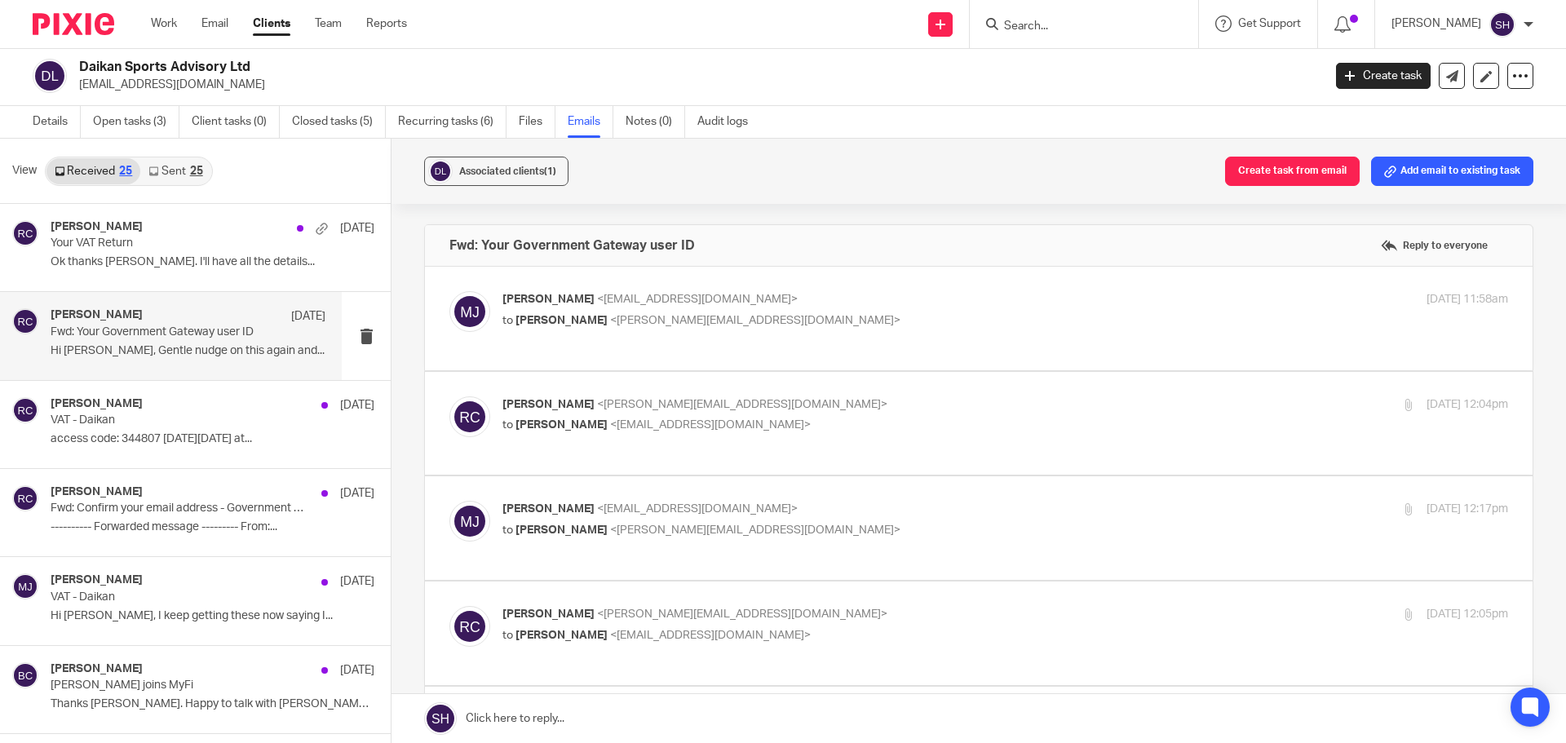
scroll to position [0, 0]
click at [812, 362] on label at bounding box center [979, 319] width 1108 height 104
click at [449, 291] on input "checkbox" at bounding box center [449, 290] width 1 height 1
checkbox input "true"
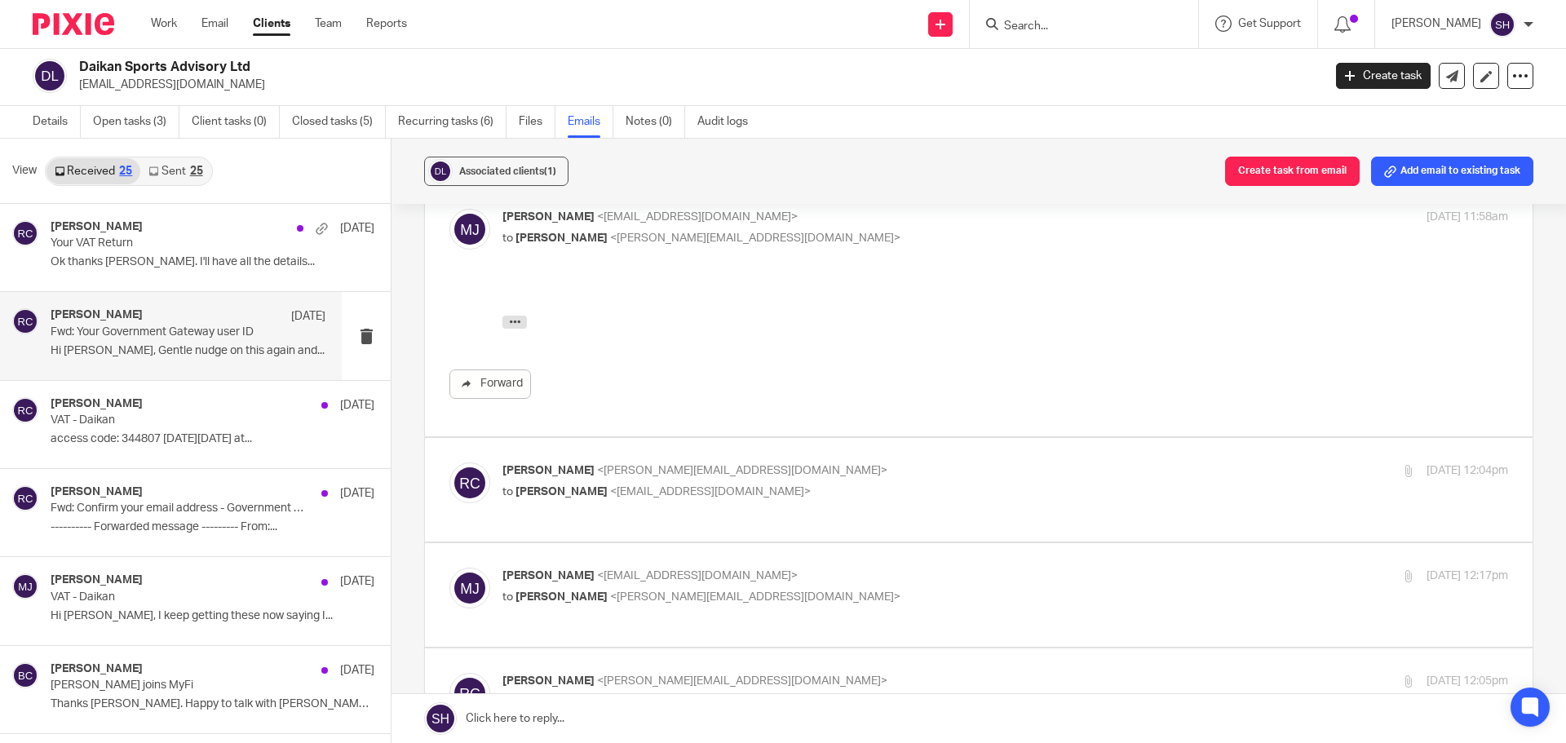
scroll to position [245, 0]
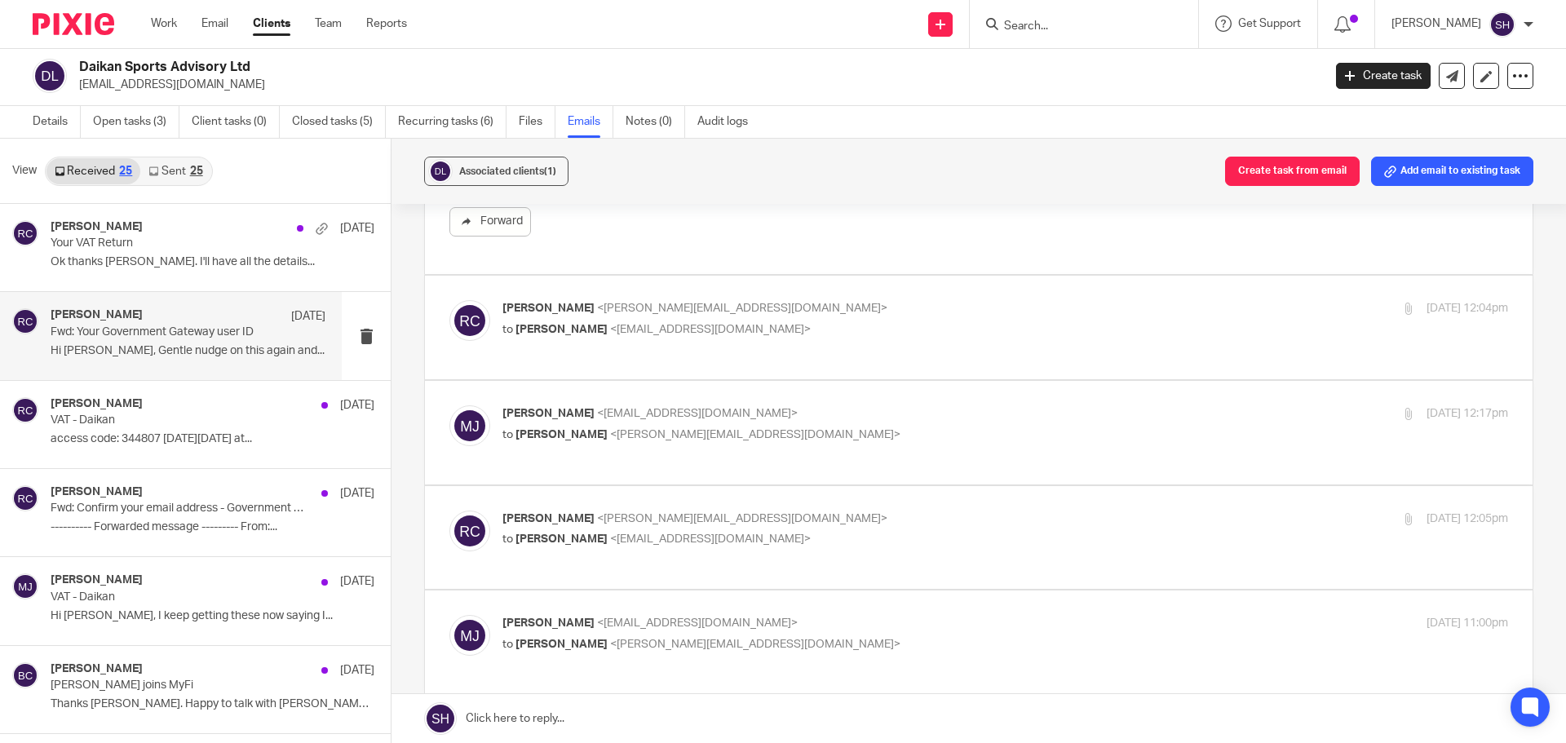
click at [827, 335] on p "to [PERSON_NAME] <[EMAIL_ADDRESS][DOMAIN_NAME]>" at bounding box center [838, 329] width 671 height 17
checkbox input "true"
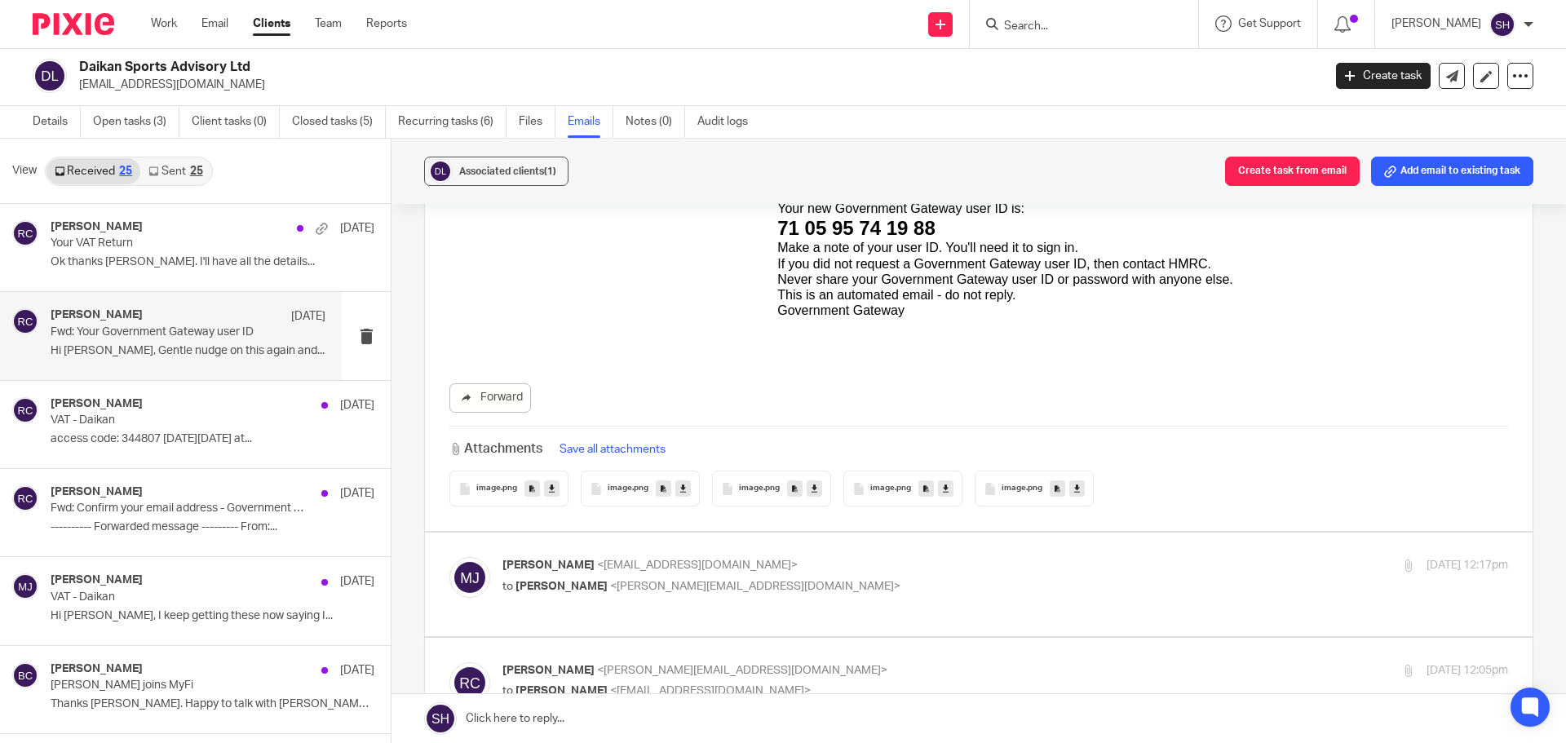
scroll to position [1387, 0]
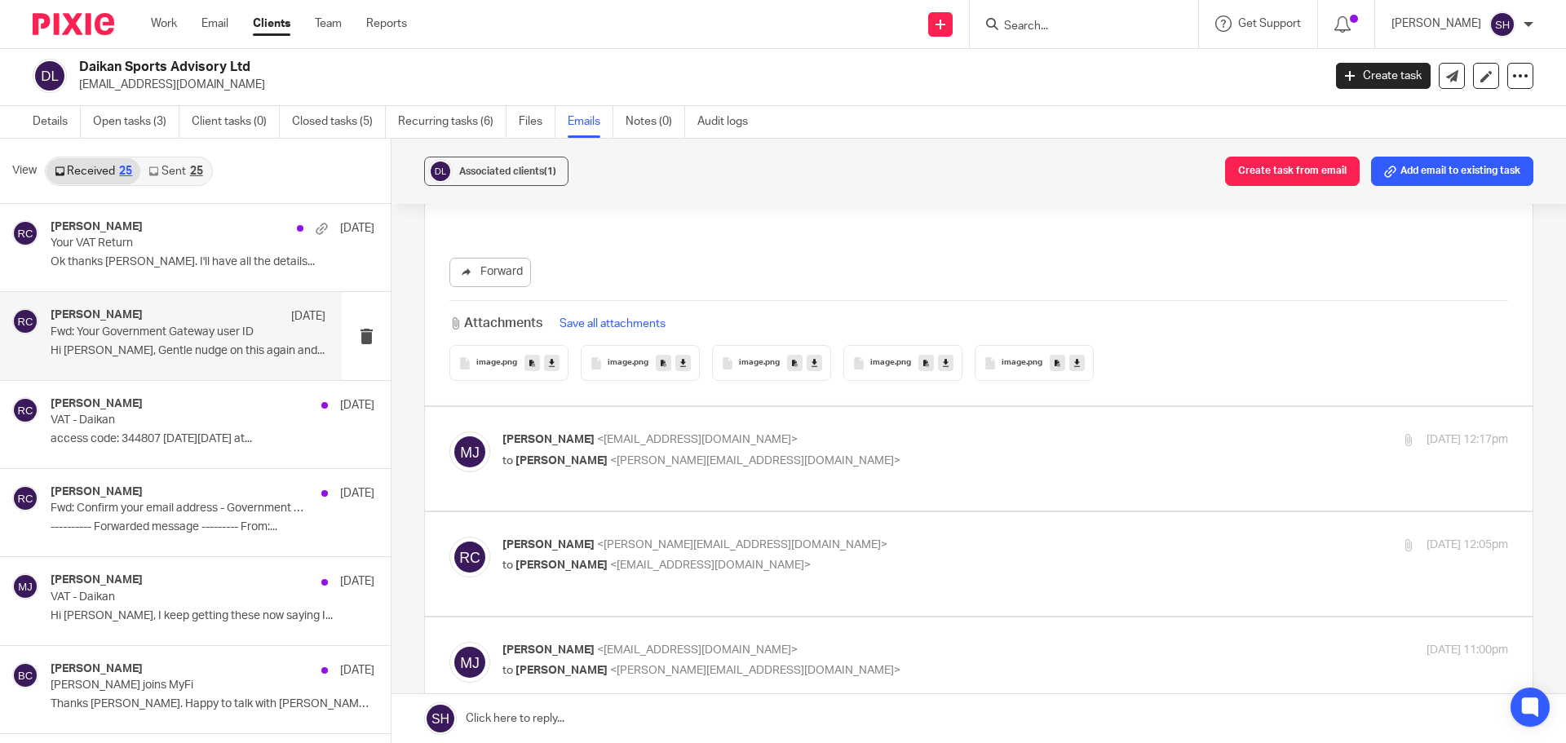
click at [817, 443] on p "[PERSON_NAME] <[EMAIL_ADDRESS][DOMAIN_NAME]>" at bounding box center [838, 440] width 671 height 17
checkbox input "true"
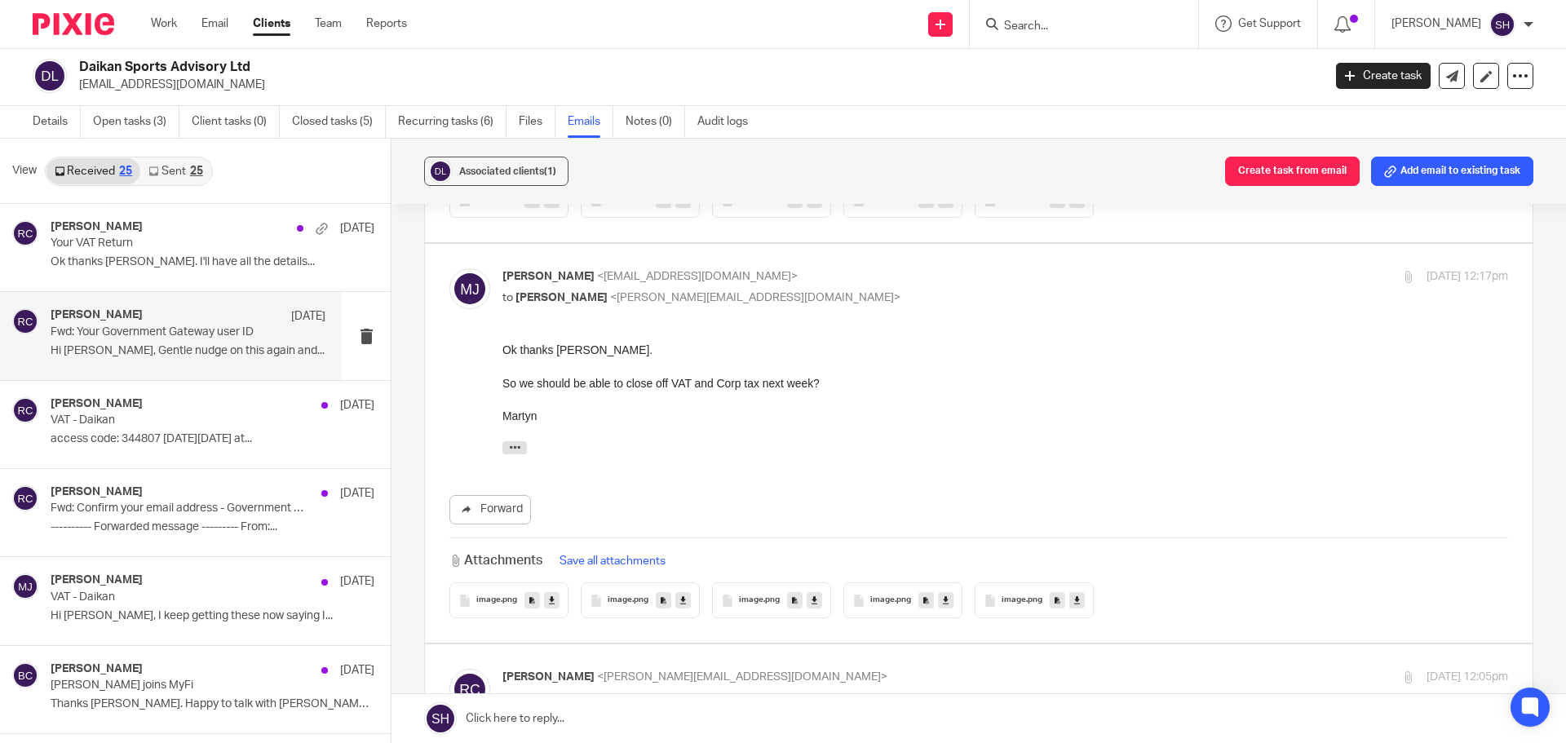
scroll to position [1713, 0]
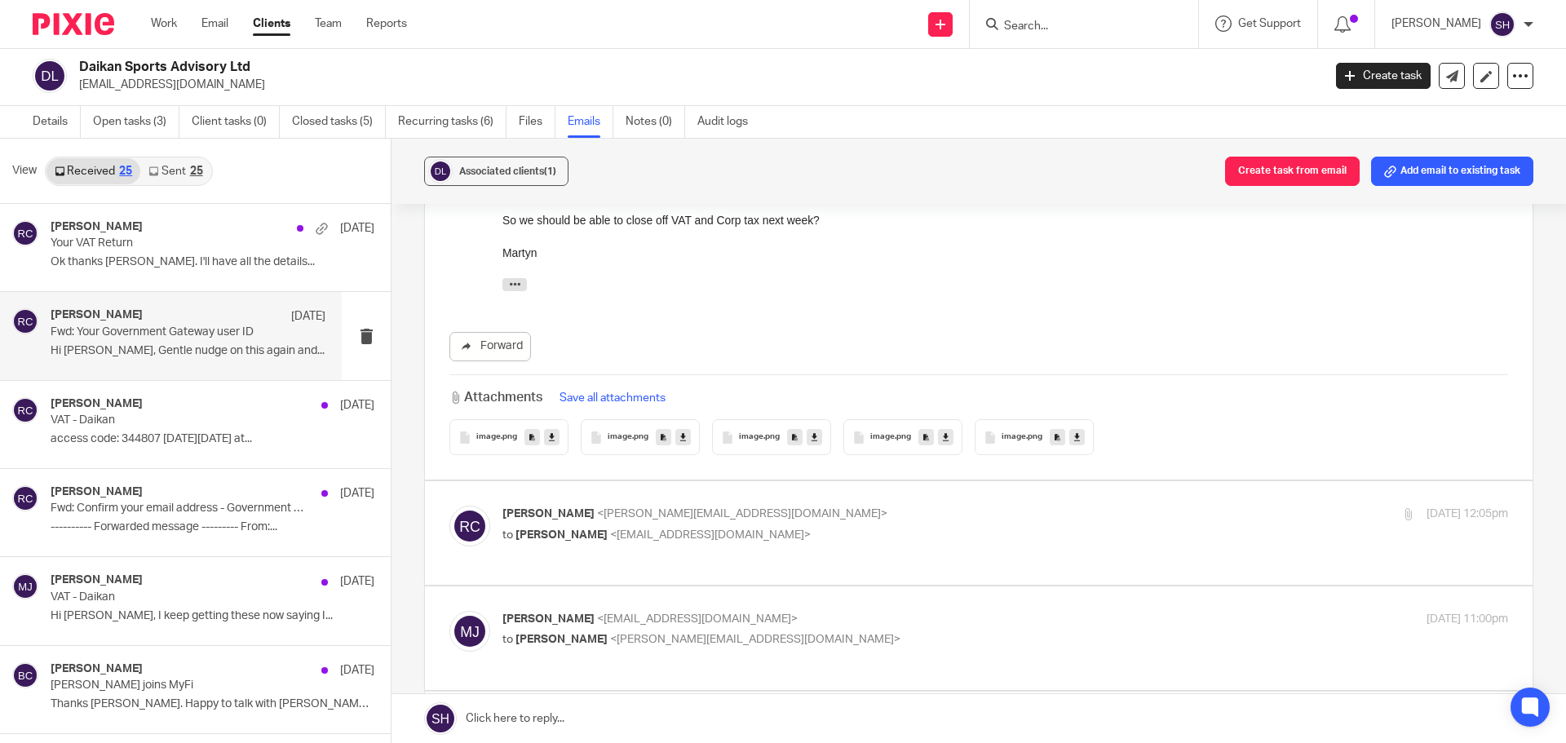
click at [773, 507] on p "[PERSON_NAME] <[PERSON_NAME][EMAIL_ADDRESS][DOMAIN_NAME]>" at bounding box center [838, 514] width 671 height 17
checkbox input "true"
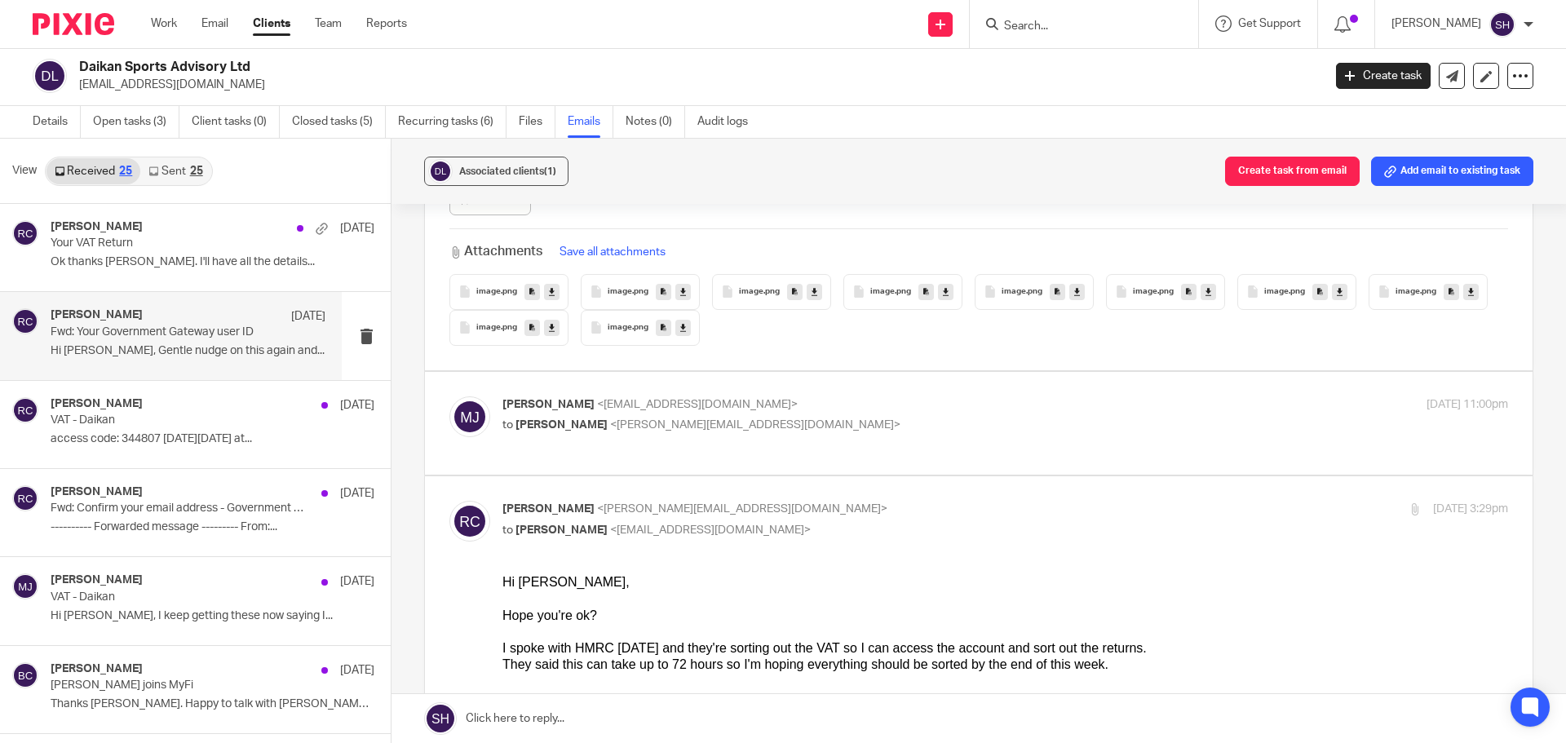
scroll to position [3752, 0]
click at [797, 439] on div "[PERSON_NAME] <[EMAIL_ADDRESS][DOMAIN_NAME]> to [PERSON_NAME] <[PERSON_NAME][EM…" at bounding box center [978, 421] width 1059 height 55
click at [758, 452] on label at bounding box center [979, 422] width 1108 height 104
click at [449, 394] on input "checkbox" at bounding box center [449, 393] width 1 height 1
checkbox input "true"
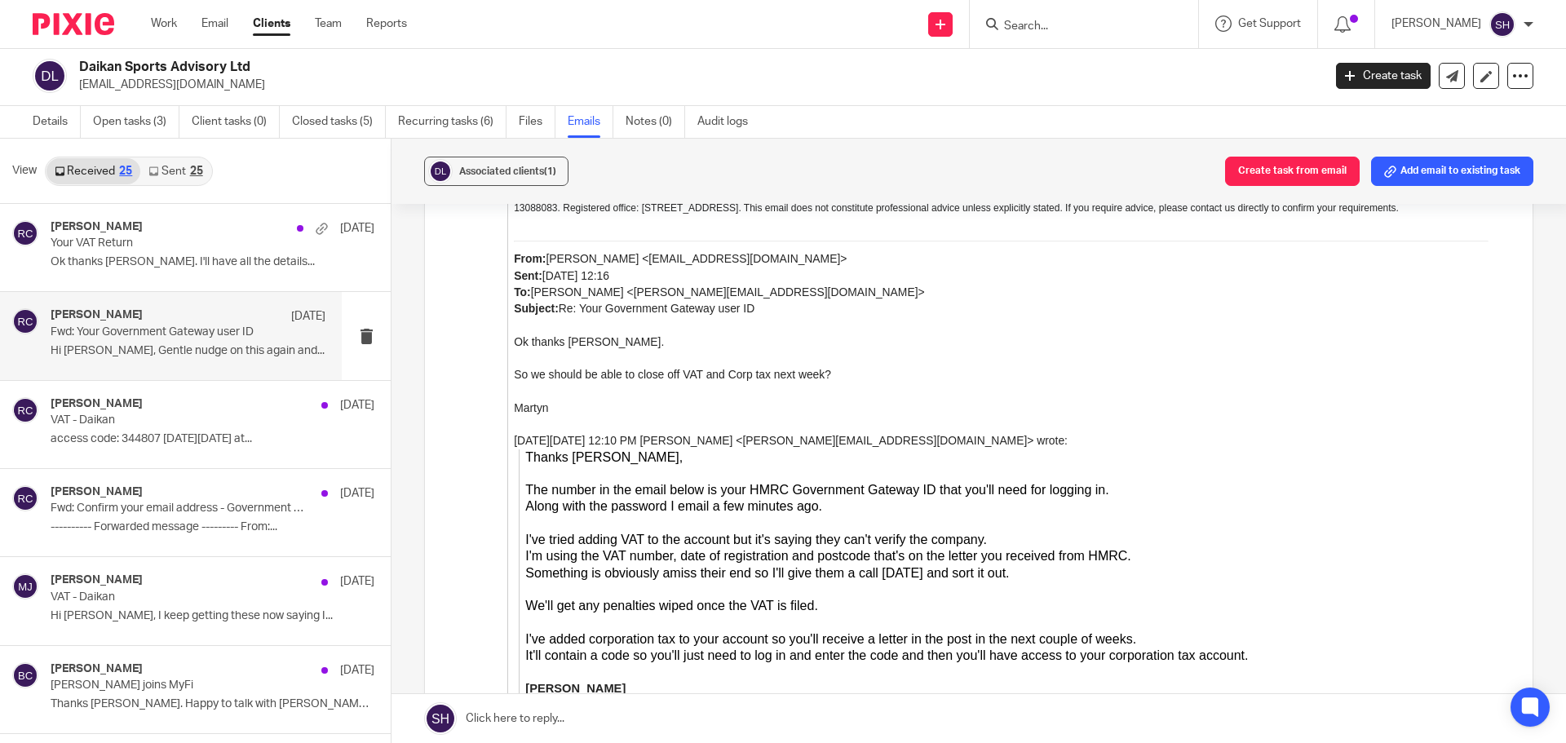
scroll to position [5547, 0]
